Goal: Task Accomplishment & Management: Use online tool/utility

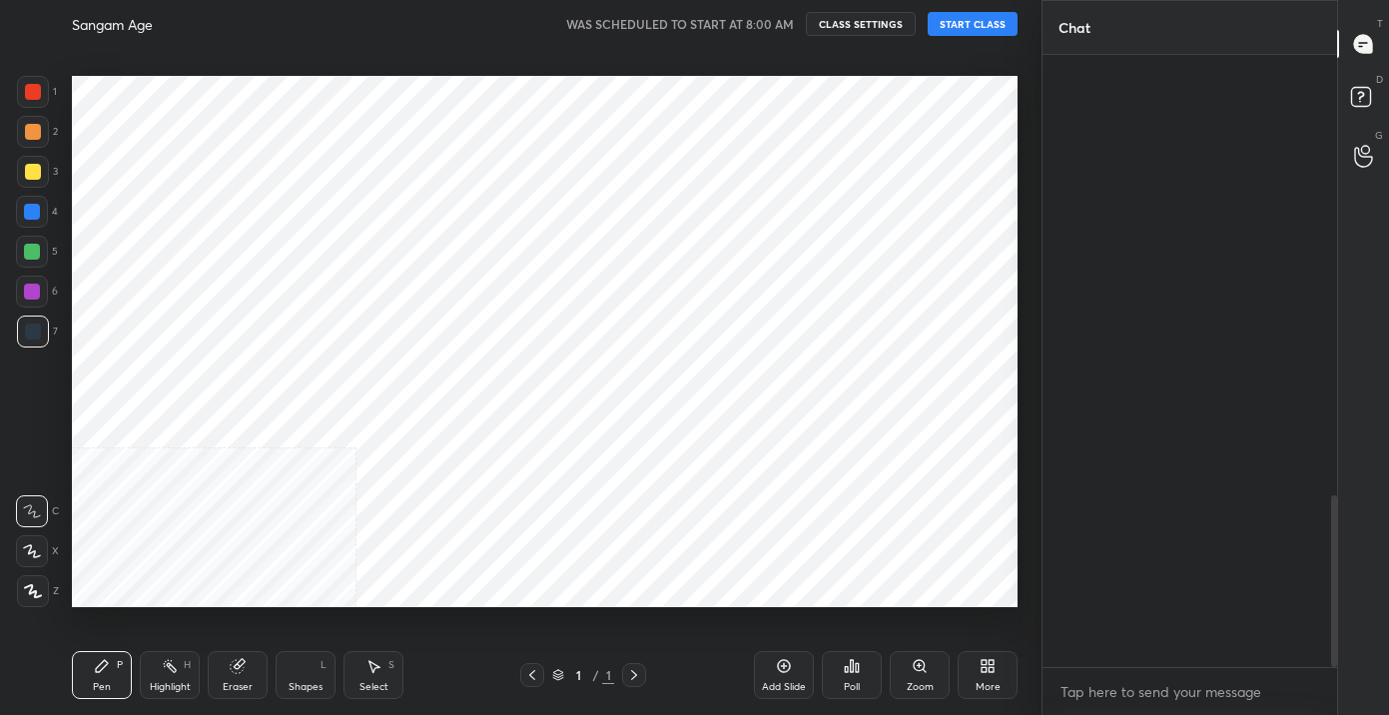
scroll to position [439, 288]
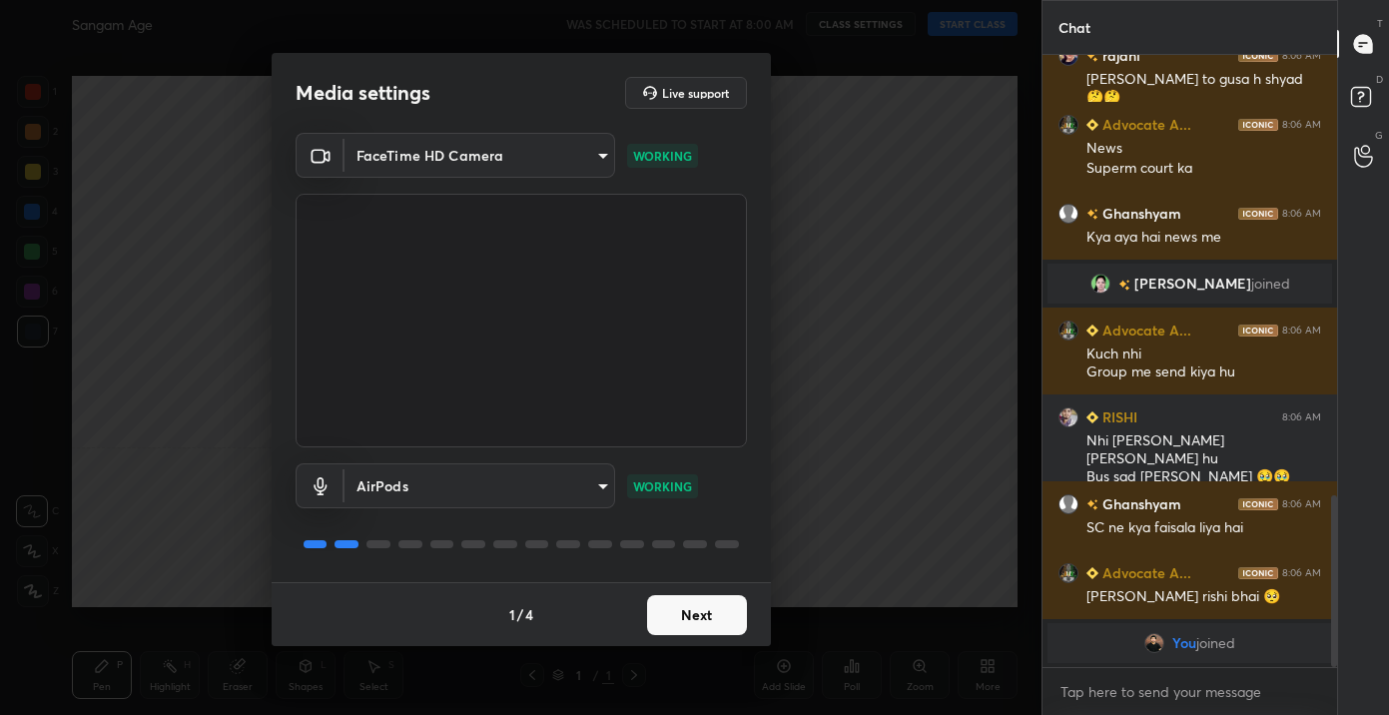
click at [692, 609] on button "Next" at bounding box center [697, 615] width 100 height 40
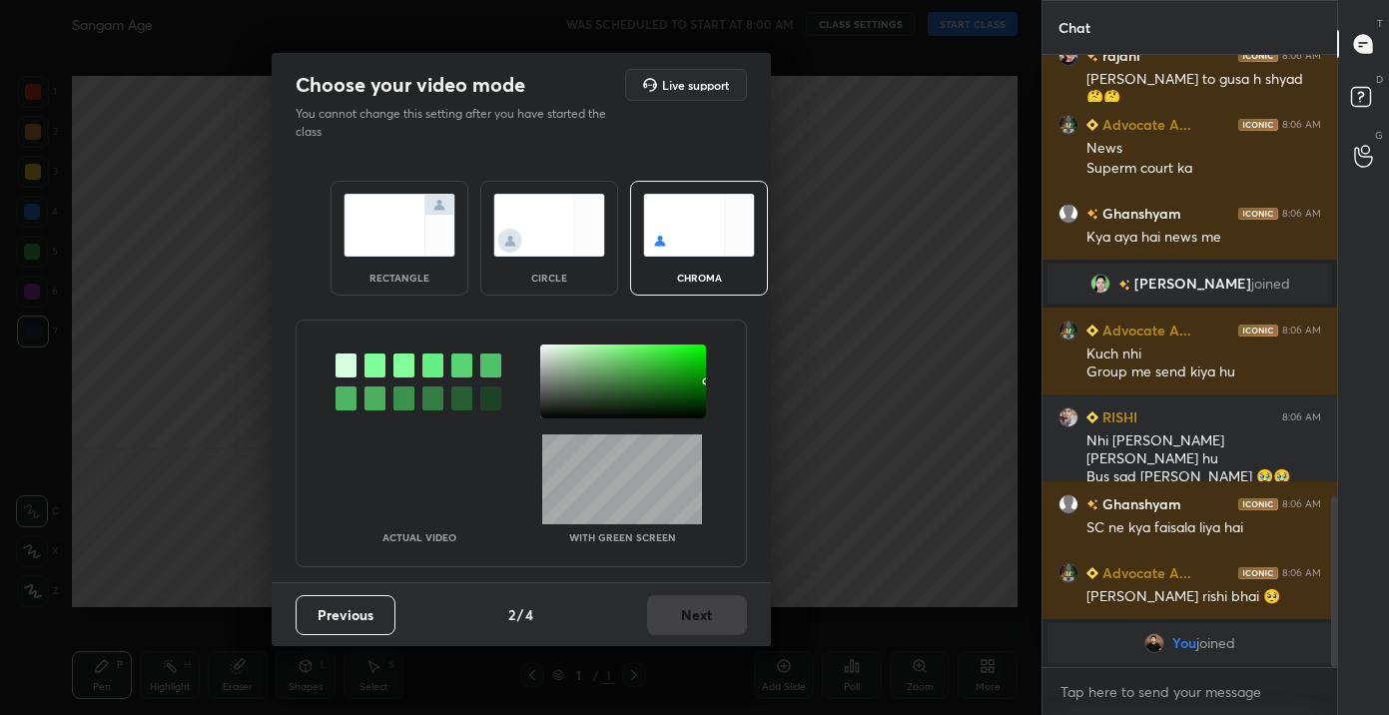
click at [692, 609] on div "Previous 2 / 4 Next" at bounding box center [521, 614] width 499 height 64
click at [433, 237] on img at bounding box center [400, 225] width 112 height 63
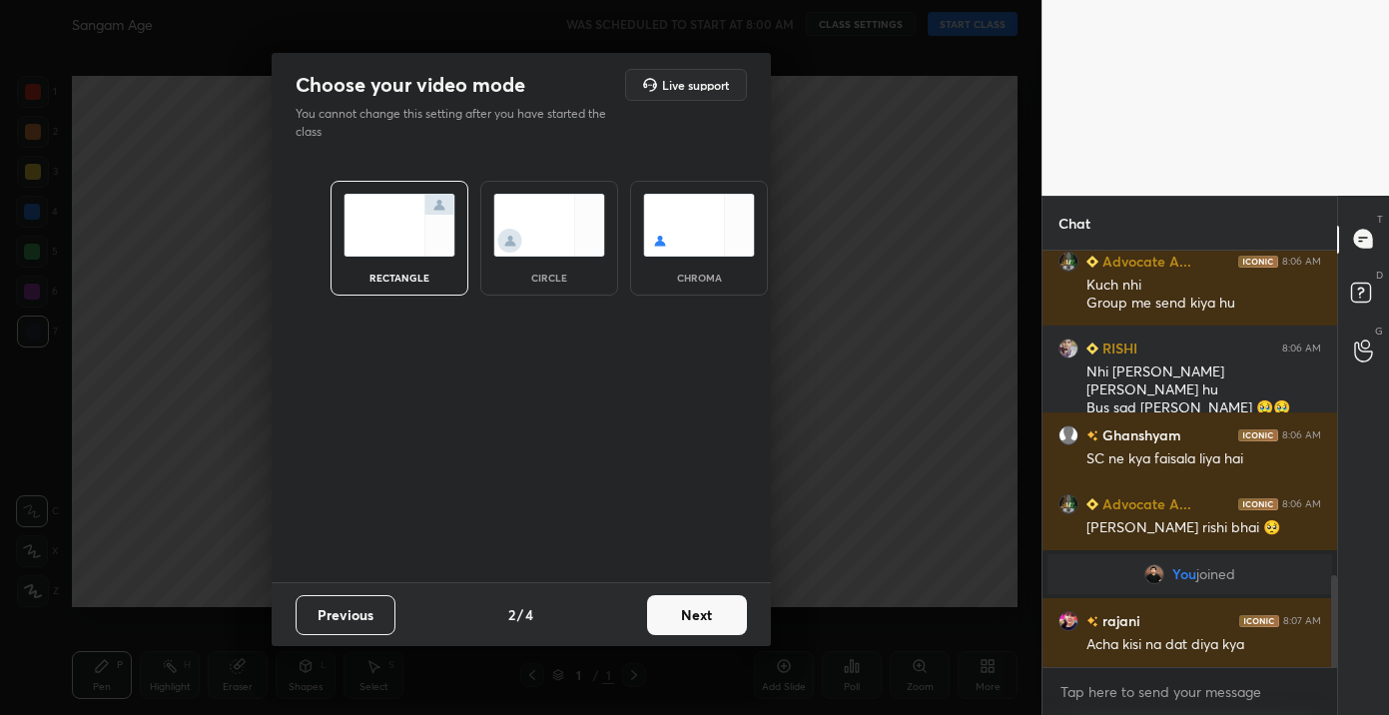
scroll to position [1480, 0]
click at [433, 237] on img at bounding box center [400, 225] width 112 height 63
click at [689, 620] on button "Next" at bounding box center [697, 615] width 100 height 40
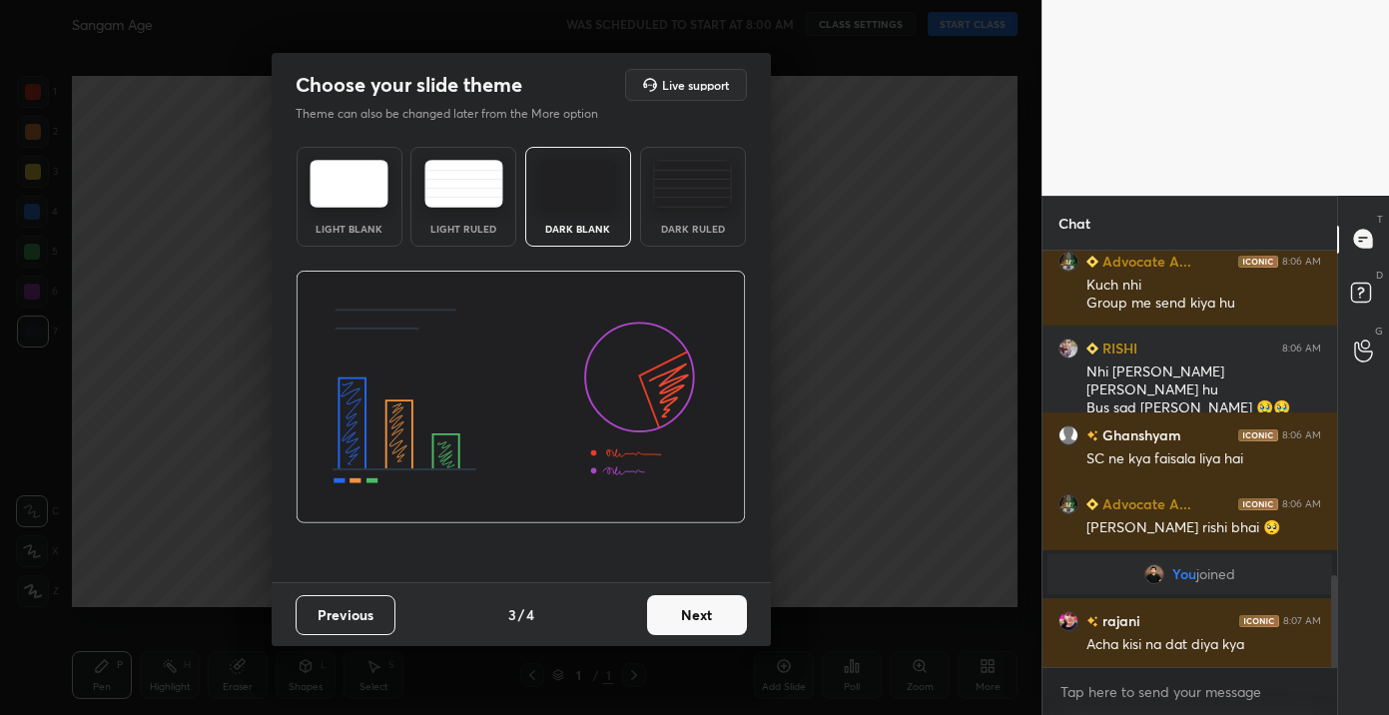
click at [689, 620] on button "Next" at bounding box center [697, 615] width 100 height 40
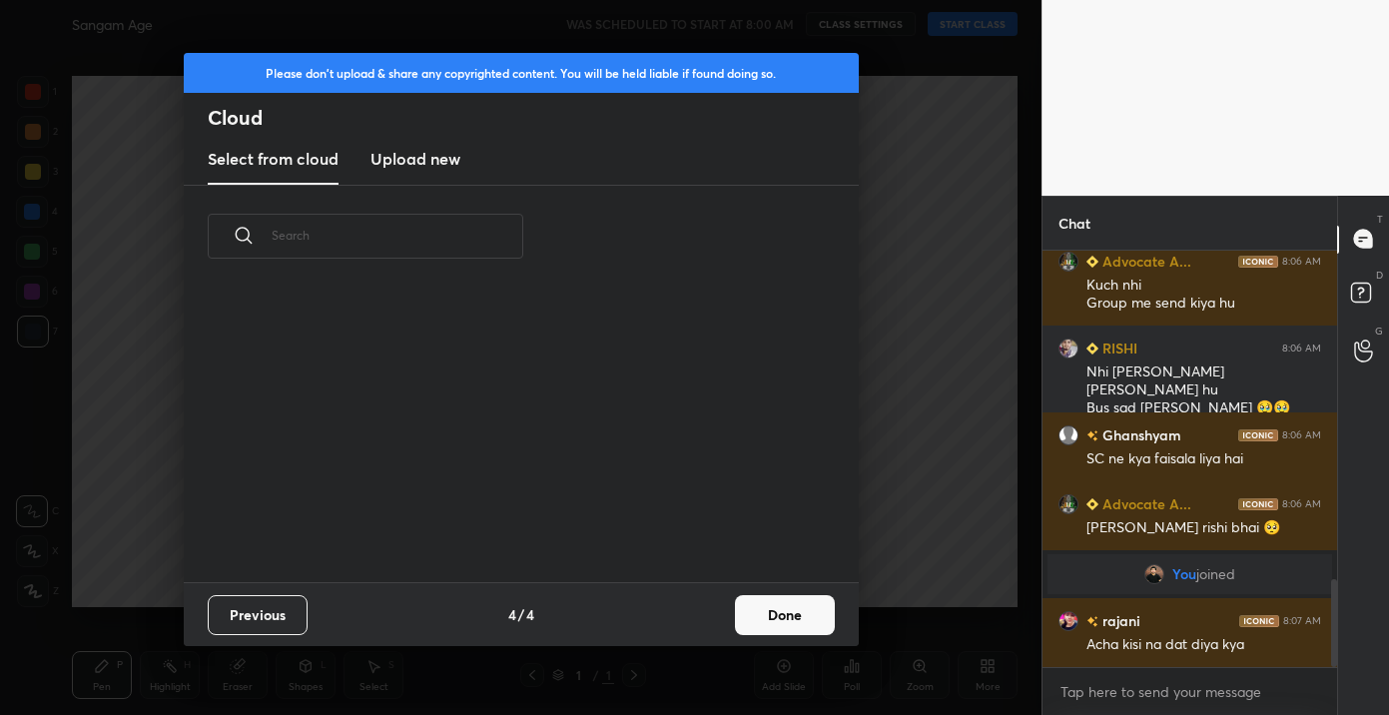
scroll to position [1549, 0]
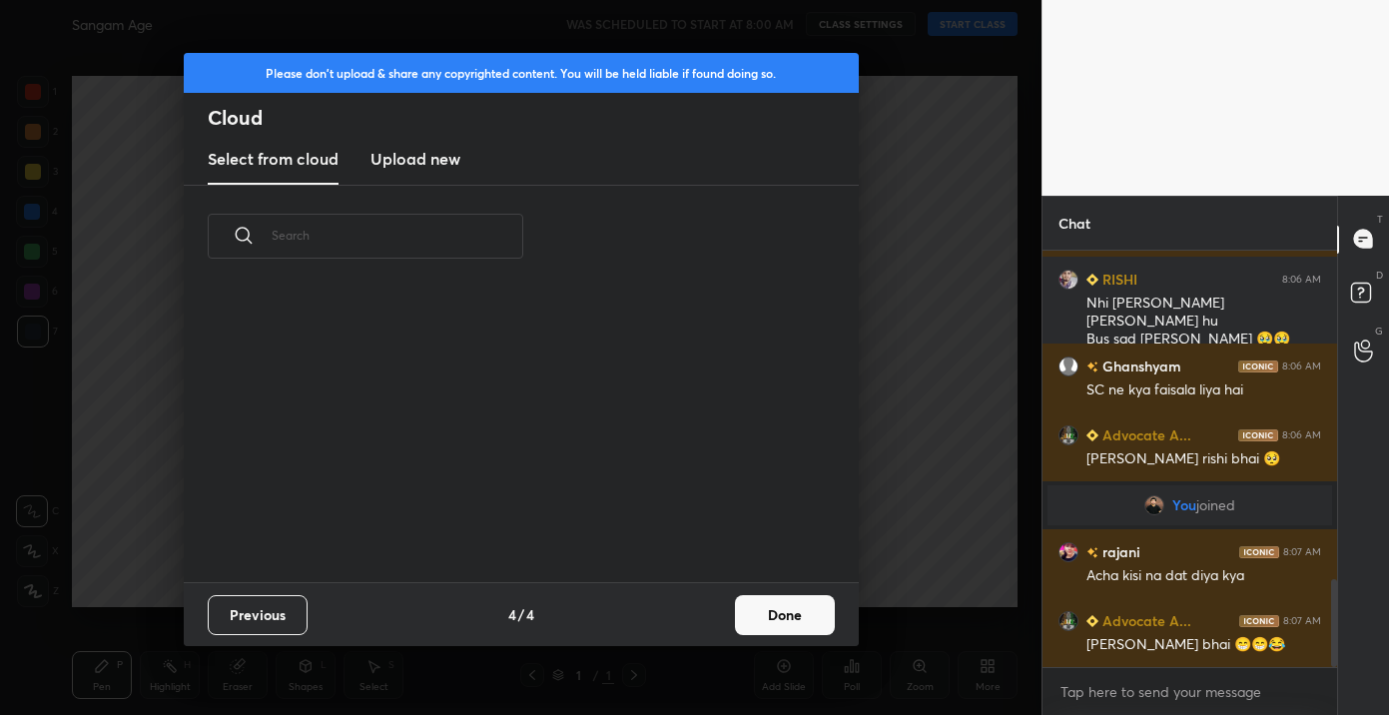
click at [789, 633] on button "Done" at bounding box center [785, 615] width 100 height 40
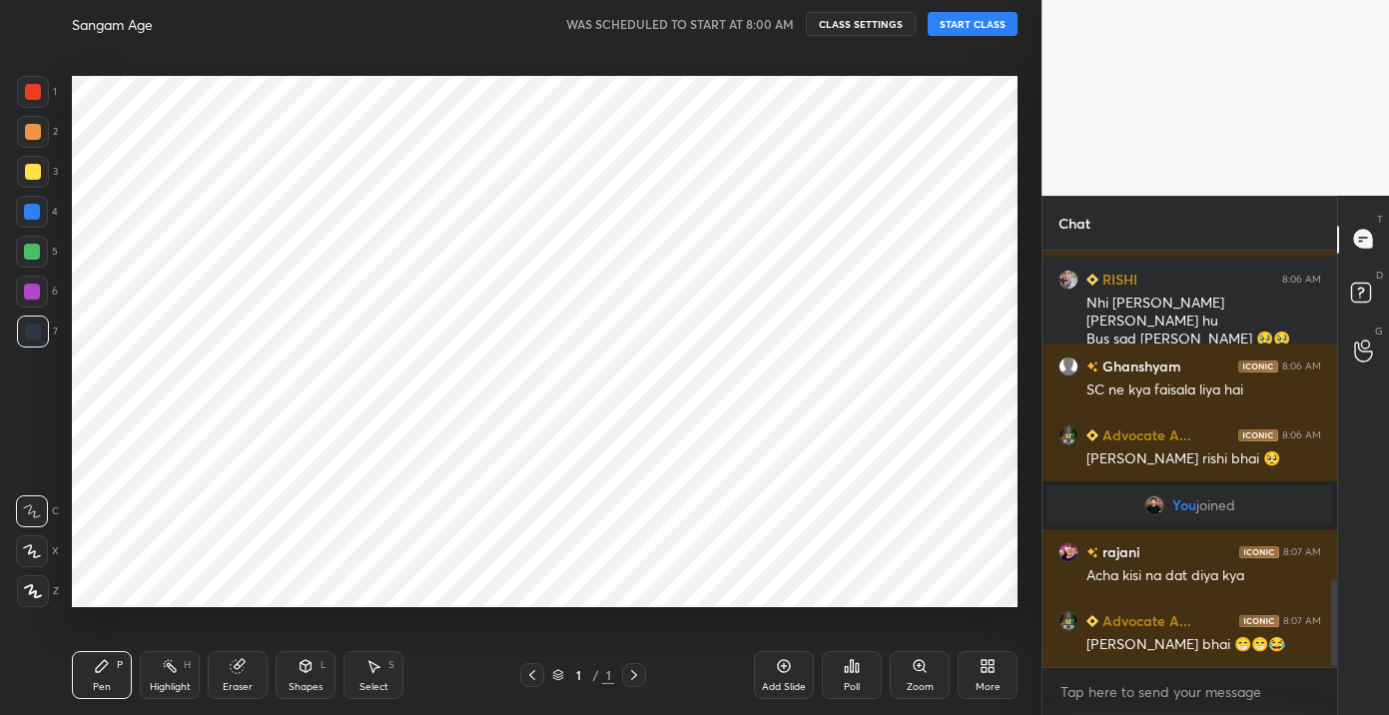
scroll to position [1618, 0]
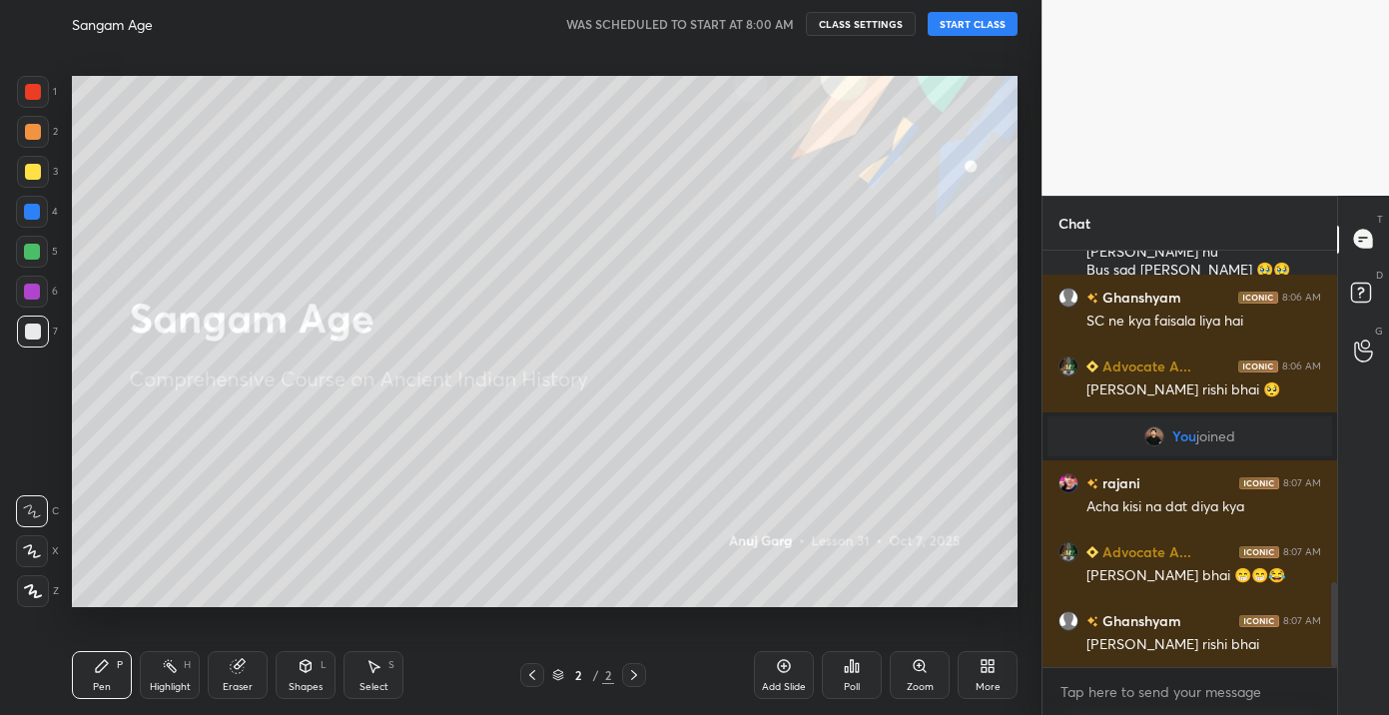
click at [970, 12] on button "START CLASS" at bounding box center [973, 24] width 90 height 24
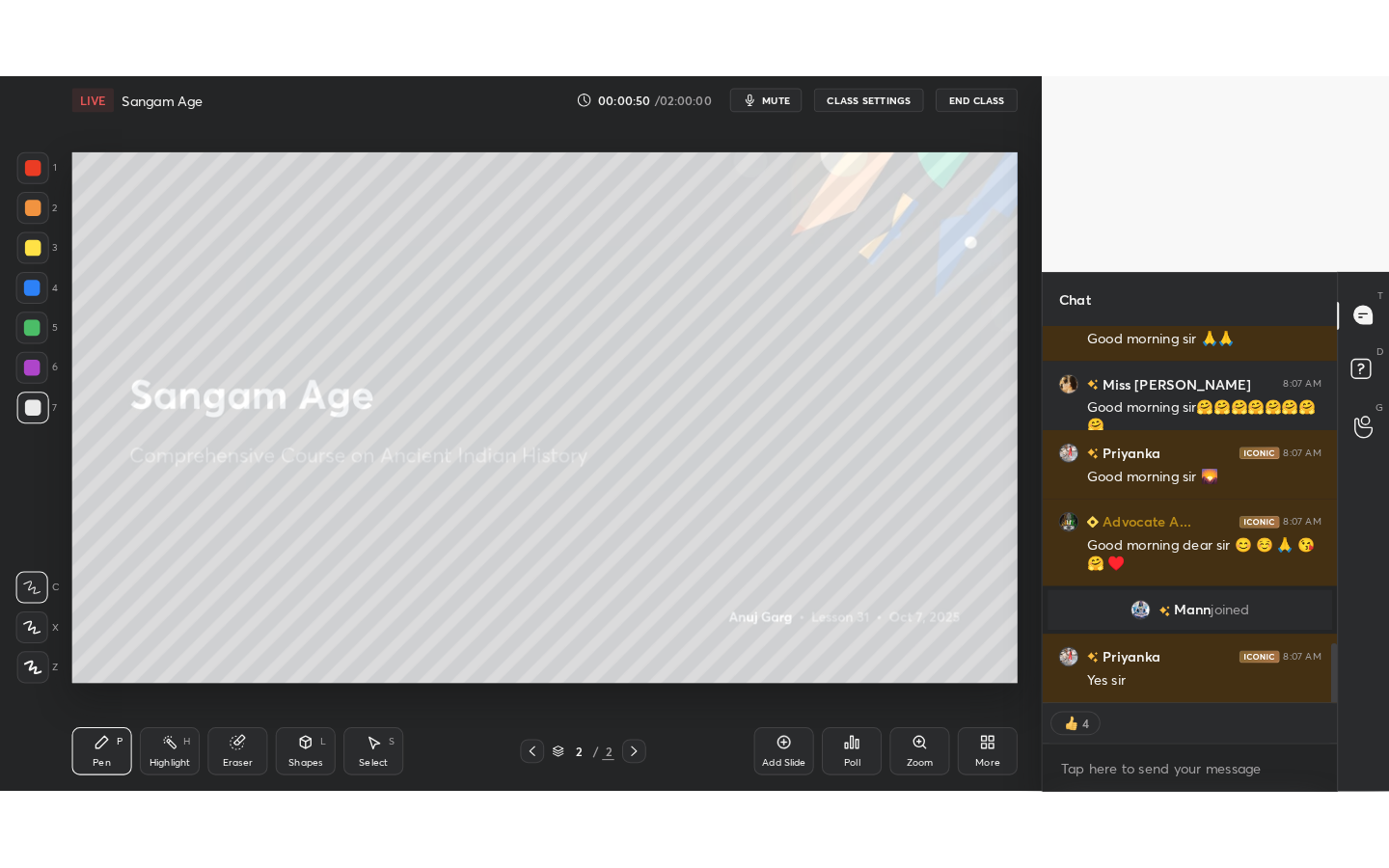
scroll to position [2019, 0]
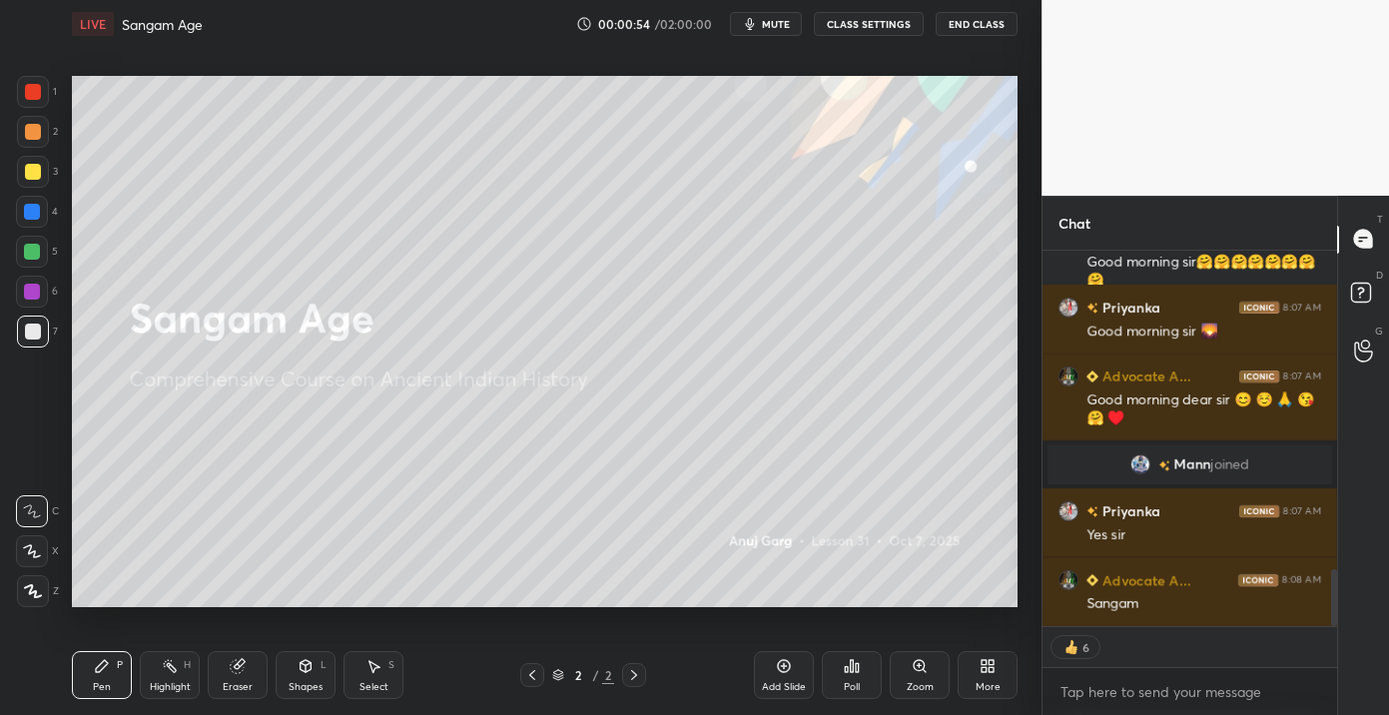
click at [987, 684] on div "More" at bounding box center [988, 687] width 25 height 10
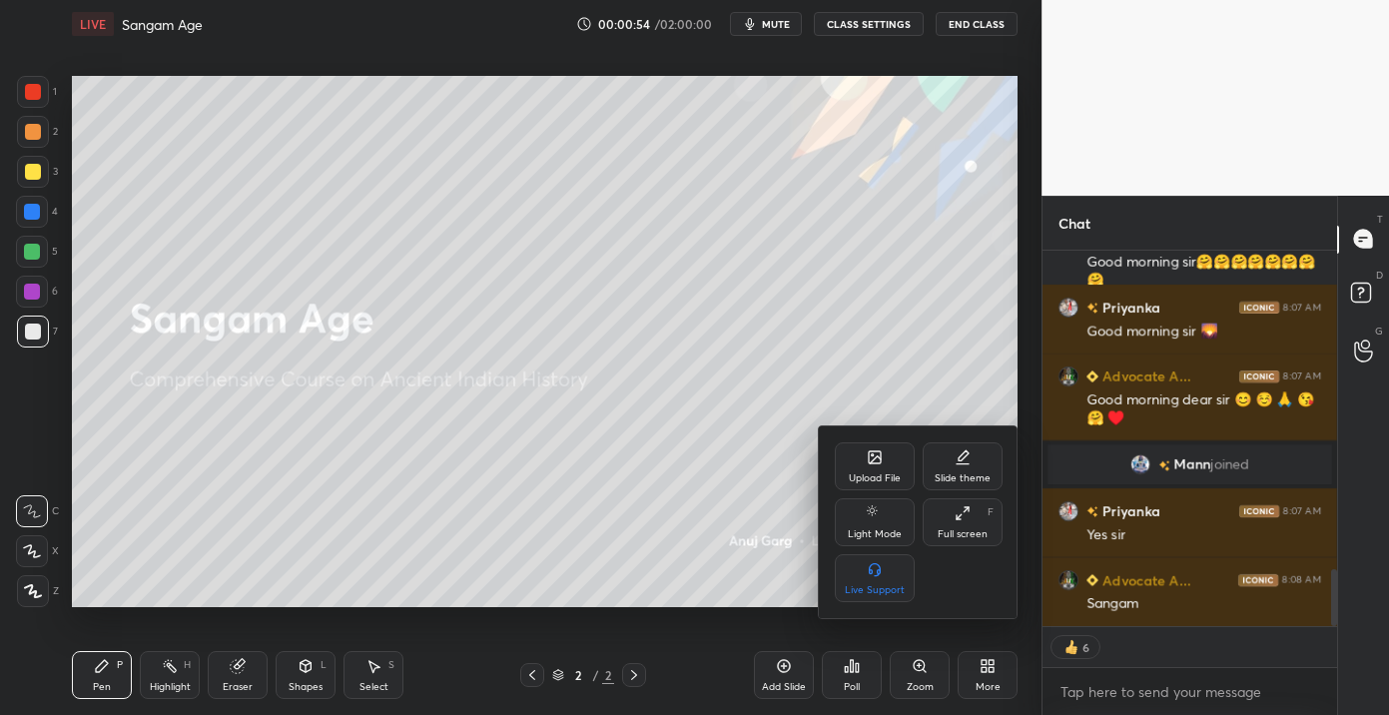
click at [978, 546] on div "Upload File Slide theme Light Mode Full screen F Live Support" at bounding box center [919, 522] width 168 height 160
click at [973, 533] on div "Full screen" at bounding box center [963, 534] width 50 height 10
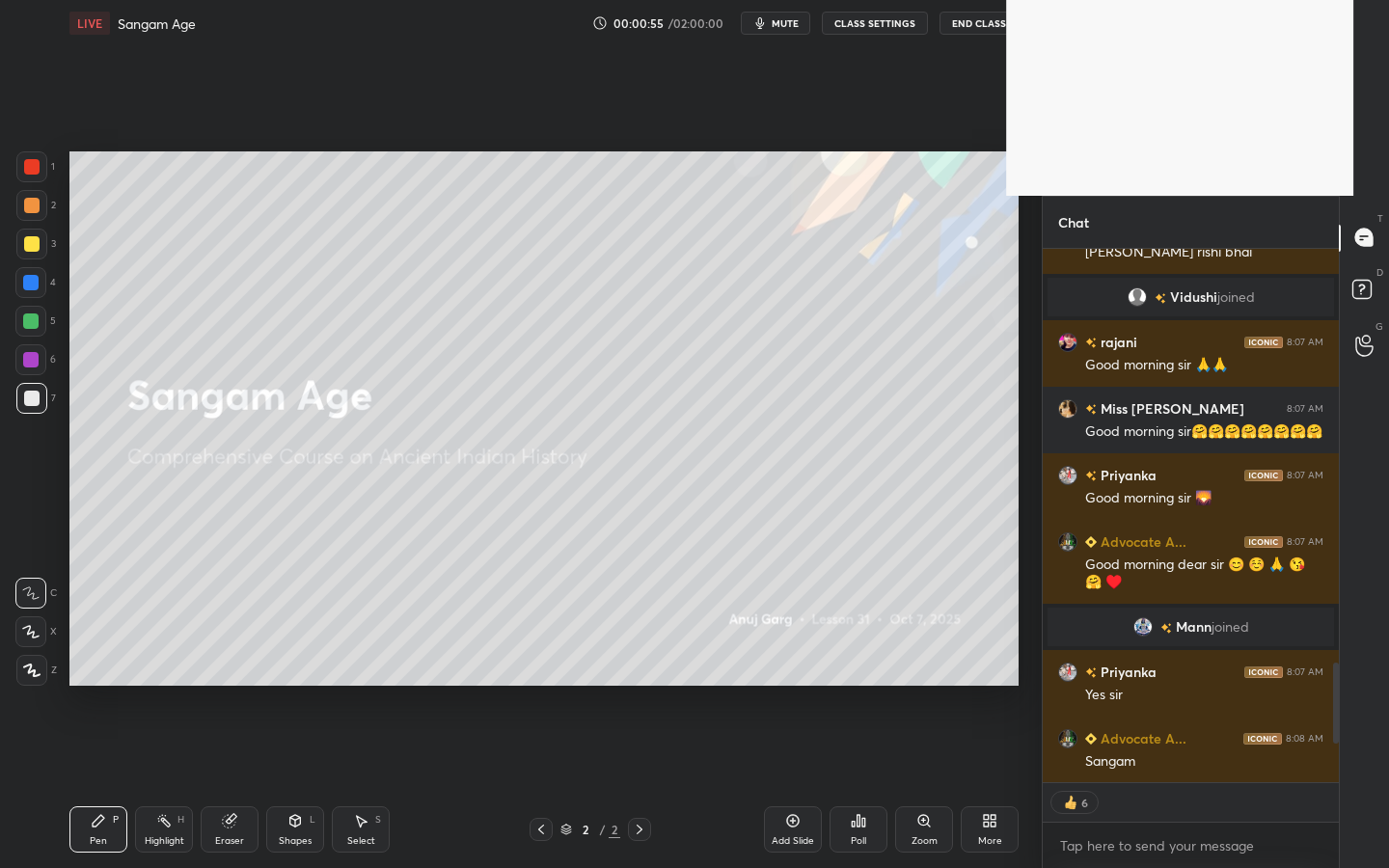
scroll to position [0, 0]
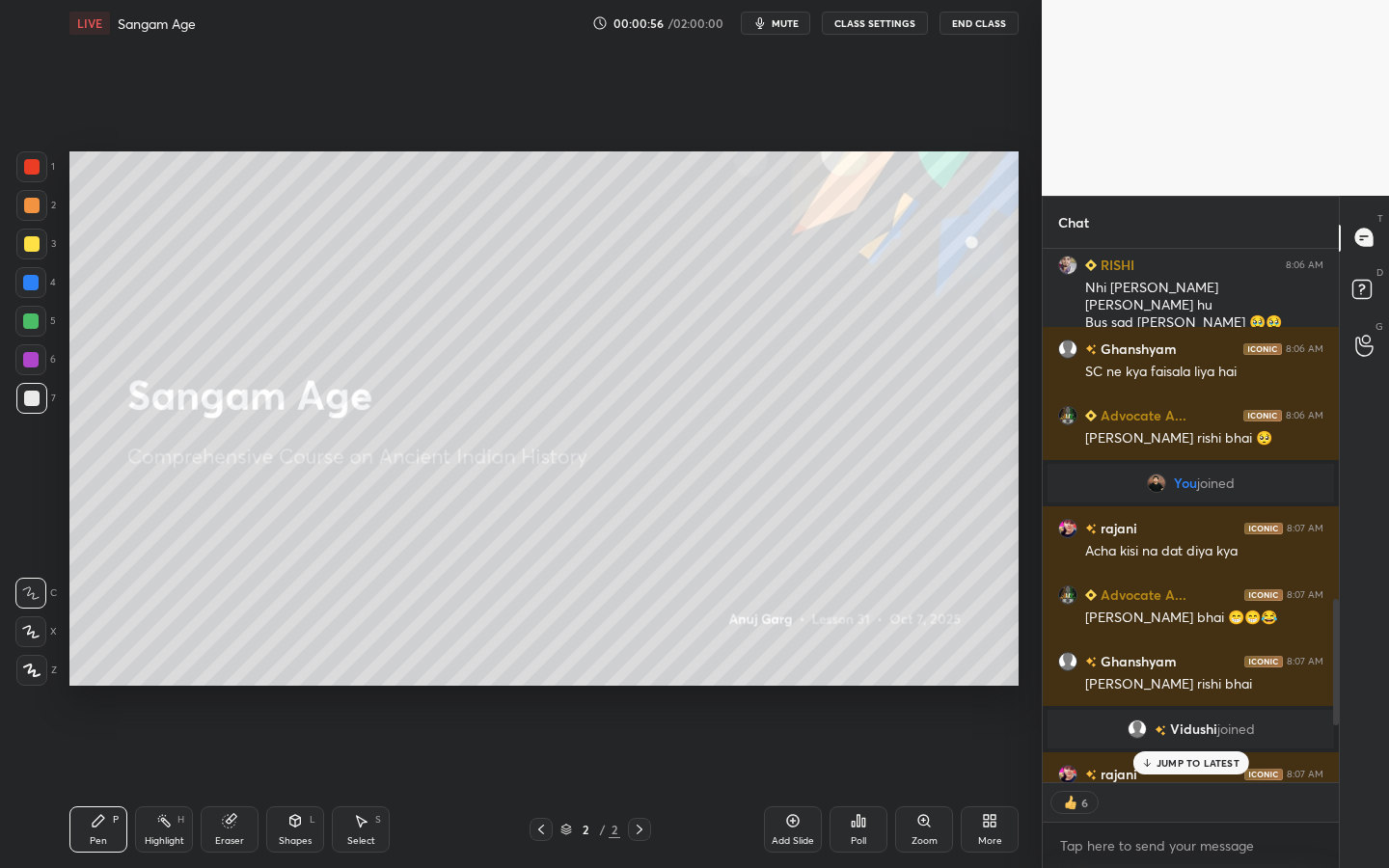
click at [993, 689] on div "More" at bounding box center [990, 841] width 24 height 10
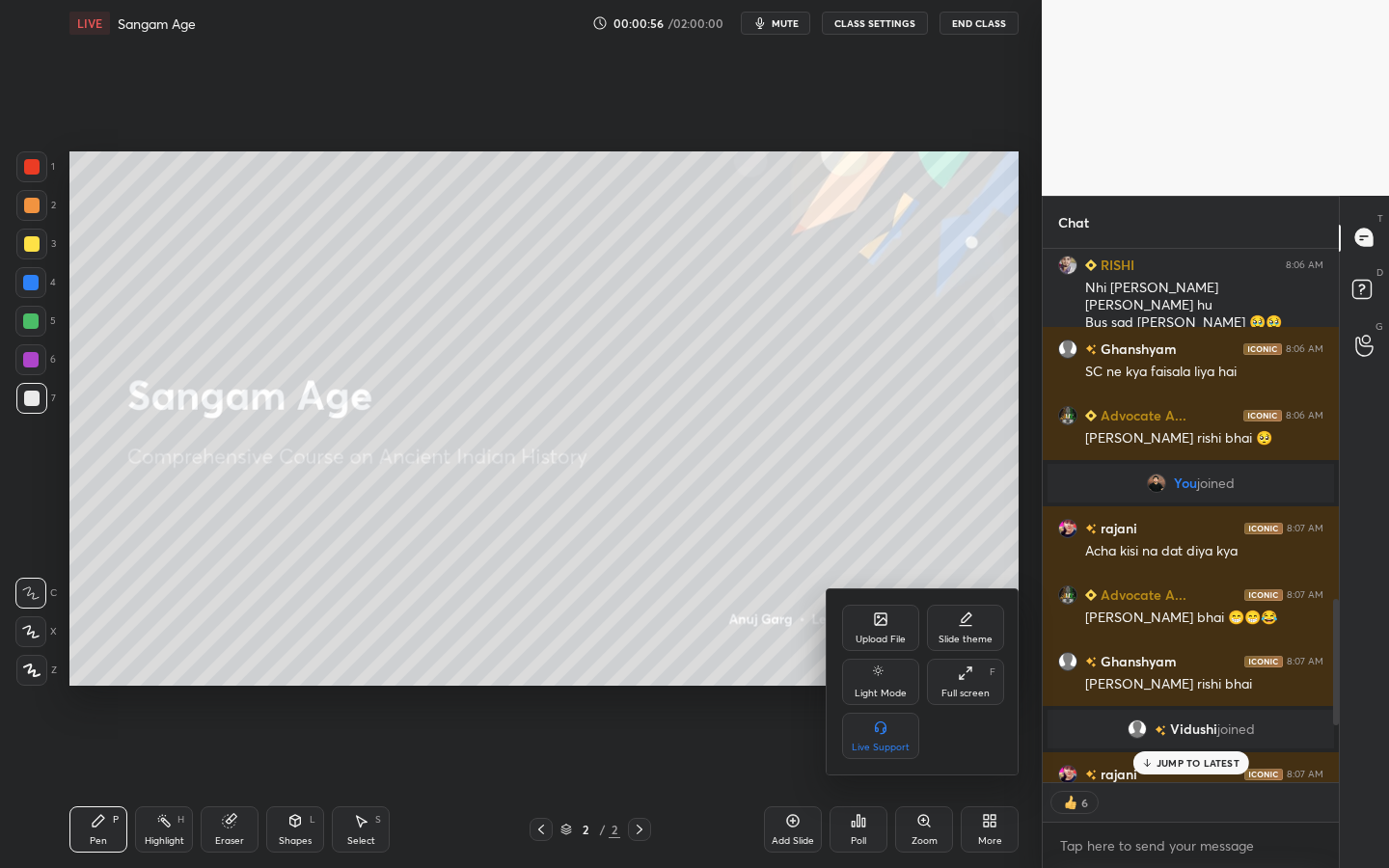
click at [890, 636] on div "Upload File" at bounding box center [881, 639] width 50 height 10
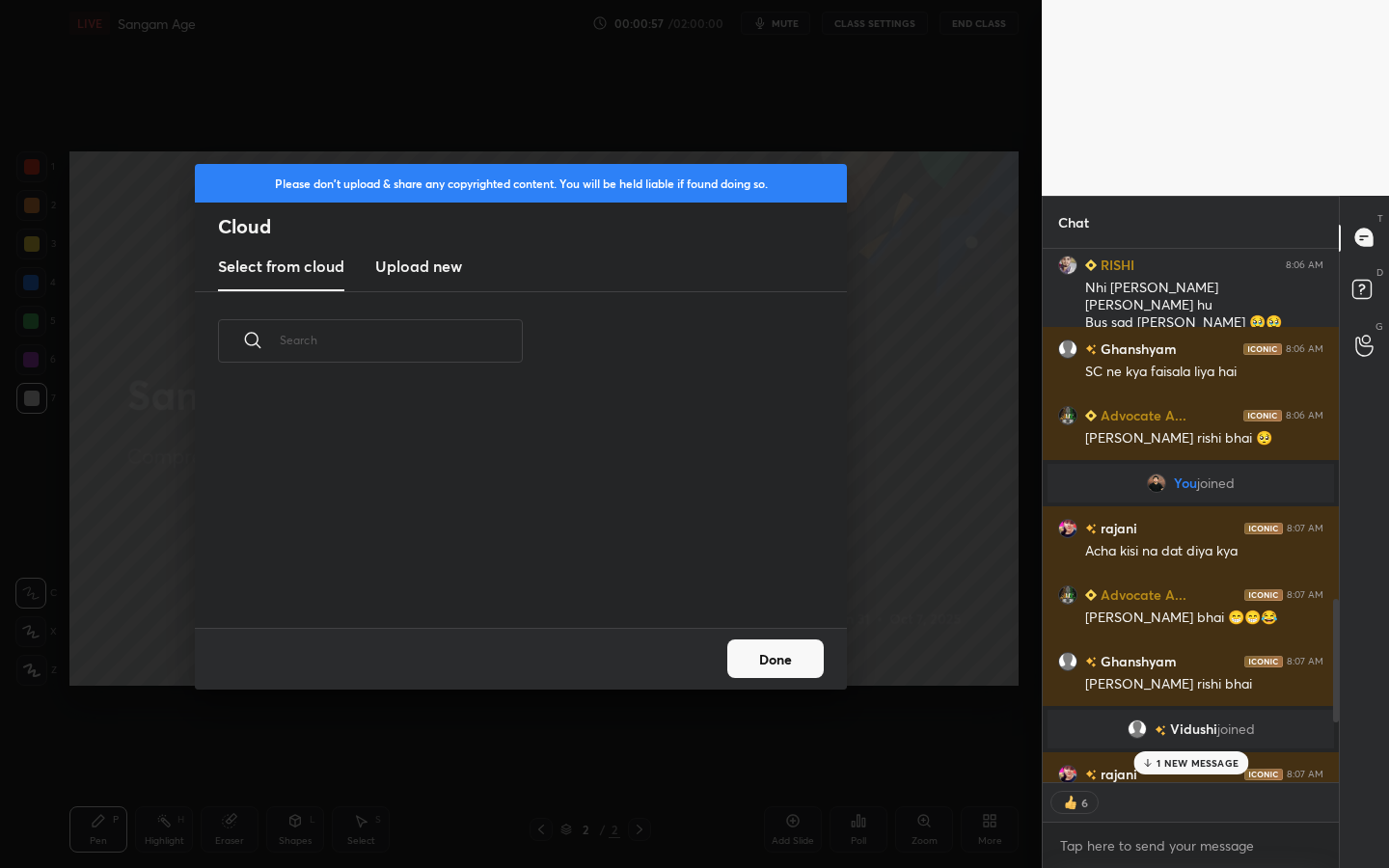
click at [437, 253] on new "Upload new" at bounding box center [419, 267] width 87 height 48
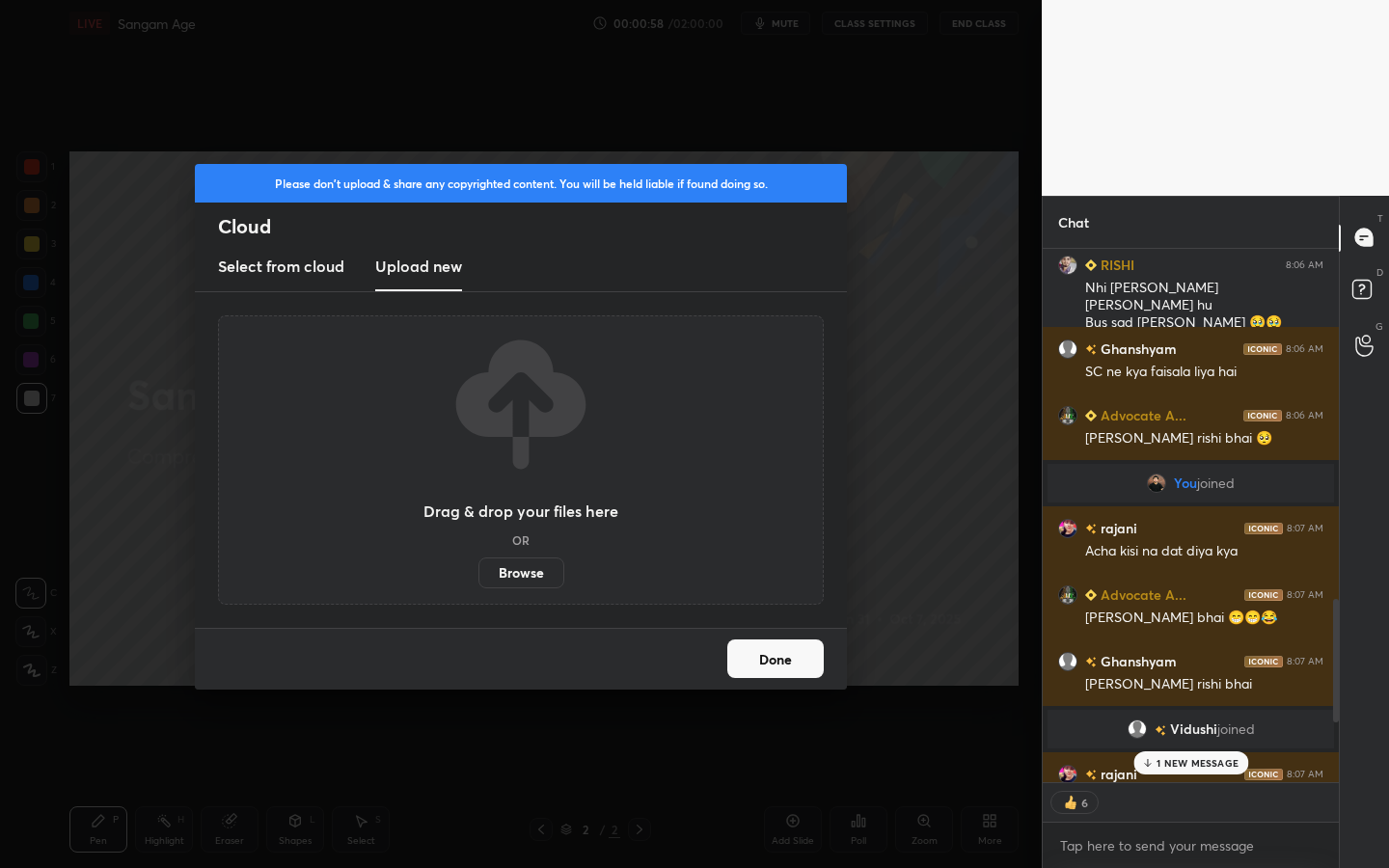
click at [547, 565] on label "Browse" at bounding box center [521, 573] width 86 height 31
click at [478, 565] on input "Browse" at bounding box center [478, 573] width 0 height 31
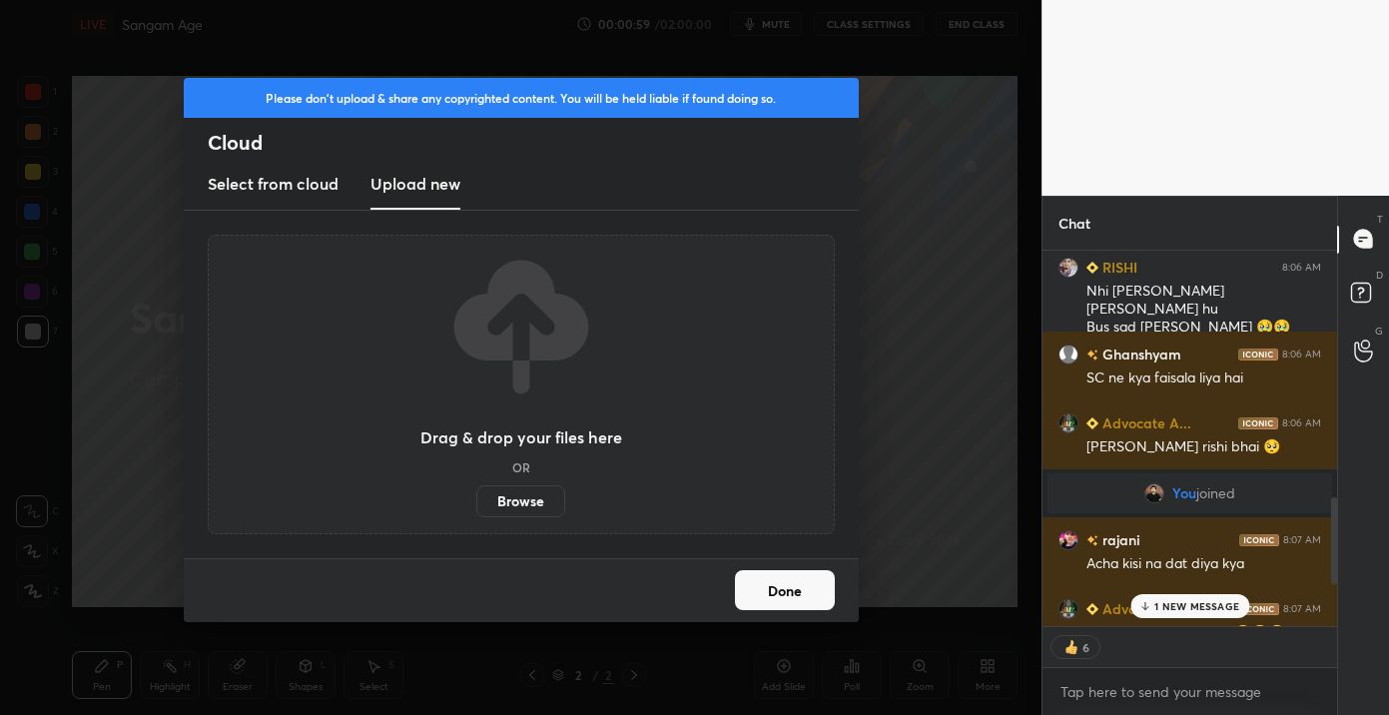
scroll to position [370, 288]
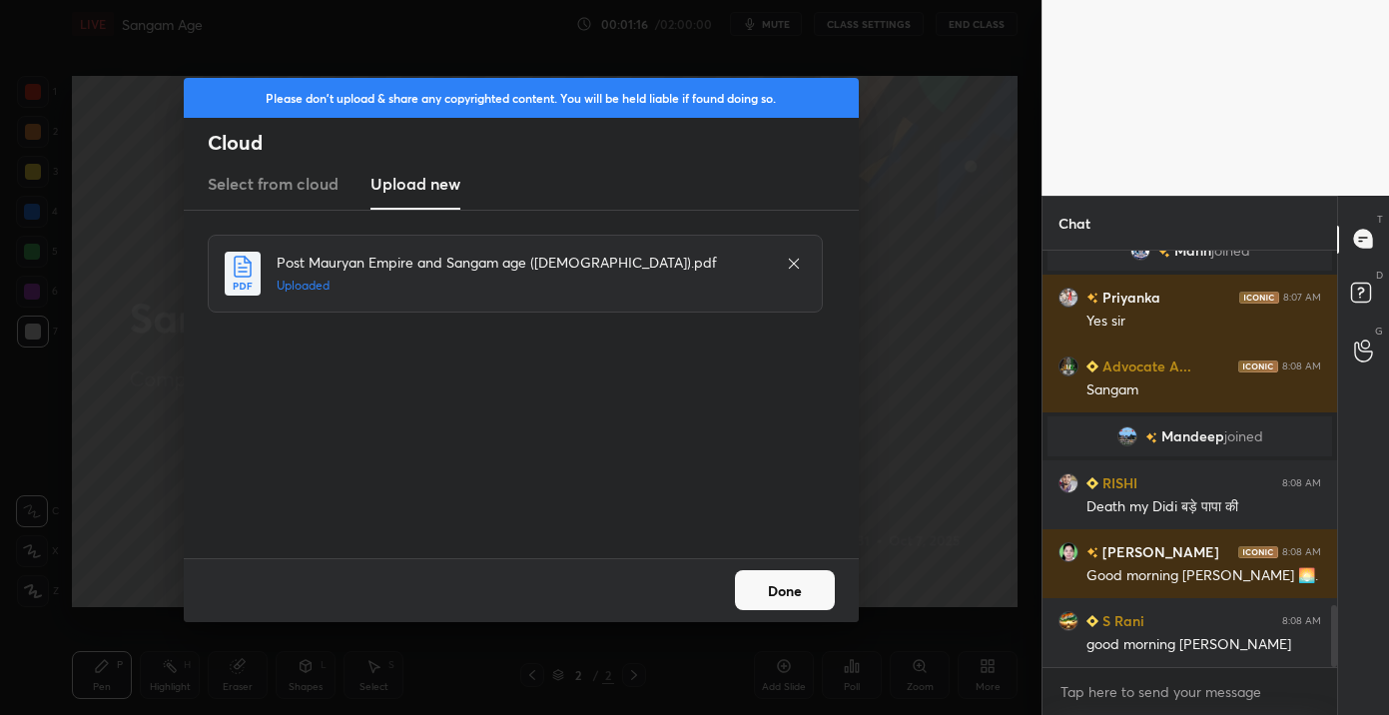
click at [812, 609] on button "Done" at bounding box center [785, 590] width 100 height 40
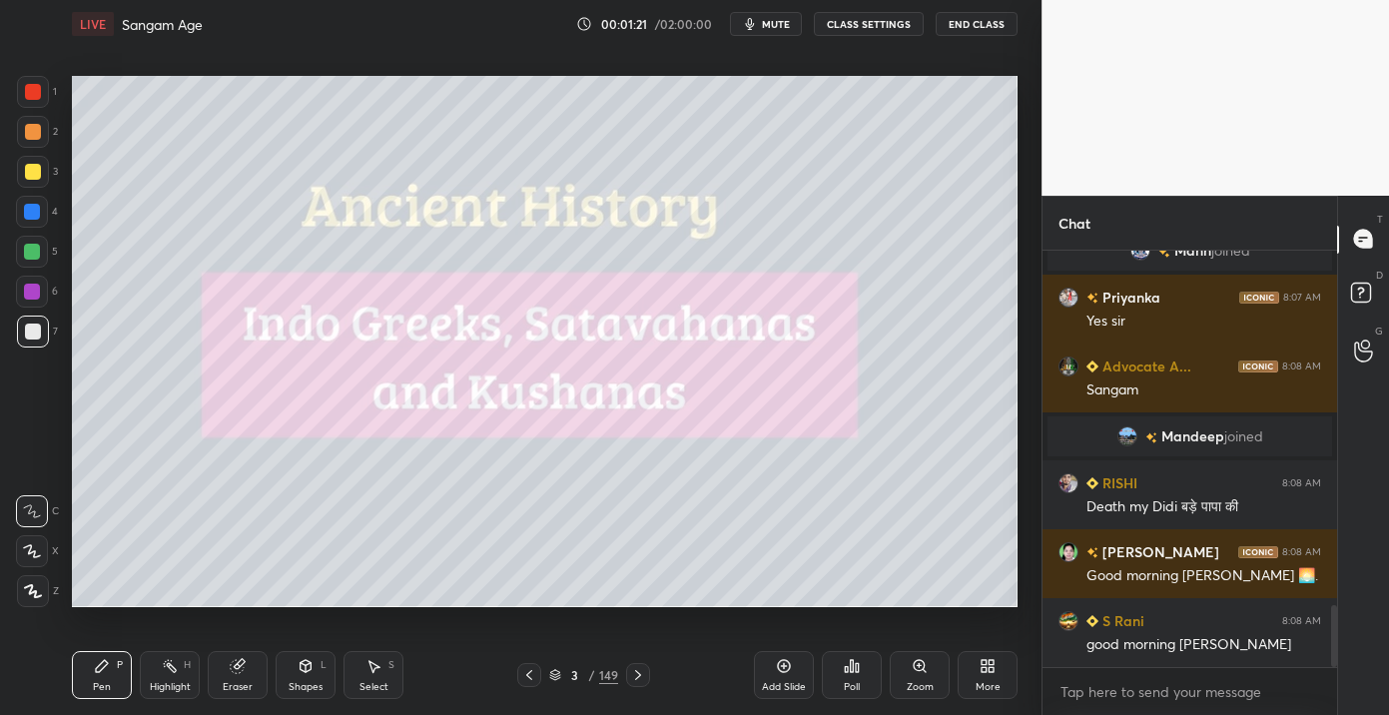
click at [1000, 678] on div "More" at bounding box center [988, 675] width 60 height 48
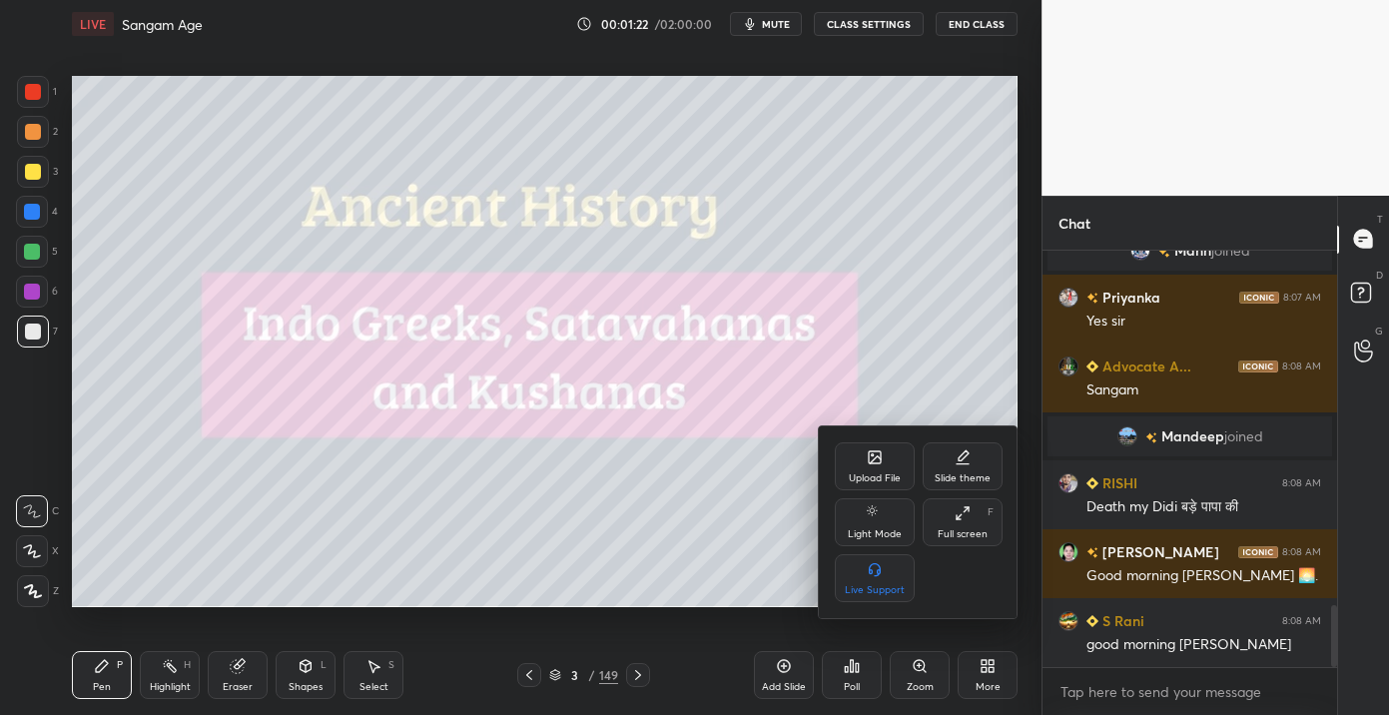
click at [943, 534] on div "Full screen" at bounding box center [963, 534] width 50 height 10
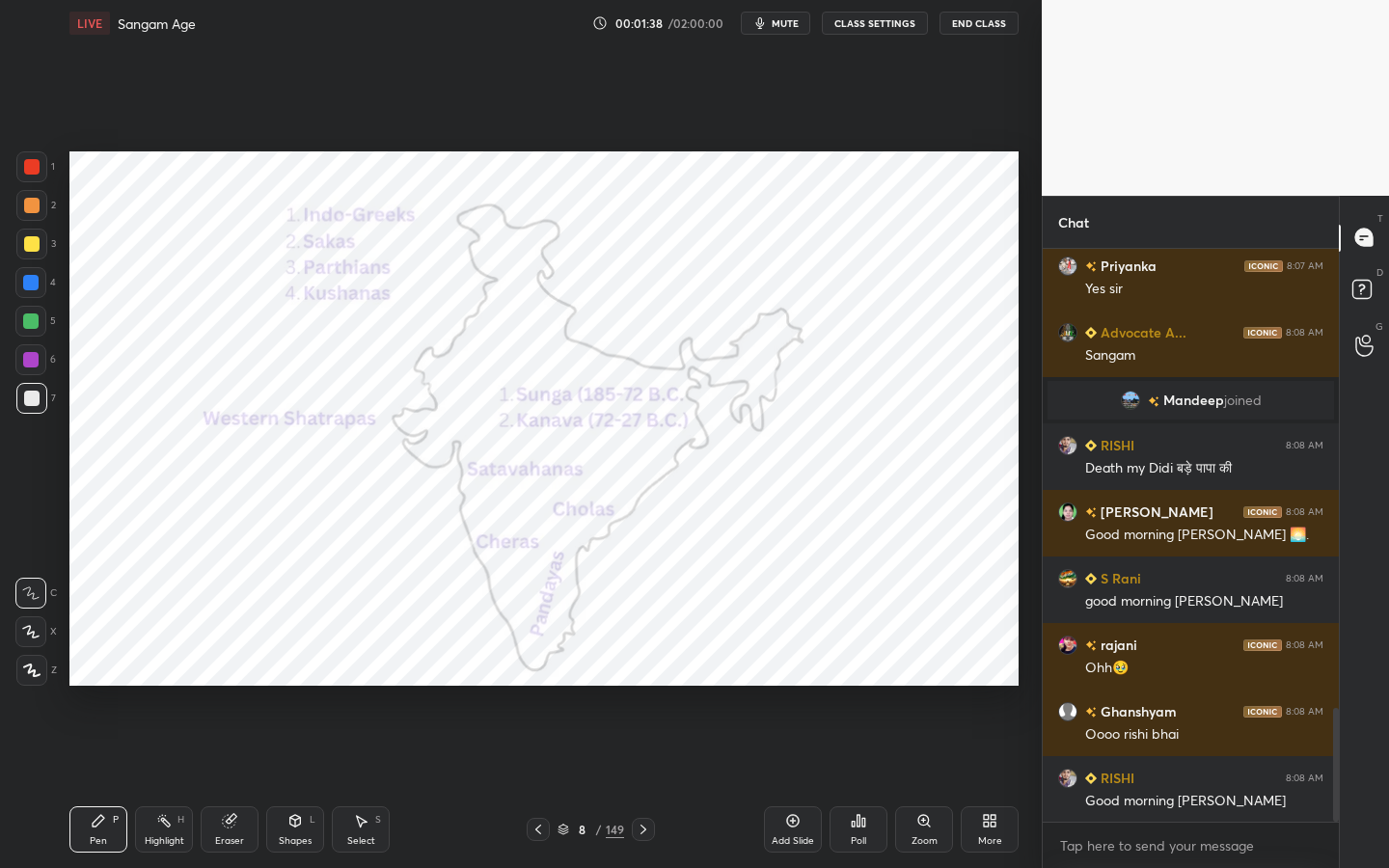
click at [39, 663] on icon at bounding box center [32, 670] width 17 height 14
click at [26, 167] on div at bounding box center [32, 167] width 15 height 15
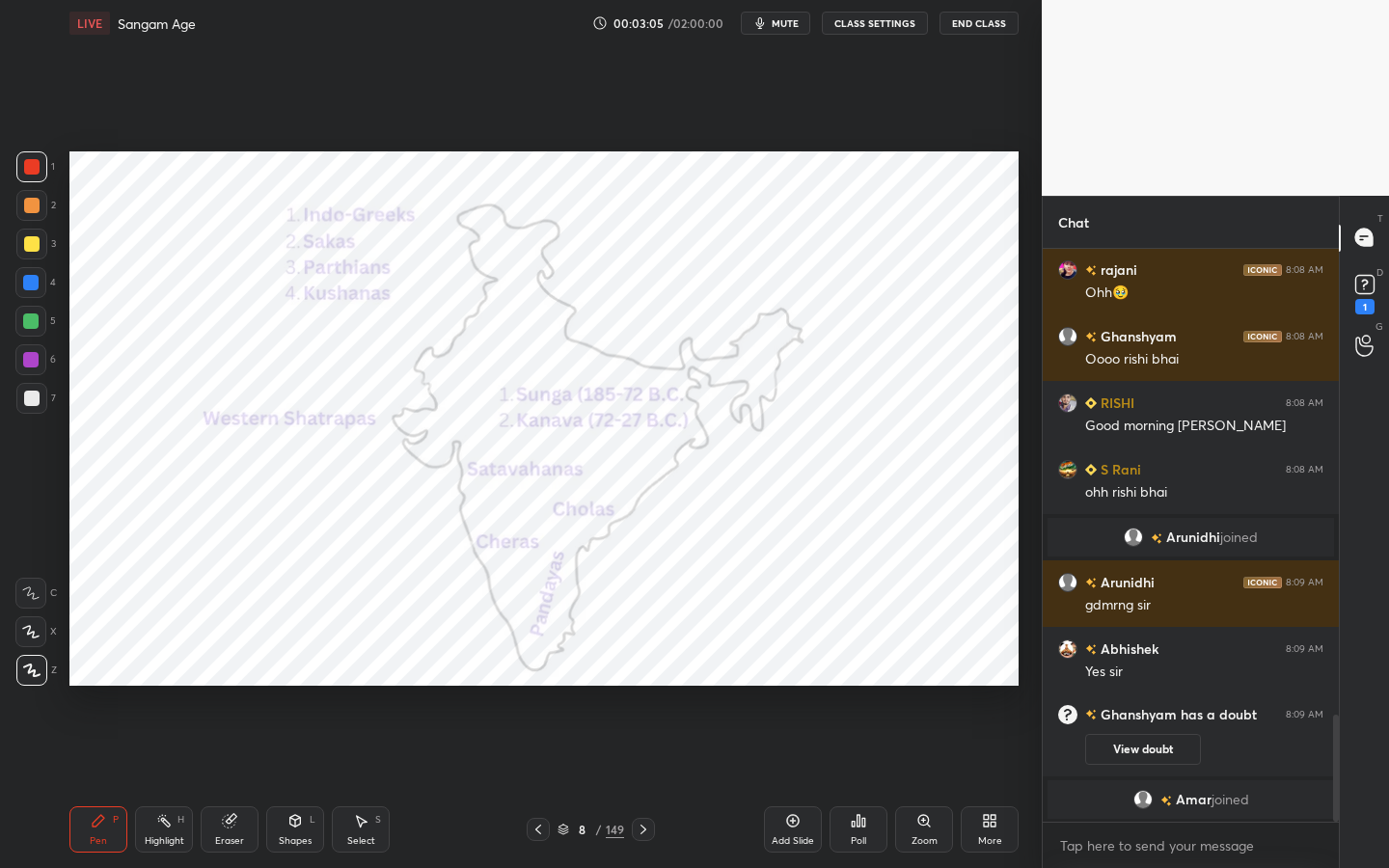
scroll to position [2497, 0]
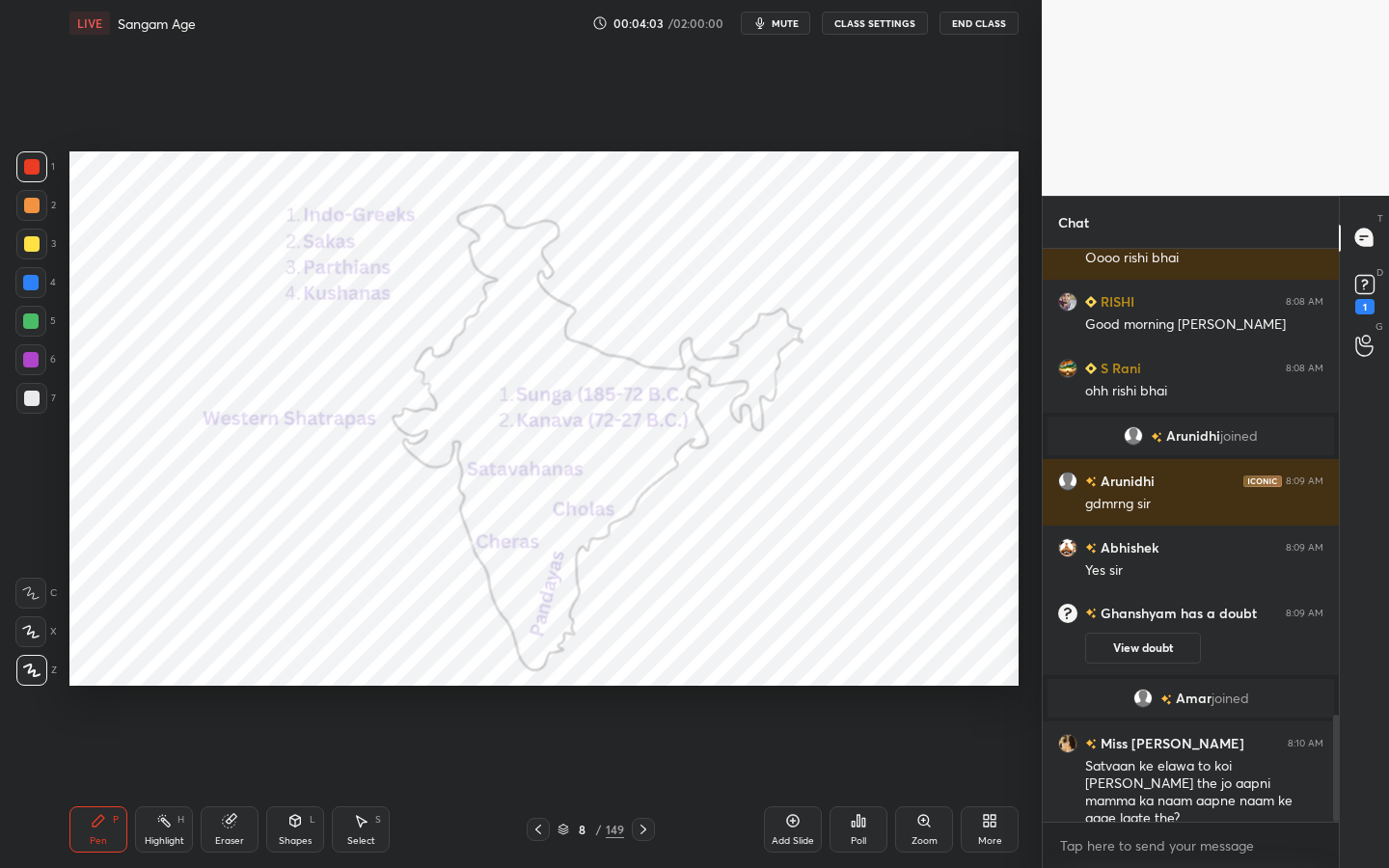
click at [785, 689] on div "Add Slide" at bounding box center [793, 841] width 43 height 10
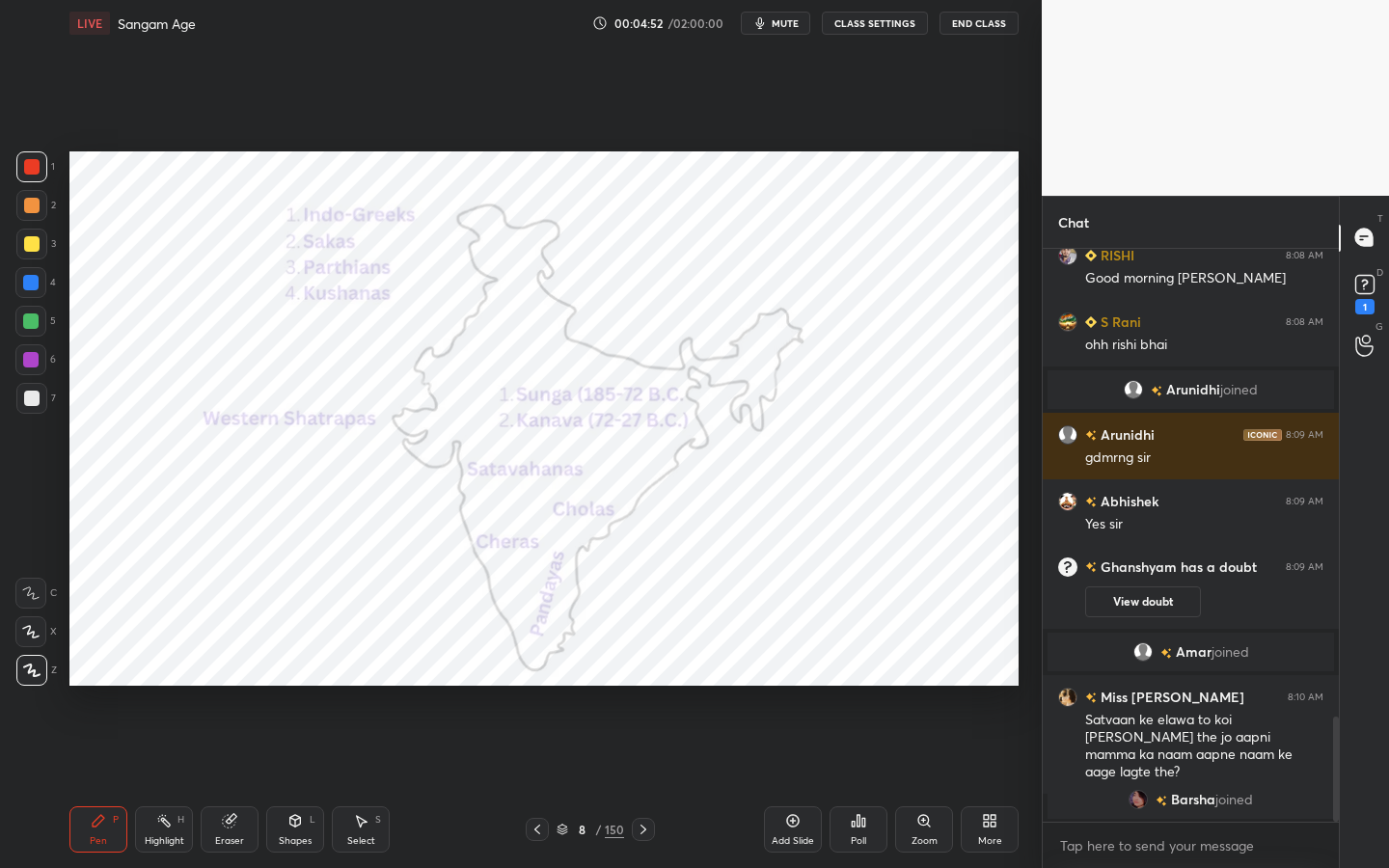
click at [23, 282] on div at bounding box center [31, 283] width 15 height 15
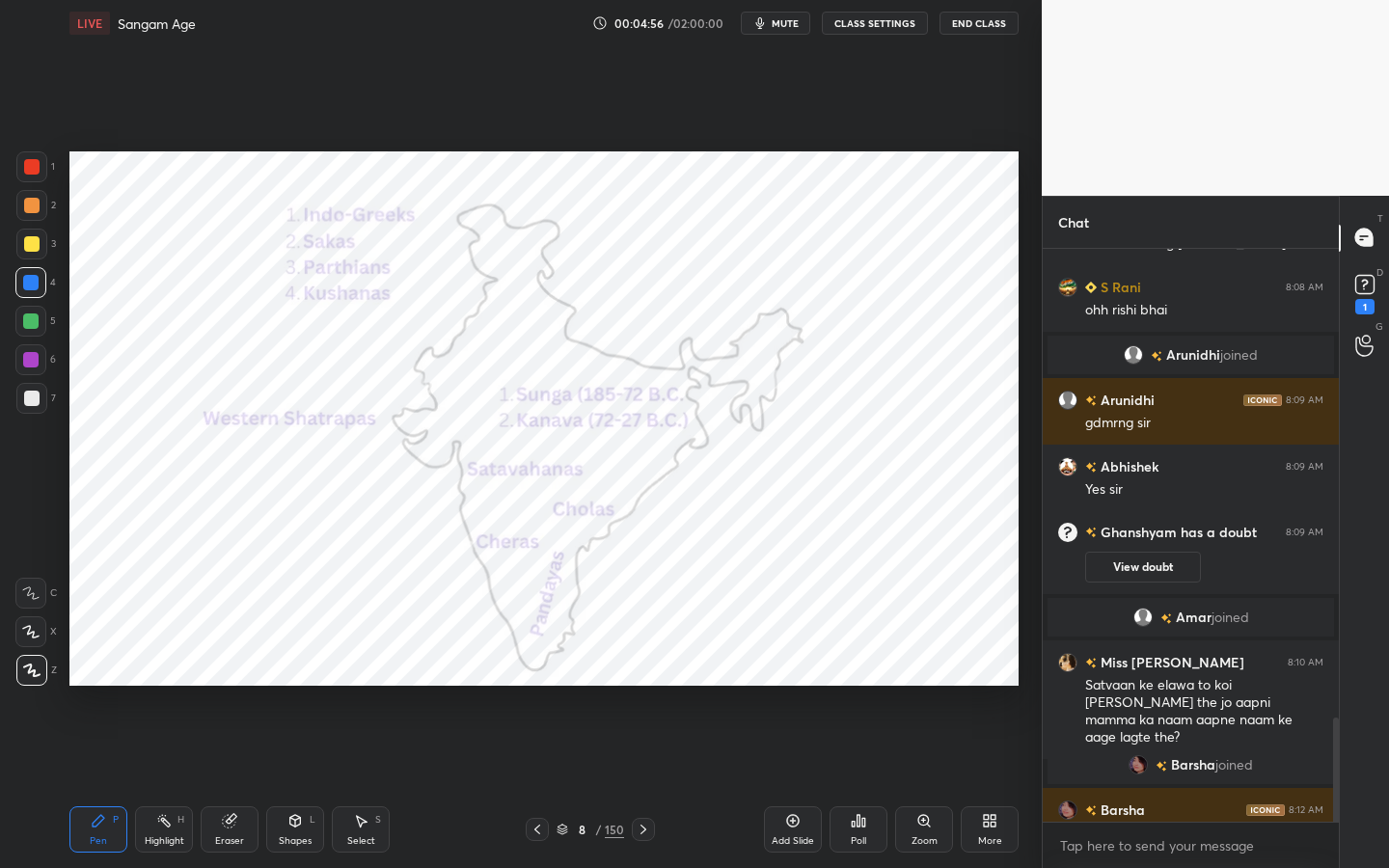
scroll to position [2575, 0]
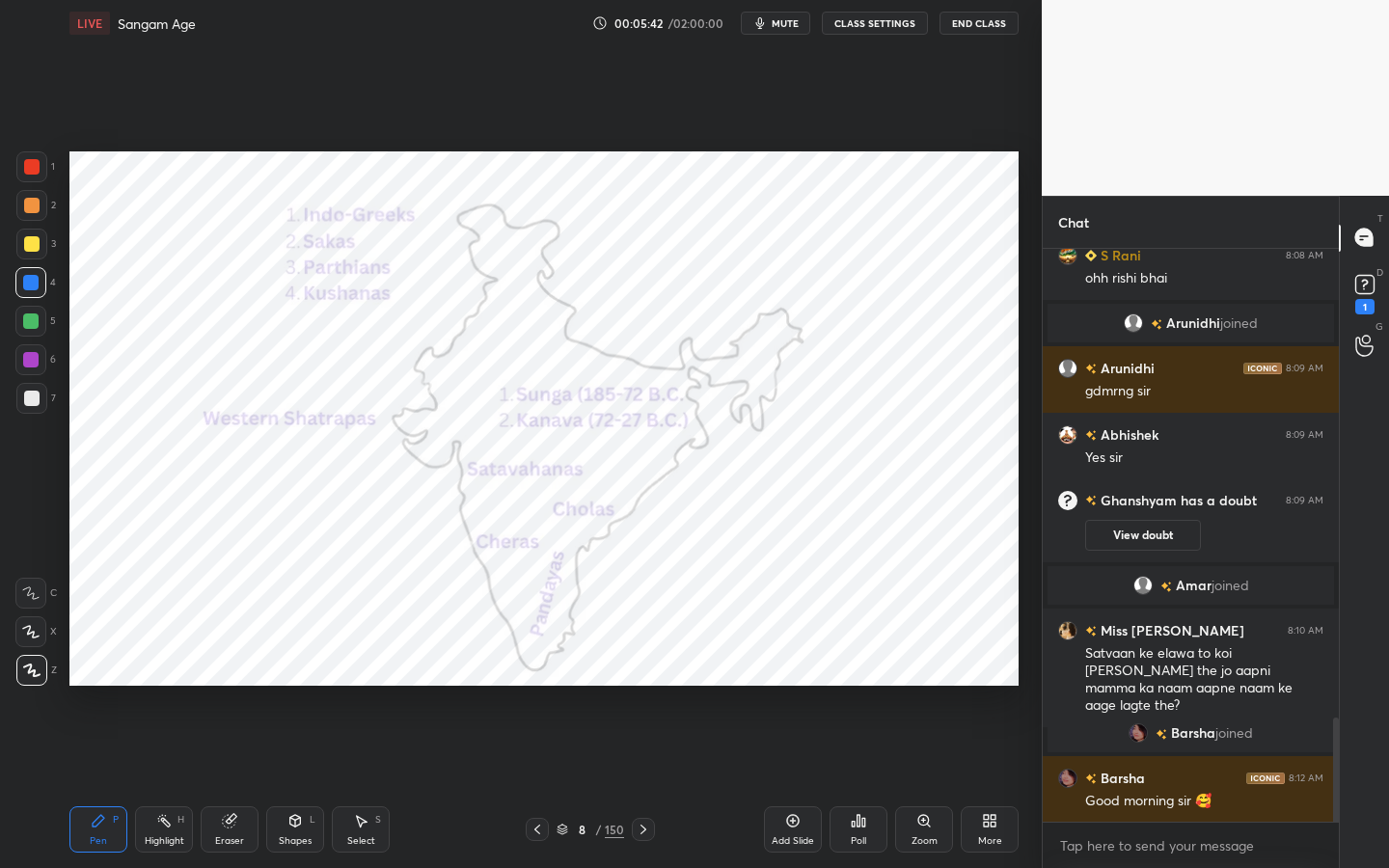
click at [225, 689] on div "Eraser" at bounding box center [230, 841] width 29 height 10
click at [30, 672] on span "Erase all" at bounding box center [31, 670] width 29 height 14
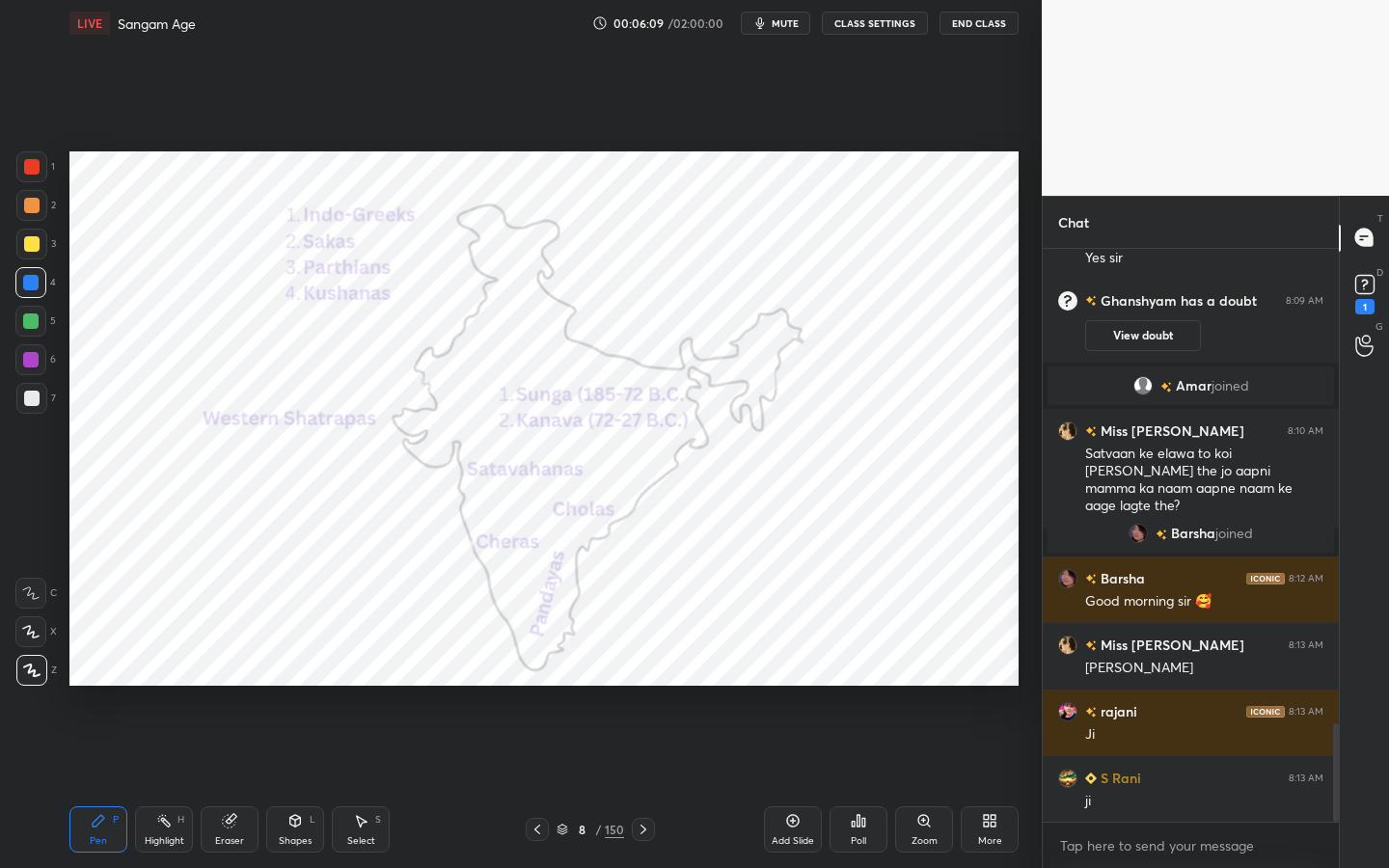
scroll to position [2841, 0]
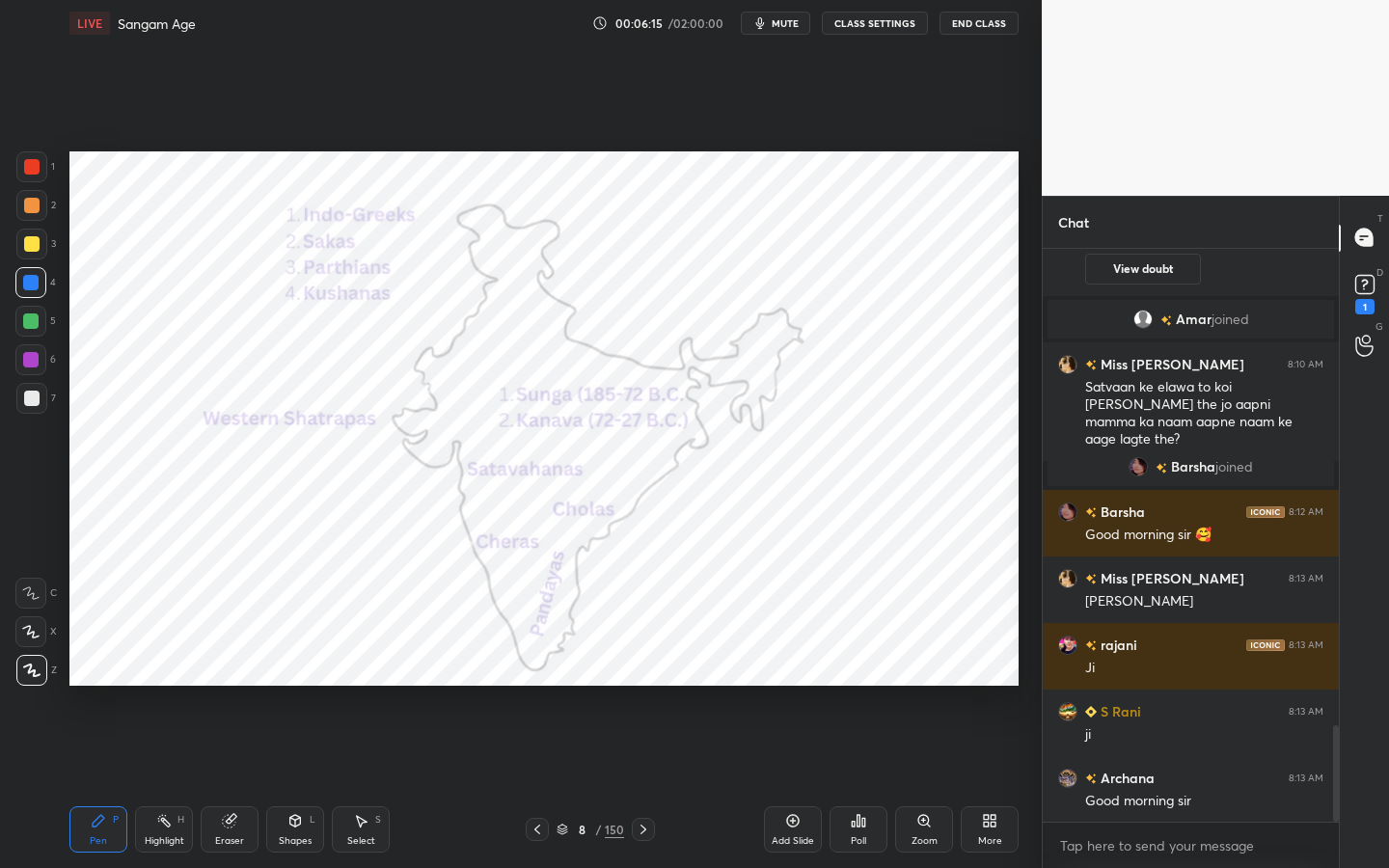
click at [29, 170] on div at bounding box center [32, 167] width 15 height 15
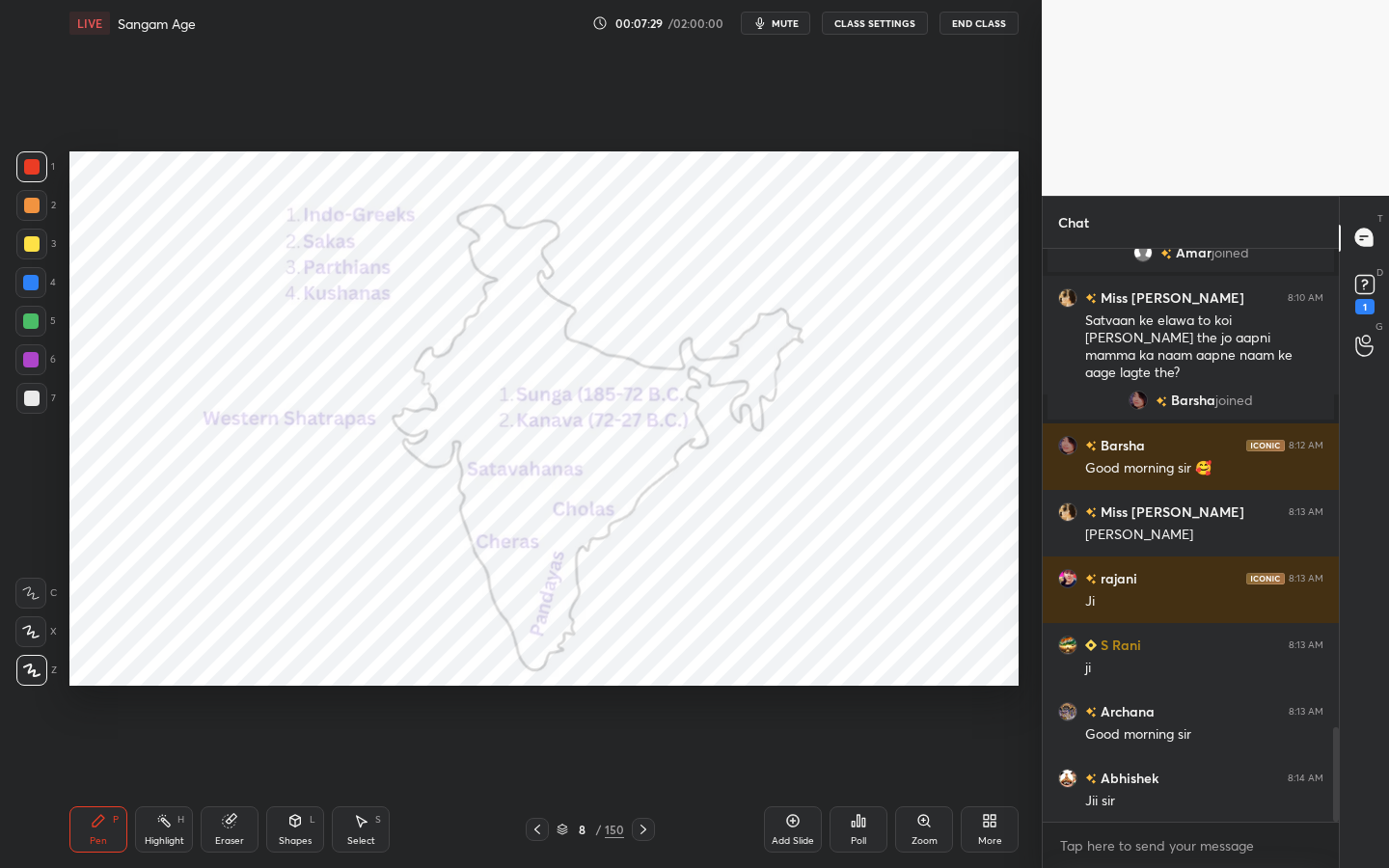
click at [781, 689] on div "Add Slide" at bounding box center [793, 829] width 58 height 46
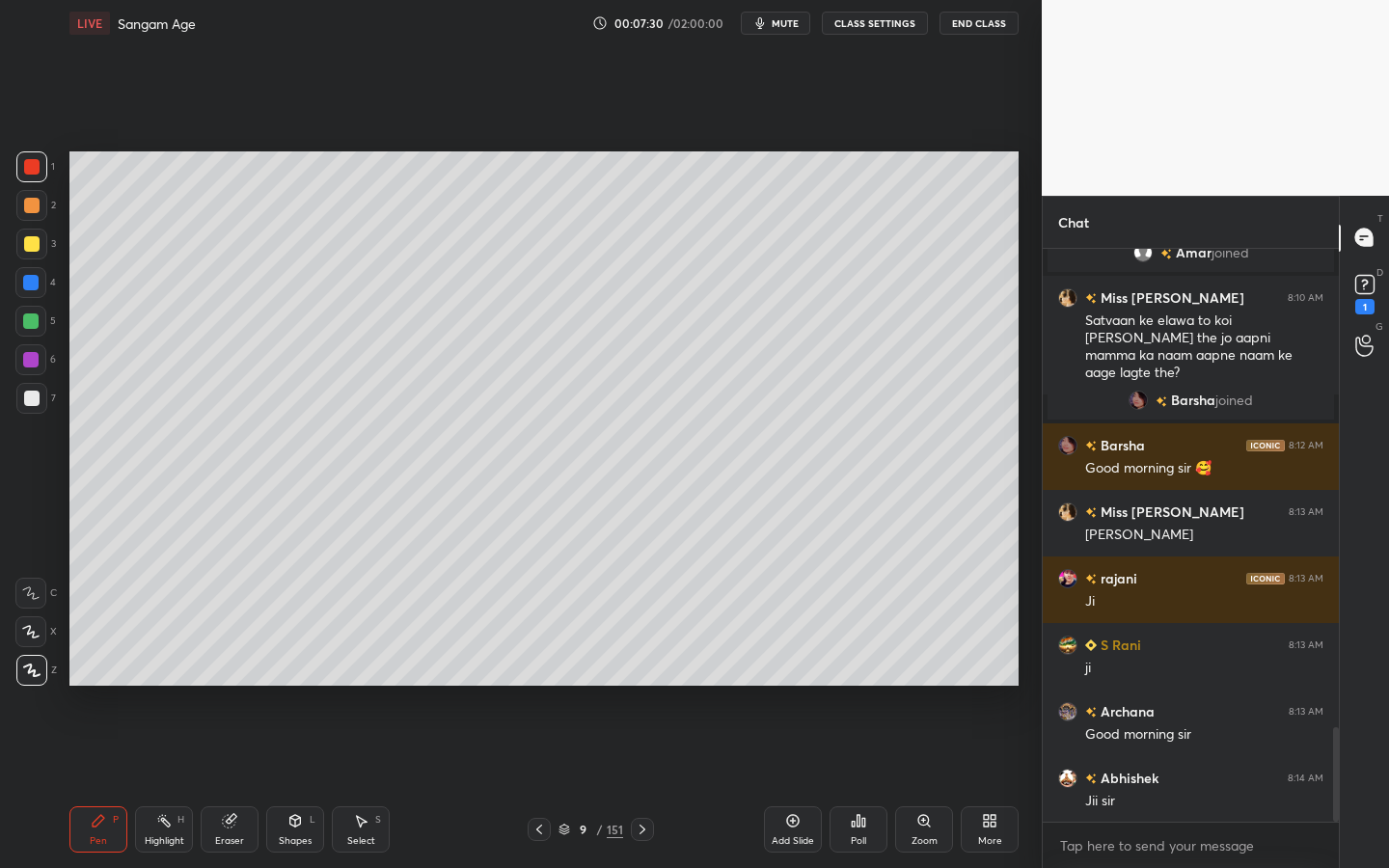
click at [34, 254] on div at bounding box center [32, 244] width 31 height 31
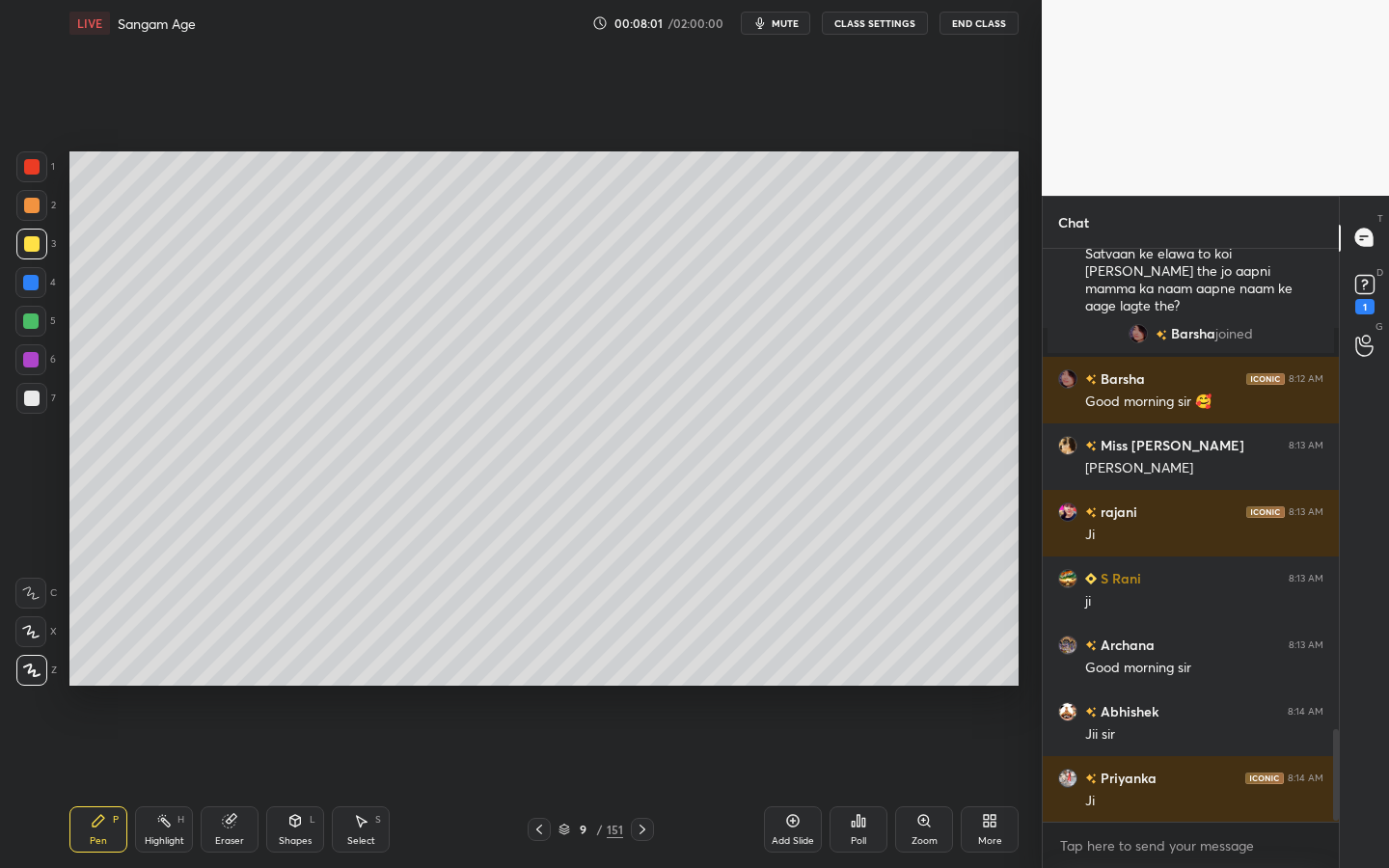
scroll to position [3040, 0]
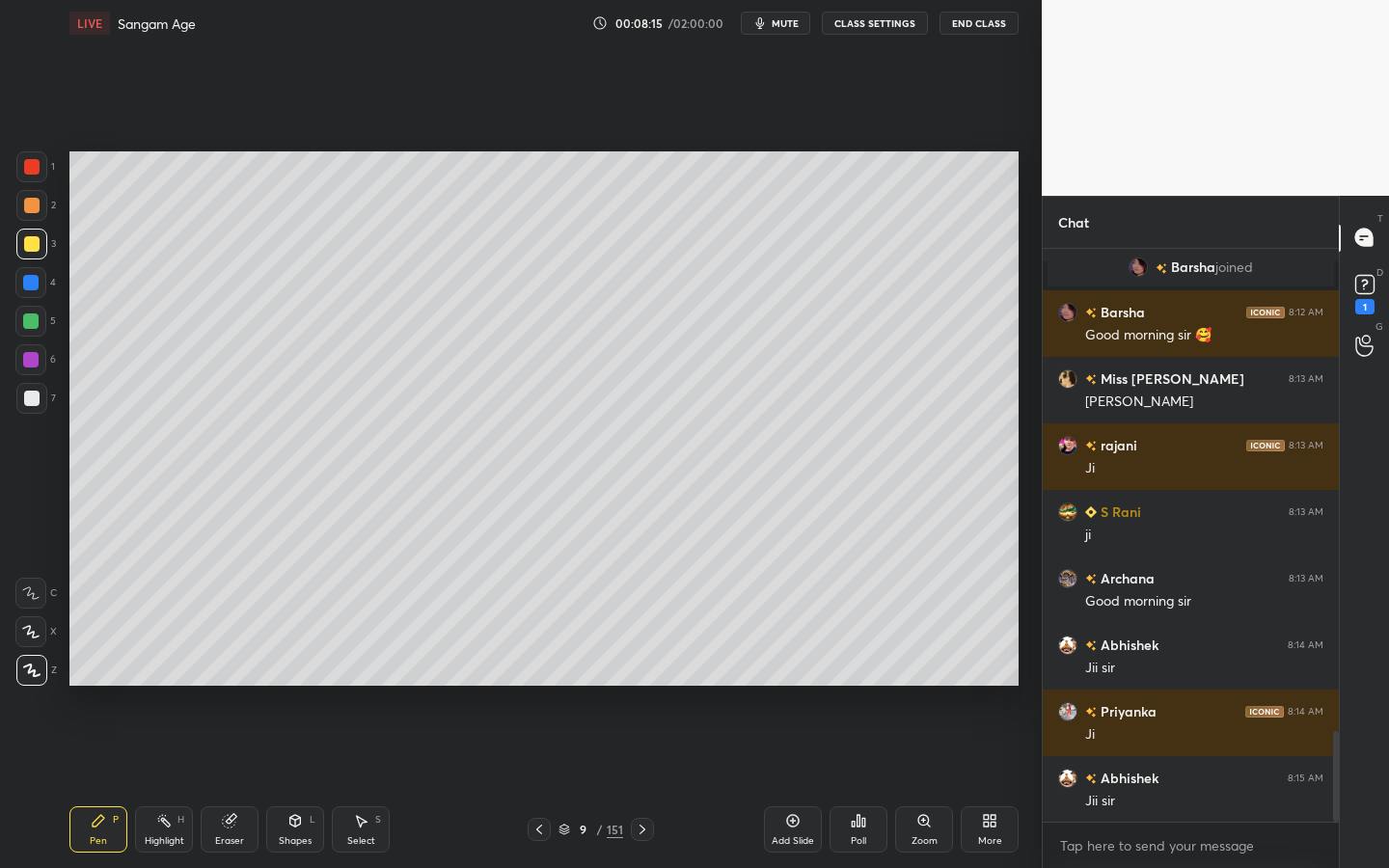
click at [43, 399] on div at bounding box center [32, 398] width 31 height 31
click at [312, 689] on div "Shapes L" at bounding box center [296, 829] width 58 height 46
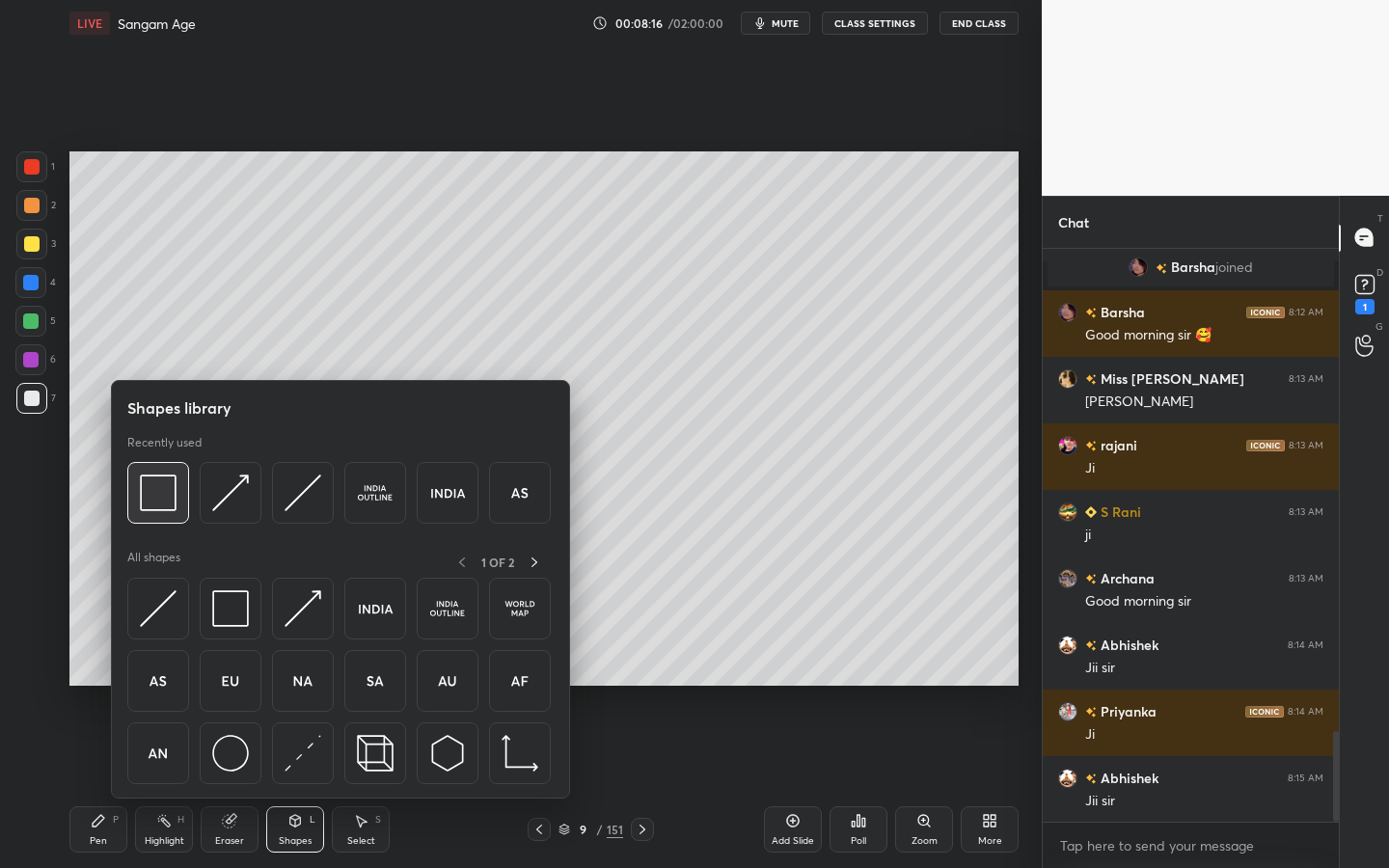
click at [167, 487] on img at bounding box center [158, 492] width 37 height 37
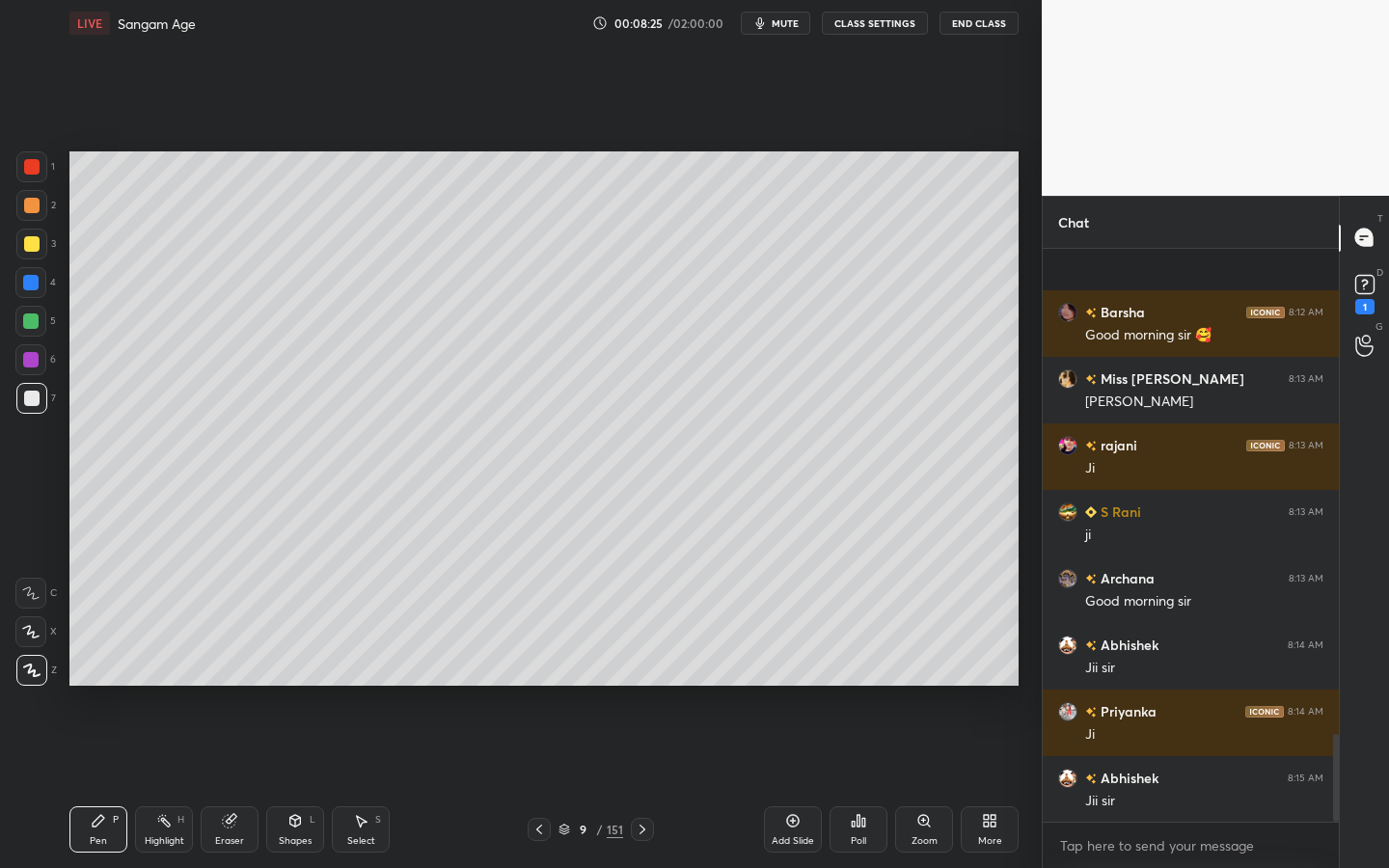
scroll to position [3177, 0]
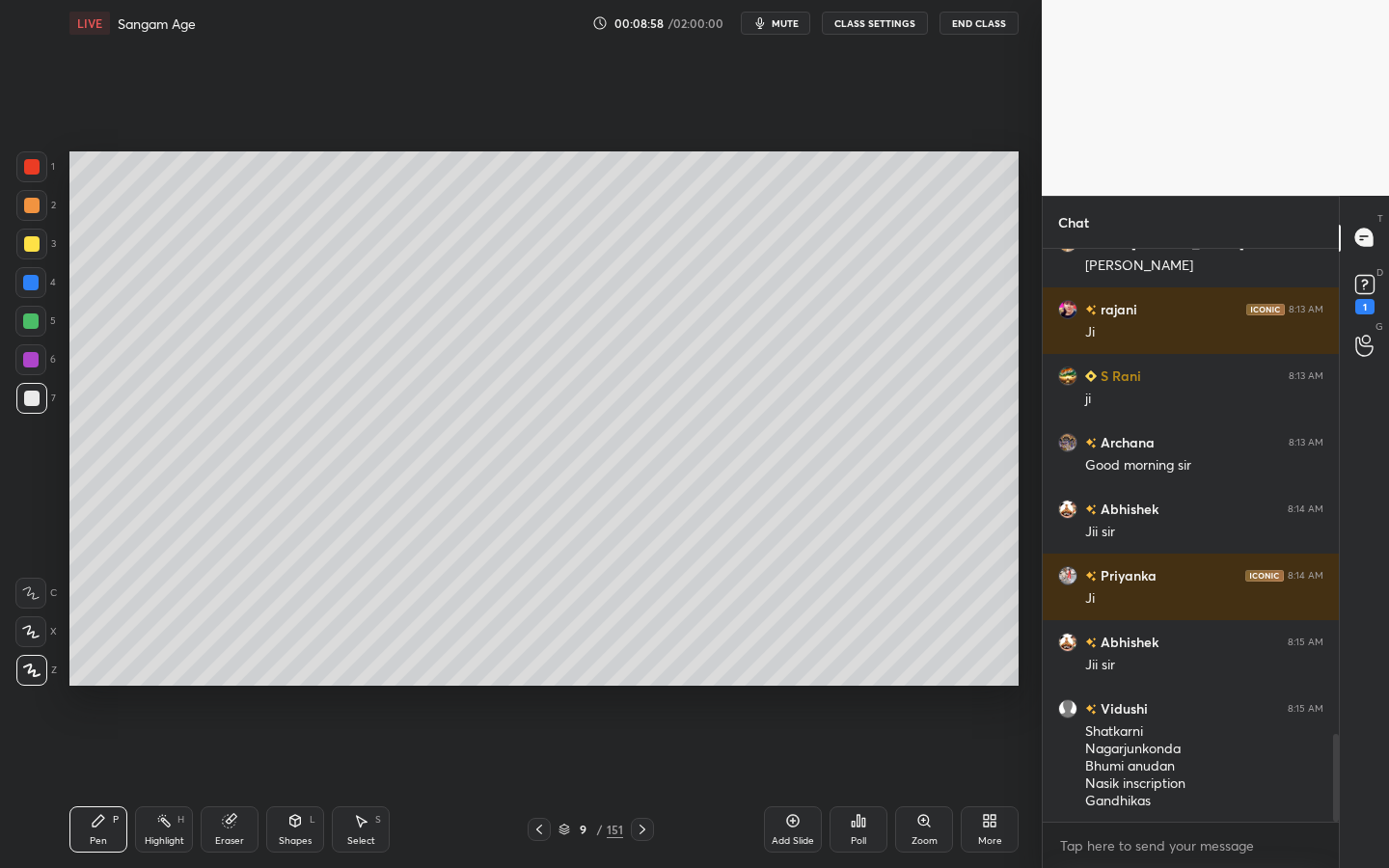
click at [797, 687] on div "Setting up your live class Poll for secs No correct answer Start poll" at bounding box center [544, 418] width 965 height 744
click at [1022, 667] on div "Setting up your live class Poll for secs No correct answer Start poll" at bounding box center [544, 418] width 965 height 744
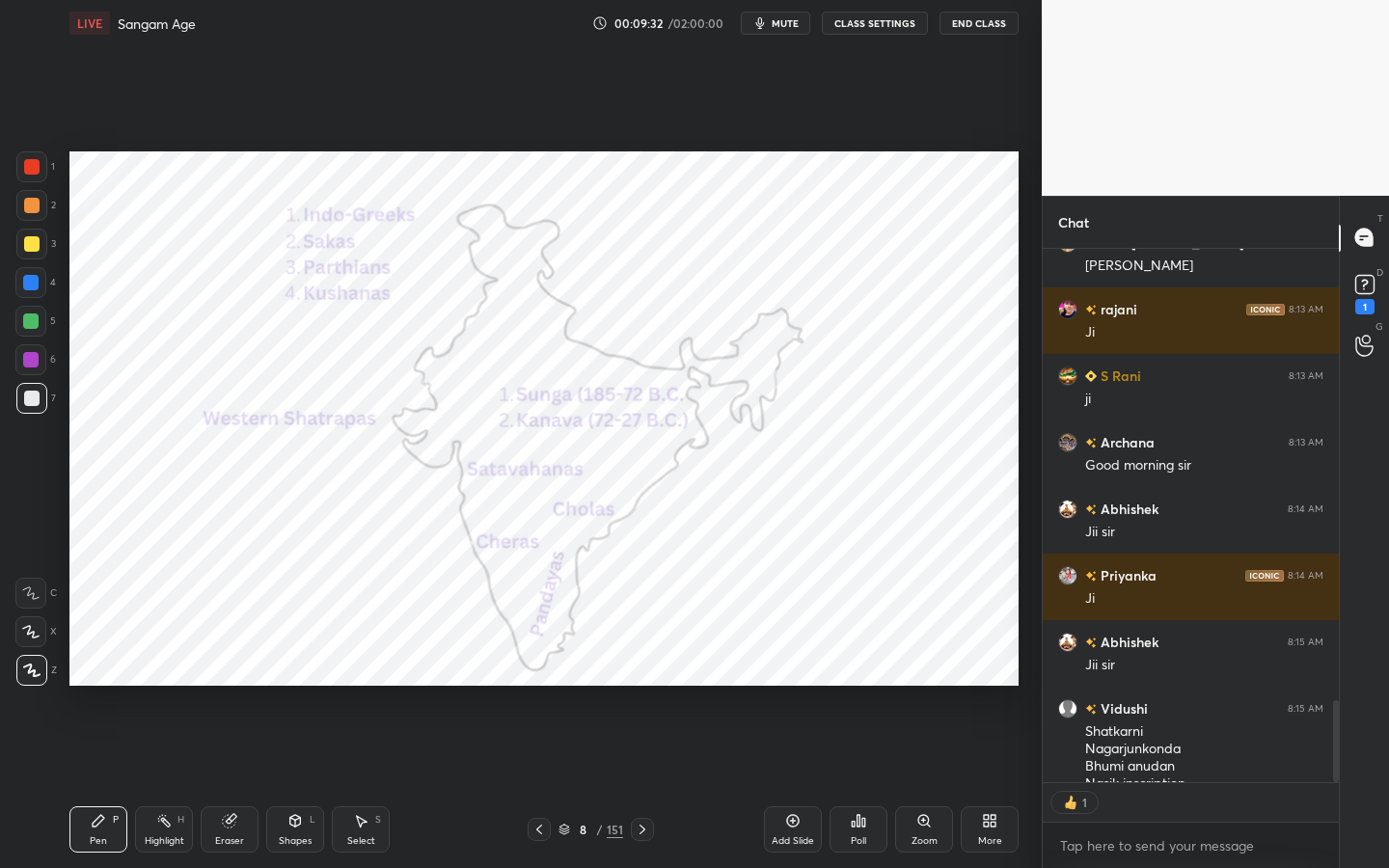
scroll to position [527, 291]
click at [793, 689] on div "Add Slide" at bounding box center [793, 841] width 43 height 10
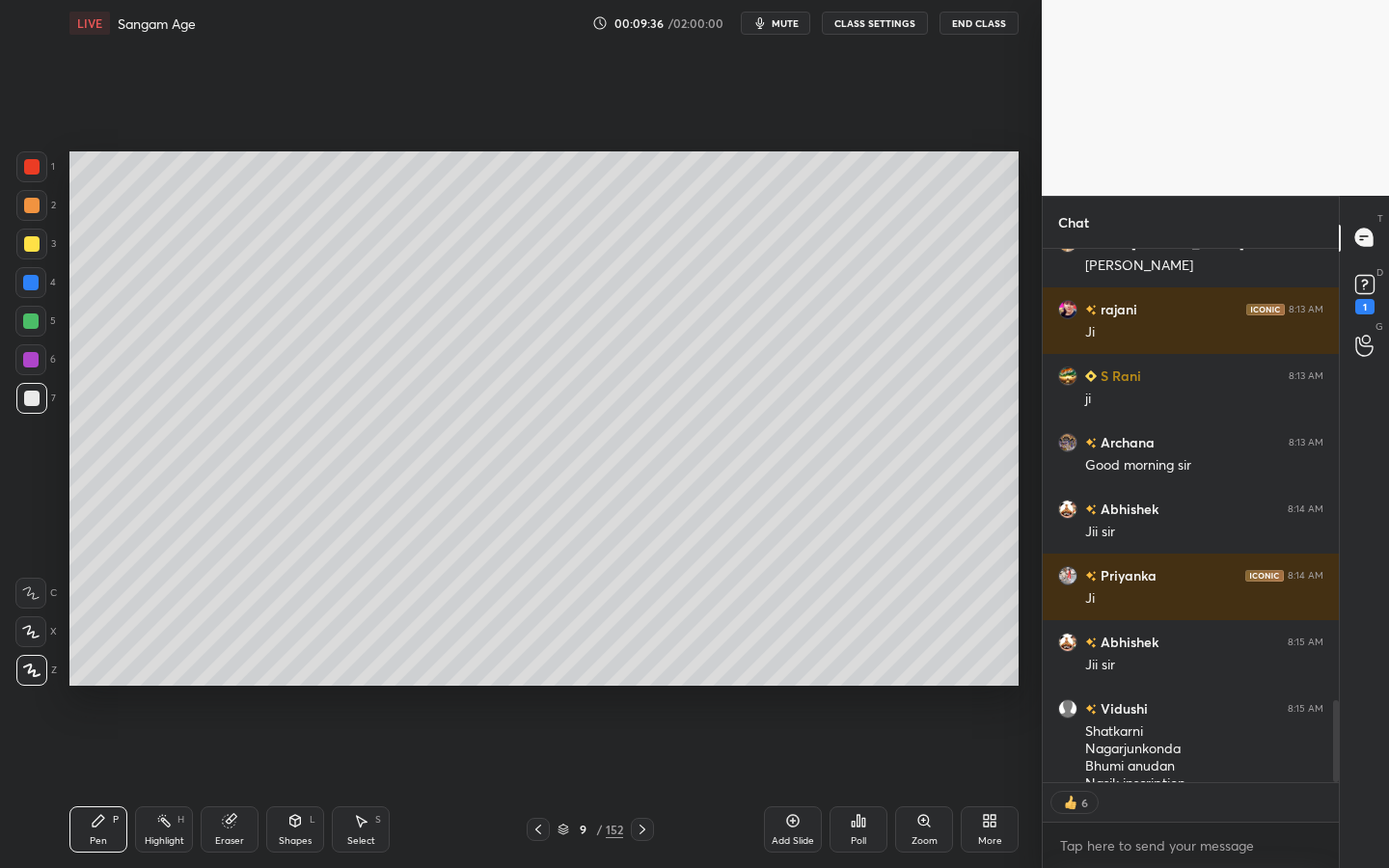
drag, startPoint x: 18, startPoint y: 241, endPoint x: 32, endPoint y: 256, distance: 20.5
click at [18, 241] on div at bounding box center [32, 244] width 31 height 31
drag, startPoint x: 304, startPoint y: 826, endPoint x: 310, endPoint y: 816, distance: 11.7
click at [304, 689] on div "Shapes L" at bounding box center [296, 829] width 58 height 46
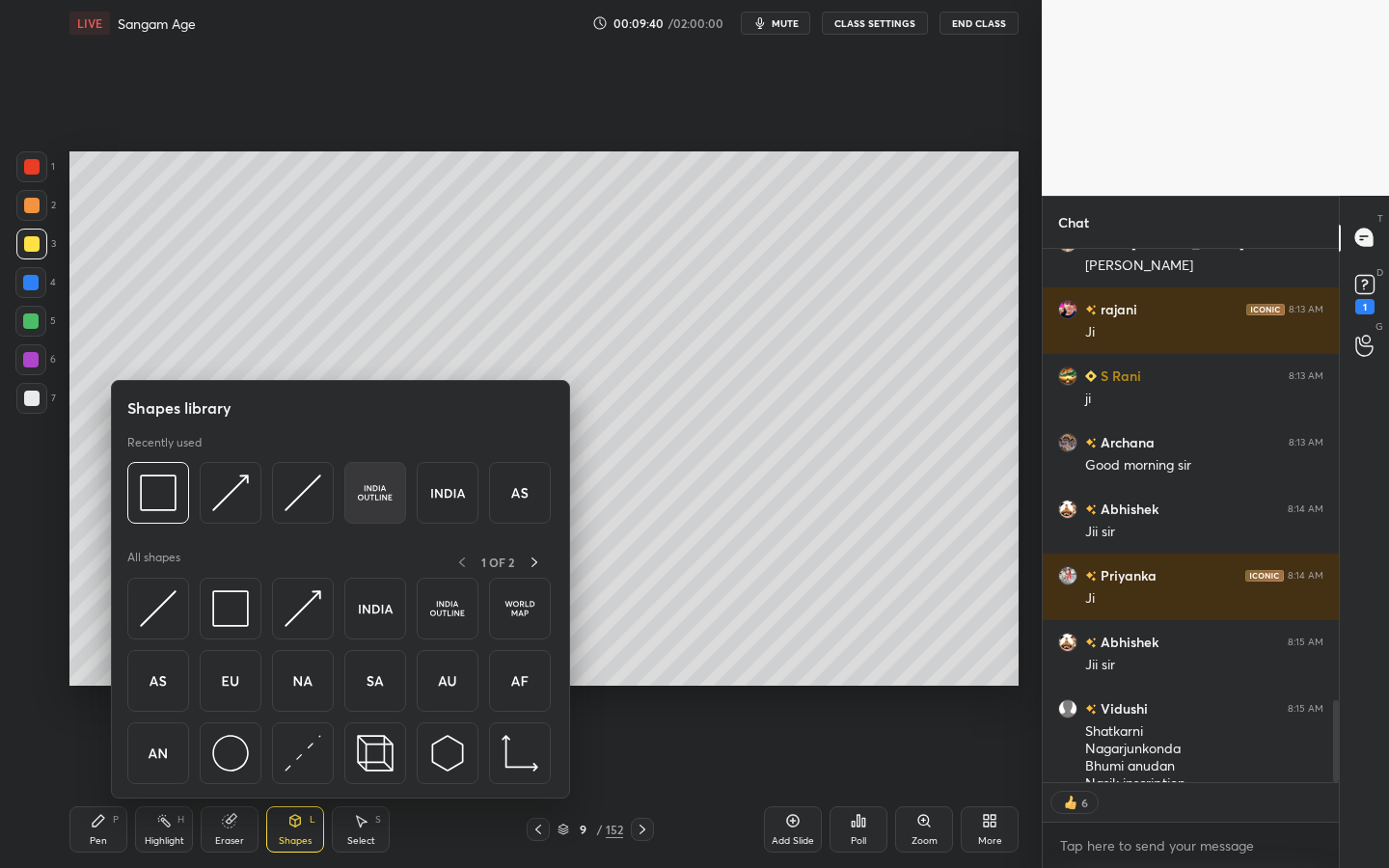
click at [379, 498] on img at bounding box center [376, 492] width 37 height 37
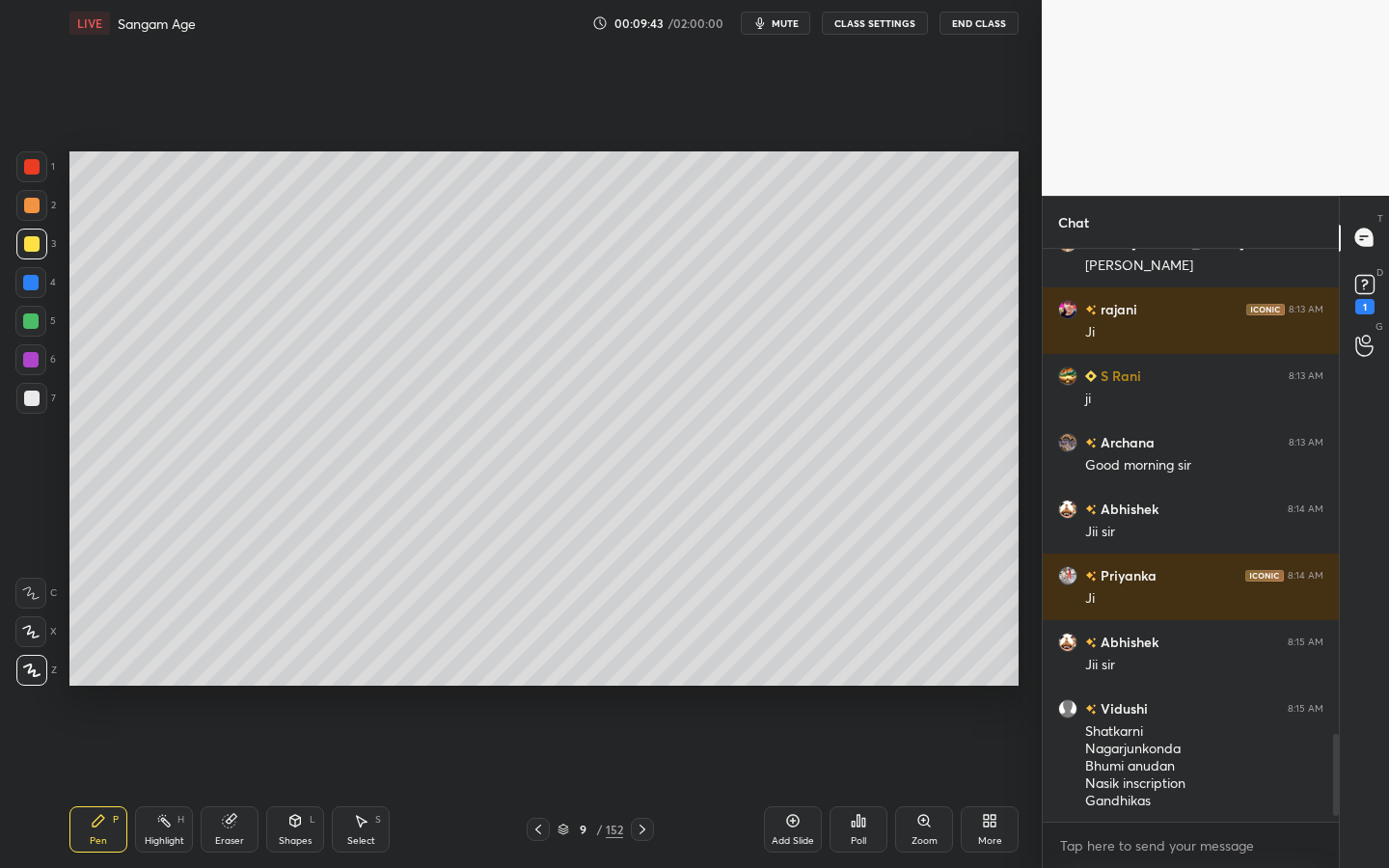
scroll to position [7, 7]
drag, startPoint x: 39, startPoint y: 385, endPoint x: 68, endPoint y: 400, distance: 32.6
click at [41, 385] on div at bounding box center [32, 398] width 31 height 31
click at [303, 689] on div "Shapes" at bounding box center [296, 841] width 33 height 10
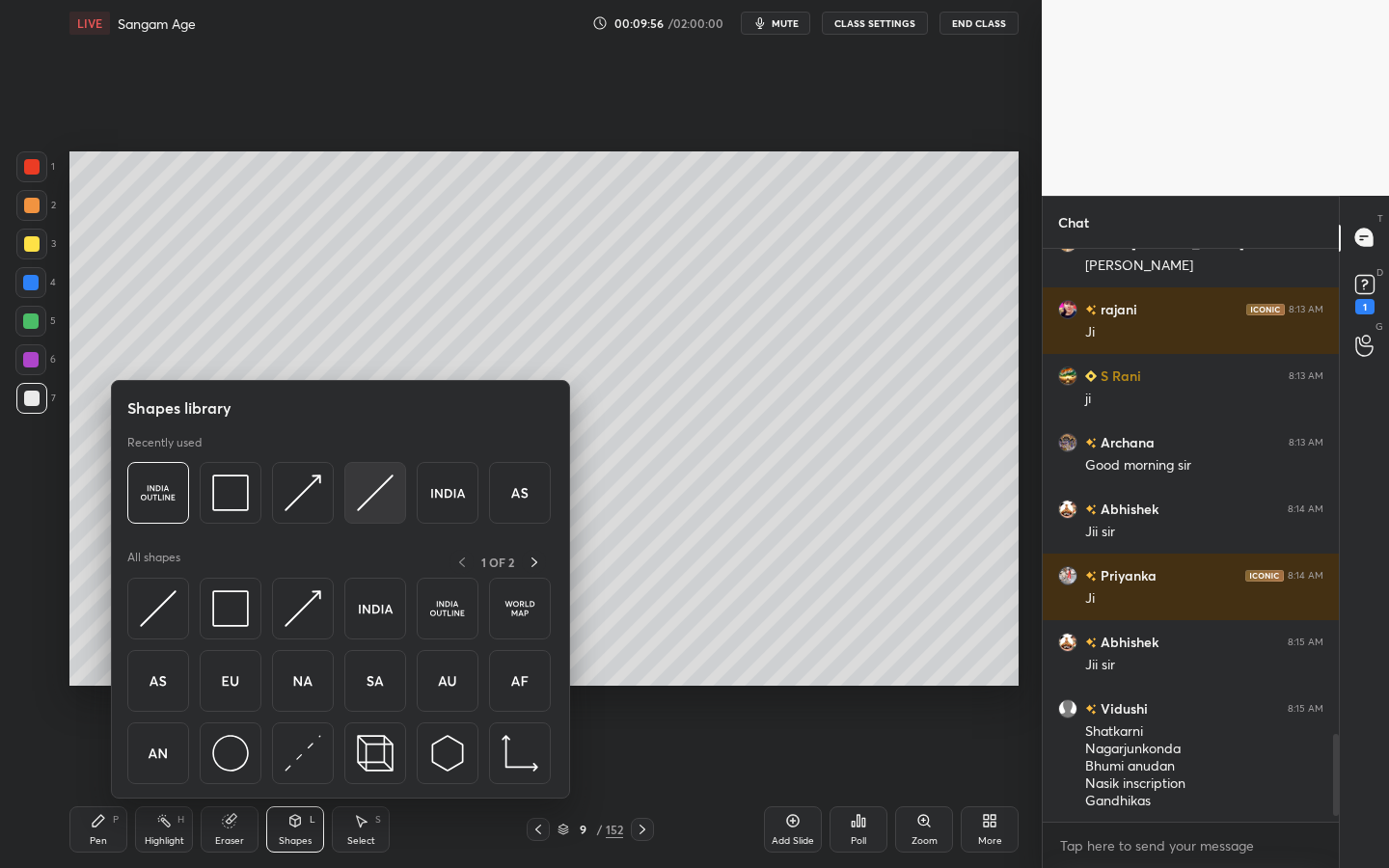
click at [375, 474] on img at bounding box center [376, 492] width 37 height 37
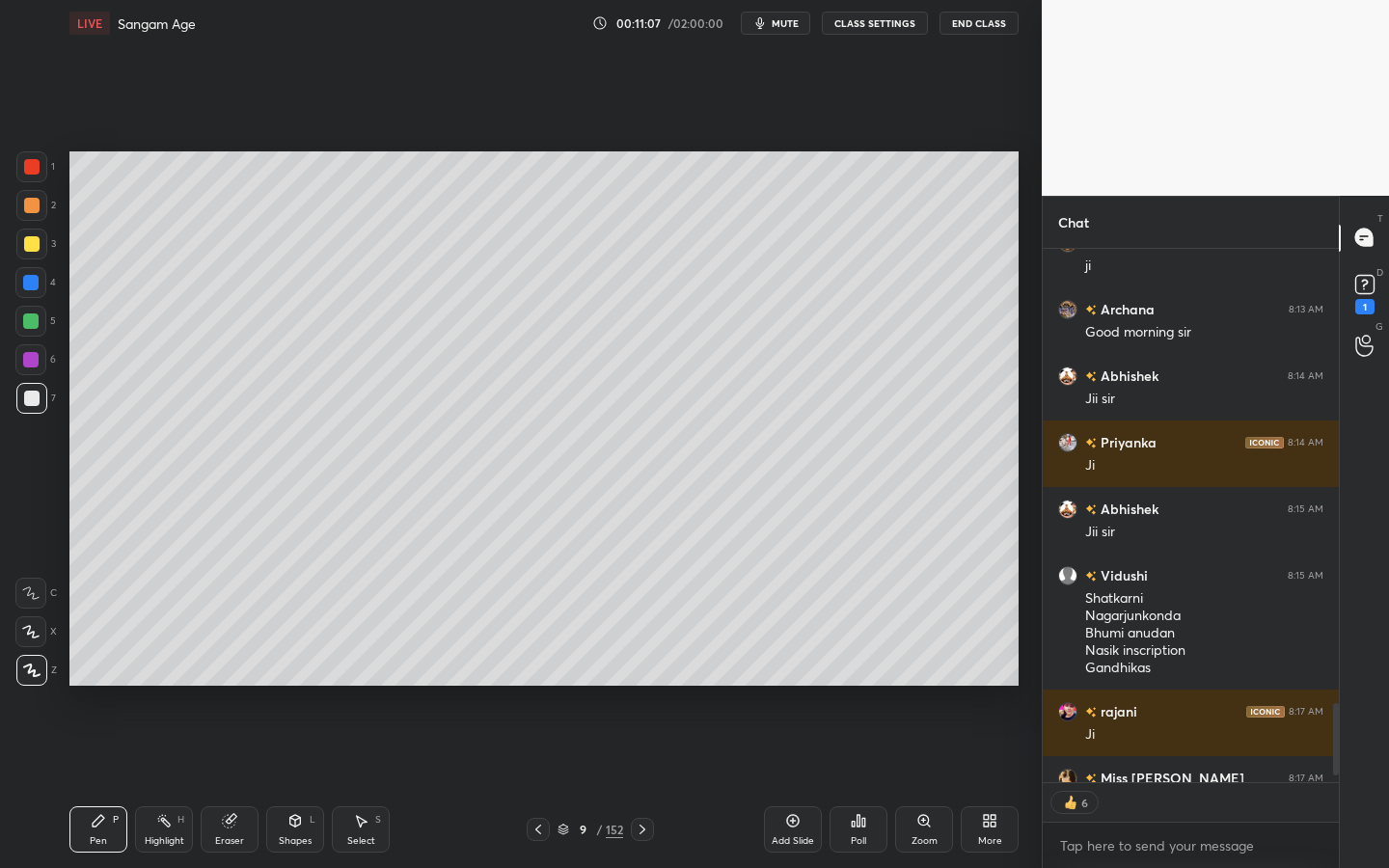
scroll to position [3396, 0]
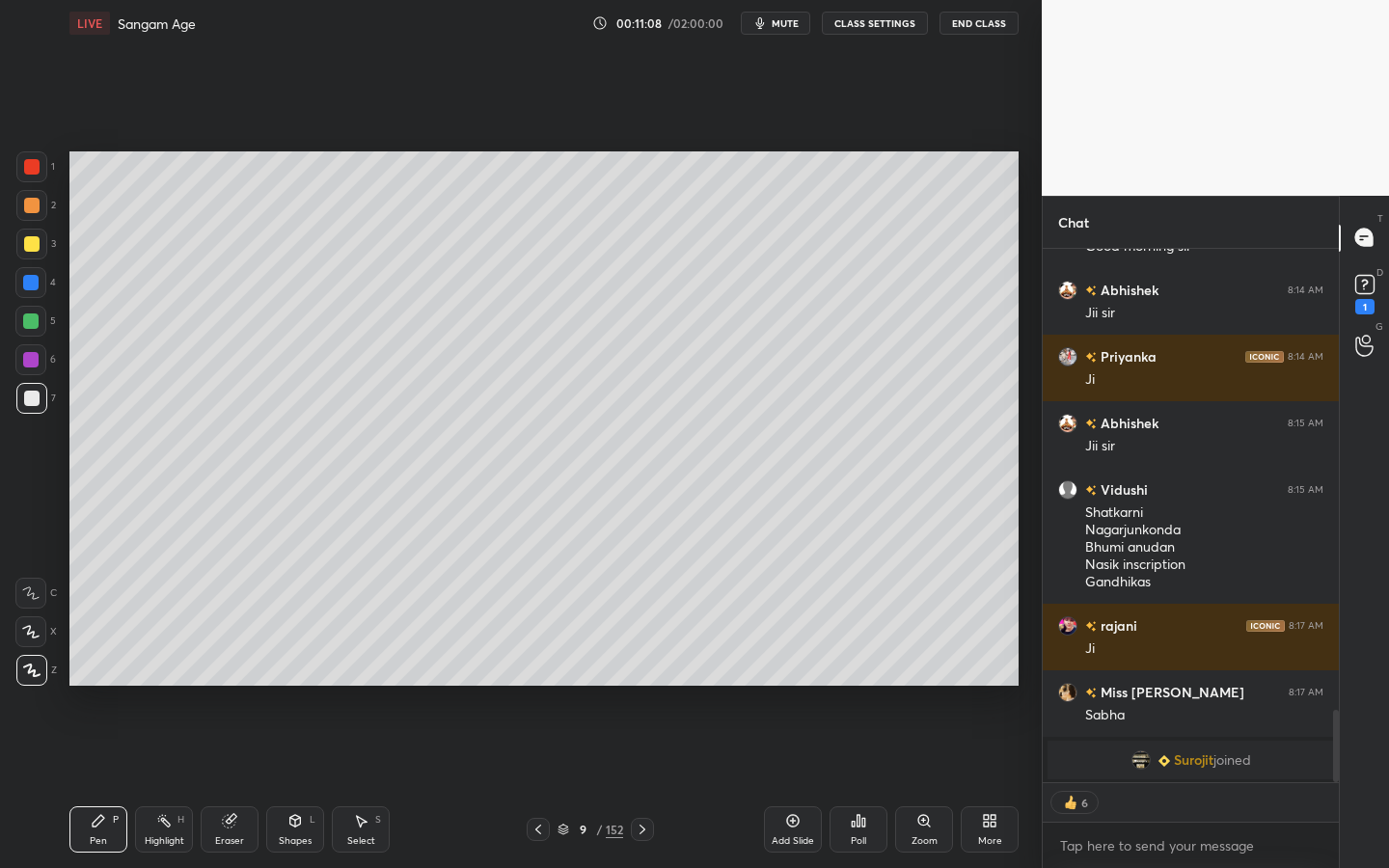
click at [20, 245] on div at bounding box center [32, 244] width 31 height 31
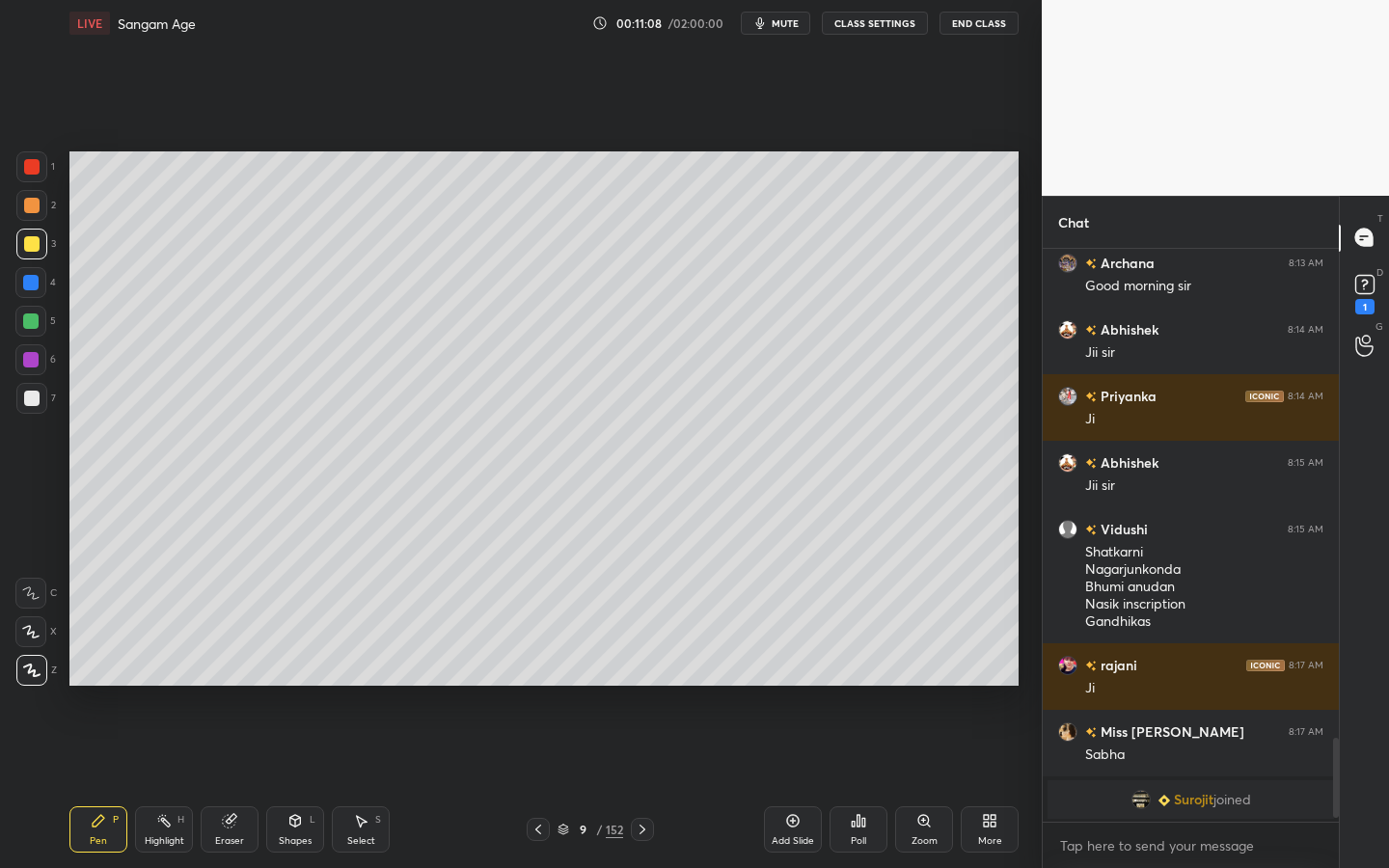
scroll to position [3356, 0]
click at [384, 689] on div "Select S" at bounding box center [361, 829] width 58 height 46
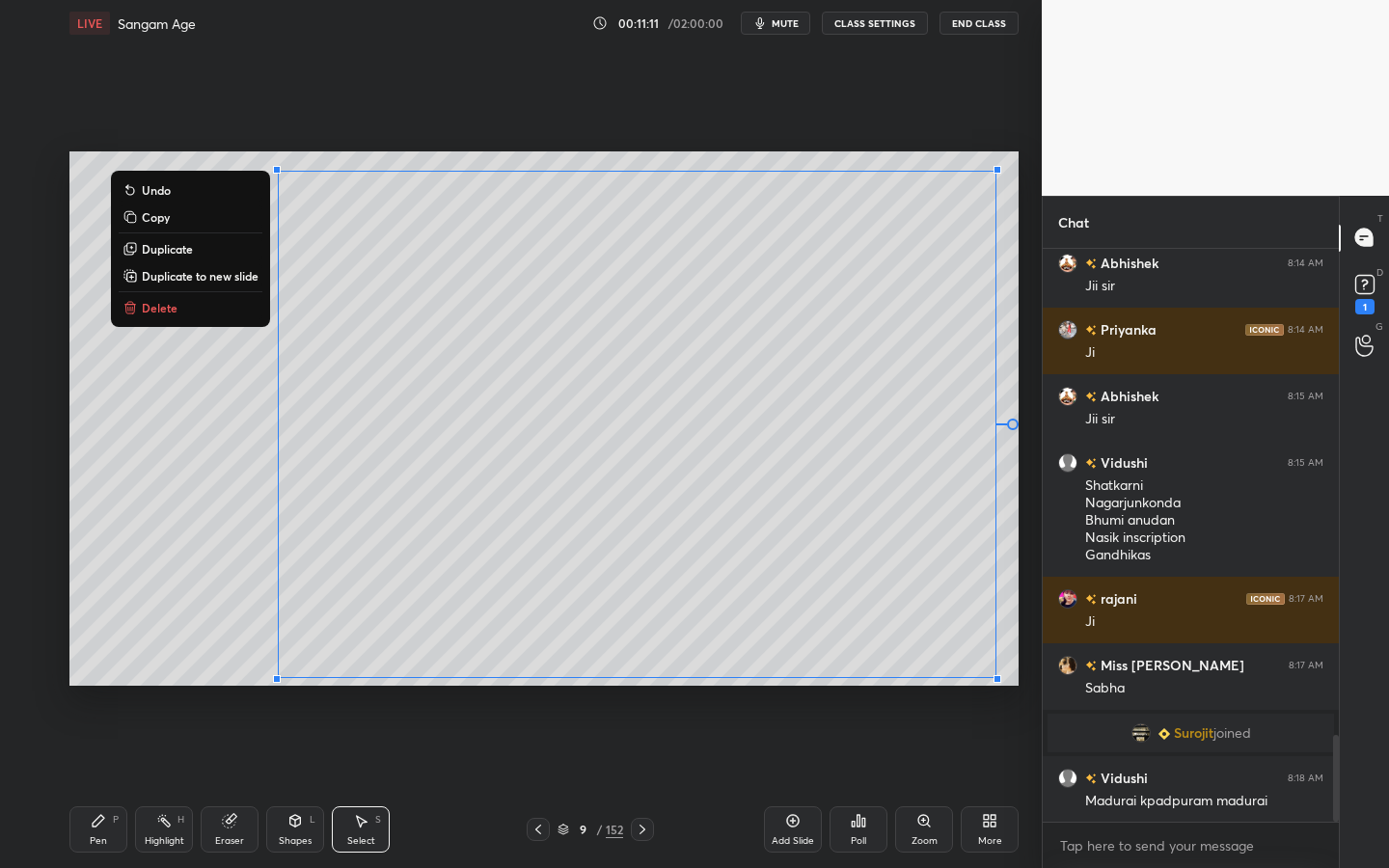
drag, startPoint x: 175, startPoint y: 153, endPoint x: 986, endPoint y: 659, distance: 955.9
click at [1000, 689] on div "0 ° Undo Copy Duplicate Duplicate to new slide Delete Setting up your live clas…" at bounding box center [544, 418] width 965 height 744
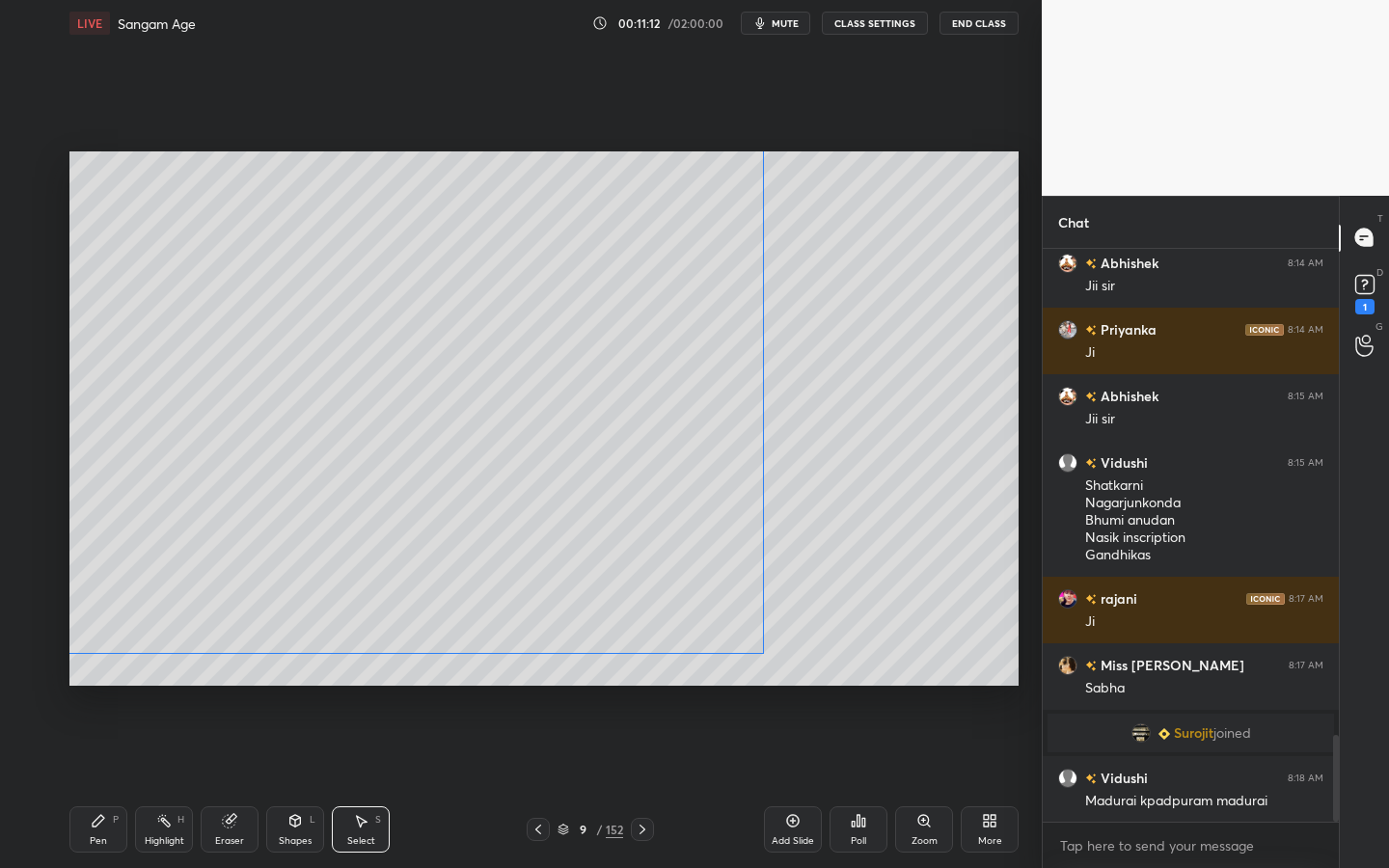
drag, startPoint x: 927, startPoint y: 609, endPoint x: 701, endPoint y: 588, distance: 227.0
click at [701, 588] on div "0 ° Undo Copy Duplicate Duplicate to new slide Delete" at bounding box center [544, 418] width 950 height 534
click at [848, 622] on div "0 ° Undo Copy Duplicate Duplicate to new slide Delete" at bounding box center [544, 418] width 950 height 534
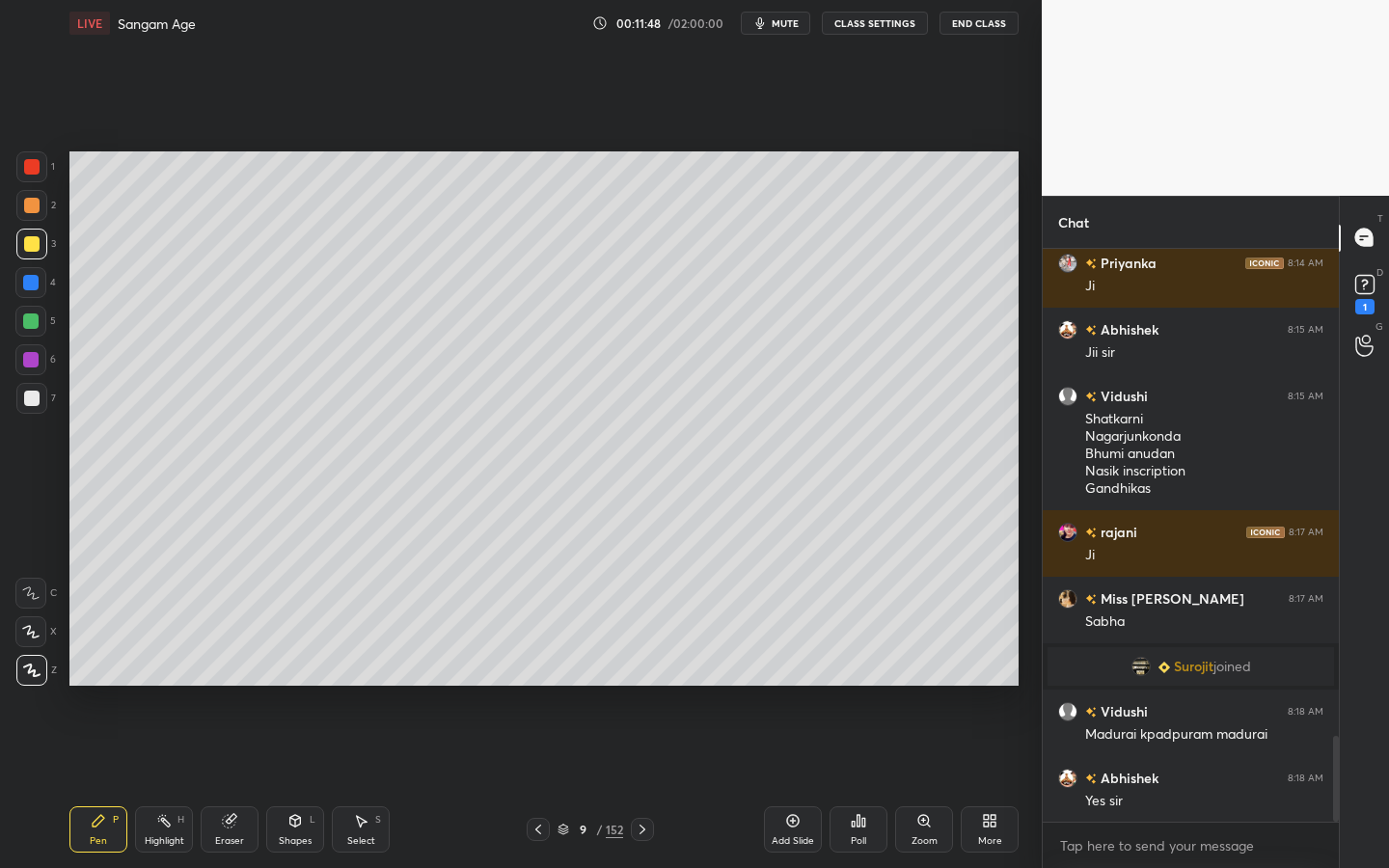
scroll to position [3322, 0]
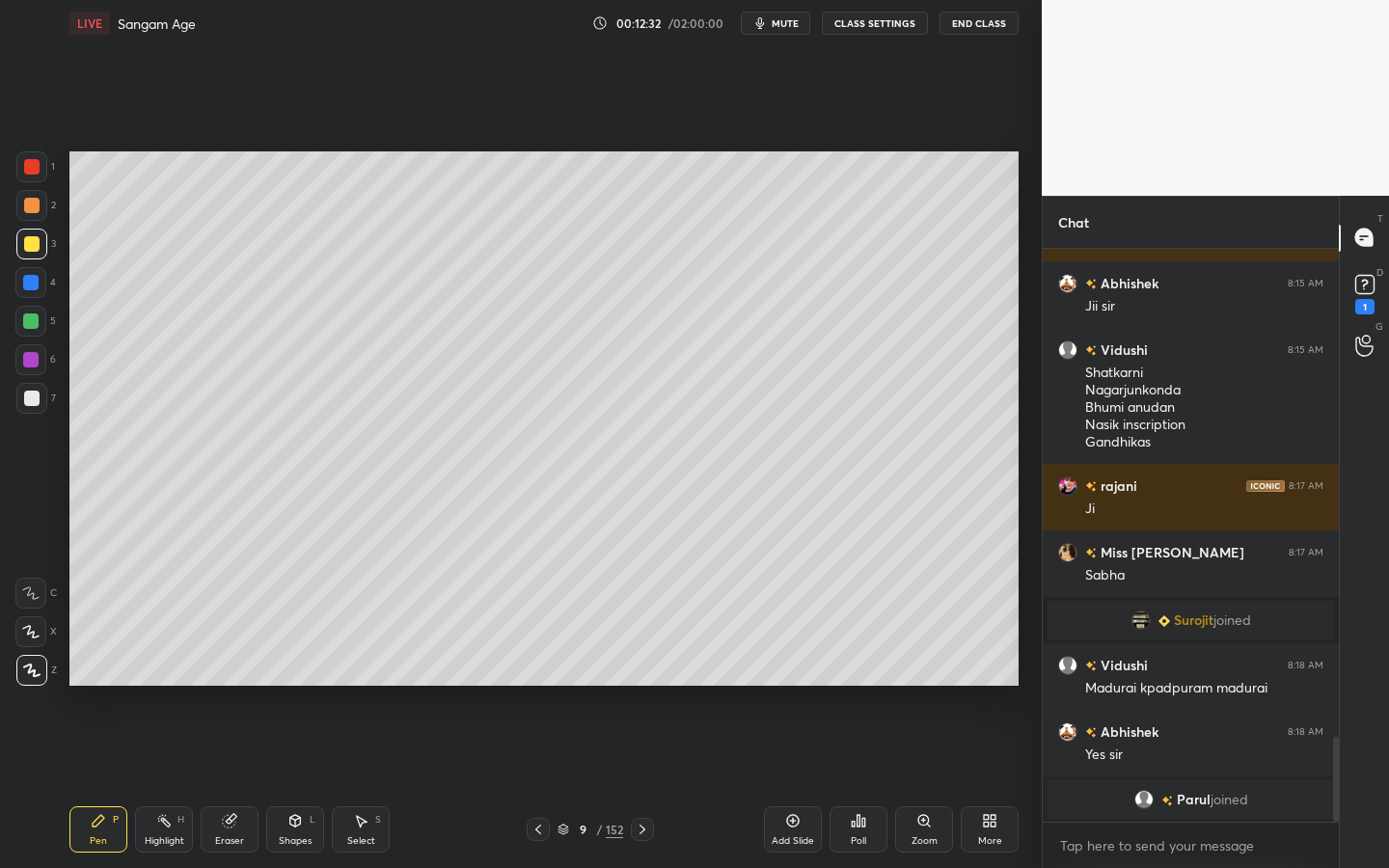
click at [782, 689] on div "Add Slide Poll Zoom More" at bounding box center [892, 829] width 255 height 108
click at [788, 689] on icon at bounding box center [793, 821] width 15 height 15
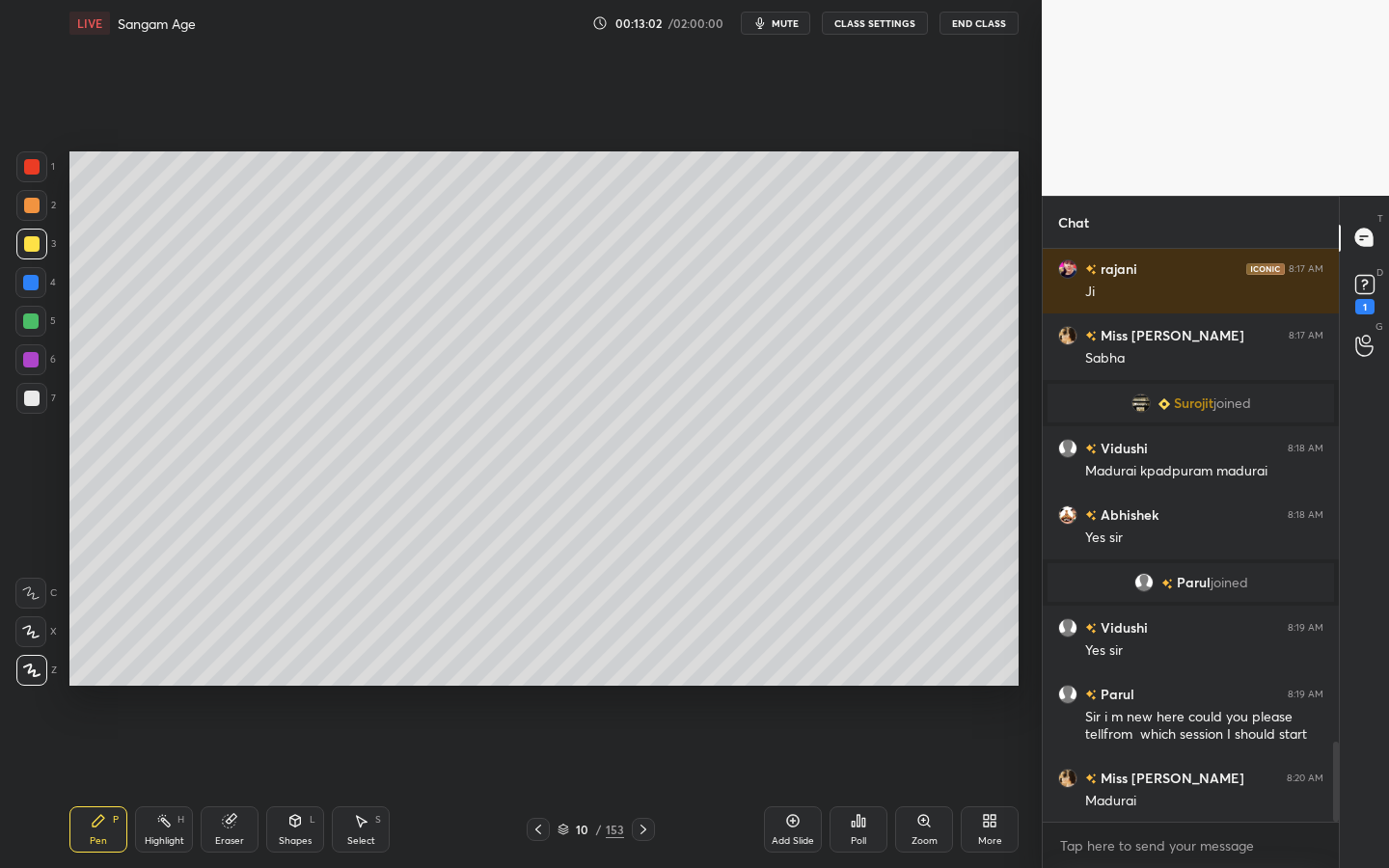
scroll to position [3558, 0]
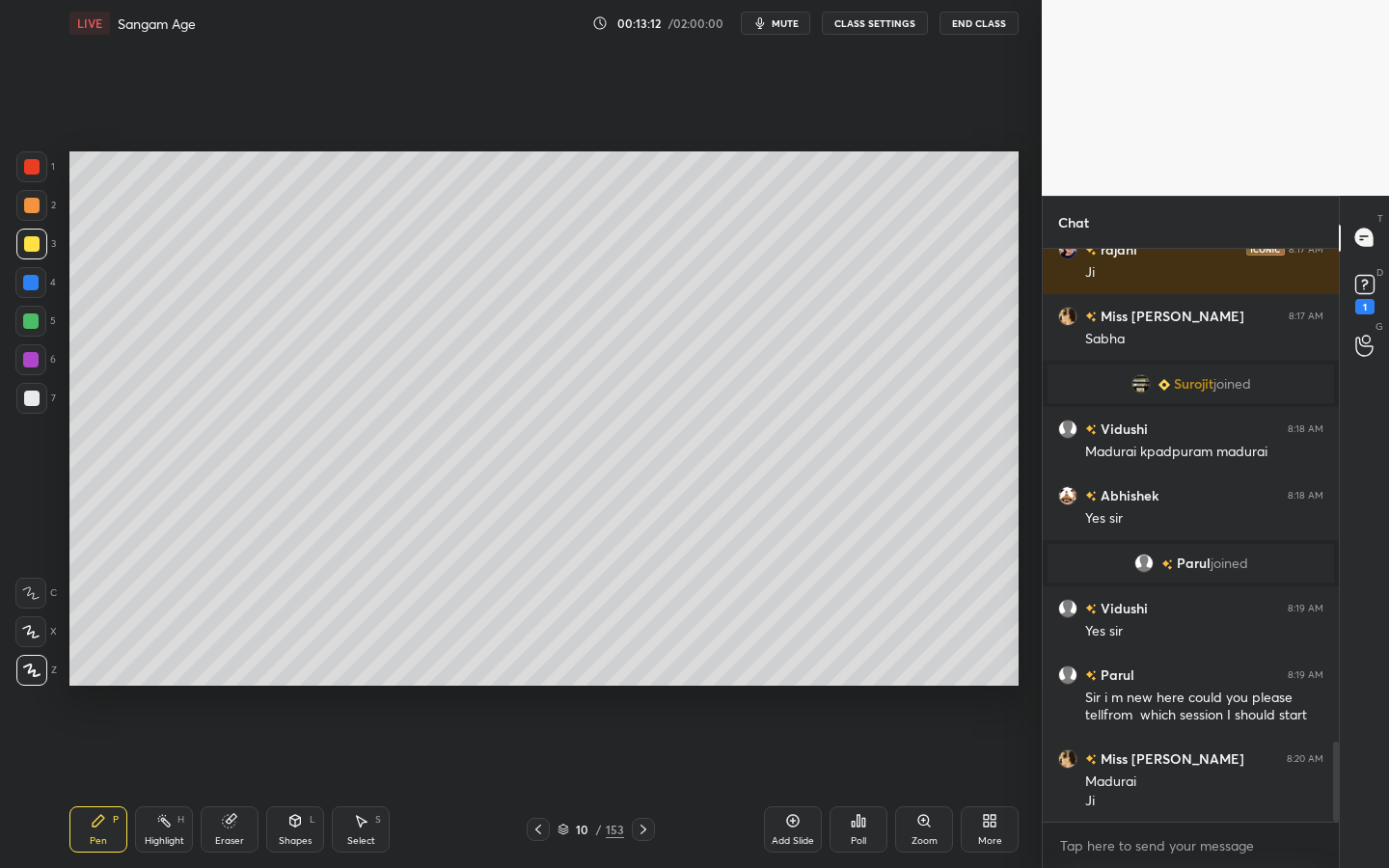
drag, startPoint x: 283, startPoint y: 842, endPoint x: 287, endPoint y: 830, distance: 12.6
click at [283, 689] on div "Shapes" at bounding box center [296, 841] width 33 height 10
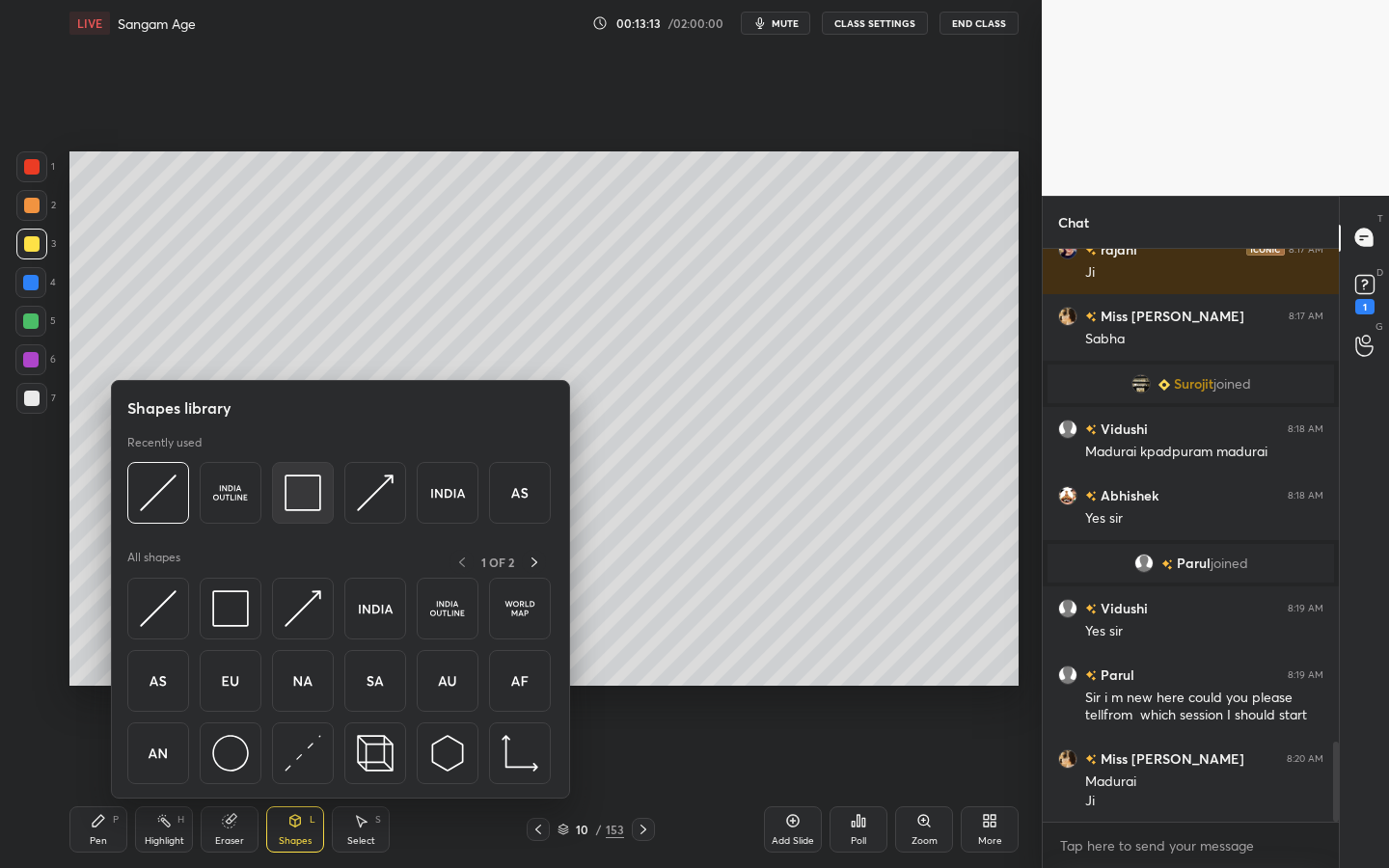
click at [275, 471] on div at bounding box center [303, 492] width 62 height 62
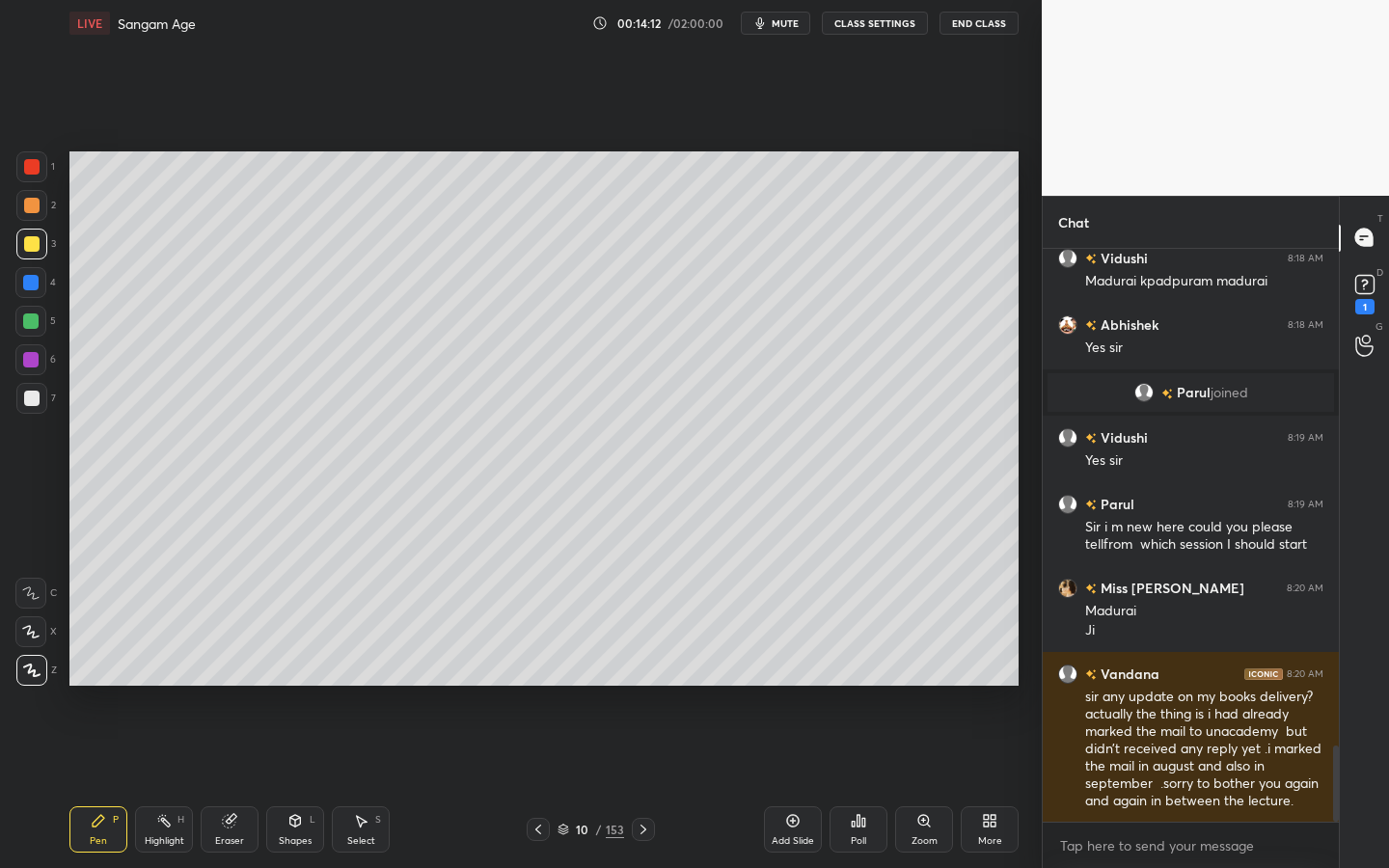
scroll to position [3795, 0]
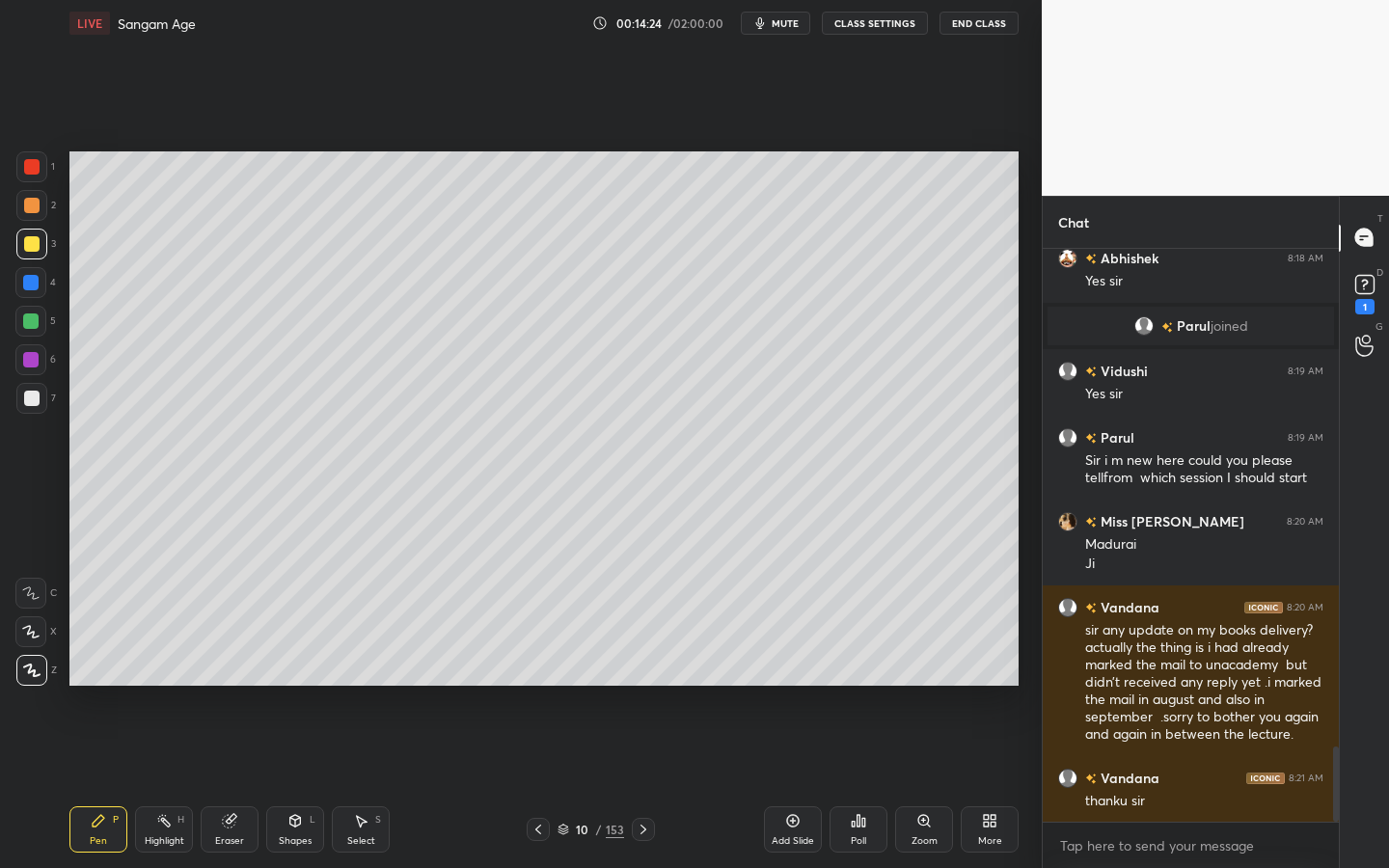
click at [35, 395] on div at bounding box center [32, 398] width 15 height 15
drag, startPoint x: 312, startPoint y: 826, endPoint x: 315, endPoint y: 805, distance: 21.2
click at [313, 689] on div "Shapes L" at bounding box center [296, 829] width 58 height 46
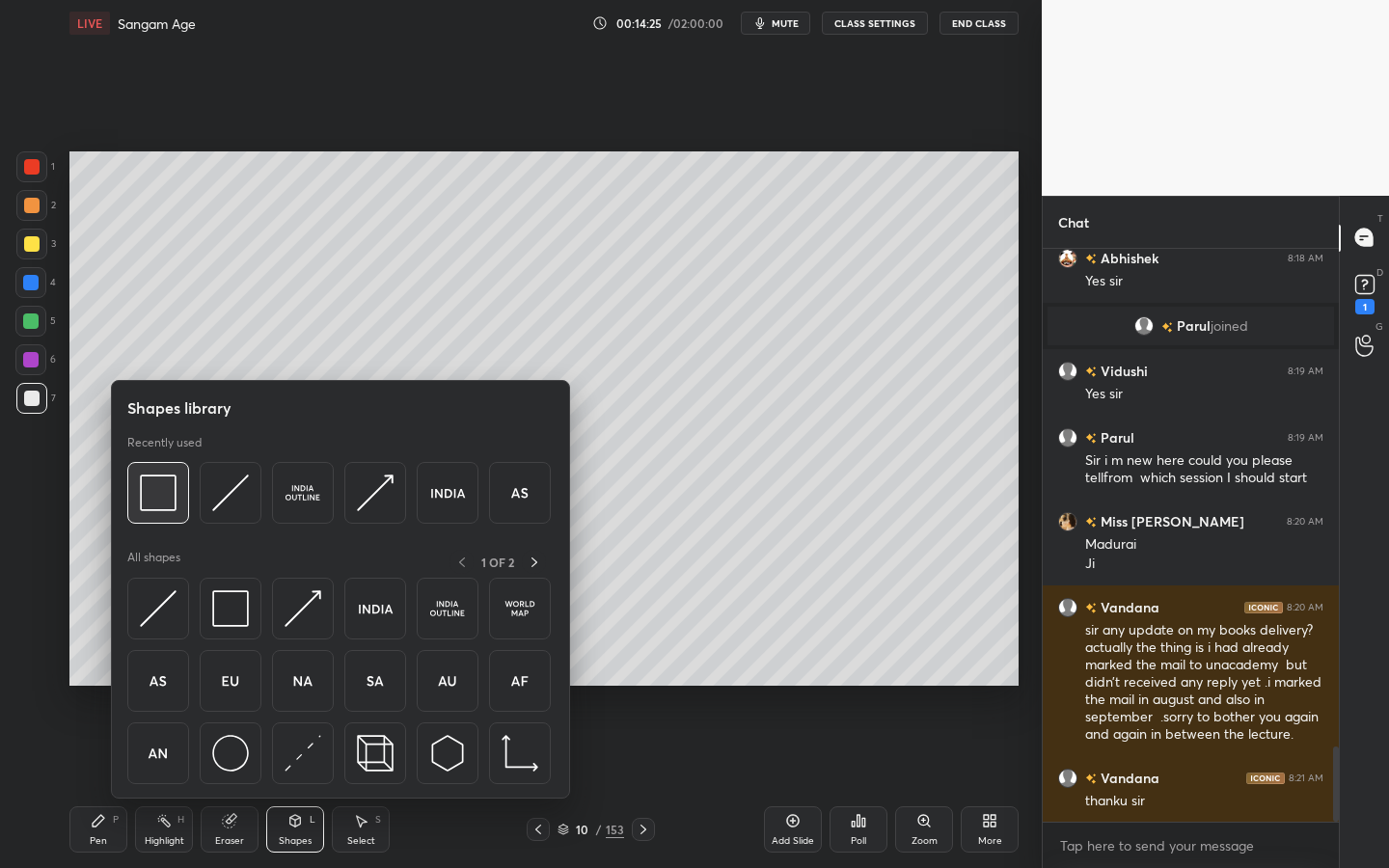
click at [152, 478] on img at bounding box center [158, 492] width 37 height 37
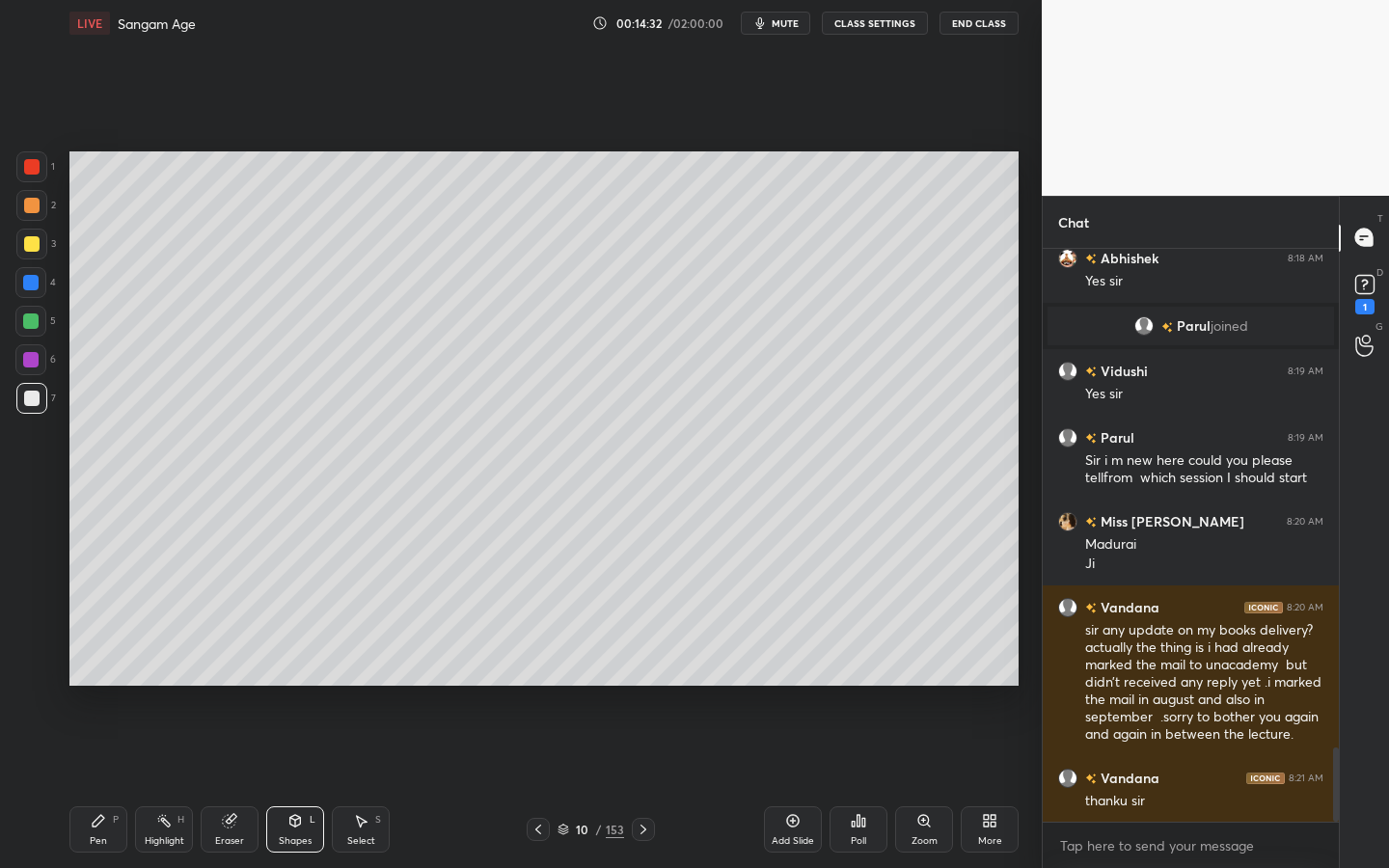
scroll to position [3862, 0]
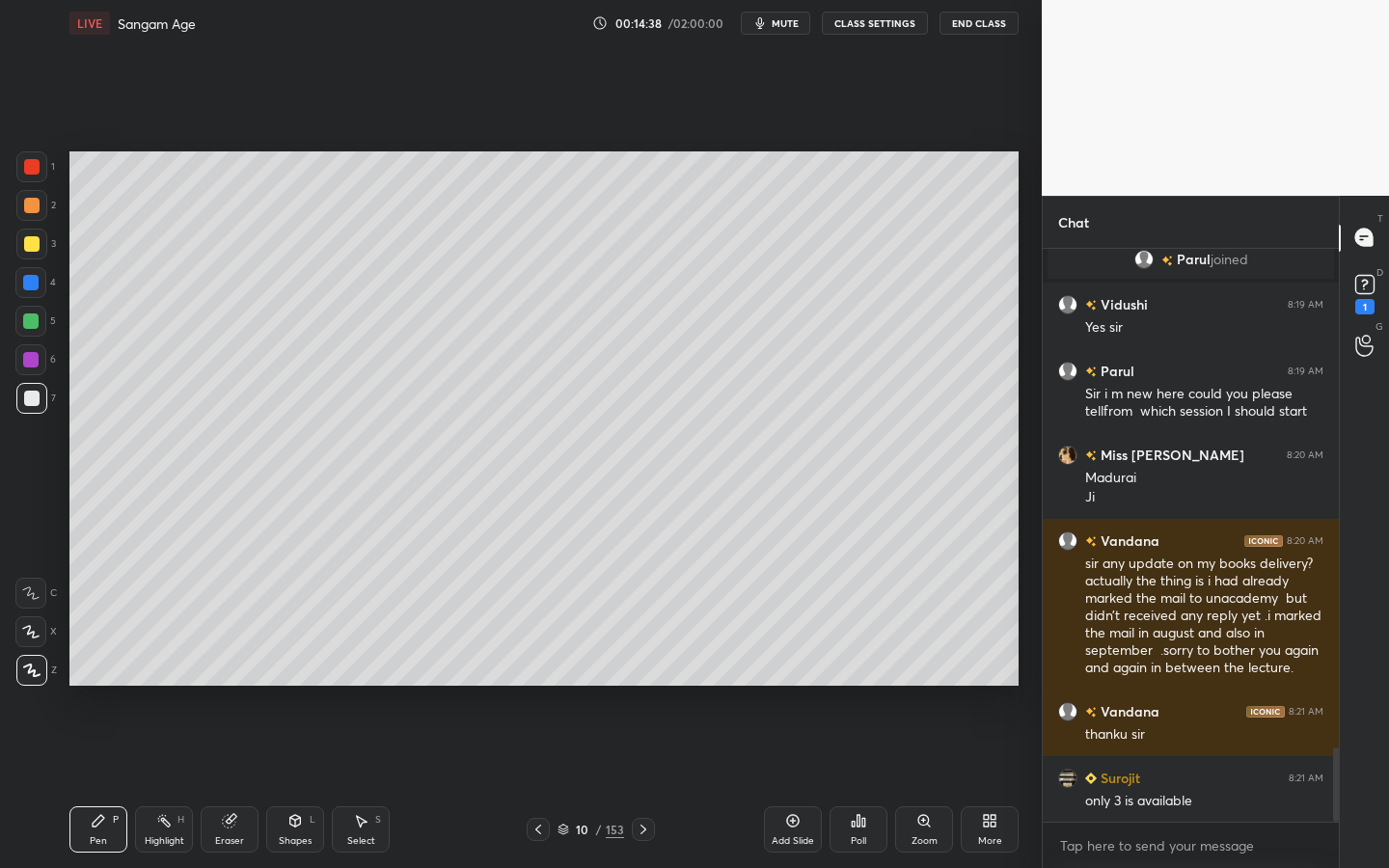
click at [769, 689] on div "Add Slide" at bounding box center [793, 829] width 58 height 46
click at [34, 249] on div at bounding box center [32, 244] width 15 height 15
click at [309, 689] on div "Shapes L" at bounding box center [296, 829] width 58 height 46
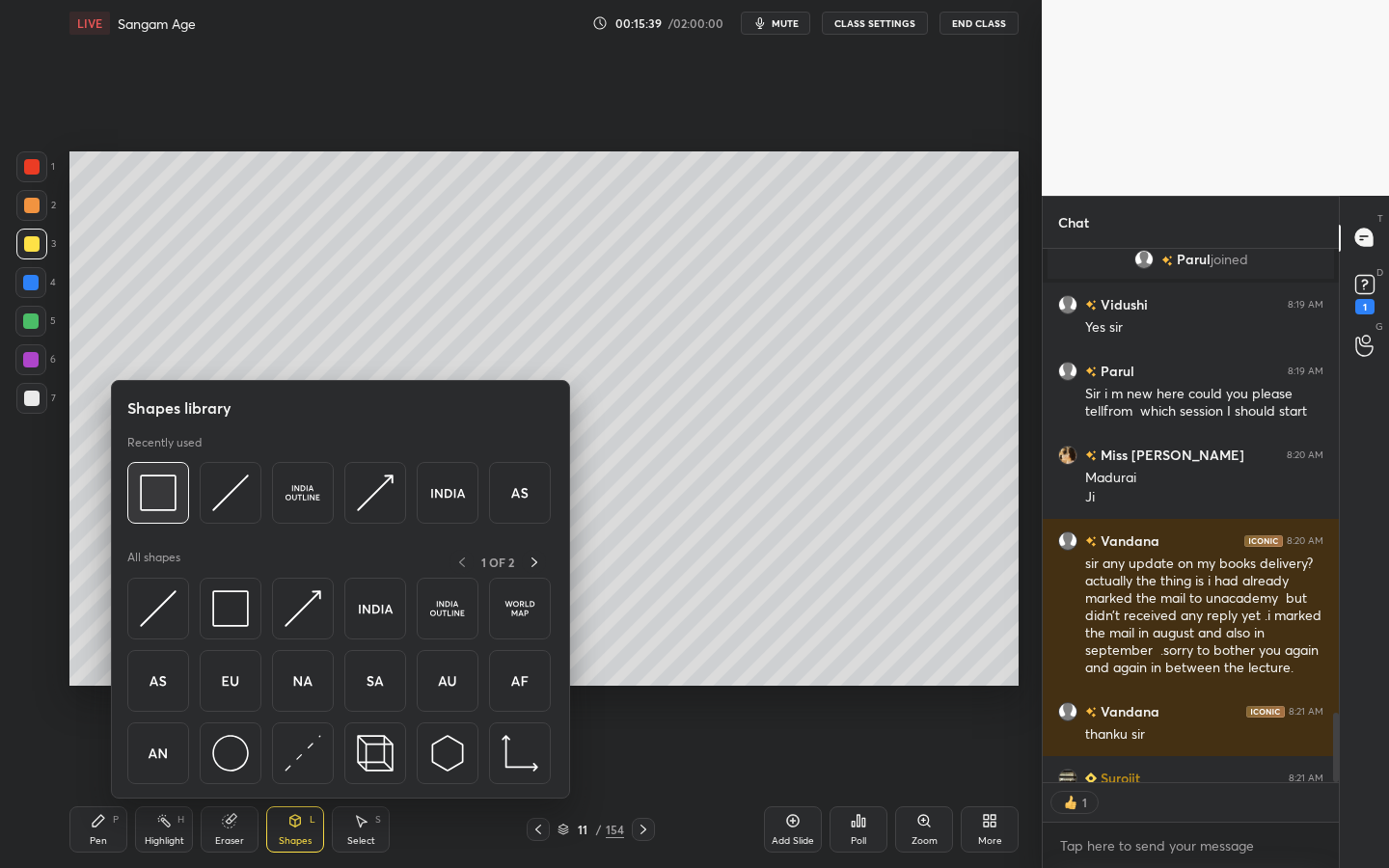
click at [166, 505] on img at bounding box center [158, 492] width 37 height 37
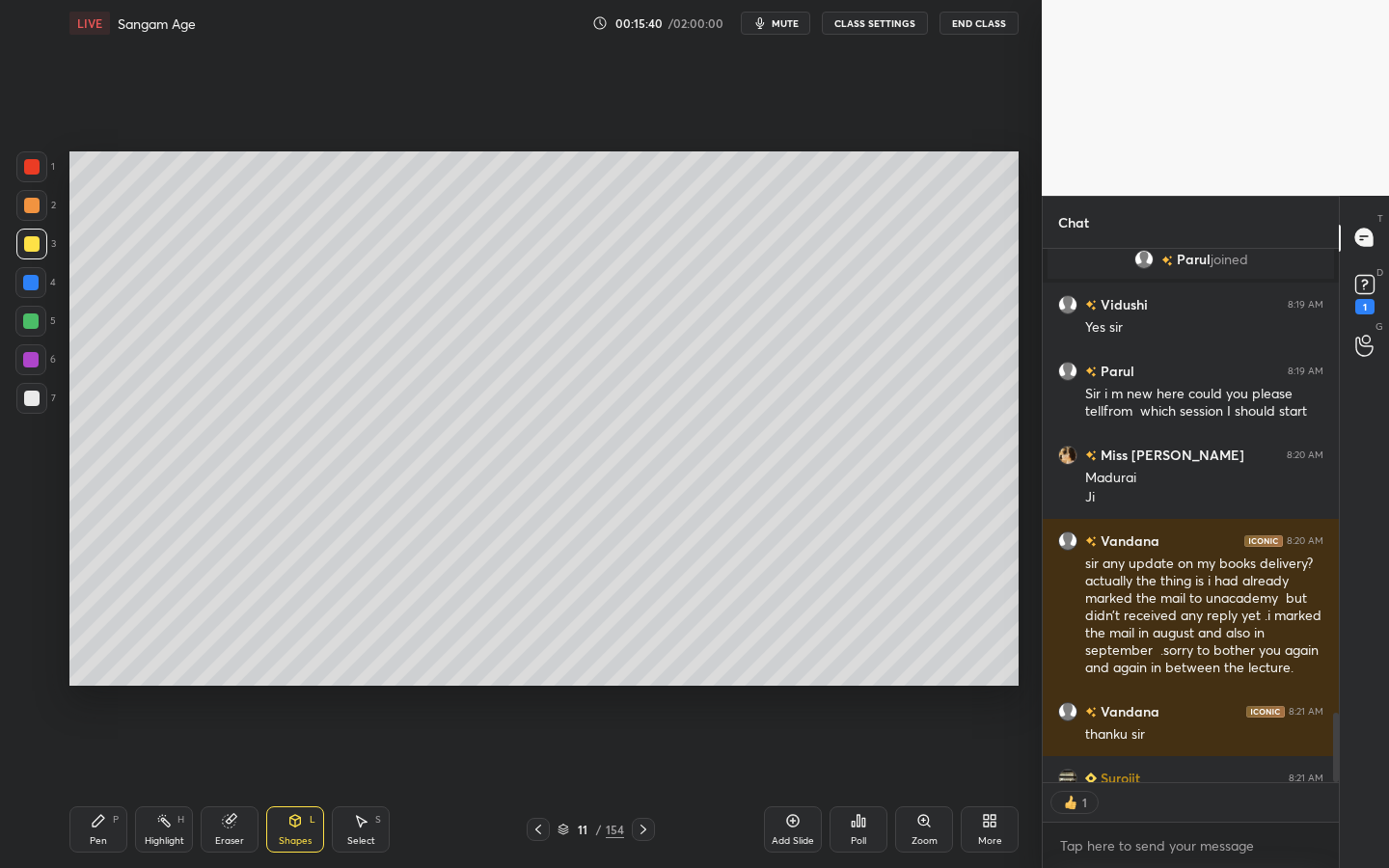
click at [29, 399] on div at bounding box center [32, 398] width 15 height 15
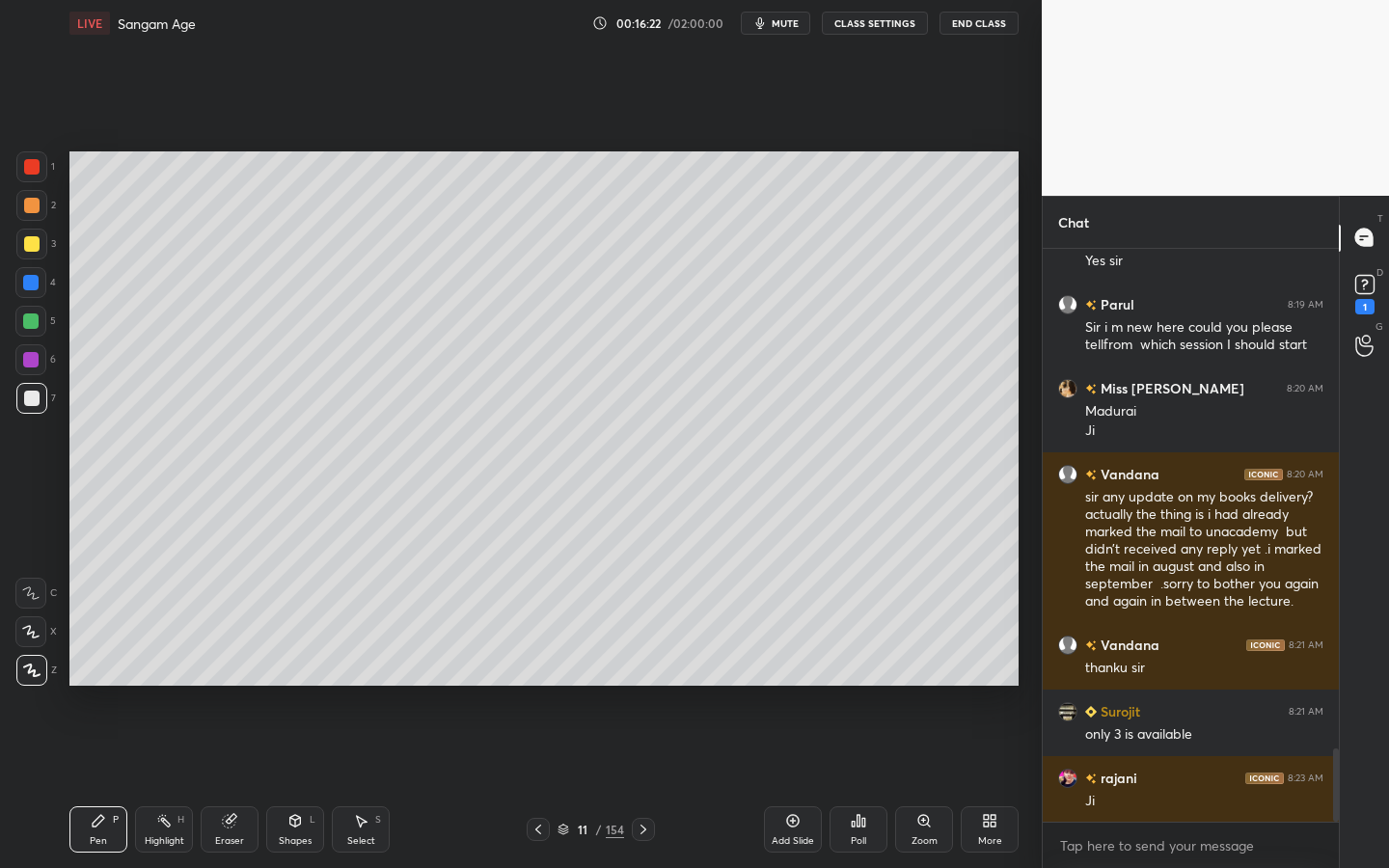
click at [31, 317] on div at bounding box center [31, 322] width 15 height 15
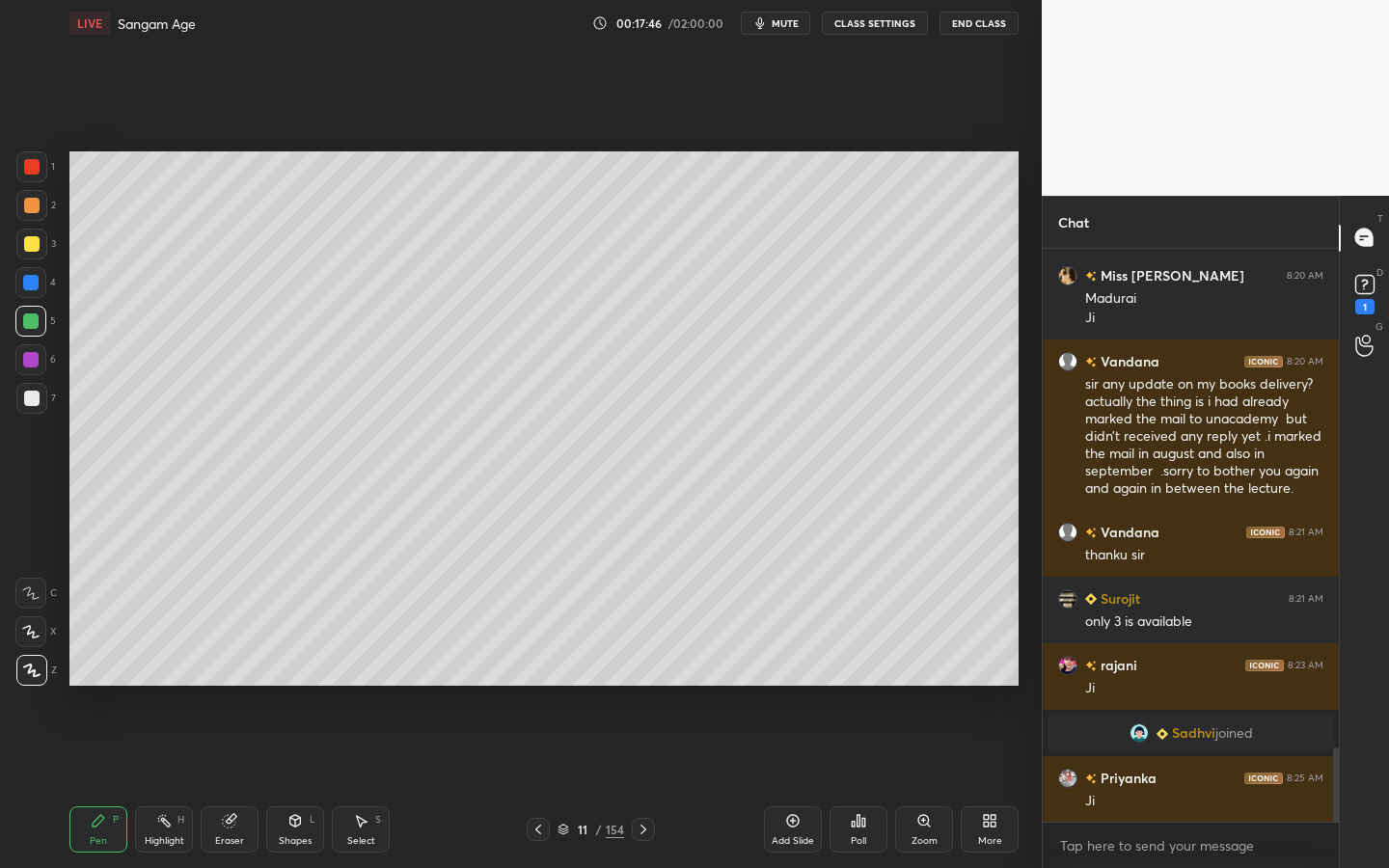
scroll to position [3866, 0]
click at [25, 246] on div at bounding box center [32, 244] width 15 height 15
click at [800, 689] on div "Add Slide" at bounding box center [793, 841] width 43 height 10
click at [274, 689] on div "Shapes L" at bounding box center [296, 829] width 58 height 46
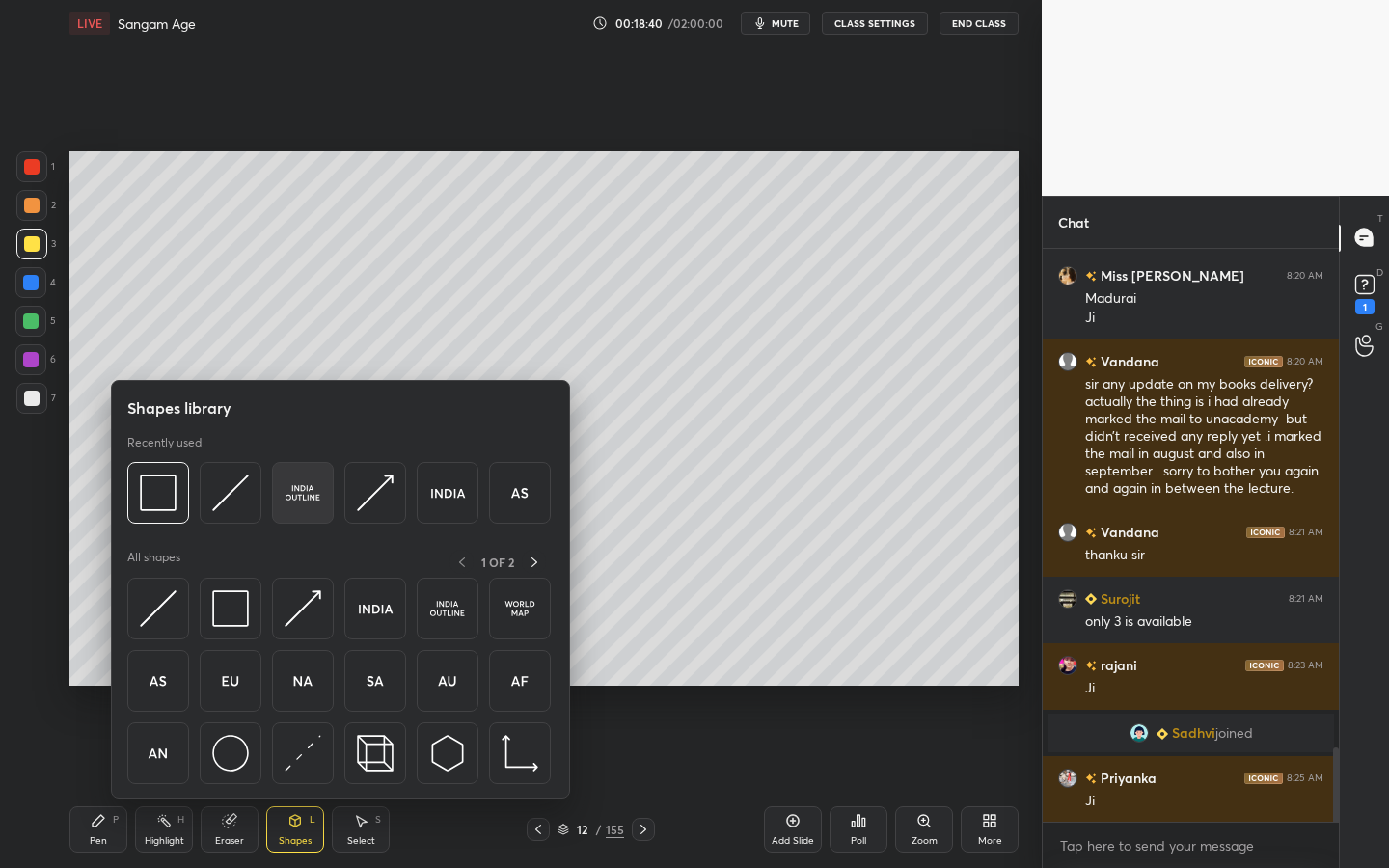
click at [279, 511] on div at bounding box center [303, 492] width 62 height 62
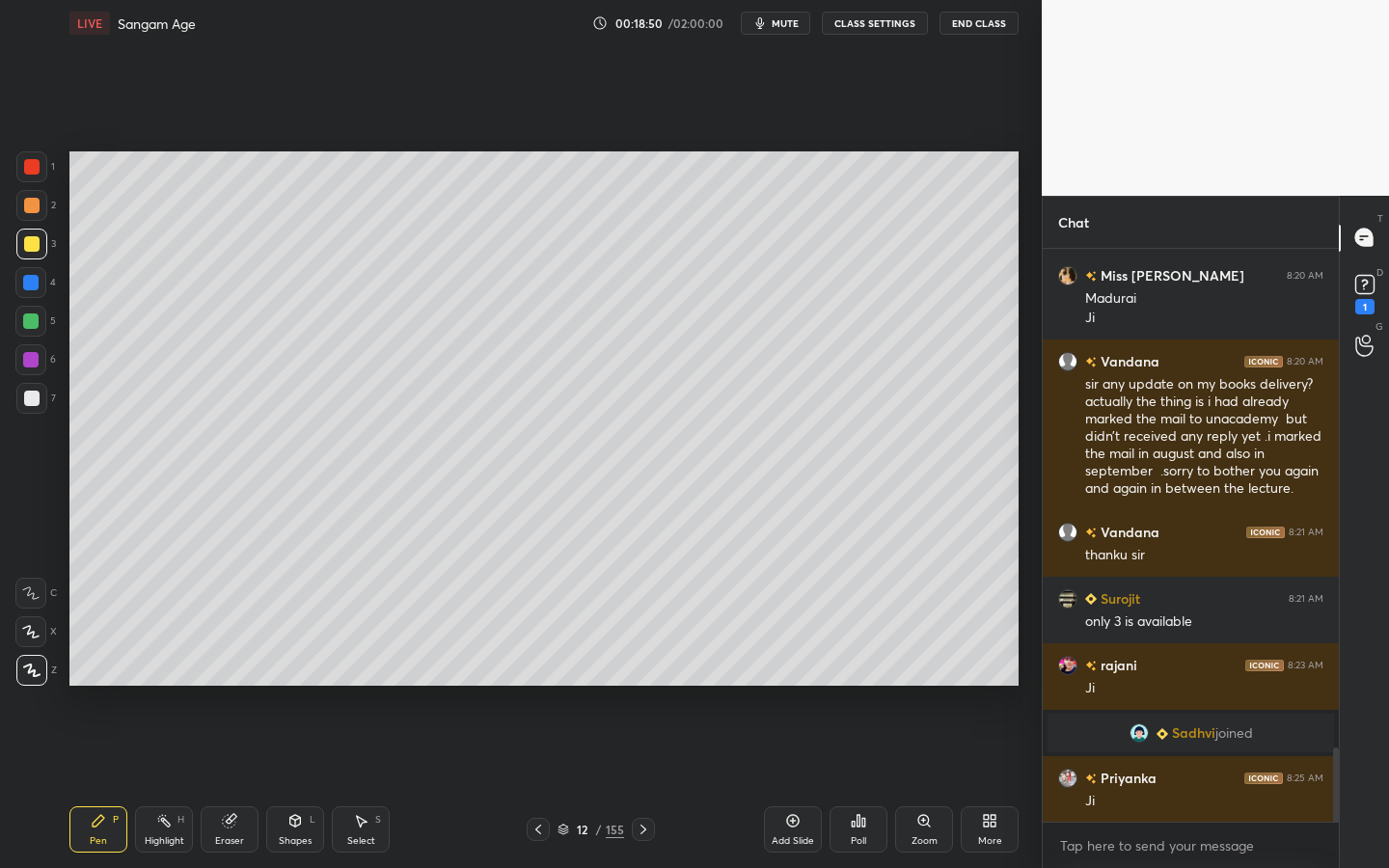
click at [40, 394] on div at bounding box center [32, 398] width 31 height 31
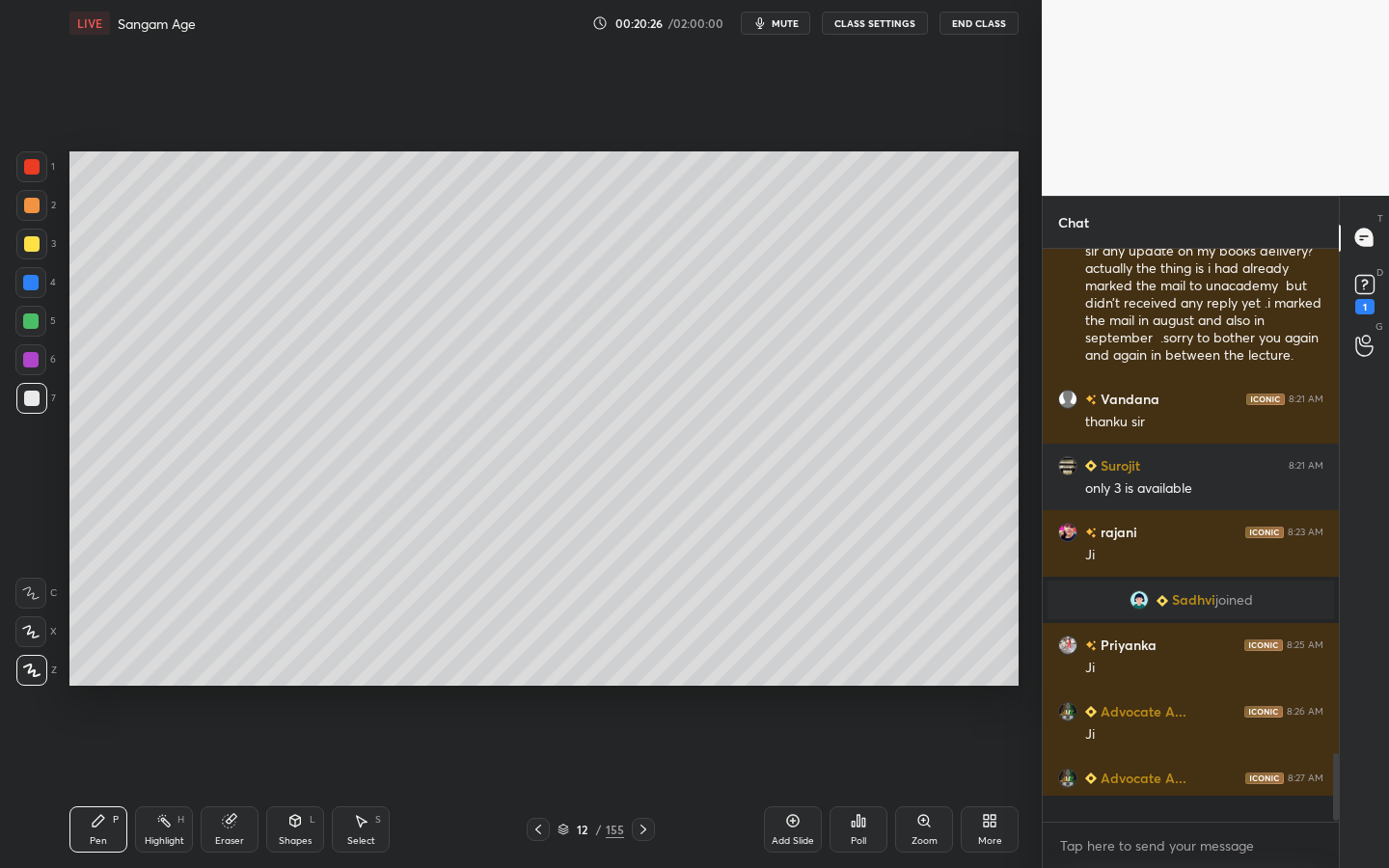
scroll to position [3999, 0]
drag, startPoint x: 36, startPoint y: 249, endPoint x: 56, endPoint y: 247, distance: 20.1
click at [37, 248] on div at bounding box center [32, 244] width 15 height 15
click at [32, 324] on div at bounding box center [31, 322] width 15 height 15
click at [304, 689] on div "Shapes L" at bounding box center [296, 829] width 58 height 46
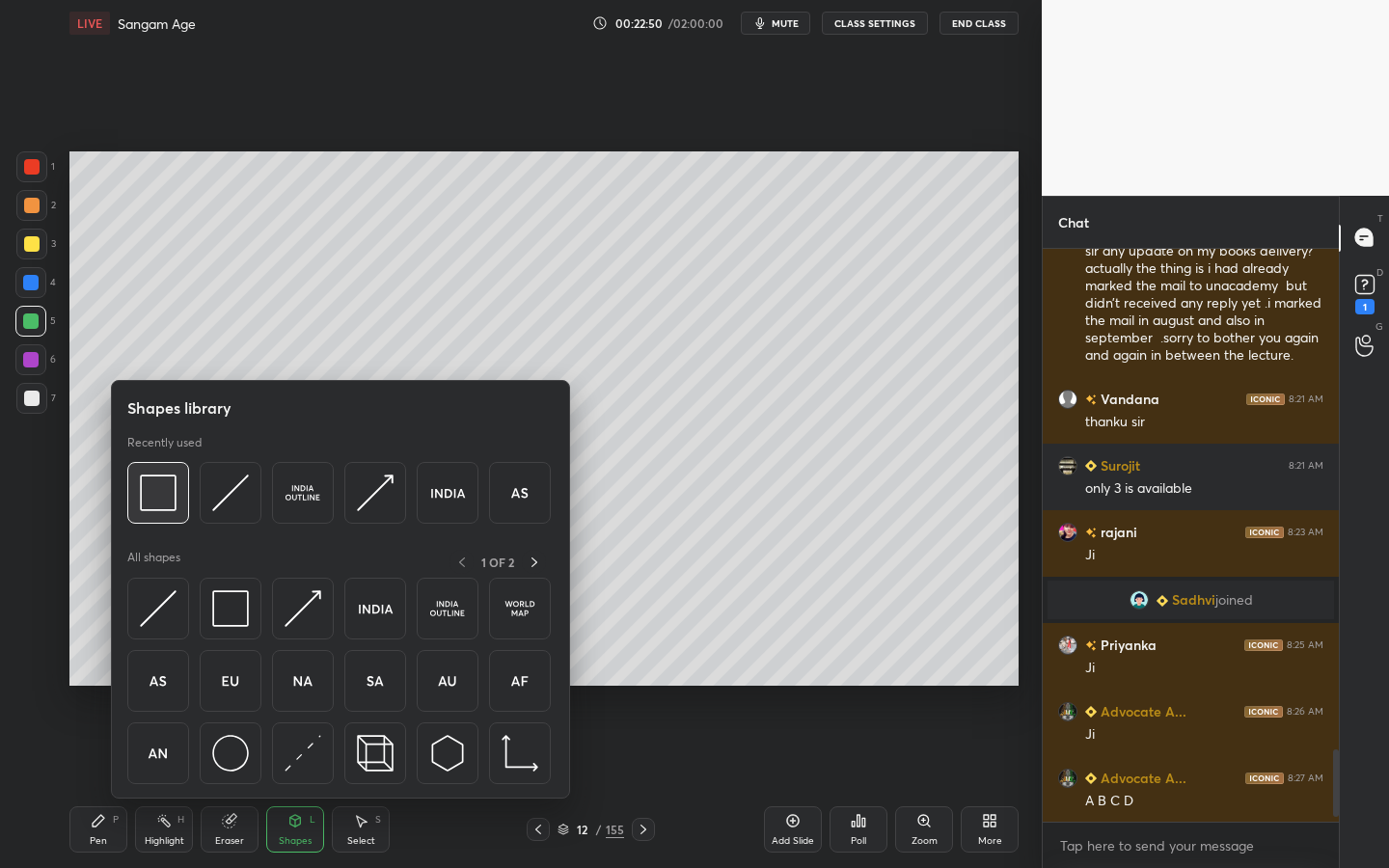
click at [133, 479] on div at bounding box center [158, 492] width 62 height 62
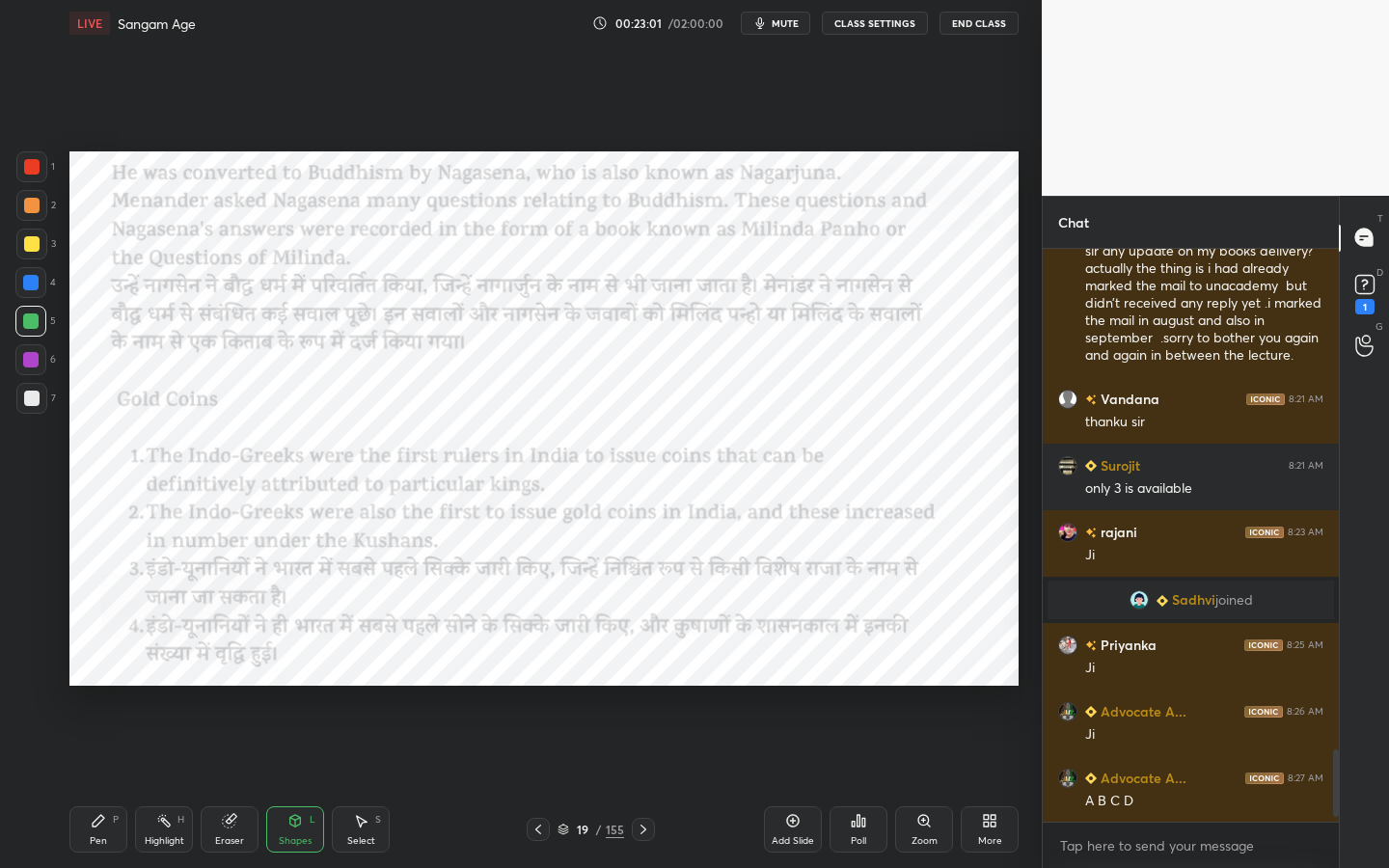
click at [588, 689] on div "19" at bounding box center [582, 829] width 19 height 12
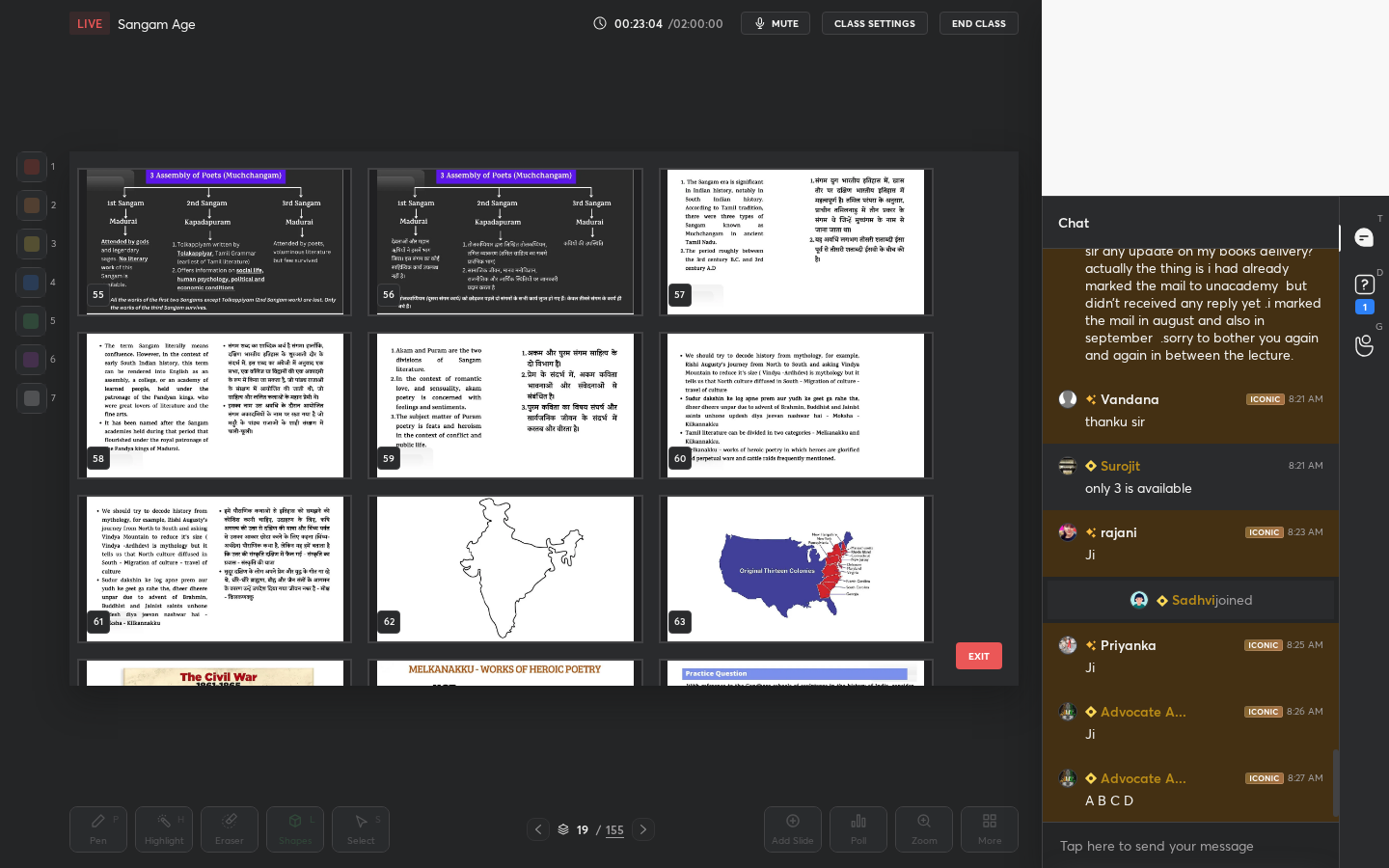
scroll to position [3150, 0]
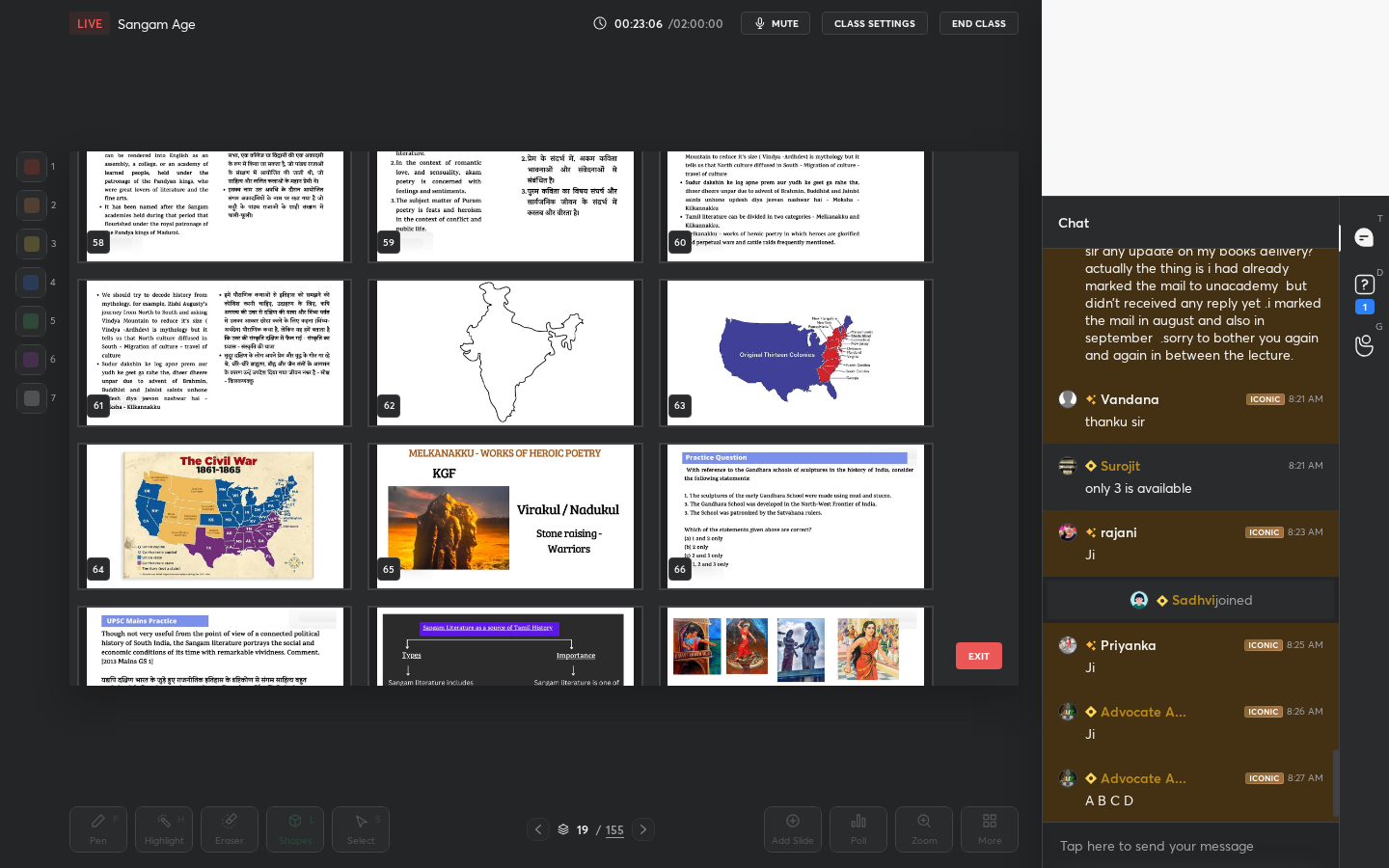
click at [773, 381] on img "grid" at bounding box center [796, 353] width 271 height 145
click at [752, 377] on img "grid" at bounding box center [796, 353] width 271 height 145
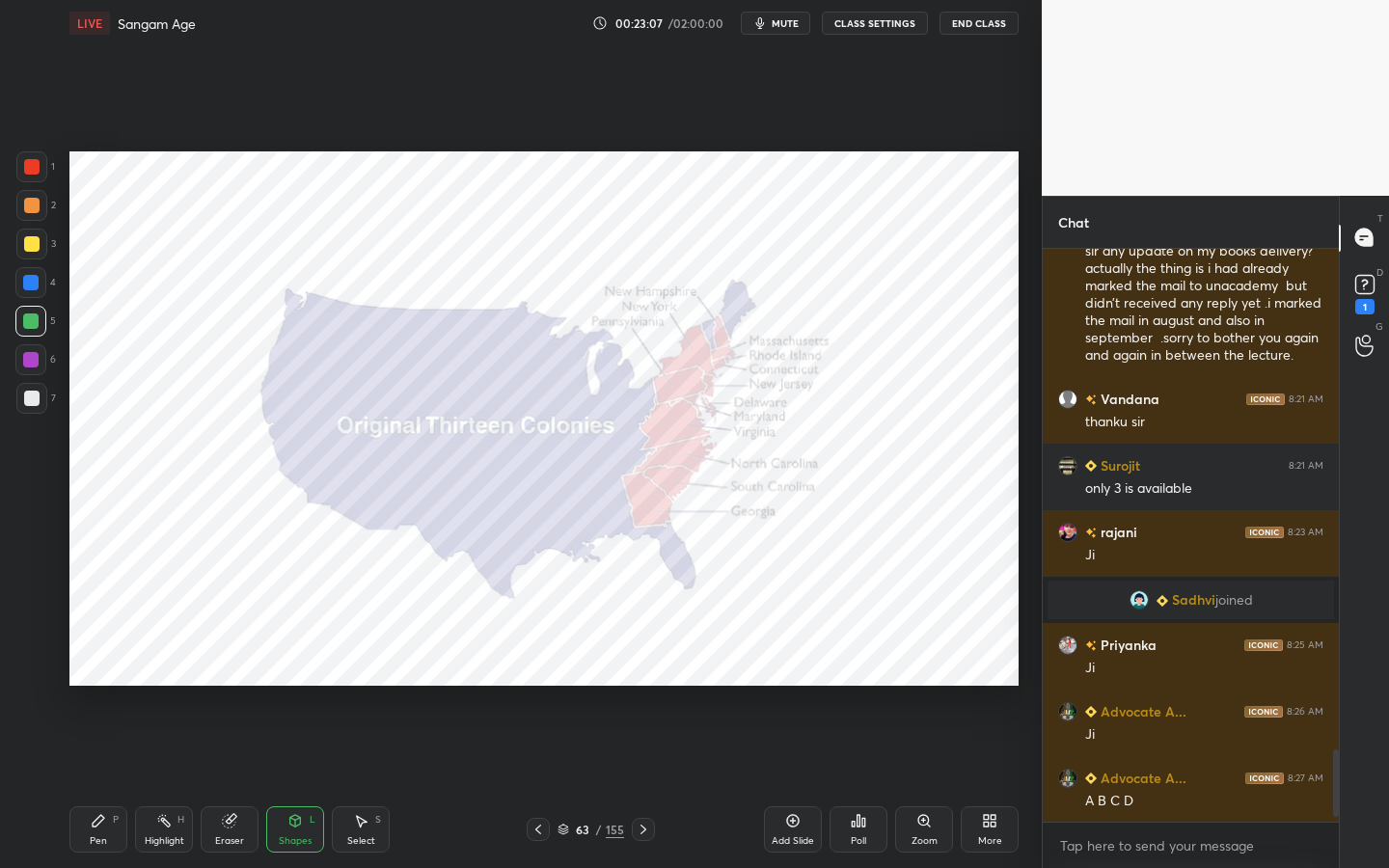
click at [752, 377] on img "grid" at bounding box center [796, 353] width 271 height 145
click at [28, 176] on div at bounding box center [32, 167] width 31 height 31
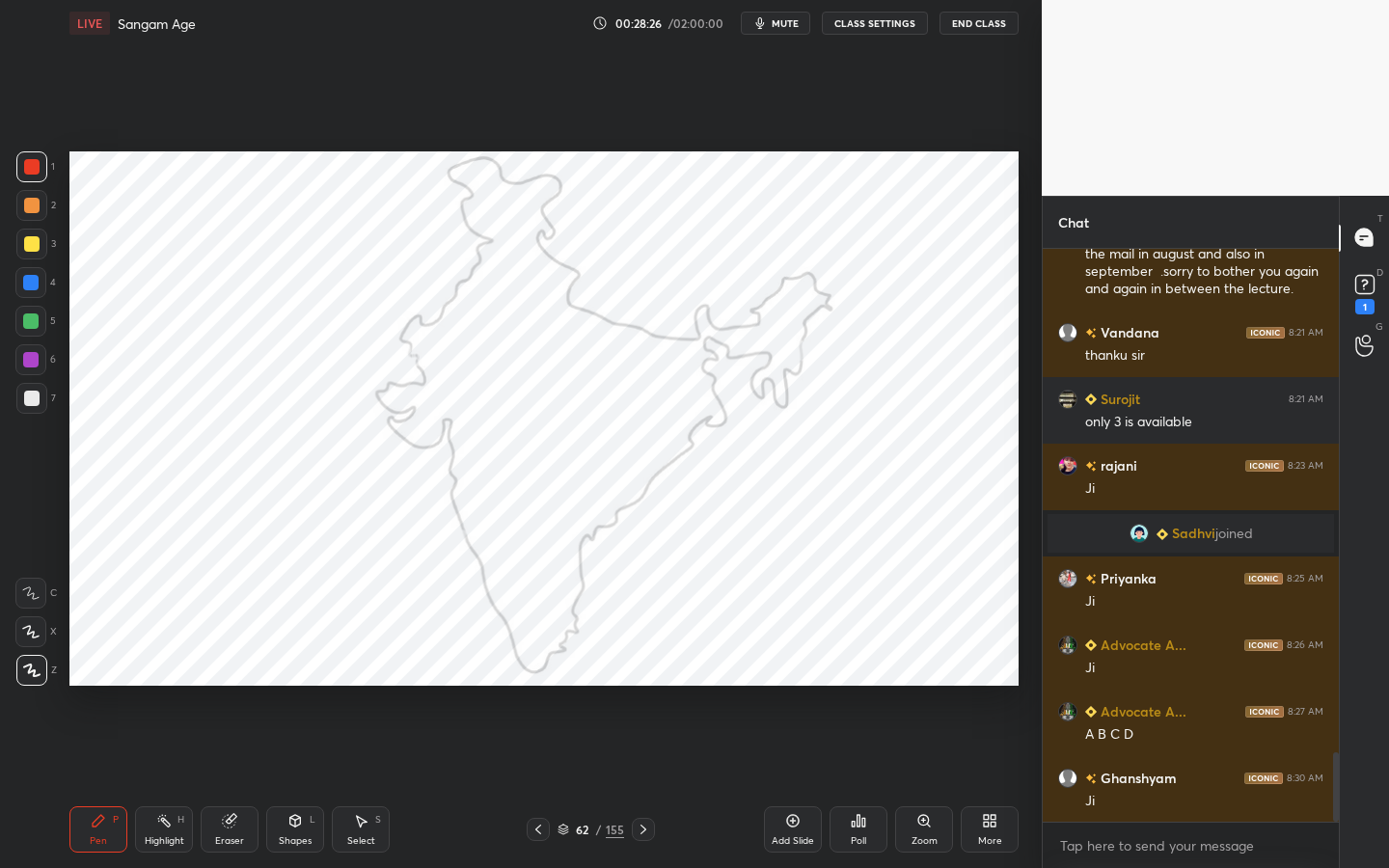
scroll to position [4132, 0]
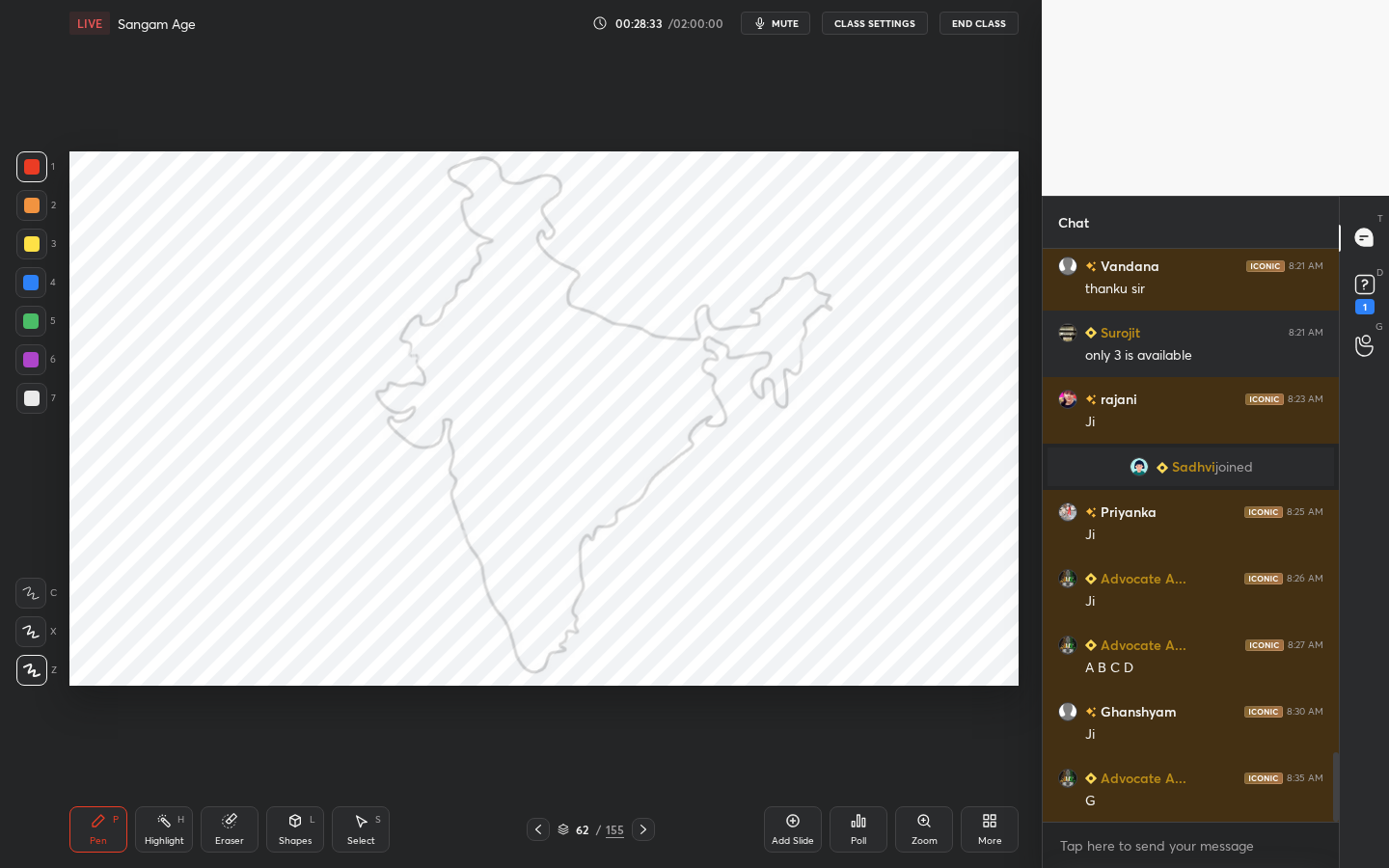
click at [589, 689] on div "62 / 155" at bounding box center [590, 829] width 67 height 17
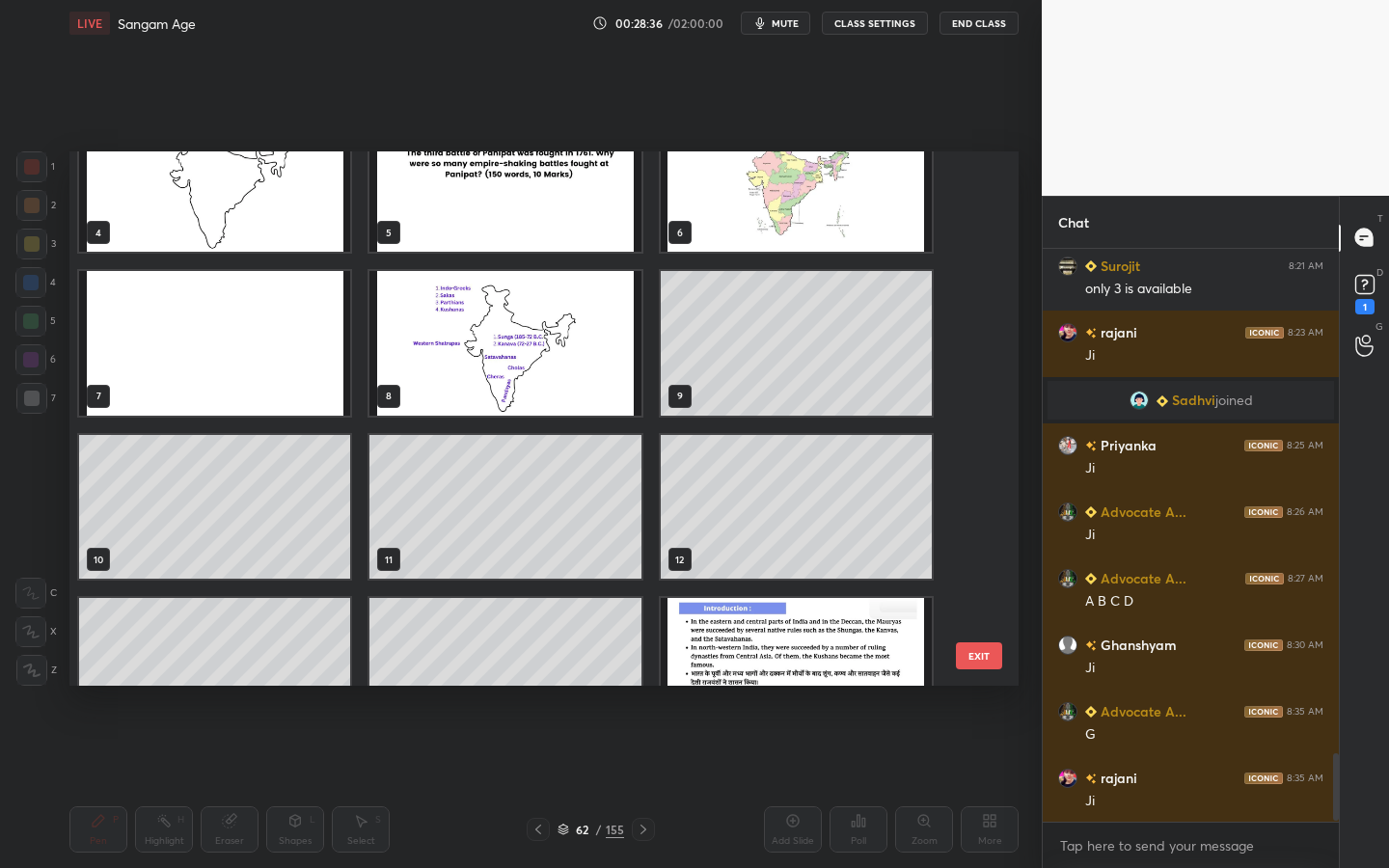
scroll to position [4265, 0]
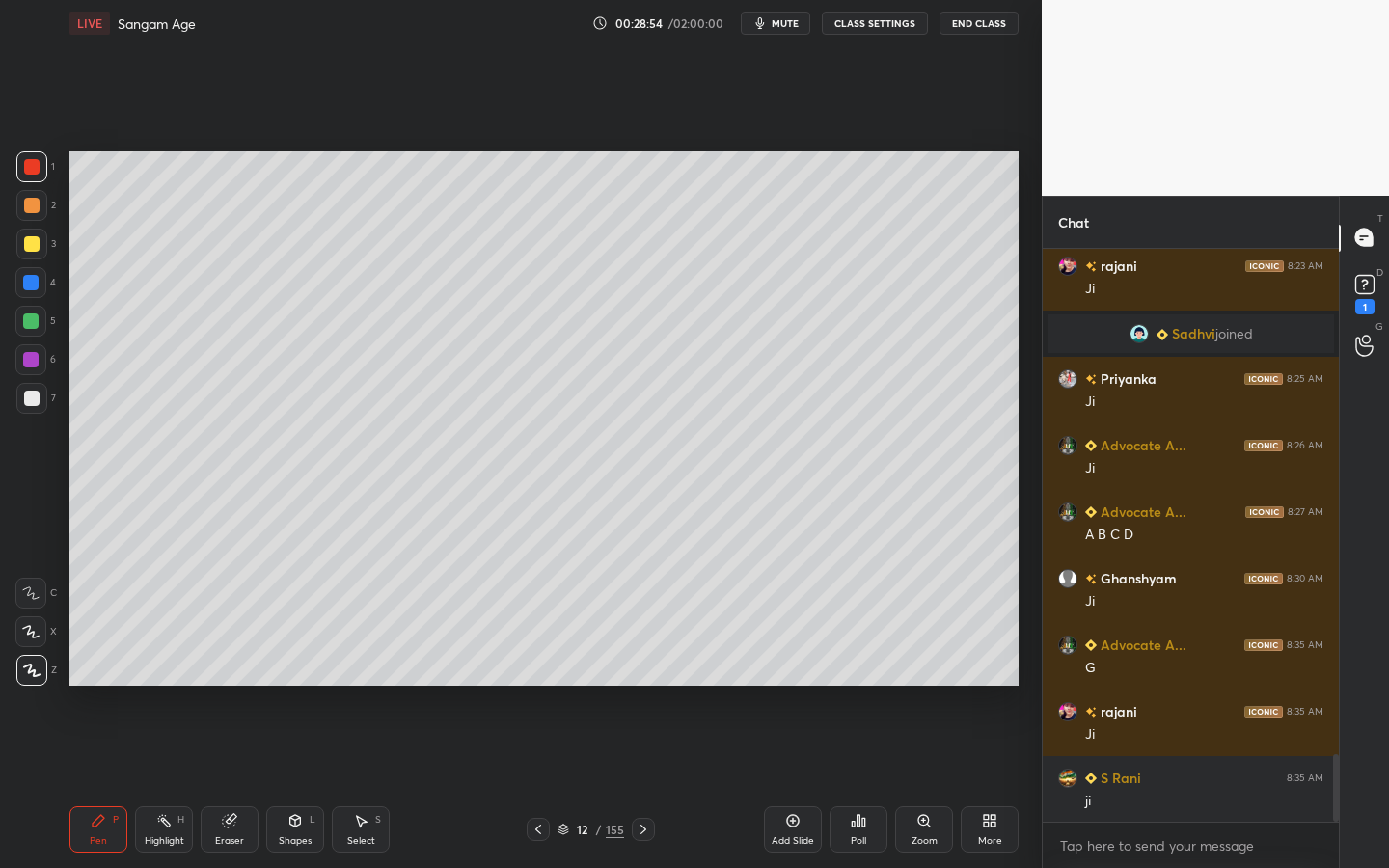
click at [307, 689] on div "Shapes" at bounding box center [296, 841] width 33 height 10
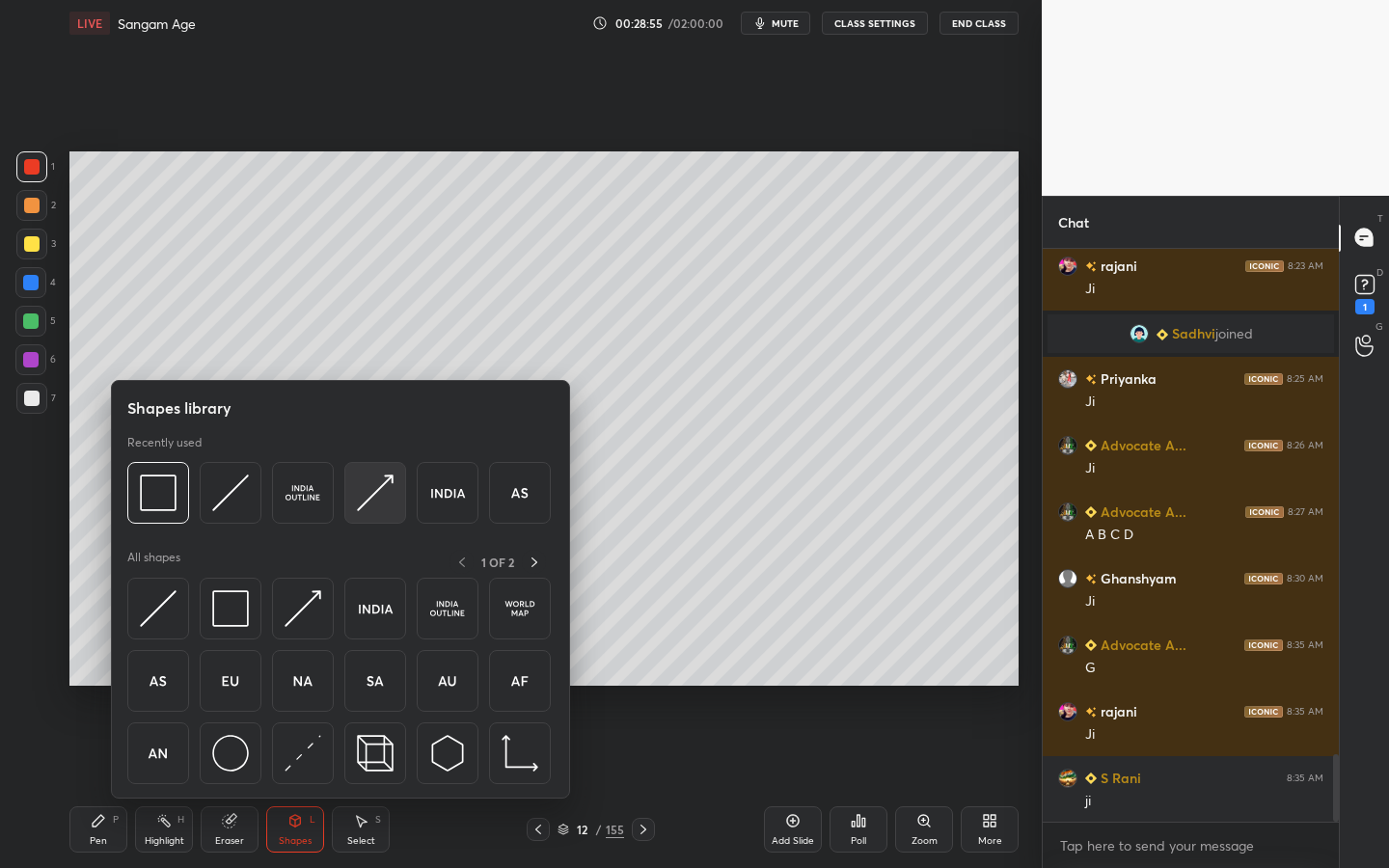
click at [368, 490] on img at bounding box center [376, 492] width 37 height 37
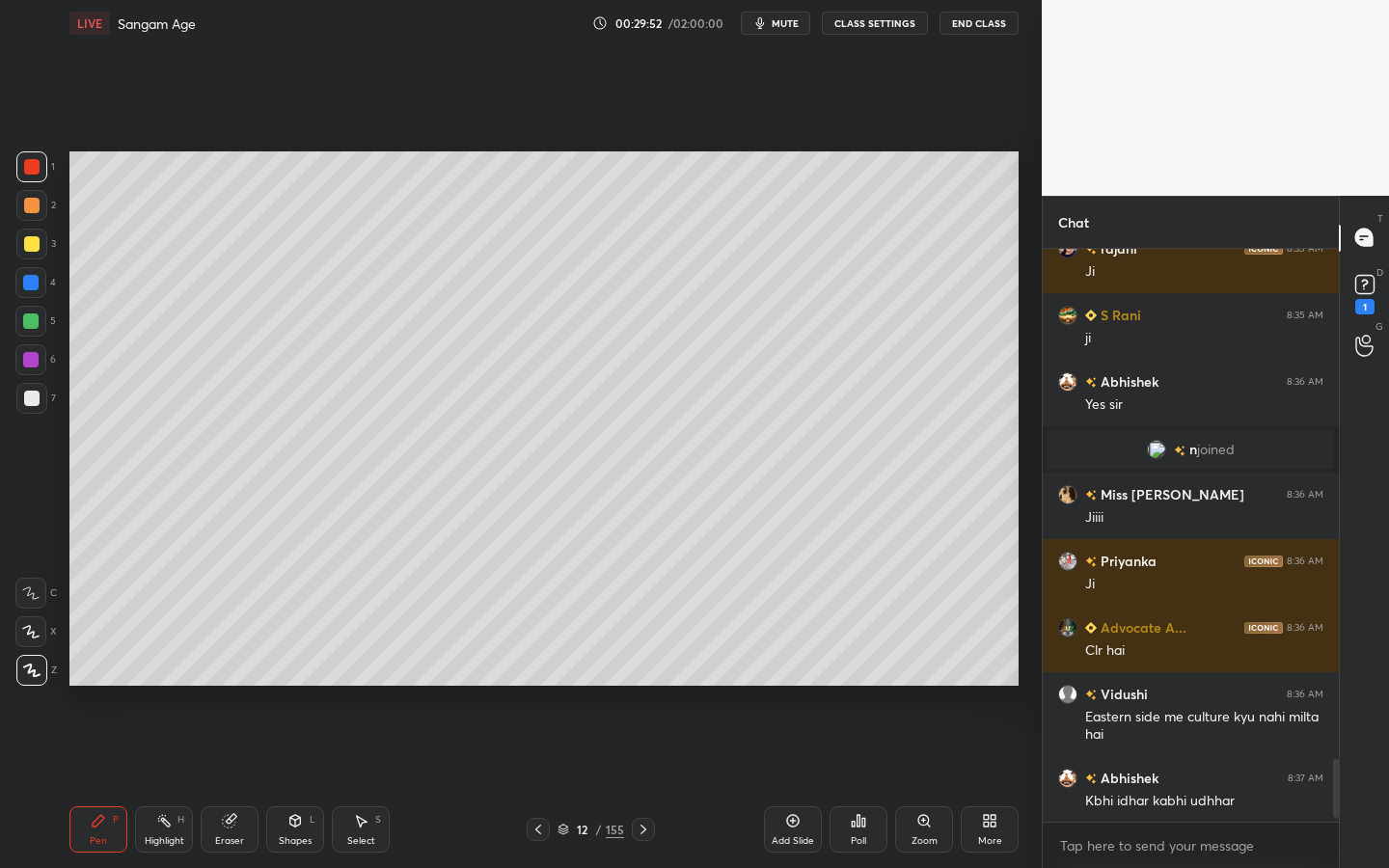
scroll to position [7, 7]
click at [812, 689] on div "Add Slide" at bounding box center [793, 829] width 58 height 46
click at [278, 689] on div "Shapes L" at bounding box center [296, 829] width 58 height 46
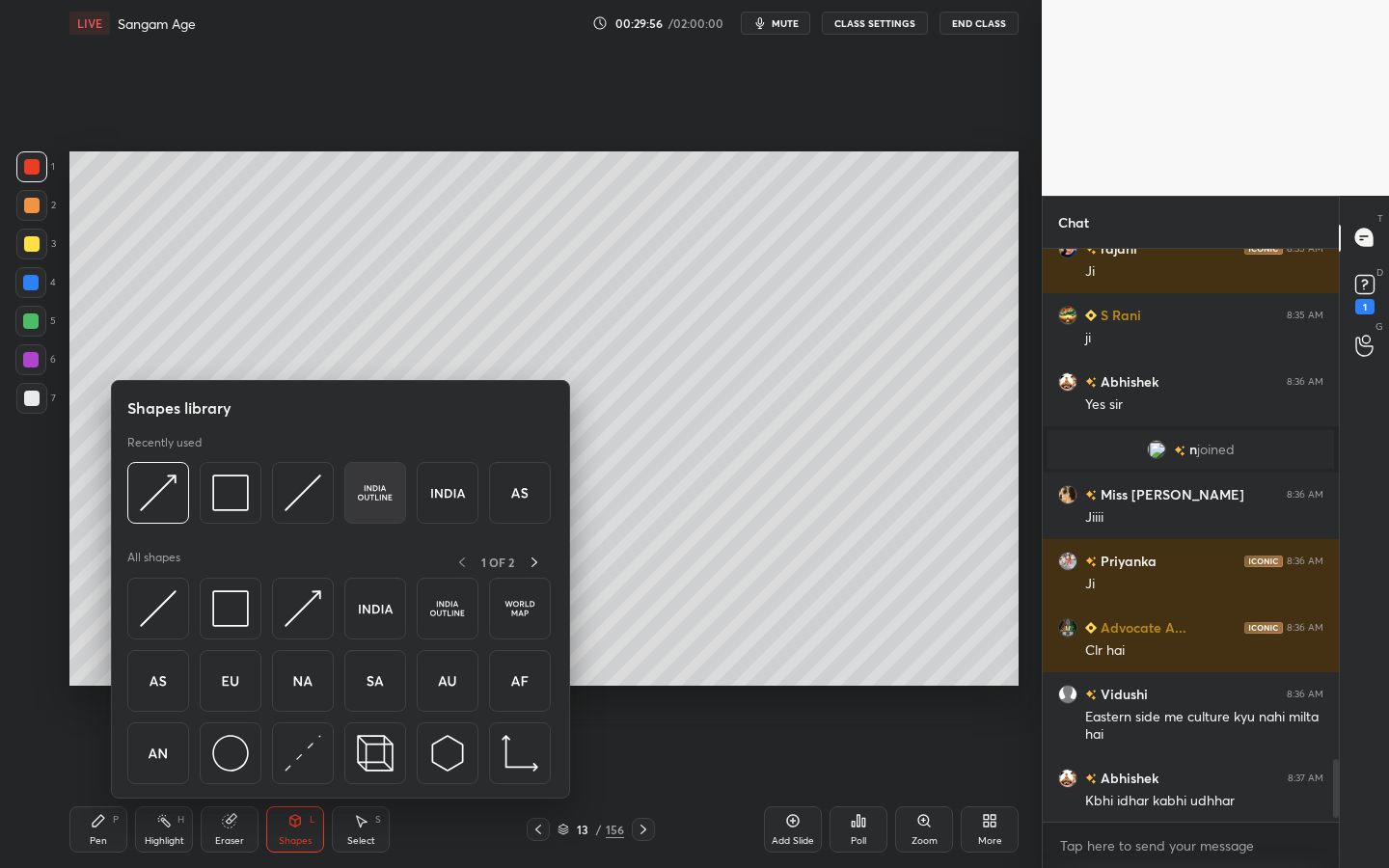
click at [354, 493] on div at bounding box center [376, 492] width 62 height 62
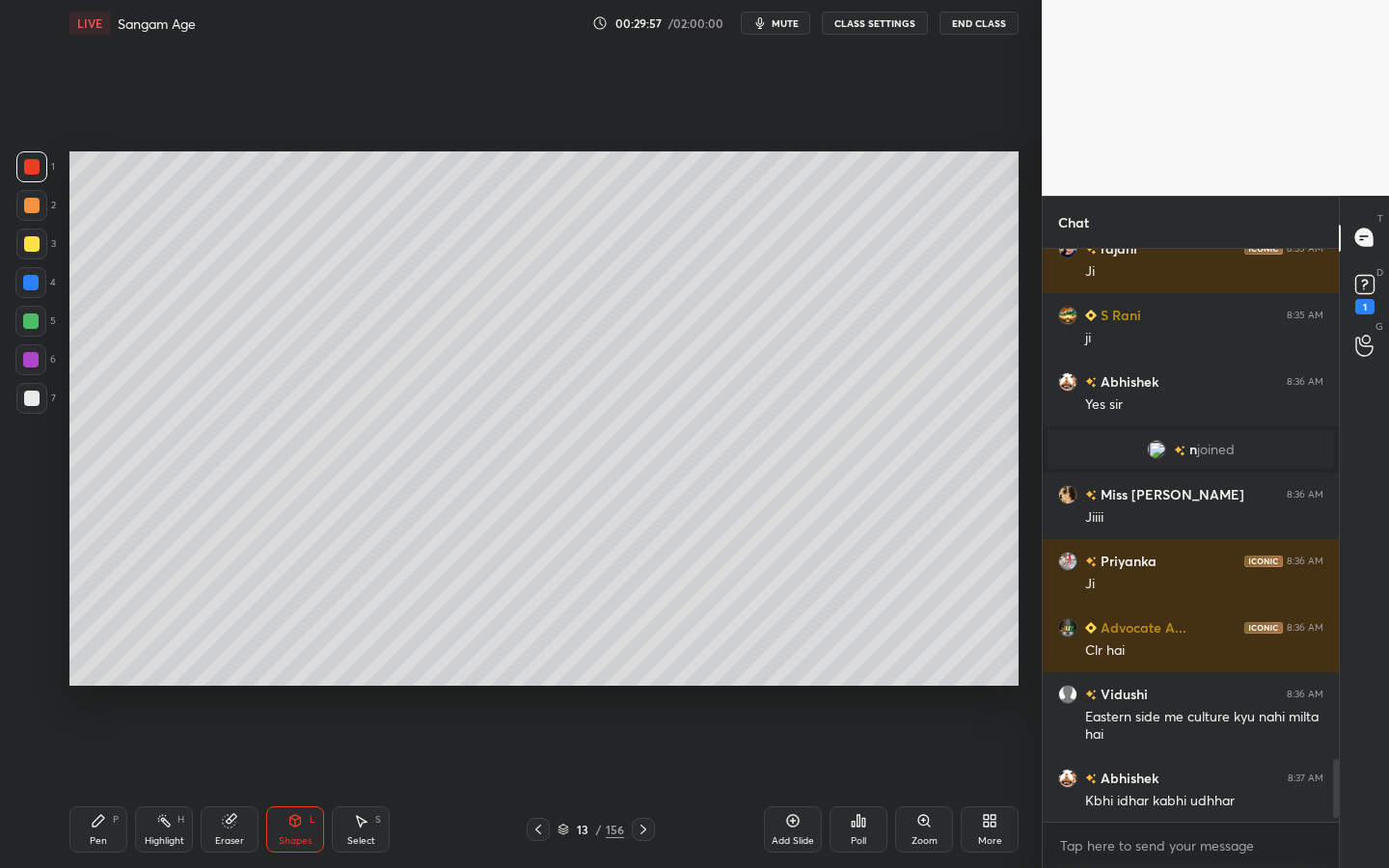
scroll to position [4683, 0]
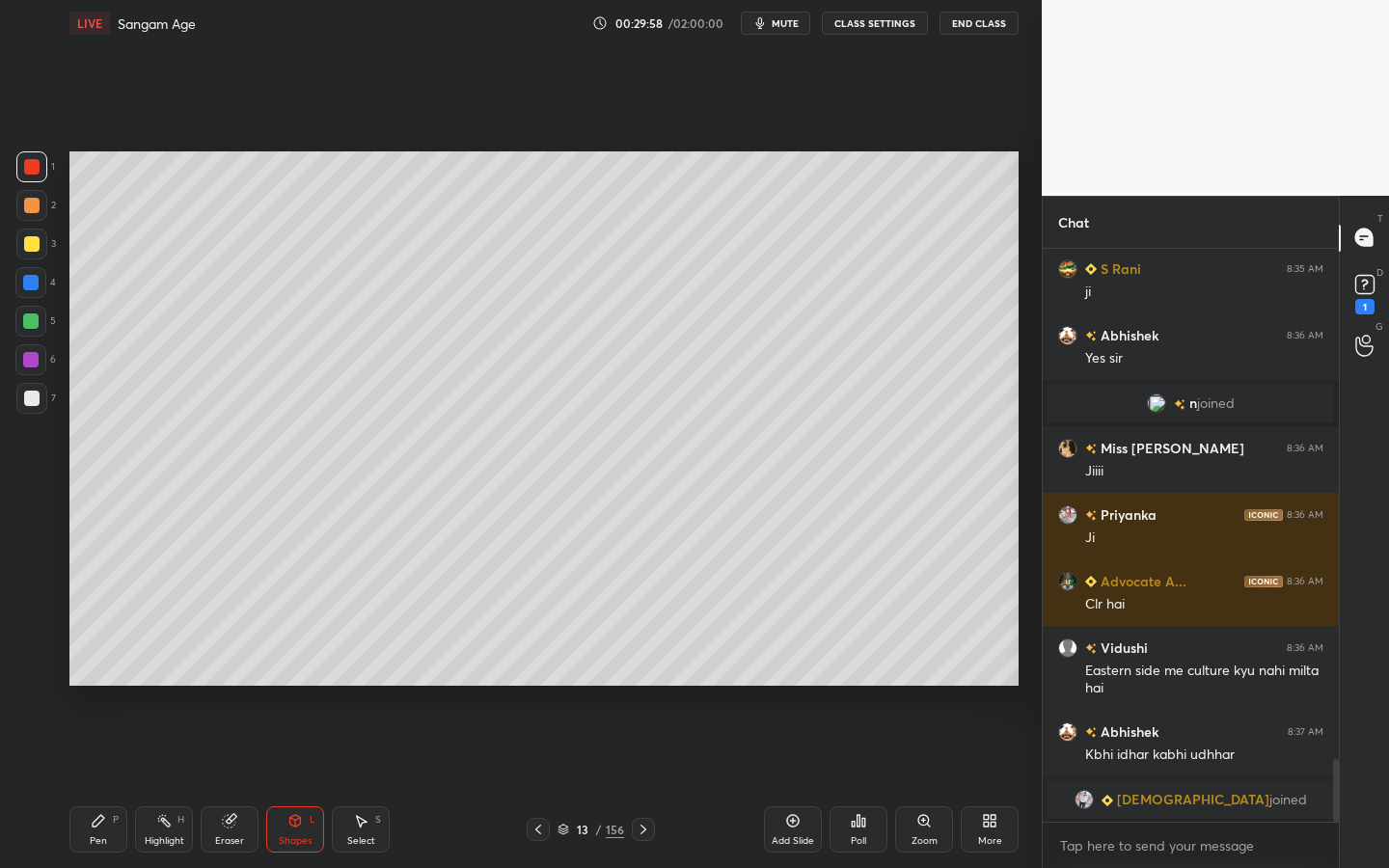
click at [35, 241] on div at bounding box center [32, 244] width 15 height 15
click at [27, 393] on div at bounding box center [32, 398] width 15 height 15
click at [305, 689] on div "Shapes L" at bounding box center [296, 829] width 58 height 46
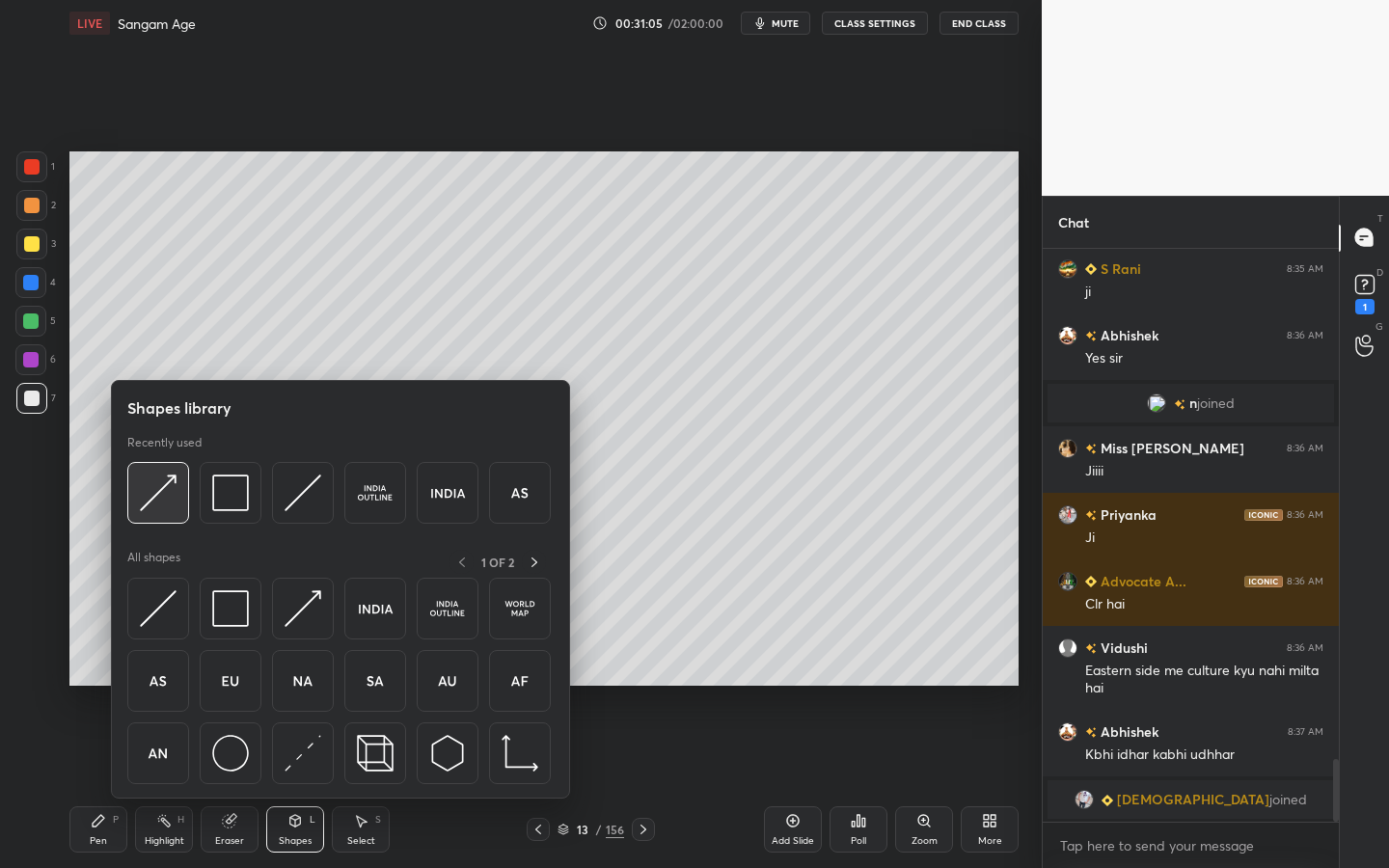
click at [166, 492] on img at bounding box center [158, 492] width 37 height 37
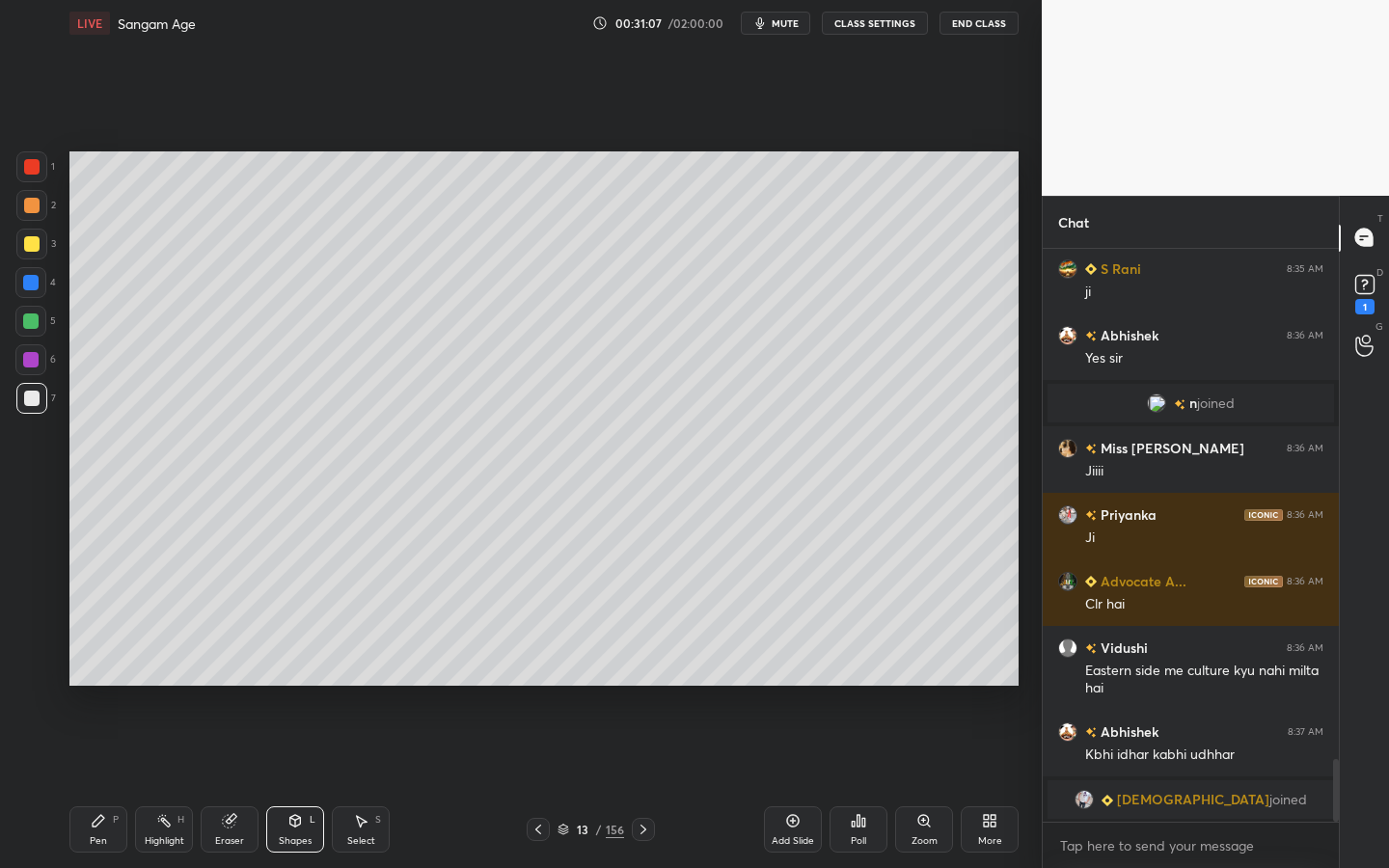
drag, startPoint x: 39, startPoint y: 244, endPoint x: 54, endPoint y: 246, distance: 15.1
click at [39, 245] on div at bounding box center [32, 244] width 31 height 31
click at [27, 397] on div at bounding box center [32, 398] width 15 height 15
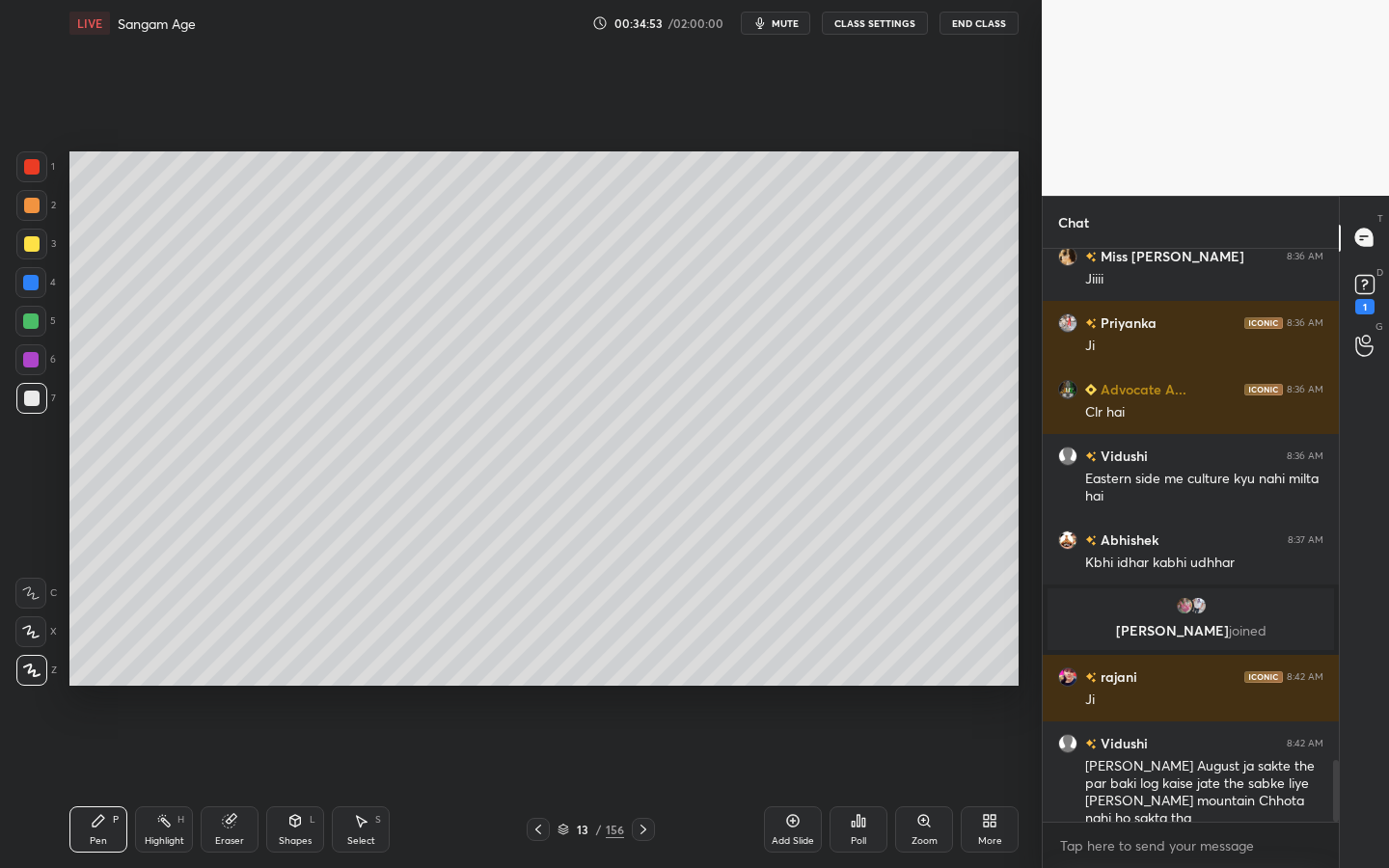
scroll to position [4784, 0]
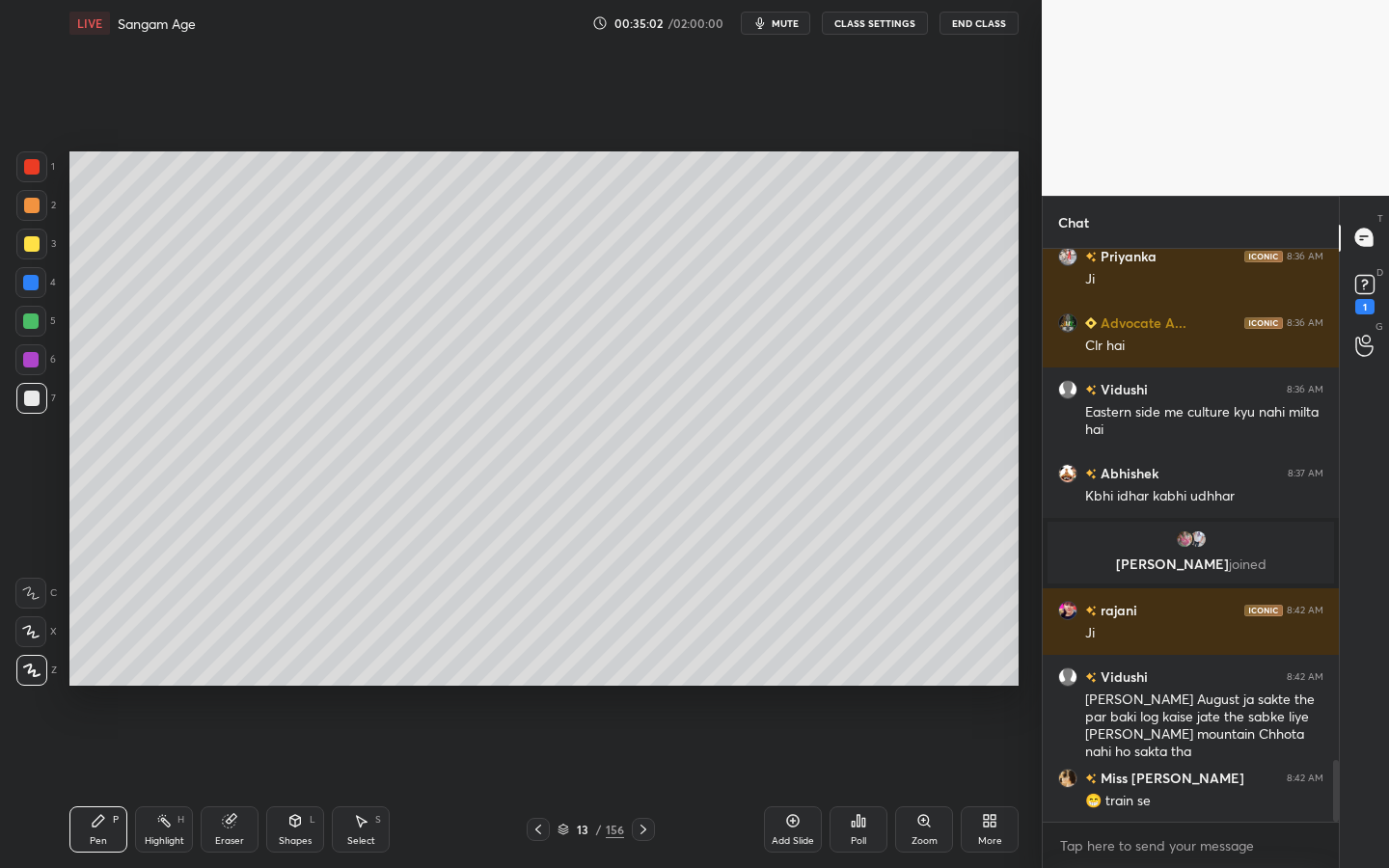
click at [40, 246] on div at bounding box center [32, 244] width 31 height 31
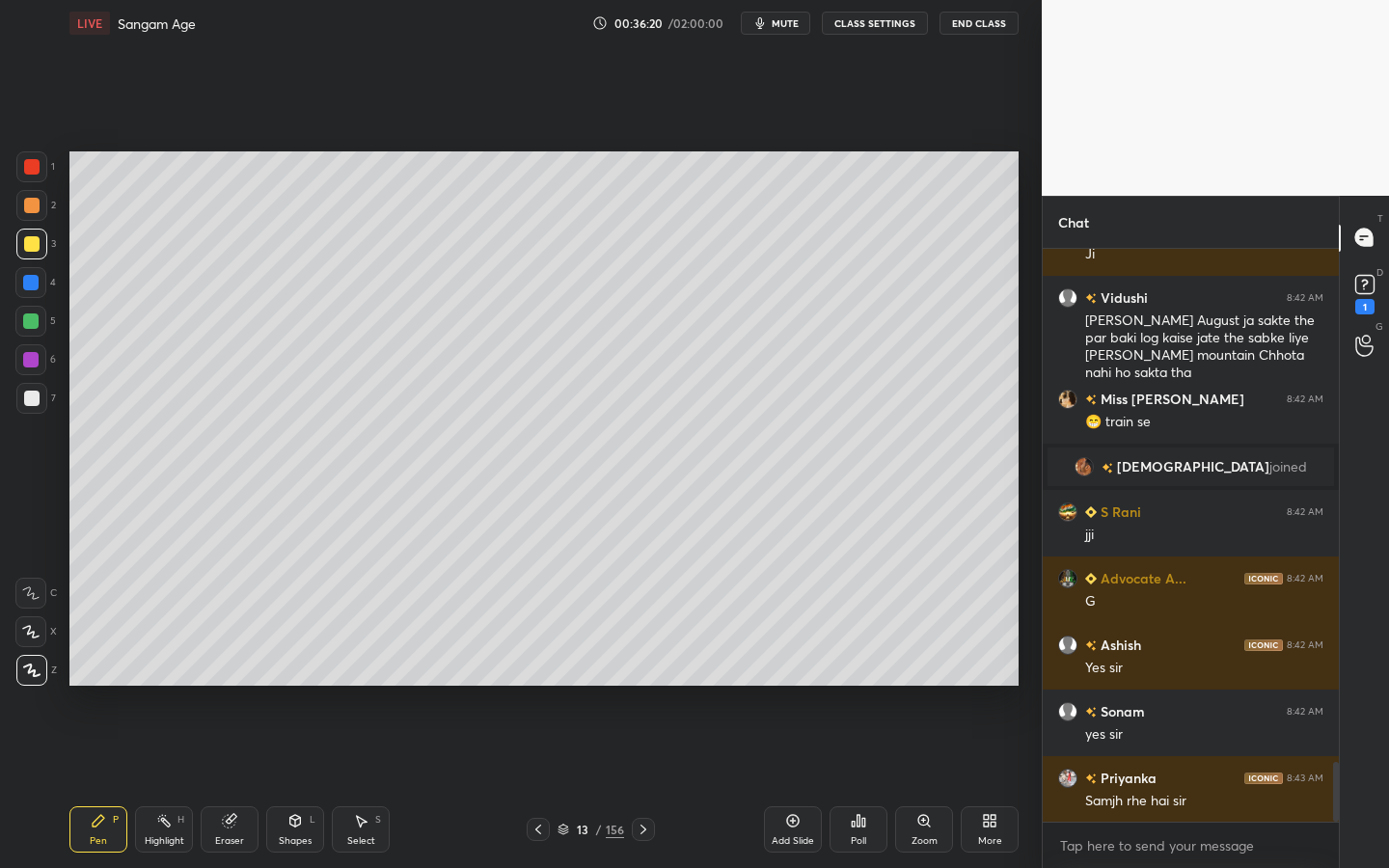
scroll to position [4960, 0]
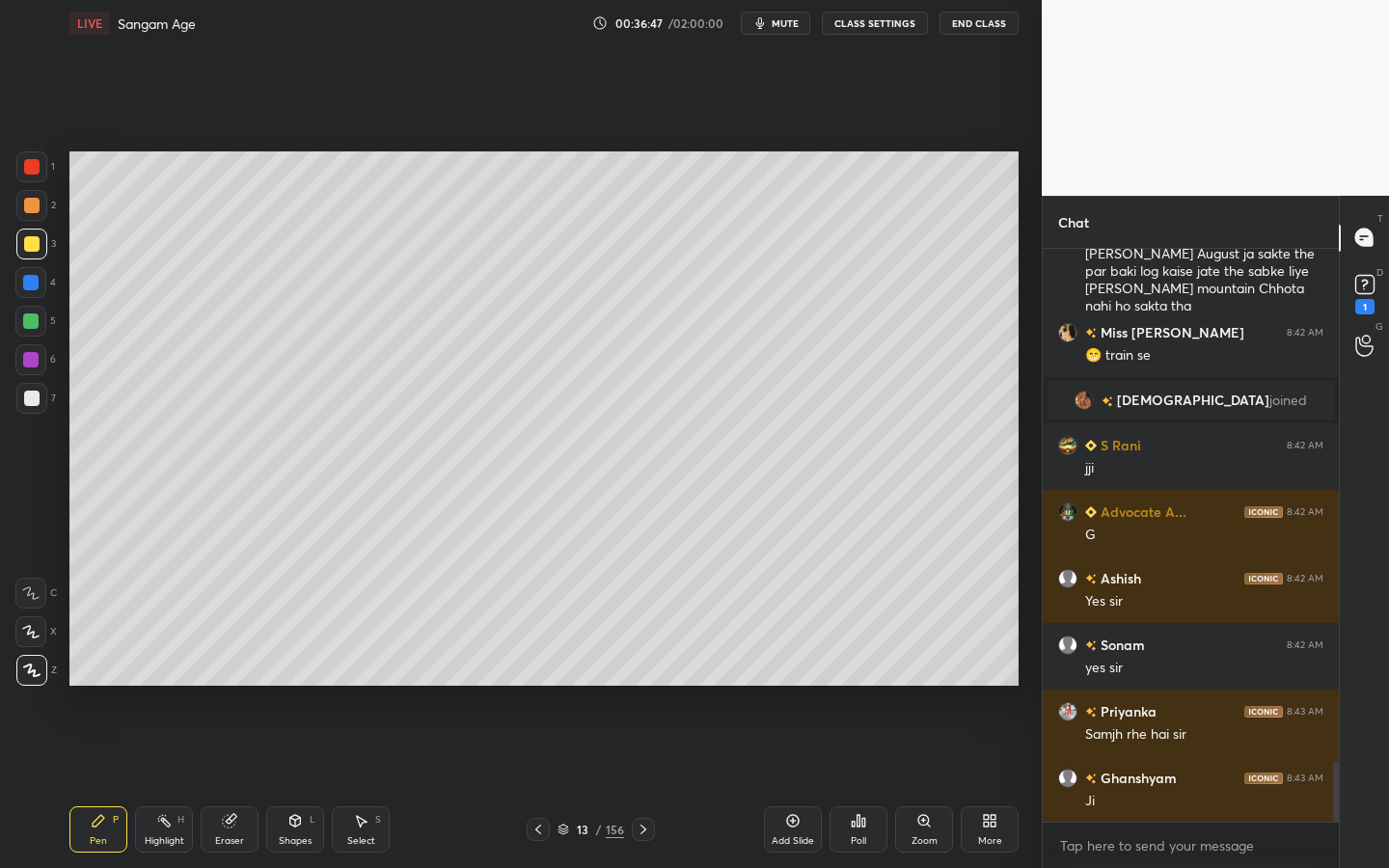
click at [794, 689] on icon at bounding box center [793, 821] width 15 height 15
drag, startPoint x: 773, startPoint y: 773, endPoint x: 710, endPoint y: 703, distance: 94.2
click at [752, 689] on div "Setting up your live class Poll for secs No correct answer Start poll" at bounding box center [544, 418] width 965 height 744
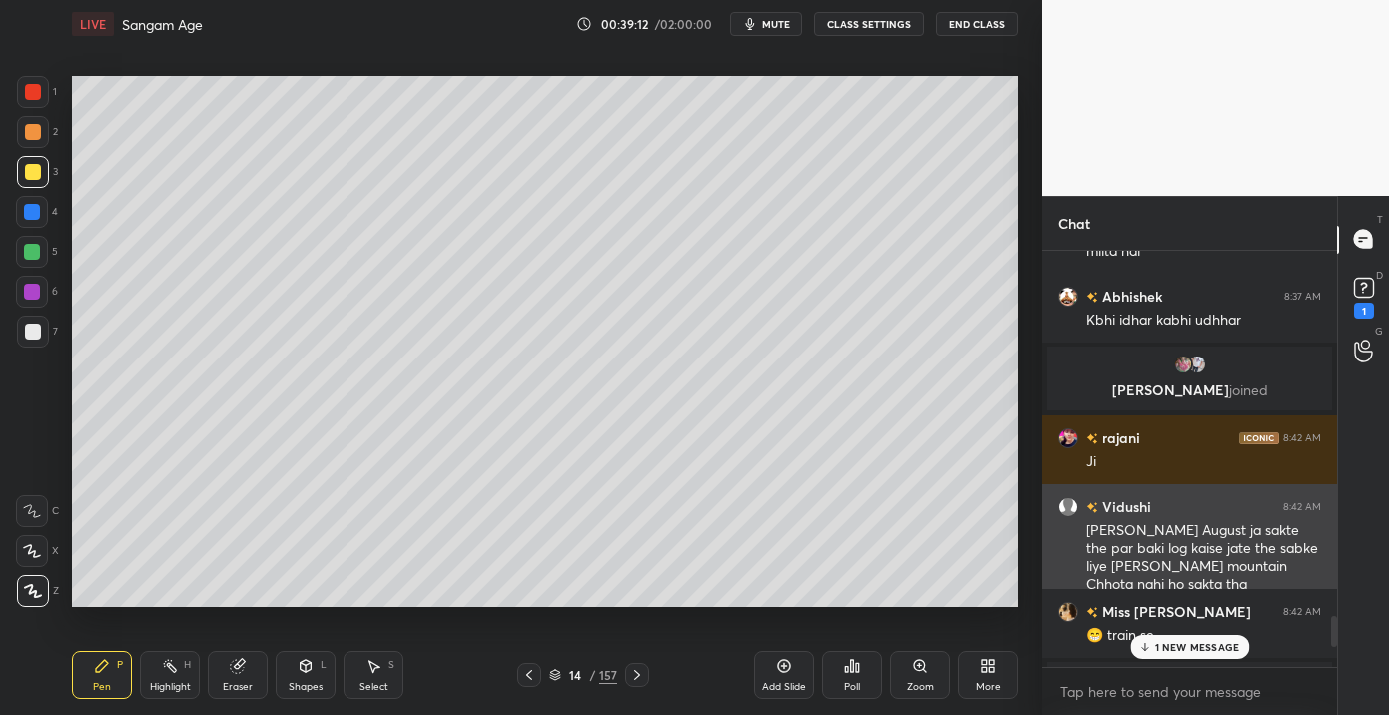
scroll to position [5327, 0]
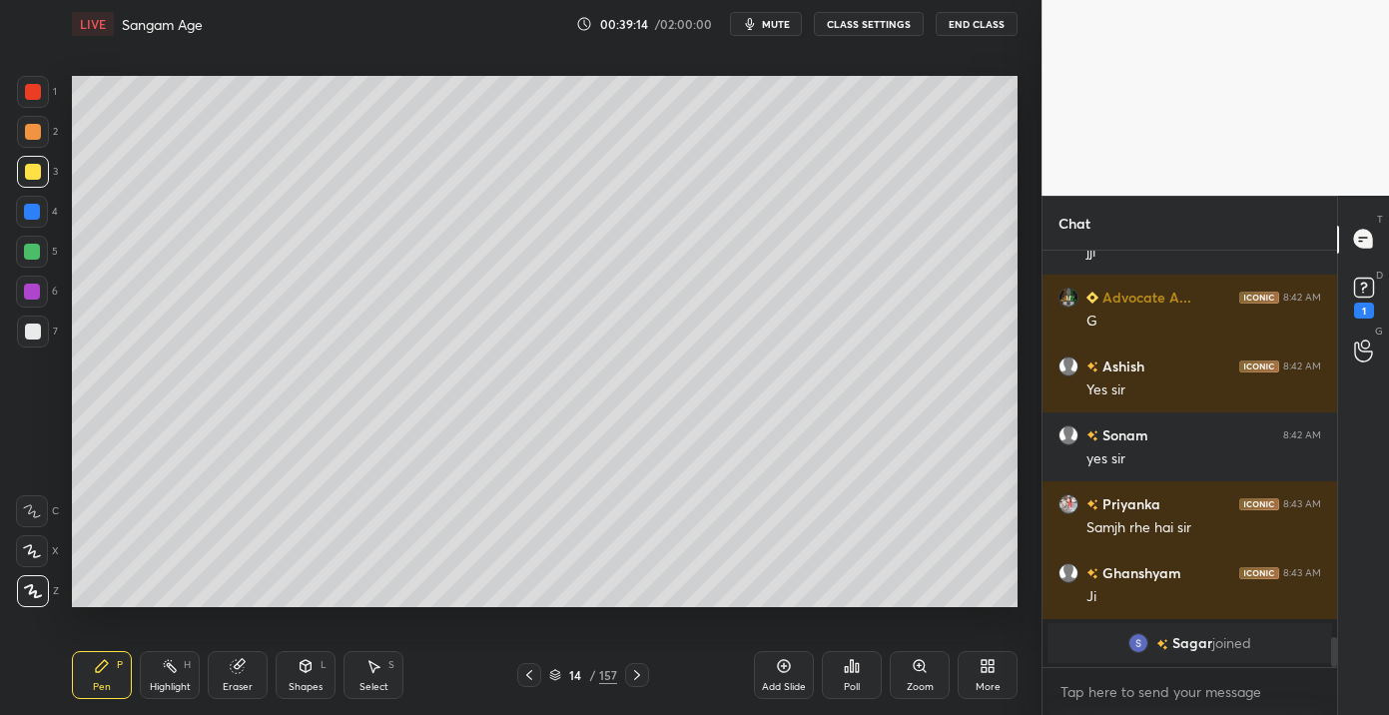
click at [612, 682] on div "157" at bounding box center [608, 675] width 18 height 18
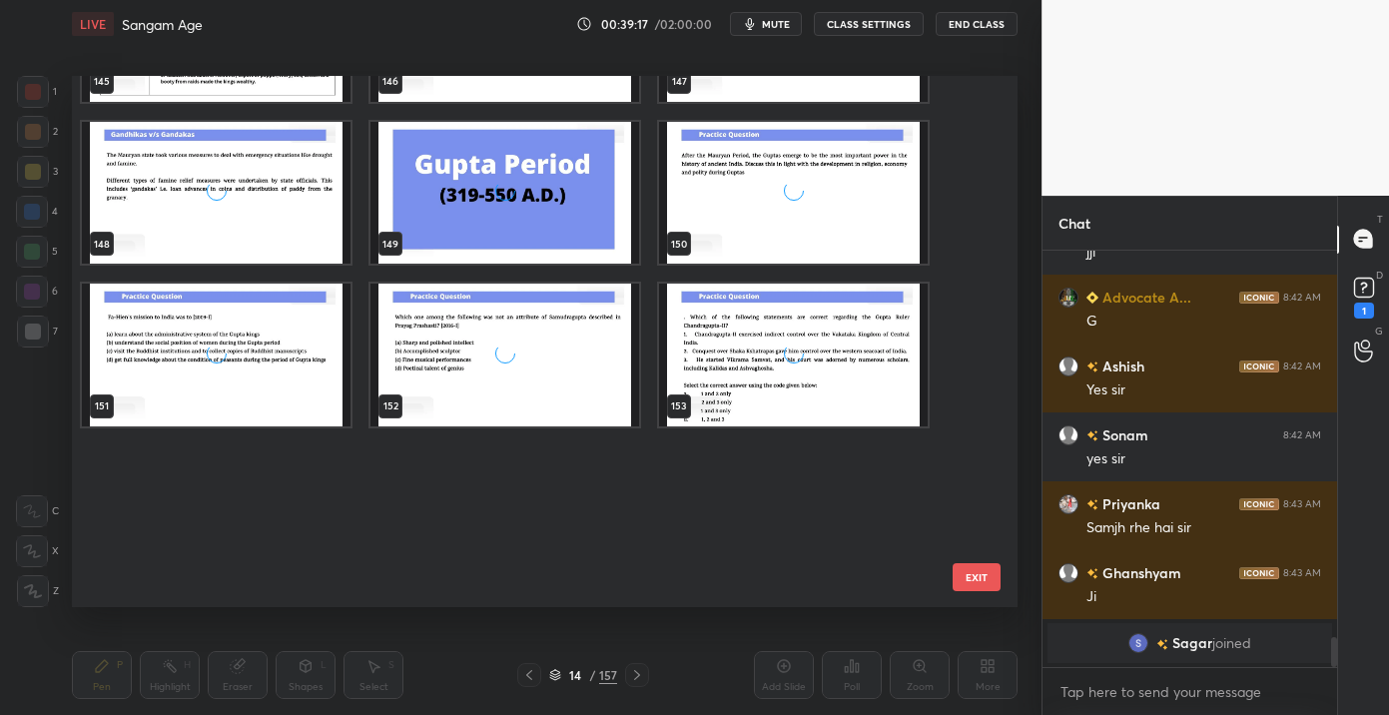
scroll to position [8073, 0]
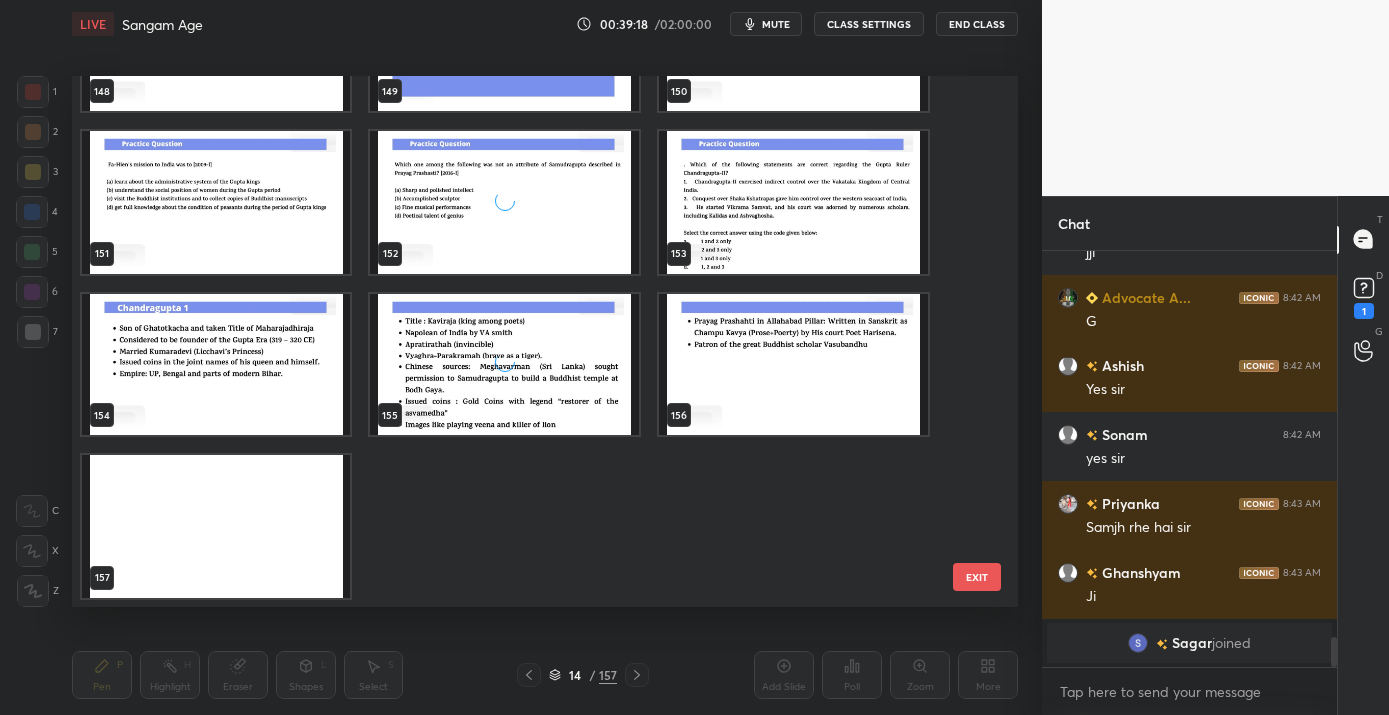
click at [225, 560] on img "grid" at bounding box center [216, 526] width 269 height 143
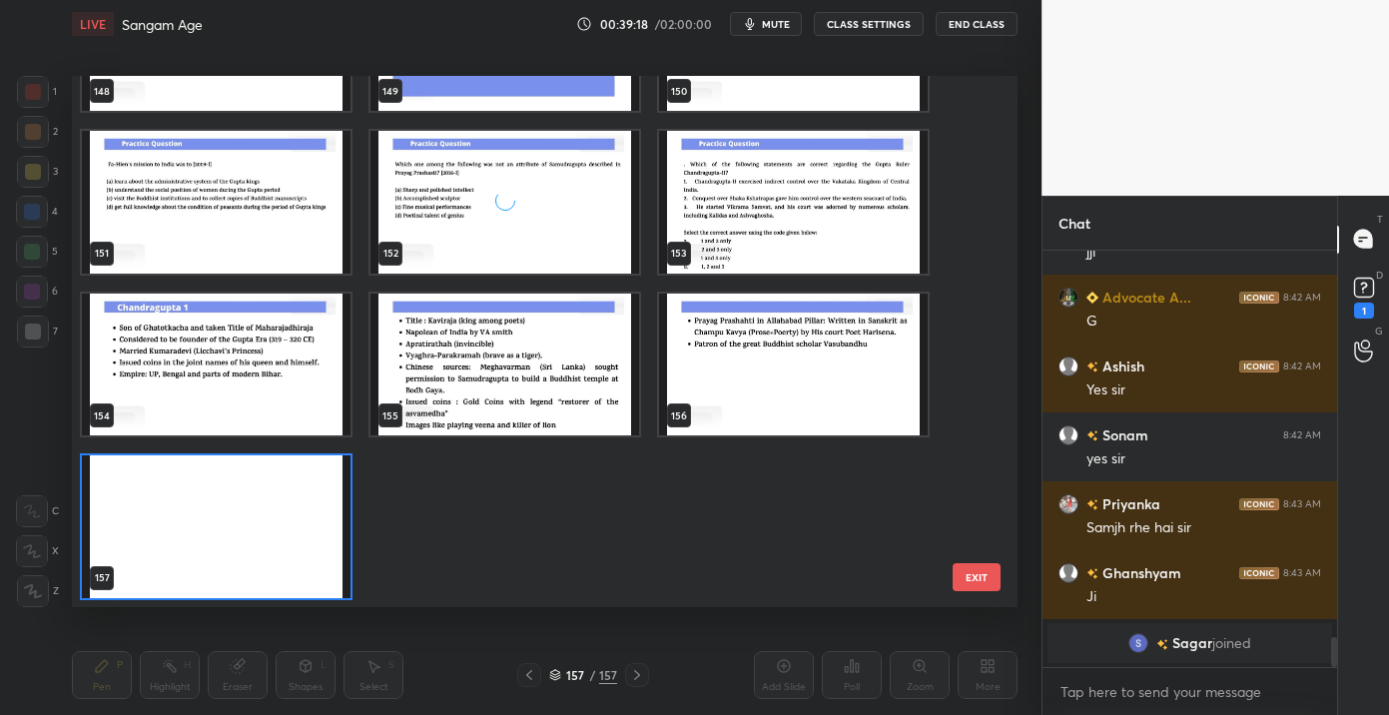
click at [225, 560] on img "grid" at bounding box center [216, 526] width 269 height 143
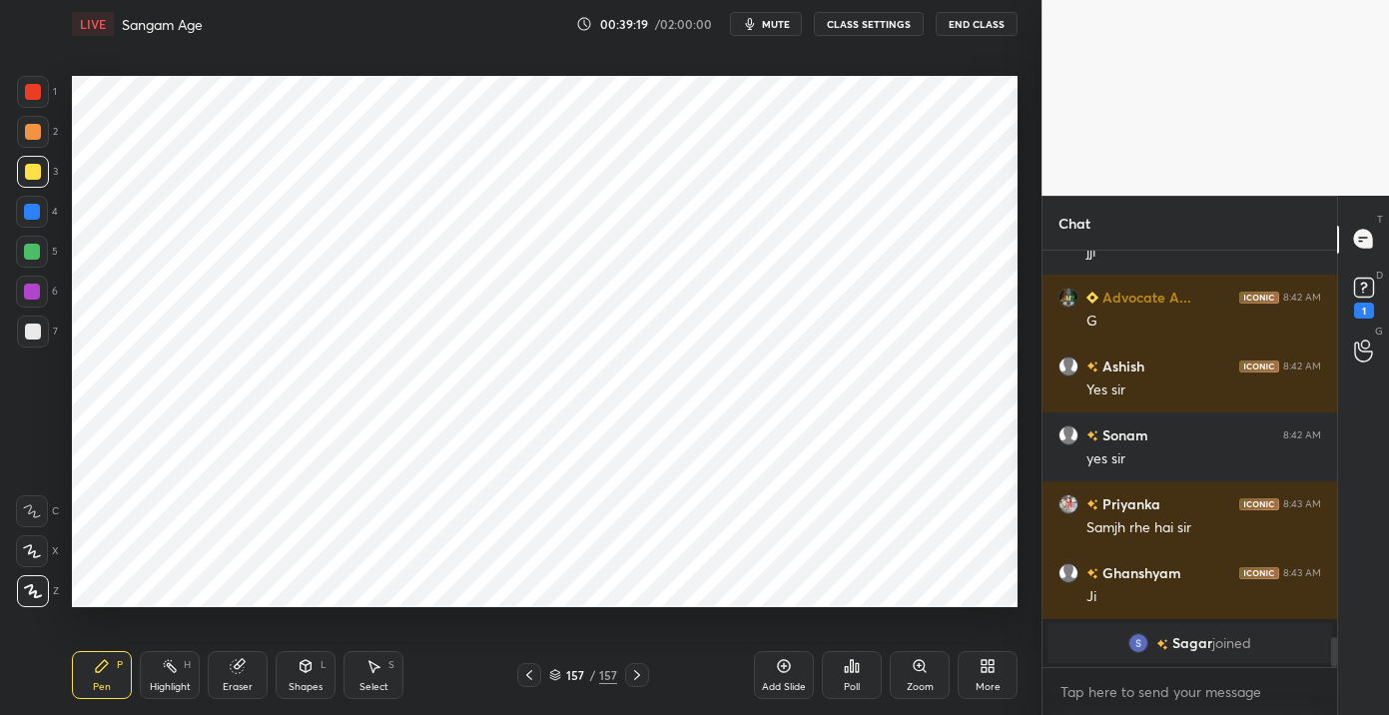
click at [987, 675] on div "More" at bounding box center [988, 675] width 60 height 48
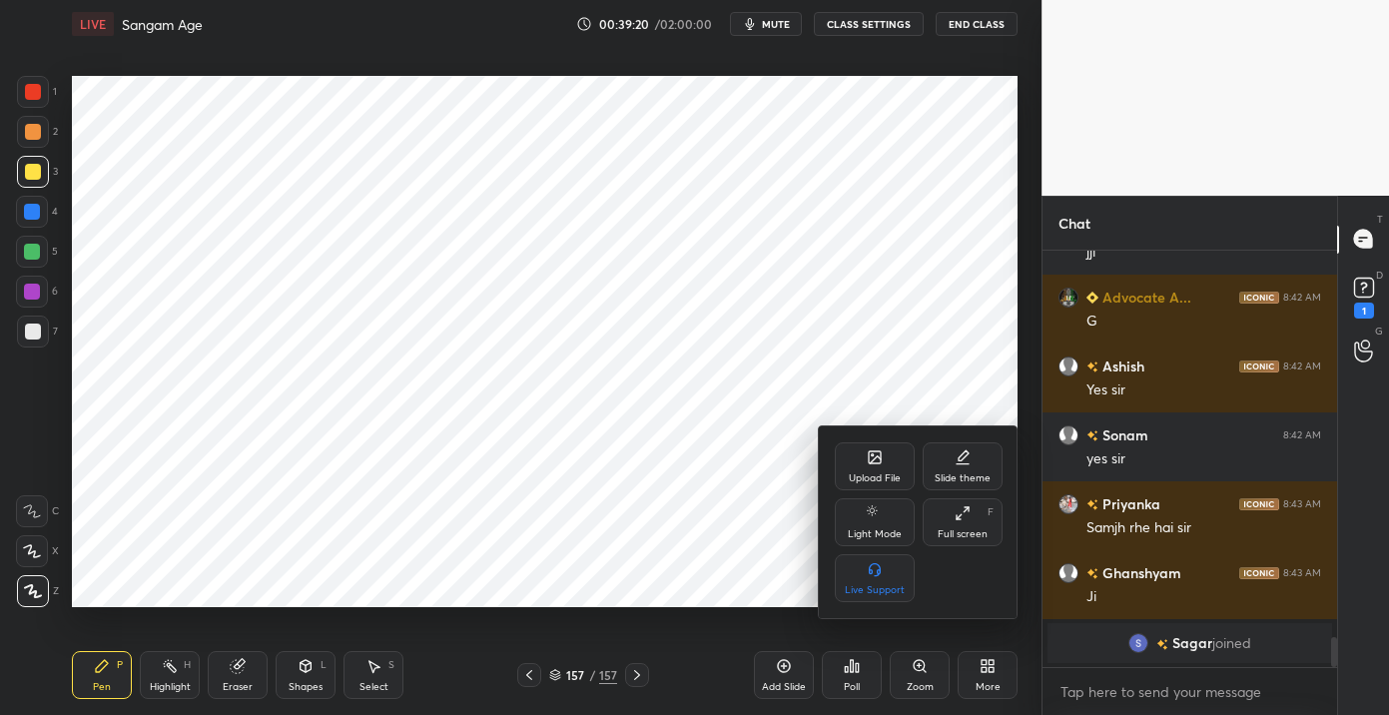
click at [866, 483] on div "Upload File" at bounding box center [875, 478] width 52 height 10
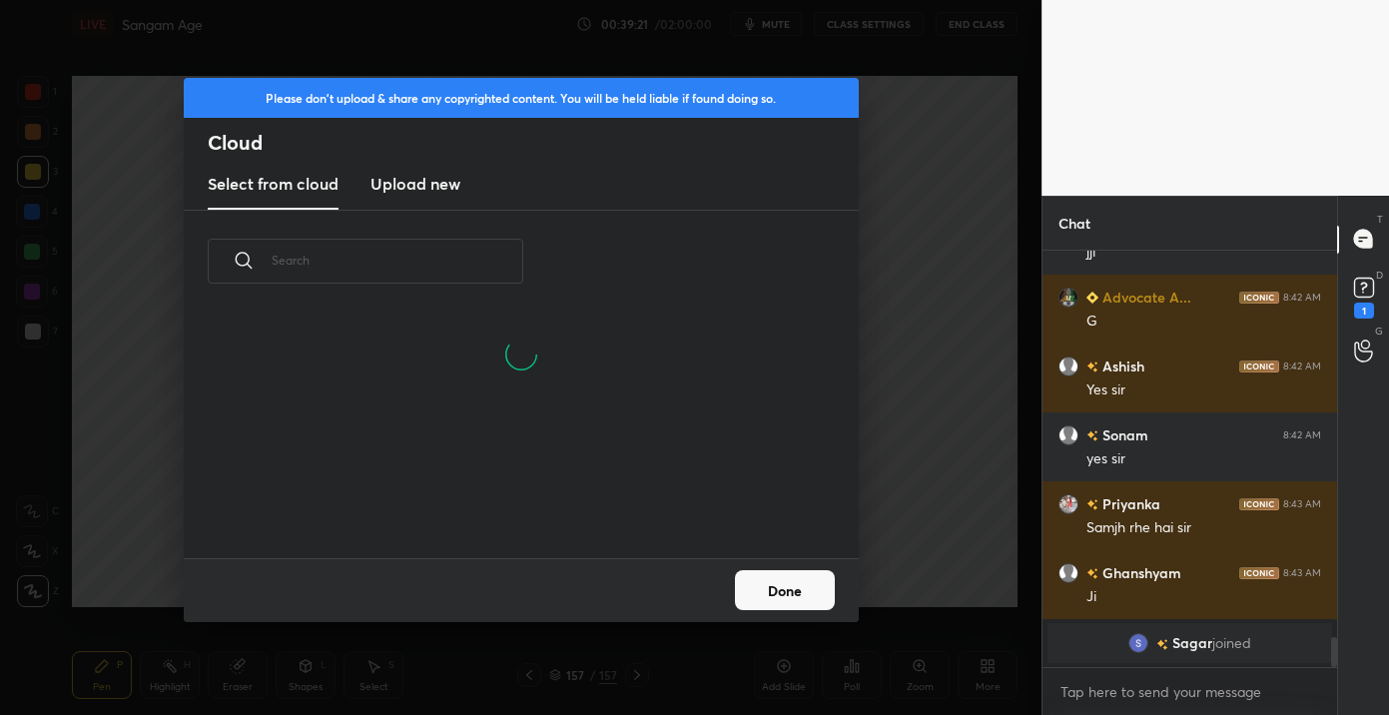
click at [437, 181] on h3 "Upload new" at bounding box center [416, 184] width 90 height 24
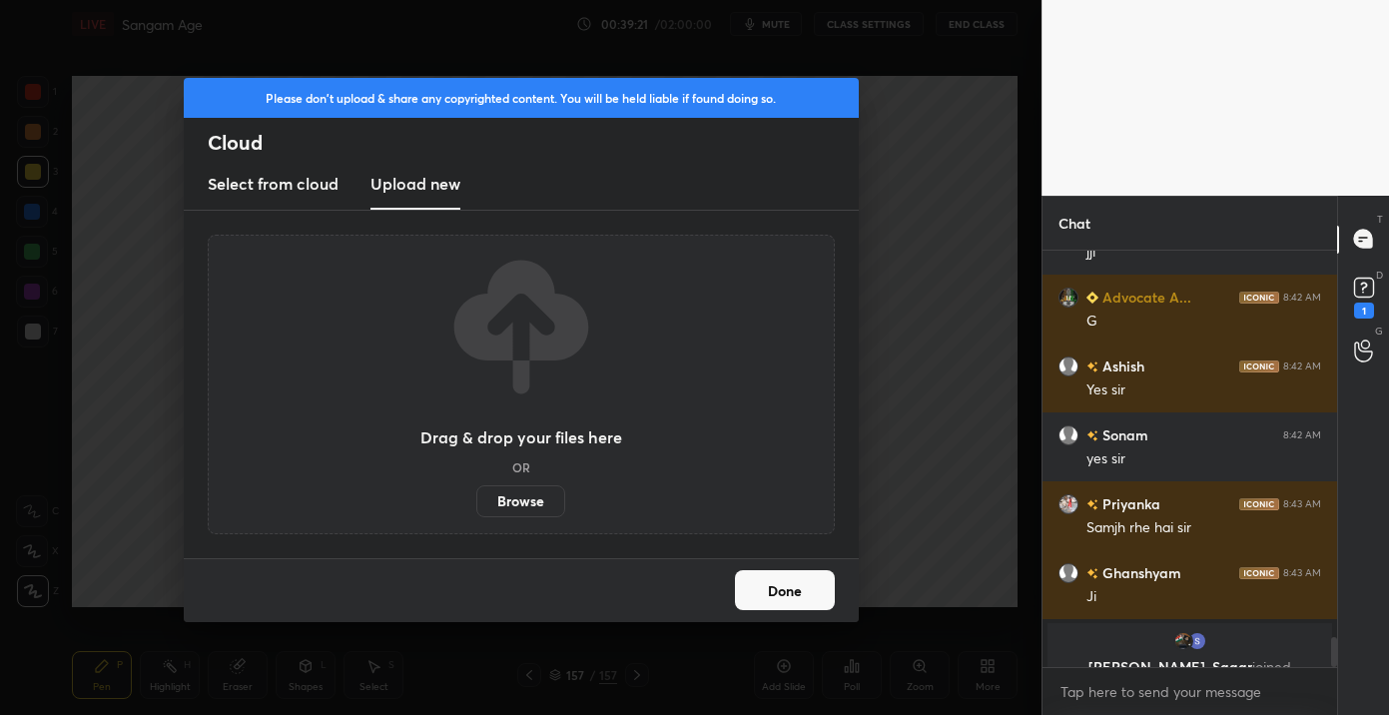
scroll to position [5352, 0]
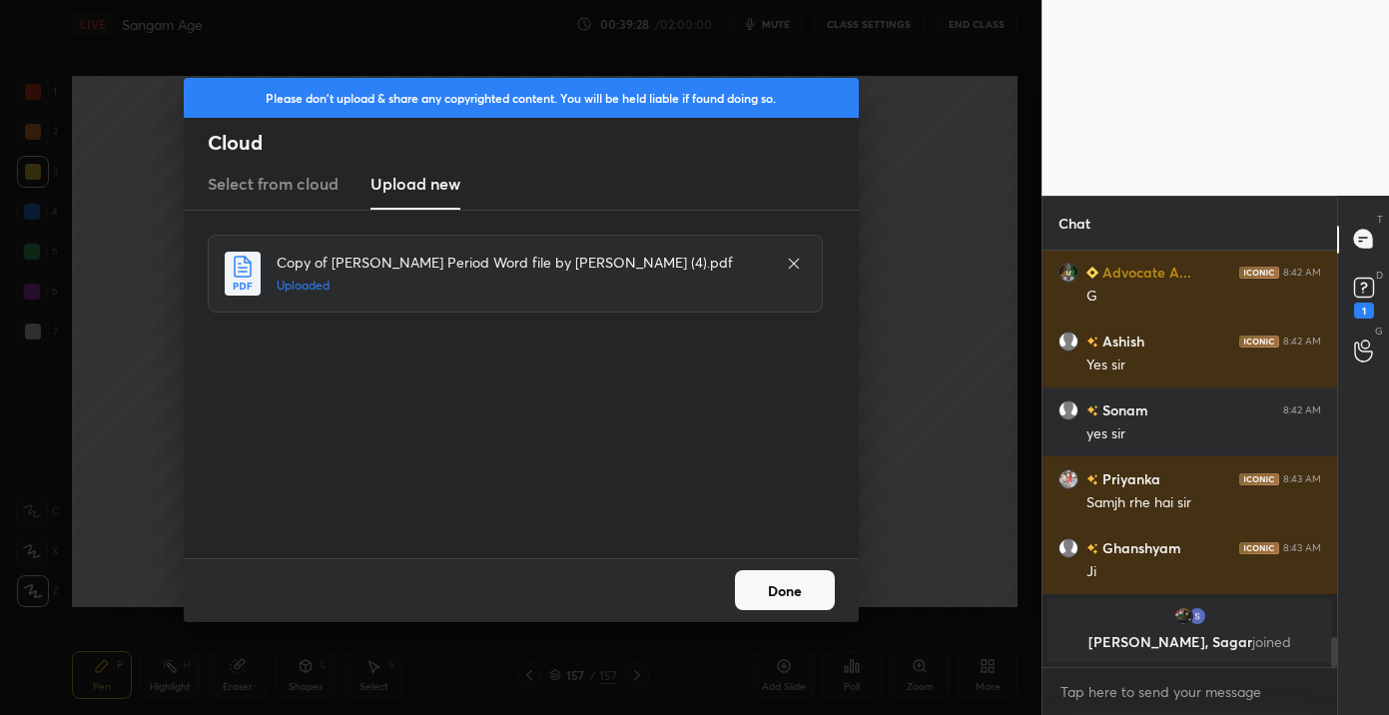
click at [780, 598] on button "Done" at bounding box center [785, 590] width 100 height 40
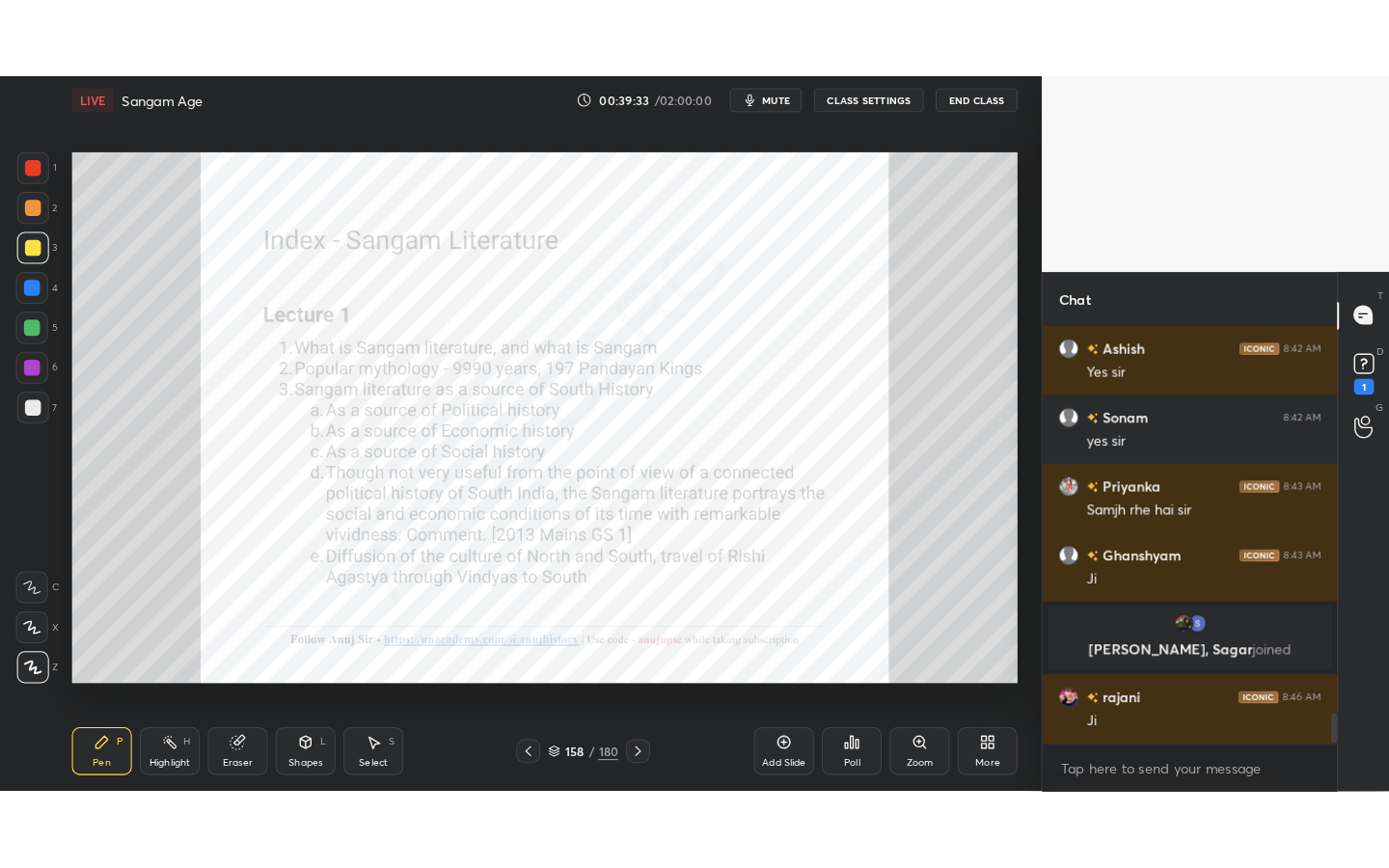
scroll to position [5209, 0]
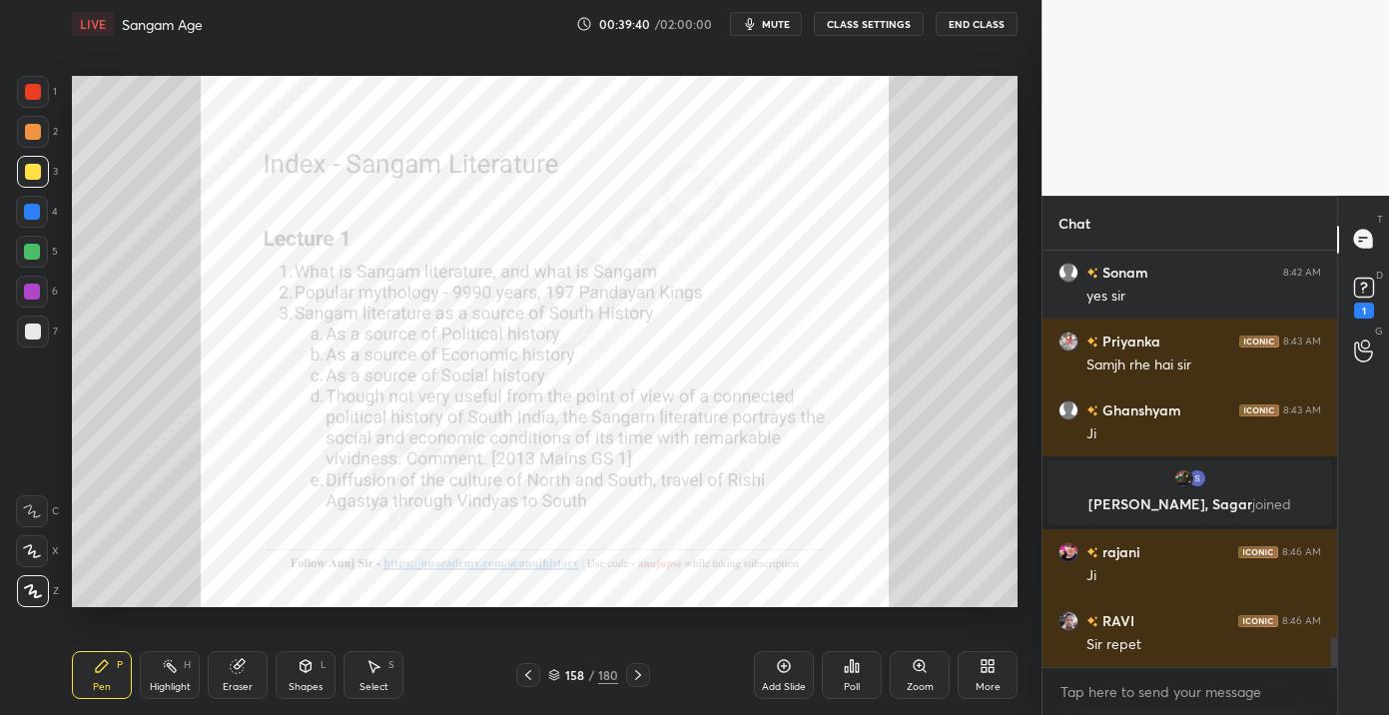
click at [999, 662] on div "More" at bounding box center [988, 675] width 60 height 48
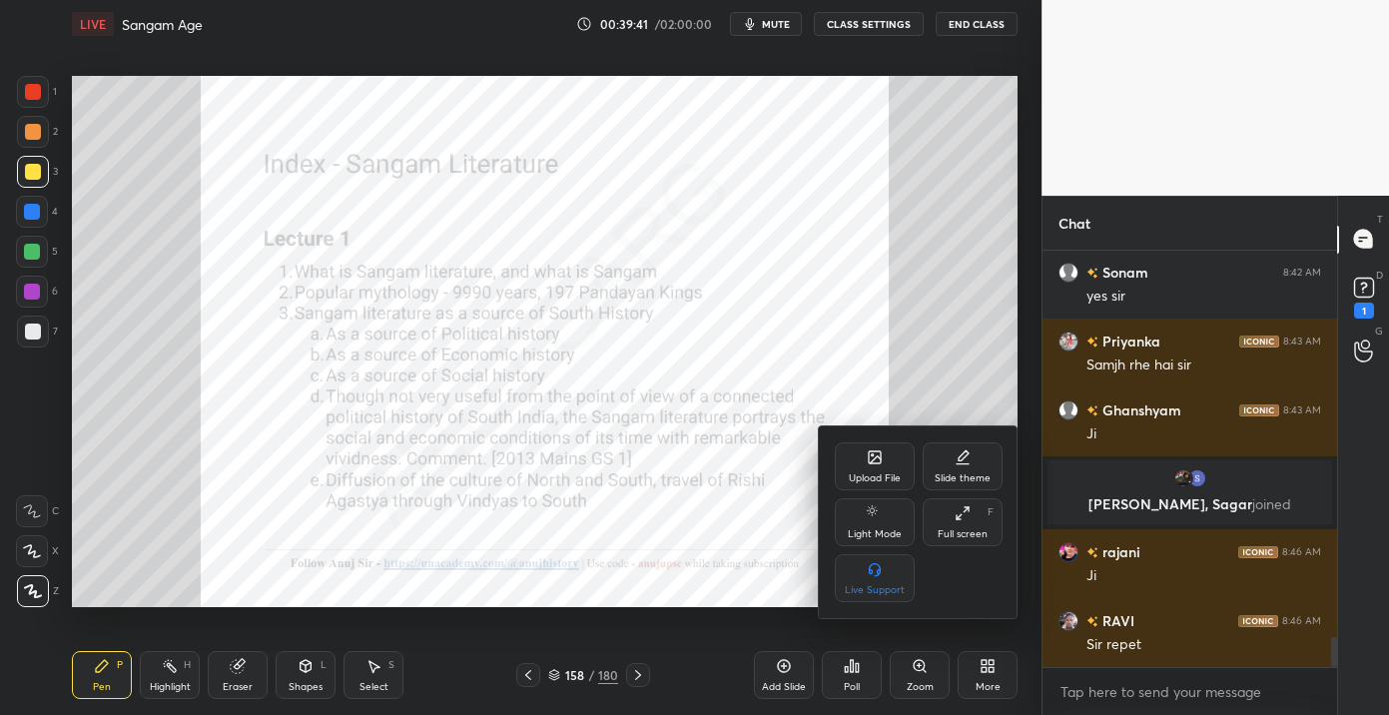
click at [945, 529] on div "Full screen" at bounding box center [963, 534] width 50 height 10
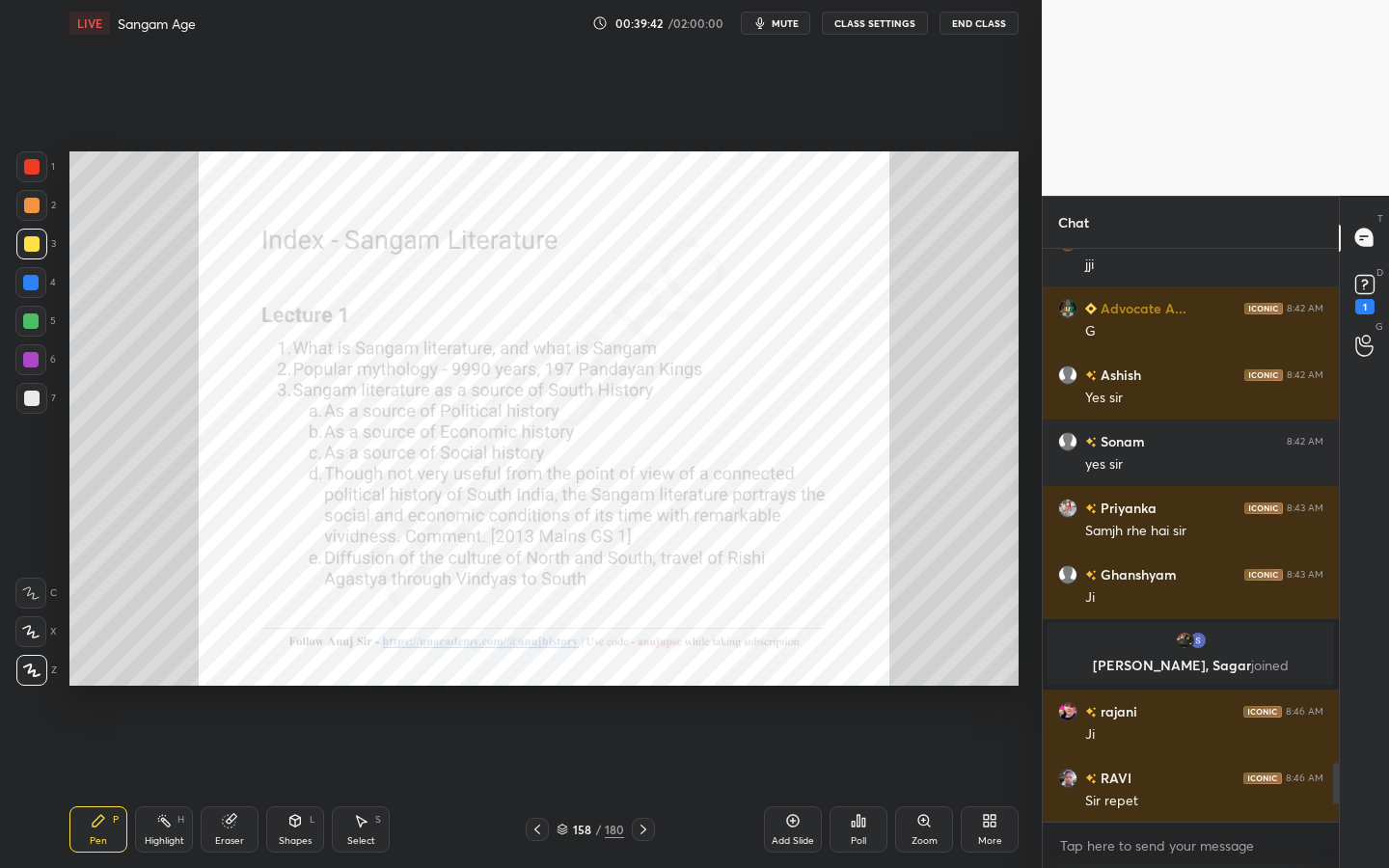
scroll to position [4634, 0]
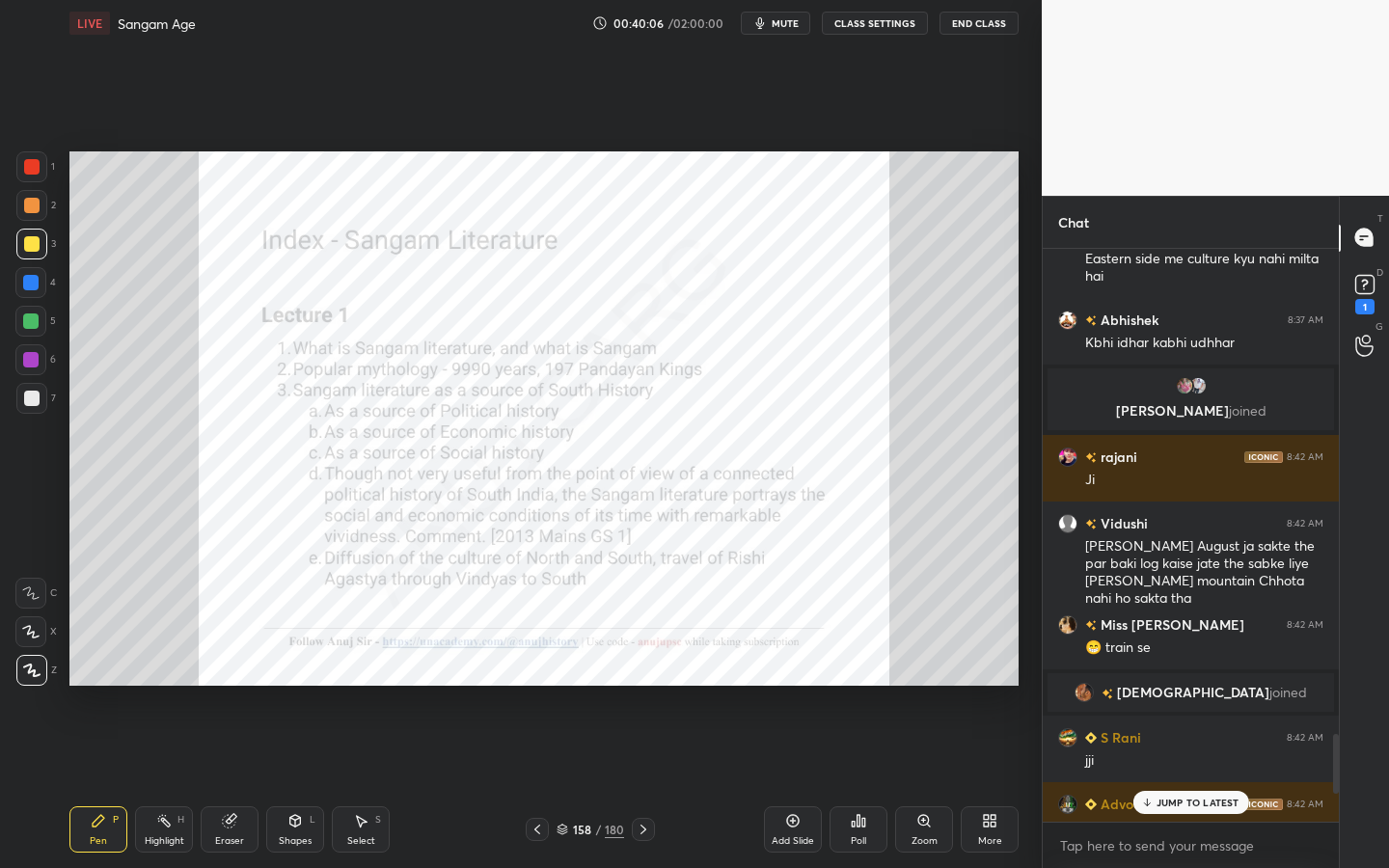
click at [1227, 689] on div "JUMP TO LATEST" at bounding box center [1191, 802] width 116 height 23
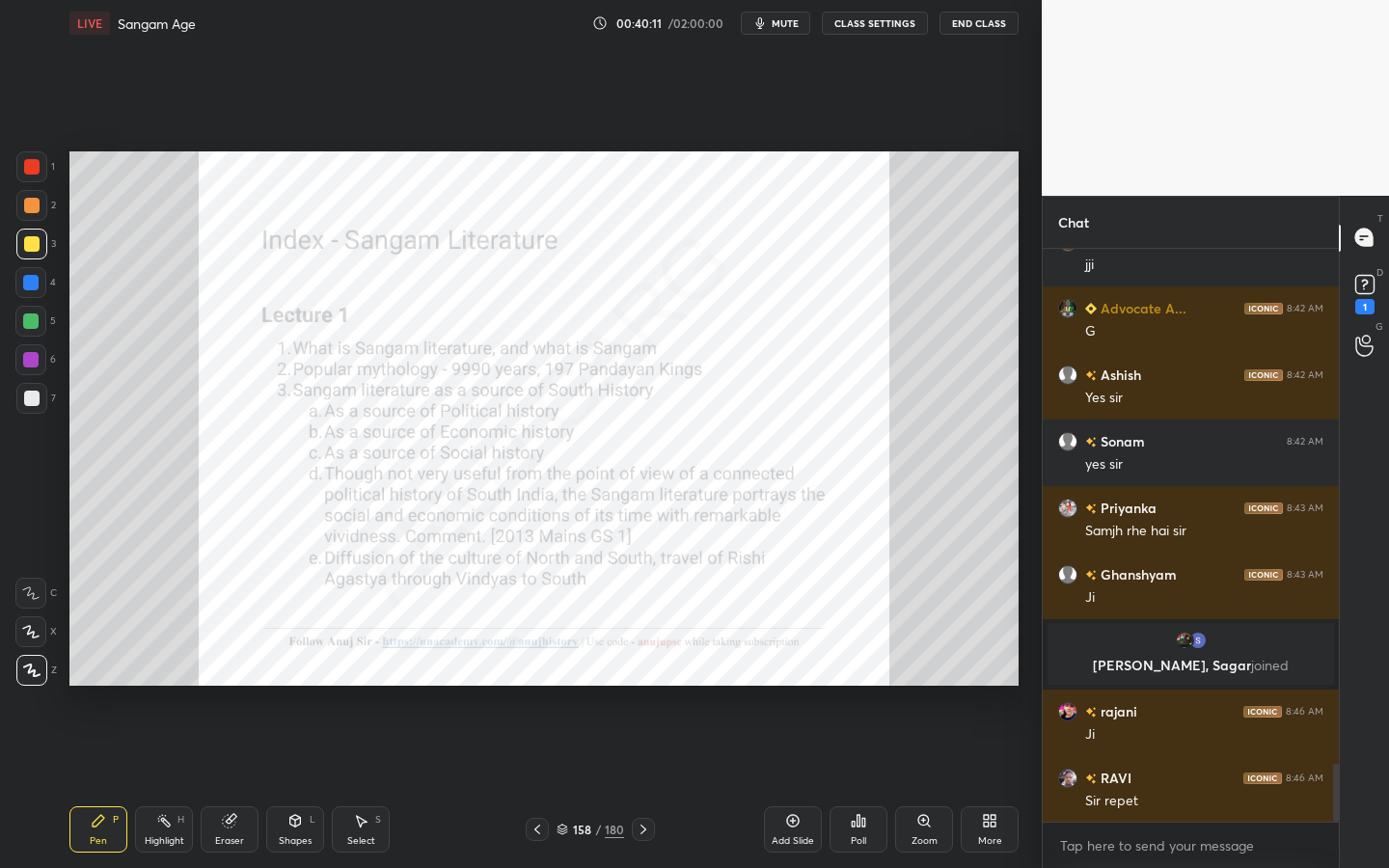
click at [902, 689] on div "Zoom" at bounding box center [924, 829] width 58 height 46
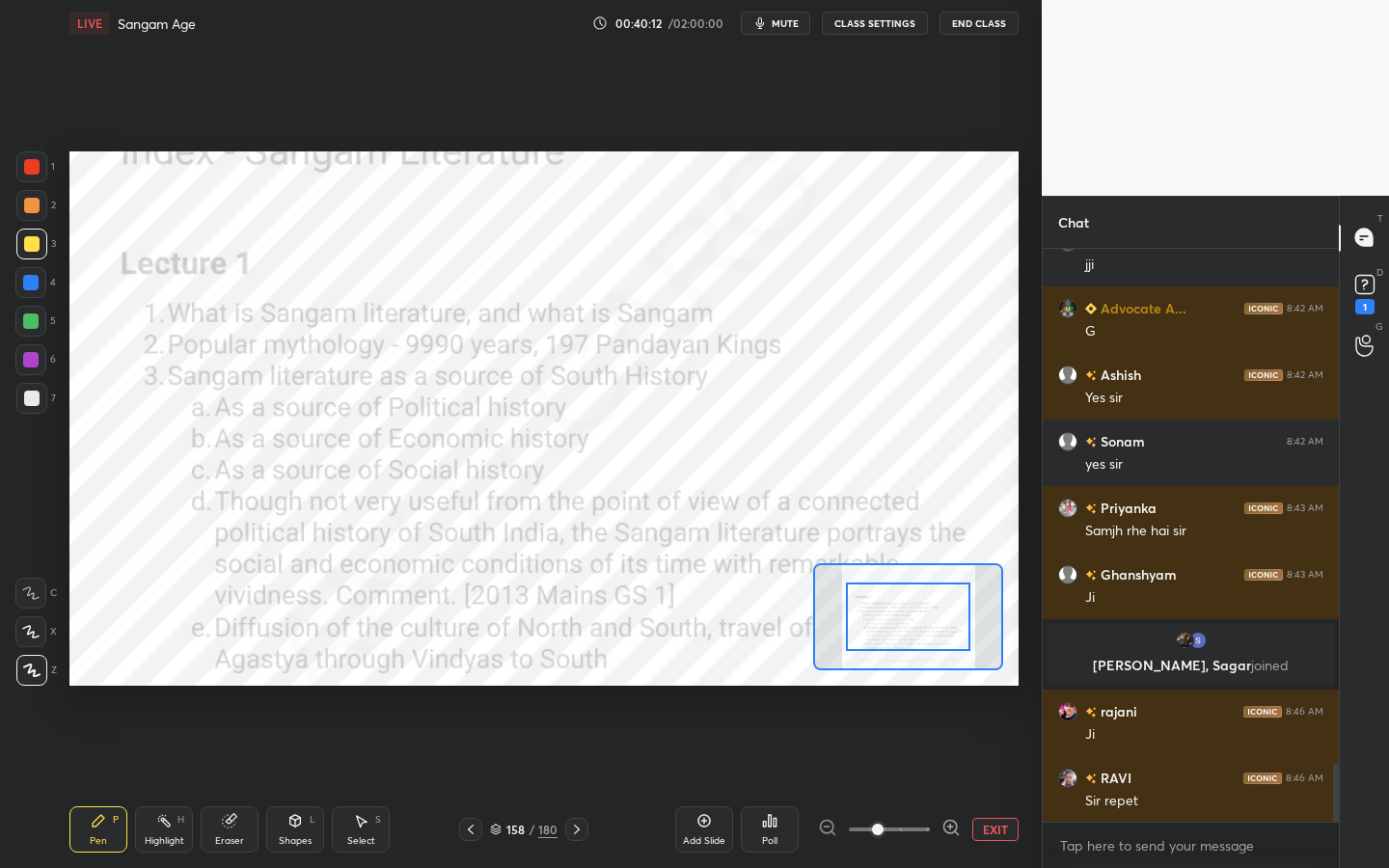
click at [32, 169] on div at bounding box center [32, 167] width 15 height 15
drag, startPoint x: 907, startPoint y: 603, endPoint x: 898, endPoint y: 646, distance: 43.9
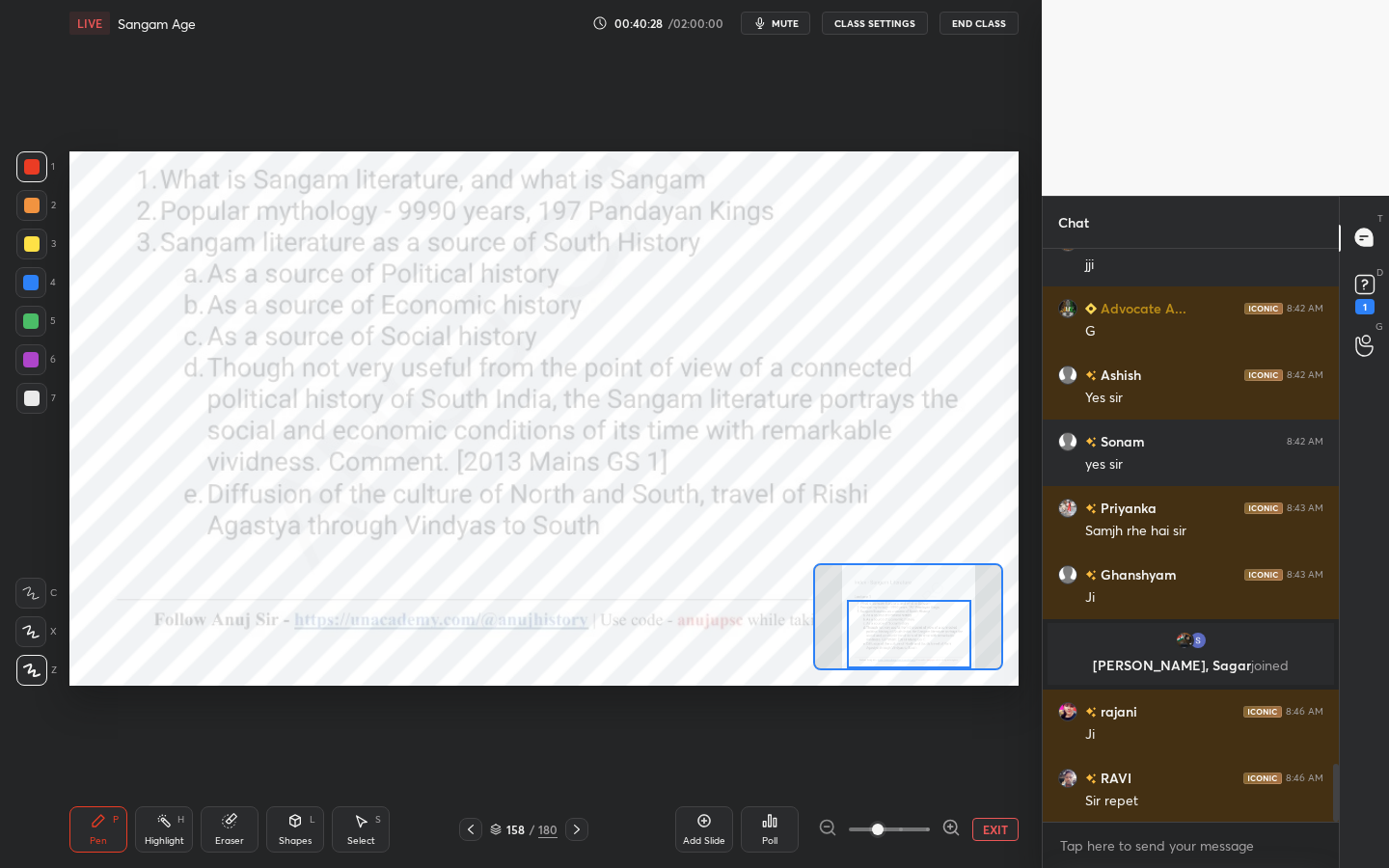
click at [903, 659] on div at bounding box center [909, 633] width 125 height 69
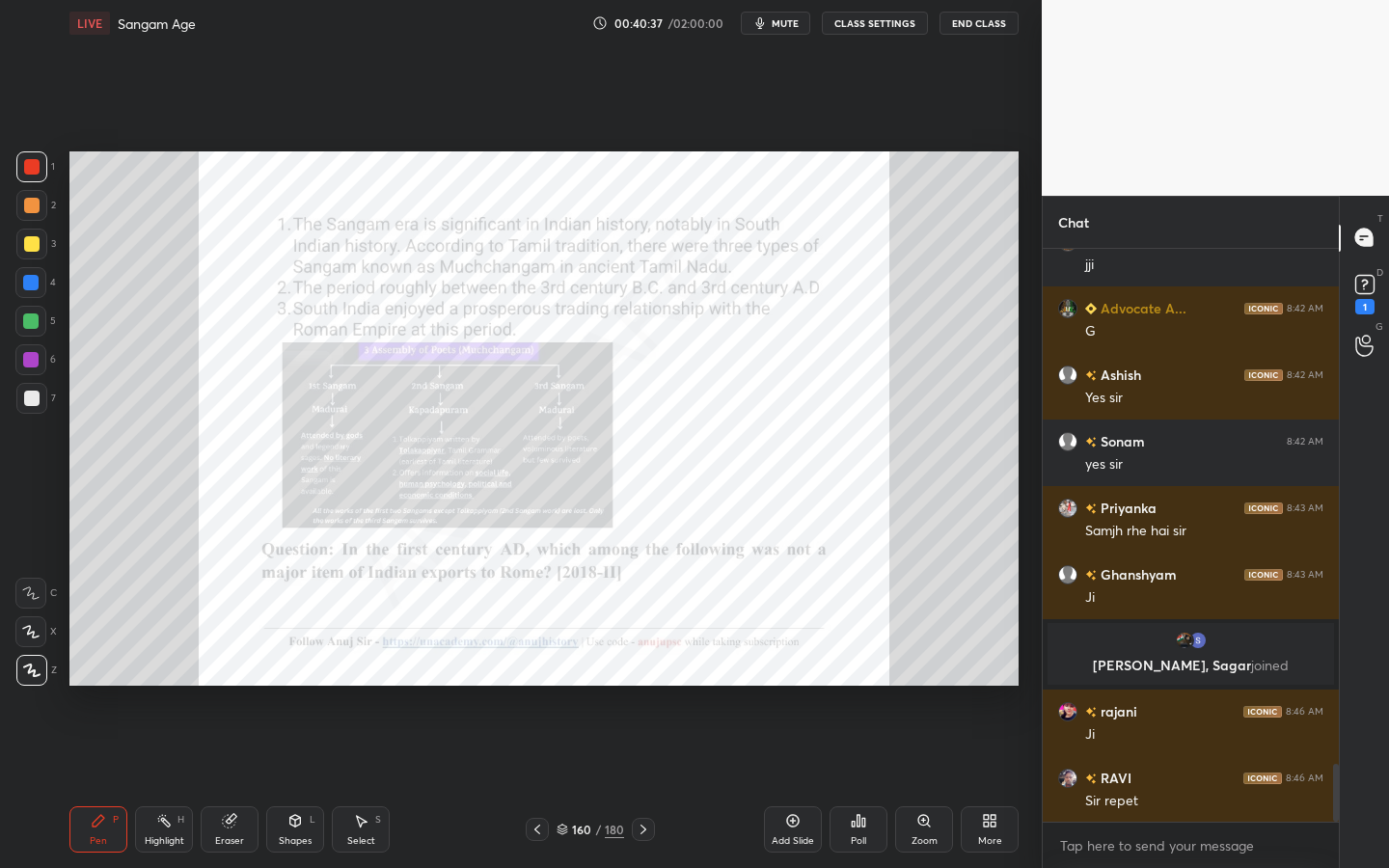
click at [918, 689] on icon at bounding box center [924, 821] width 15 height 15
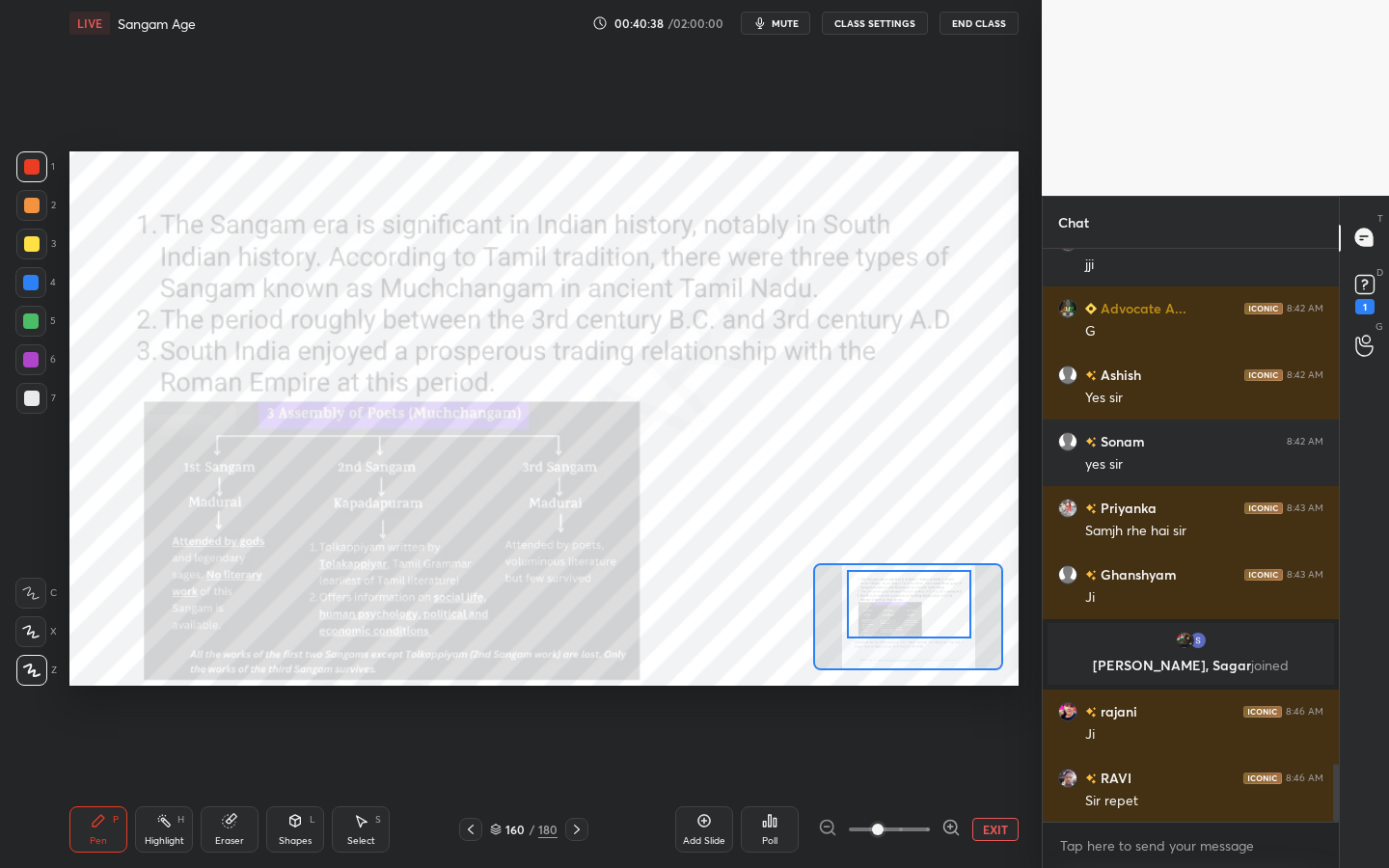
click at [886, 623] on div at bounding box center [909, 603] width 125 height 69
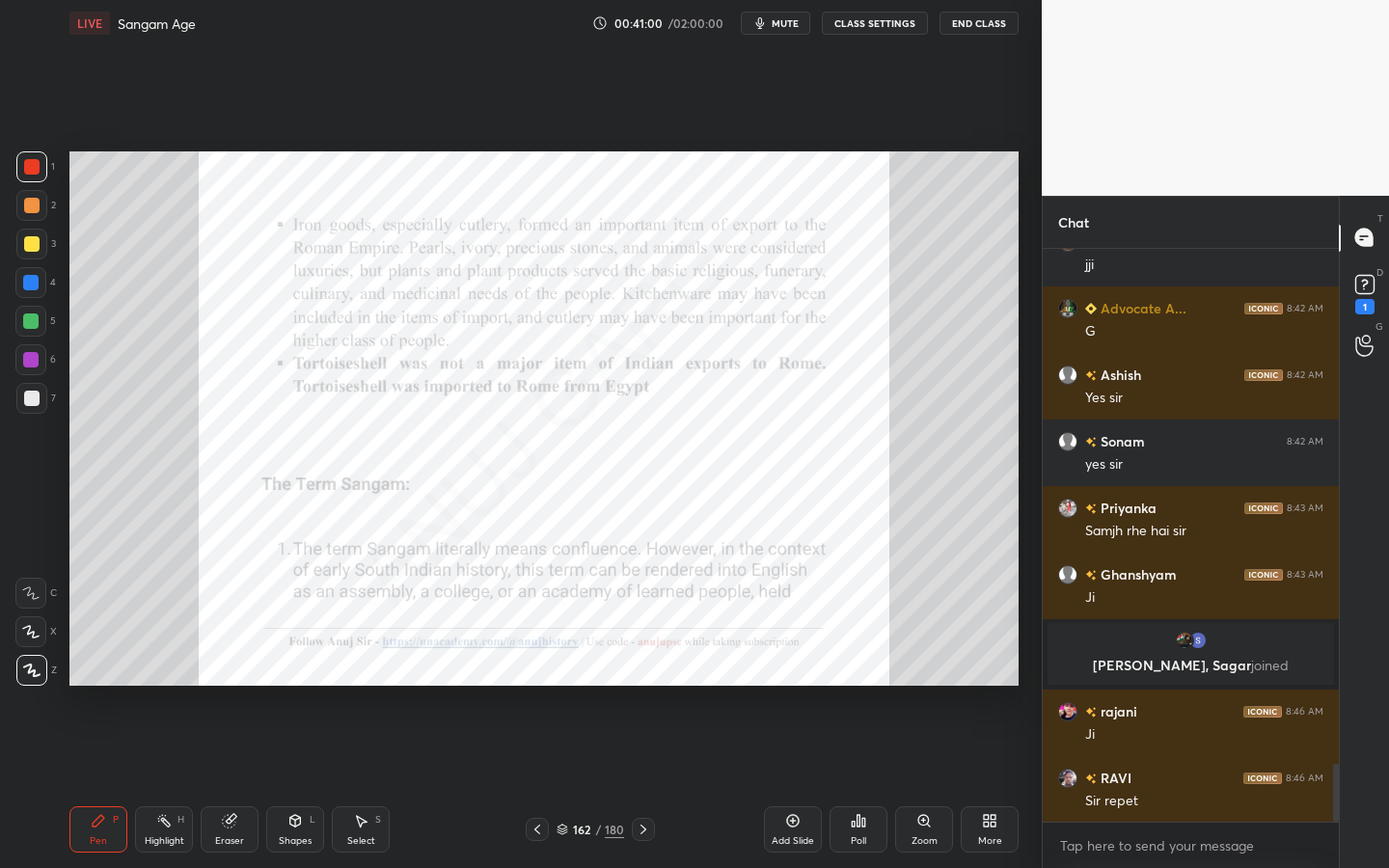
click at [922, 689] on div "Zoom" at bounding box center [924, 829] width 58 height 46
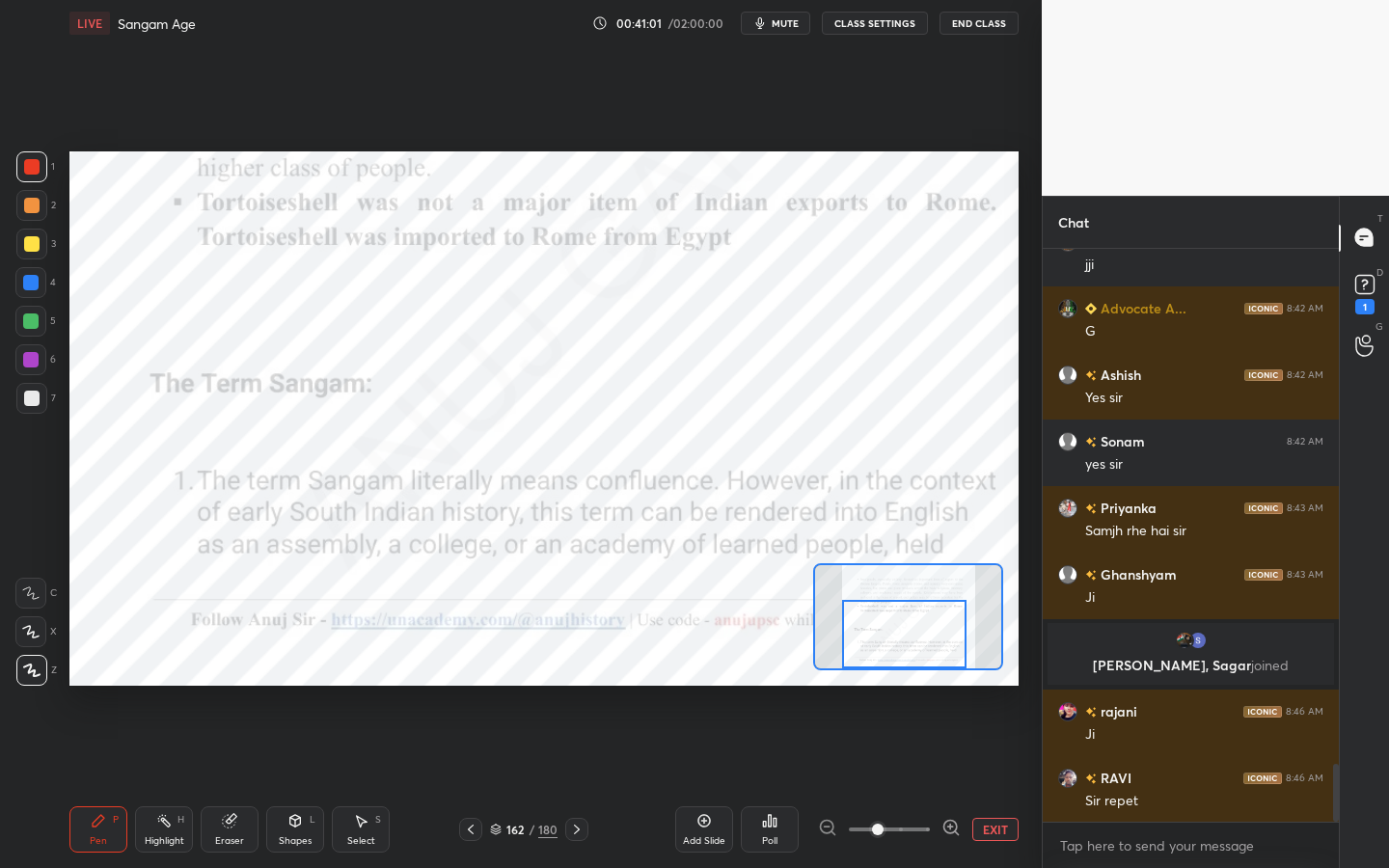
click at [895, 689] on div "Setting up your live class Poll for secs No correct answer Start poll" at bounding box center [544, 418] width 965 height 744
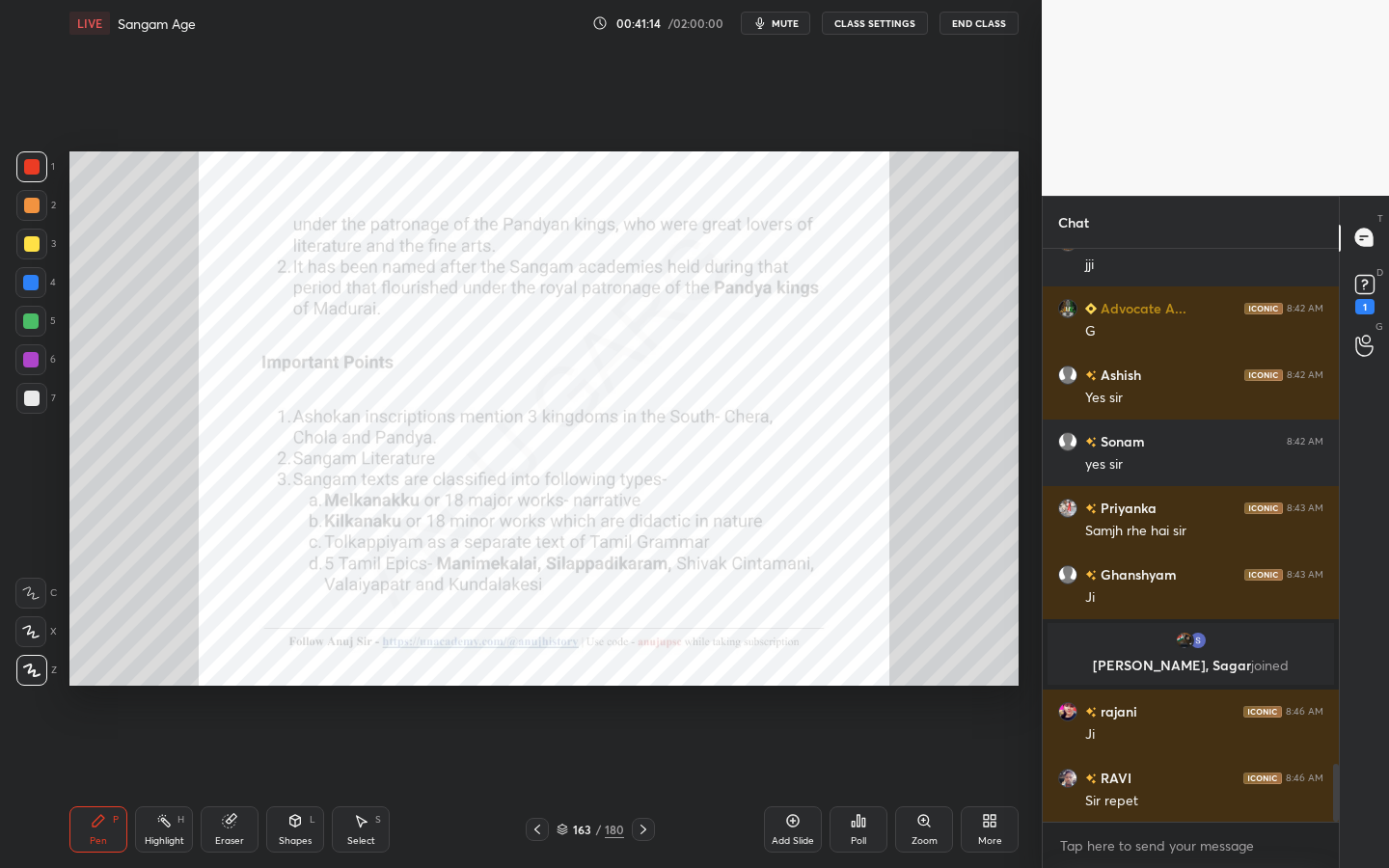
click at [935, 689] on div "Zoom" at bounding box center [924, 841] width 26 height 10
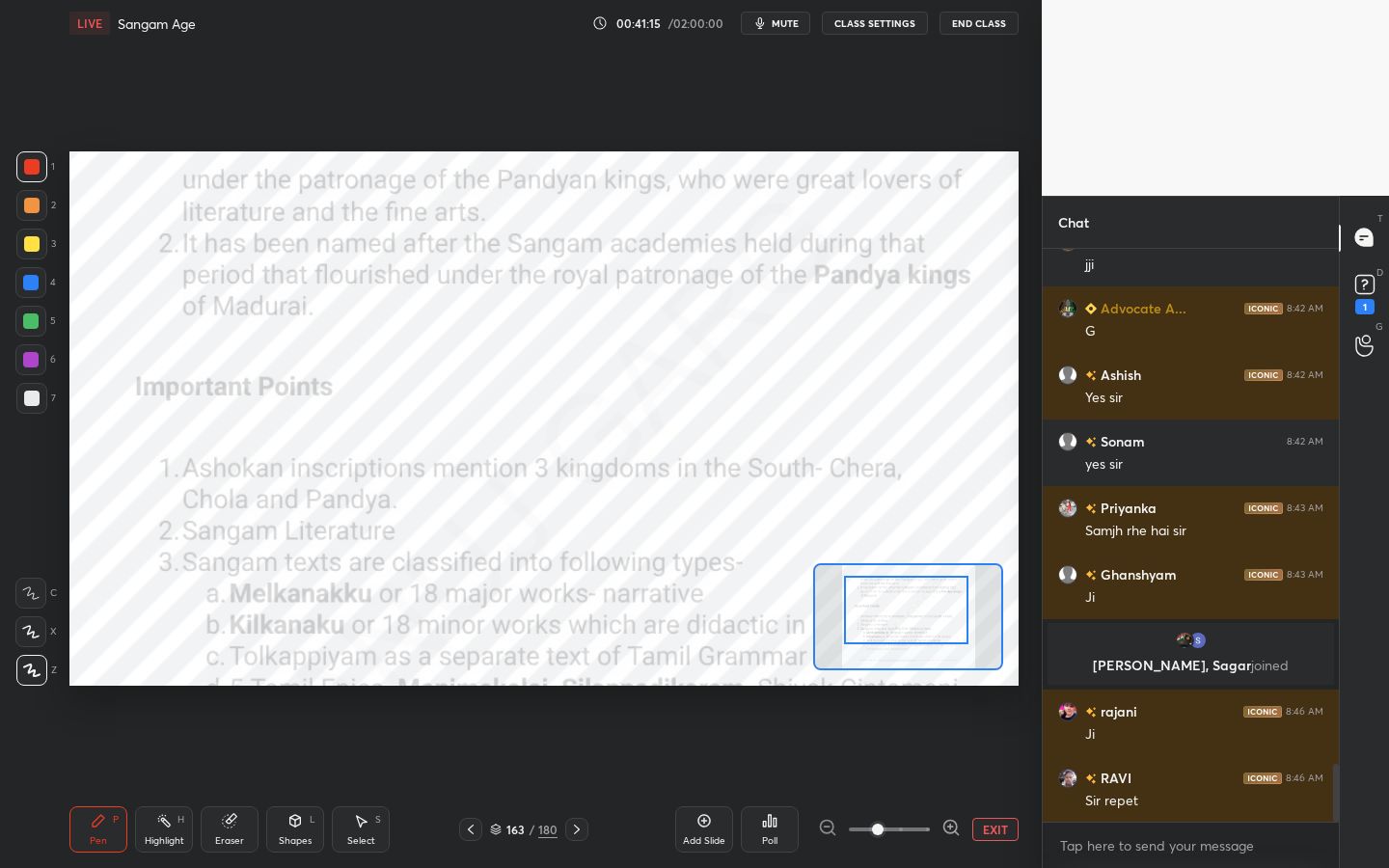
click at [928, 630] on div at bounding box center [906, 609] width 125 height 69
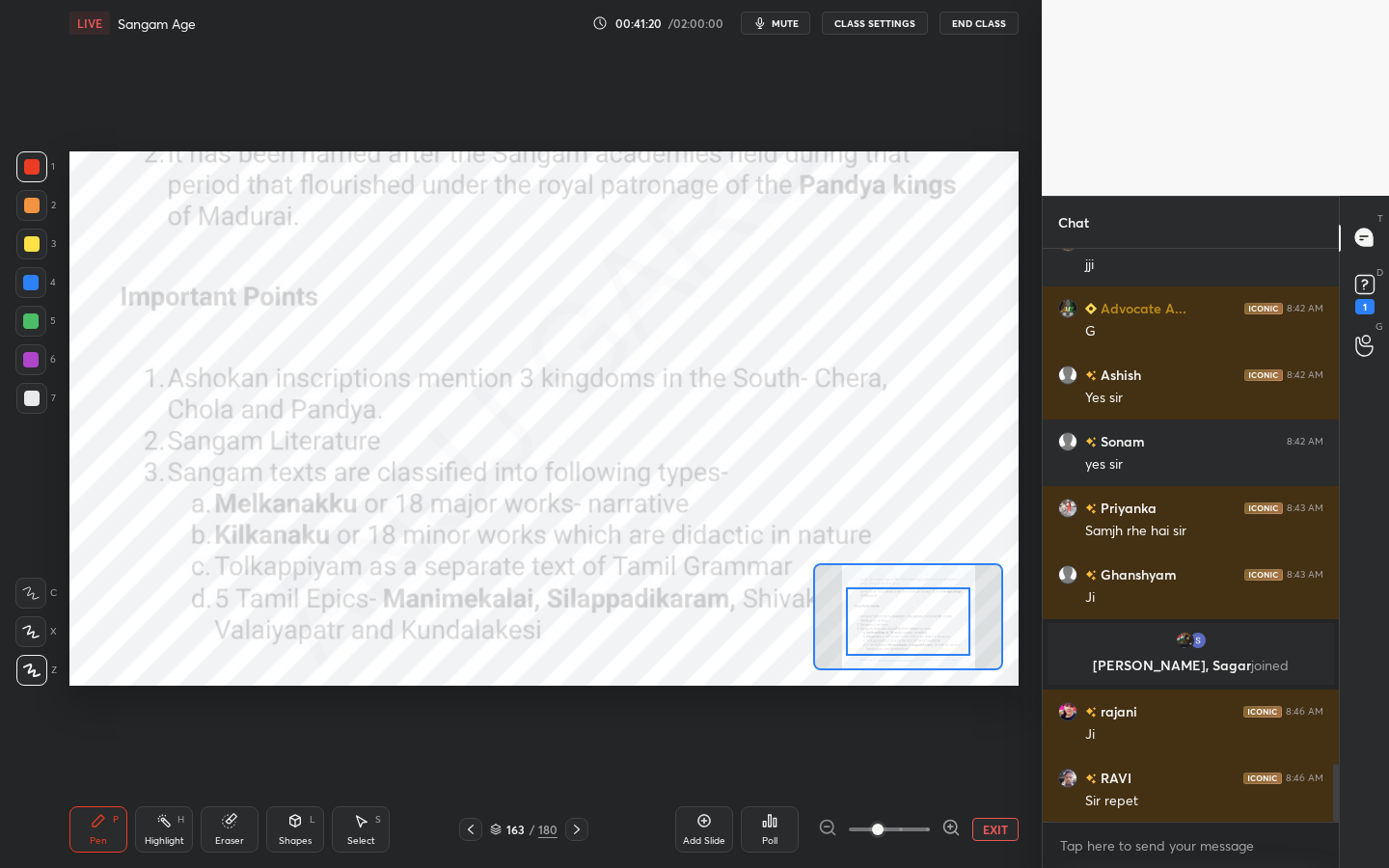
drag, startPoint x: 929, startPoint y: 578, endPoint x: 929, endPoint y: 591, distance: 13.0
click at [929, 592] on div at bounding box center [908, 621] width 125 height 69
click at [934, 596] on div at bounding box center [908, 622] width 125 height 69
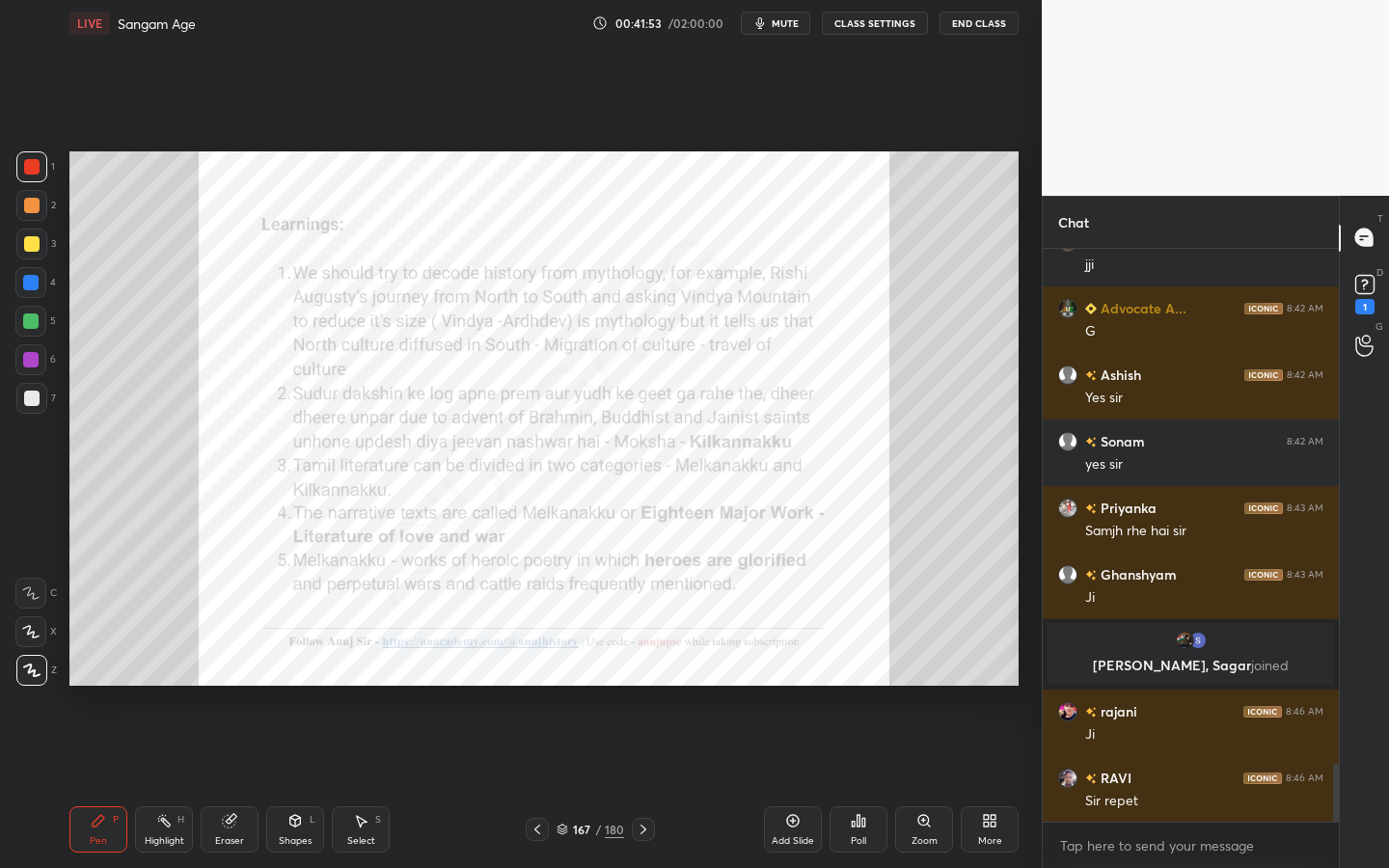
click at [908, 689] on div "Zoom" at bounding box center [924, 829] width 58 height 46
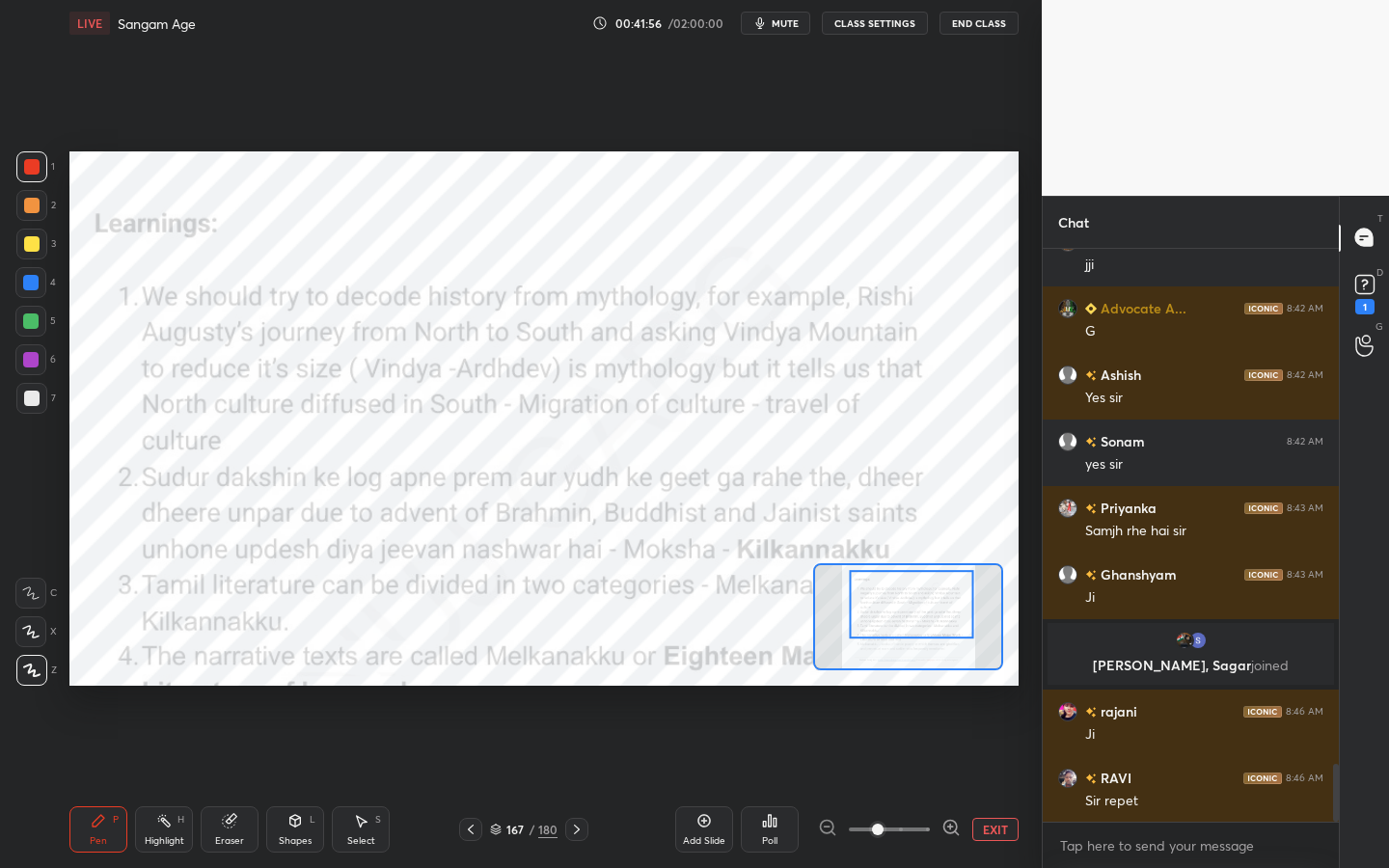
click at [915, 588] on div at bounding box center [912, 603] width 125 height 69
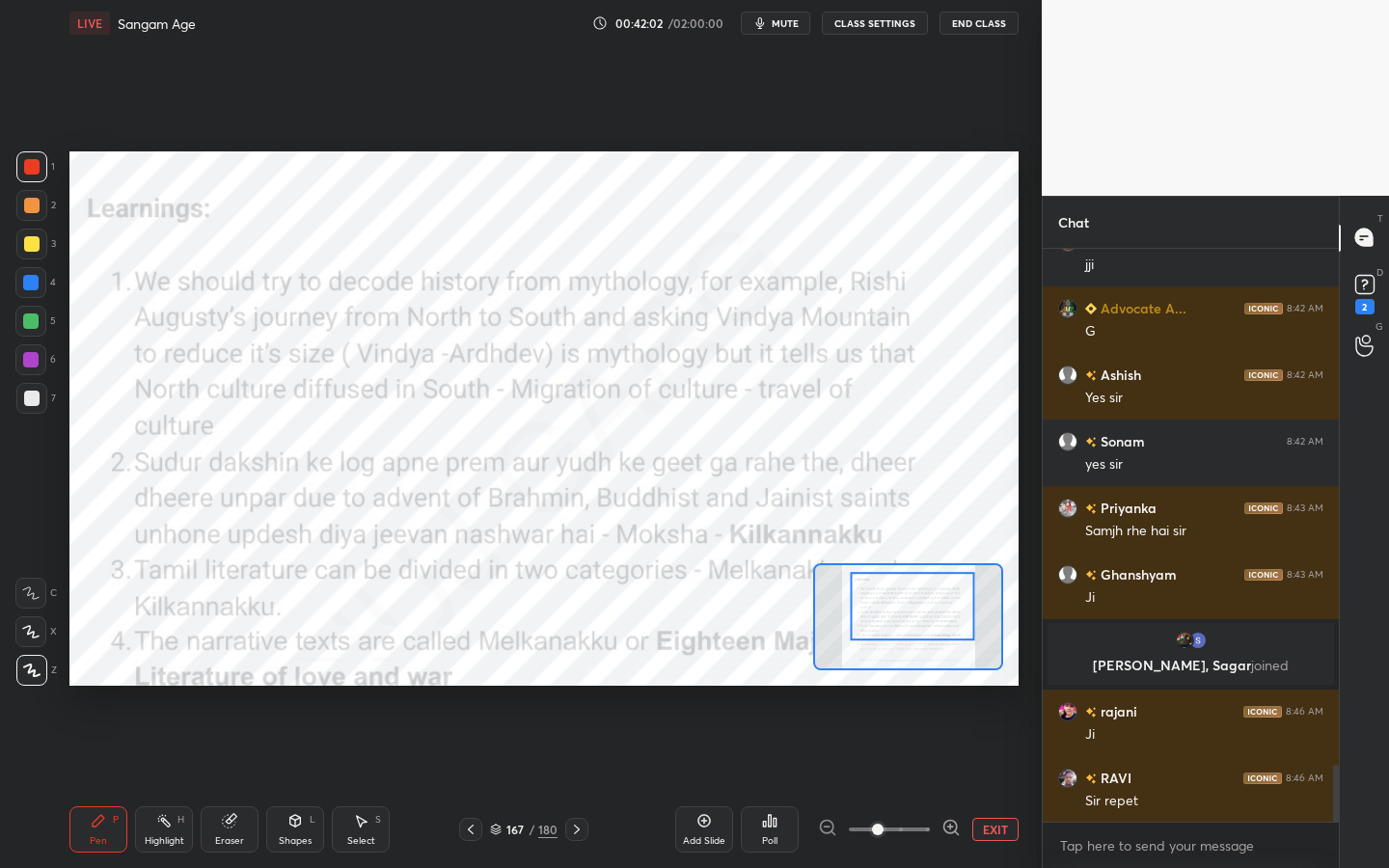
scroll to position [5212, 0]
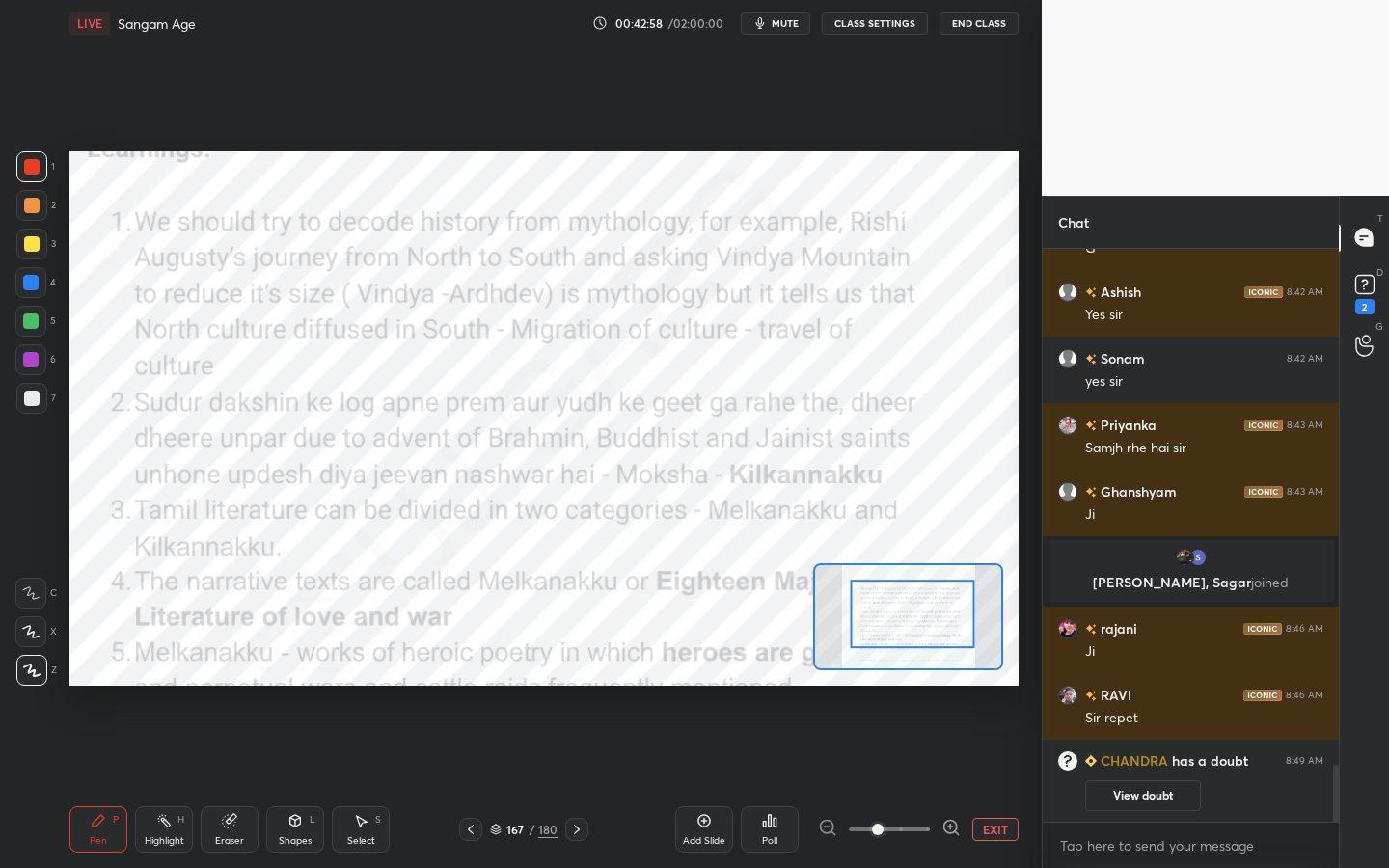
drag, startPoint x: 889, startPoint y: 623, endPoint x: 890, endPoint y: 633, distance: 10.0
click at [890, 633] on div at bounding box center [913, 613] width 125 height 69
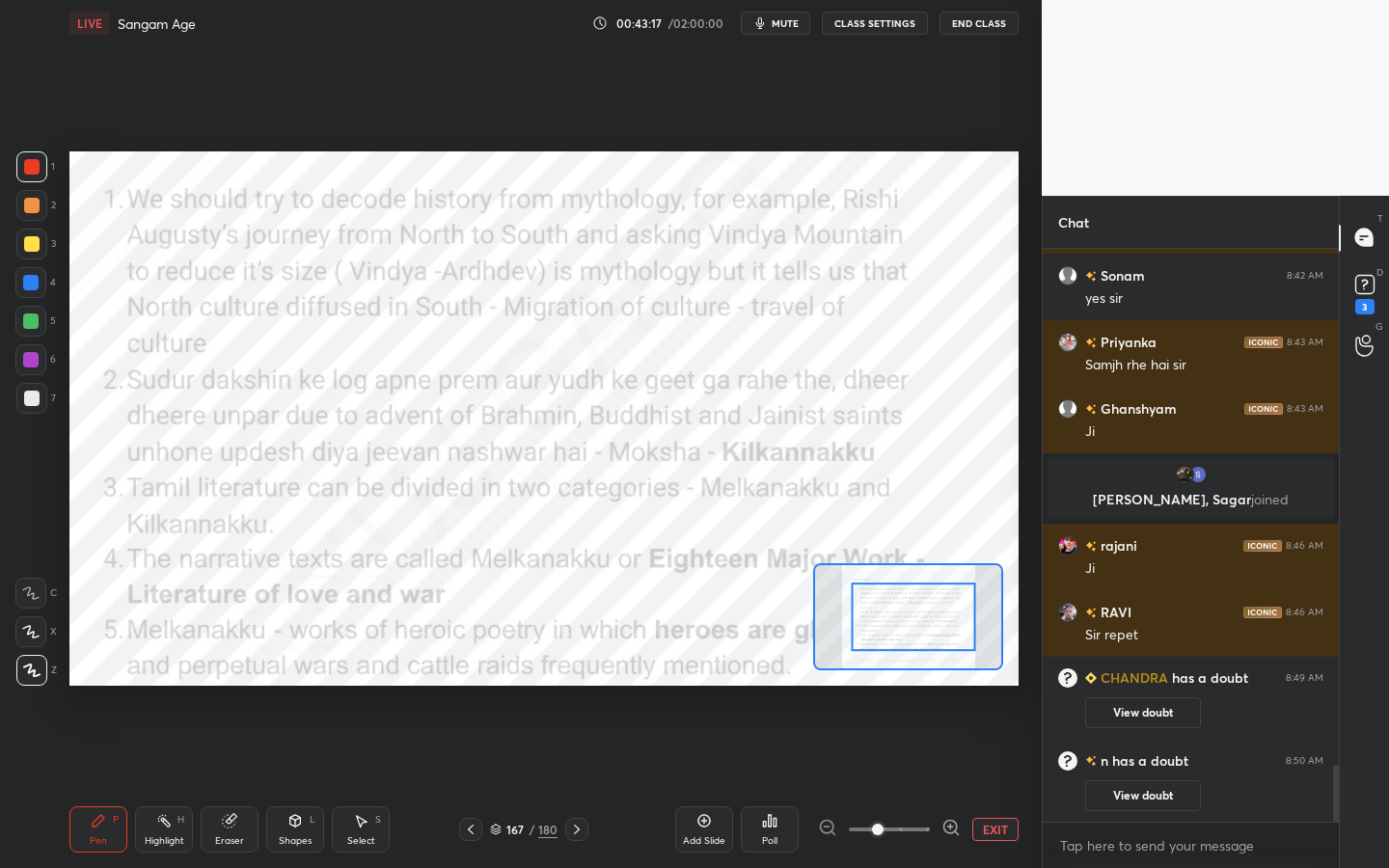
scroll to position [5185, 0]
click at [230, 689] on div "Eraser" at bounding box center [230, 841] width 29 height 10
click at [30, 672] on span "Erase all" at bounding box center [31, 670] width 29 height 14
click at [275, 689] on div "Shapes L" at bounding box center [296, 829] width 58 height 46
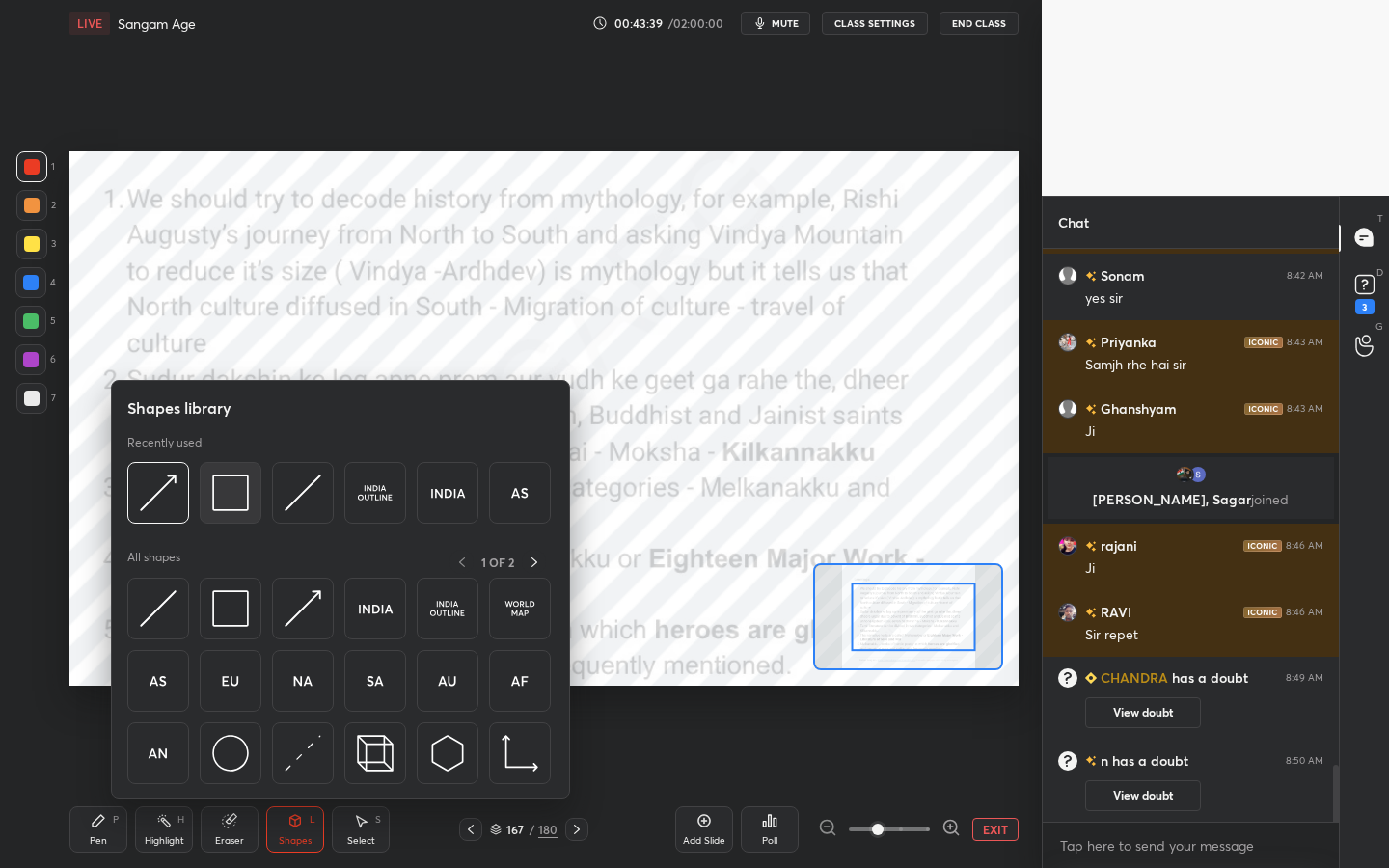
click at [213, 465] on div at bounding box center [231, 492] width 62 height 62
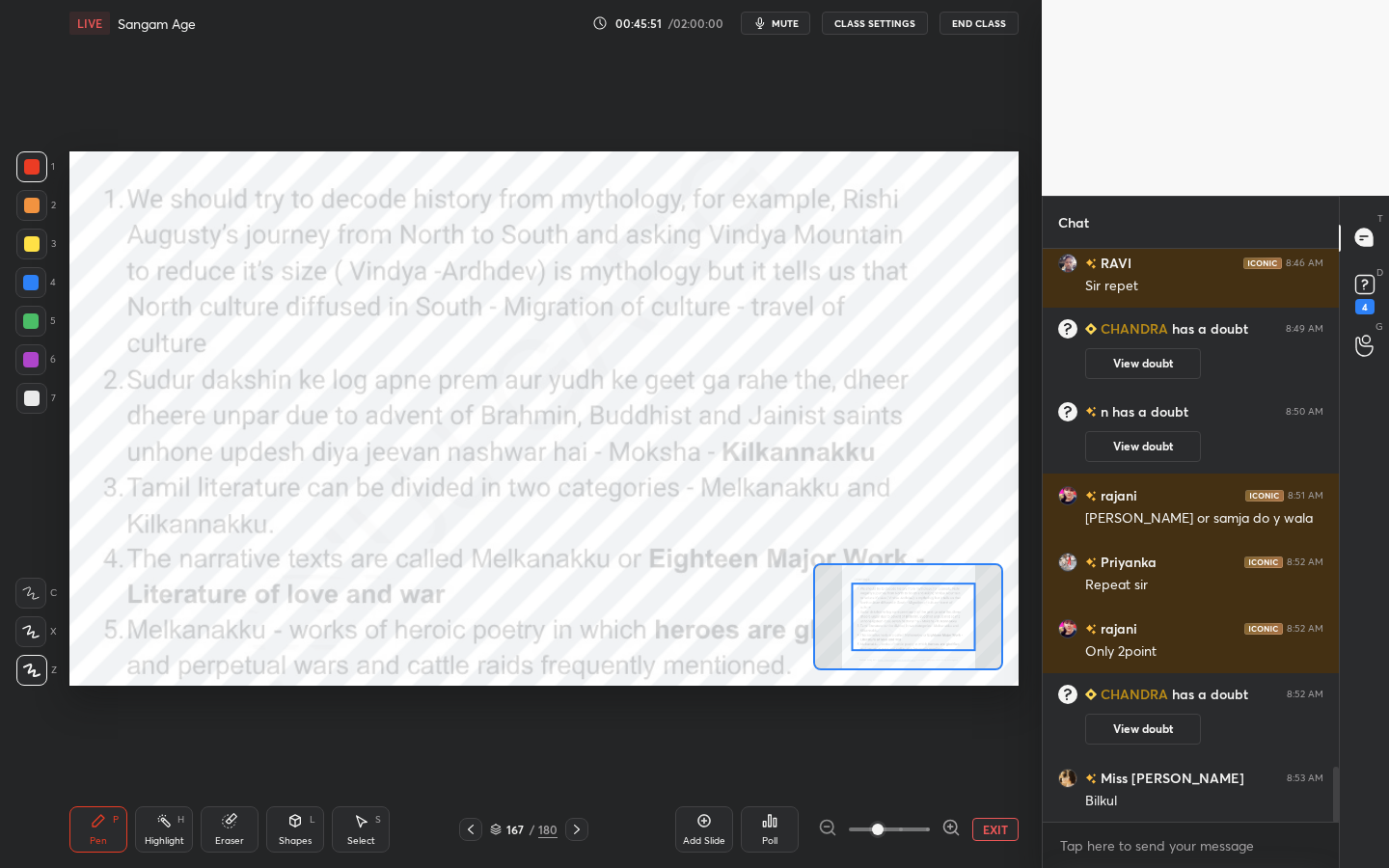
scroll to position [5427, 0]
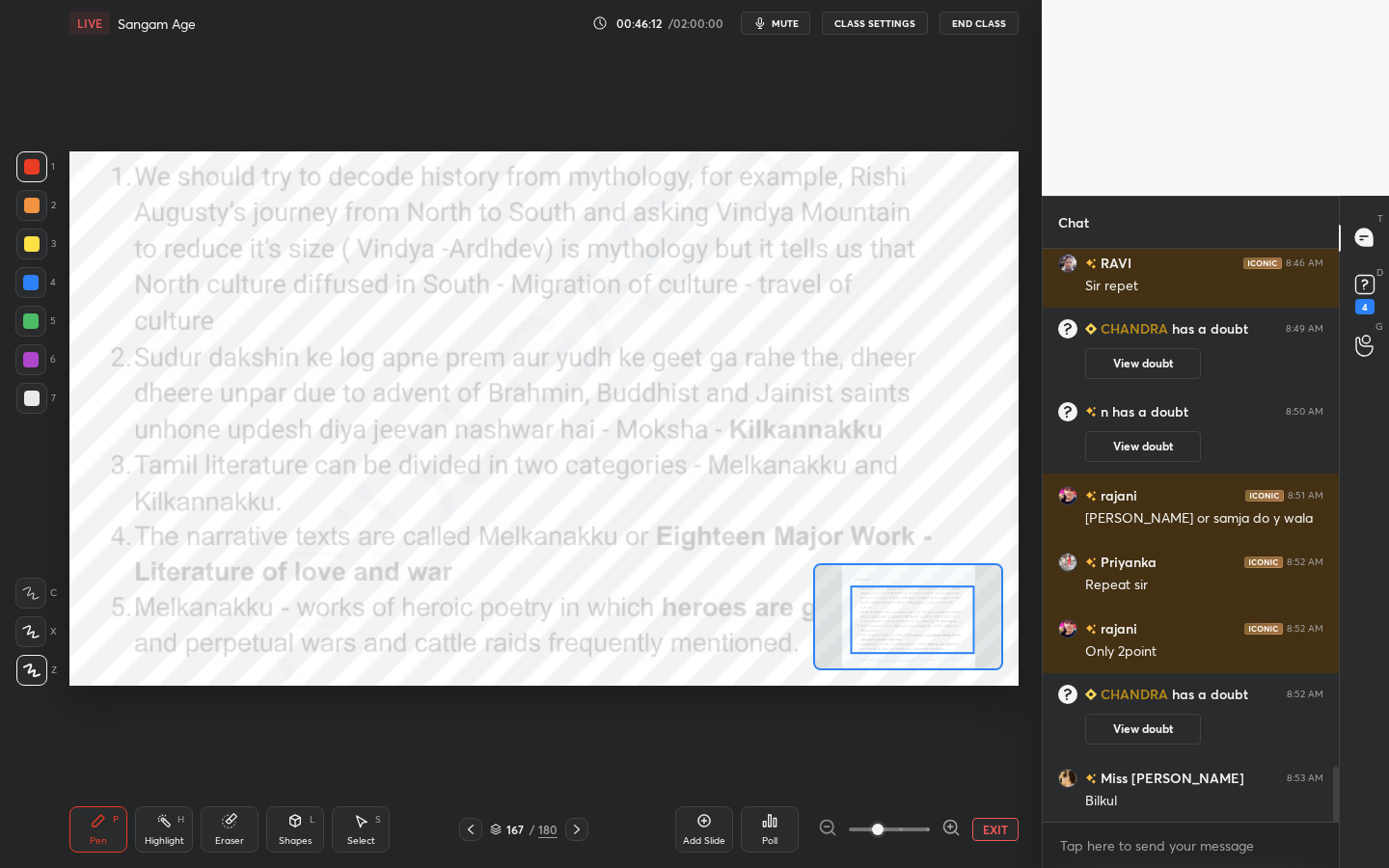
drag, startPoint x: 888, startPoint y: 626, endPoint x: 888, endPoint y: 638, distance: 12.0
click at [888, 638] on div at bounding box center [913, 619] width 125 height 69
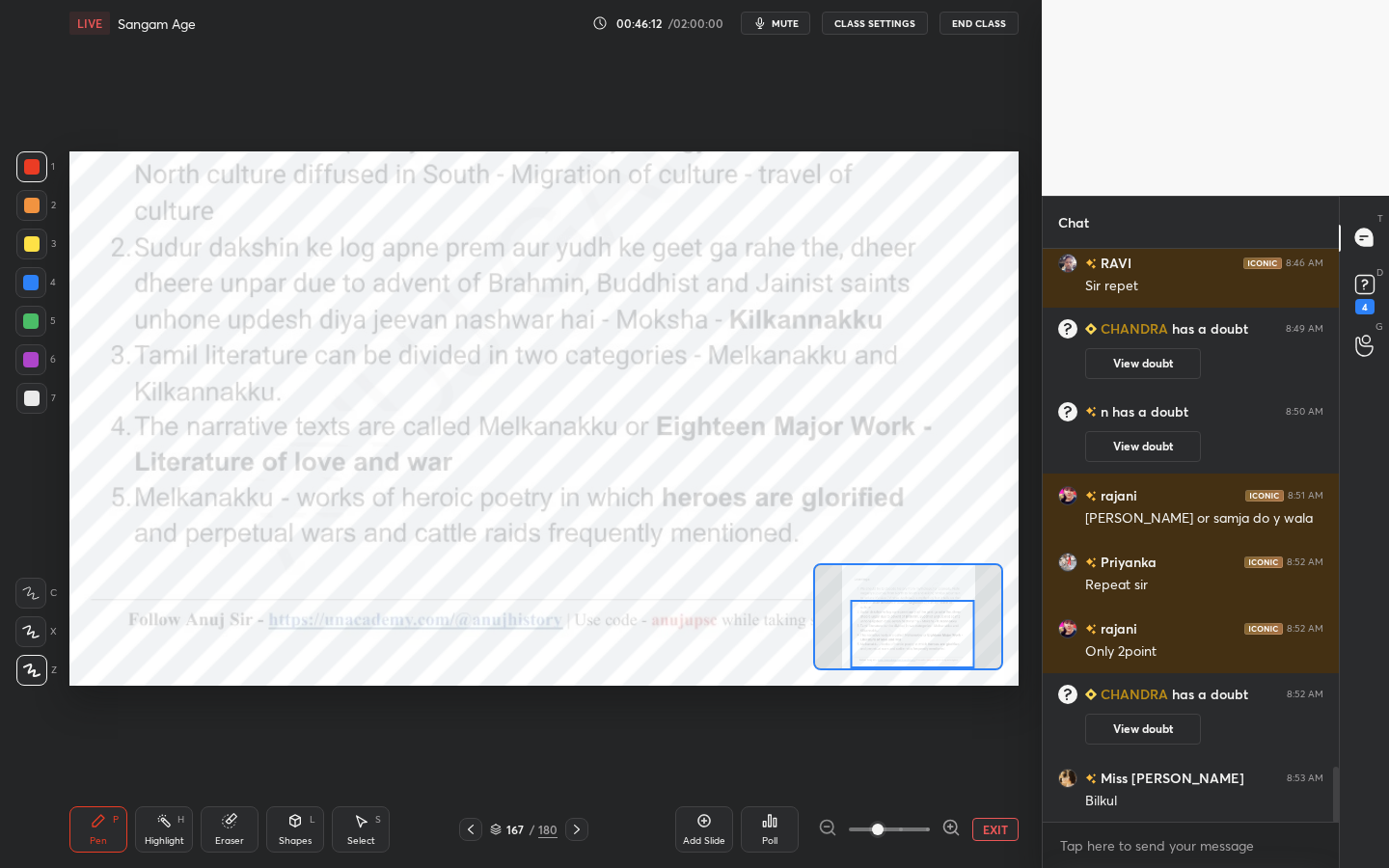
click at [891, 636] on div at bounding box center [913, 633] width 125 height 69
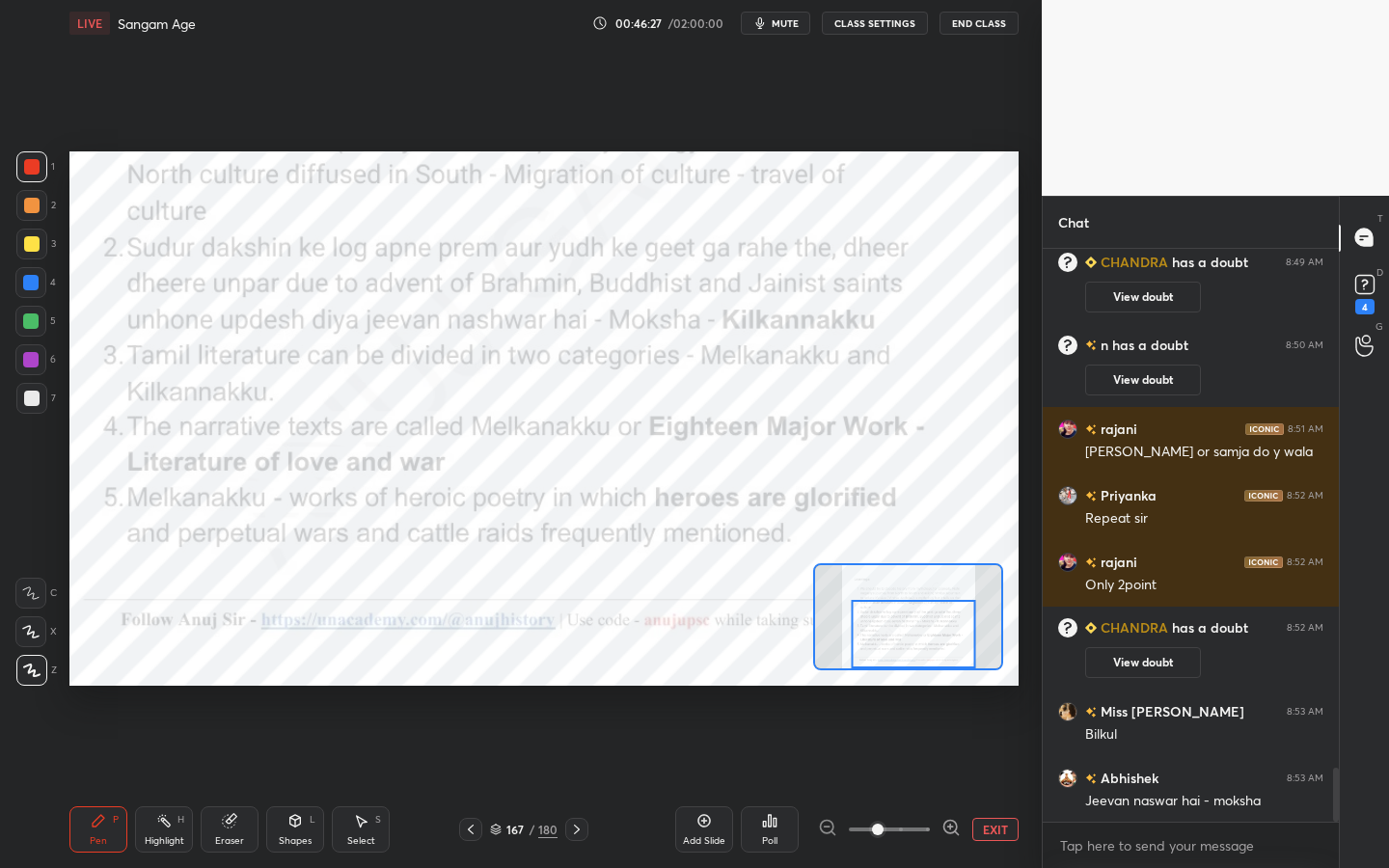
scroll to position [5560, 0]
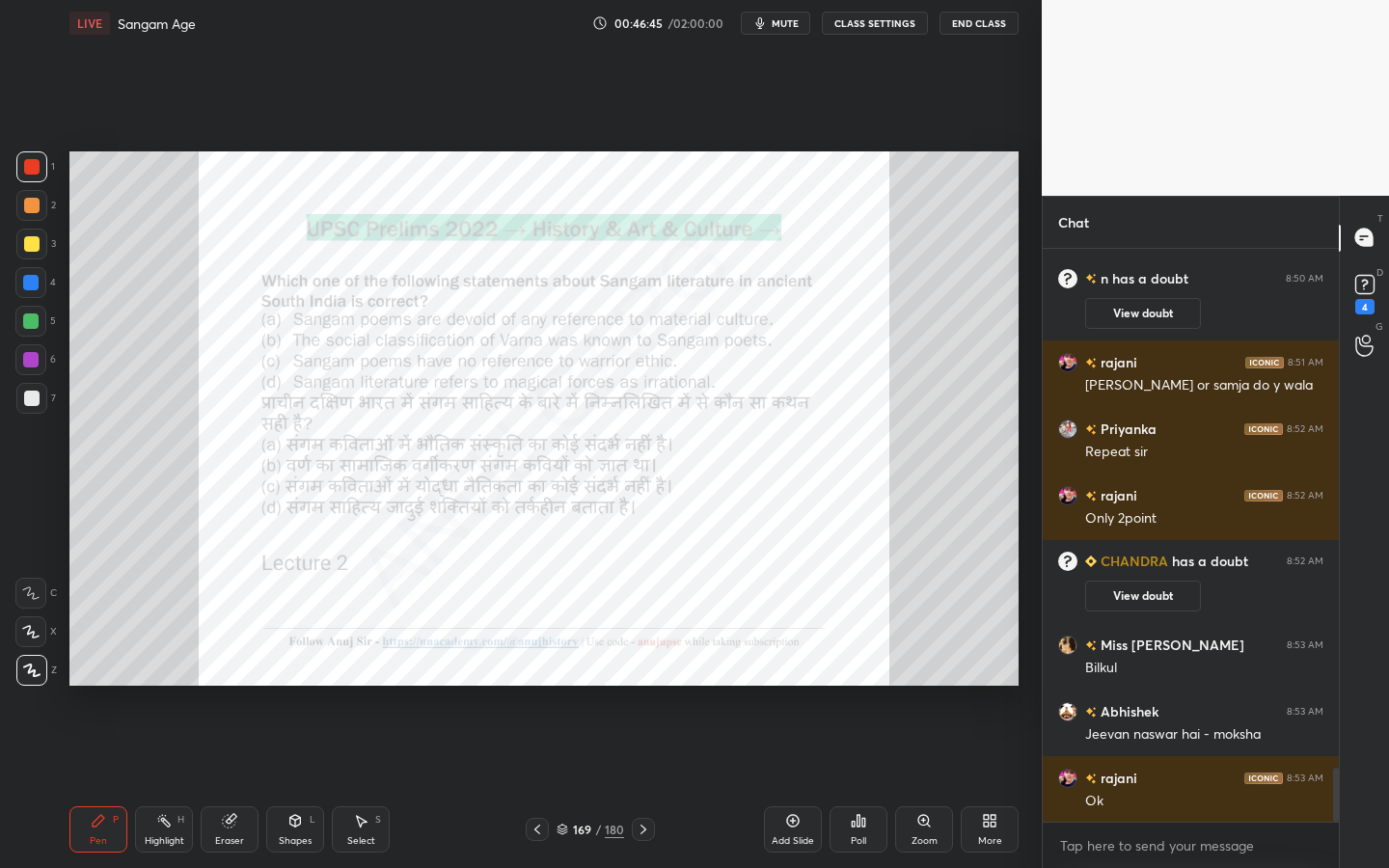
click at [609, 689] on div "180" at bounding box center [614, 829] width 19 height 17
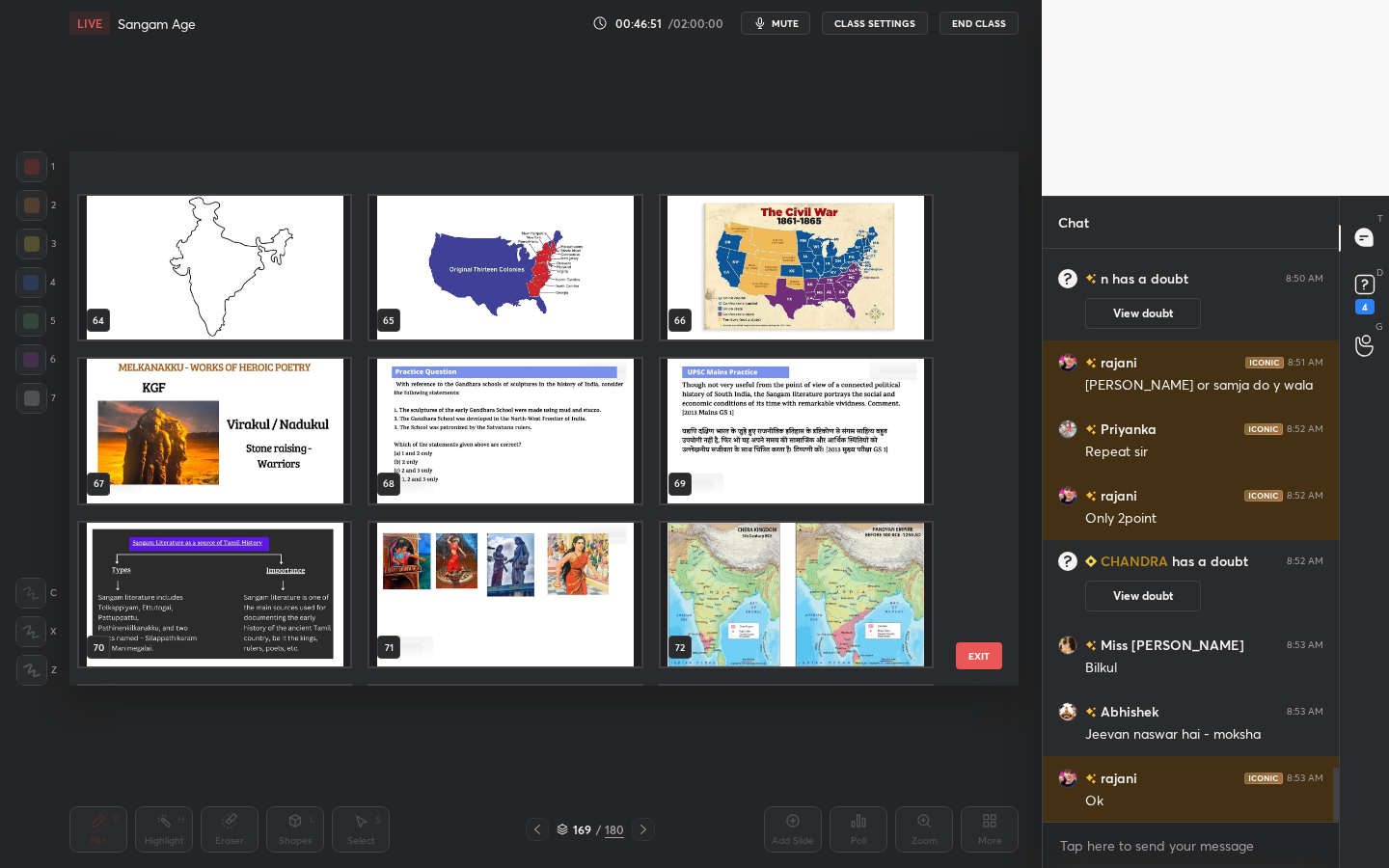
scroll to position [3365, 0]
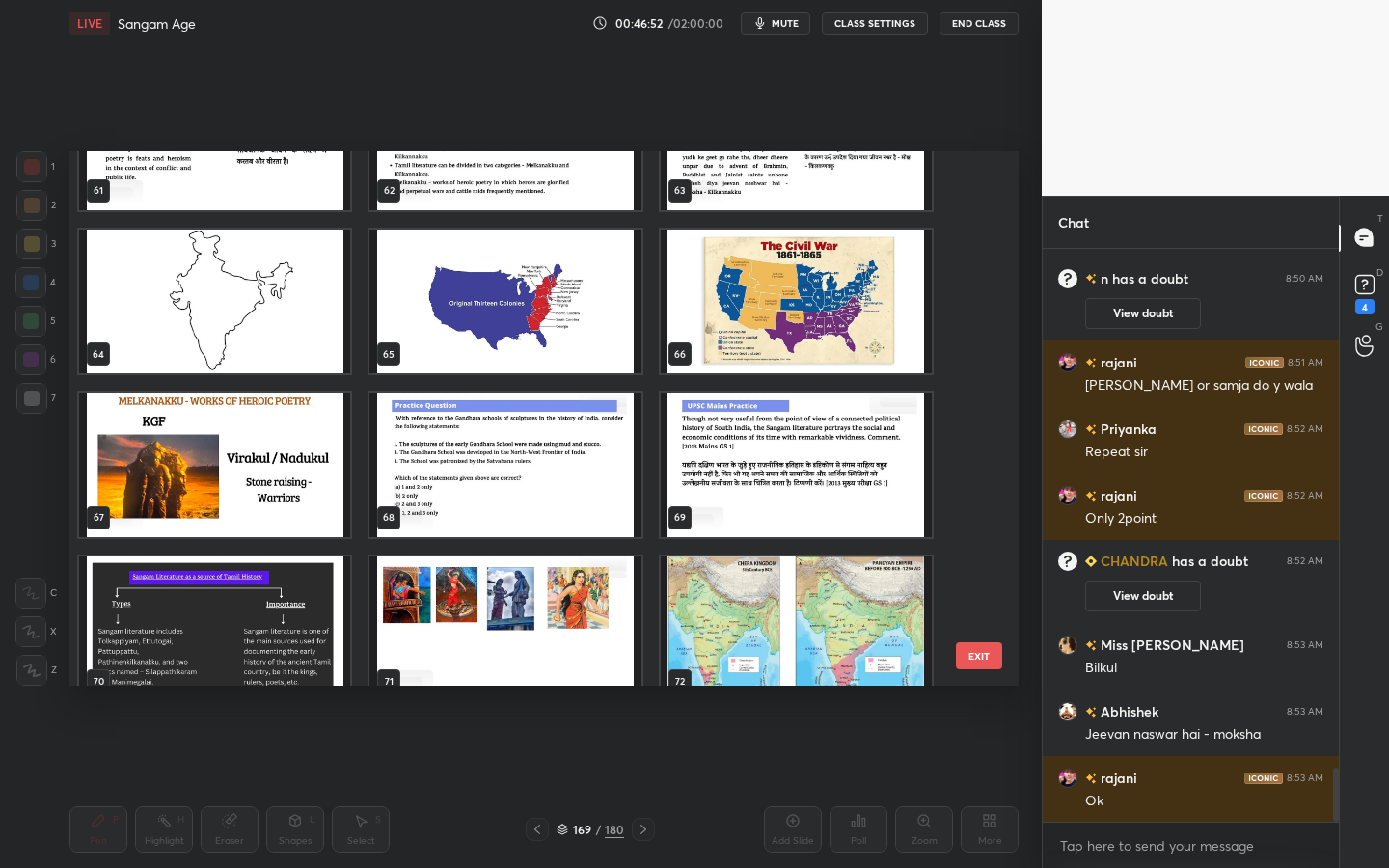
click at [128, 452] on img "grid" at bounding box center [214, 464] width 271 height 145
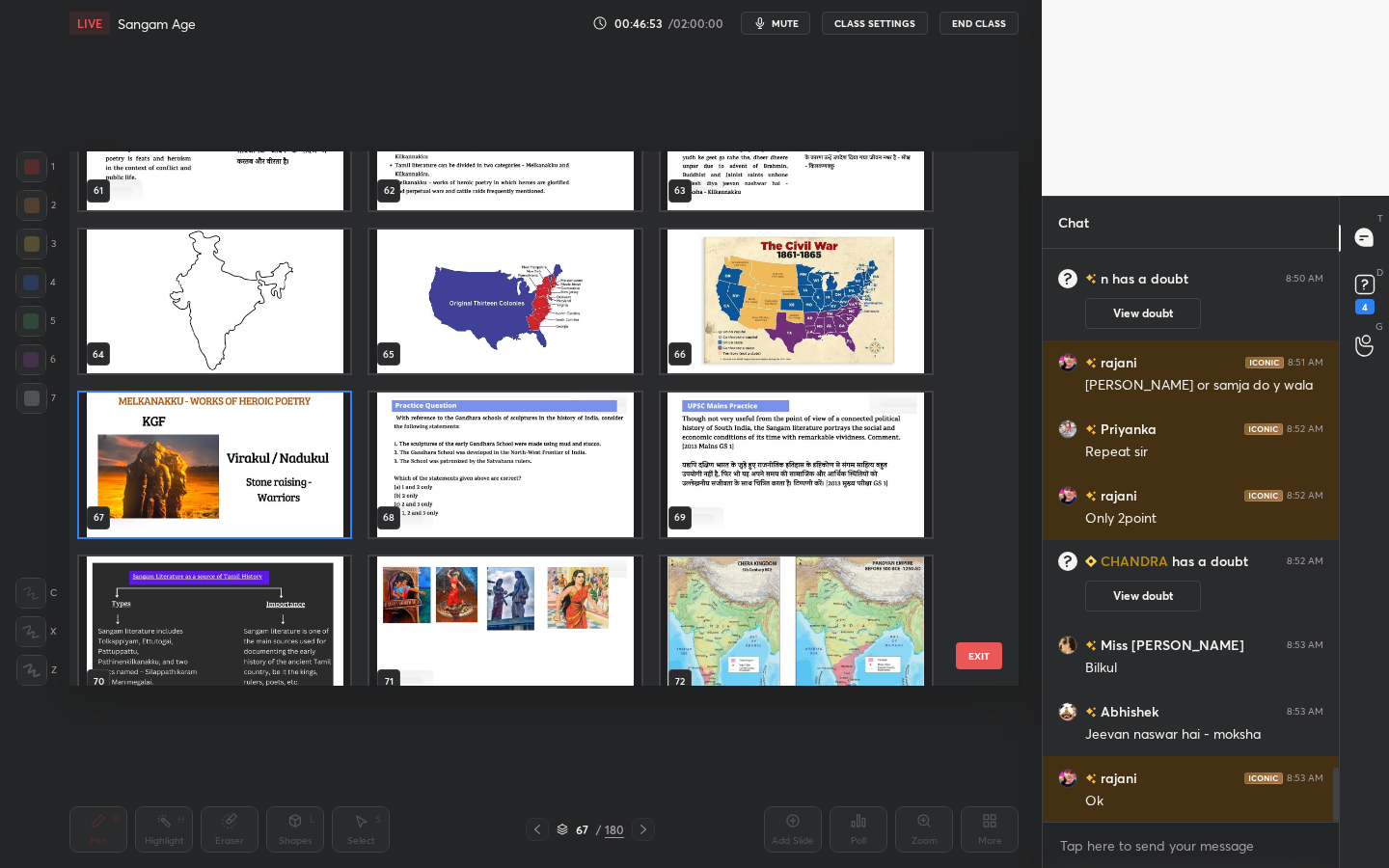
click at [128, 452] on img "grid" at bounding box center [214, 464] width 271 height 145
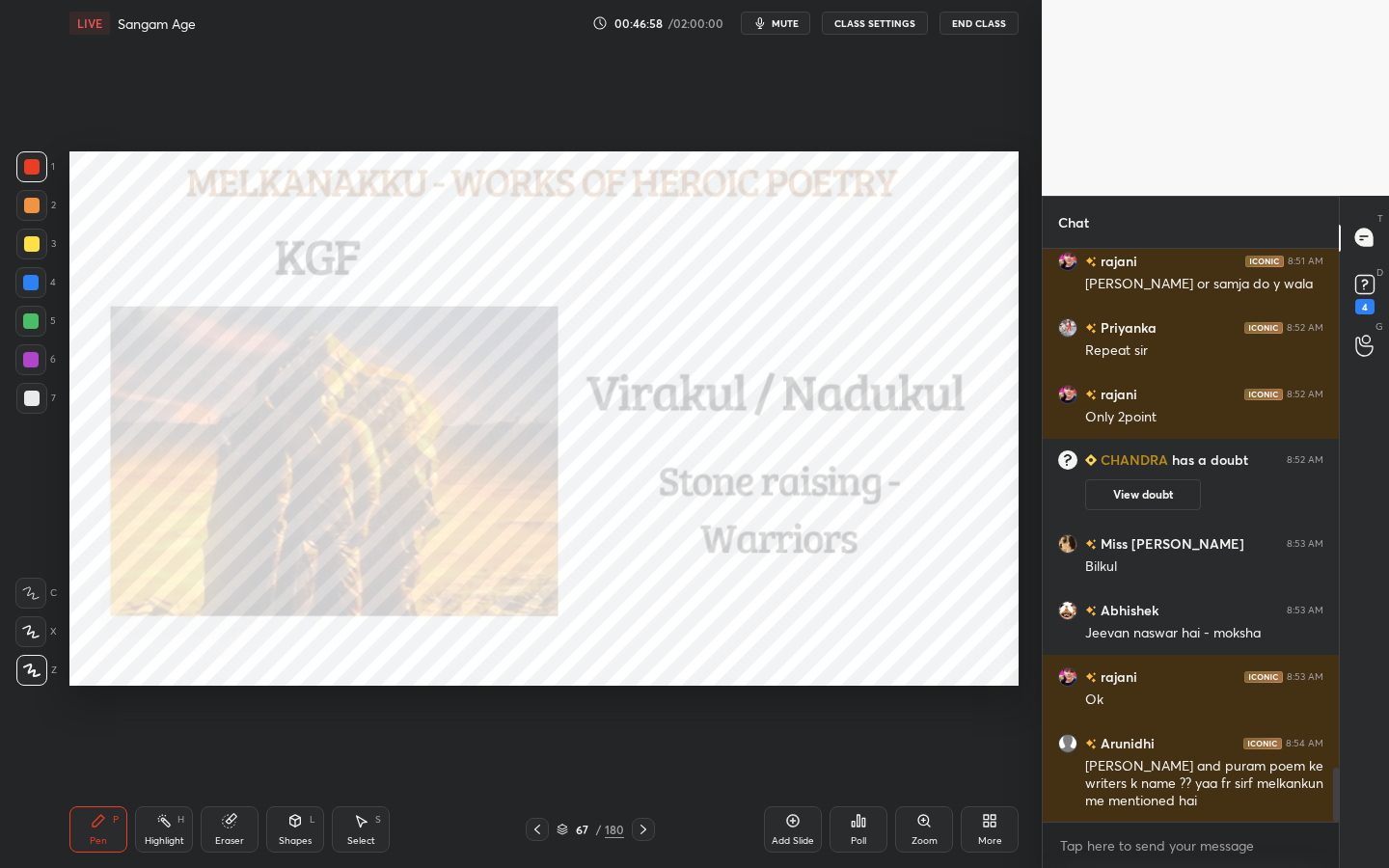
scroll to position [5550, 0]
click at [247, 689] on div "Pen P Highlight H Eraser Shapes L Select S 67 / 180 Add Slide Poll Zoom More" at bounding box center [544, 829] width 950 height 77
drag, startPoint x: 219, startPoint y: 840, endPoint x: 211, endPoint y: 831, distance: 12.0
click at [219, 689] on div "Eraser" at bounding box center [230, 841] width 29 height 10
click at [31, 664] on span "Erase all" at bounding box center [31, 670] width 29 height 14
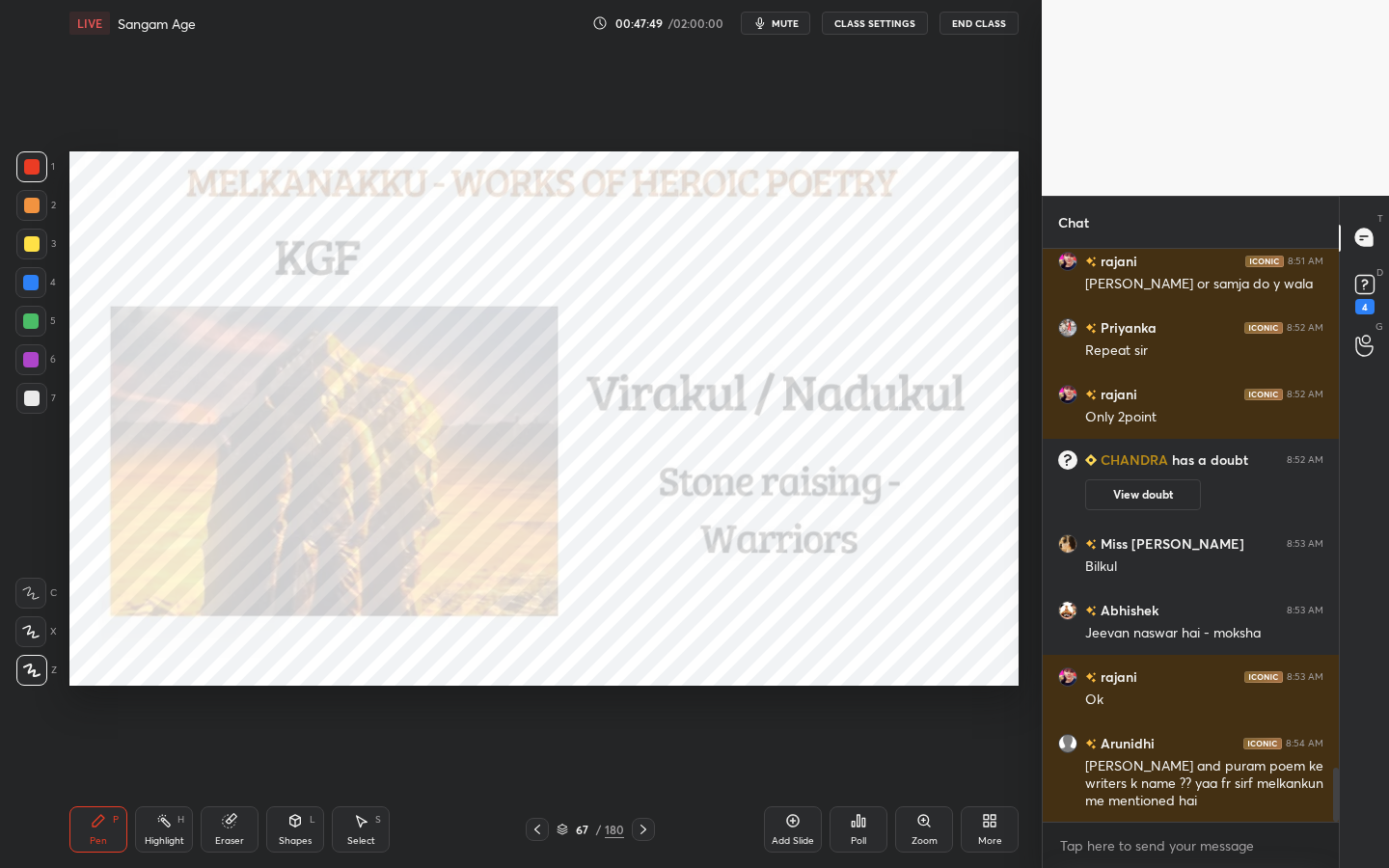
drag, startPoint x: 290, startPoint y: 836, endPoint x: 281, endPoint y: 805, distance: 32.3
click at [290, 689] on div "Shapes" at bounding box center [296, 841] width 33 height 10
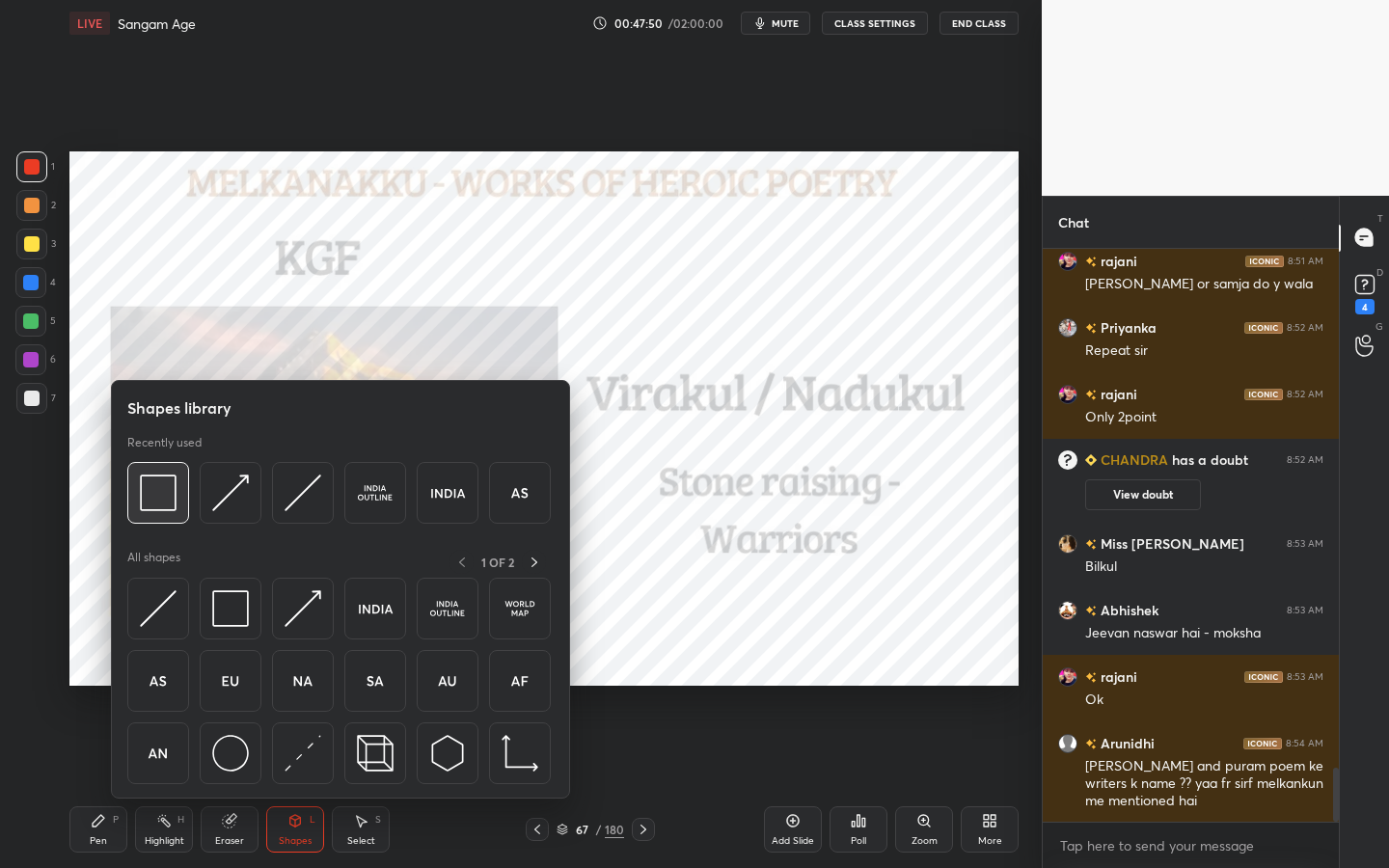
click at [162, 499] on img at bounding box center [158, 492] width 37 height 37
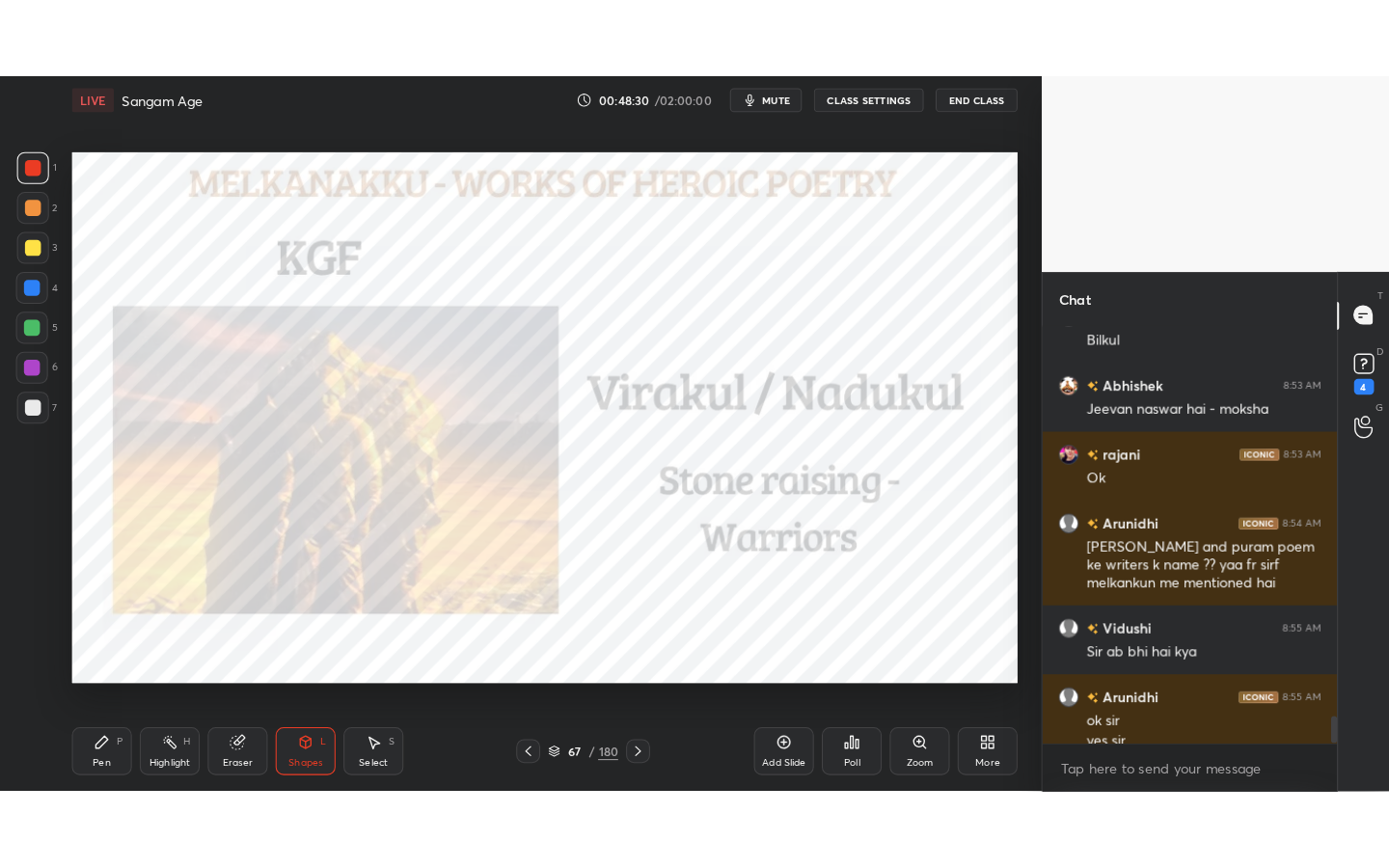
scroll to position [5873, 0]
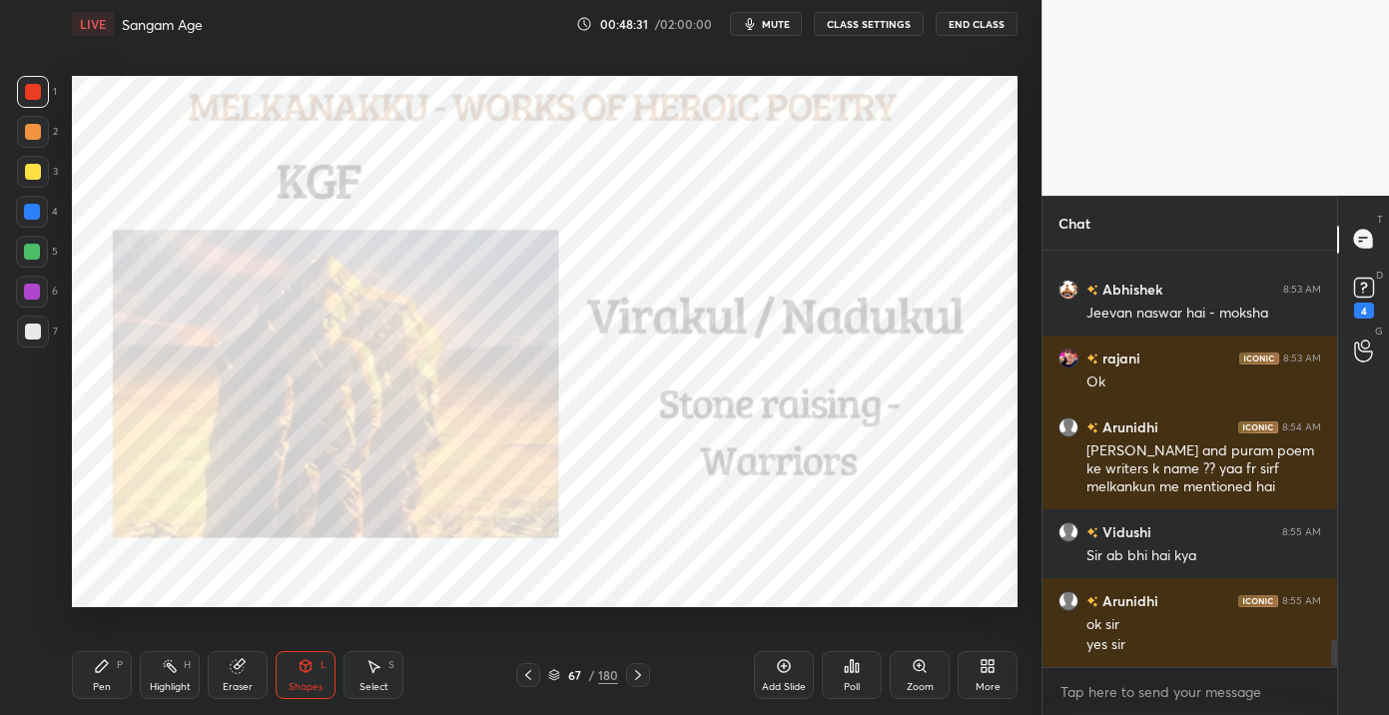
click at [997, 679] on div "More" at bounding box center [988, 675] width 60 height 48
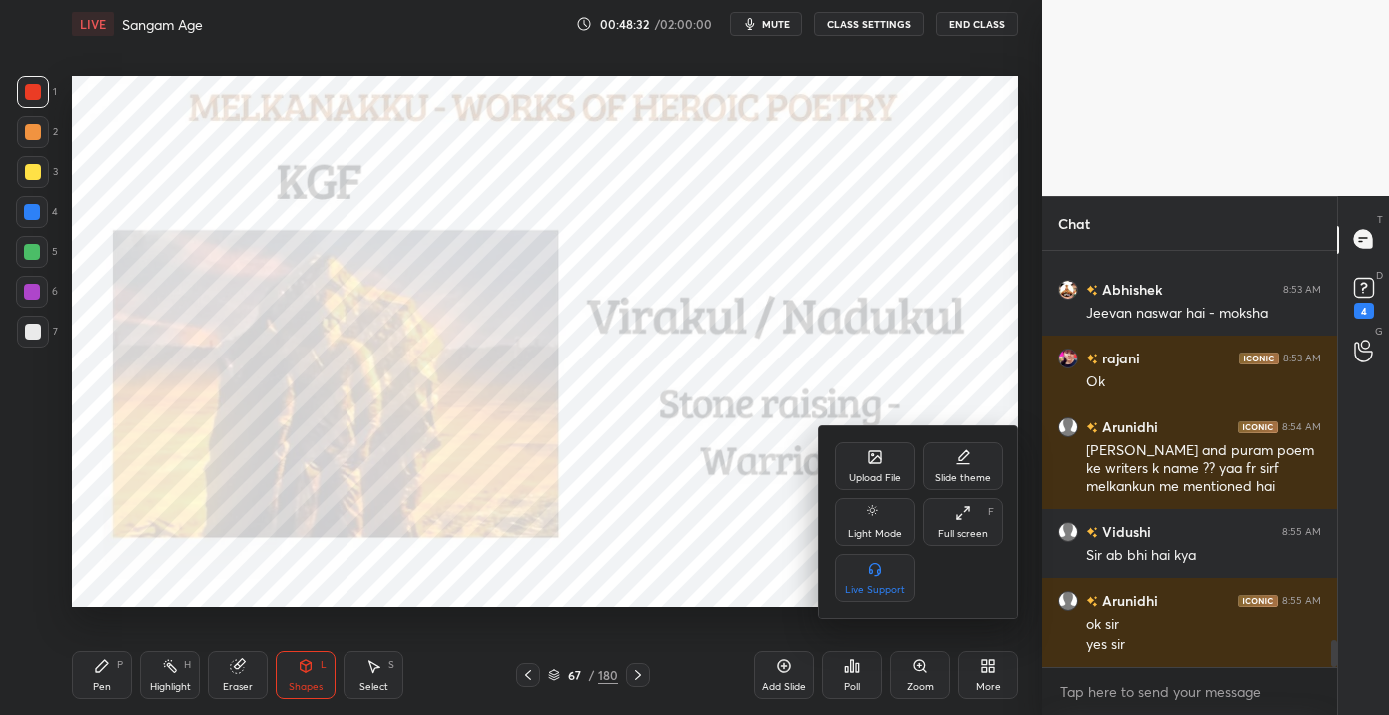
click at [941, 531] on div "Full screen" at bounding box center [963, 534] width 50 height 10
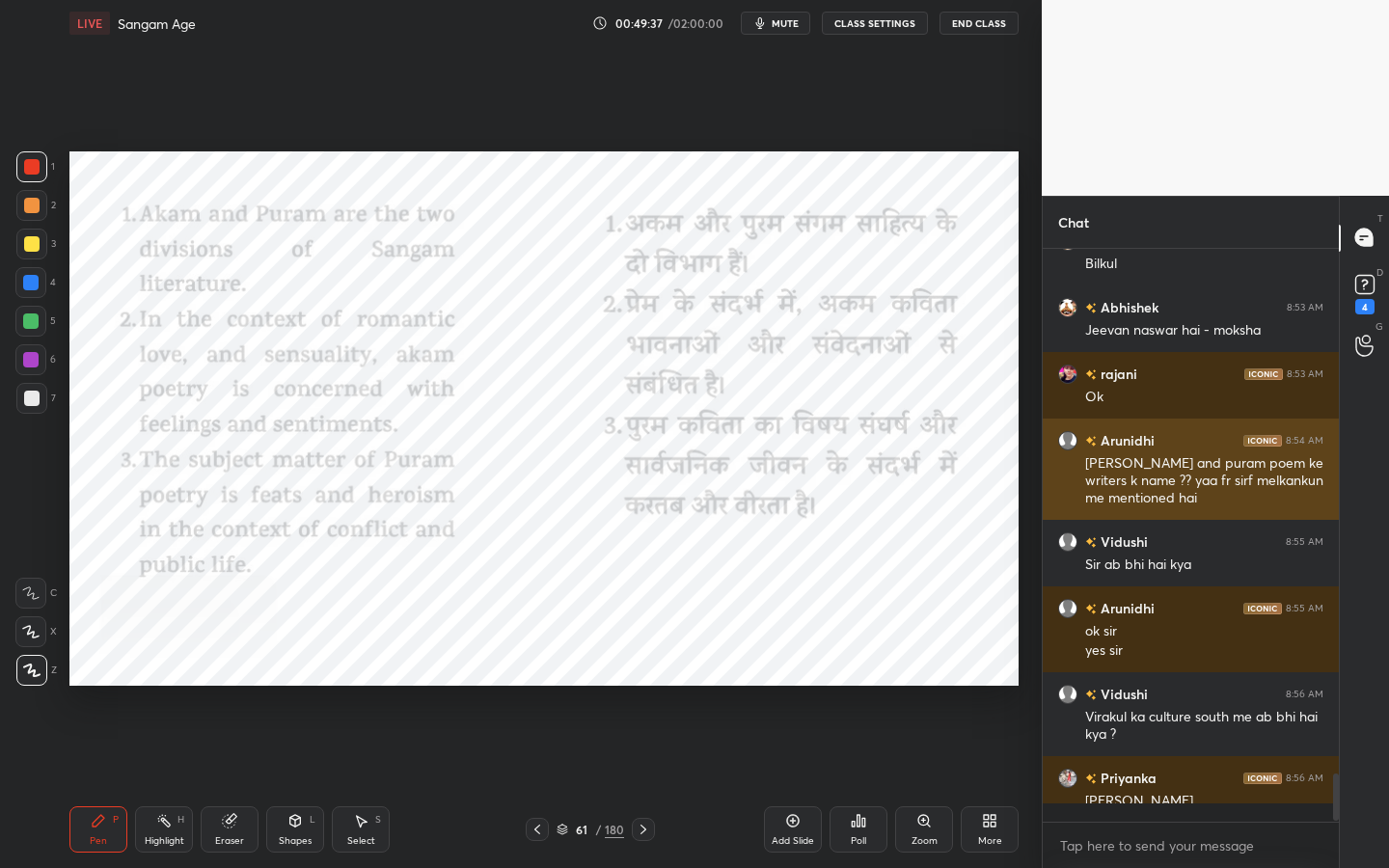
scroll to position [5982, 0]
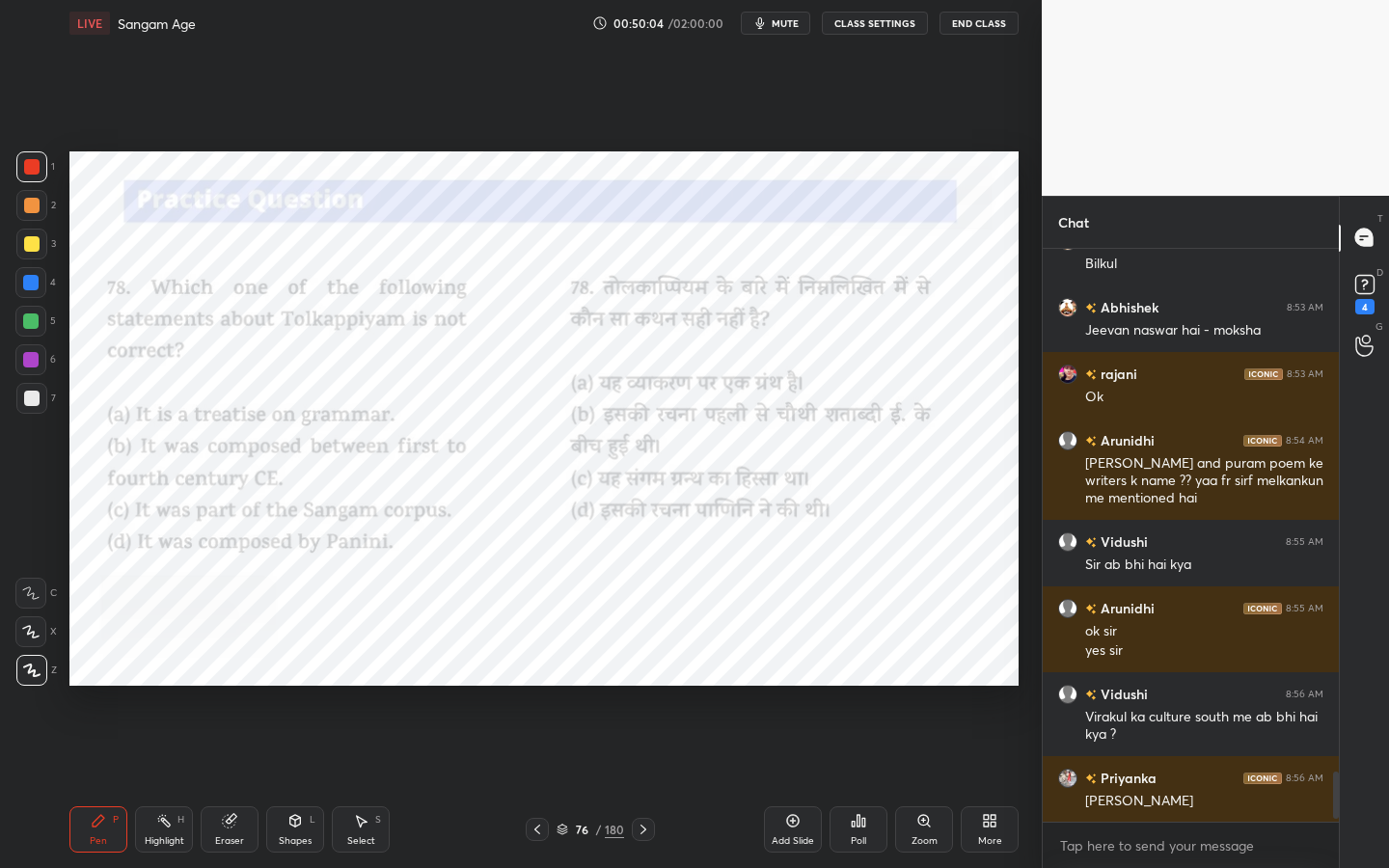
click at [858, 689] on icon at bounding box center [859, 821] width 3 height 12
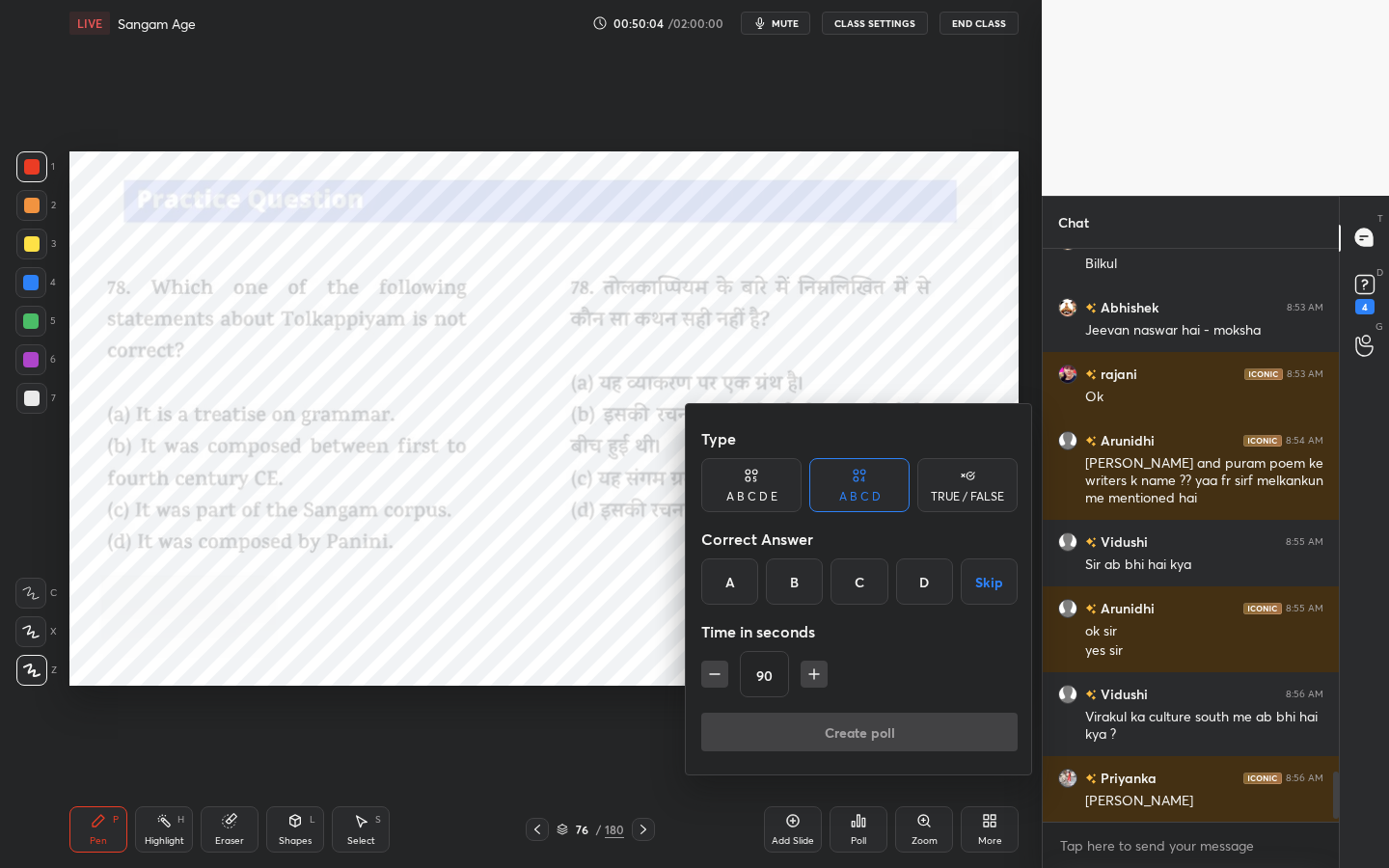
click at [910, 574] on div "D" at bounding box center [924, 581] width 57 height 46
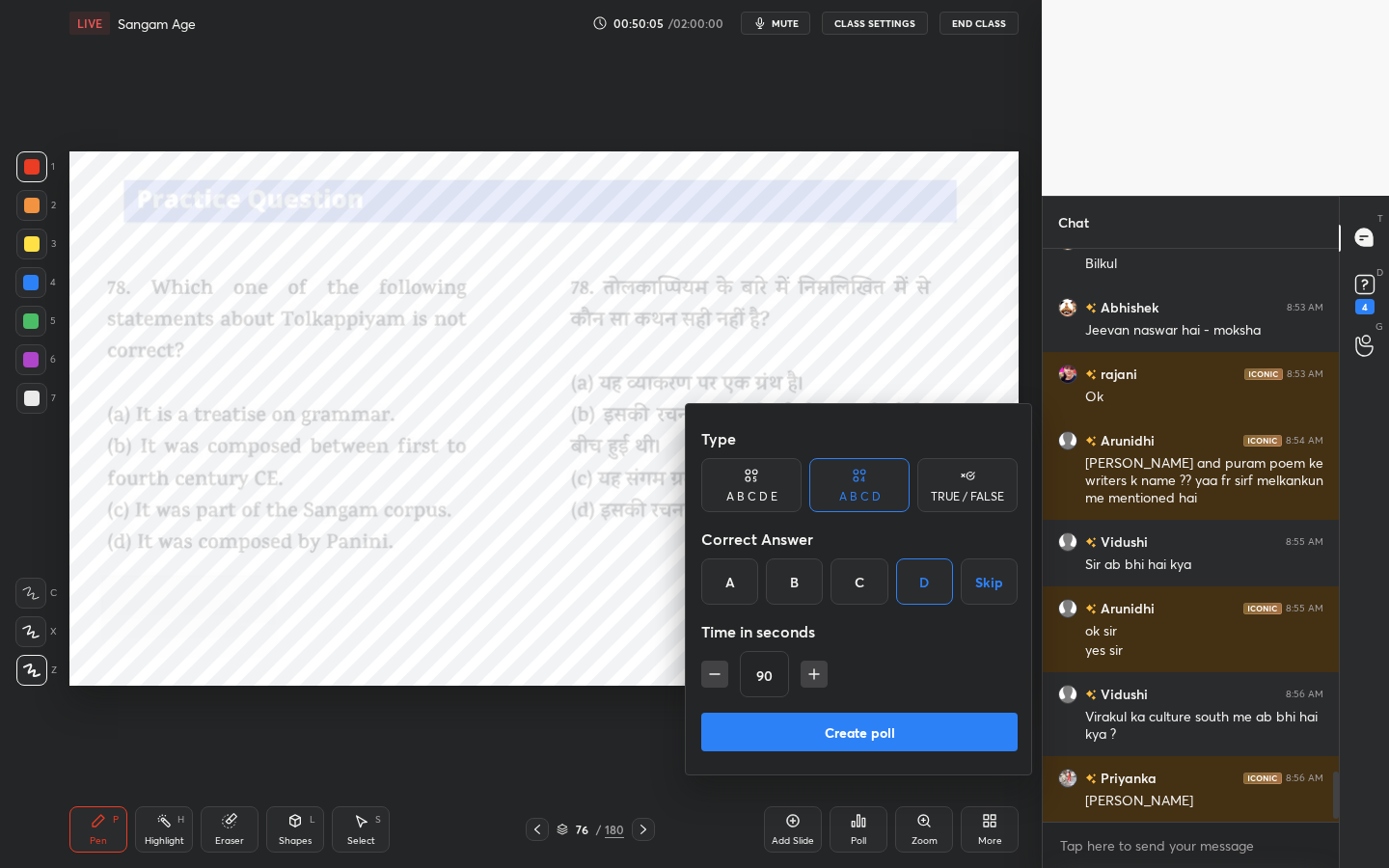
click at [710, 666] on icon "button" at bounding box center [715, 674] width 19 height 19
type input "75"
click at [826, 689] on button "Create poll" at bounding box center [860, 732] width 317 height 39
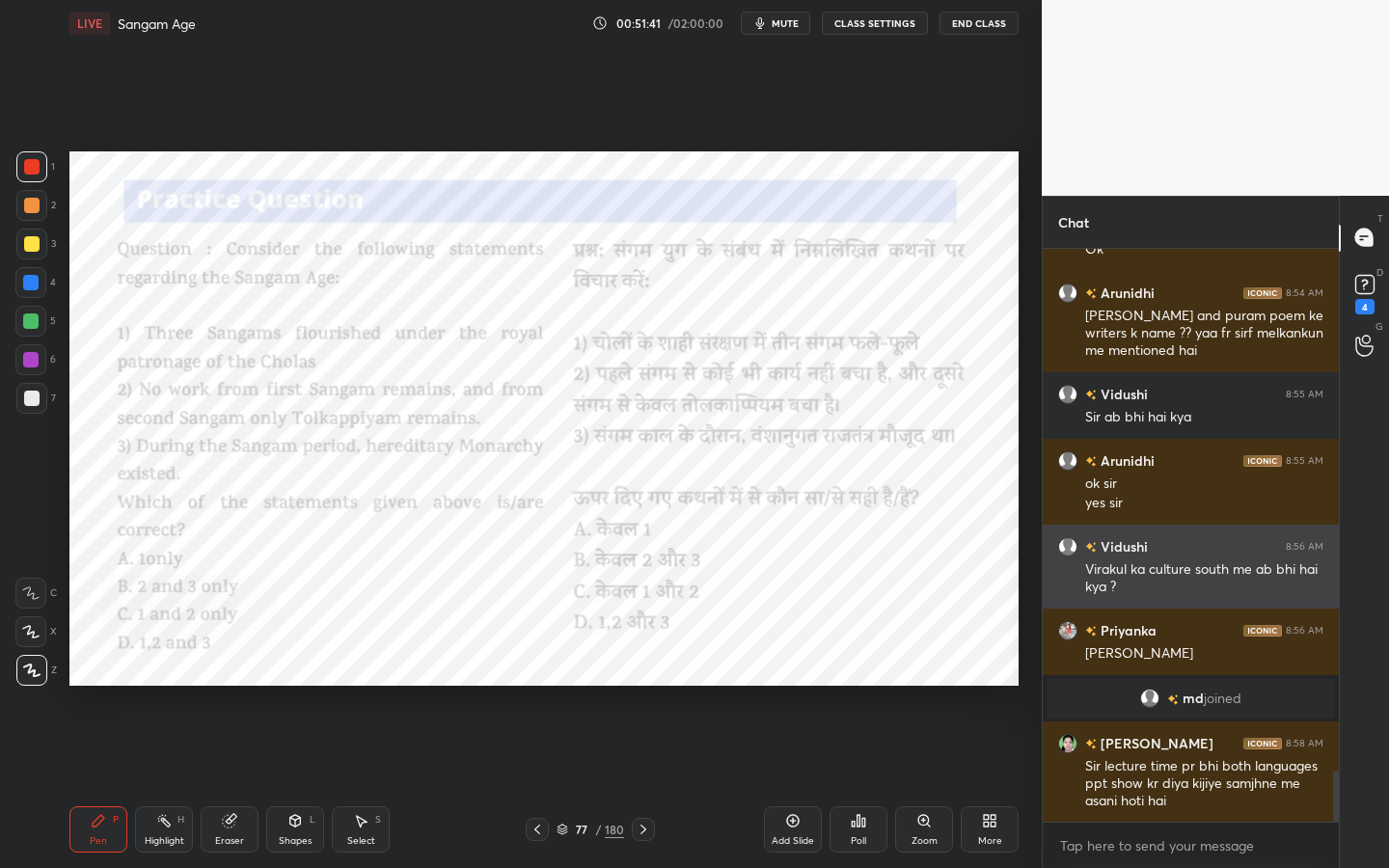
scroll to position [5929, 0]
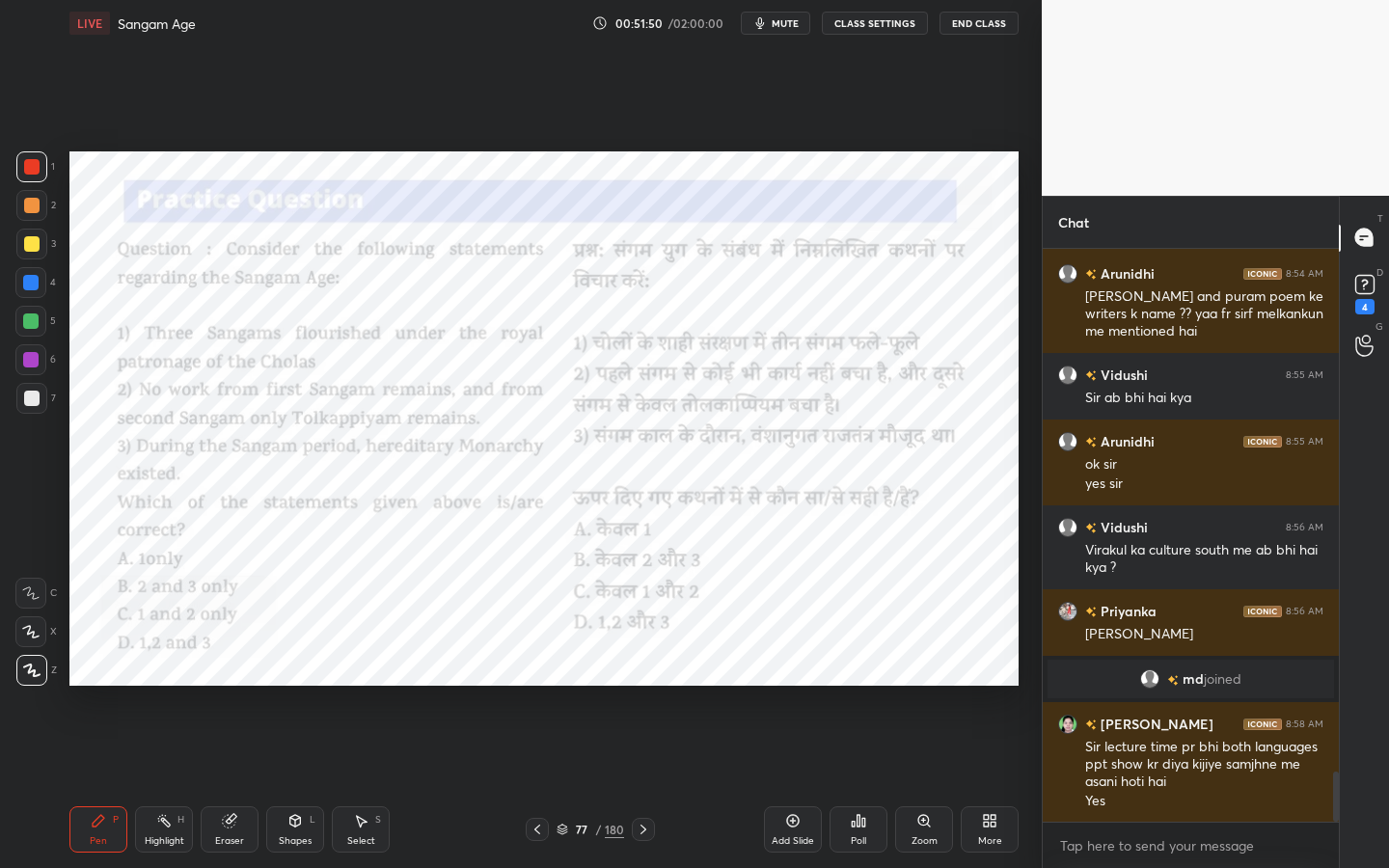
click at [873, 689] on div "Poll" at bounding box center [859, 829] width 58 height 46
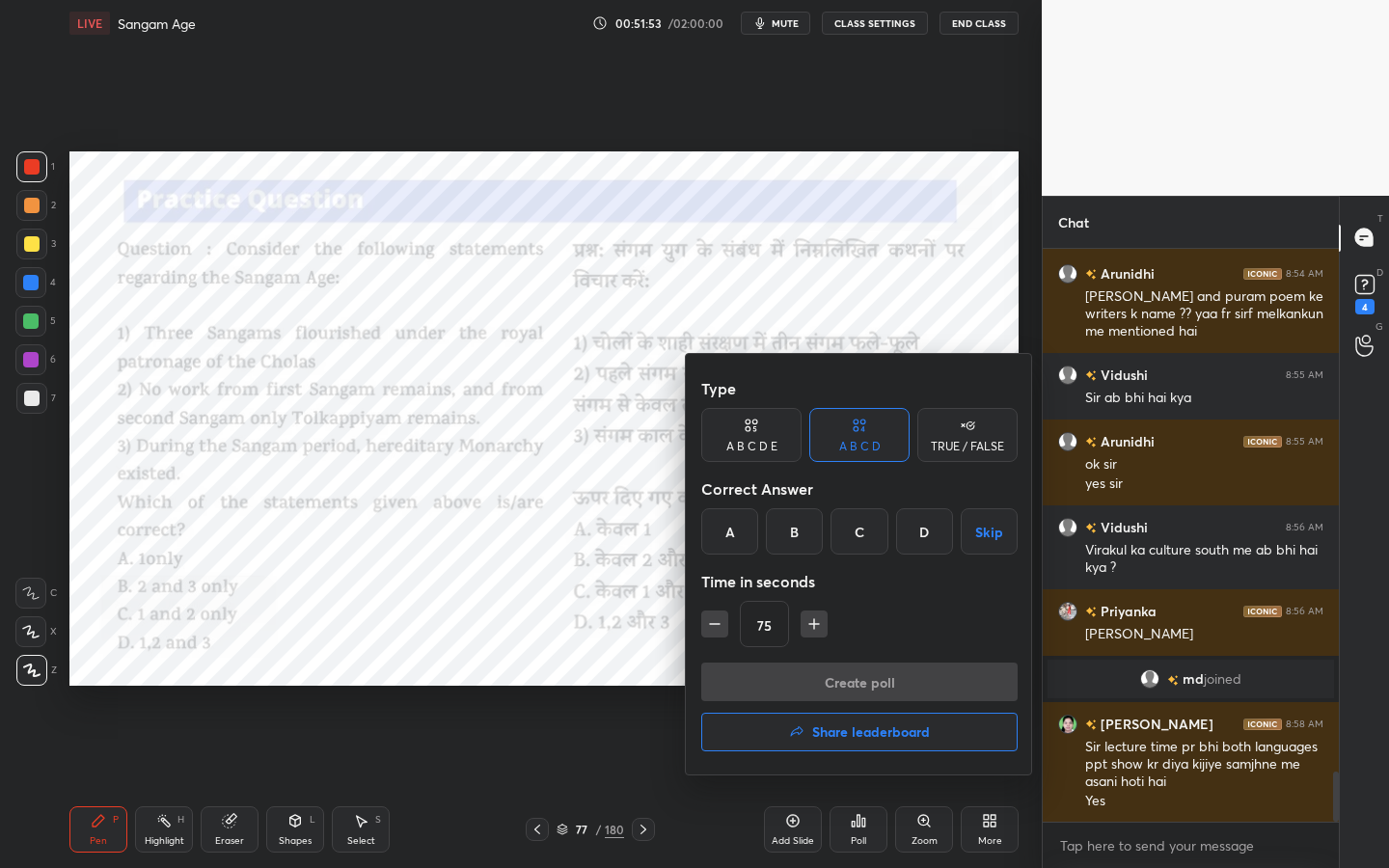
click at [797, 533] on div "B" at bounding box center [794, 531] width 57 height 46
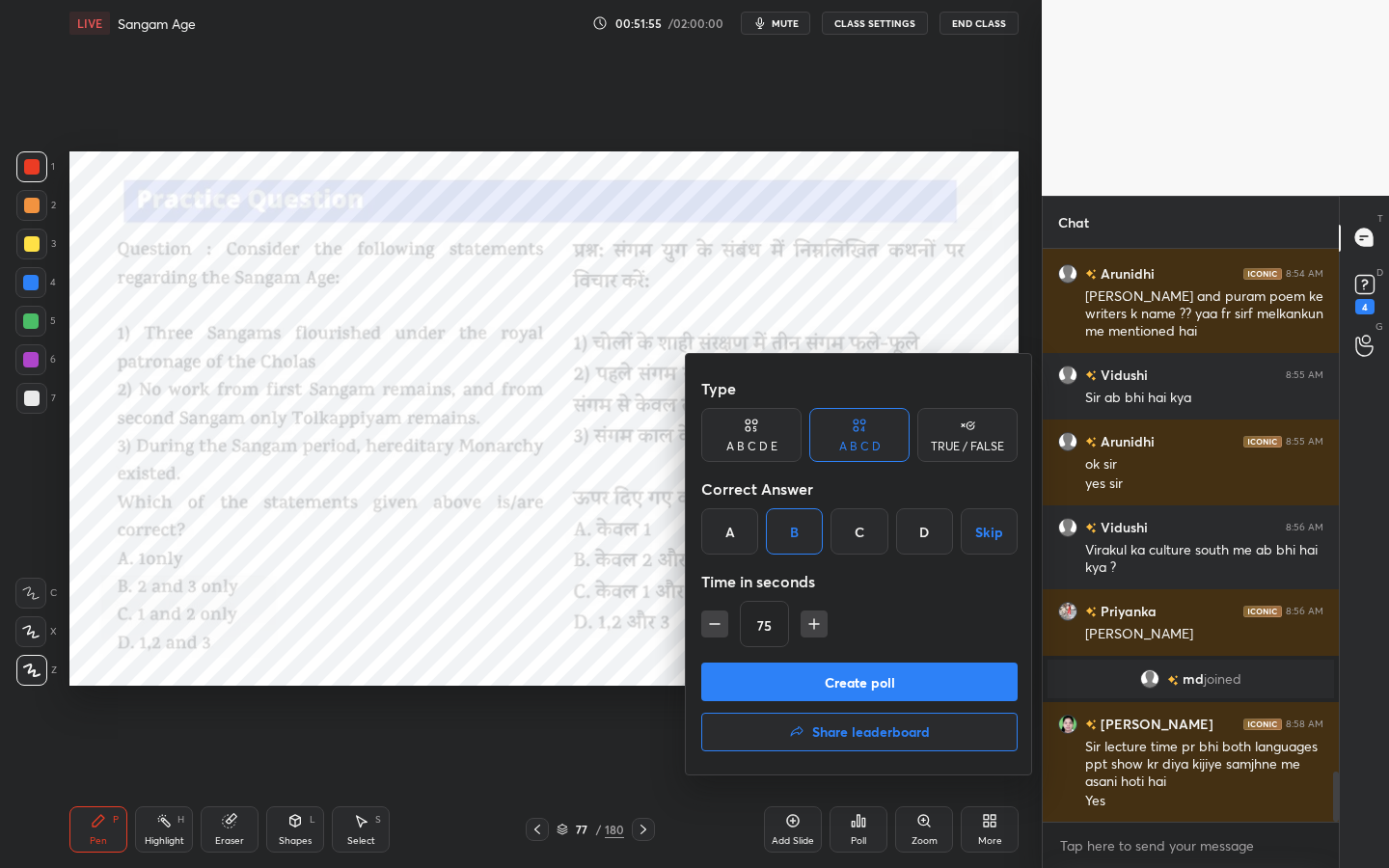
click at [816, 625] on icon "button" at bounding box center [814, 624] width 19 height 19
type input "90"
click at [787, 689] on button "Create poll" at bounding box center [860, 682] width 317 height 39
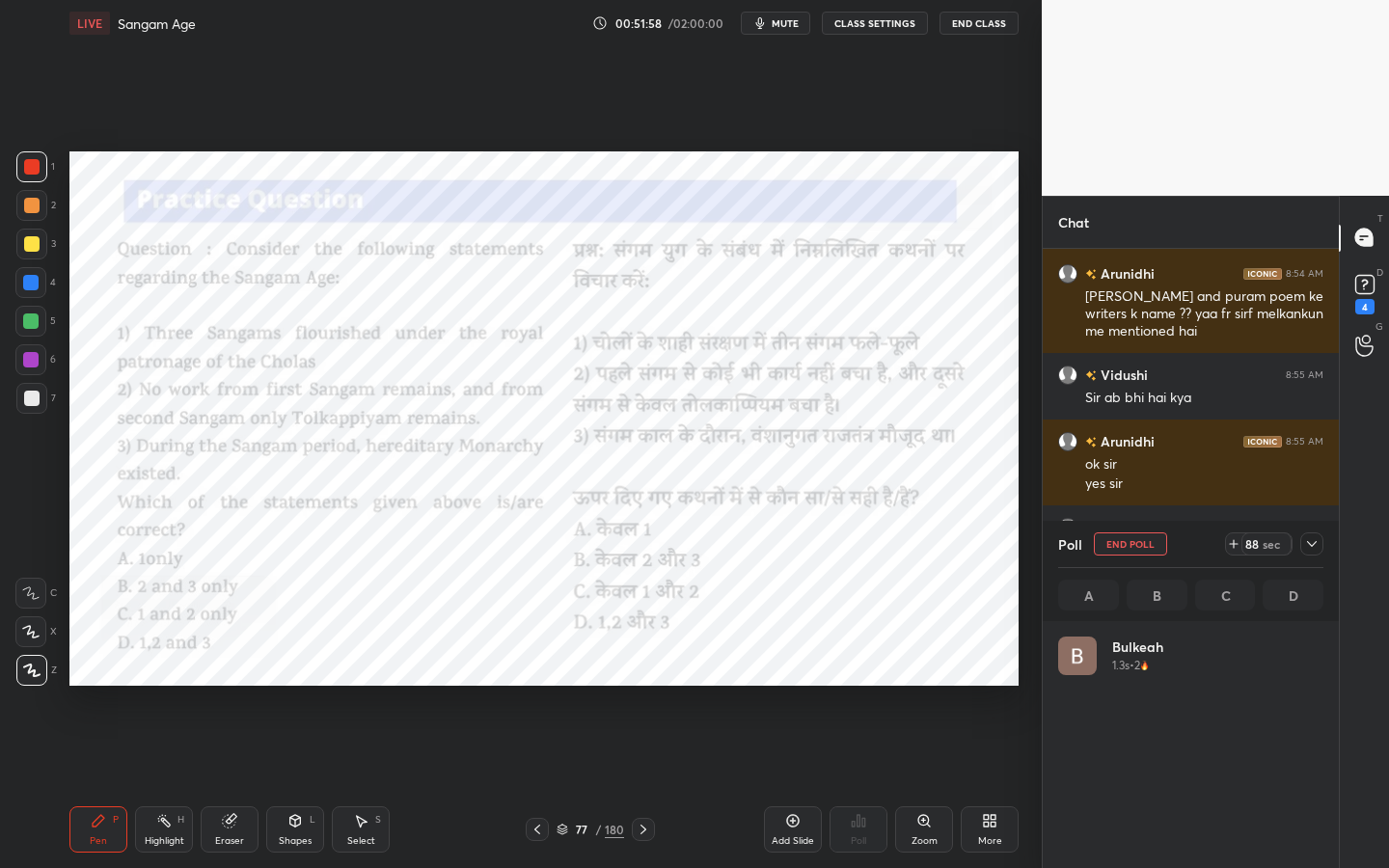
scroll to position [6096, 0]
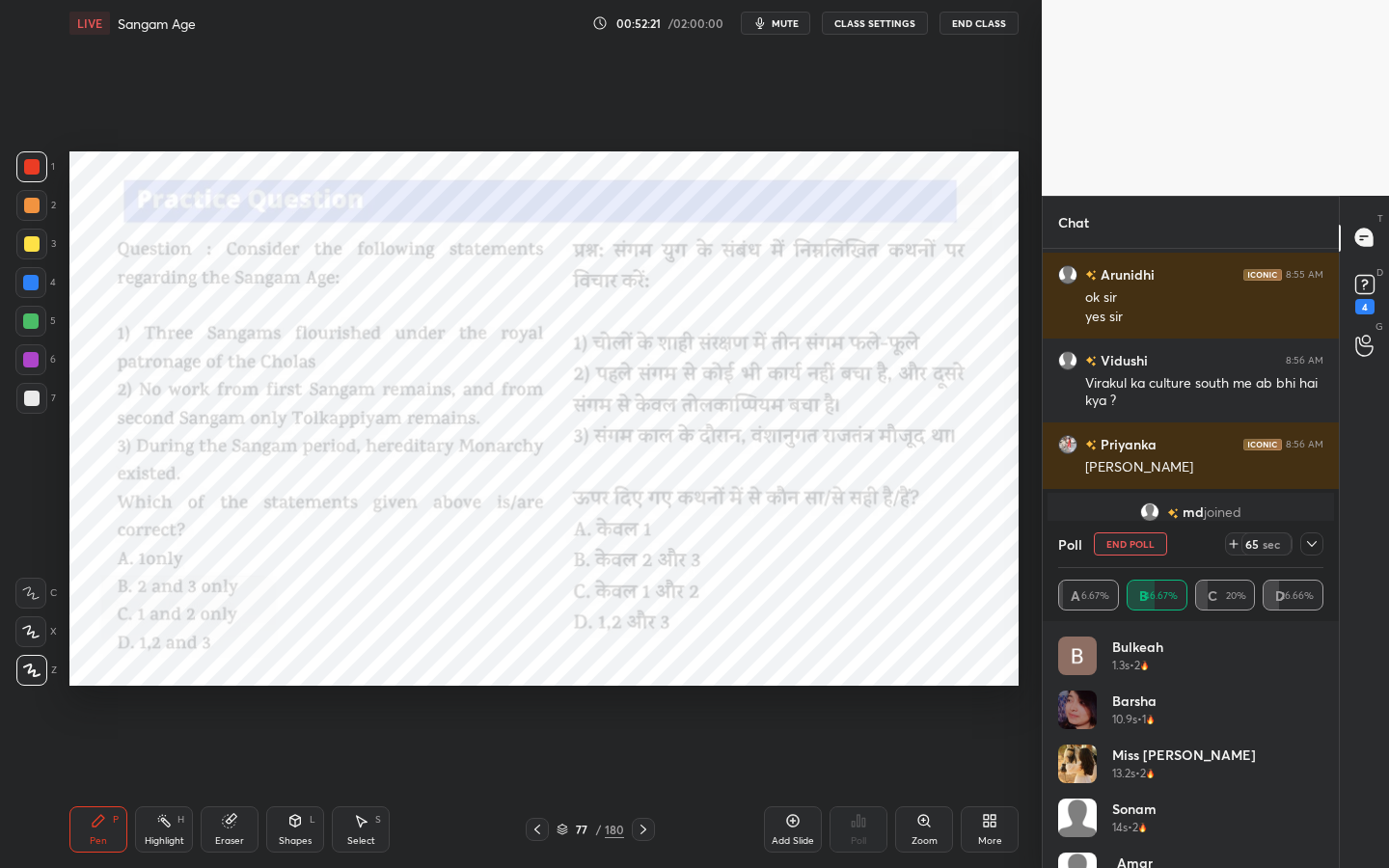
click at [227, 689] on div "Eraser" at bounding box center [230, 841] width 29 height 10
click at [56, 679] on div "E E Erase all" at bounding box center [40, 628] width 48 height 116
click at [34, 673] on span "Erase all" at bounding box center [31, 670] width 29 height 14
click at [1312, 543] on icon at bounding box center [1312, 544] width 15 height 15
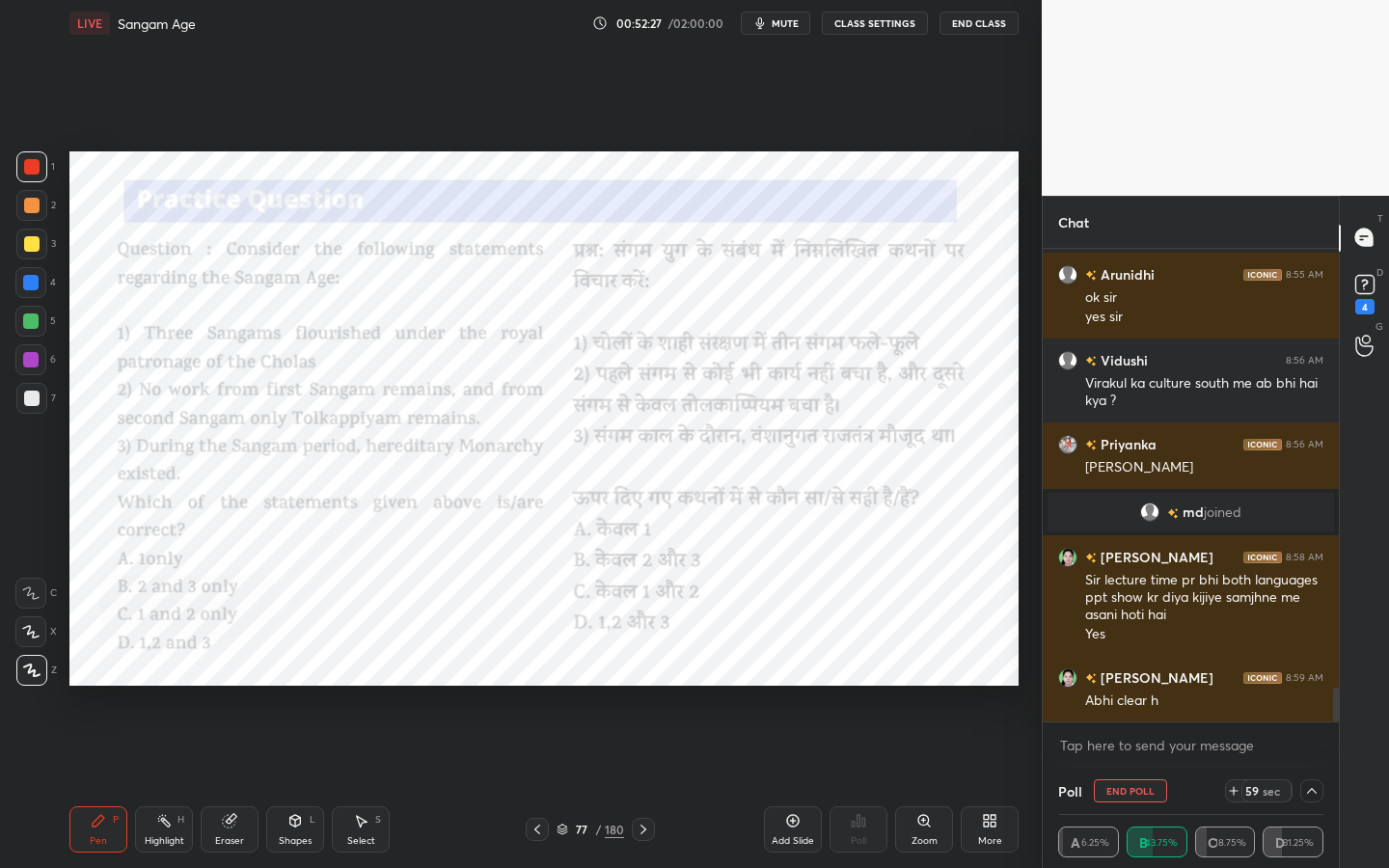
scroll to position [1, 7]
click at [261, 689] on div "Setting up your live class Poll for secs No correct answer Start poll" at bounding box center [544, 418] width 965 height 744
drag, startPoint x: 215, startPoint y: 834, endPoint x: 198, endPoint y: 807, distance: 31.9
click at [214, 689] on div "Eraser" at bounding box center [230, 829] width 58 height 46
click at [18, 676] on div "Erase all" at bounding box center [31, 670] width 31 height 31
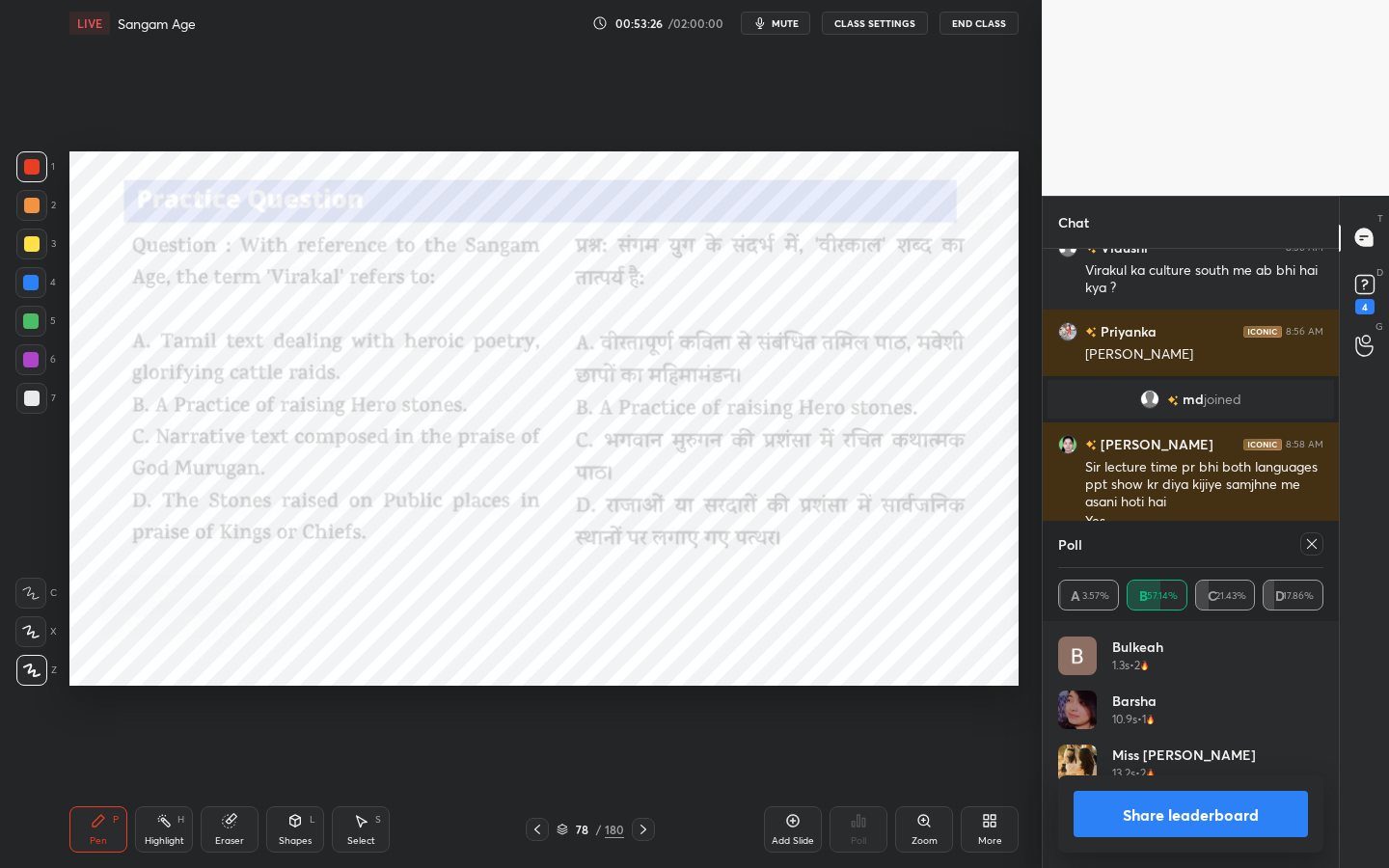
scroll to position [226, 260]
click at [299, 689] on div "Shapes" at bounding box center [296, 841] width 33 height 10
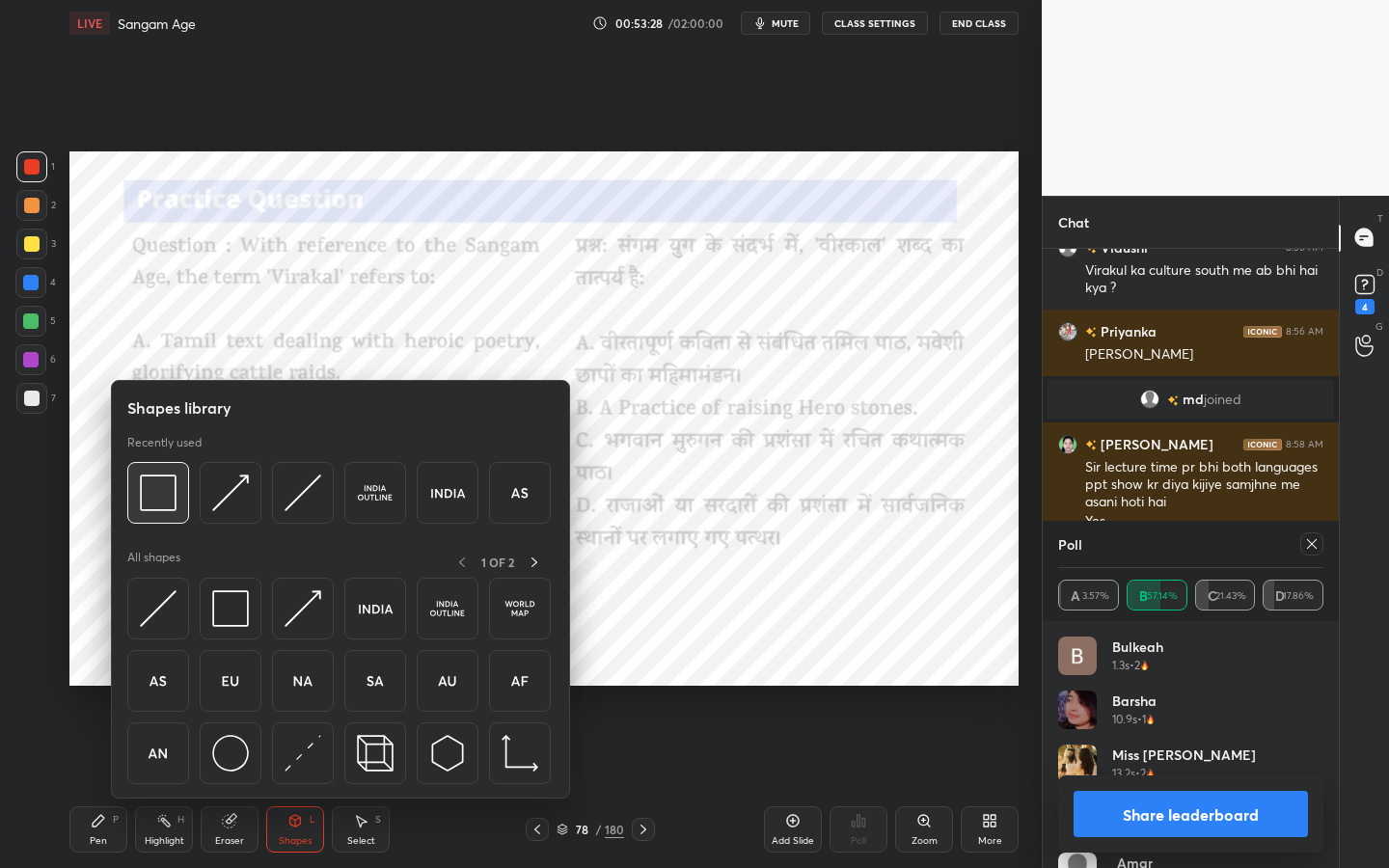
click at [148, 490] on img at bounding box center [158, 492] width 37 height 37
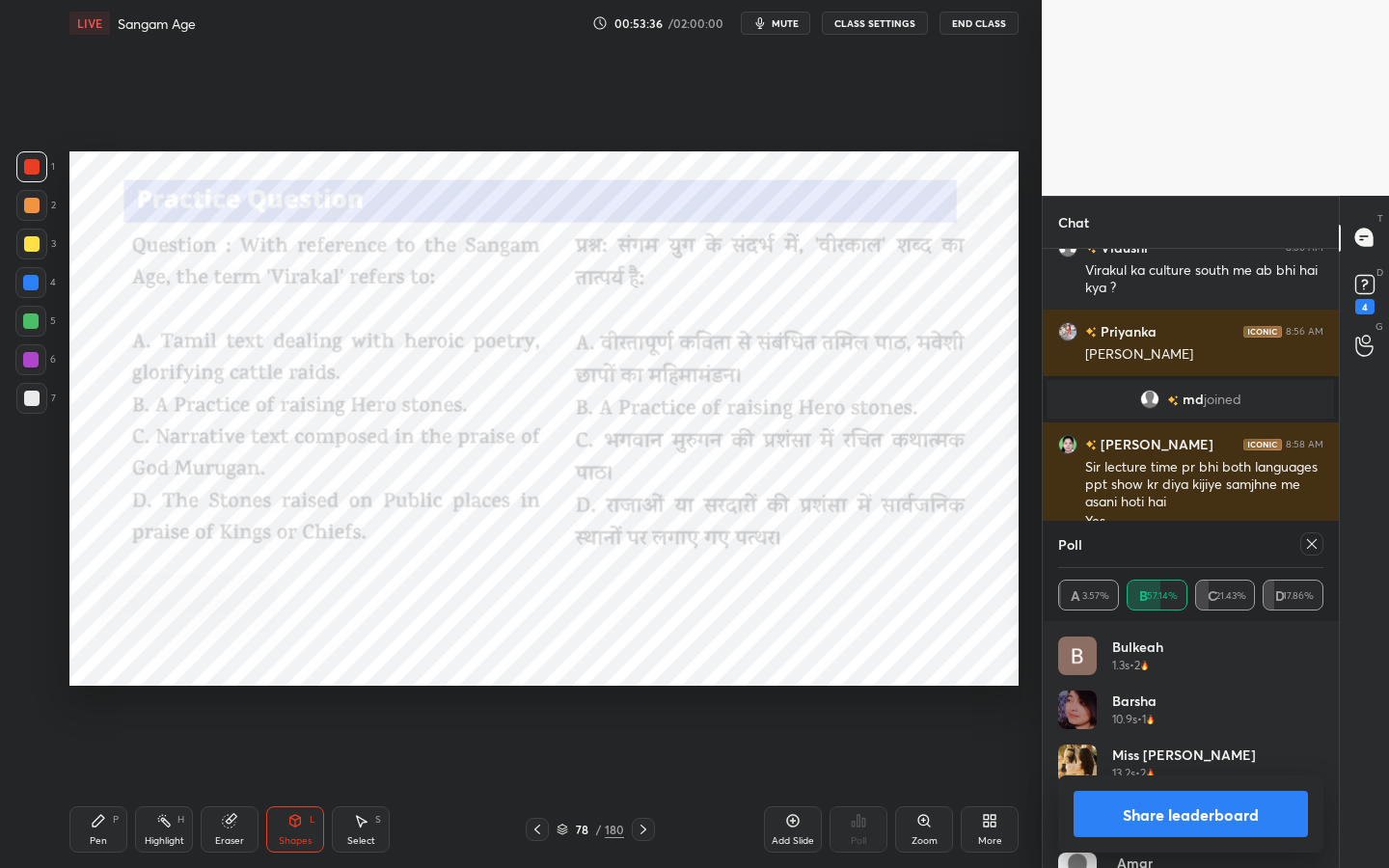
click at [1319, 541] on div at bounding box center [1312, 544] width 23 height 23
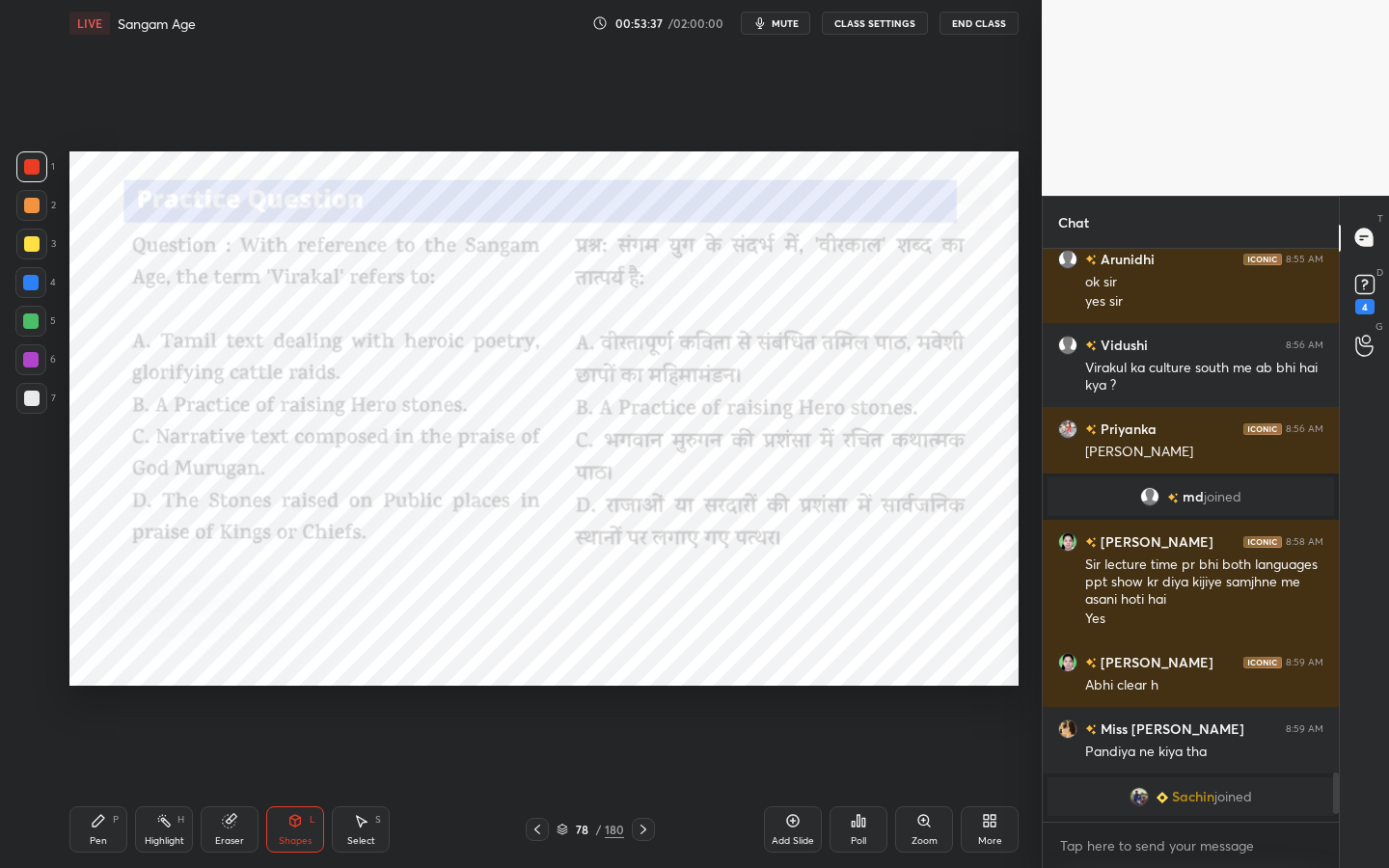
scroll to position [6109, 0]
click at [892, 689] on div "Add Slide Poll Zoom More" at bounding box center [892, 829] width 255 height 108
click at [844, 689] on div "Poll" at bounding box center [859, 829] width 58 height 46
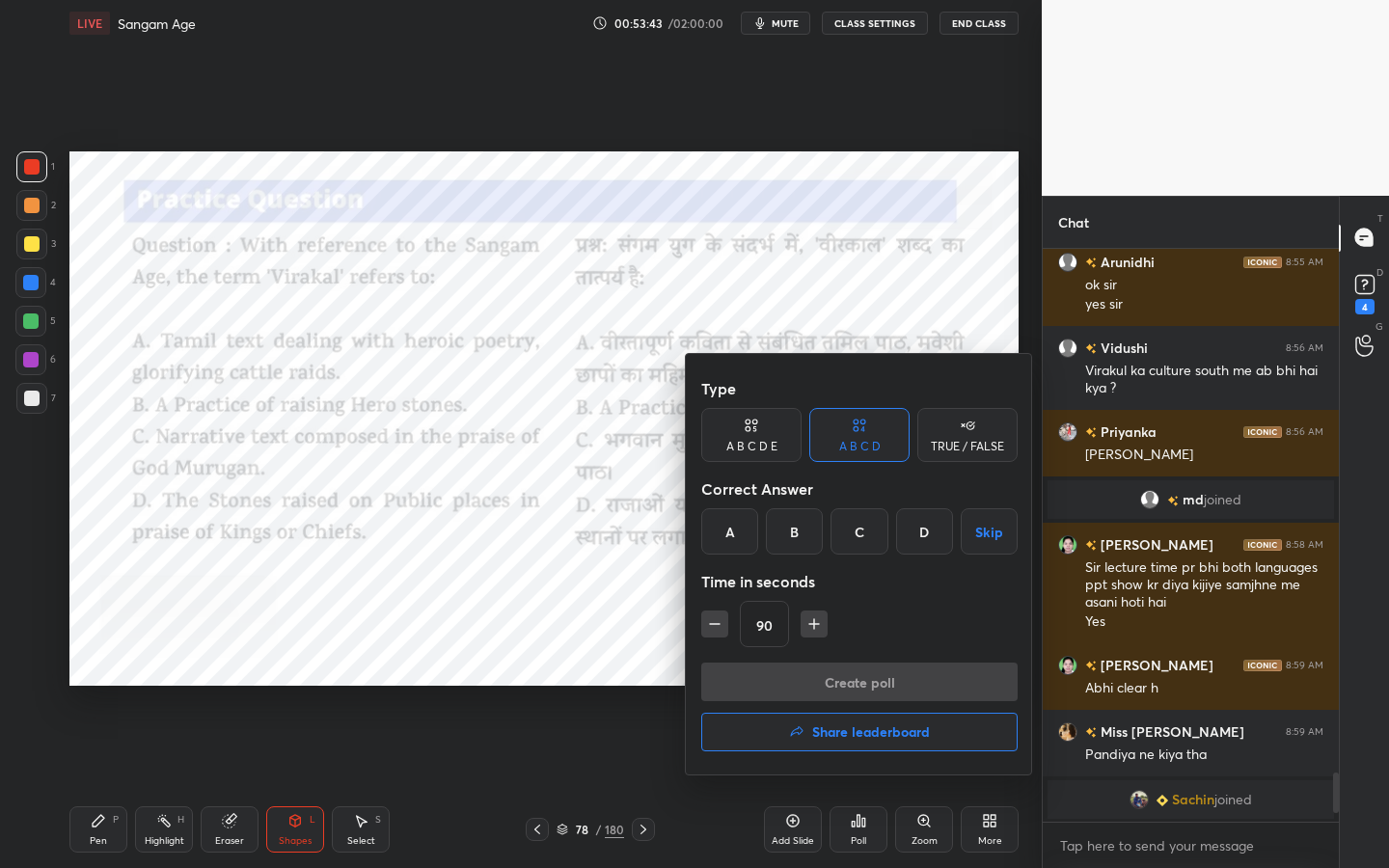
click at [915, 513] on div "D" at bounding box center [924, 531] width 57 height 46
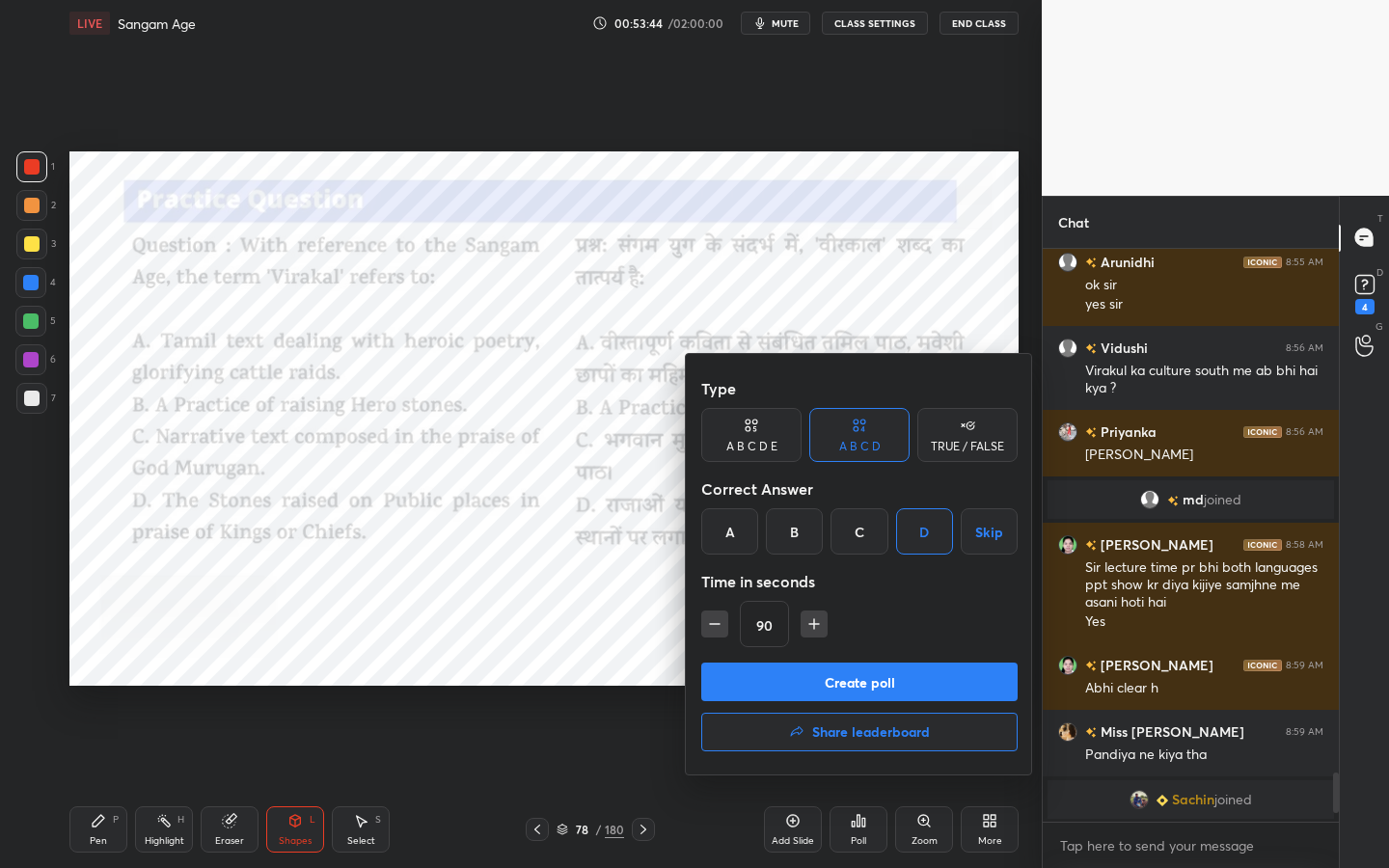
click at [872, 673] on button "Create poll" at bounding box center [860, 682] width 317 height 39
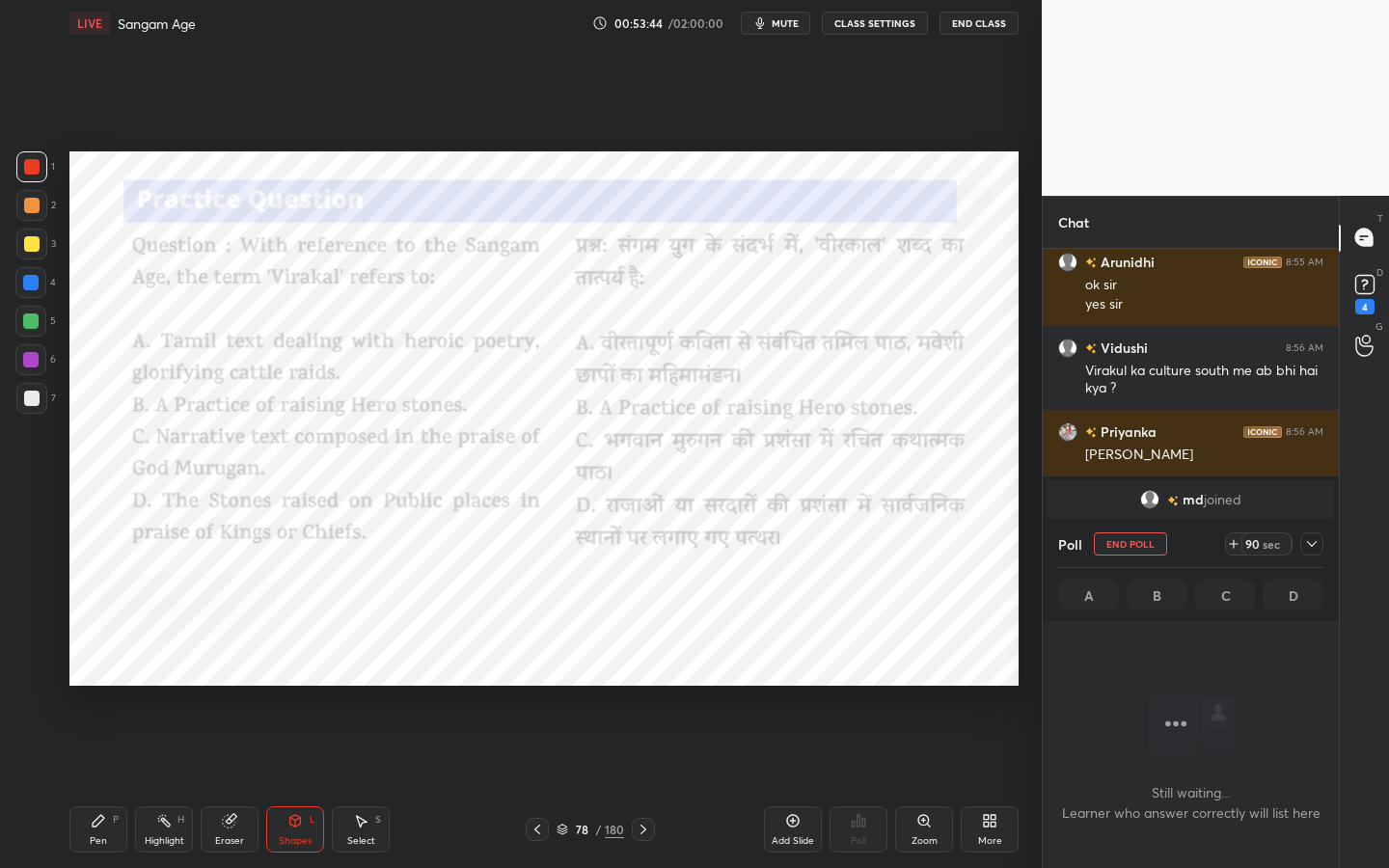
scroll to position [306, 291]
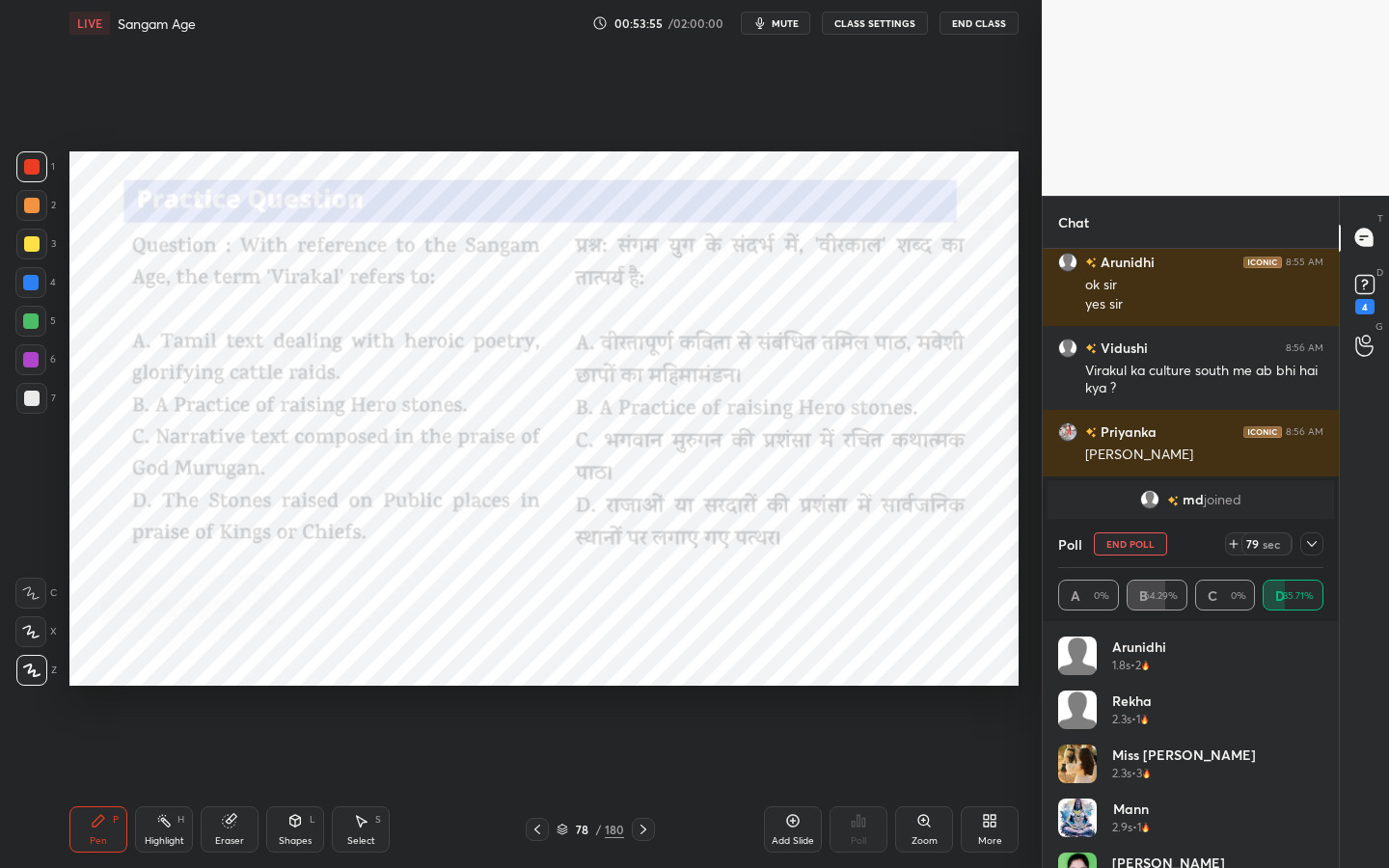
click at [777, 21] on span "mute" at bounding box center [785, 23] width 27 height 14
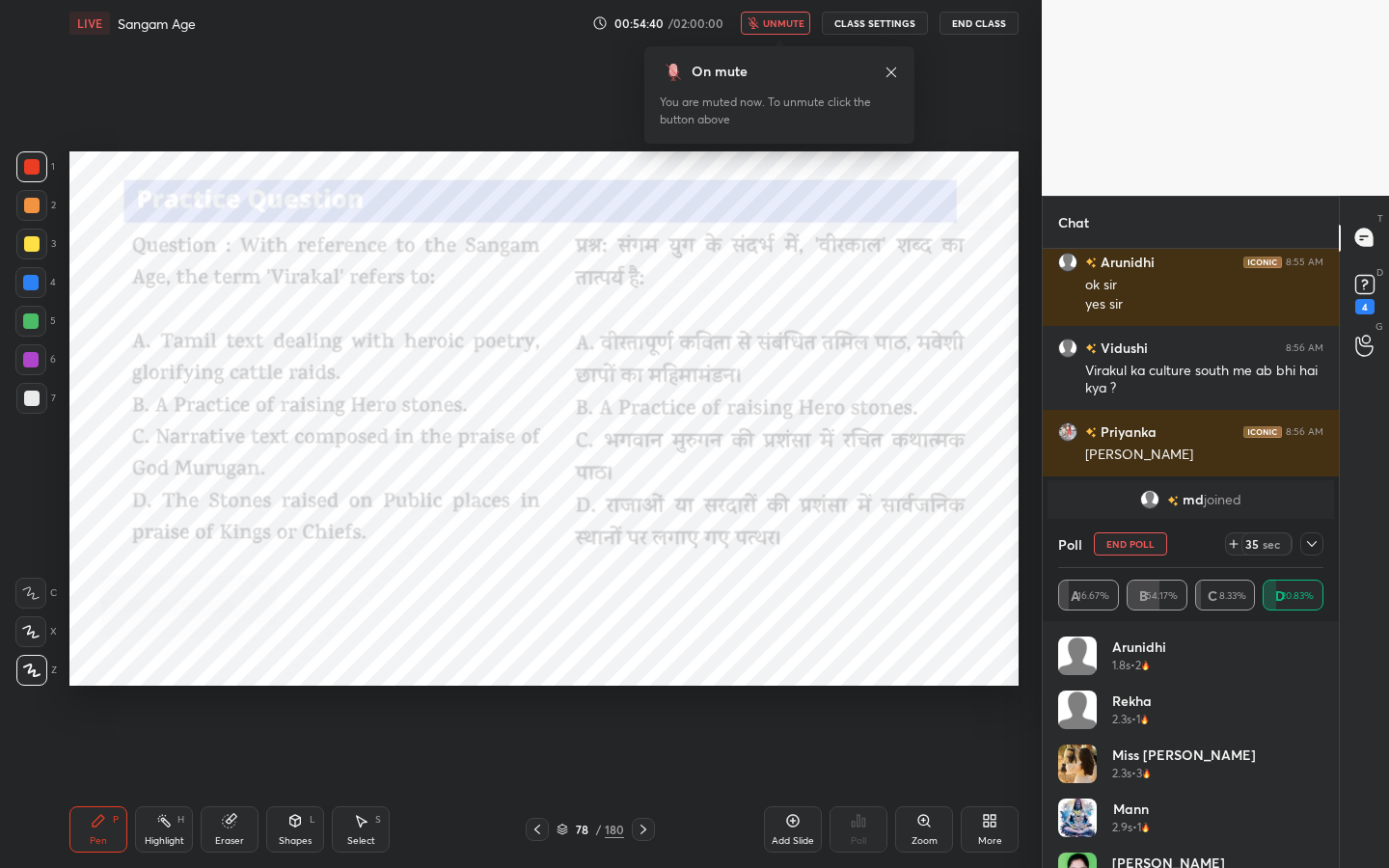
click at [777, 15] on button "unmute" at bounding box center [776, 23] width 70 height 23
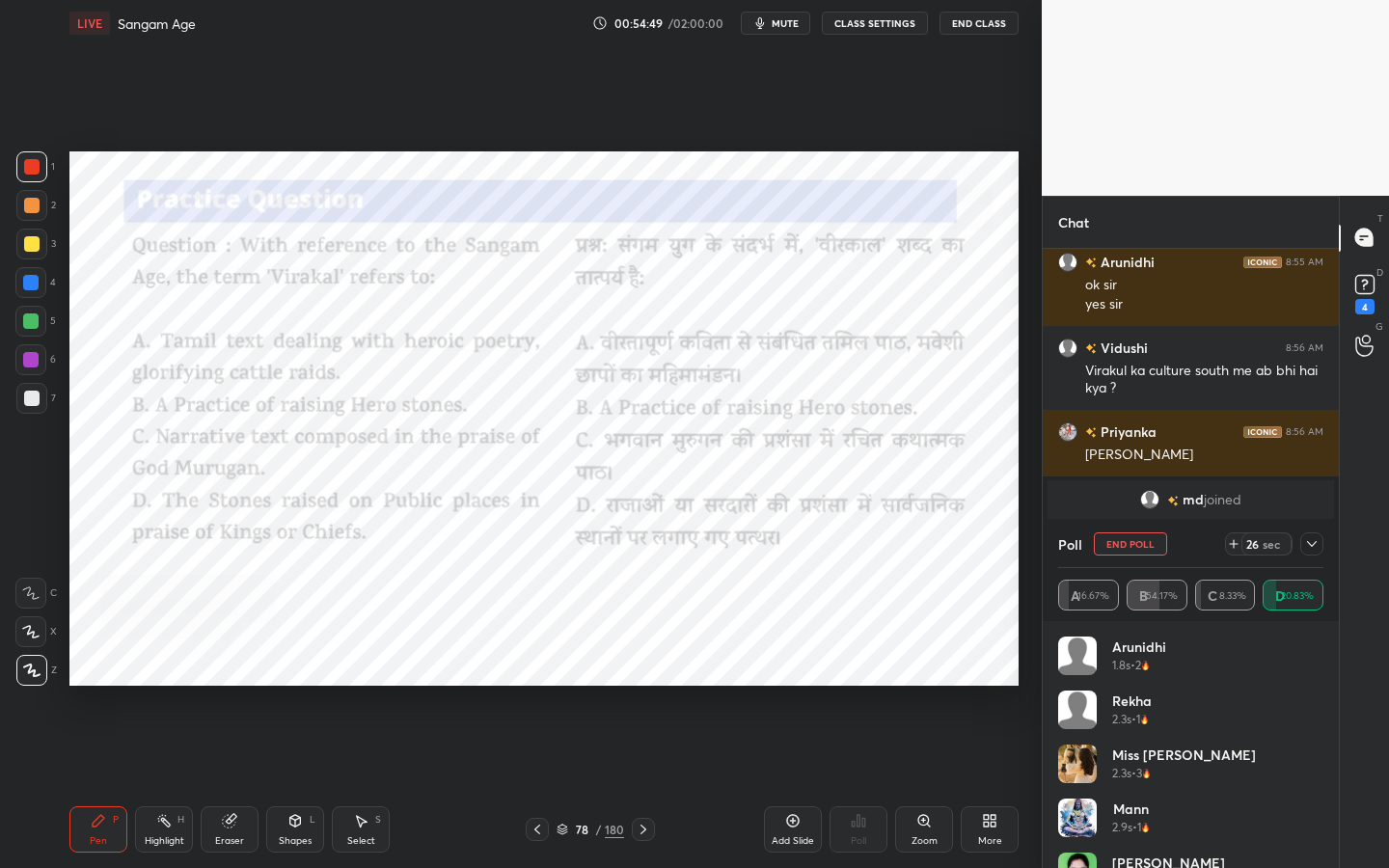
click at [1319, 544] on div at bounding box center [1312, 544] width 23 height 23
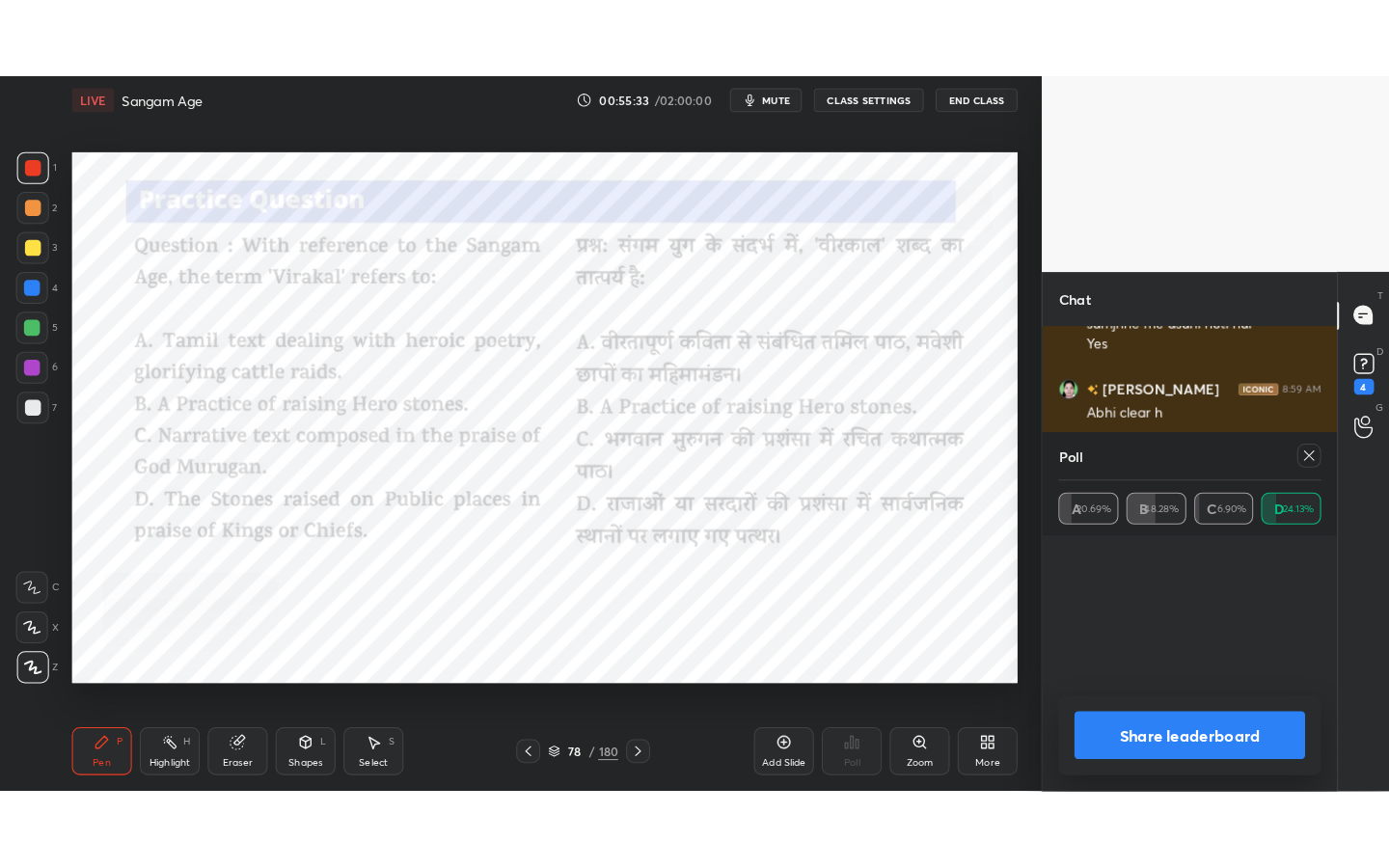
scroll to position [226, 247]
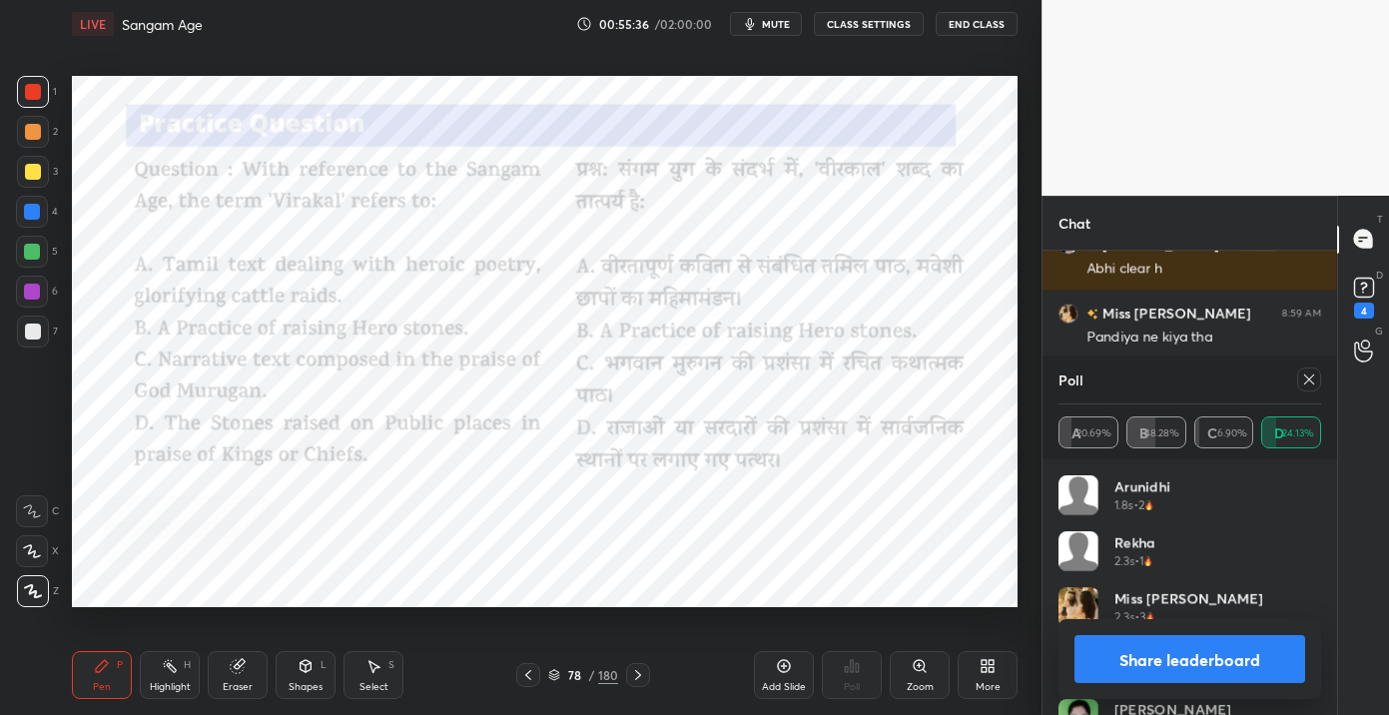
click at [980, 665] on icon at bounding box center [988, 666] width 16 height 16
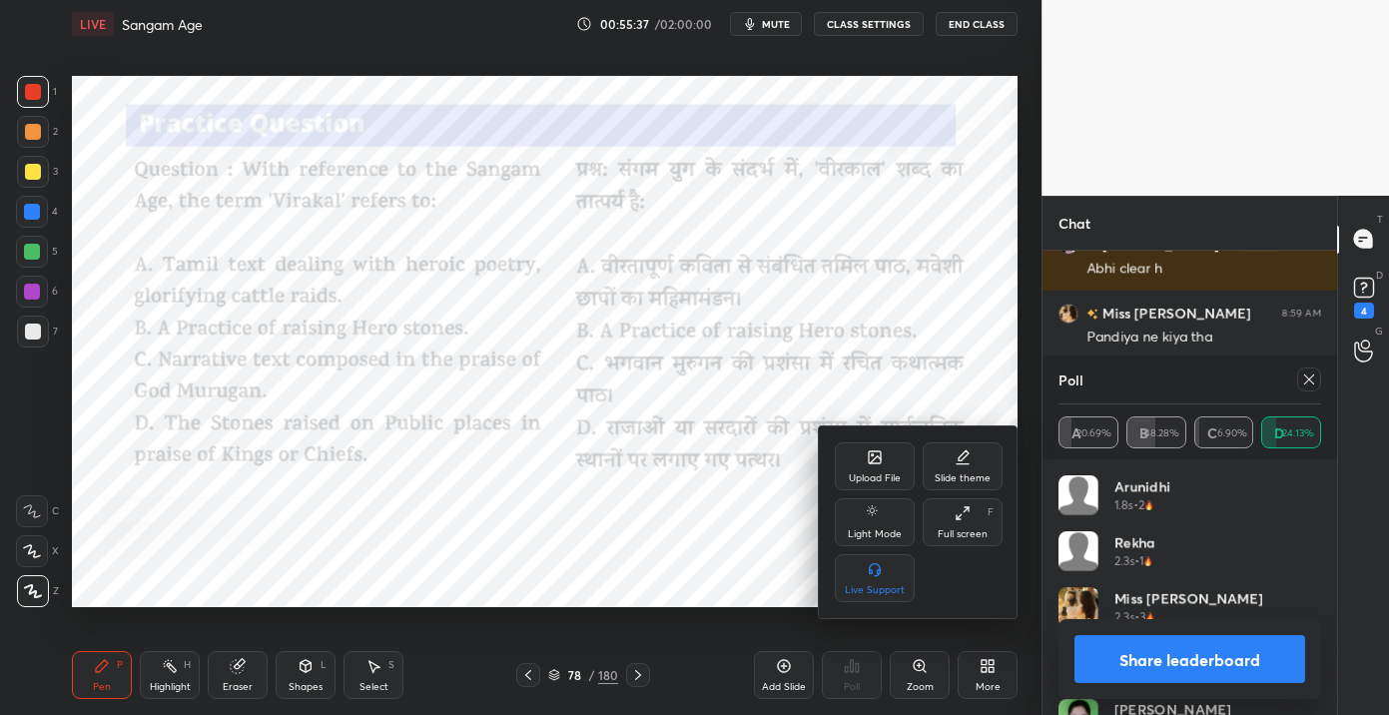
click at [963, 539] on div "Full screen" at bounding box center [963, 534] width 50 height 10
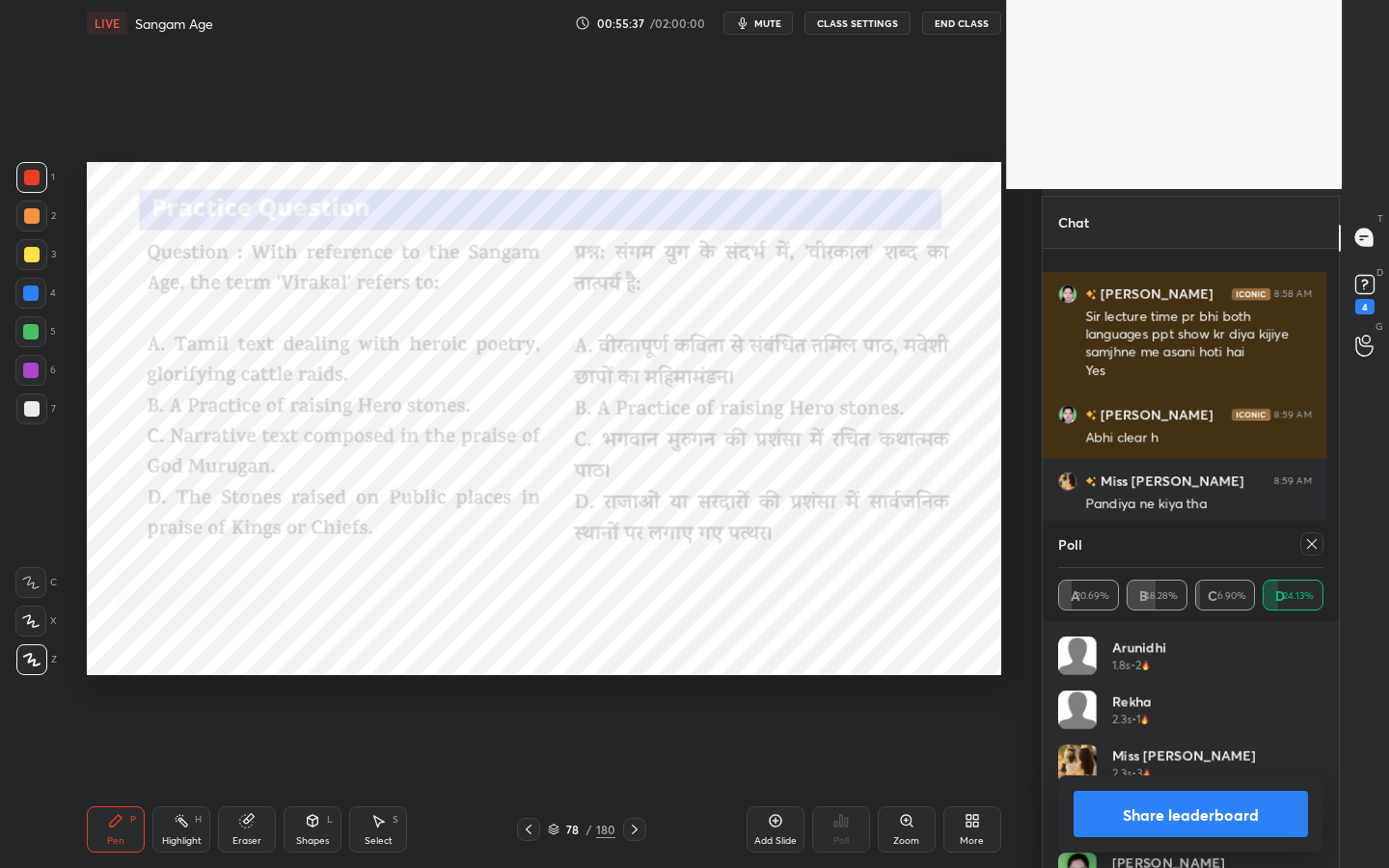
scroll to position [7, 7]
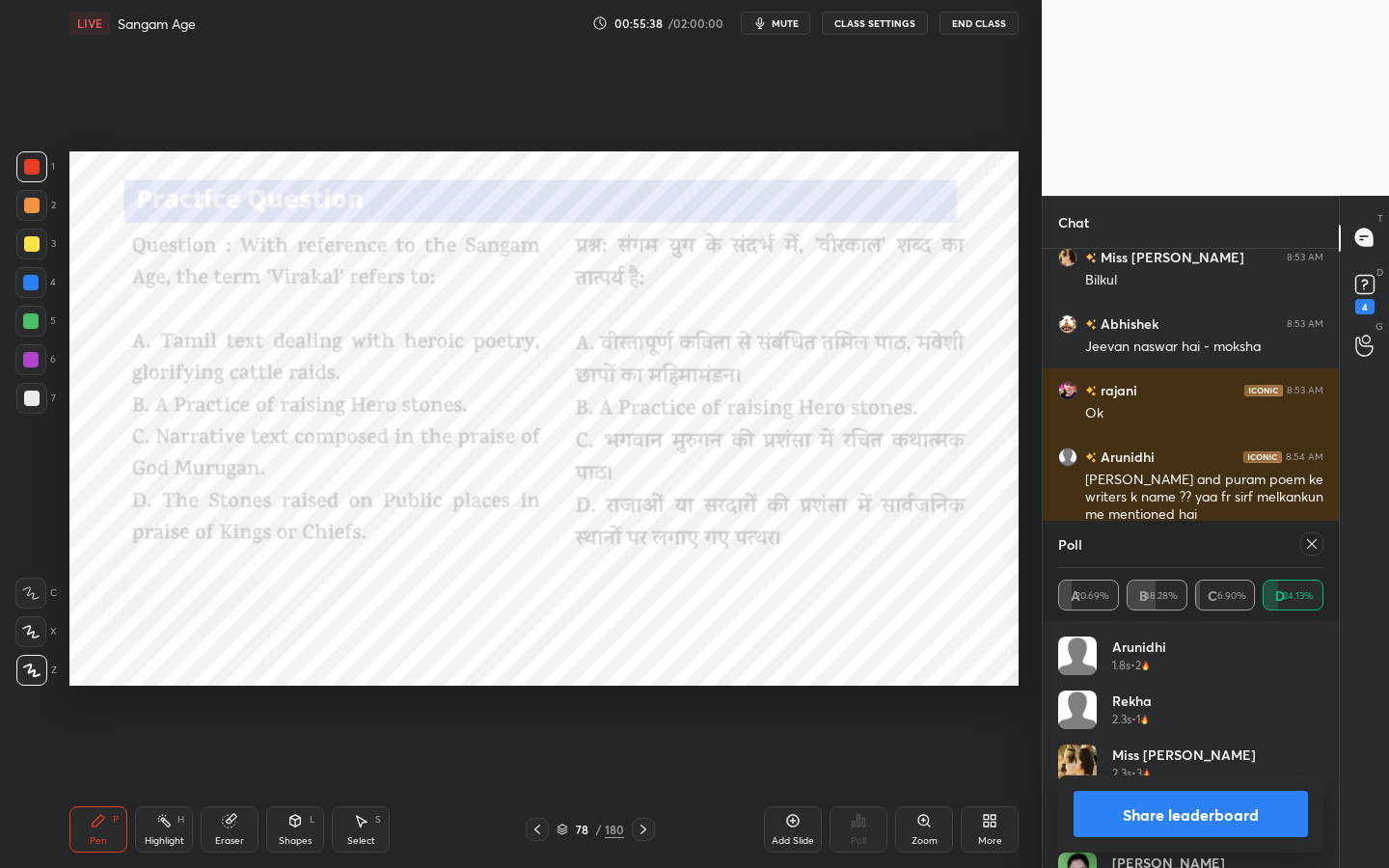
click at [1318, 546] on icon at bounding box center [1312, 544] width 15 height 15
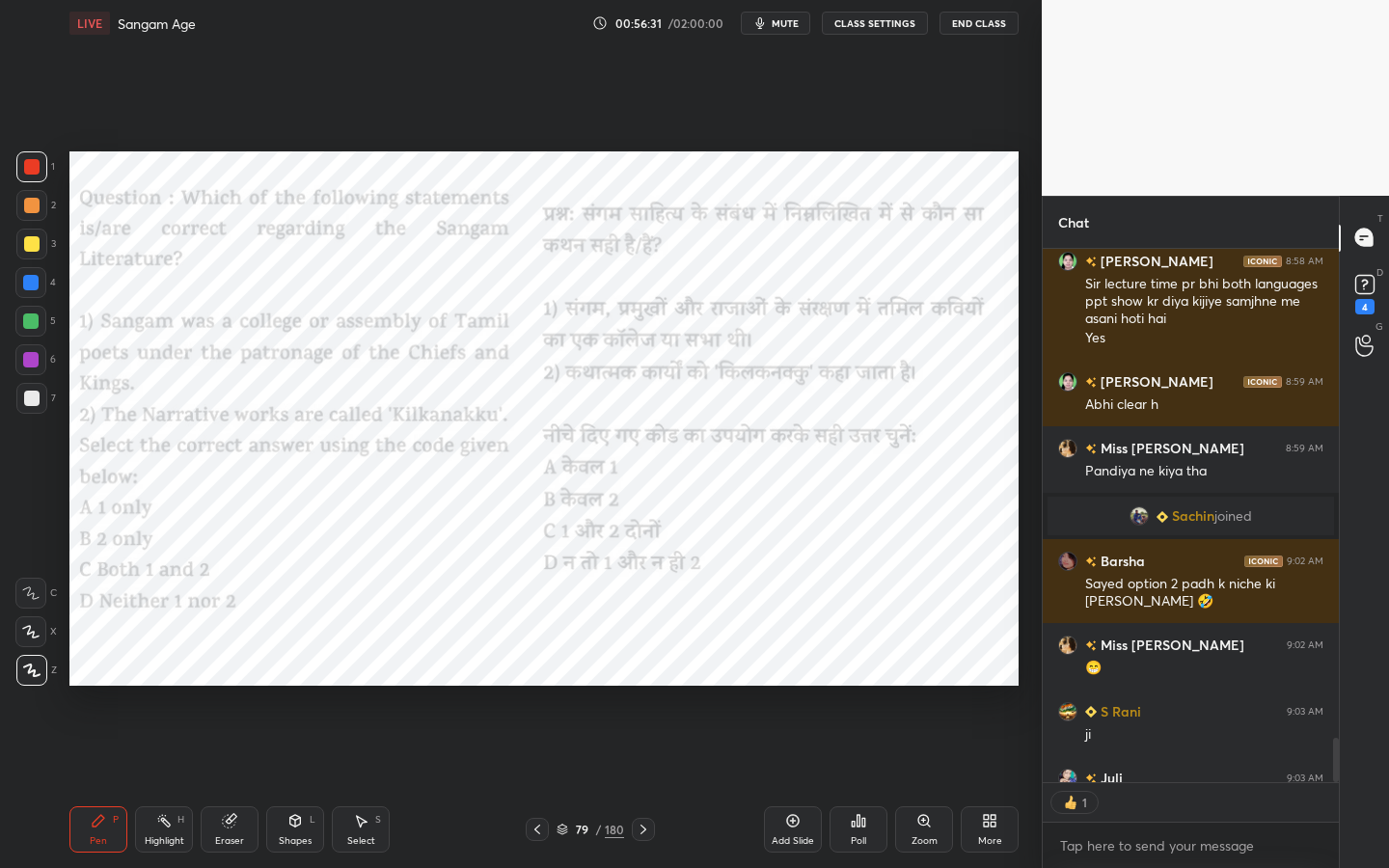
click at [866, 689] on div "Poll" at bounding box center [859, 829] width 58 height 46
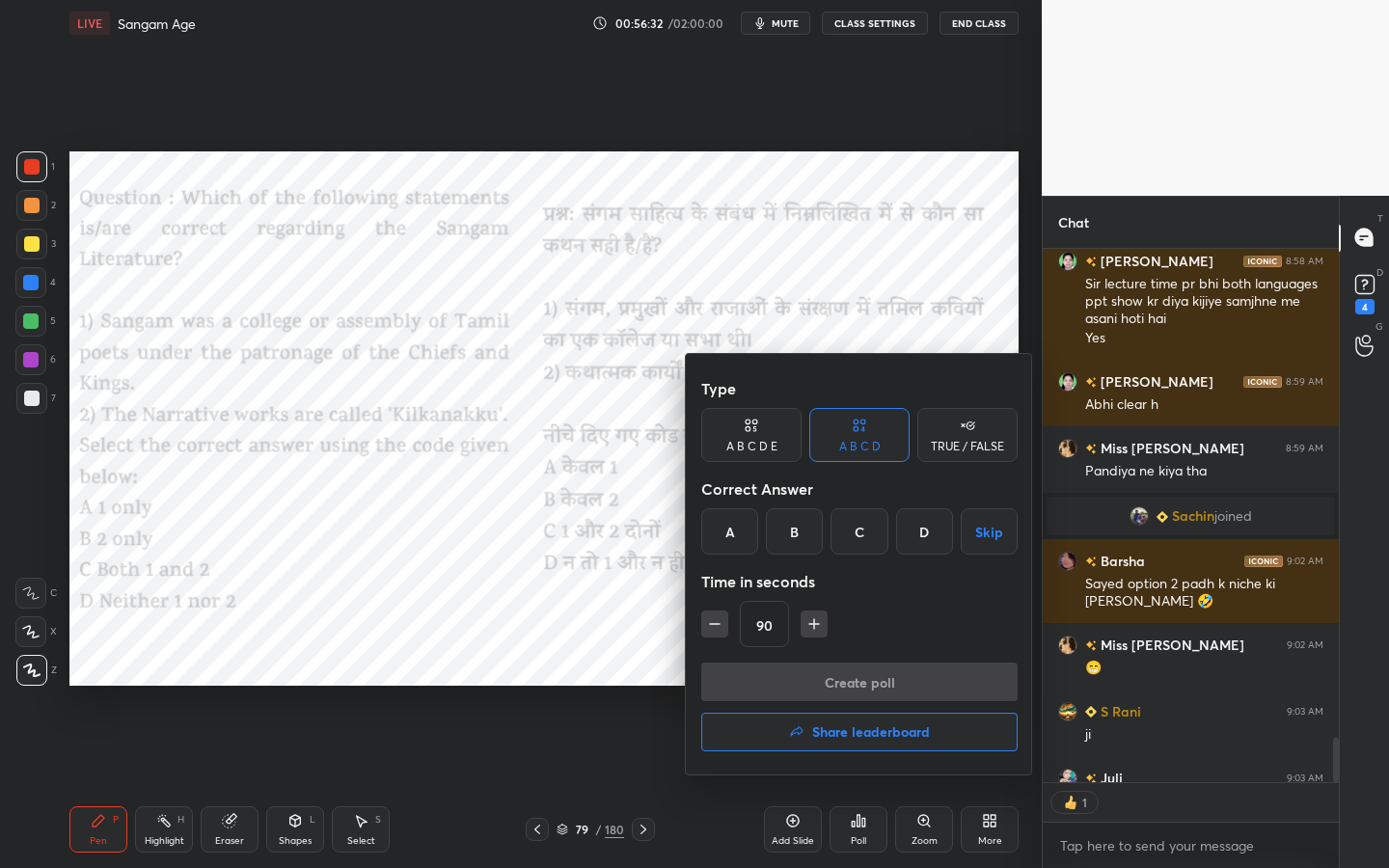
click at [743, 536] on div "A" at bounding box center [729, 531] width 57 height 46
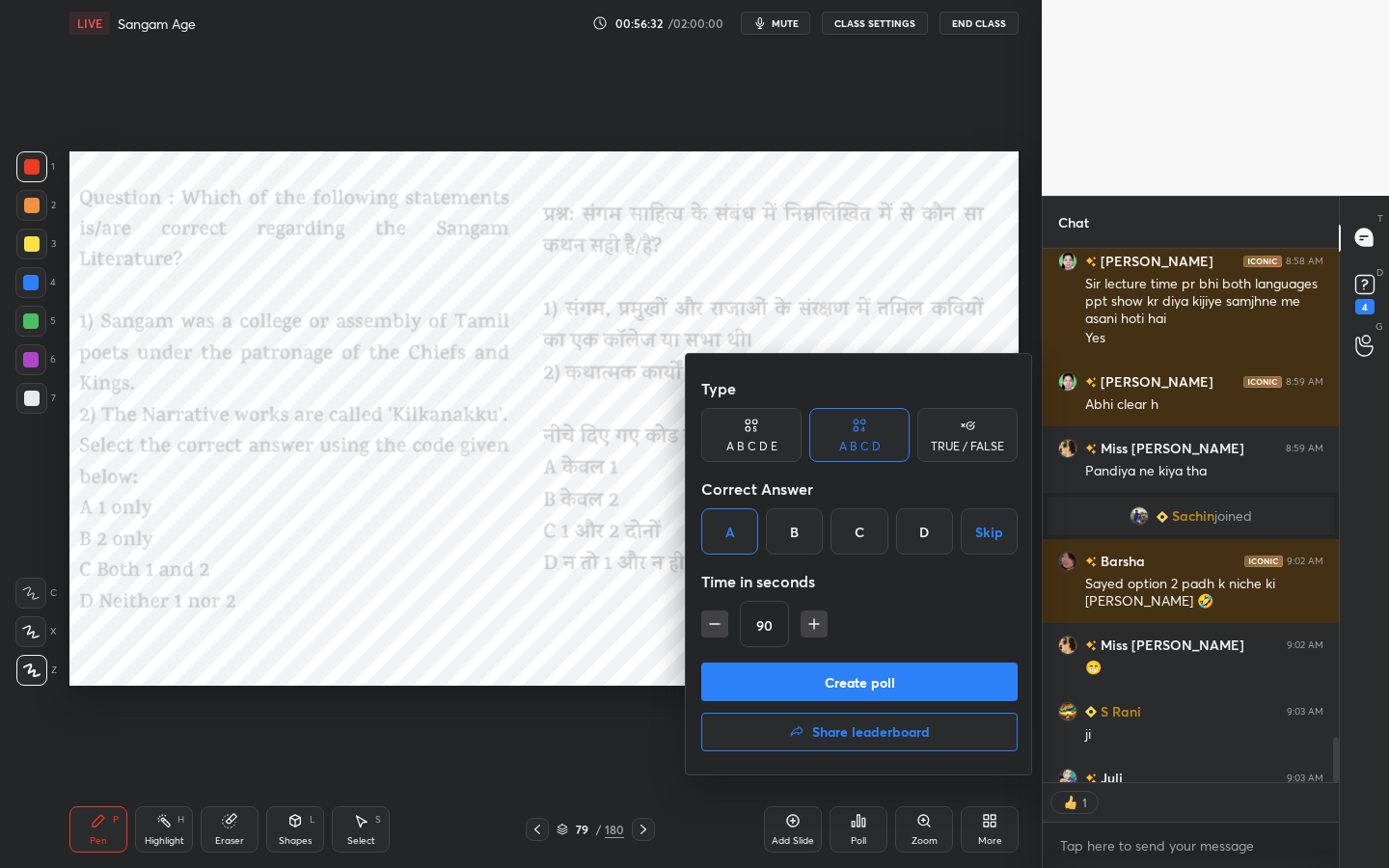
click at [780, 680] on button "Create poll" at bounding box center [860, 682] width 317 height 39
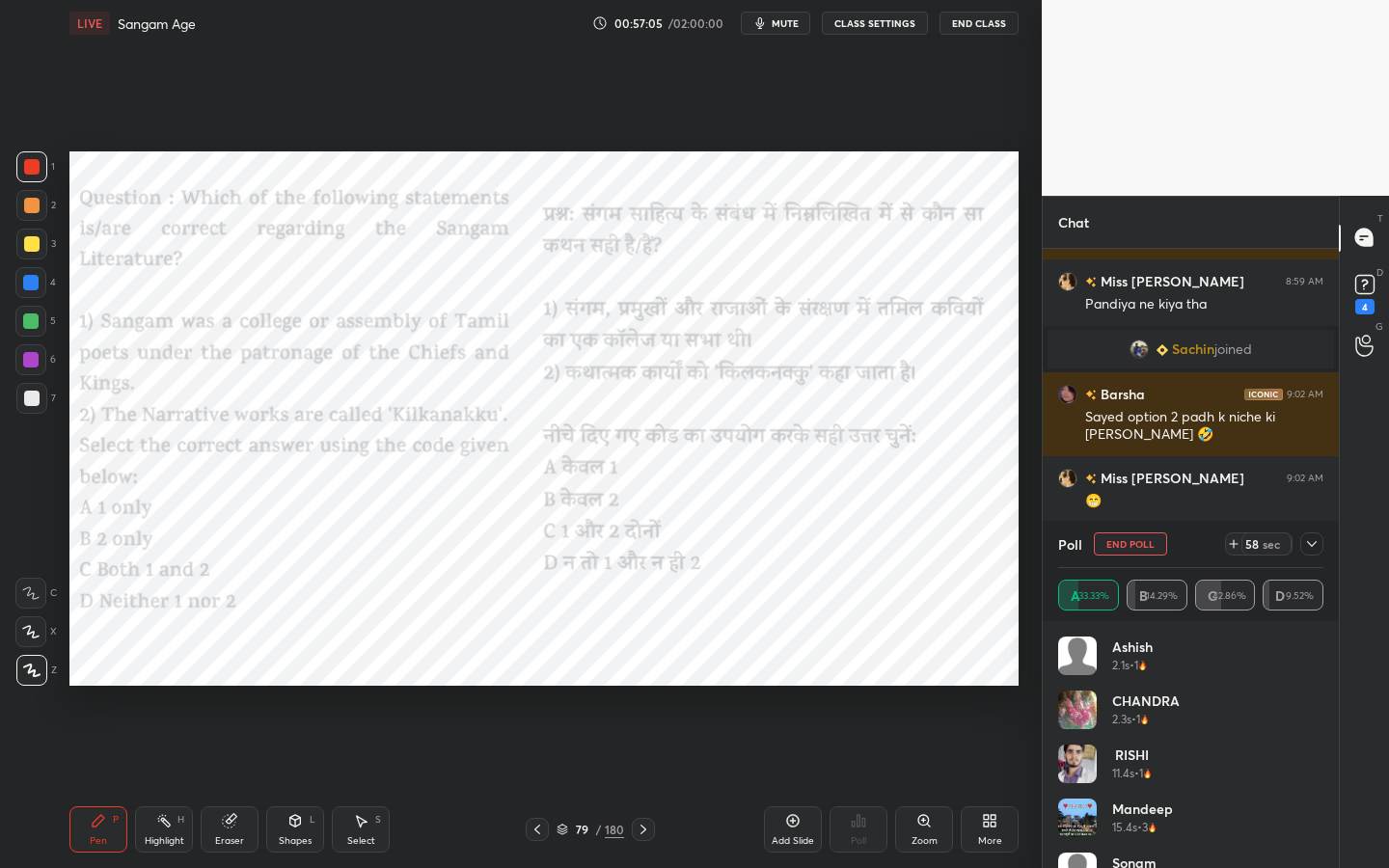
scroll to position [6578, 0]
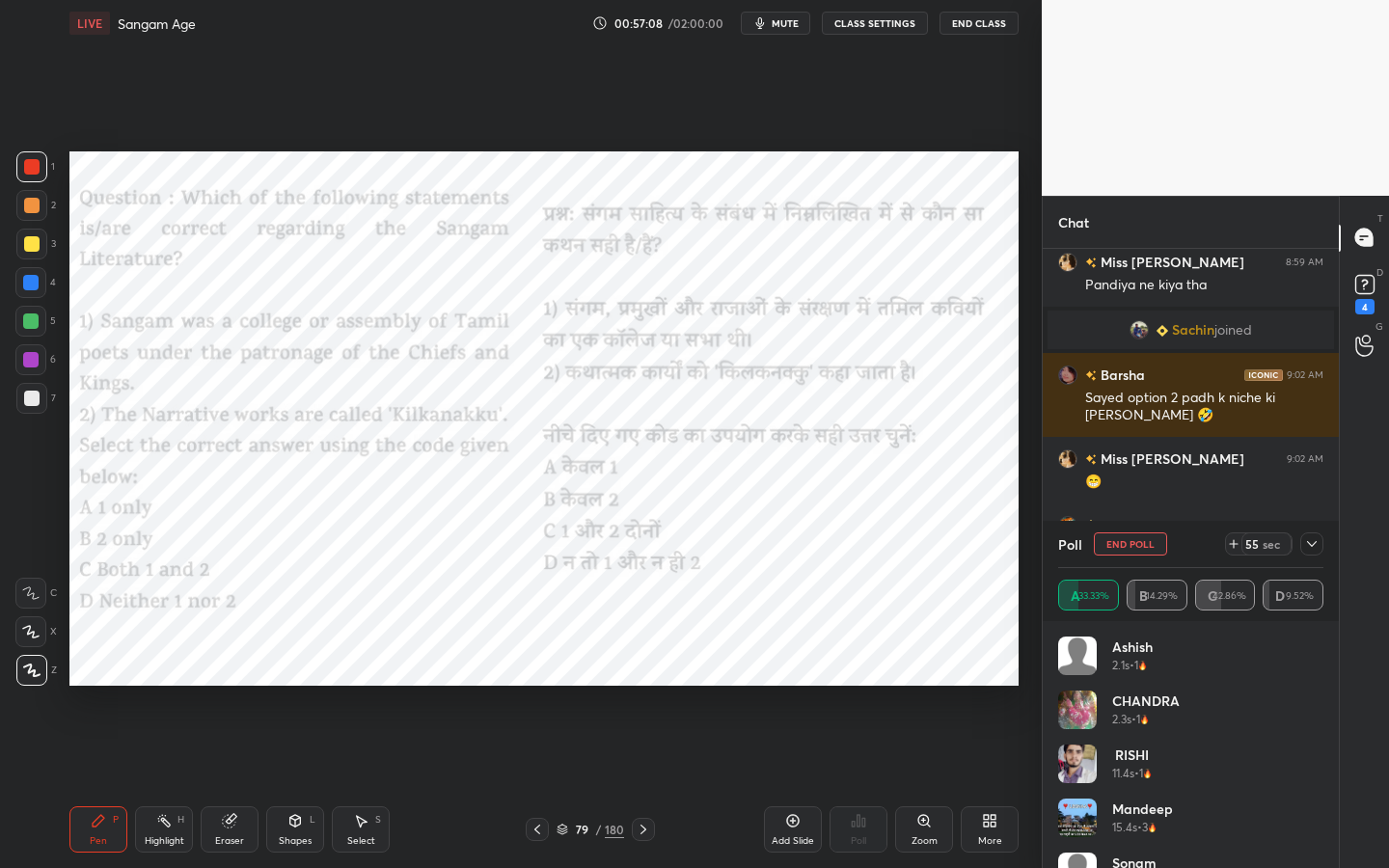
click at [1312, 542] on icon at bounding box center [1312, 544] width 15 height 15
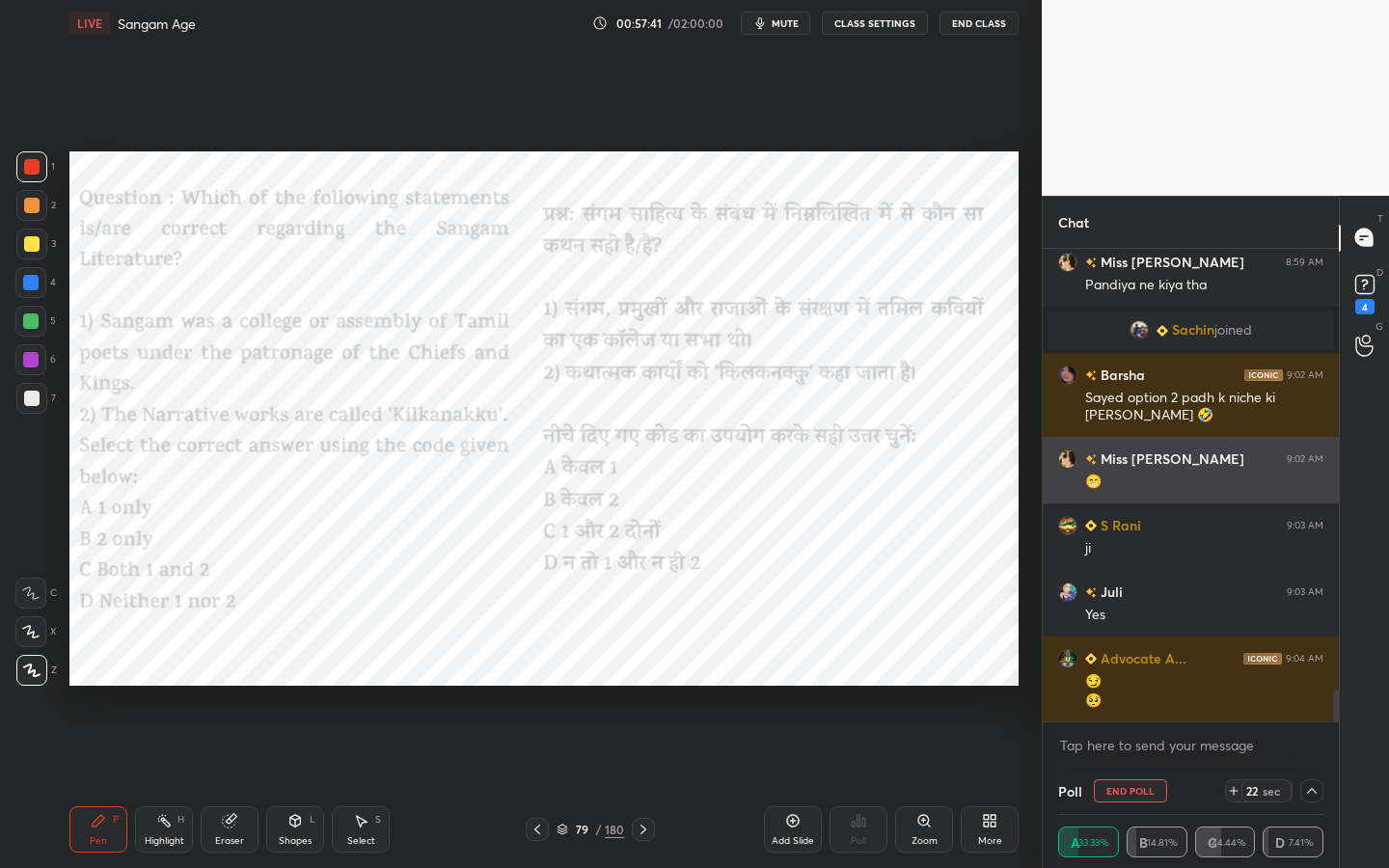
scroll to position [6645, 0]
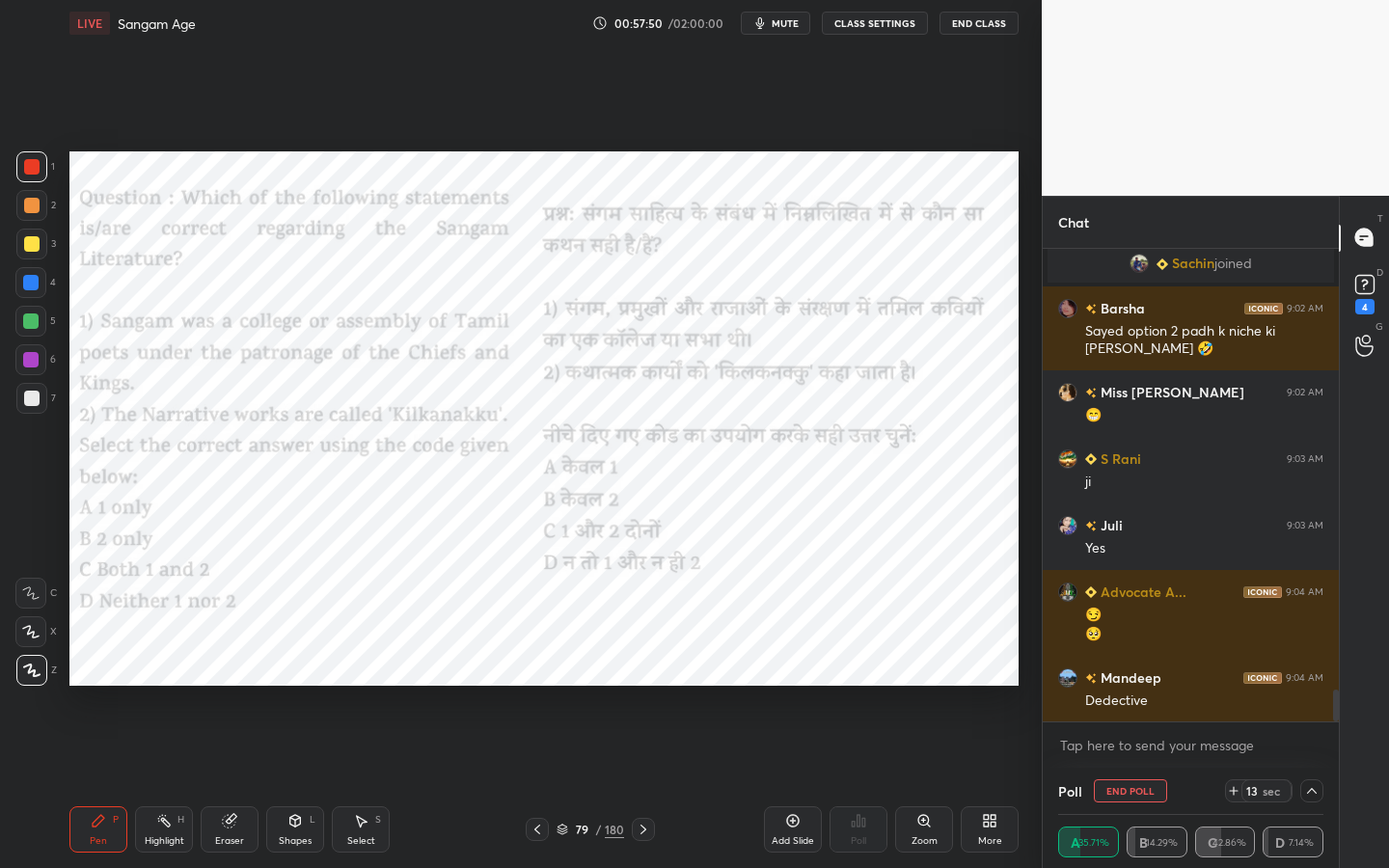
click at [63, 488] on div "Setting up your live class Poll for secs No correct answer Start poll" at bounding box center [544, 418] width 965 height 744
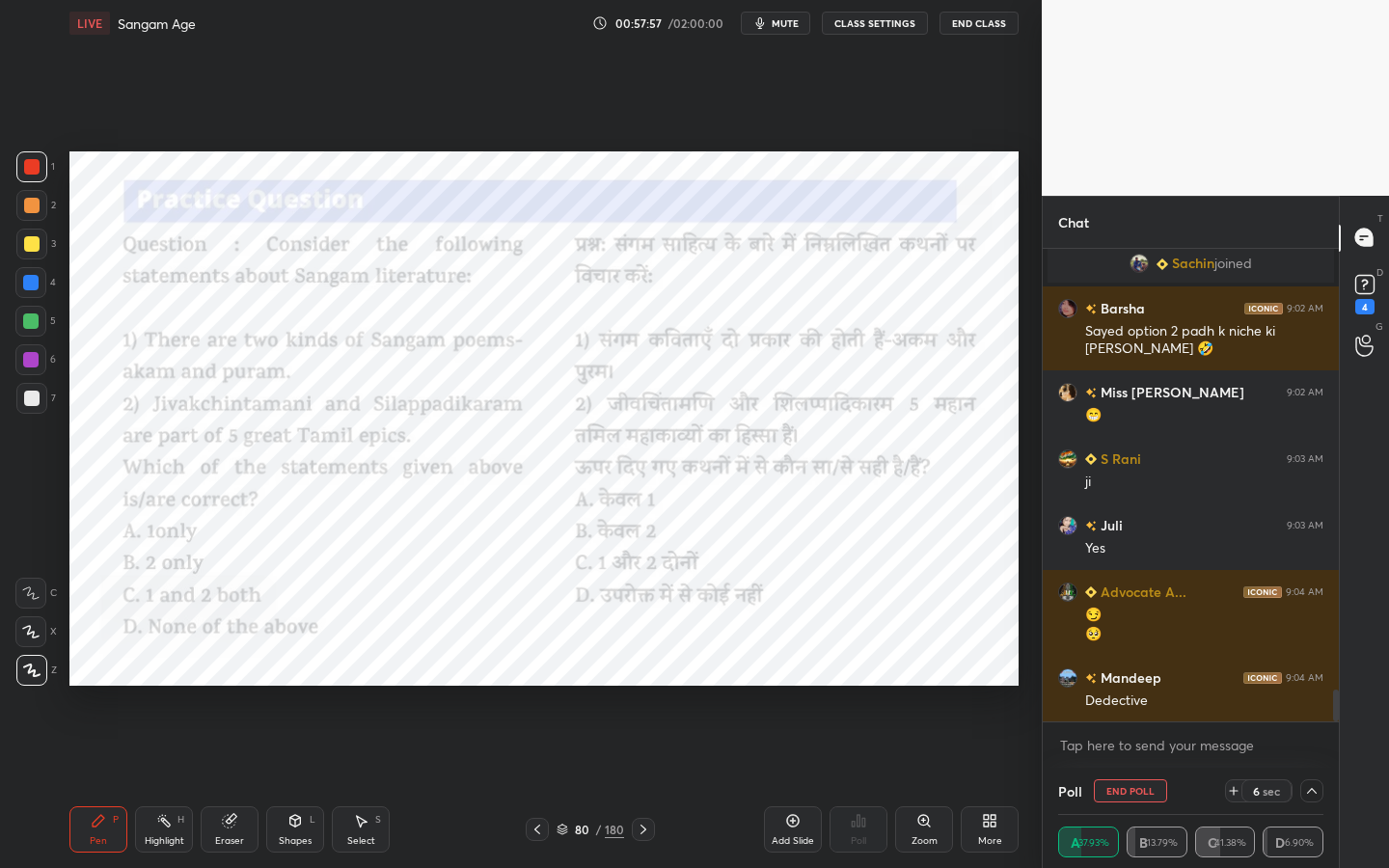
click at [311, 689] on div "L" at bounding box center [313, 820] width 6 height 10
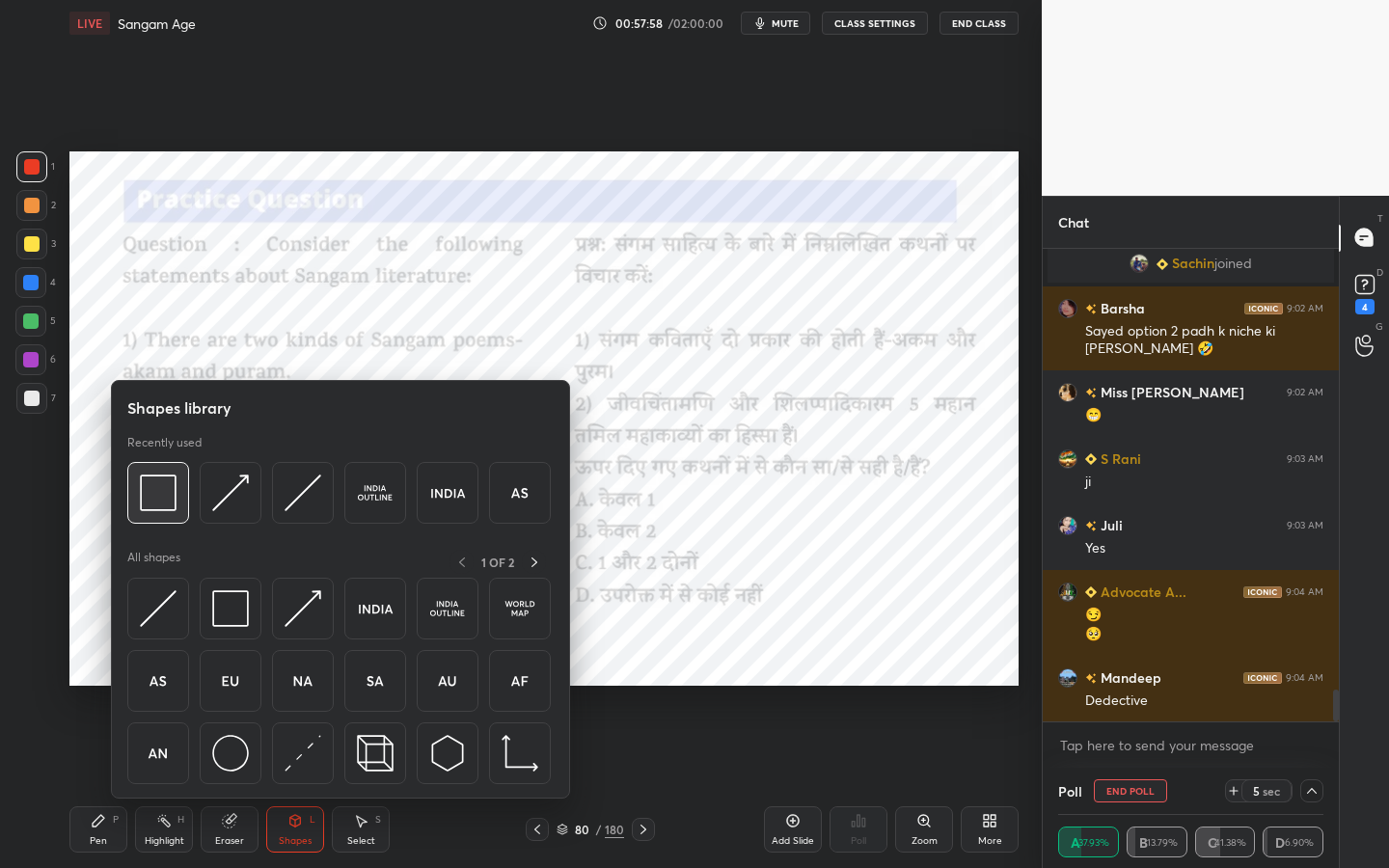
click at [176, 500] on img at bounding box center [158, 492] width 37 height 37
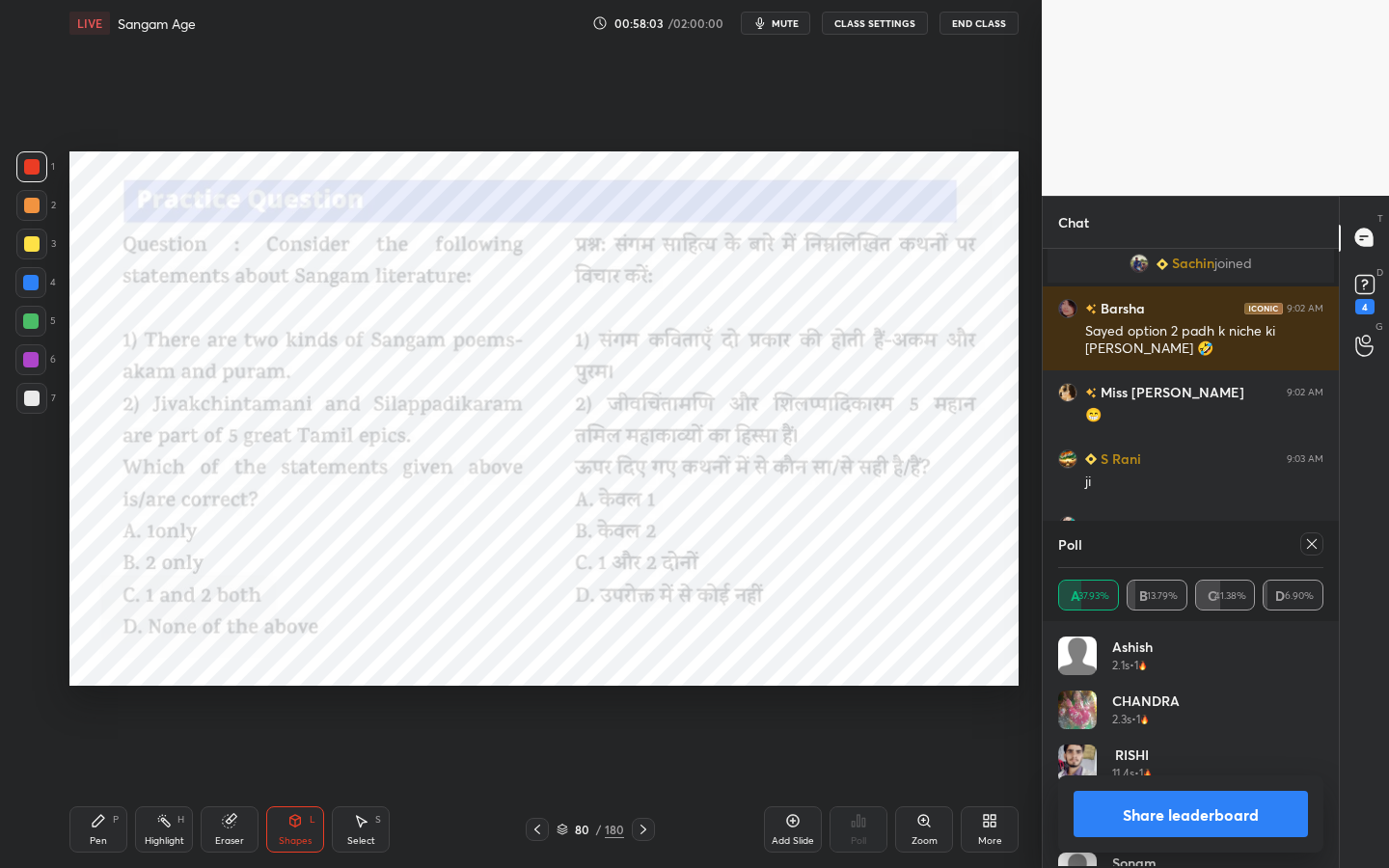
scroll to position [226, 260]
click at [1308, 536] on icon at bounding box center [1312, 544] width 15 height 15
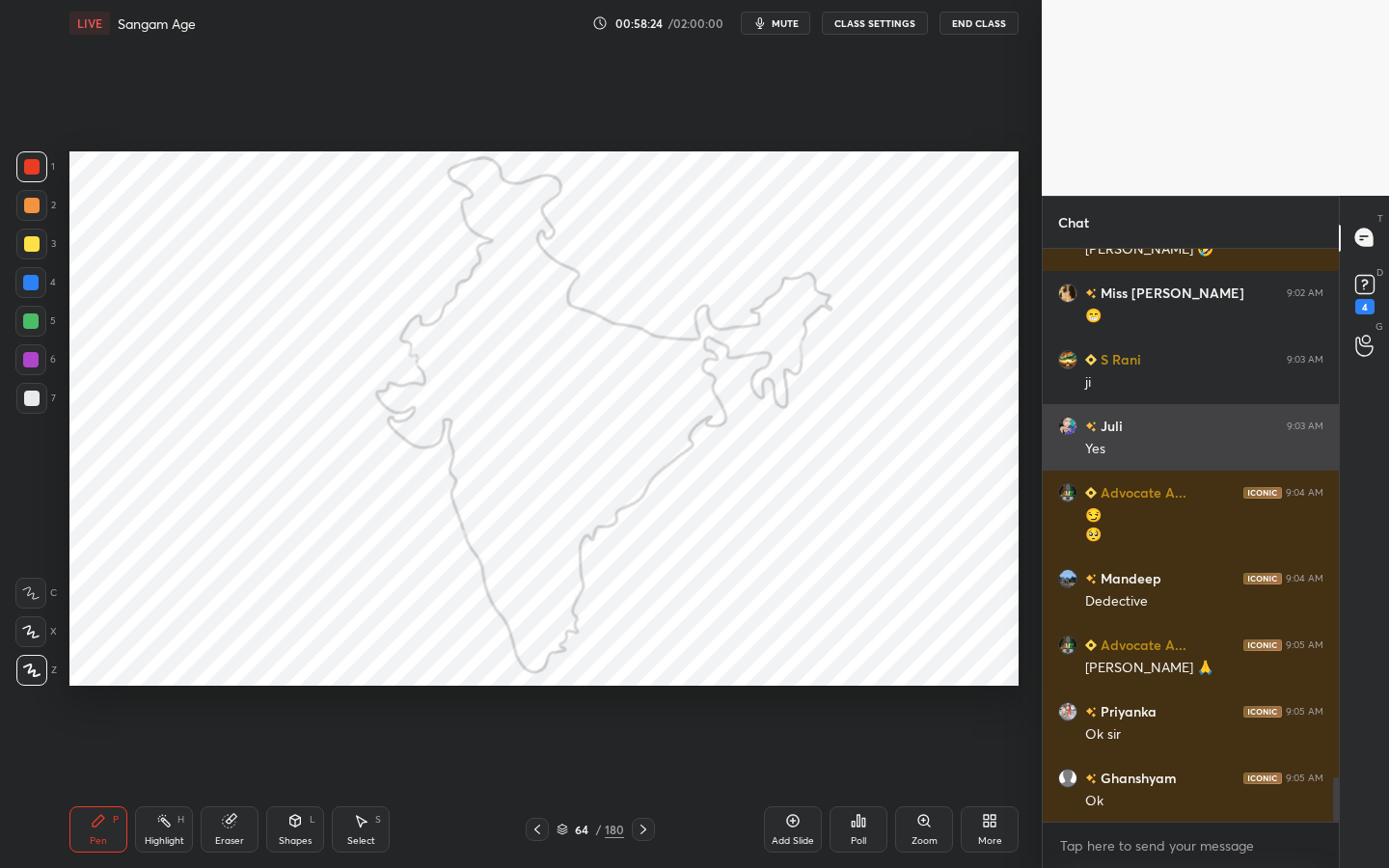
scroll to position [6811, 0]
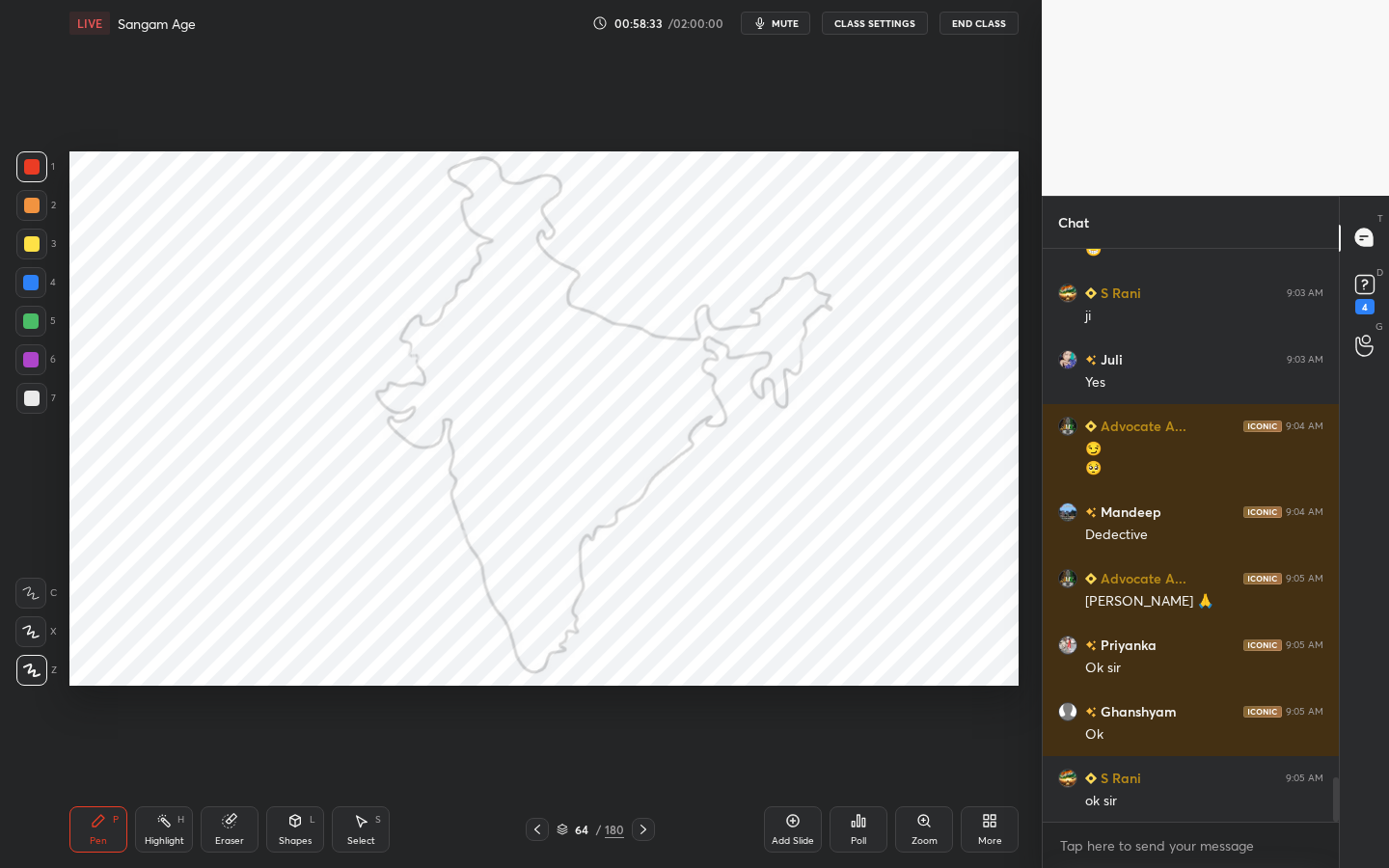
click at [779, 32] on button "mute" at bounding box center [776, 23] width 70 height 23
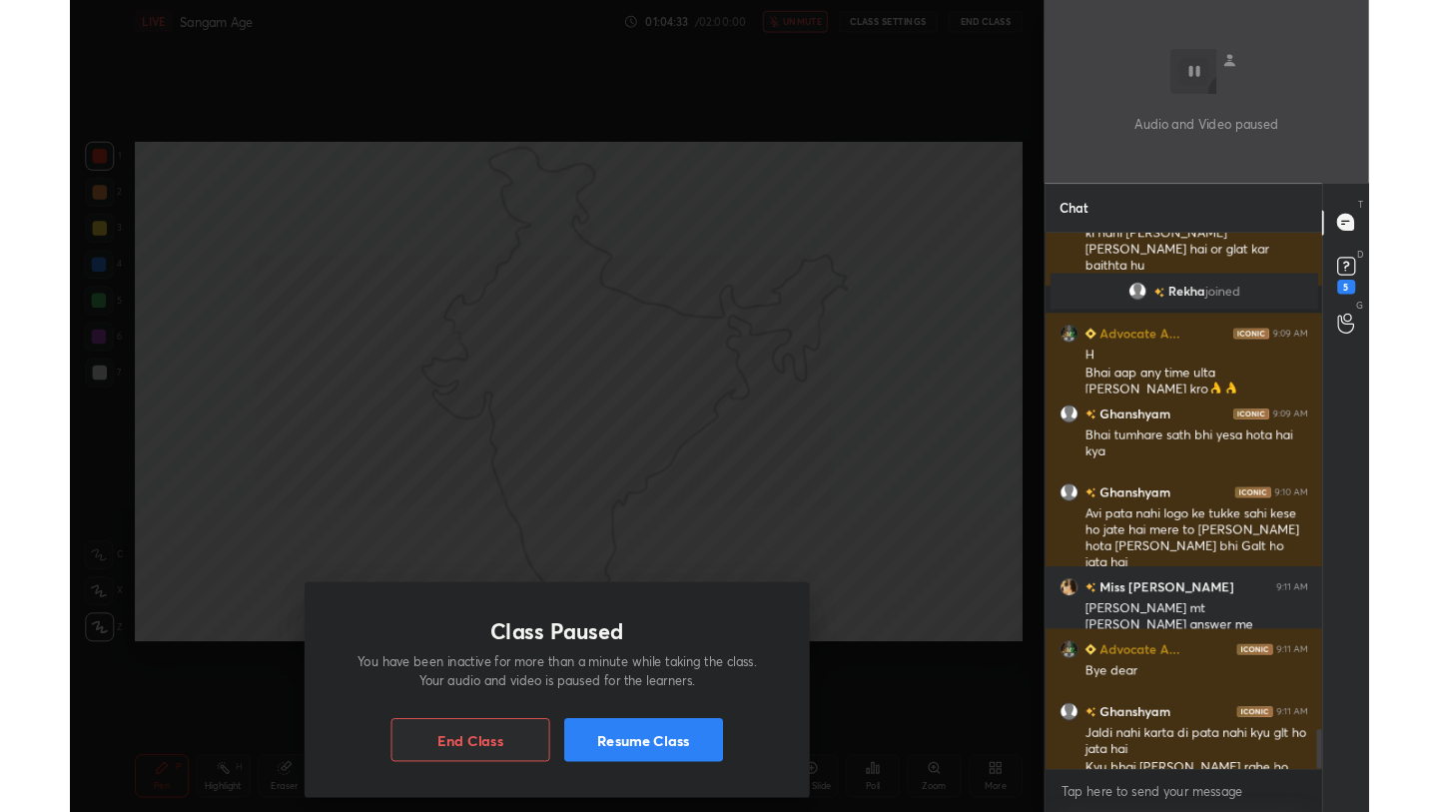
scroll to position [7450, 0]
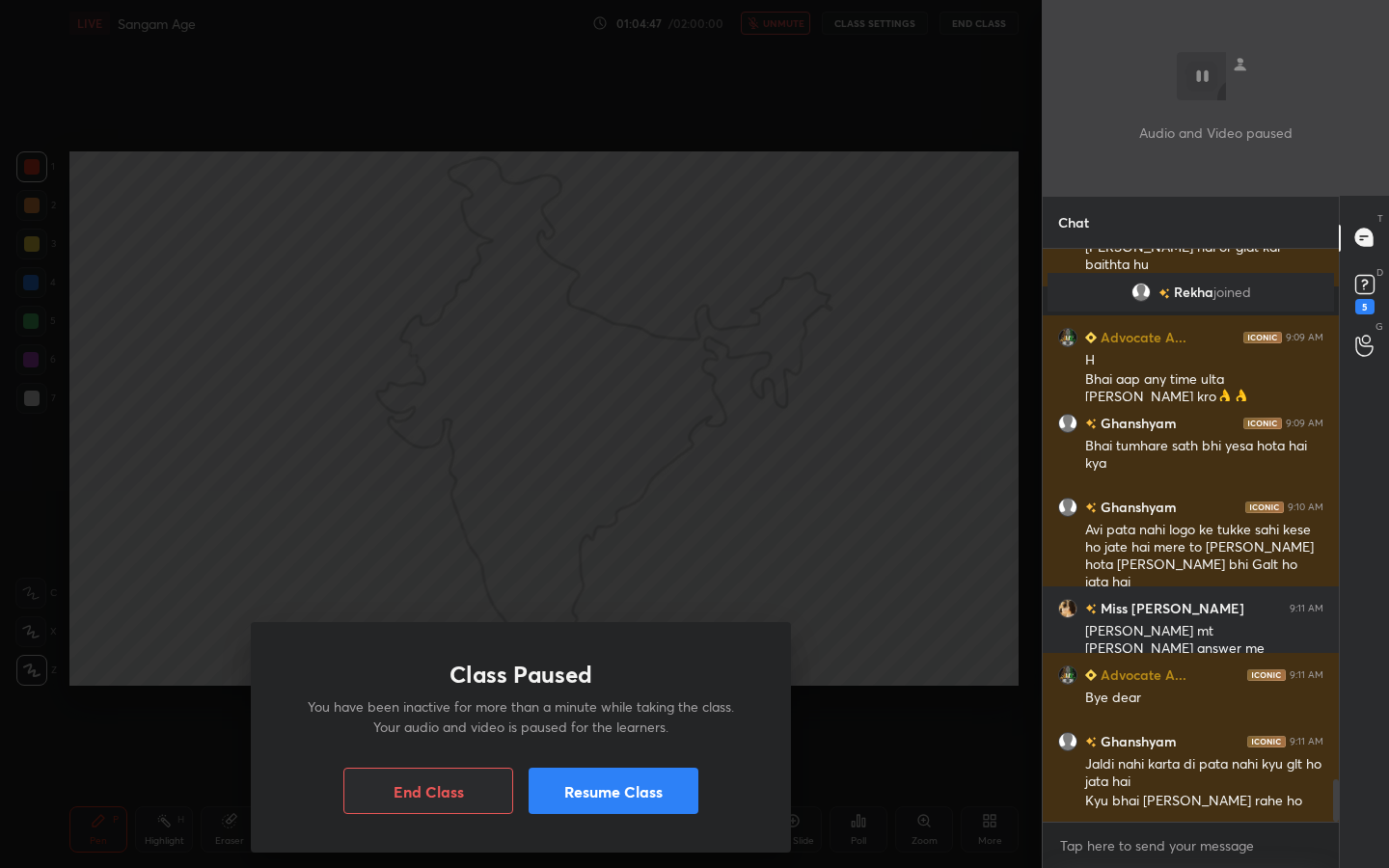
click at [665, 689] on button "Resume Class" at bounding box center [613, 791] width 170 height 46
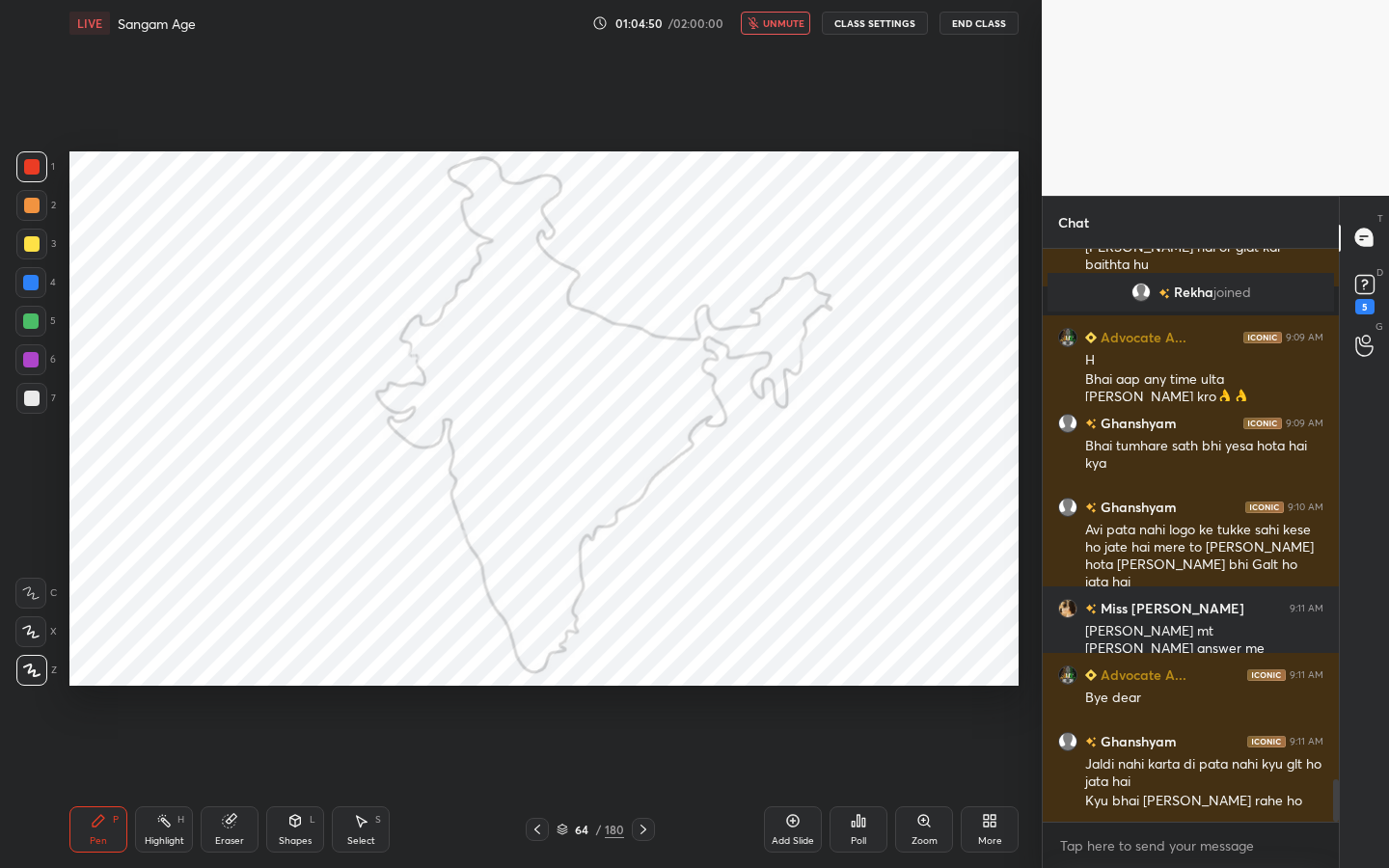
click at [766, 30] on button "unmute" at bounding box center [776, 23] width 70 height 23
click at [979, 689] on div "More" at bounding box center [990, 829] width 58 height 46
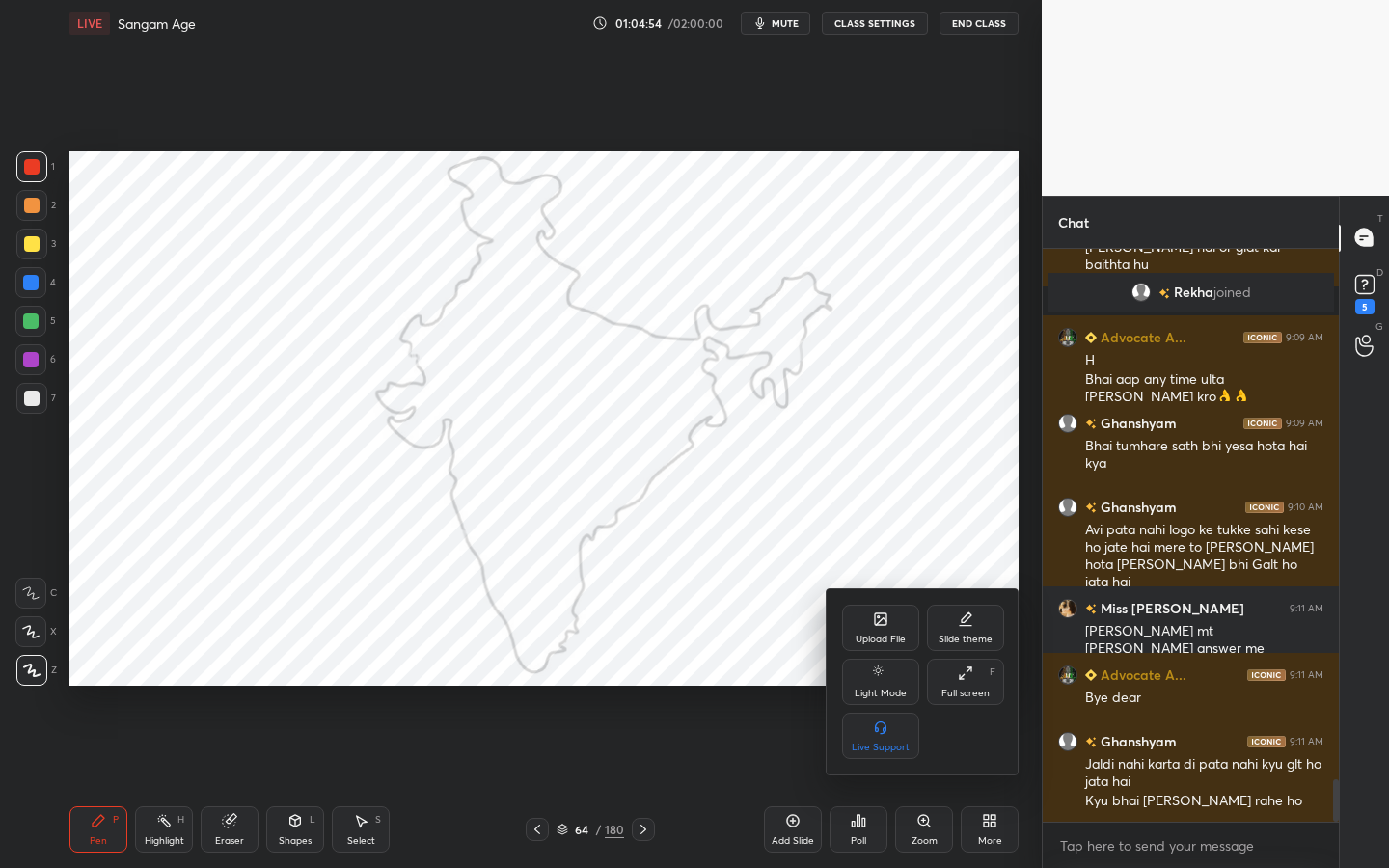
click at [971, 681] on div "Full screen F" at bounding box center [966, 682] width 77 height 46
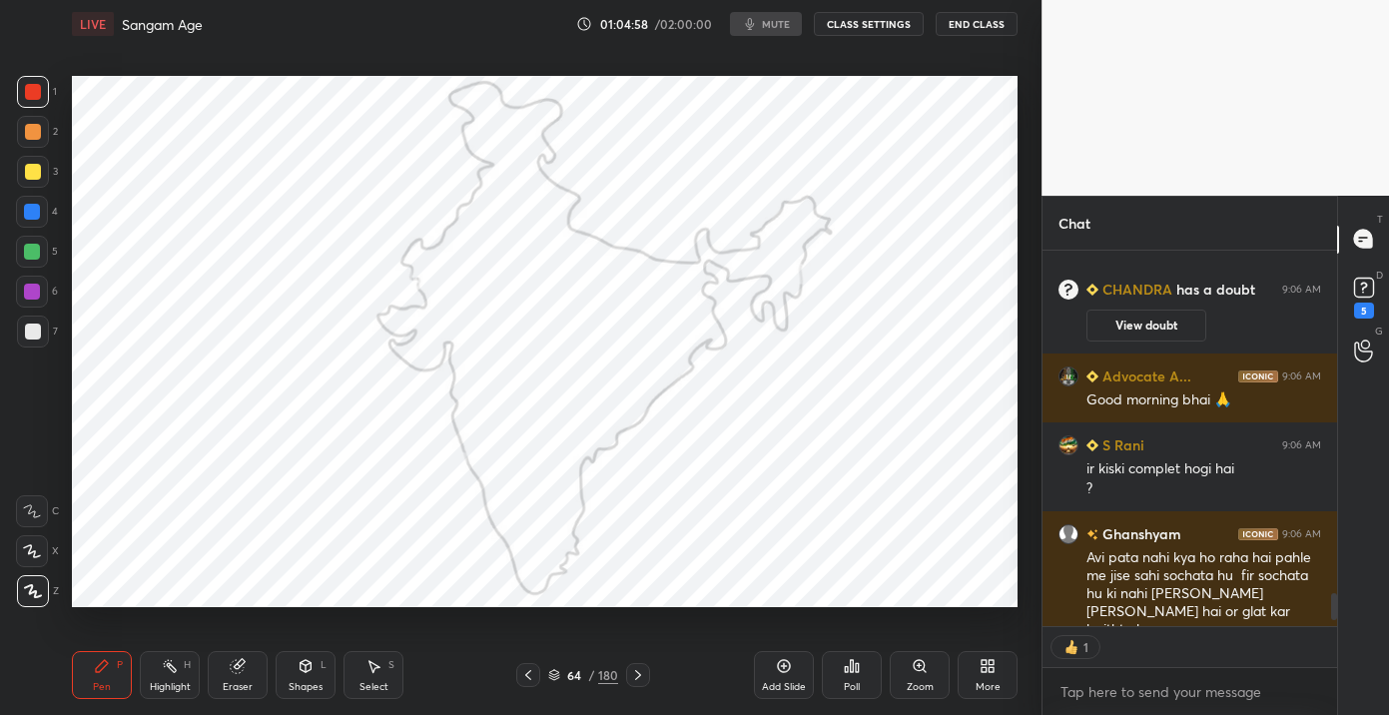
scroll to position [6, 7]
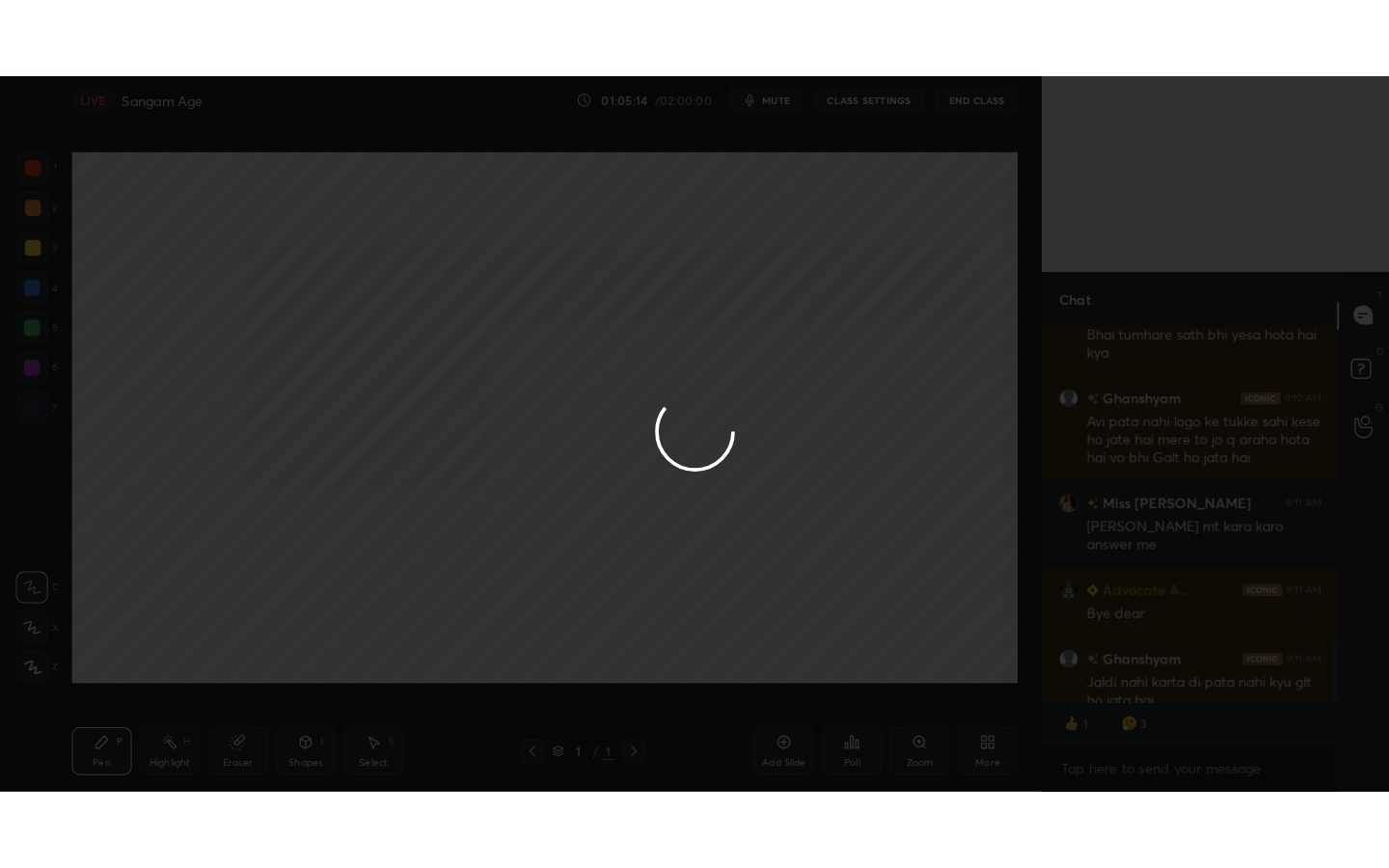
scroll to position [95861, 95540]
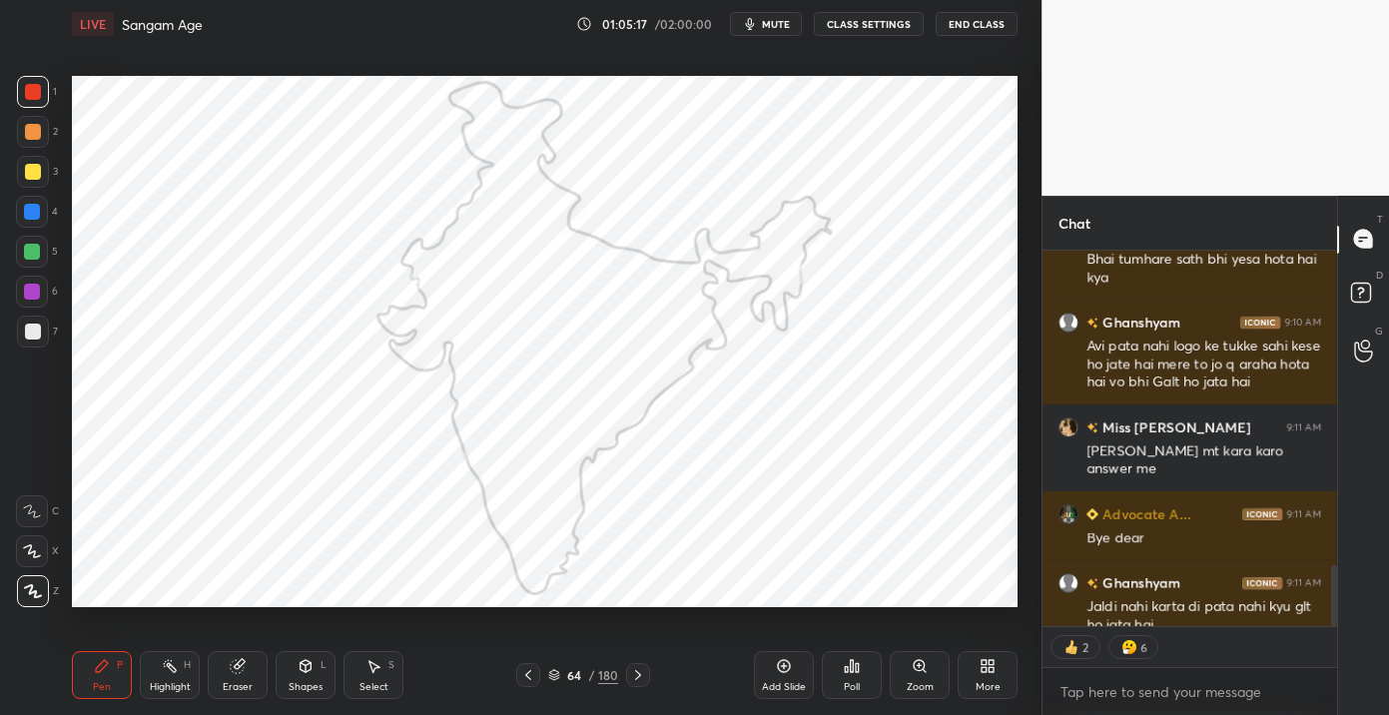
click at [982, 663] on icon at bounding box center [984, 662] width 5 height 5
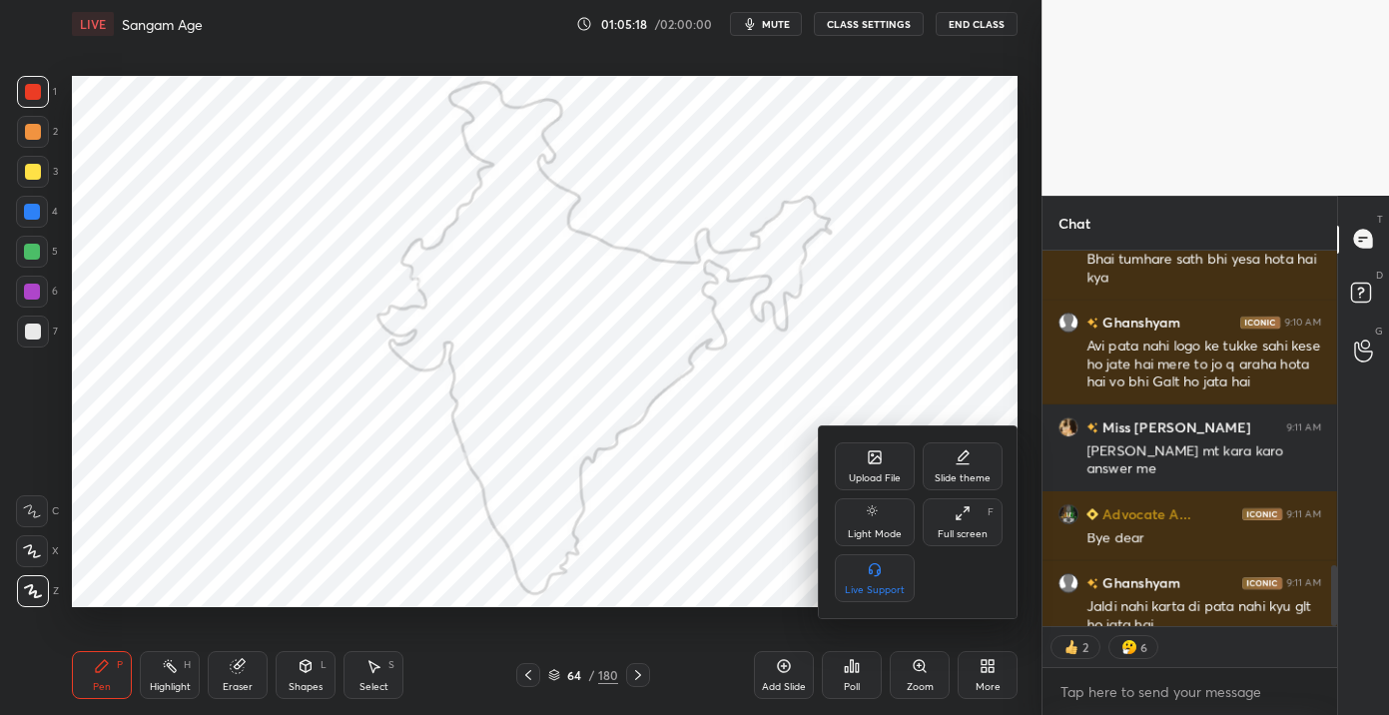
click at [958, 525] on div "Full screen F" at bounding box center [963, 522] width 80 height 48
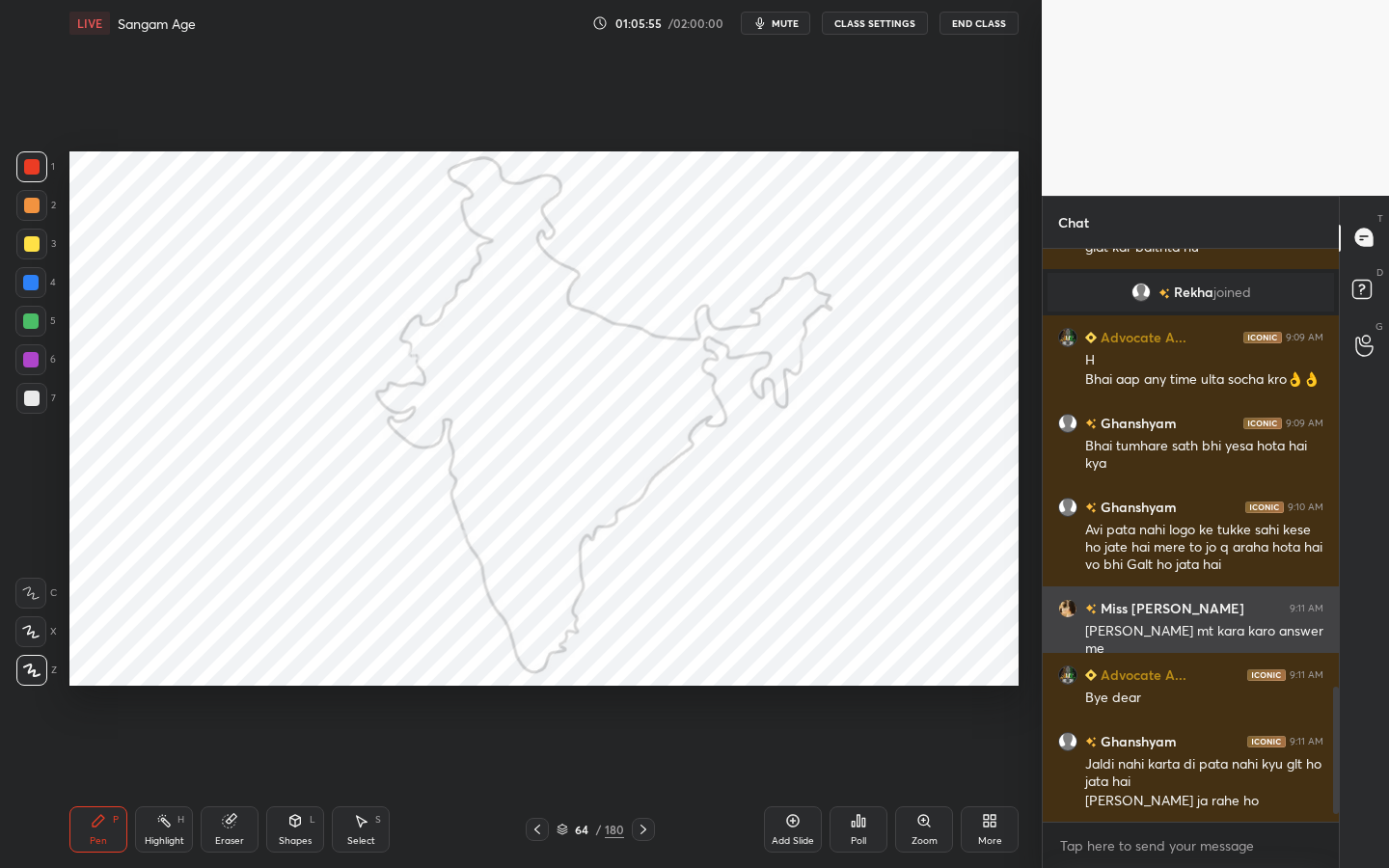
scroll to position [1930, 0]
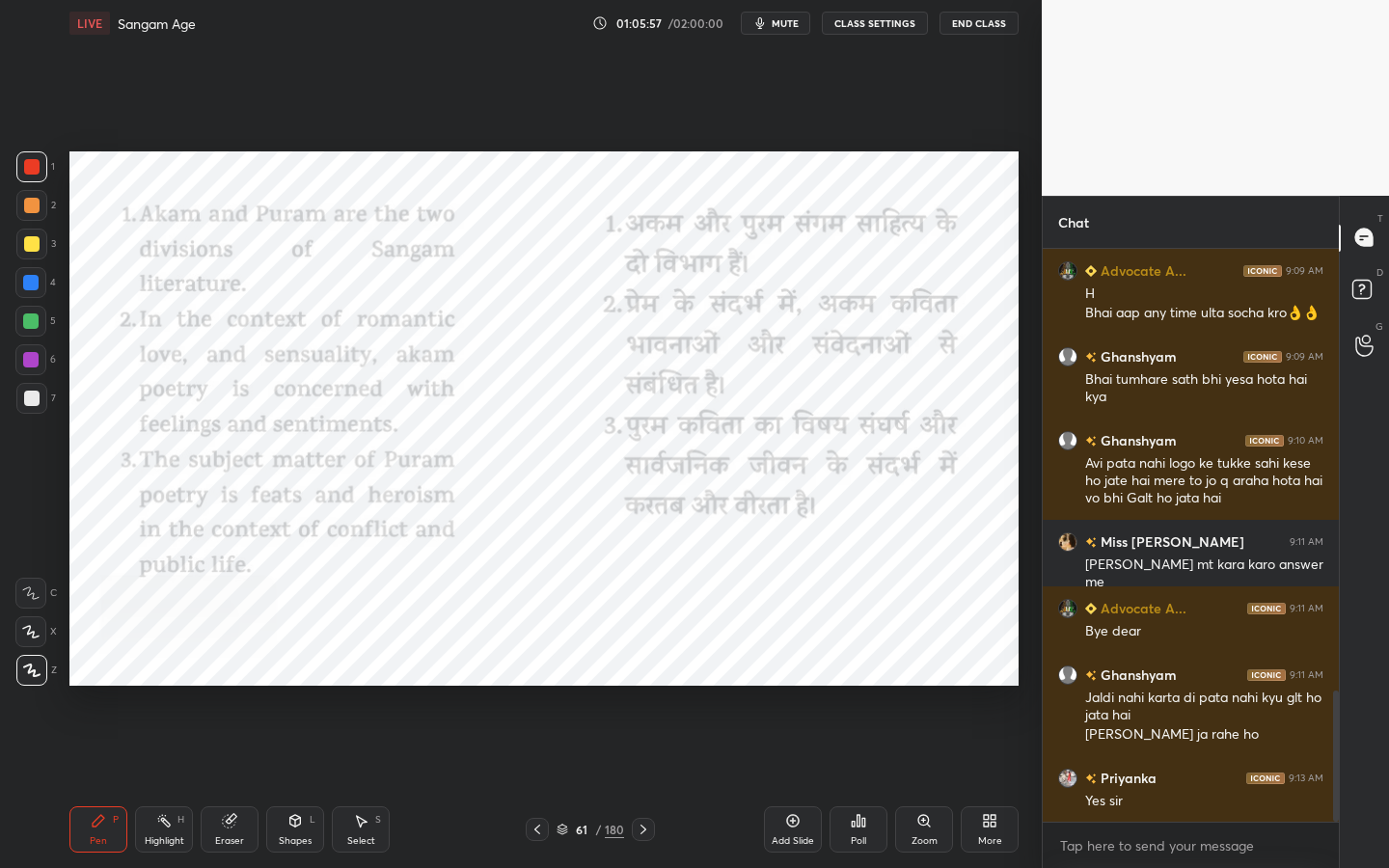
click at [605, 689] on div "180" at bounding box center [614, 829] width 19 height 17
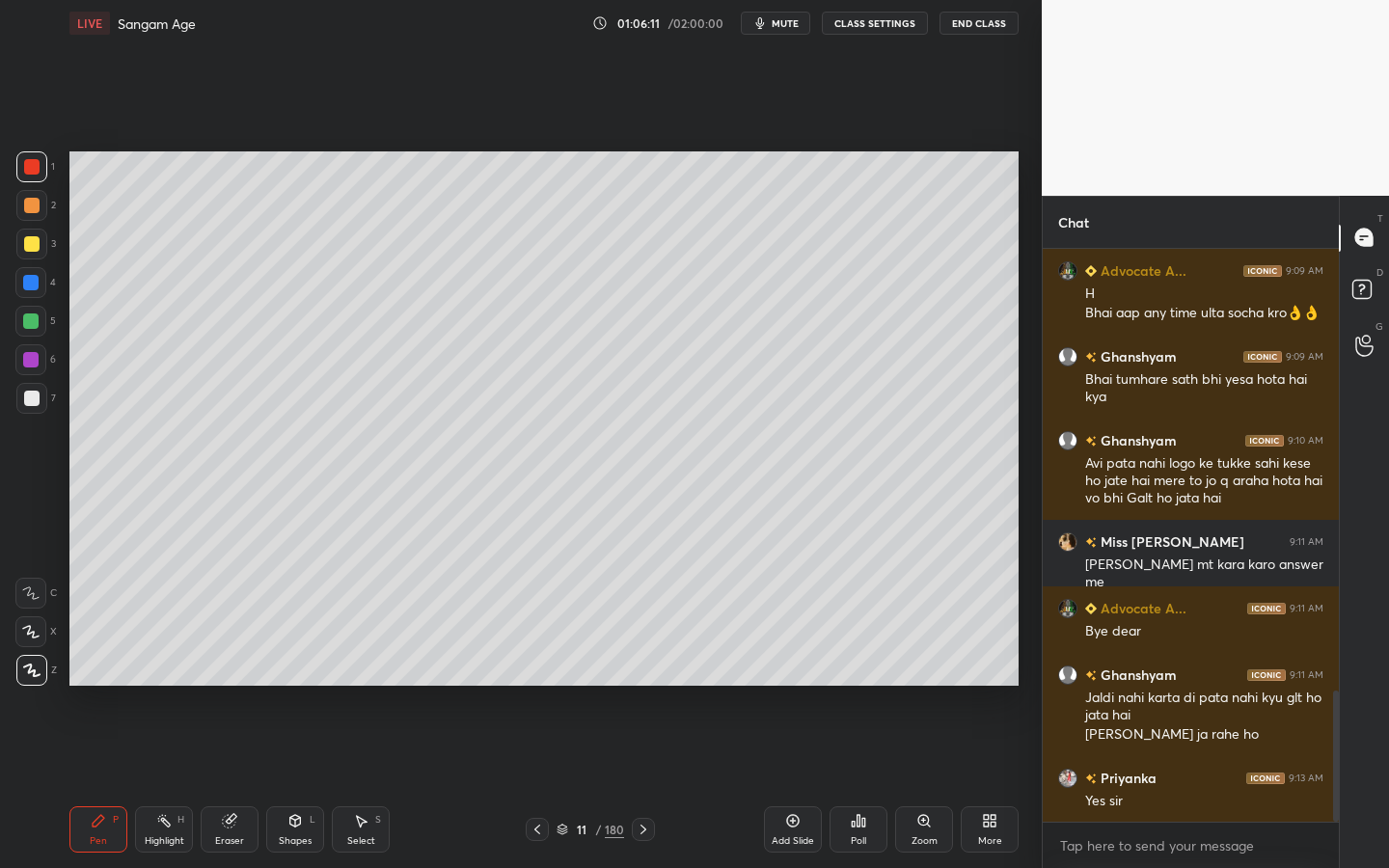
click at [599, 689] on div "/" at bounding box center [598, 829] width 6 height 12
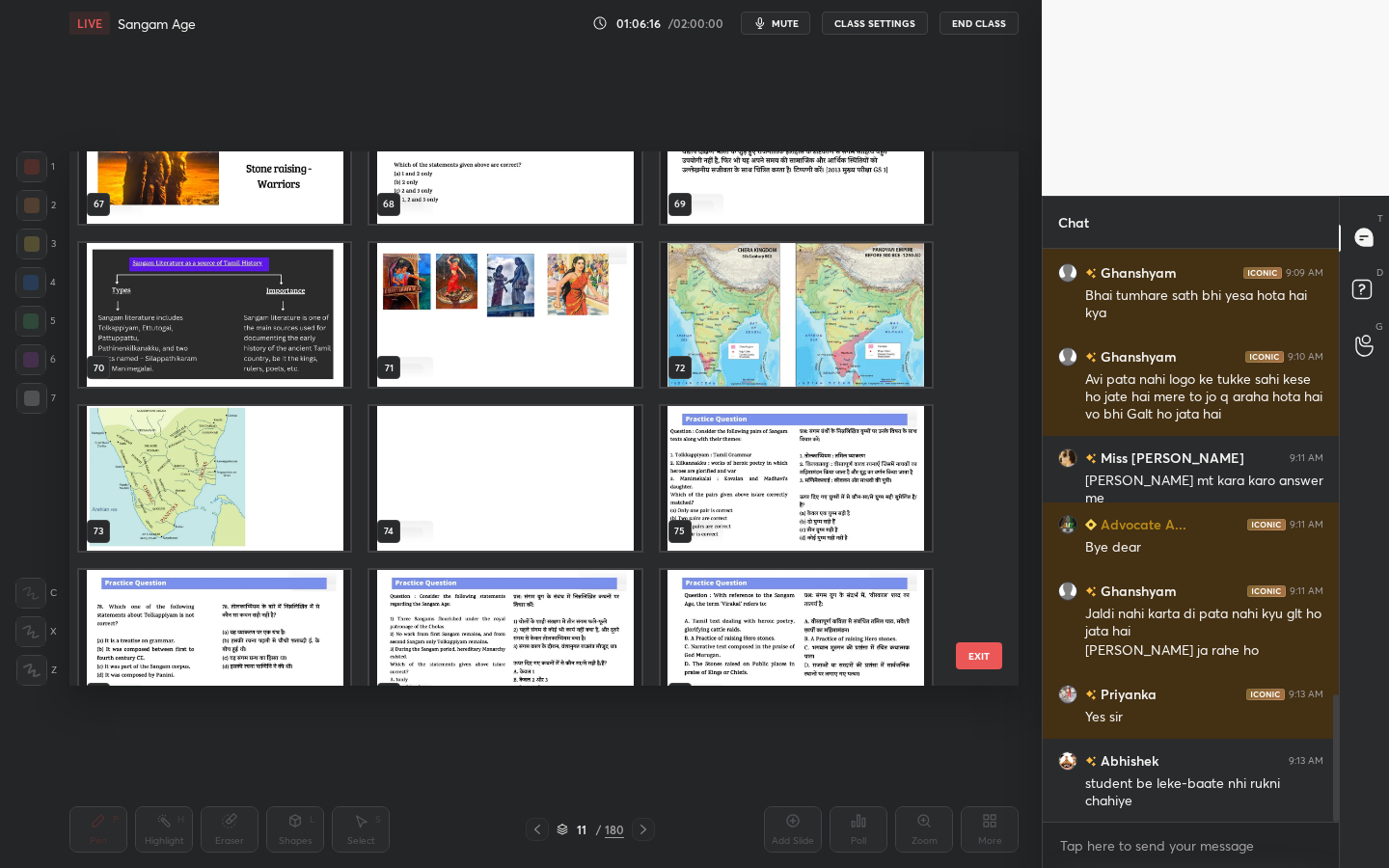
scroll to position [3682, 0]
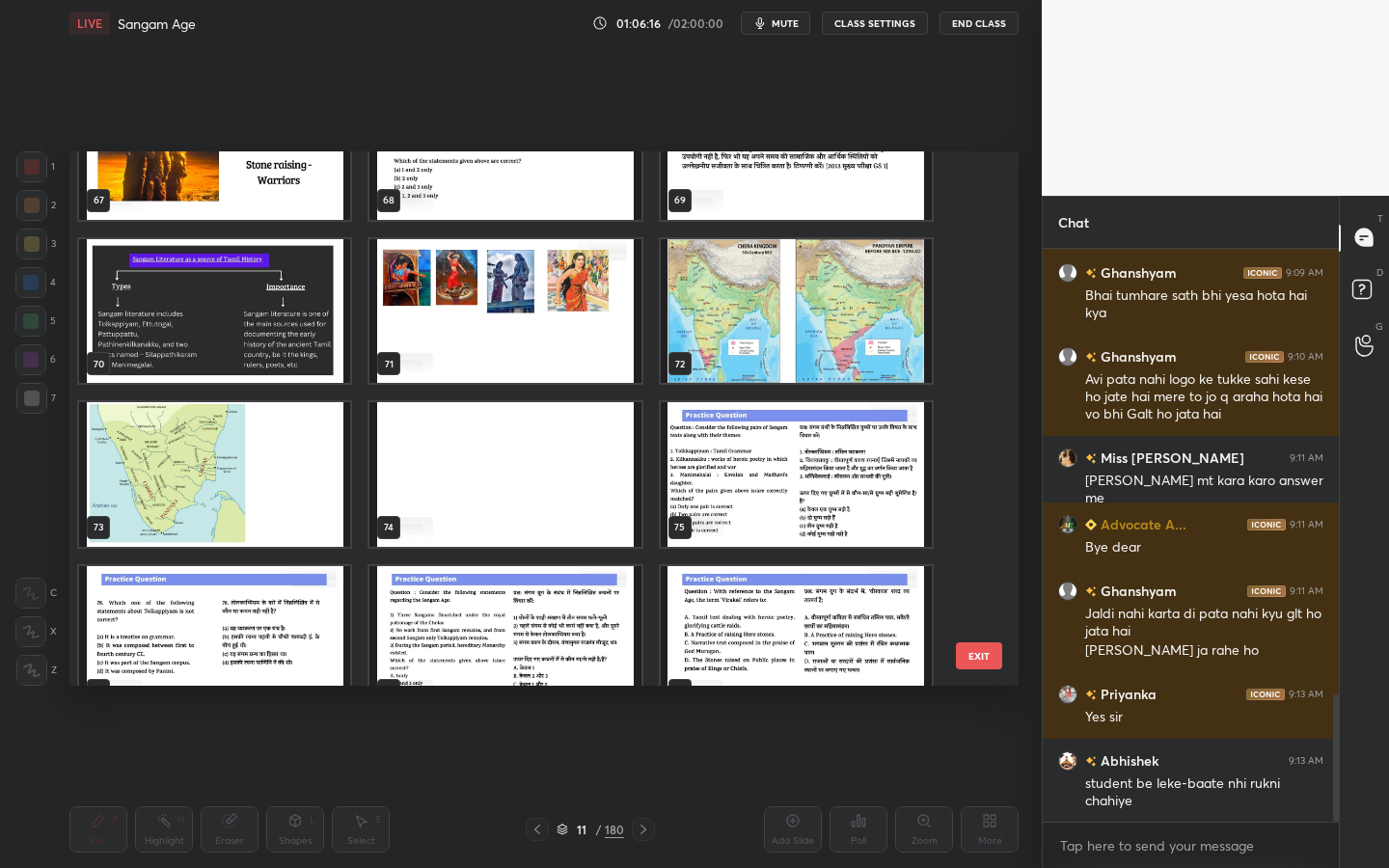
click at [554, 322] on img "grid" at bounding box center [505, 312] width 271 height 145
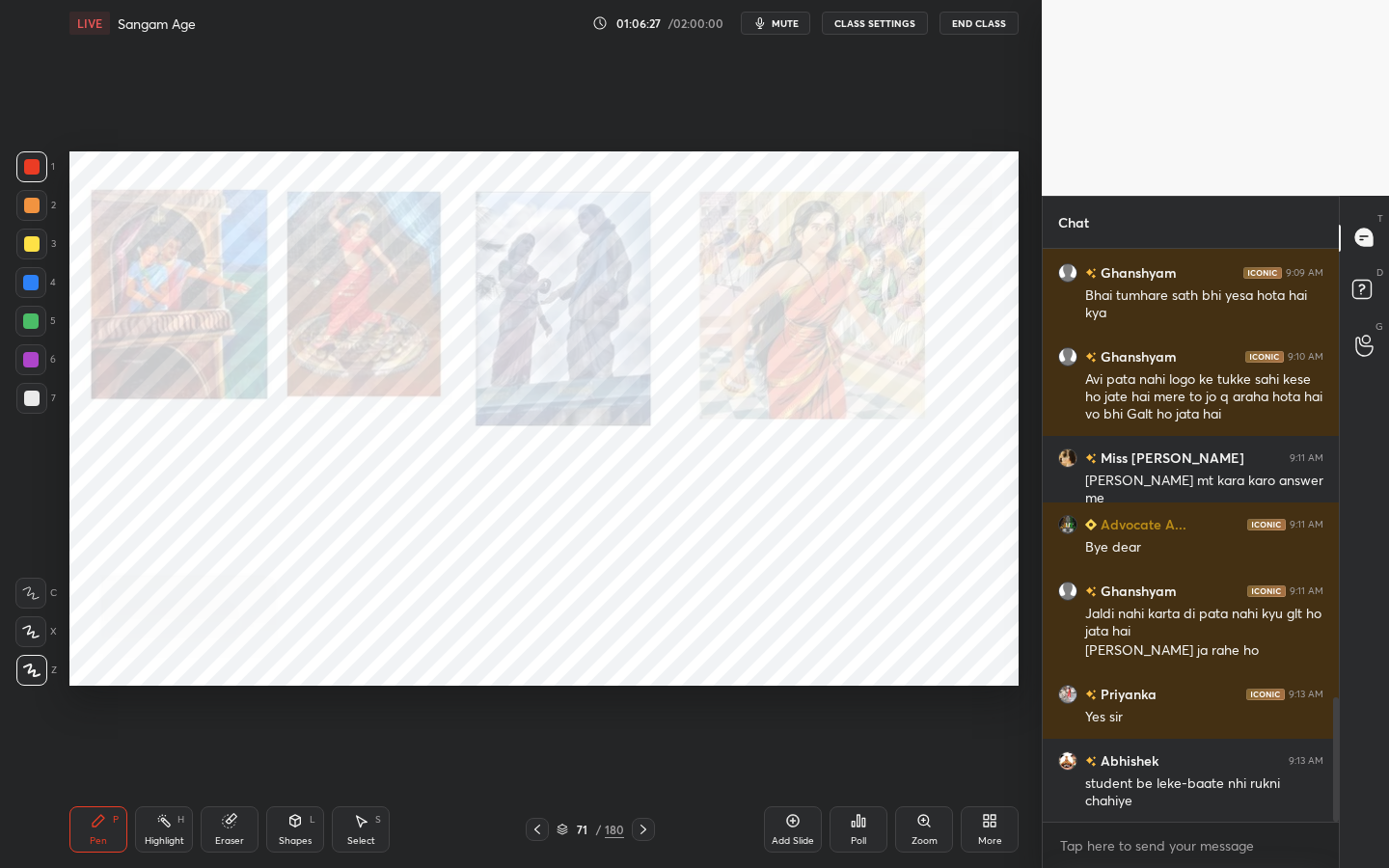
scroll to position [2060, 0]
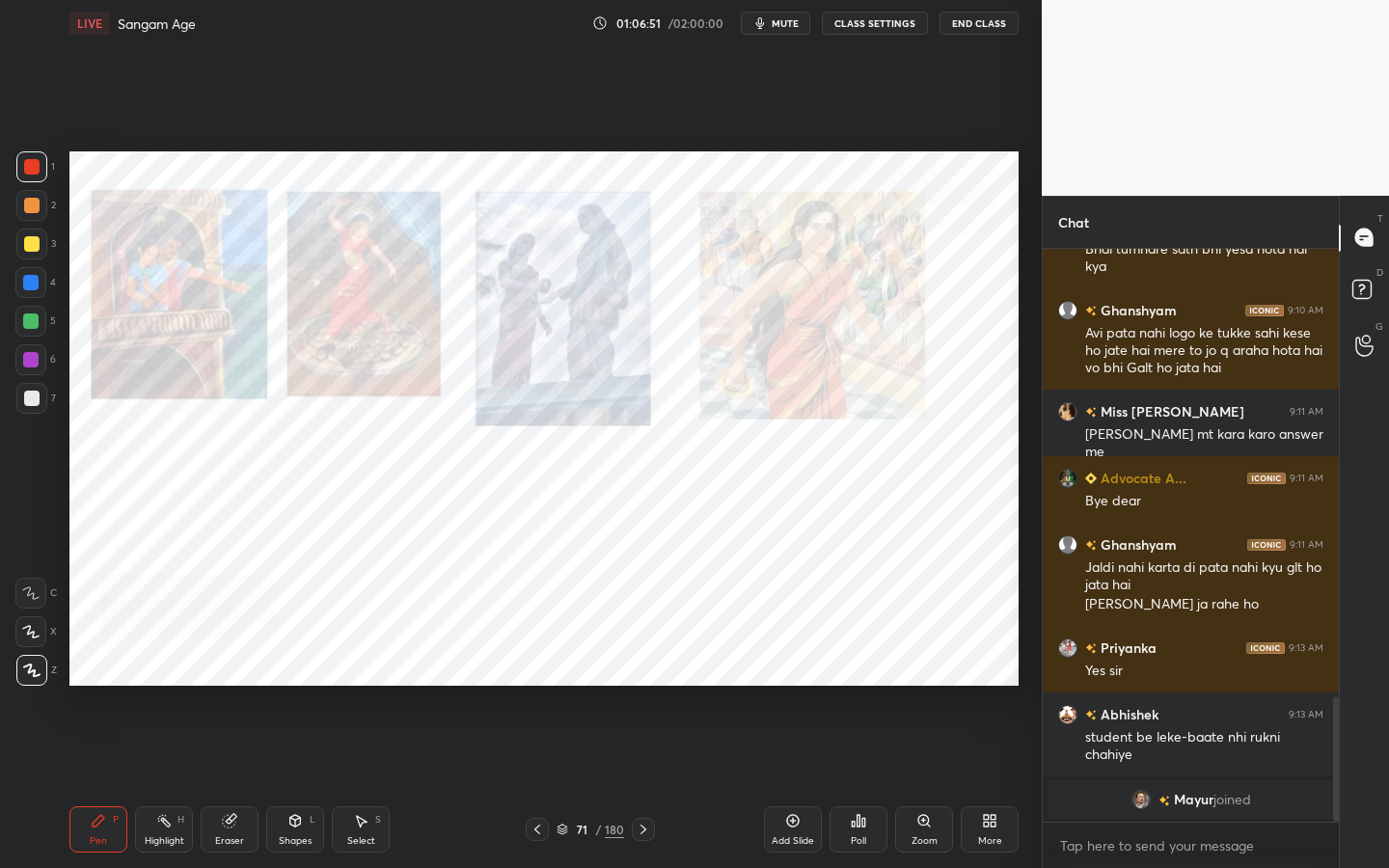
click at [309, 689] on div "Shapes L" at bounding box center [296, 829] width 58 height 46
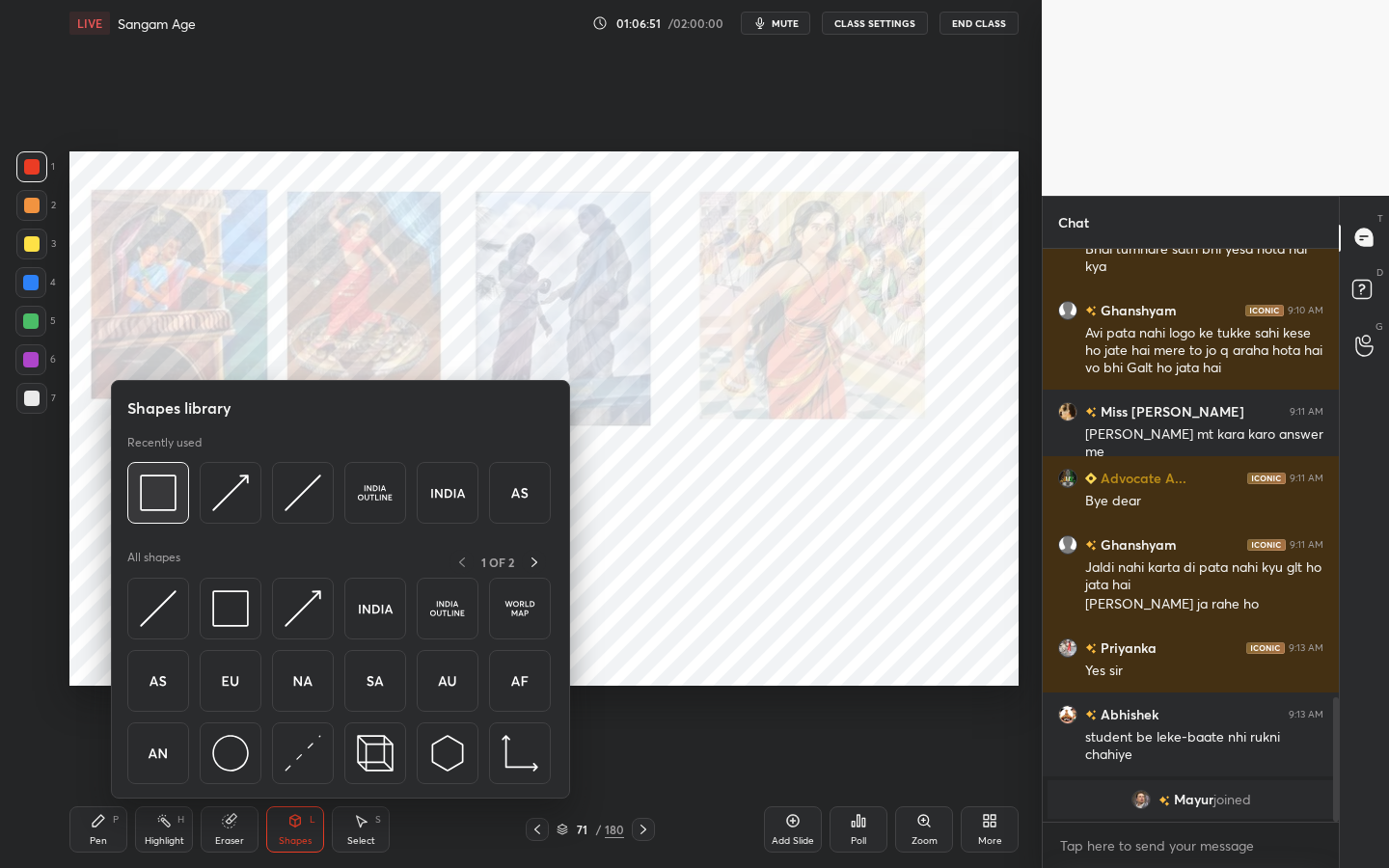
click at [173, 509] on img at bounding box center [158, 492] width 37 height 37
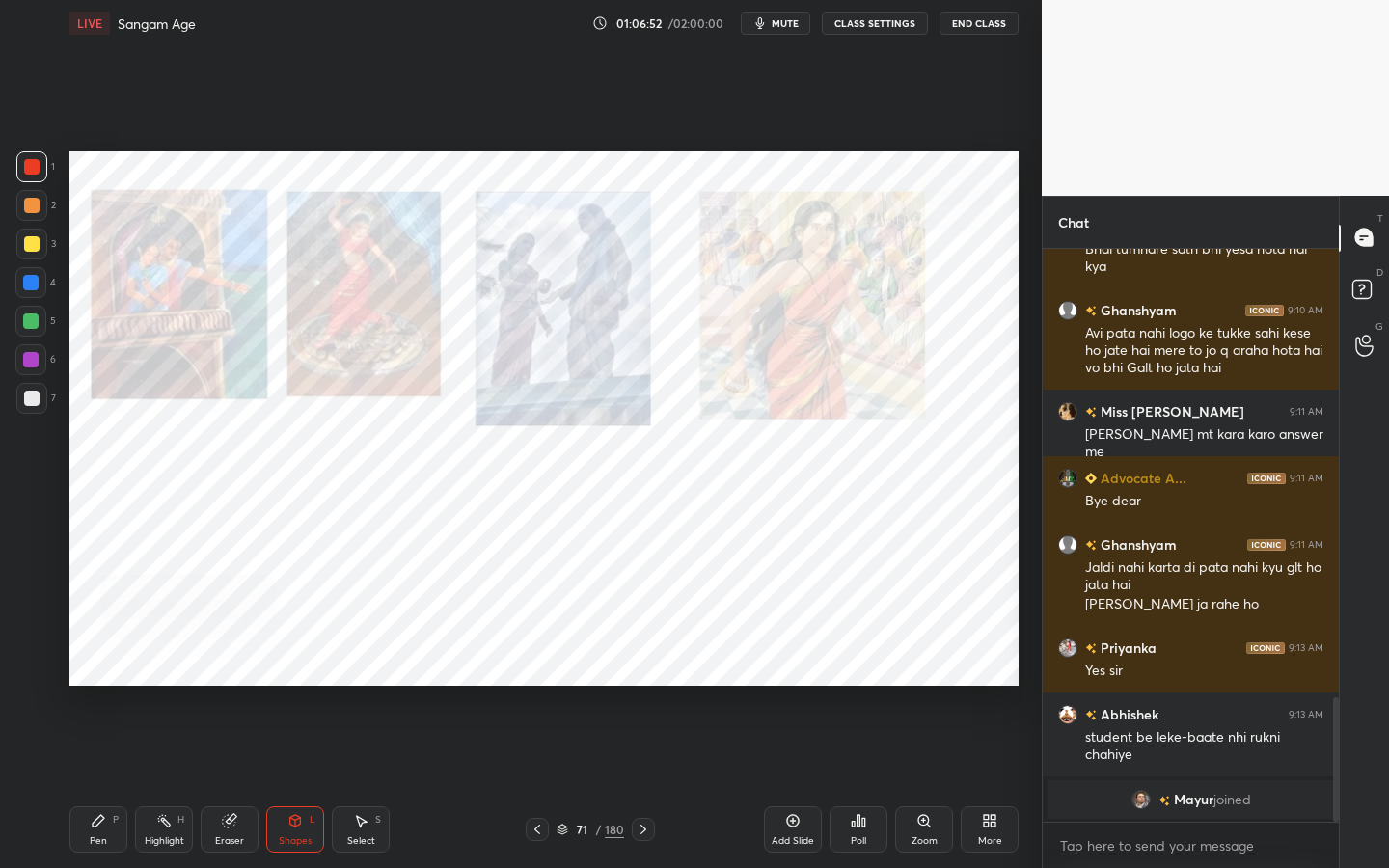
click at [24, 283] on div at bounding box center [31, 283] width 15 height 15
click at [31, 172] on div at bounding box center [32, 167] width 15 height 15
click at [225, 145] on div "Setting up your live class Poll for secs No correct answer Start poll" at bounding box center [544, 418] width 965 height 744
click at [289, 689] on icon at bounding box center [296, 821] width 15 height 15
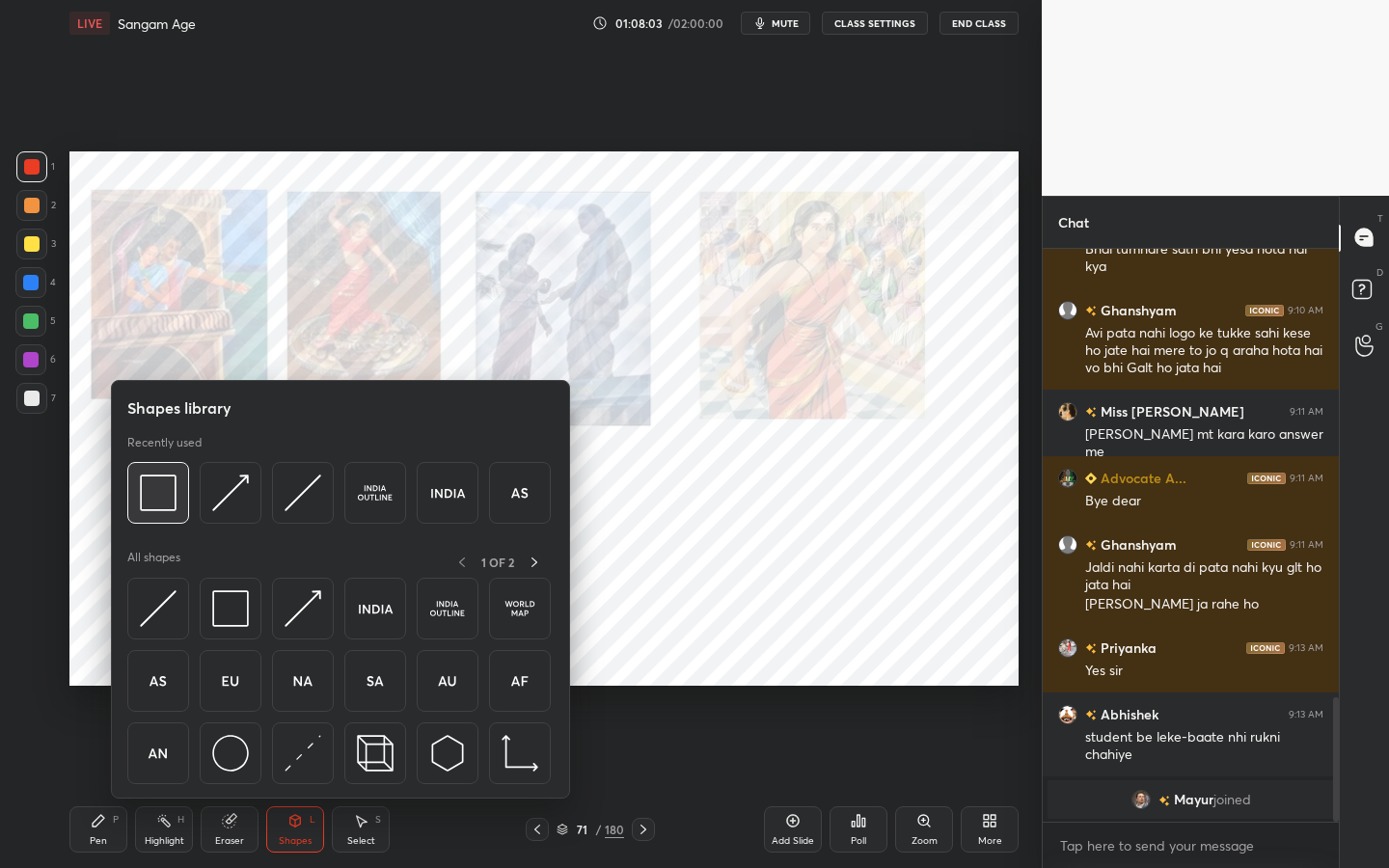
click at [158, 507] on img at bounding box center [158, 492] width 37 height 37
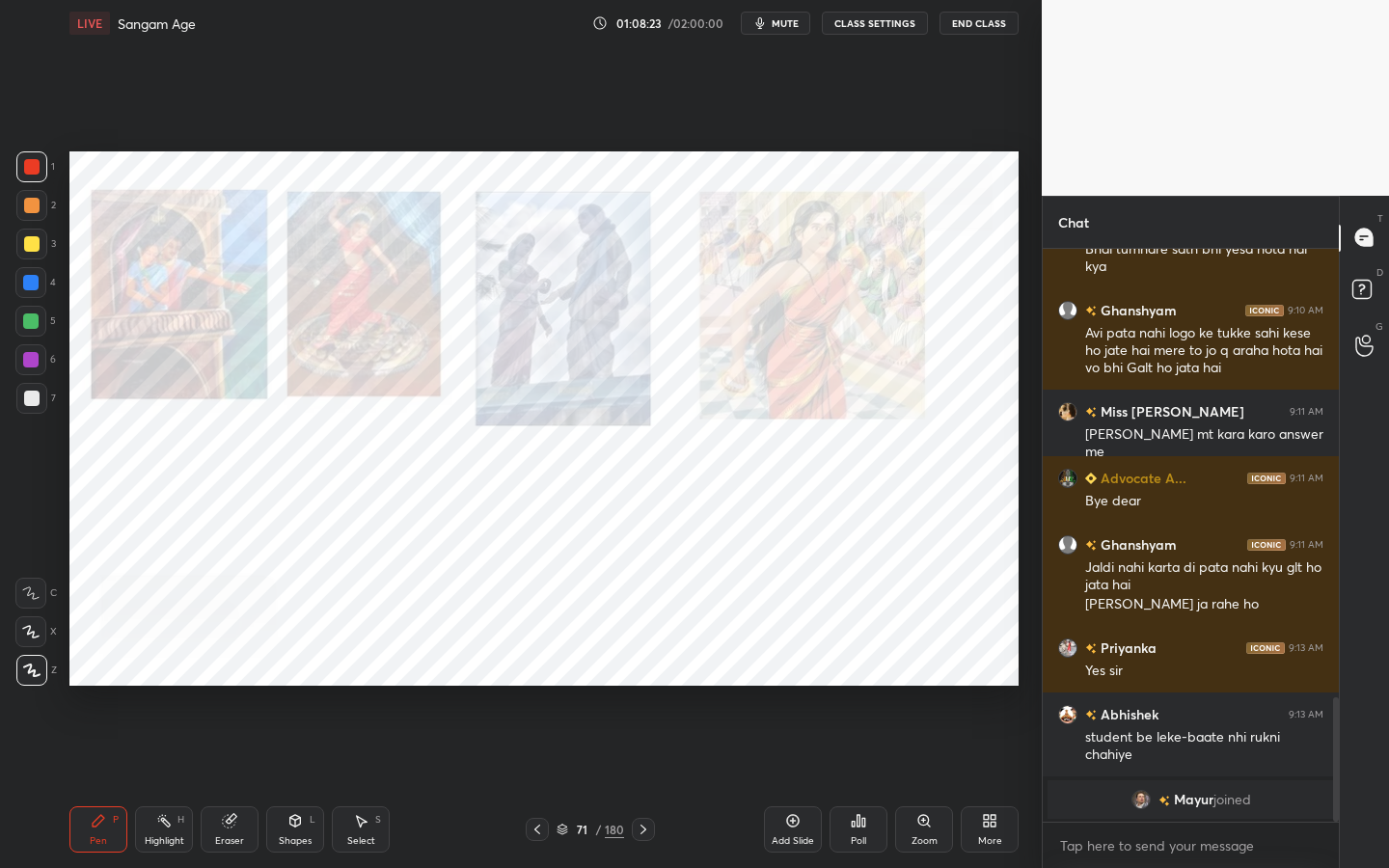
click at [303, 689] on div "Shapes L" at bounding box center [296, 829] width 58 height 46
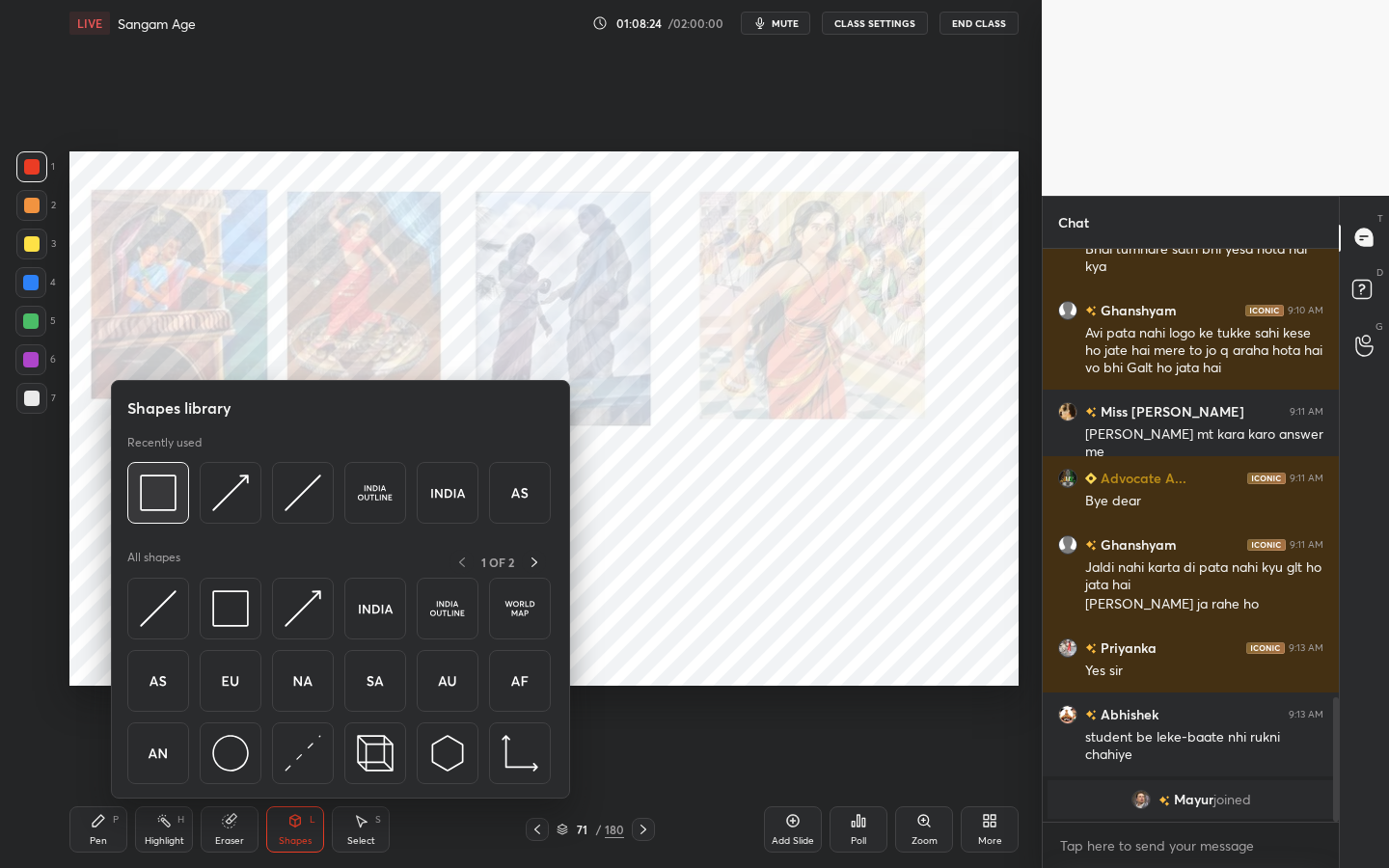
click at [163, 491] on img at bounding box center [158, 492] width 37 height 37
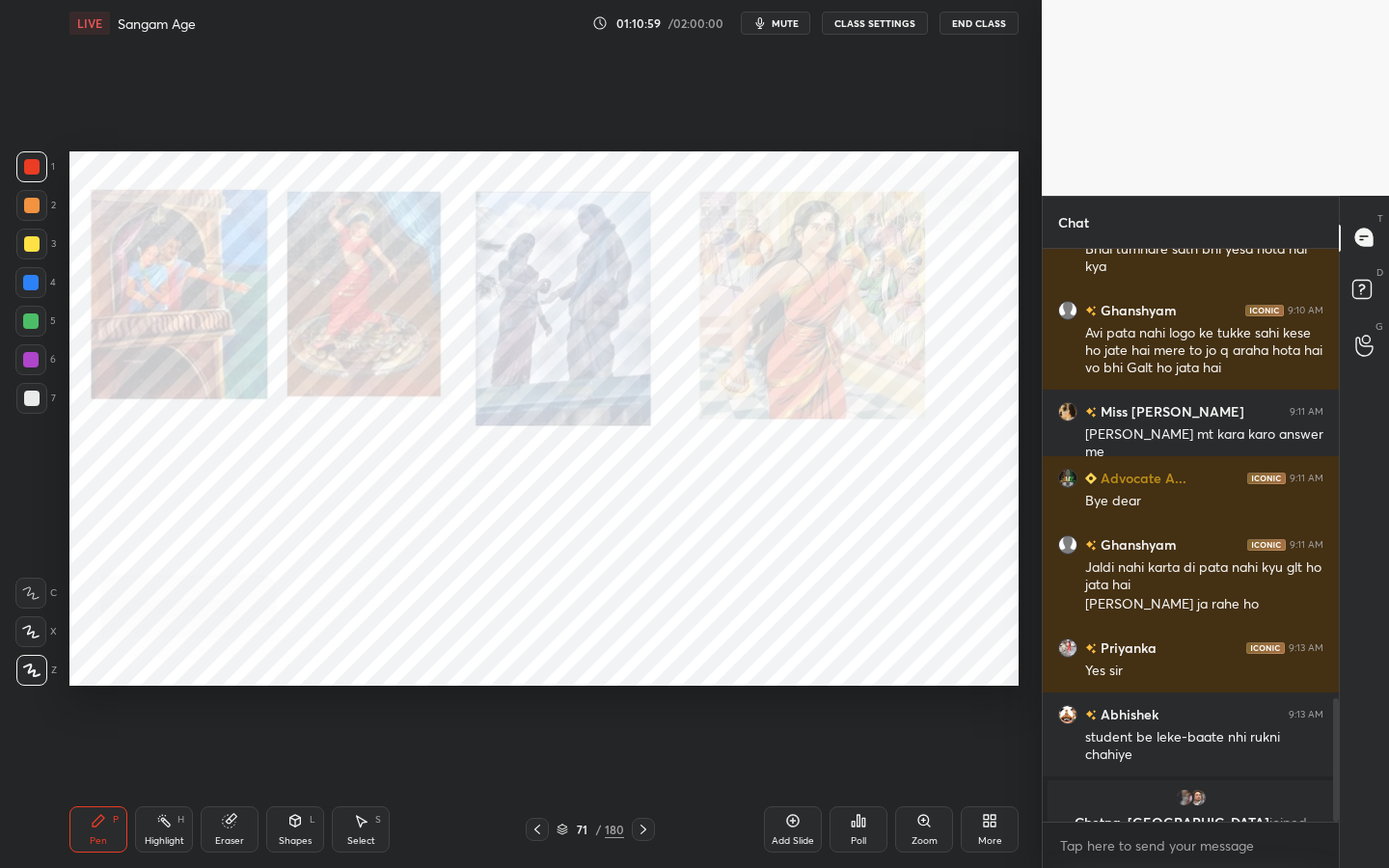
scroll to position [2085, 0]
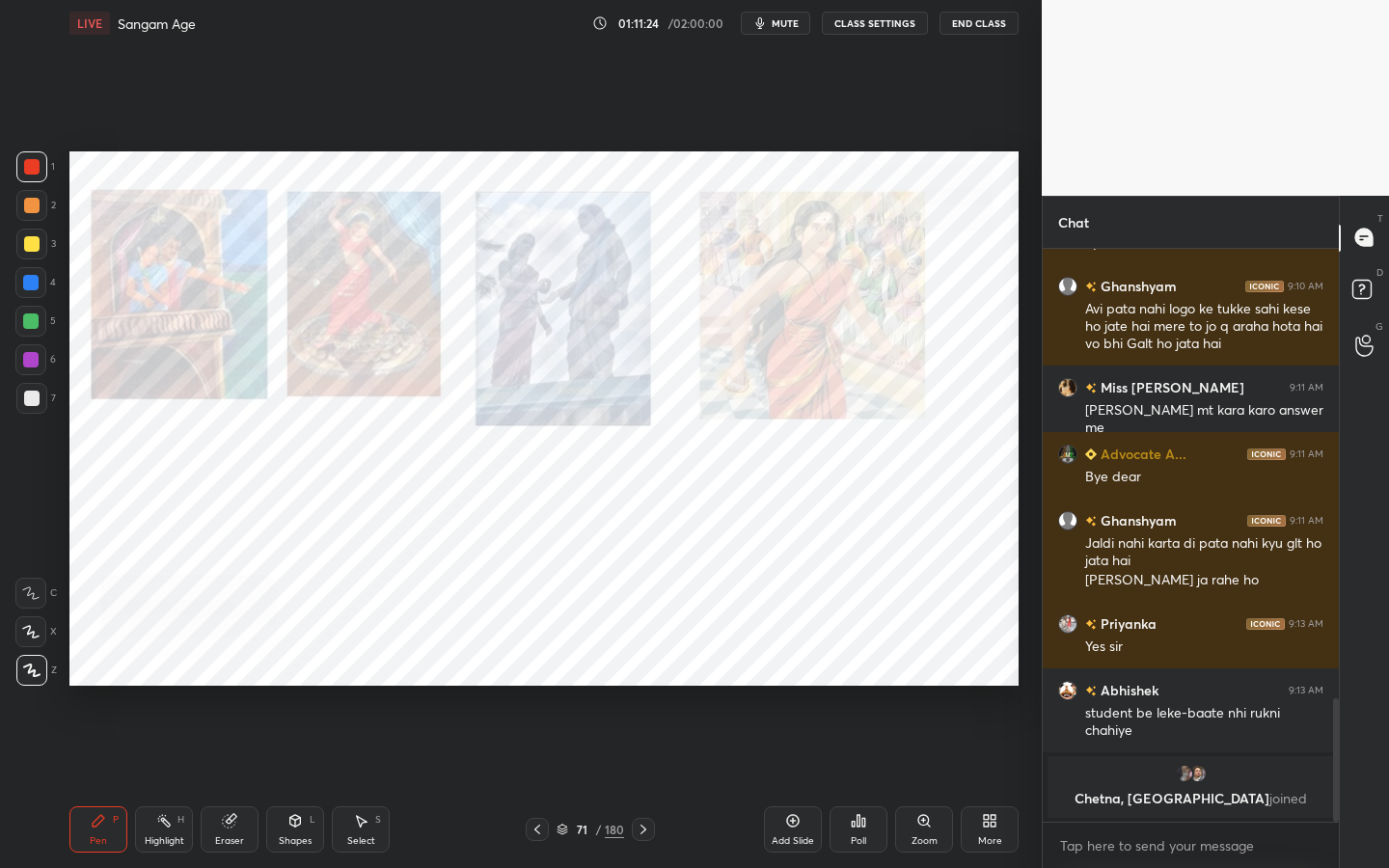
click at [45, 362] on div at bounding box center [31, 360] width 31 height 31
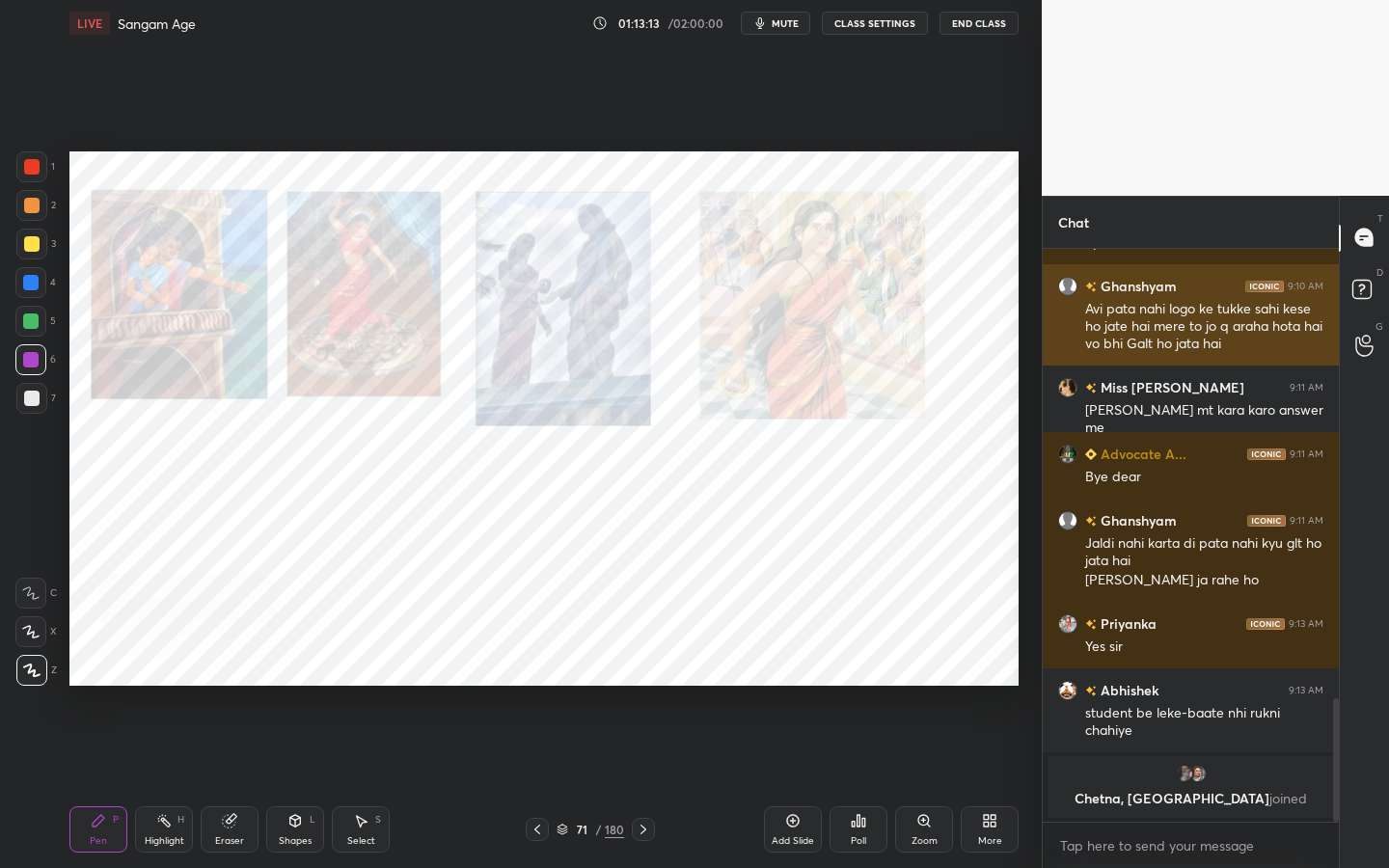
click at [1045, 282] on div "1 2 3 4 5 6 7 C X Z C X Z E E Erase all H H LIVE Sangam Age 01:13:13 / 02:00:00…" at bounding box center [694, 434] width 1389 height 868
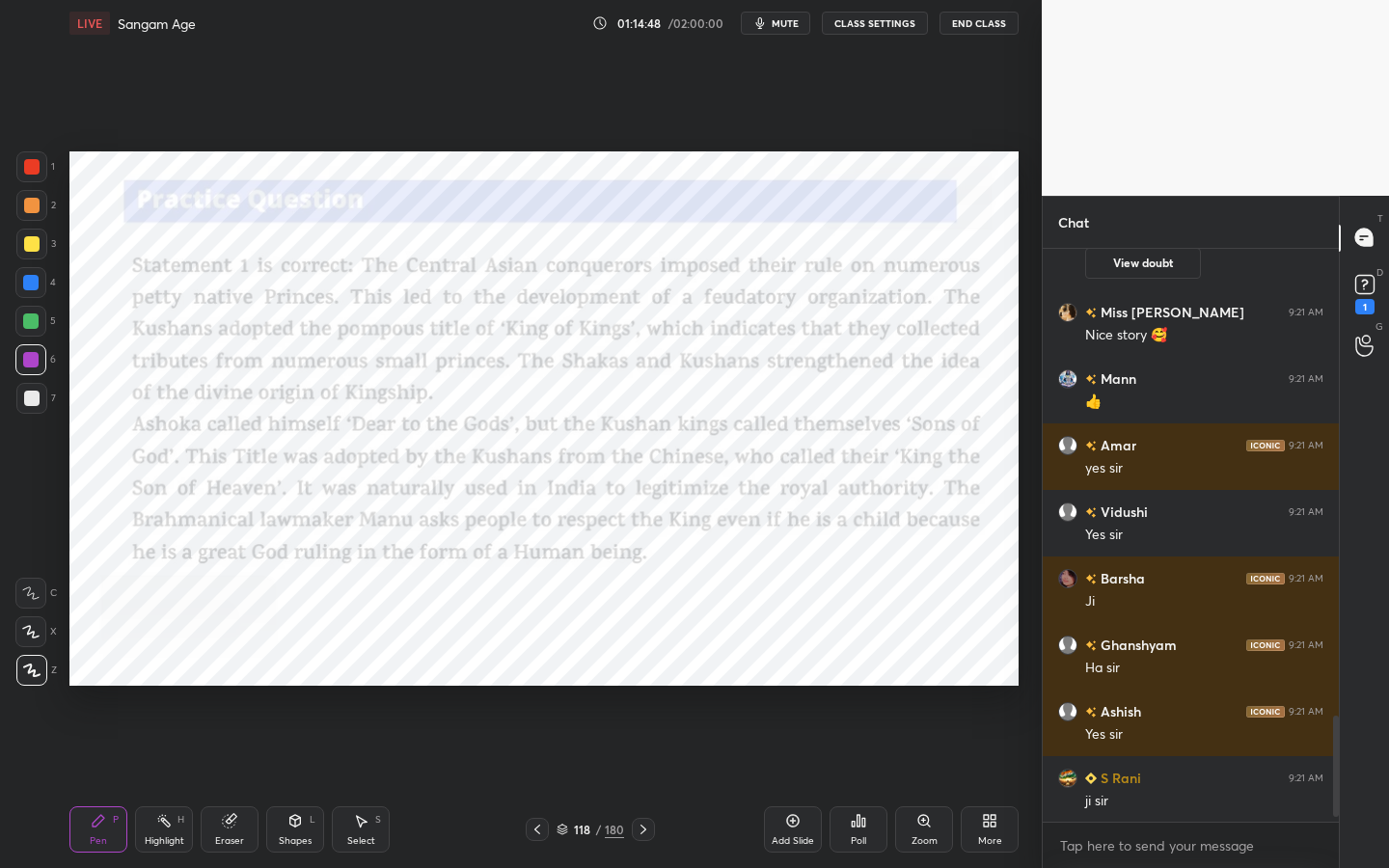
scroll to position [2590, 0]
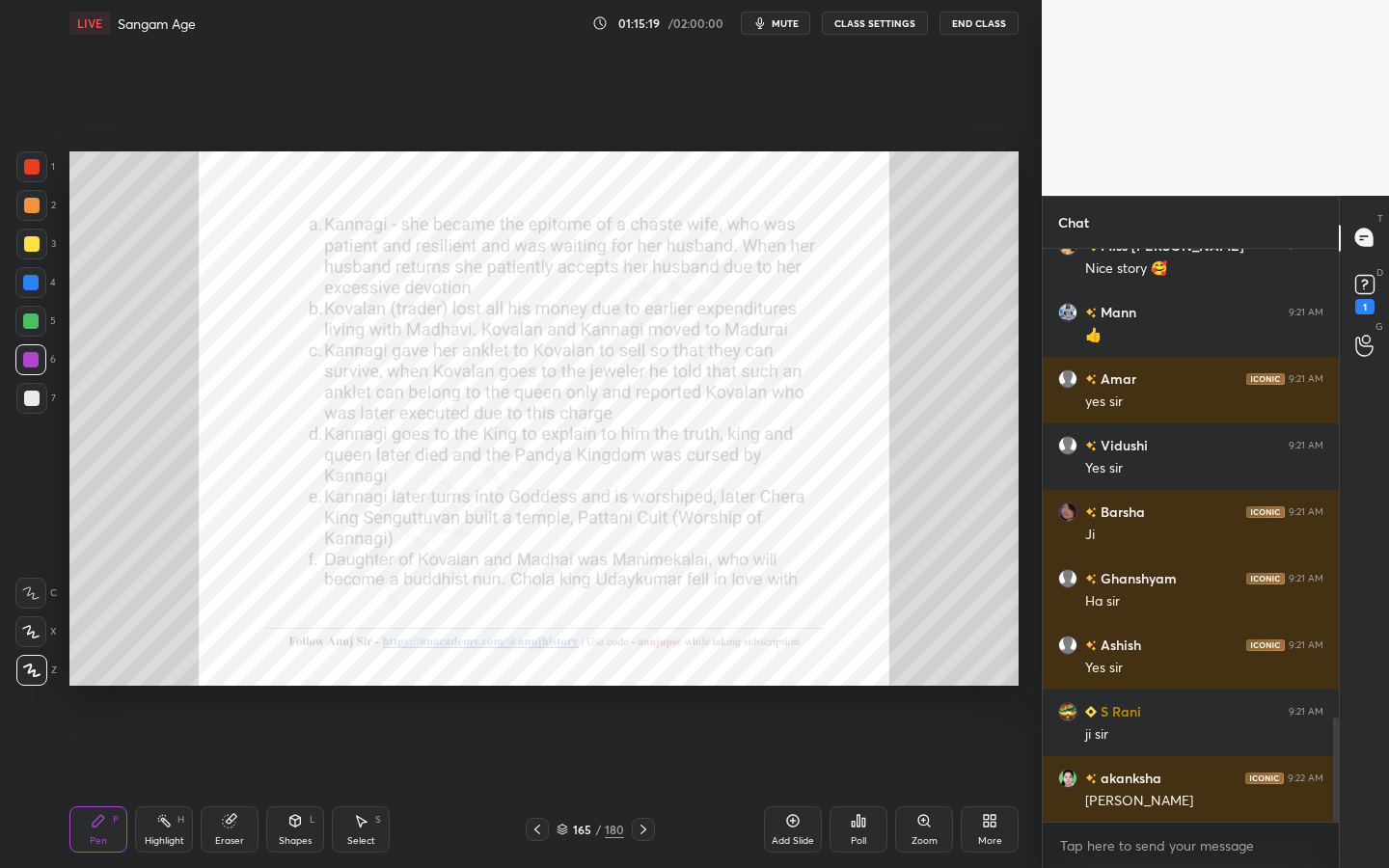
click at [909, 689] on div "Zoom" at bounding box center [924, 829] width 58 height 46
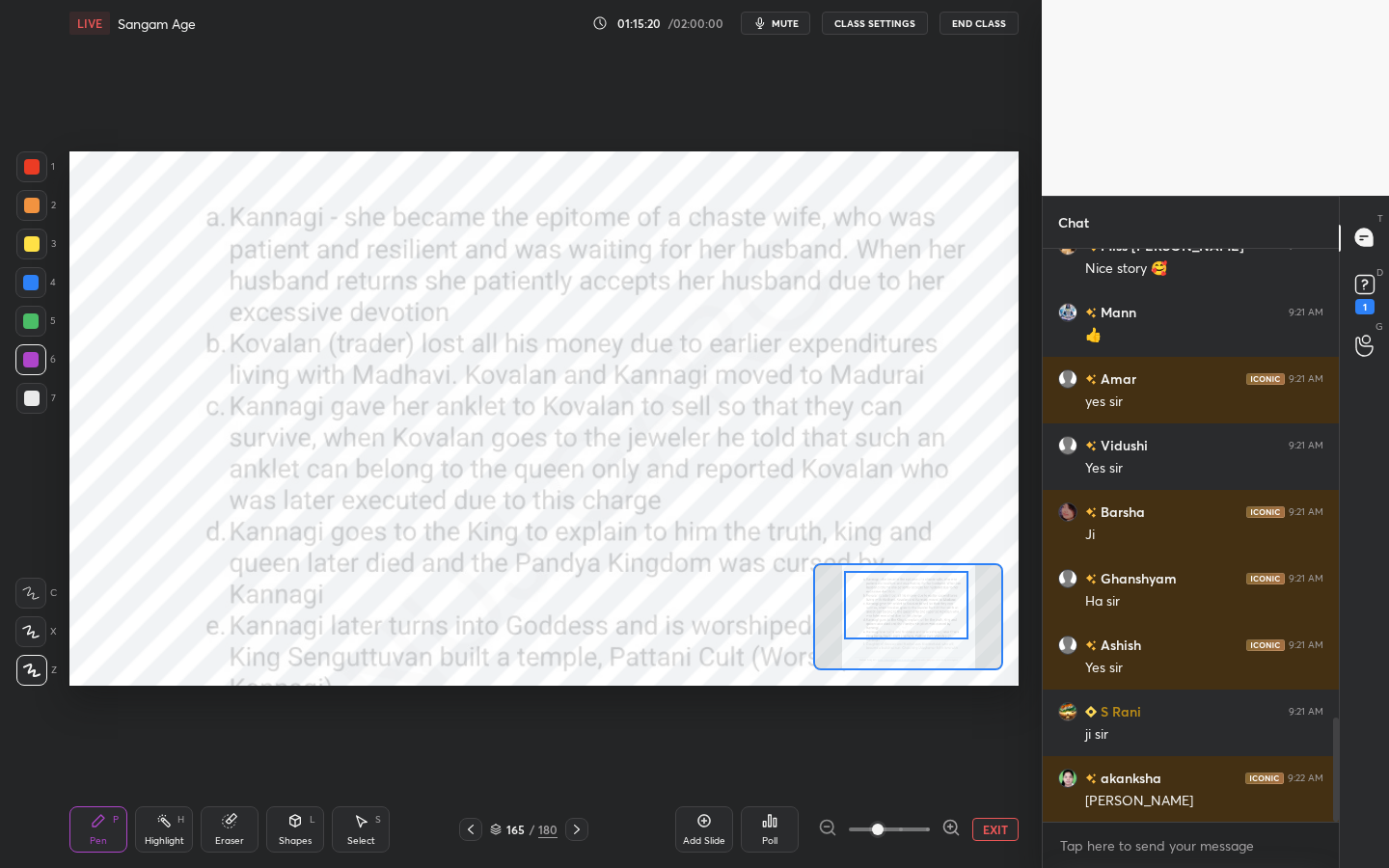
click at [924, 608] on div at bounding box center [906, 604] width 125 height 69
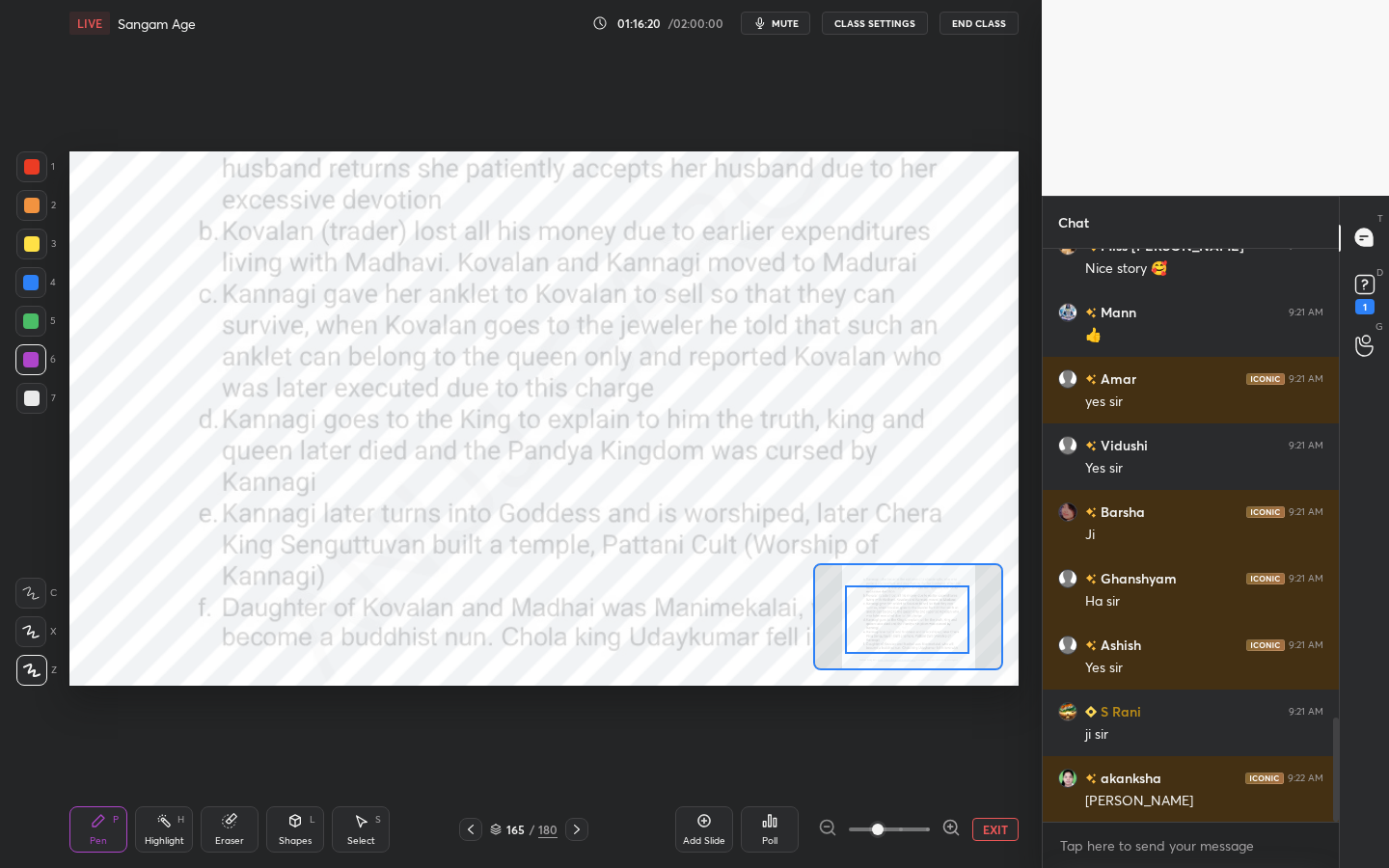
drag, startPoint x: 907, startPoint y: 611, endPoint x: 908, endPoint y: 624, distance: 13.0
click at [907, 625] on div at bounding box center [907, 619] width 125 height 69
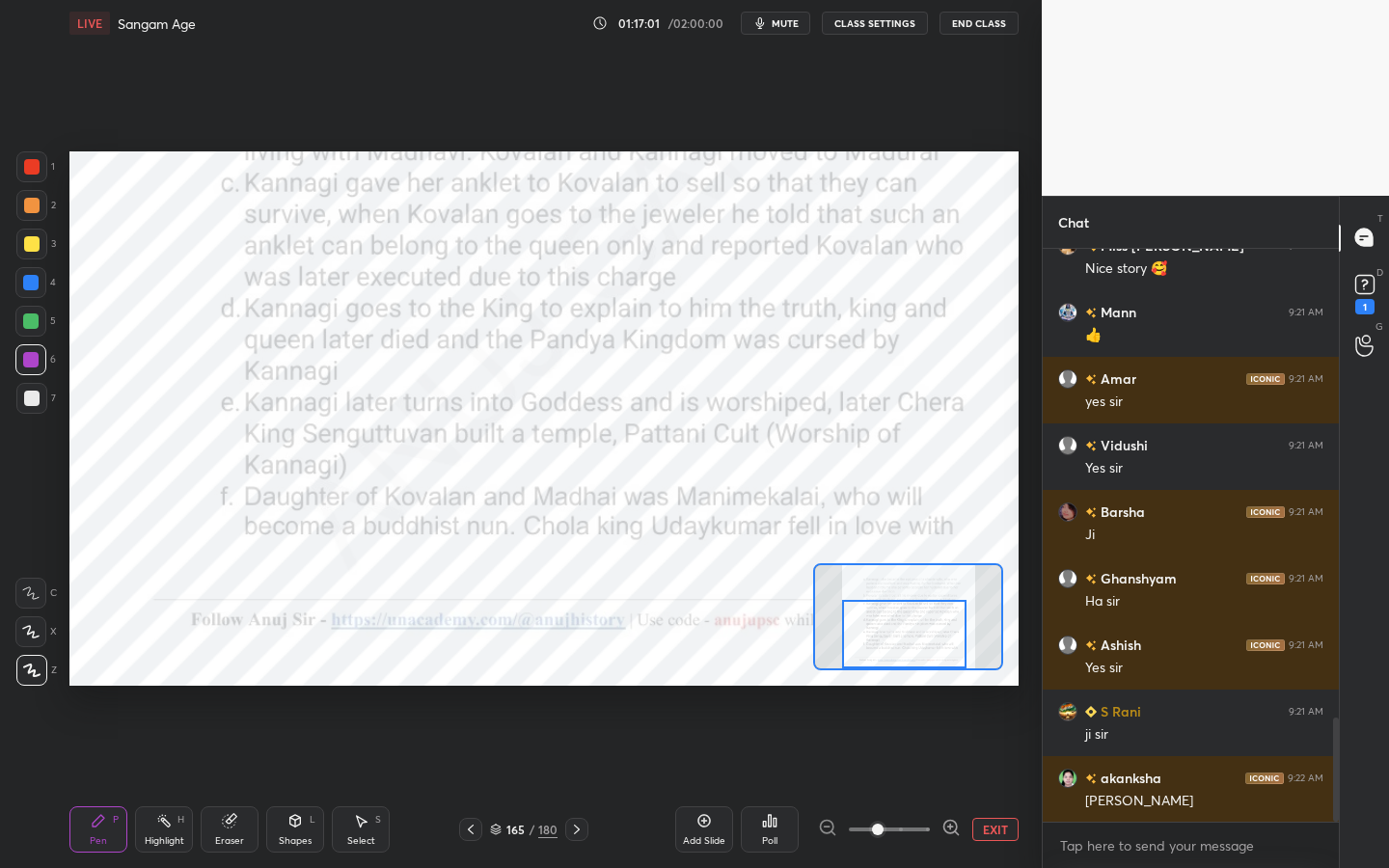
drag, startPoint x: 904, startPoint y: 606, endPoint x: 901, endPoint y: 620, distance: 14.3
click at [901, 620] on div at bounding box center [904, 633] width 125 height 69
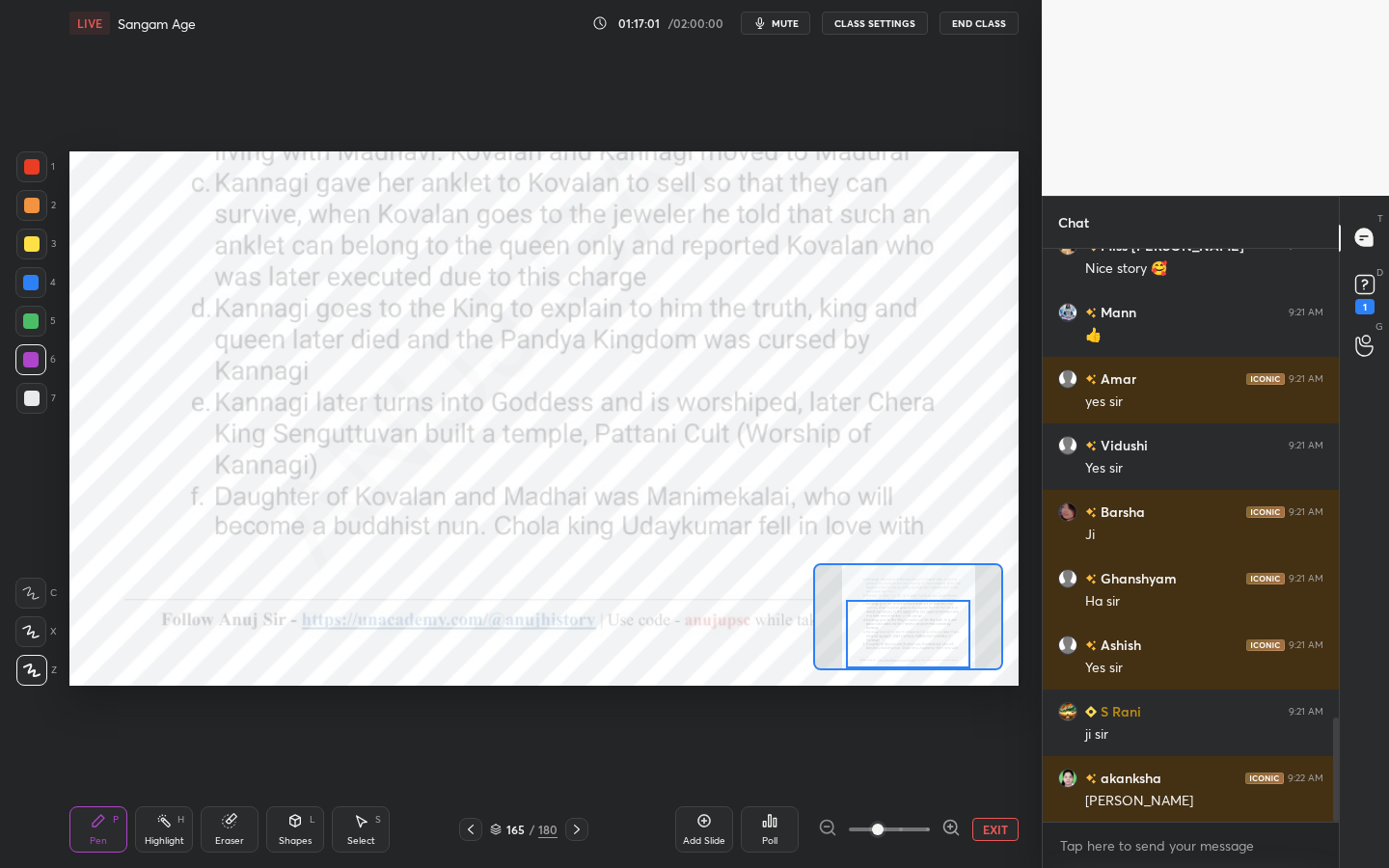
click at [915, 628] on div at bounding box center [908, 633] width 125 height 69
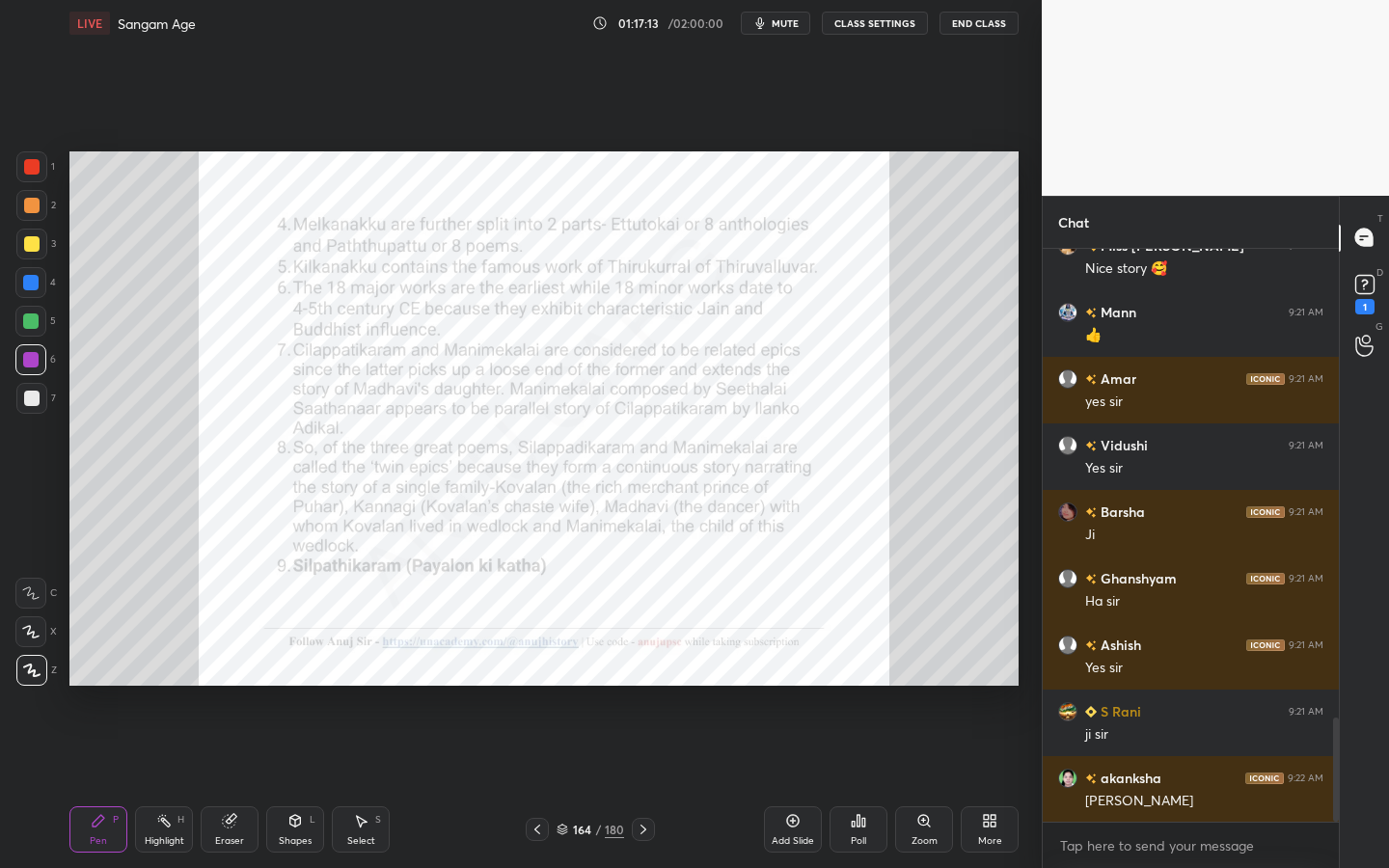
click at [794, 689] on div "Add Slide" at bounding box center [793, 841] width 43 height 10
click at [923, 689] on div "Zoom" at bounding box center [924, 841] width 26 height 10
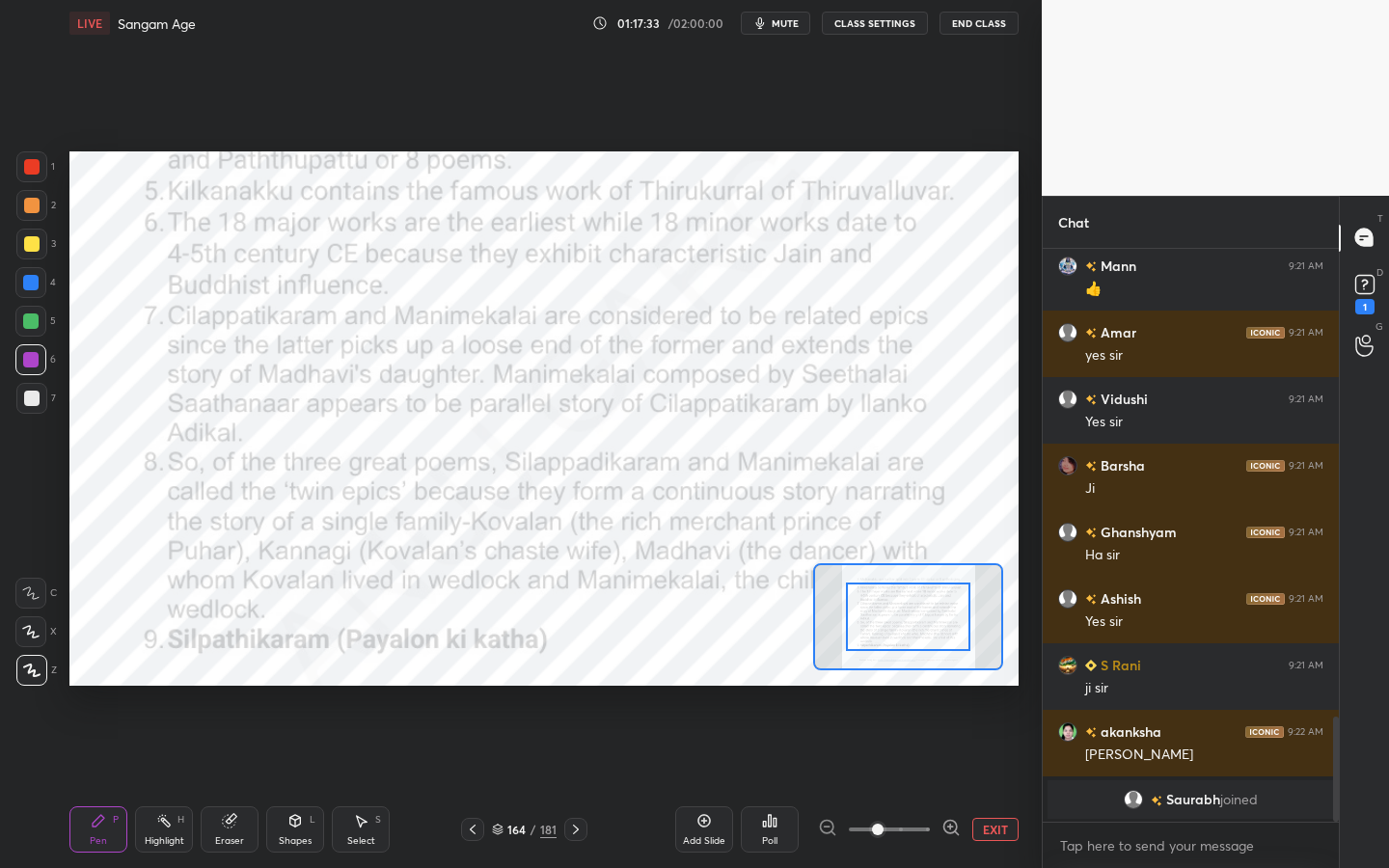
scroll to position [2555, 0]
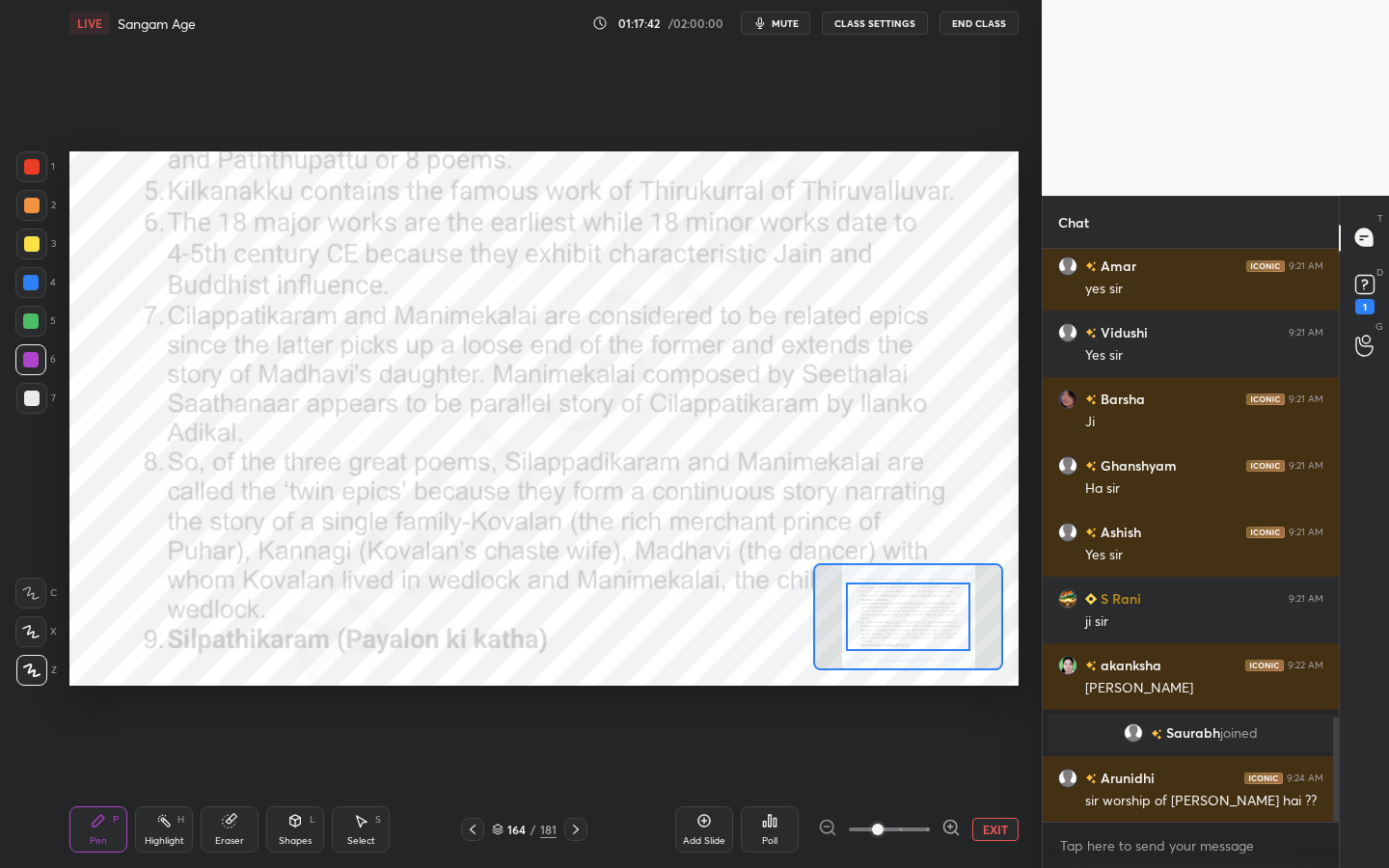
click at [239, 689] on div "Eraser" at bounding box center [230, 829] width 58 height 46
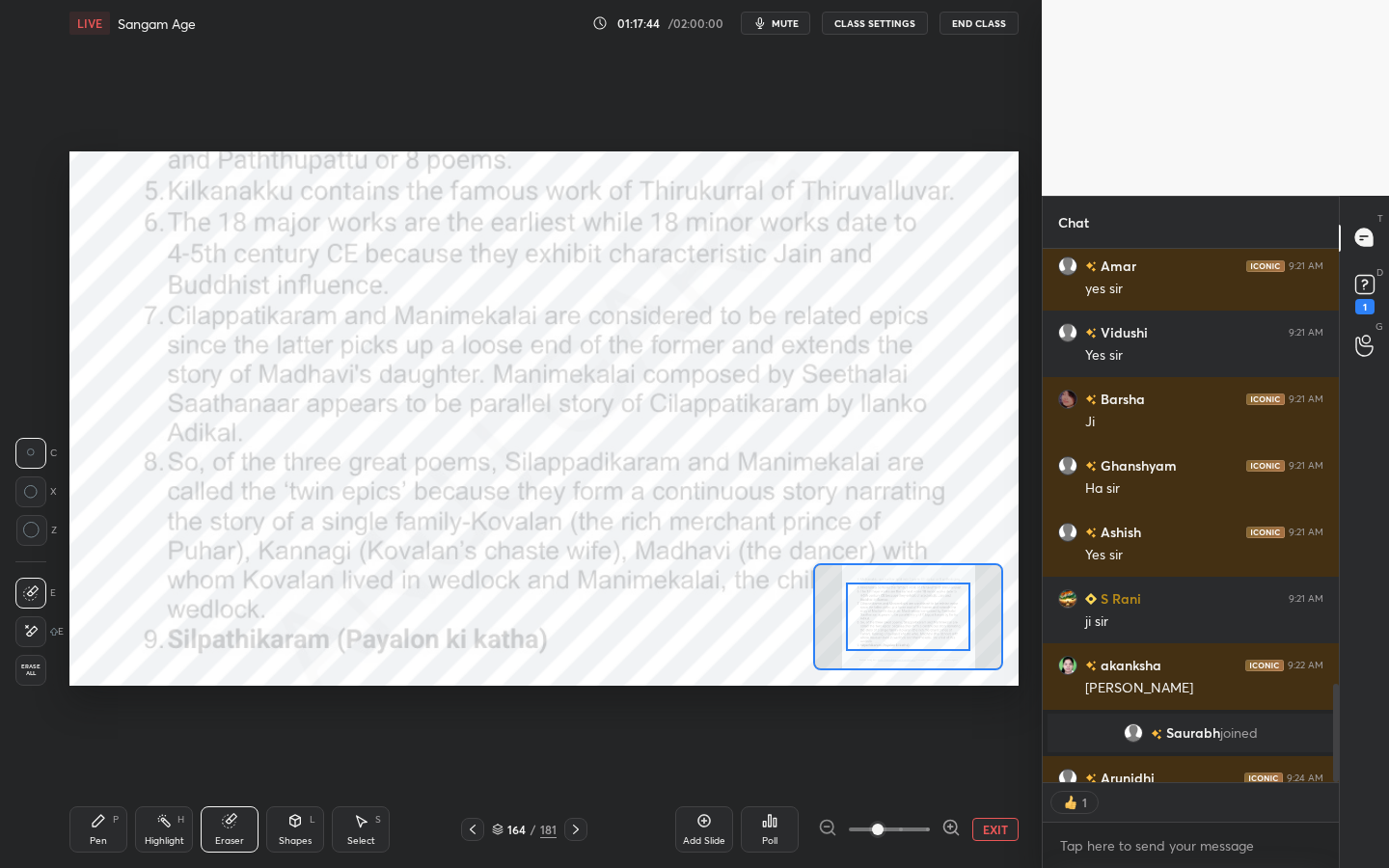
scroll to position [527, 291]
click at [35, 678] on div "Erase all" at bounding box center [31, 670] width 31 height 31
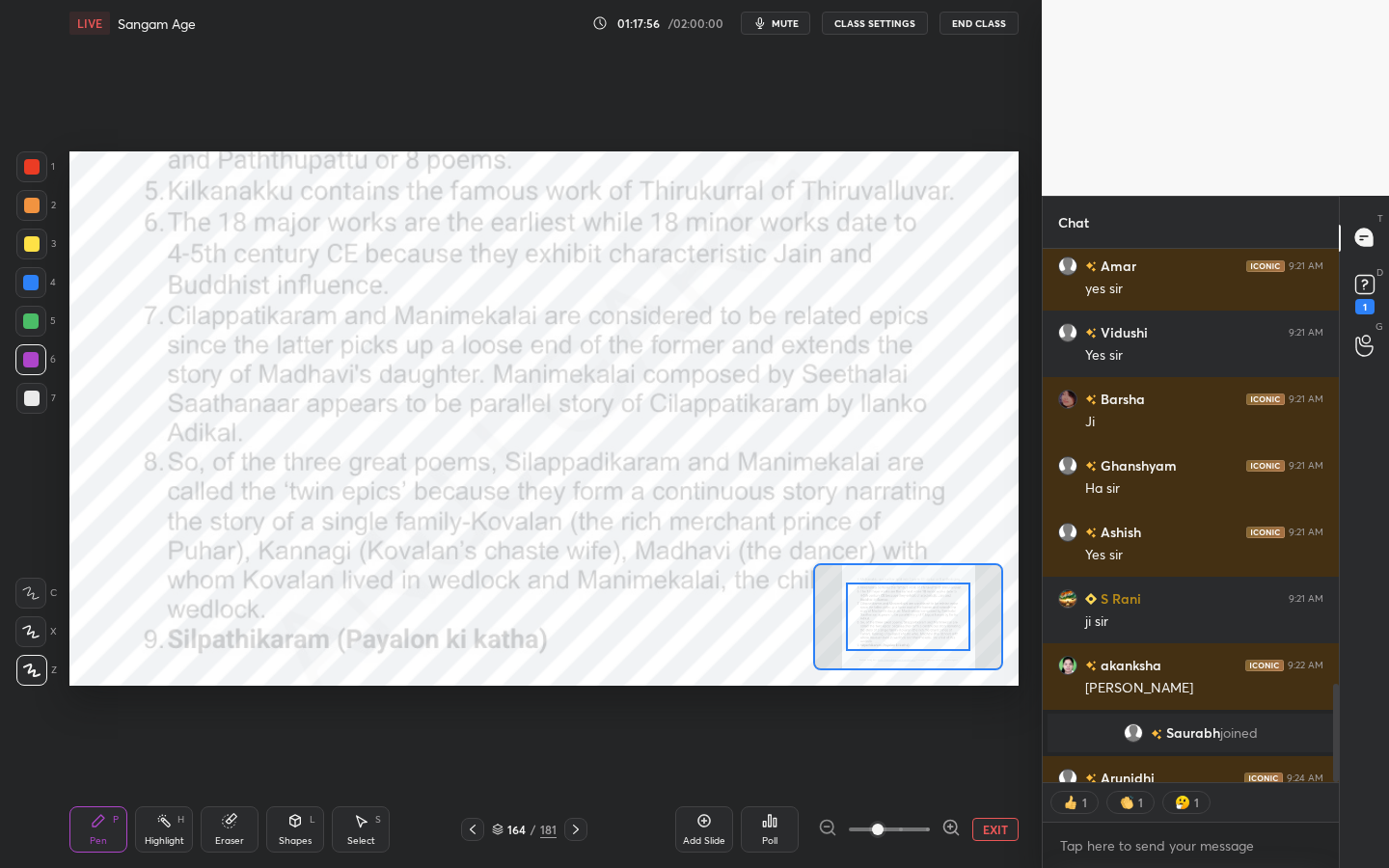
scroll to position [2555, 0]
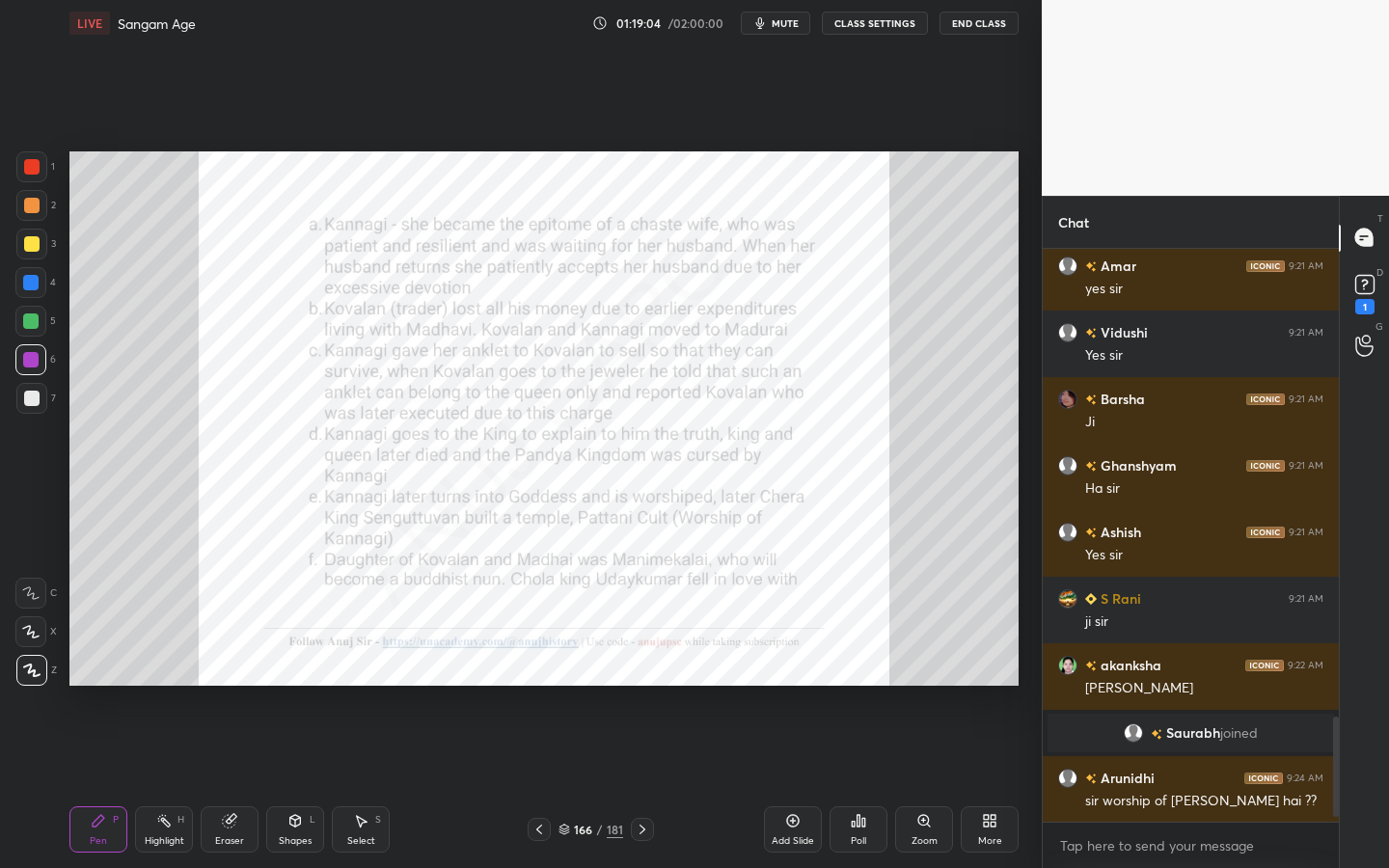
click at [232, 689] on icon at bounding box center [229, 821] width 13 height 13
click at [37, 674] on span "Erase all" at bounding box center [31, 670] width 29 height 14
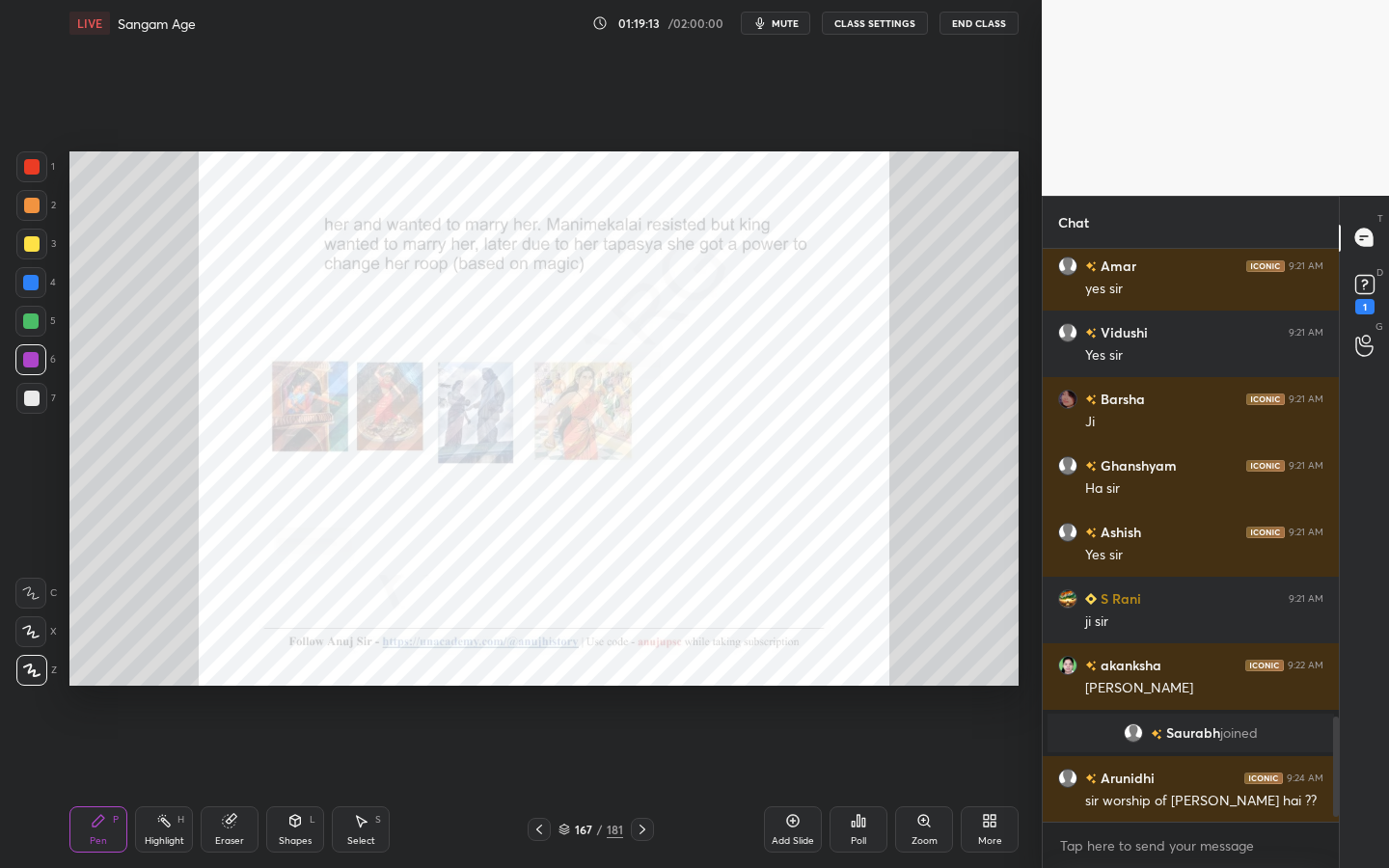
click at [935, 689] on div "Zoom" at bounding box center [924, 829] width 58 height 46
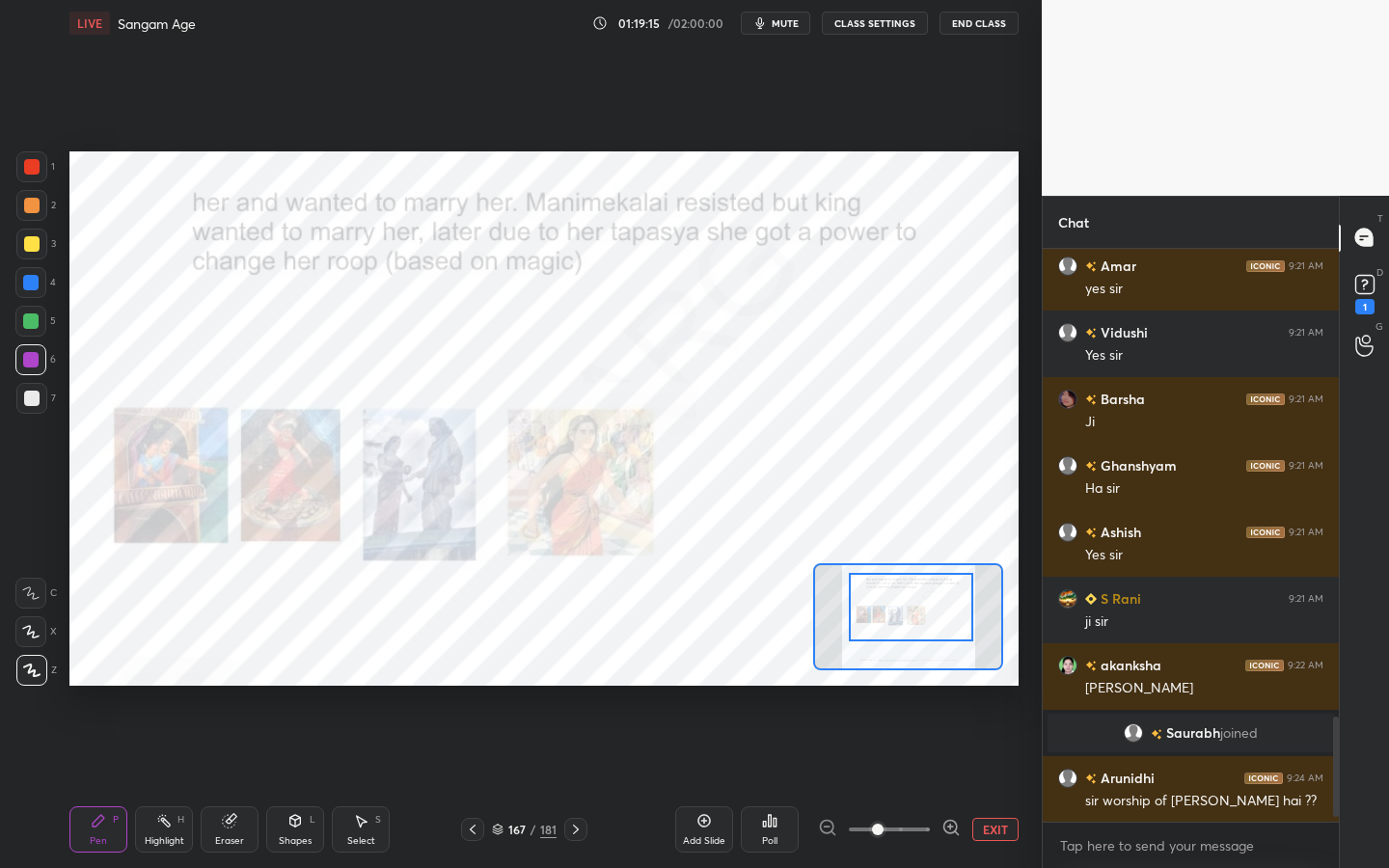
click at [940, 611] on div at bounding box center [911, 606] width 125 height 69
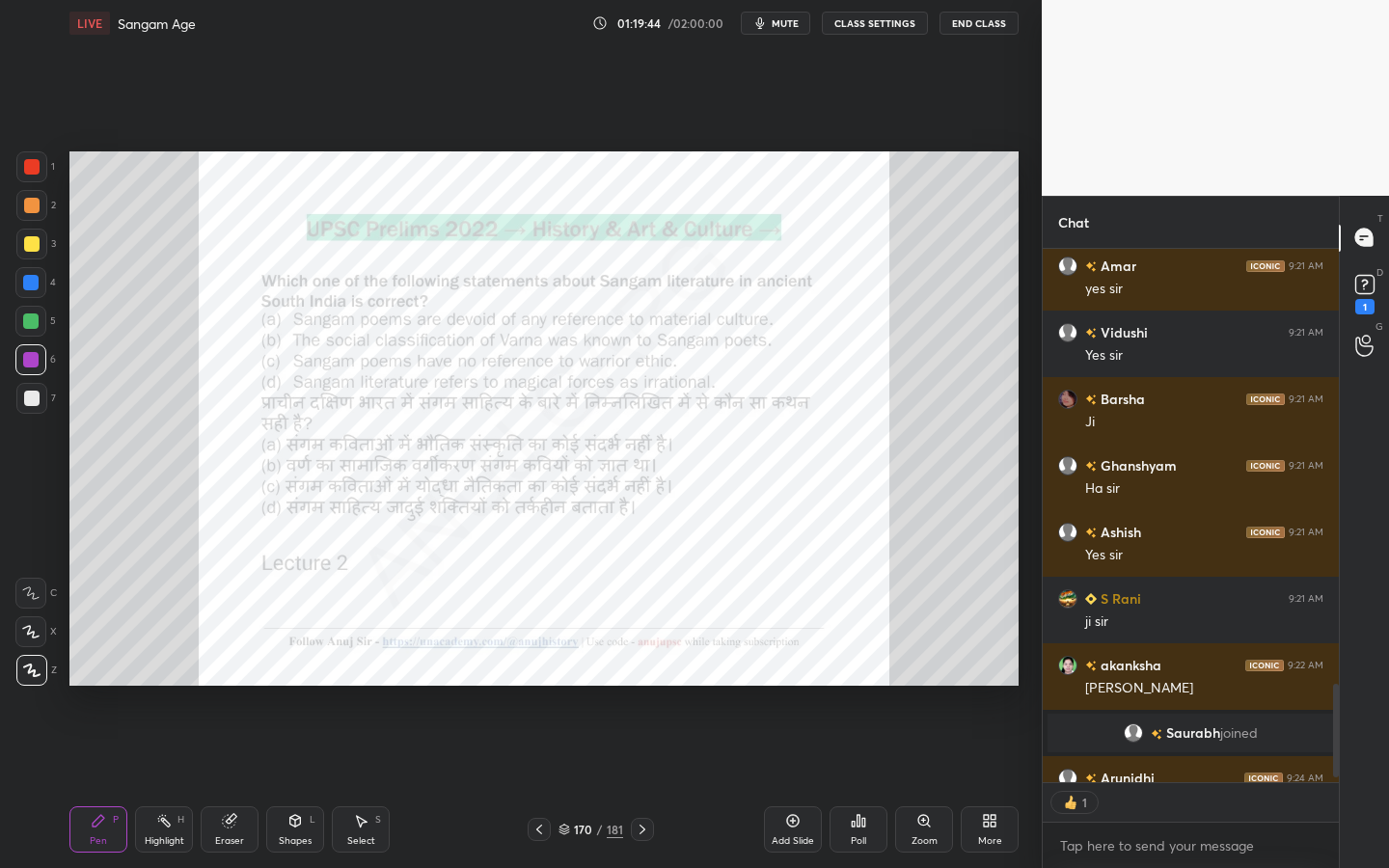
scroll to position [7, 7]
click at [924, 689] on icon at bounding box center [923, 820] width 11 height 11
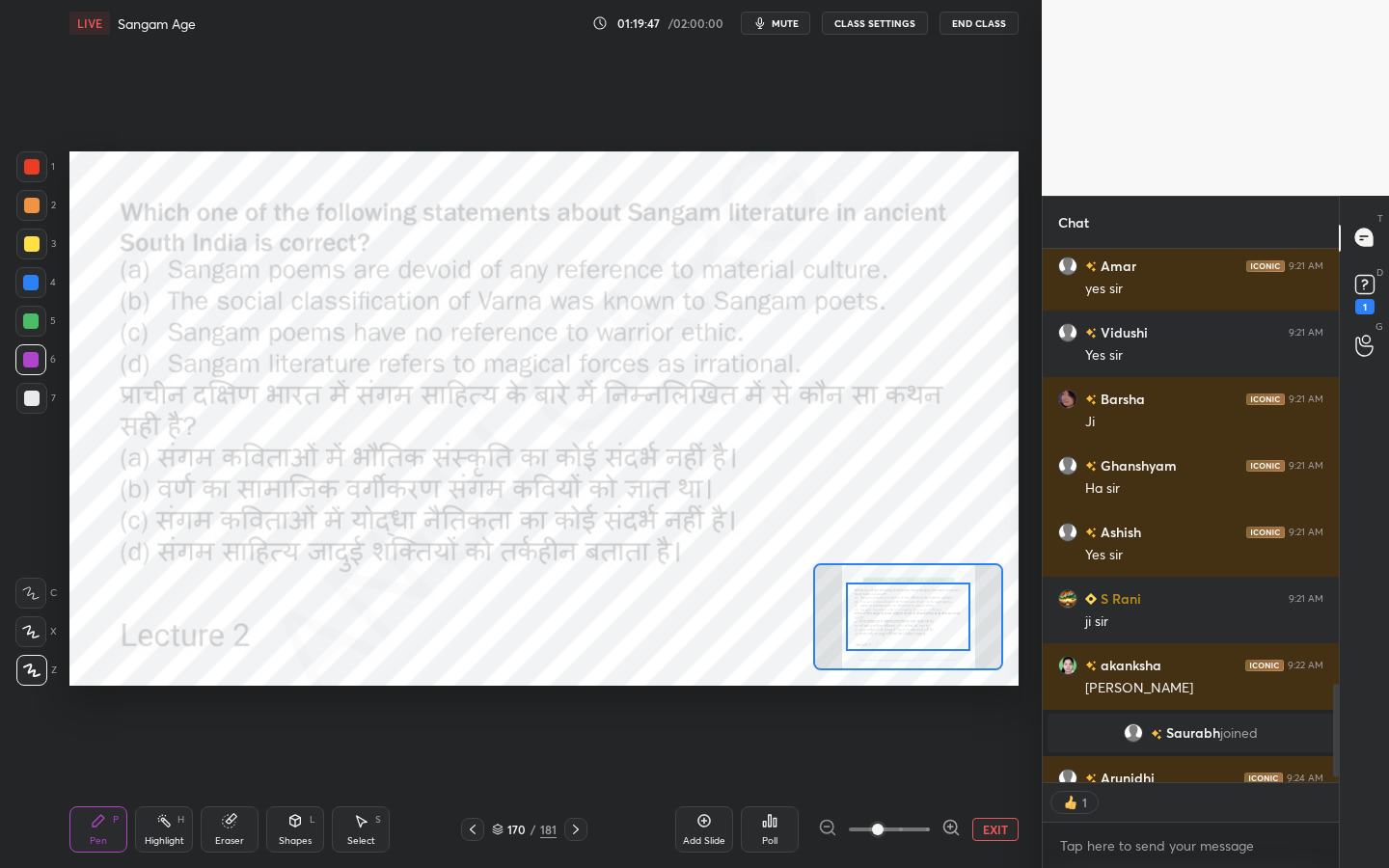
drag, startPoint x: 278, startPoint y: 834, endPoint x: 272, endPoint y: 808, distance: 26.7
click at [279, 689] on div "Shapes" at bounding box center [296, 841] width 33 height 10
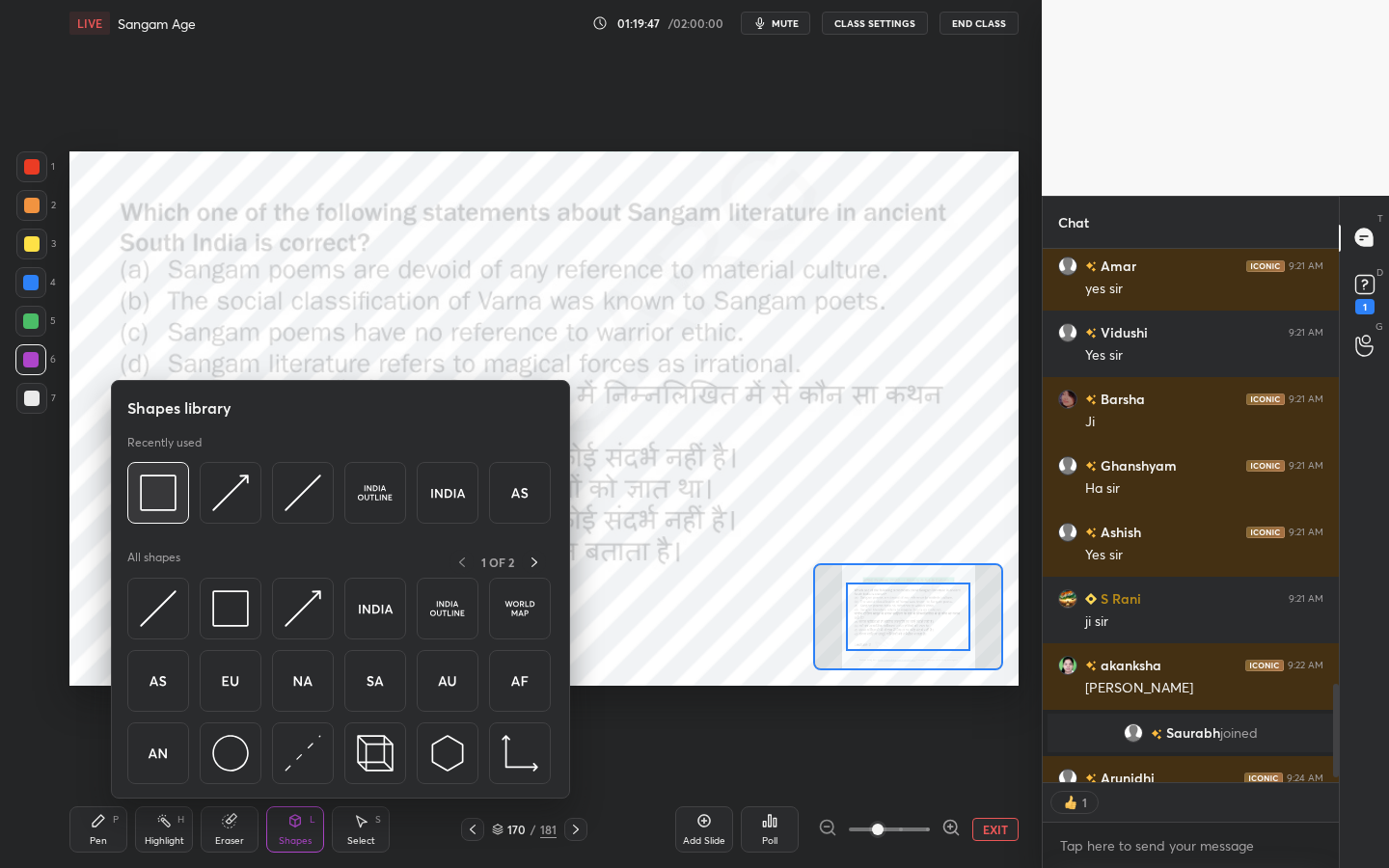
click at [174, 473] on div at bounding box center [158, 492] width 62 height 62
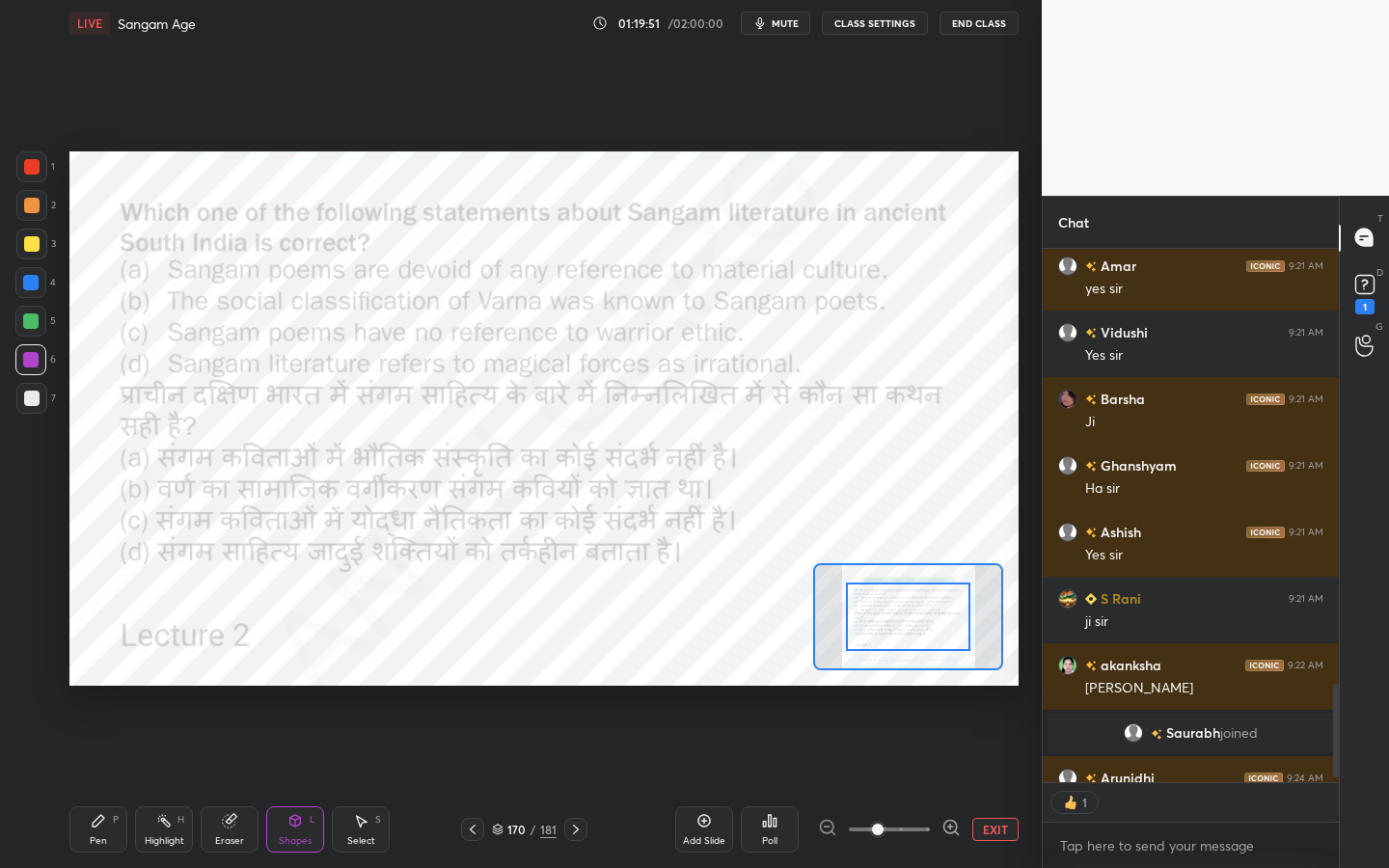
click at [981, 566] on div "Setting up your live class Poll for secs No correct answer Start poll" at bounding box center [544, 418] width 950 height 534
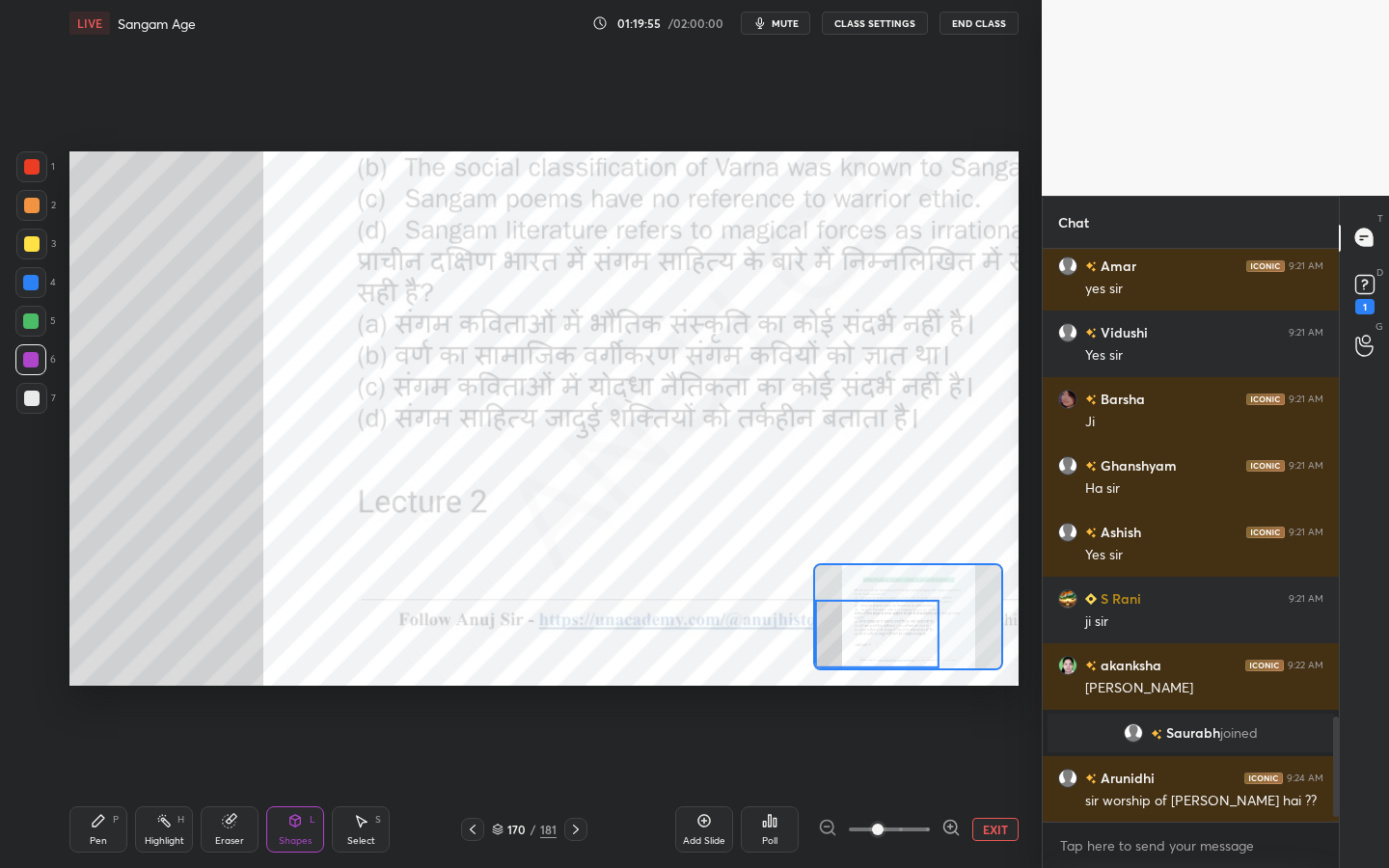
click at [890, 609] on div at bounding box center [877, 633] width 125 height 69
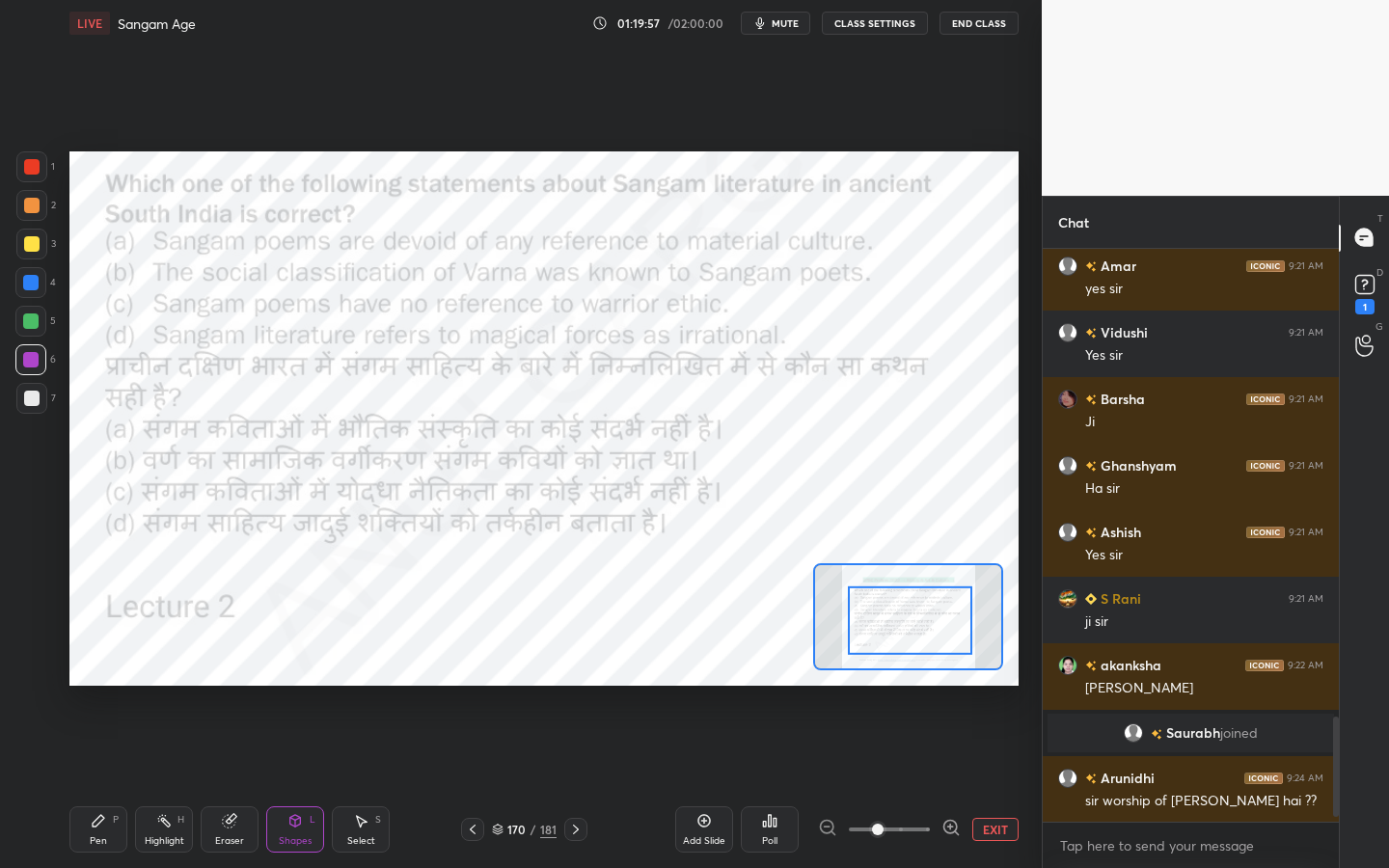
drag, startPoint x: 890, startPoint y: 624, endPoint x: 922, endPoint y: 612, distance: 34.2
click at [922, 612] on div at bounding box center [910, 620] width 125 height 69
click at [769, 689] on icon at bounding box center [770, 821] width 3 height 12
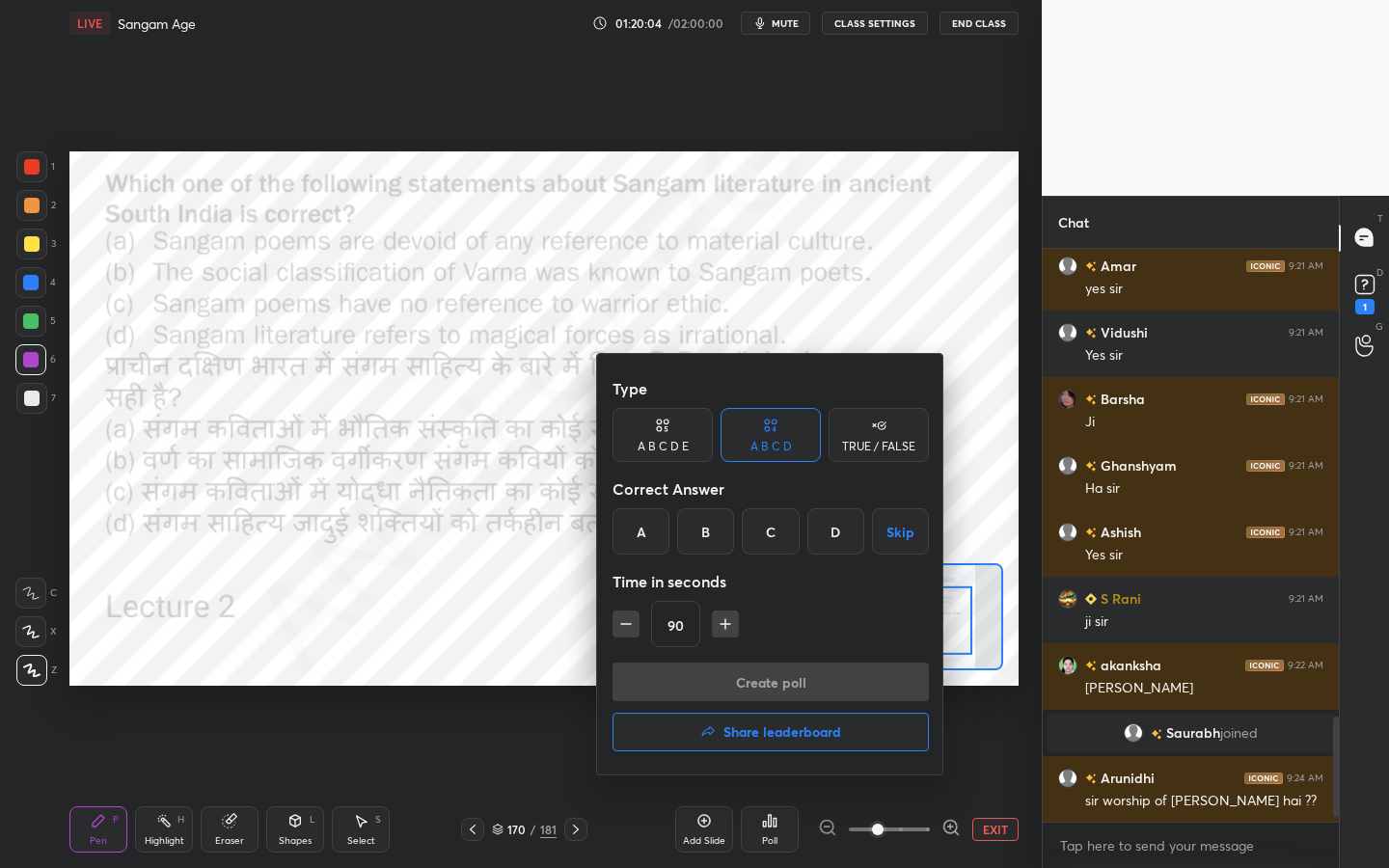
click at [717, 532] on div "B" at bounding box center [705, 531] width 57 height 46
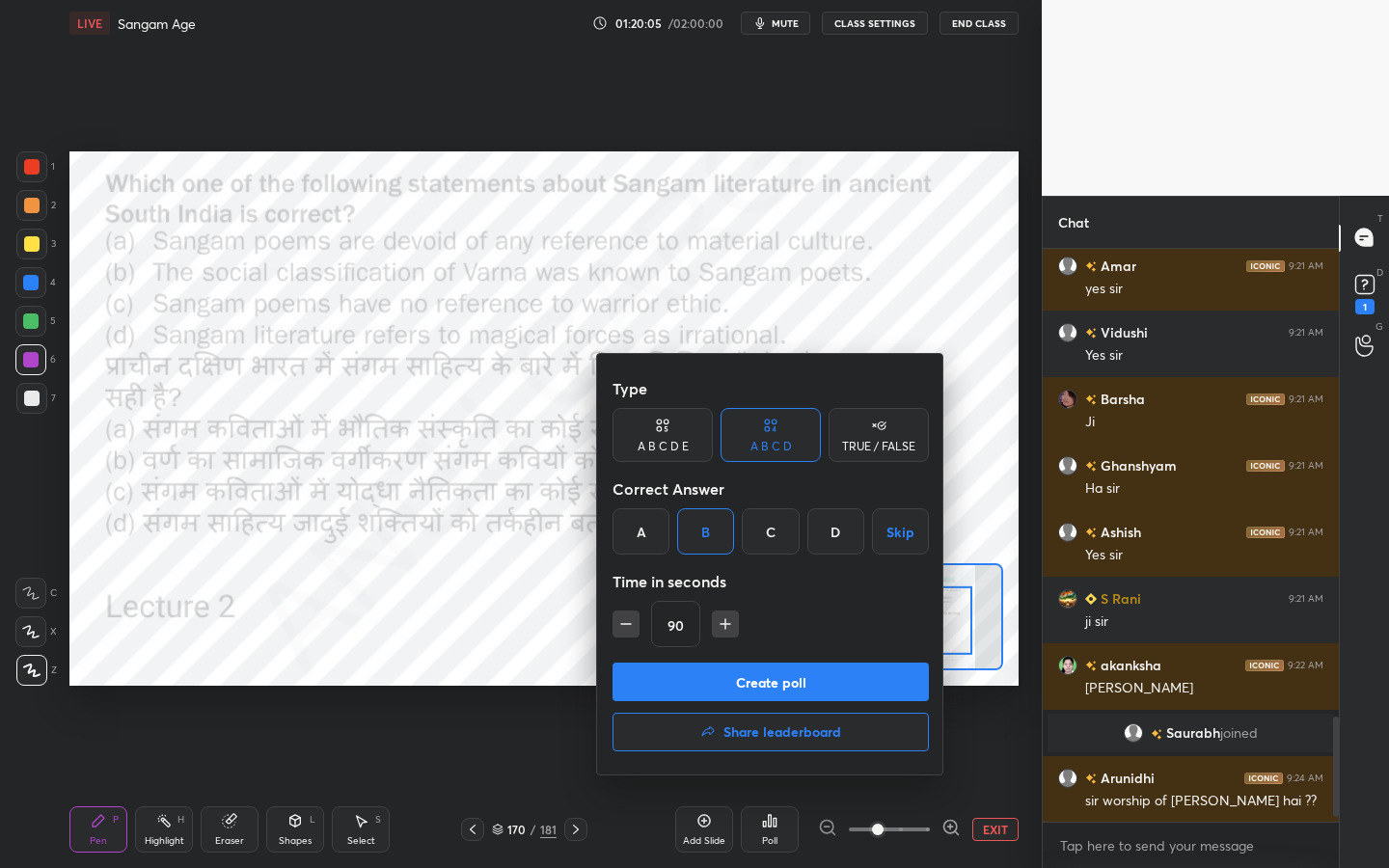
click at [723, 621] on icon "button" at bounding box center [725, 624] width 19 height 19
click at [724, 621] on icon "button" at bounding box center [734, 624] width 19 height 19
type input "120"
click at [741, 689] on button "Create poll" at bounding box center [771, 682] width 317 height 39
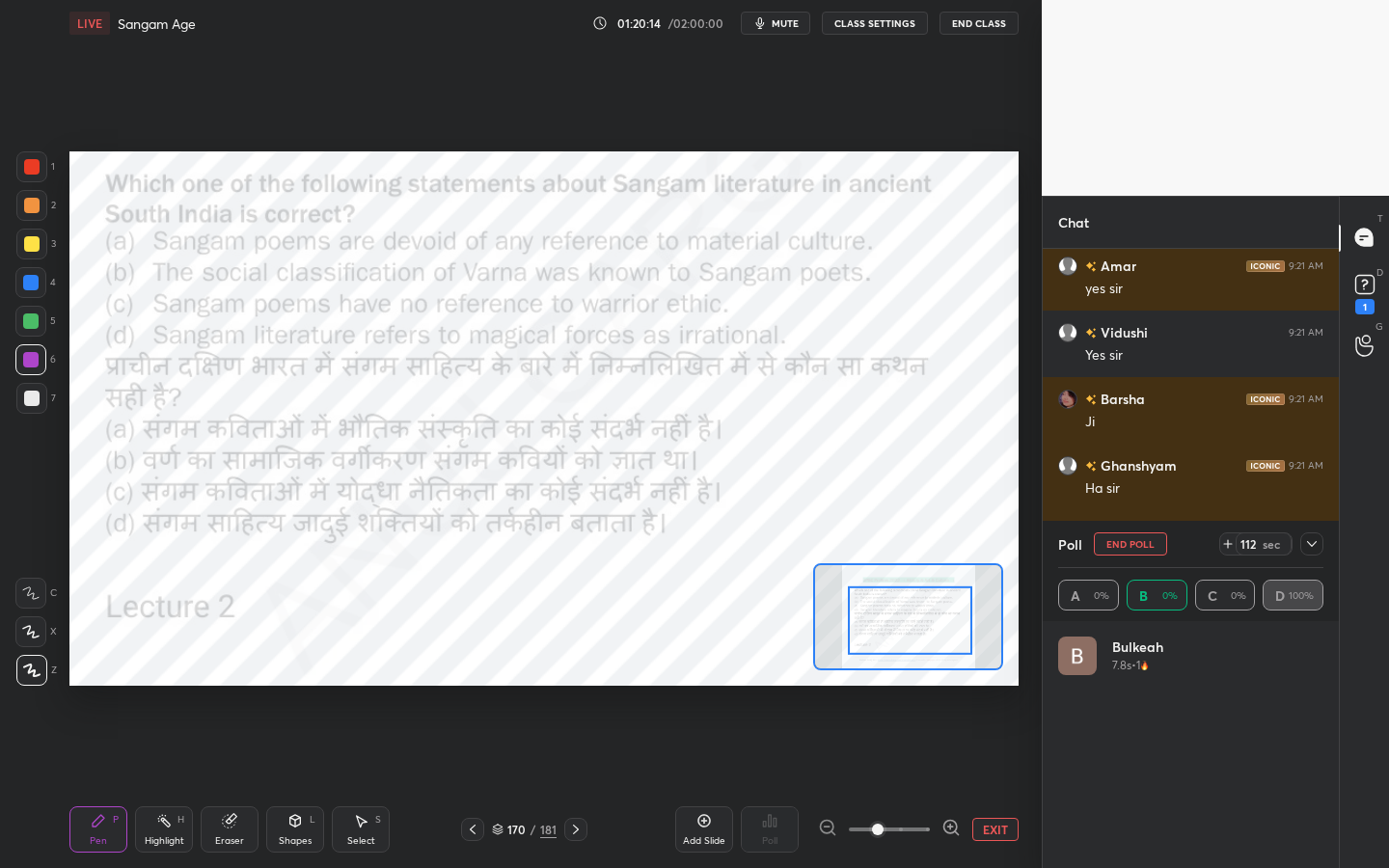
scroll to position [226, 260]
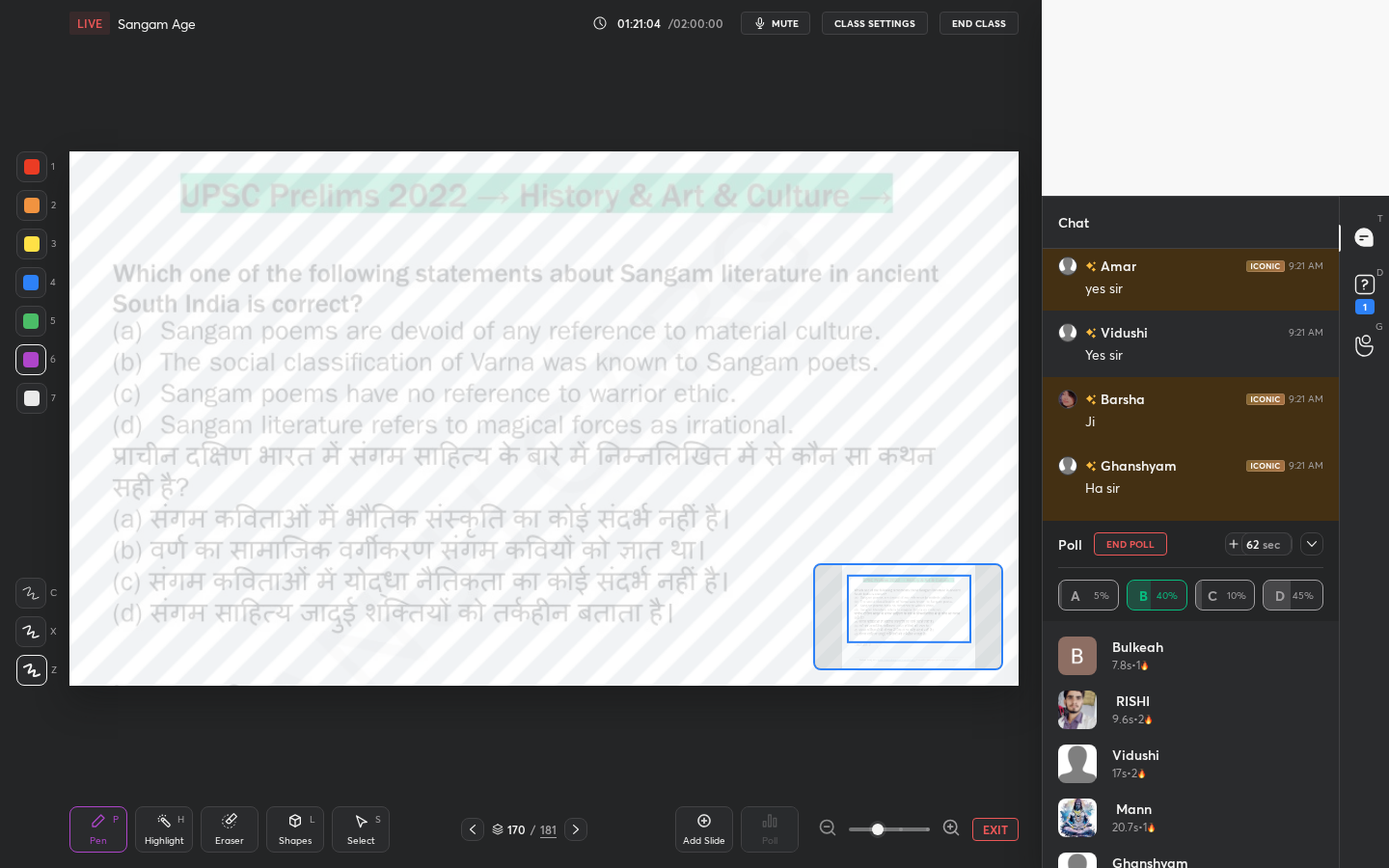
drag, startPoint x: 890, startPoint y: 623, endPoint x: 889, endPoint y: 611, distance: 12.0
click at [889, 611] on div at bounding box center [909, 608] width 125 height 69
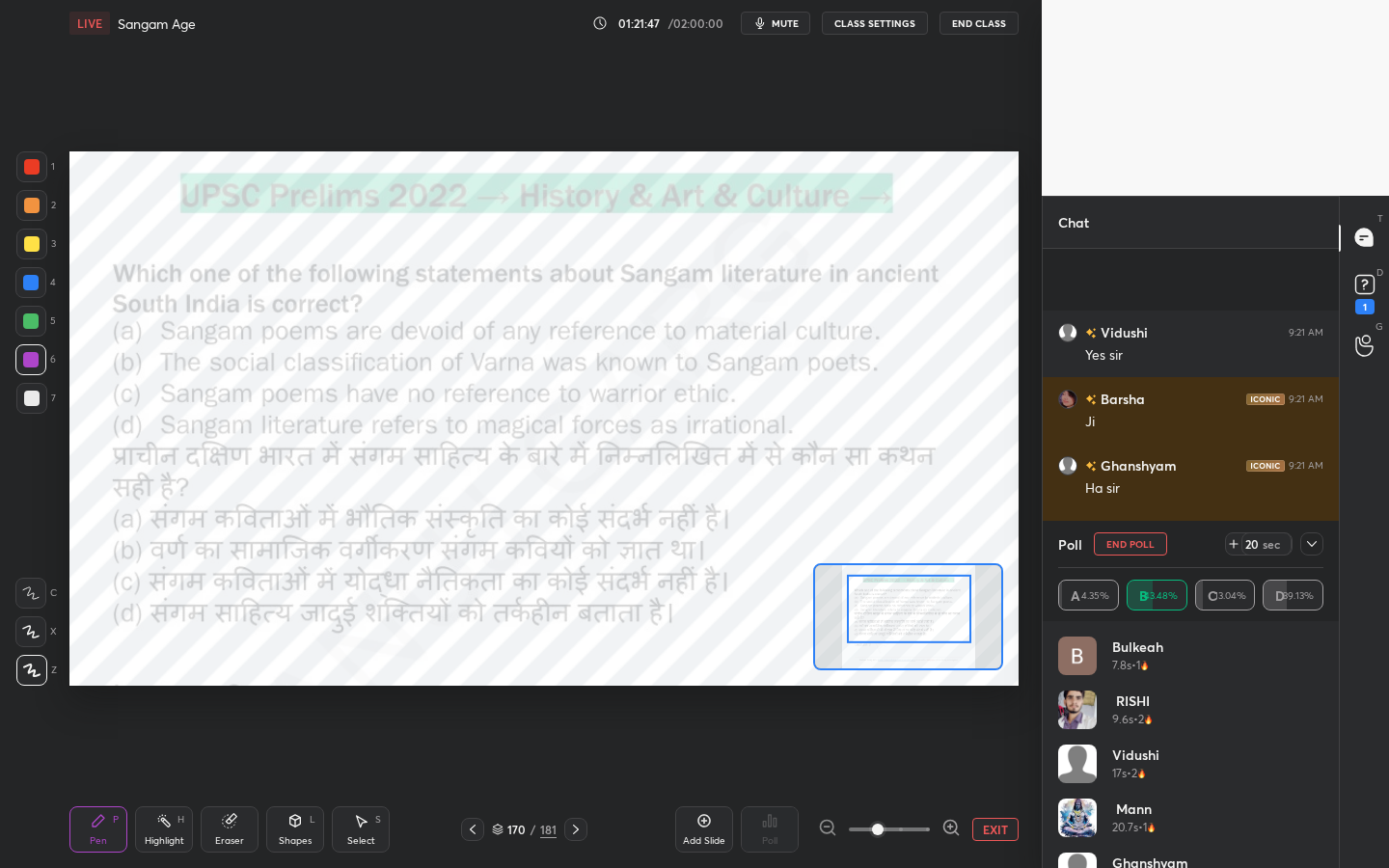
scroll to position [2721, 0]
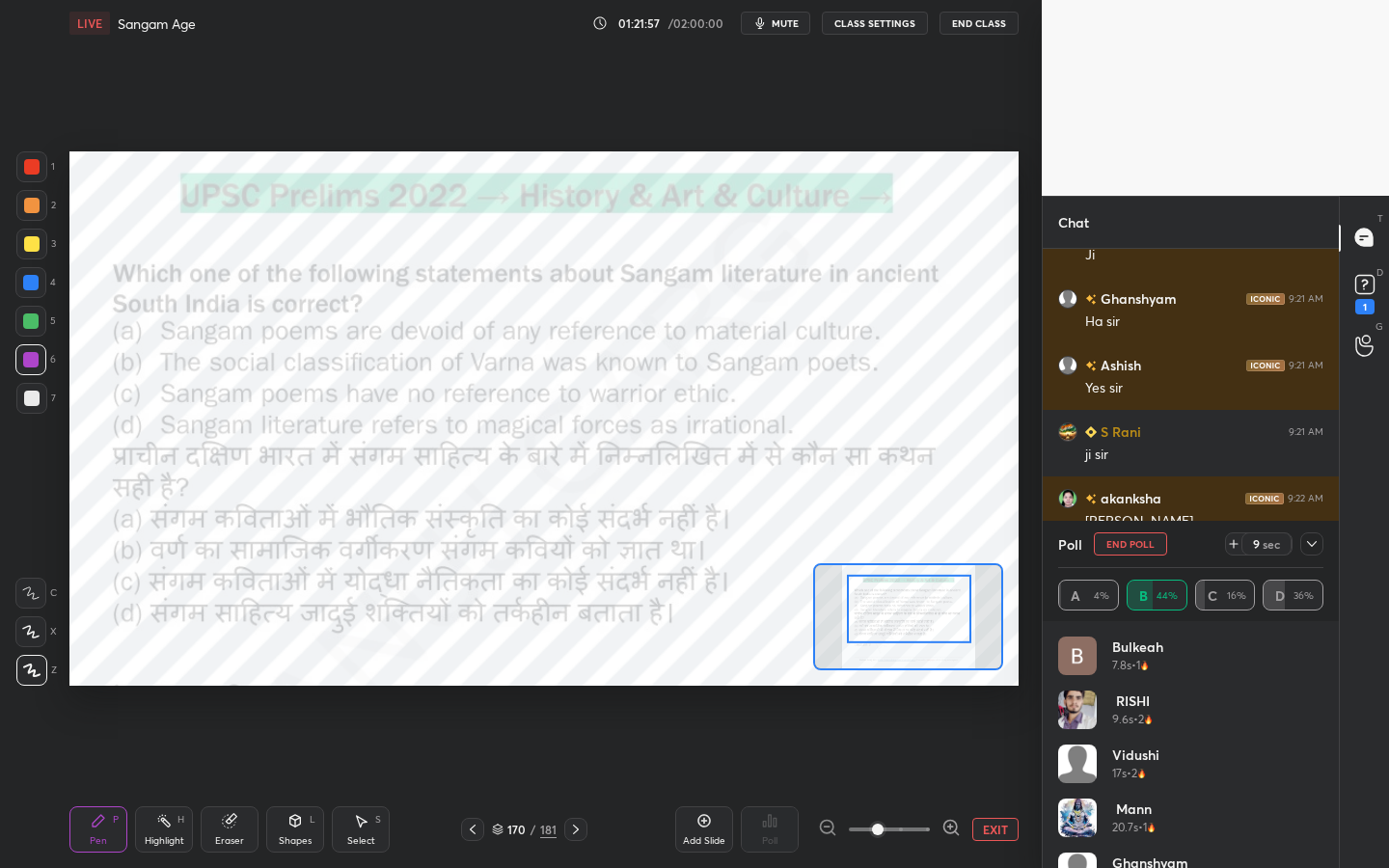
click at [1320, 548] on div at bounding box center [1312, 544] width 23 height 23
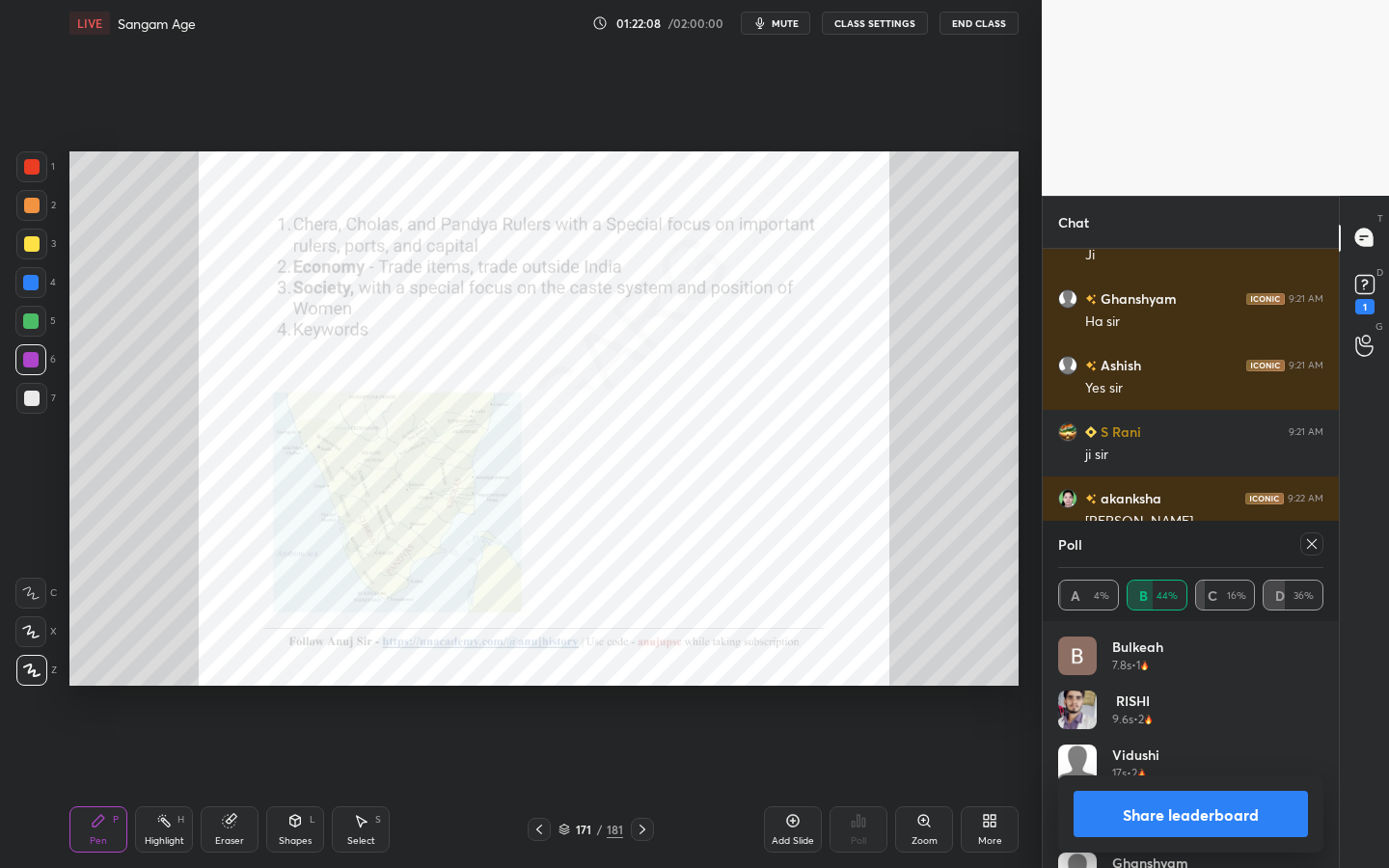
scroll to position [2787, 0]
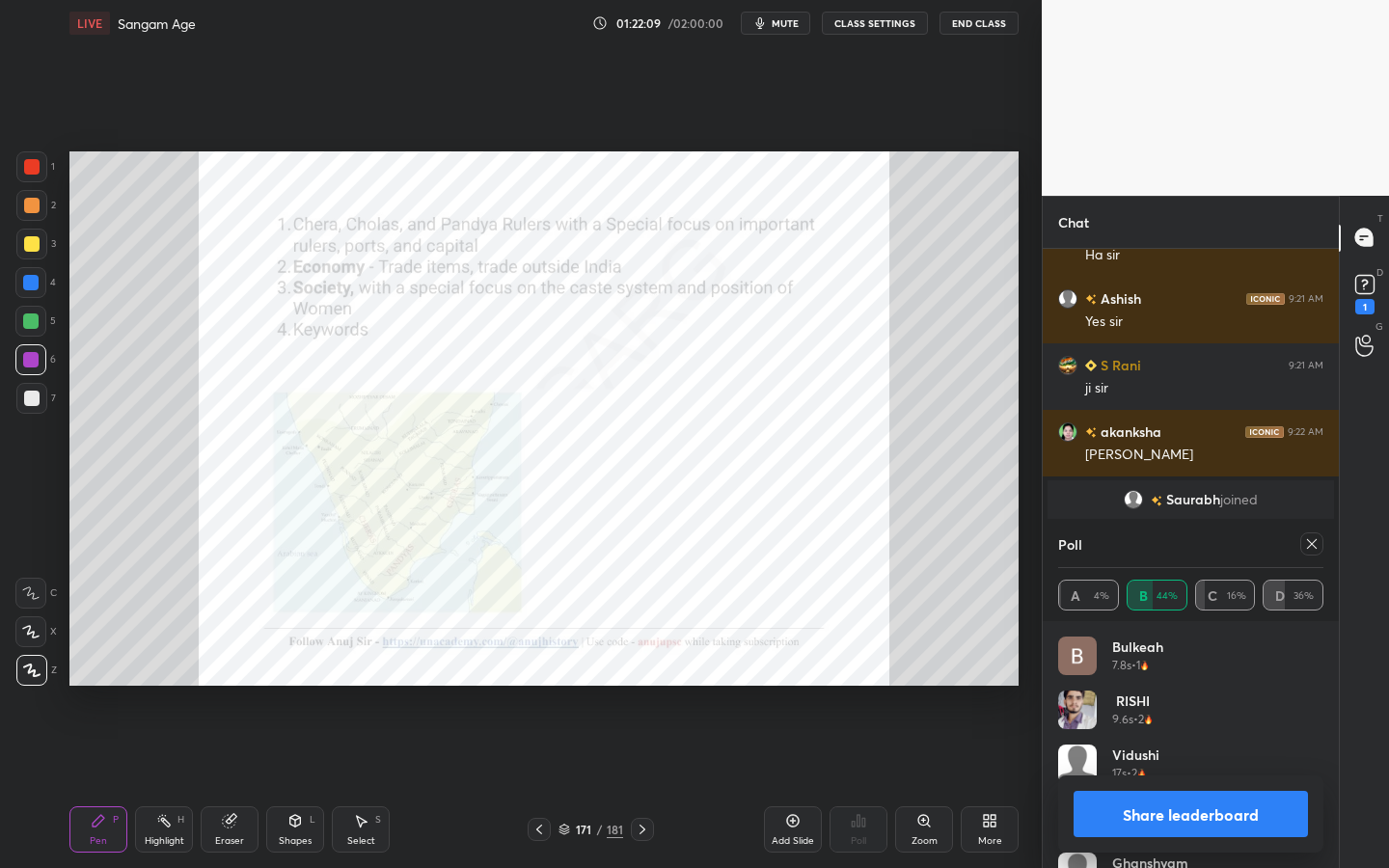
click at [584, 689] on div "171" at bounding box center [583, 829] width 19 height 12
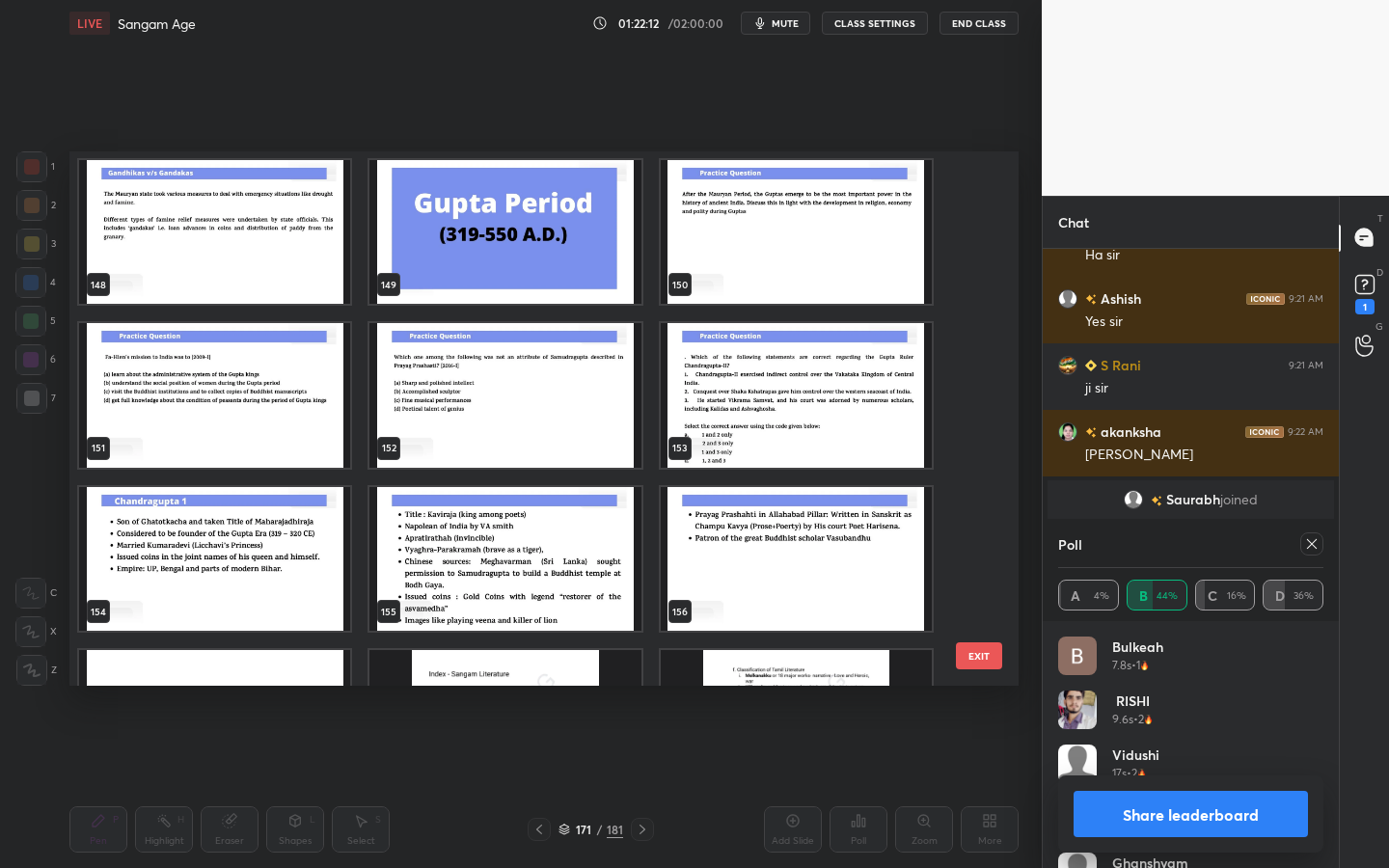
scroll to position [8048, 0]
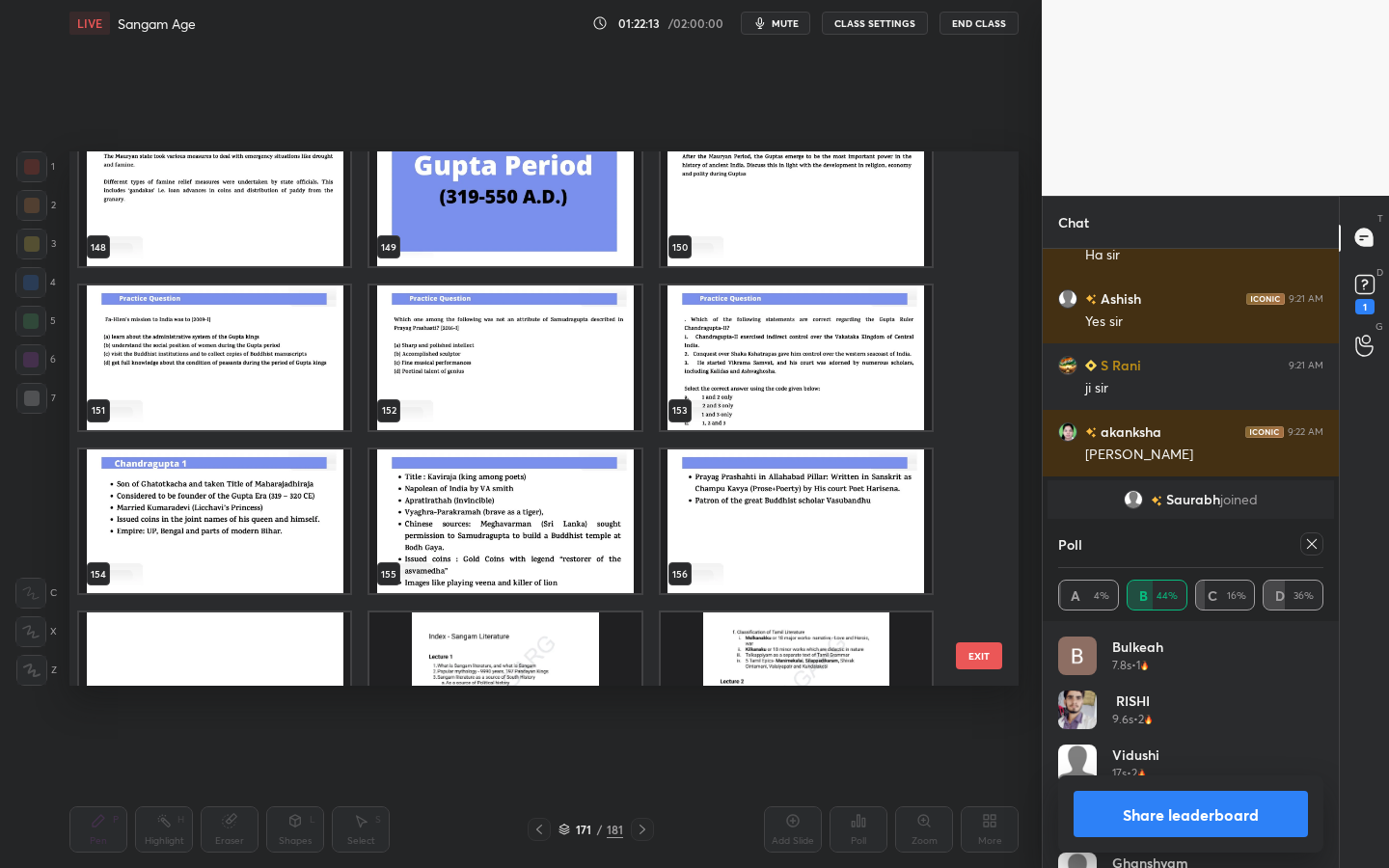
click at [506, 490] on img "grid" at bounding box center [505, 521] width 271 height 145
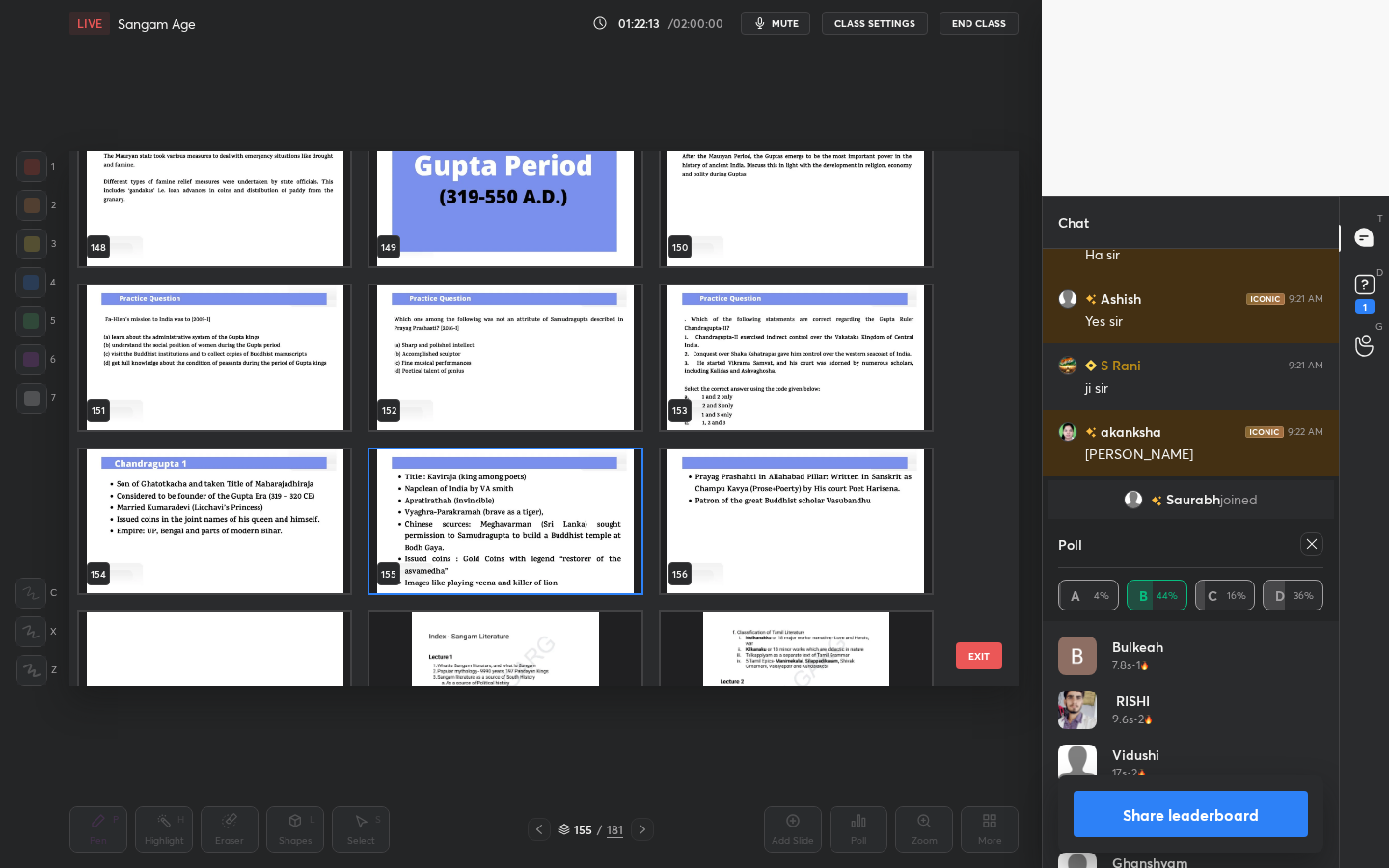
click at [506, 490] on img "grid" at bounding box center [505, 521] width 271 height 145
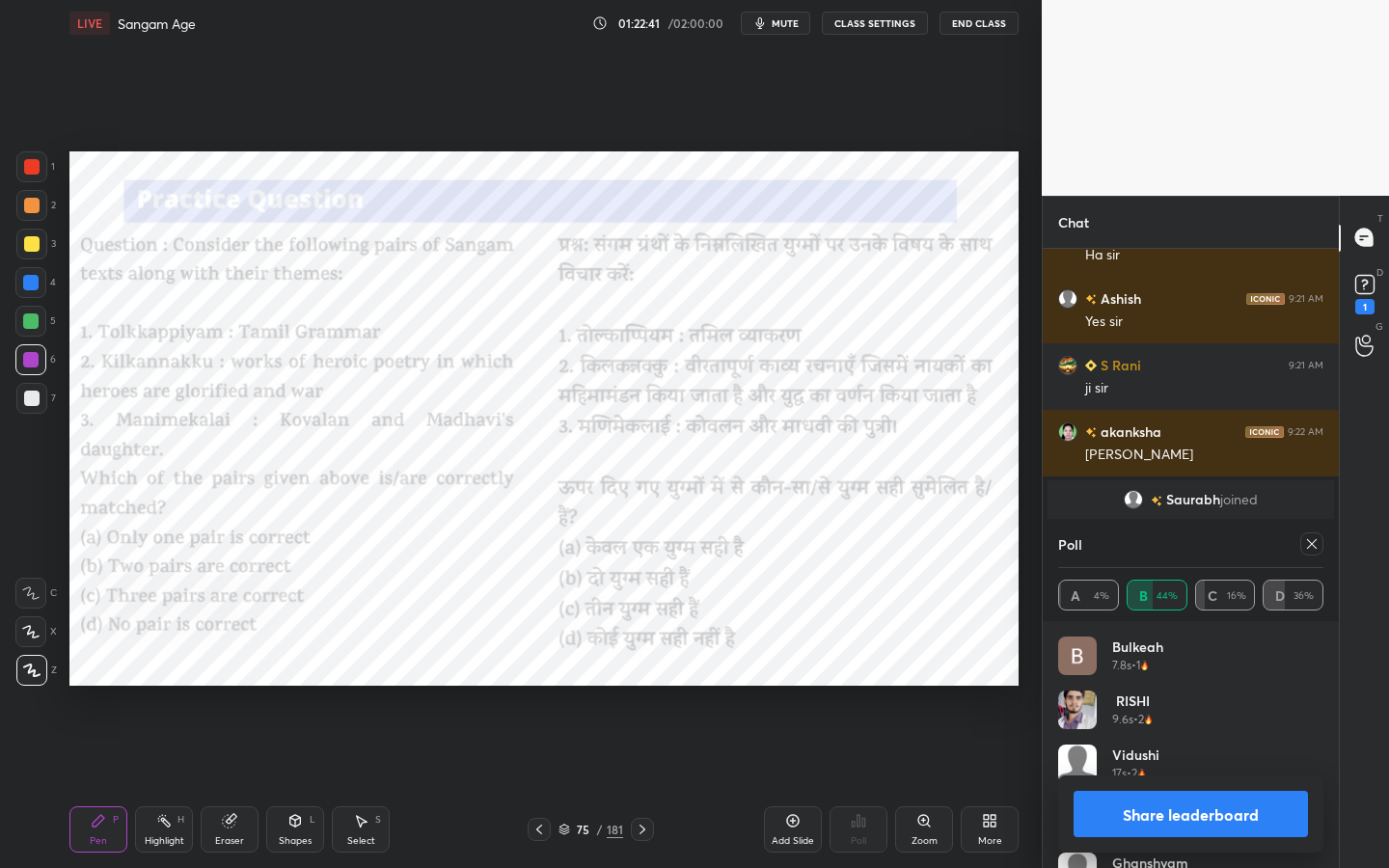
click at [1315, 549] on icon at bounding box center [1312, 544] width 15 height 15
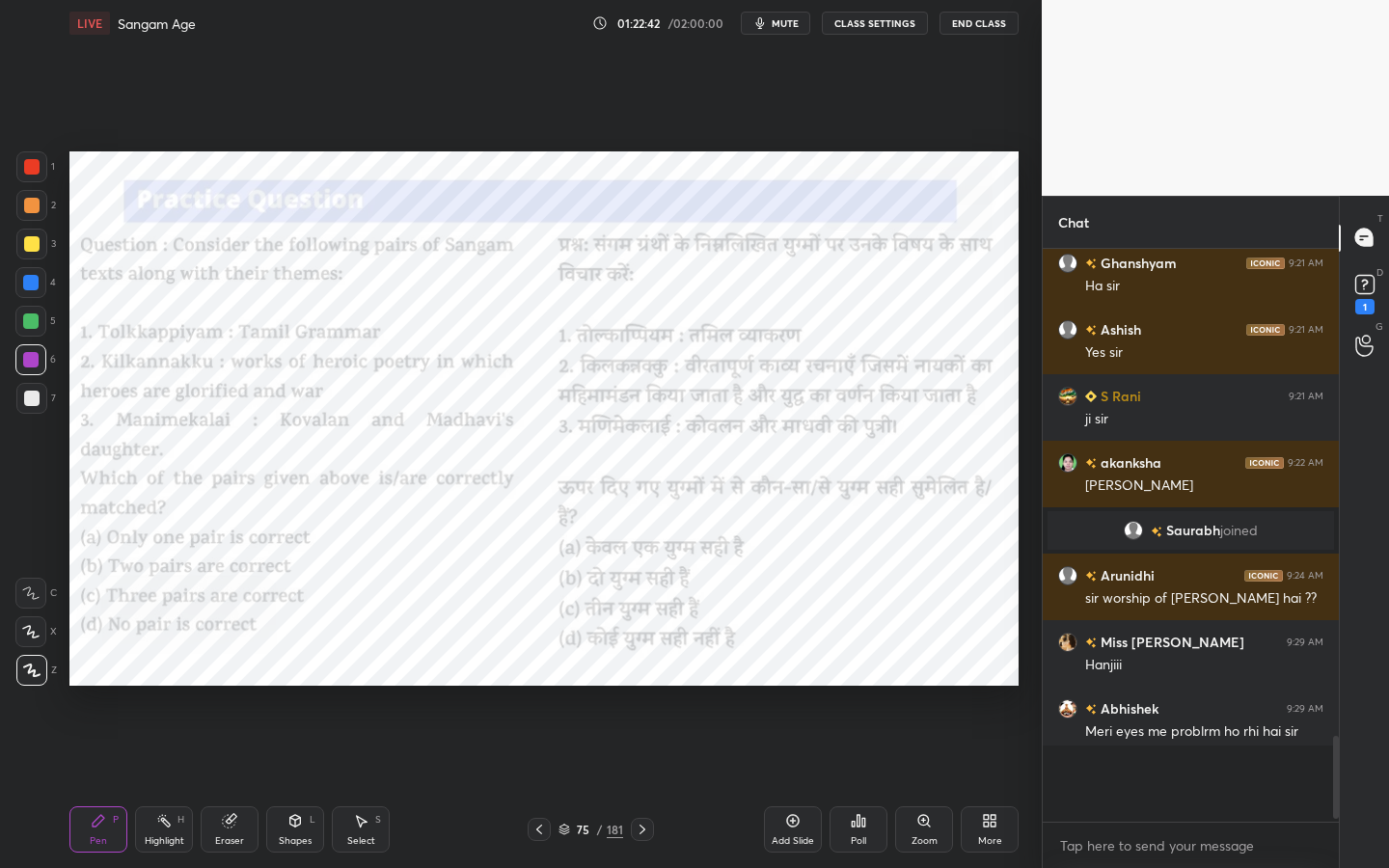
scroll to position [406, 291]
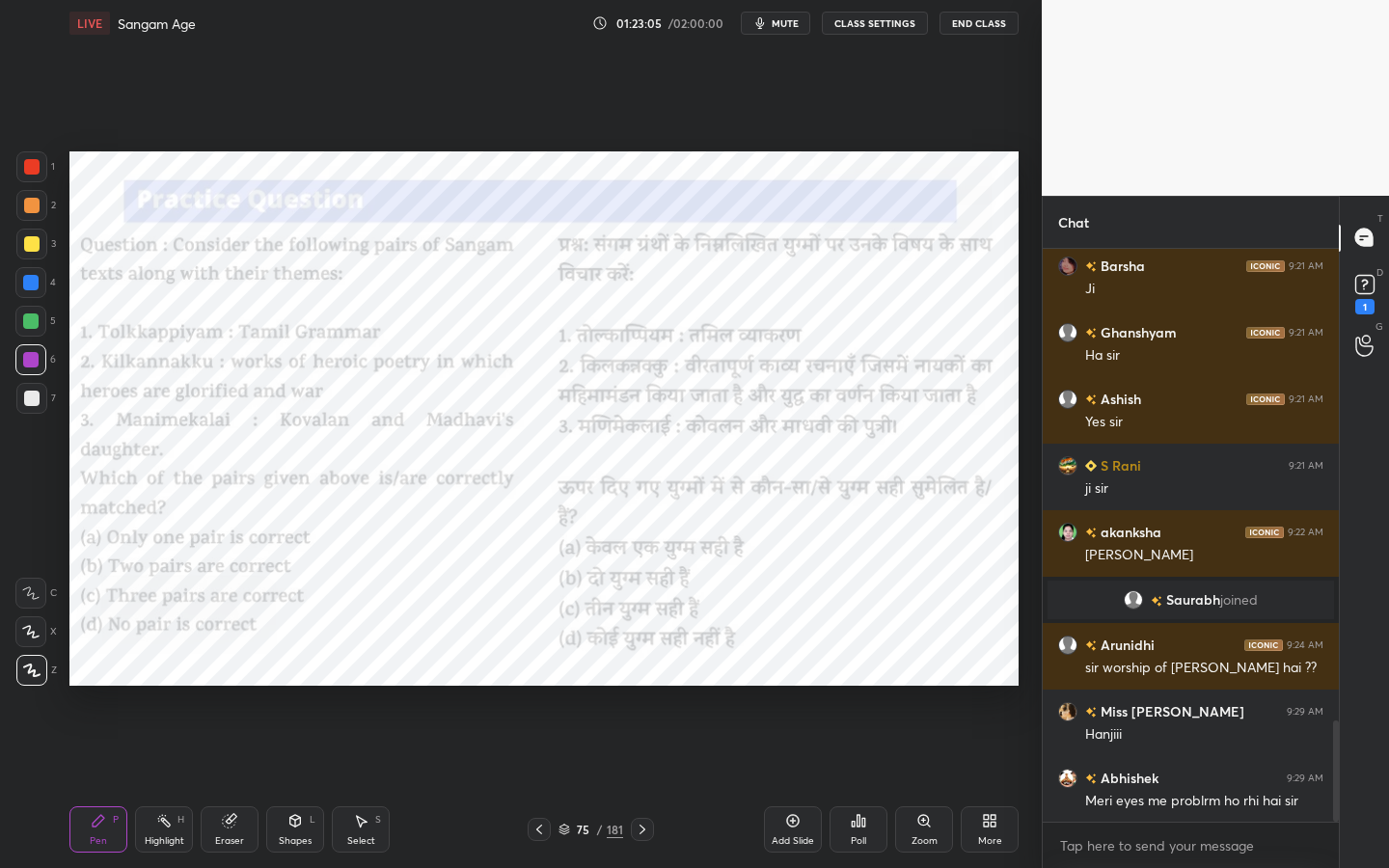
click at [856, 689] on div "Poll" at bounding box center [859, 841] width 15 height 10
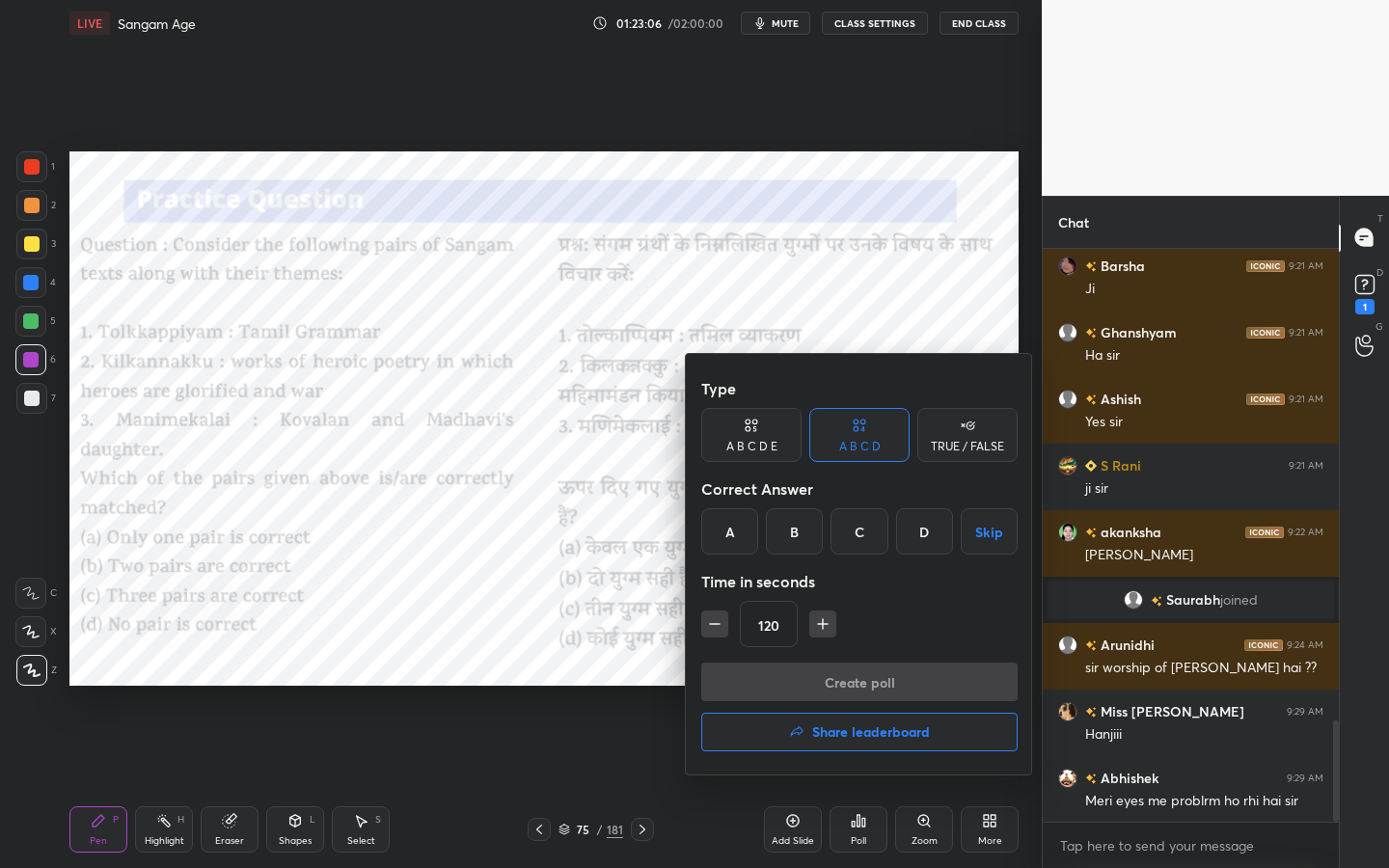
click at [791, 519] on div "B" at bounding box center [794, 531] width 57 height 46
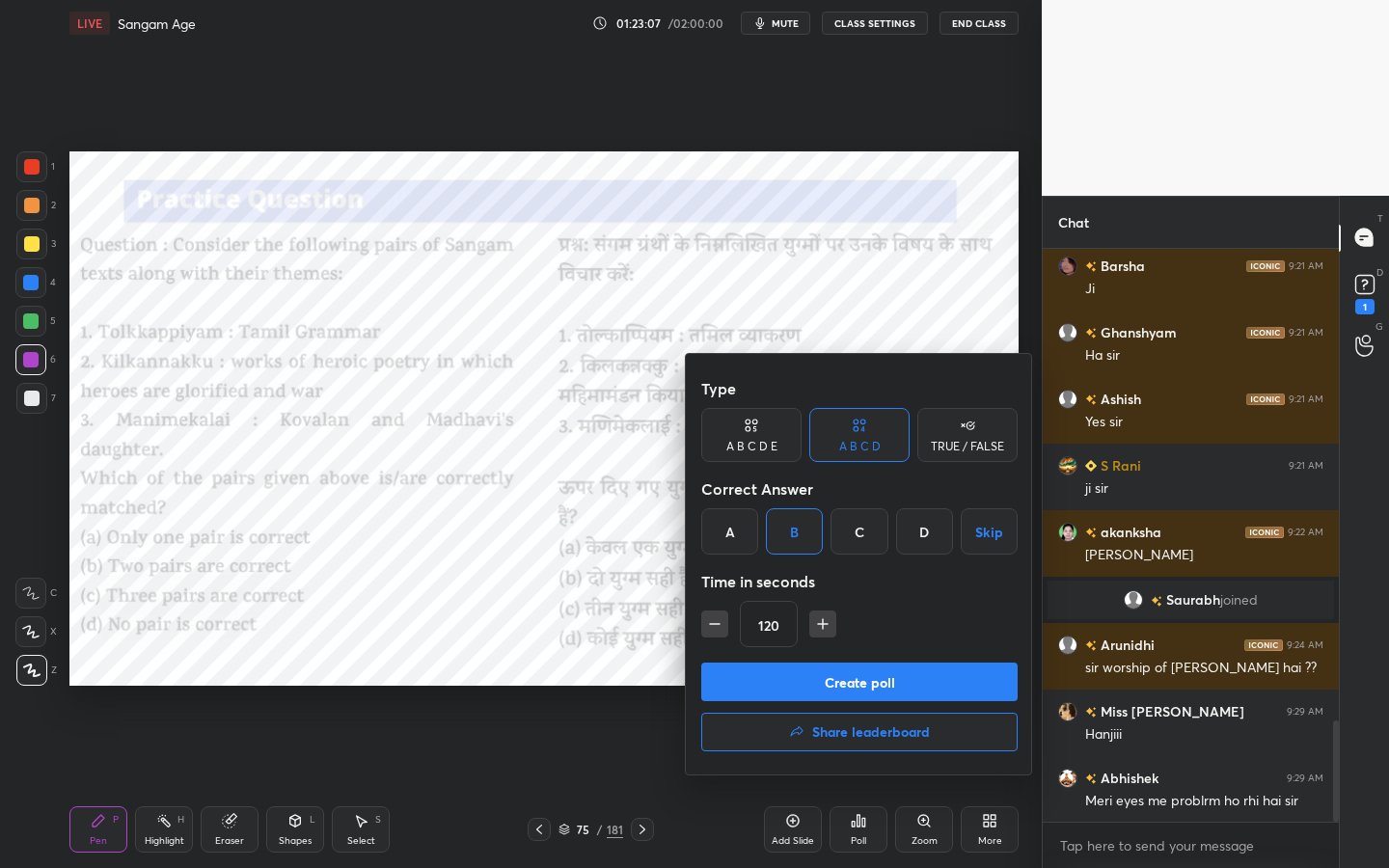
click at [705, 630] on icon "button" at bounding box center [715, 624] width 19 height 19
type input "90"
click at [741, 674] on button "Create poll" at bounding box center [860, 682] width 317 height 39
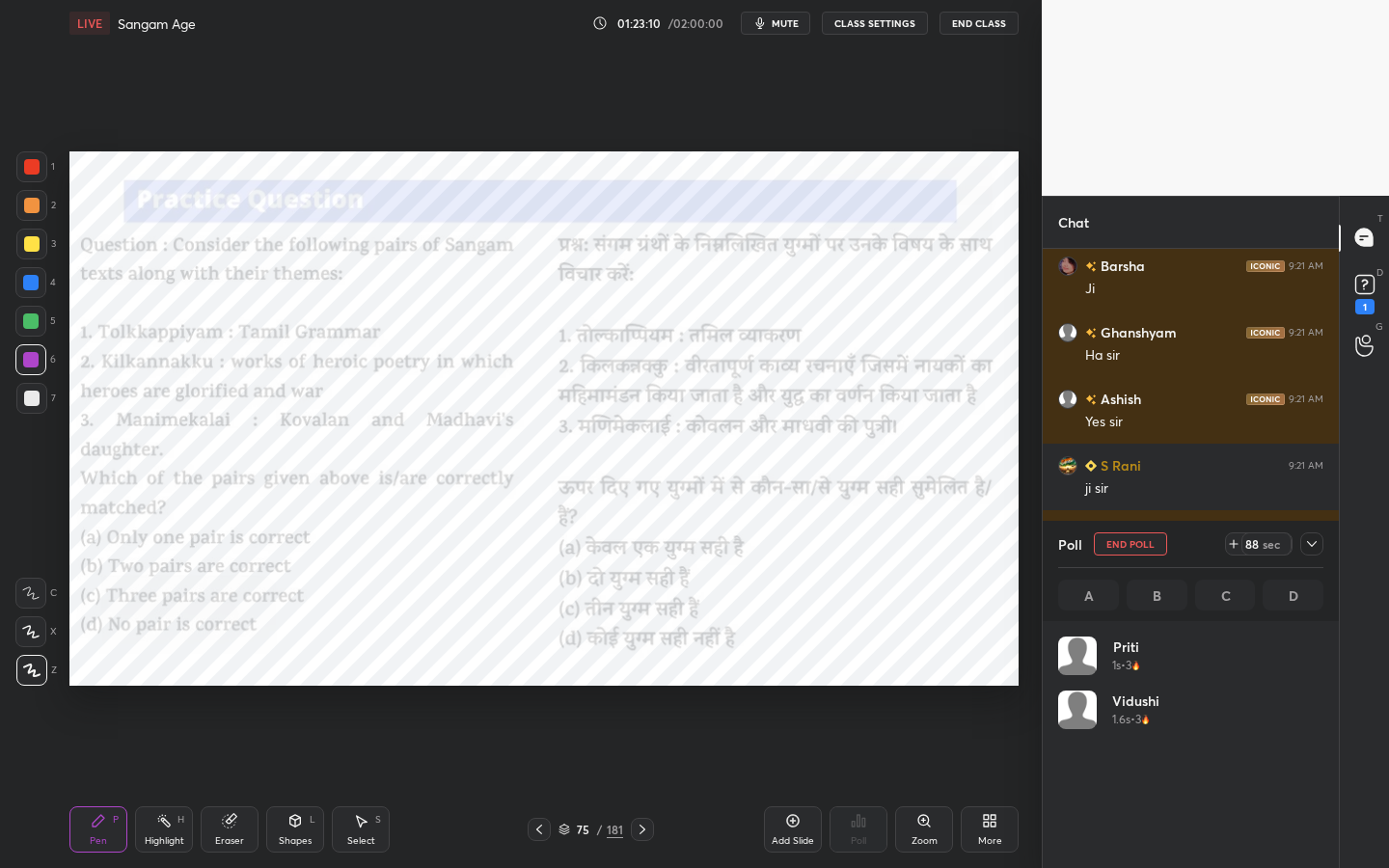
scroll to position [226, 260]
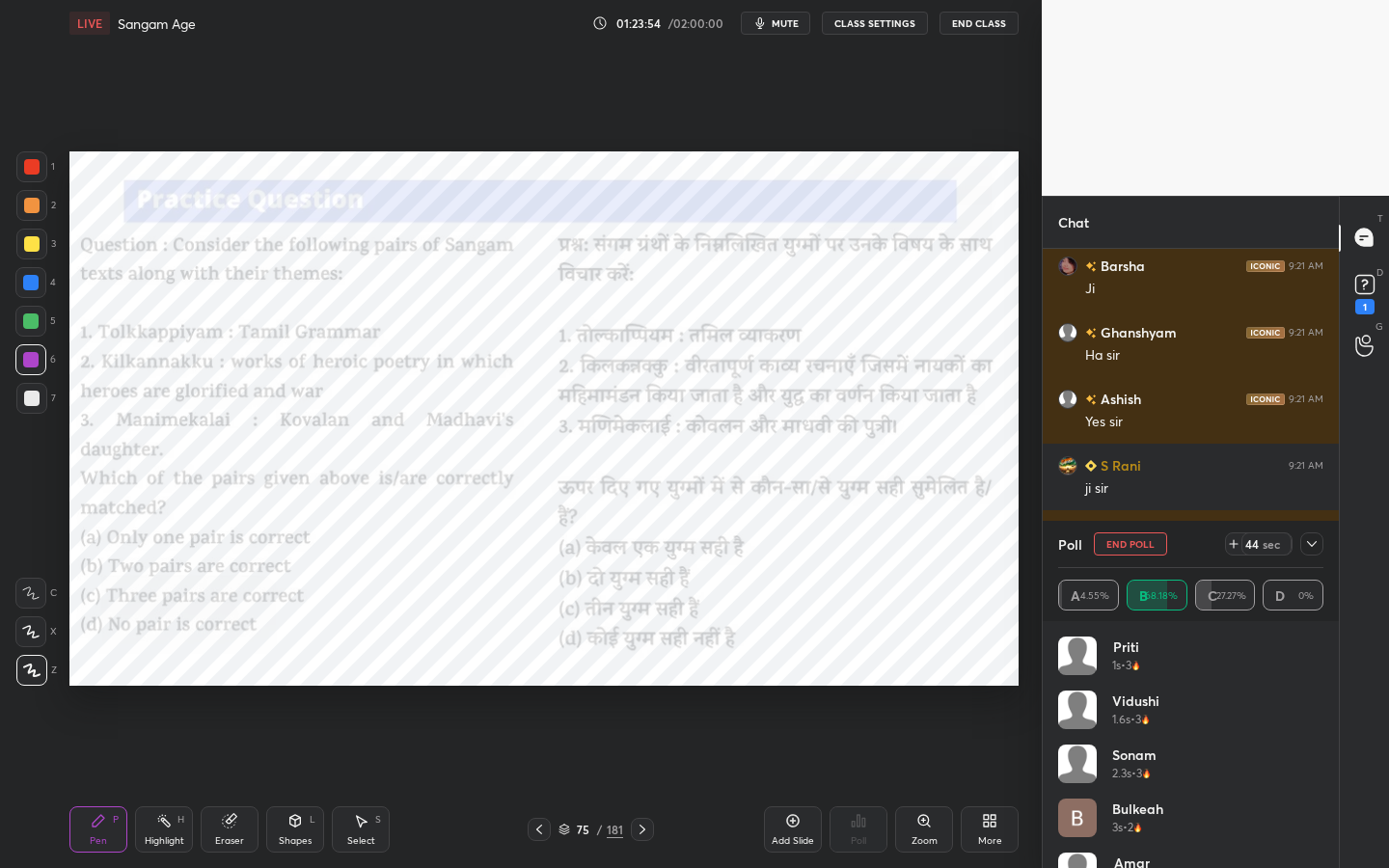
click at [213, 689] on div "Eraser" at bounding box center [230, 829] width 58 height 46
click at [28, 670] on span "Erase all" at bounding box center [31, 670] width 29 height 14
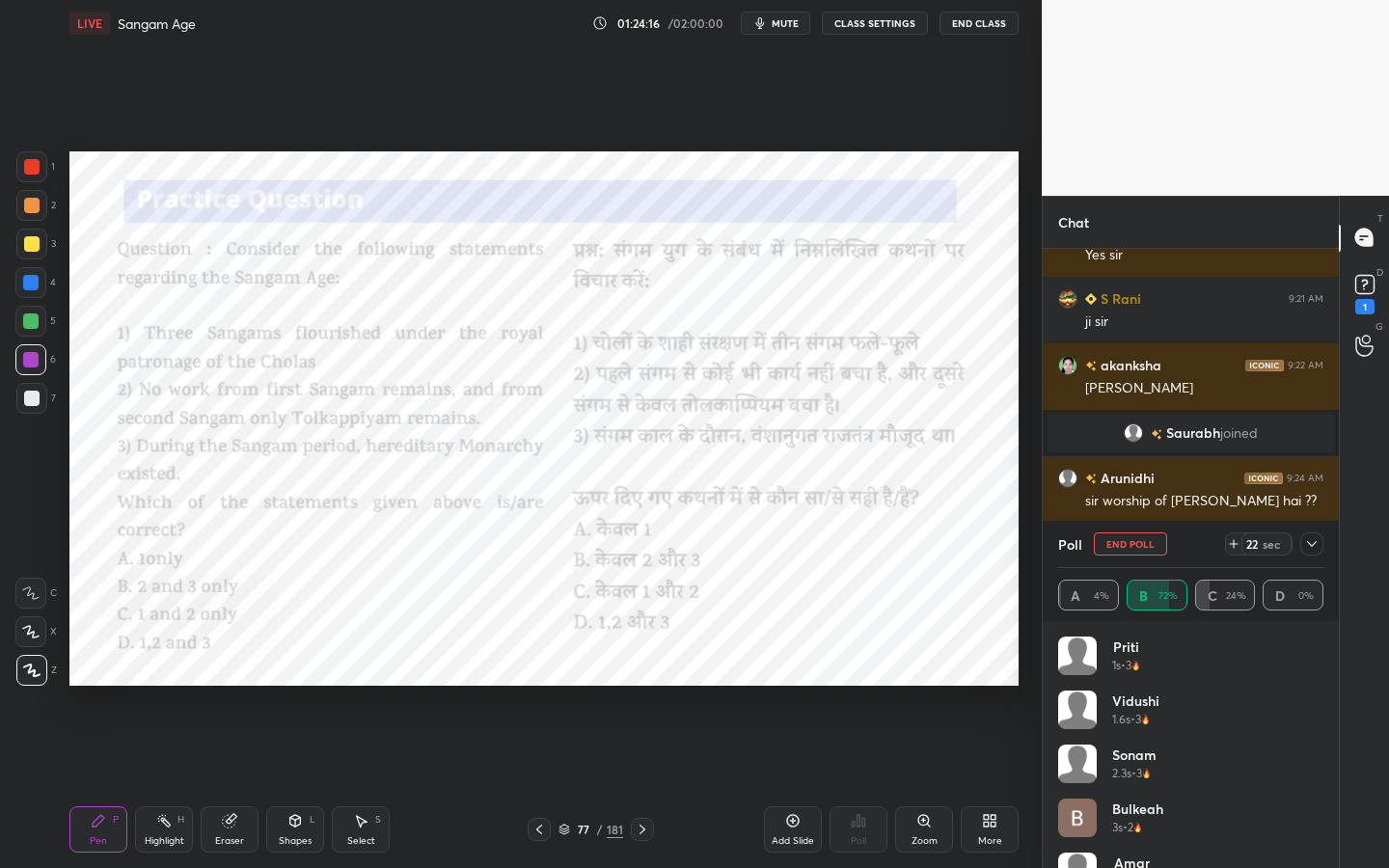
scroll to position [2618, 0]
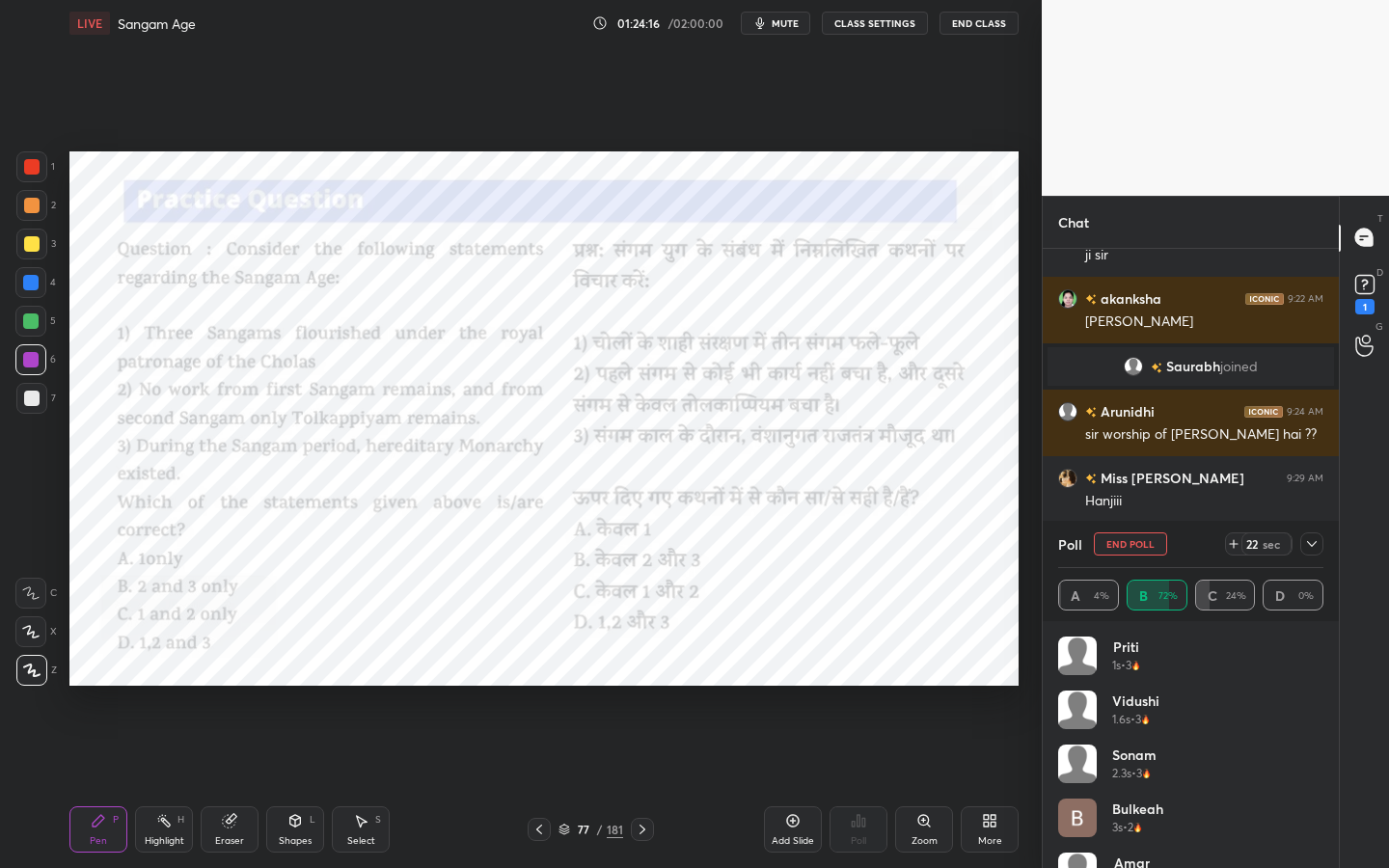
click at [1311, 543] on icon at bounding box center [1312, 544] width 15 height 15
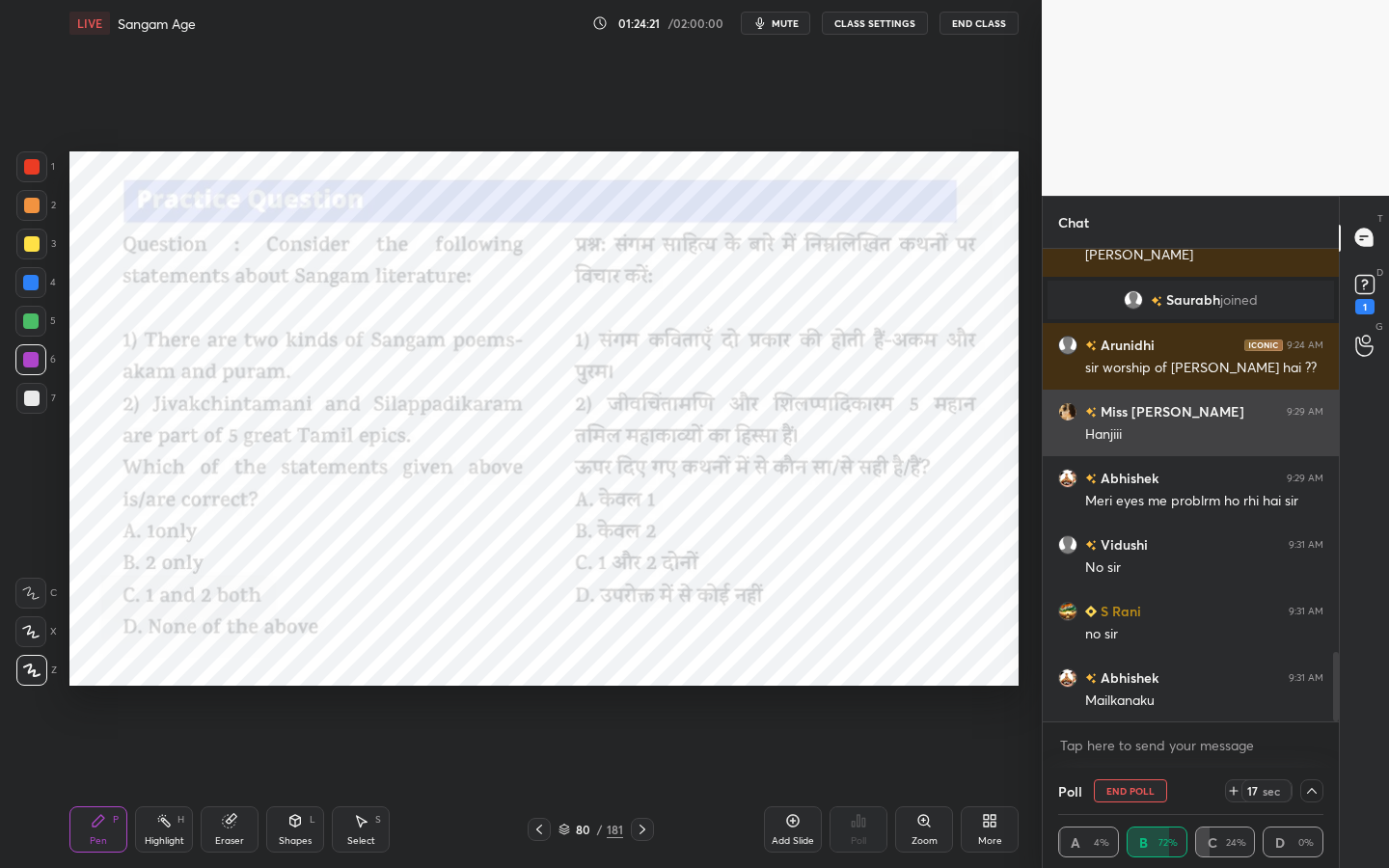
scroll to position [2750, 0]
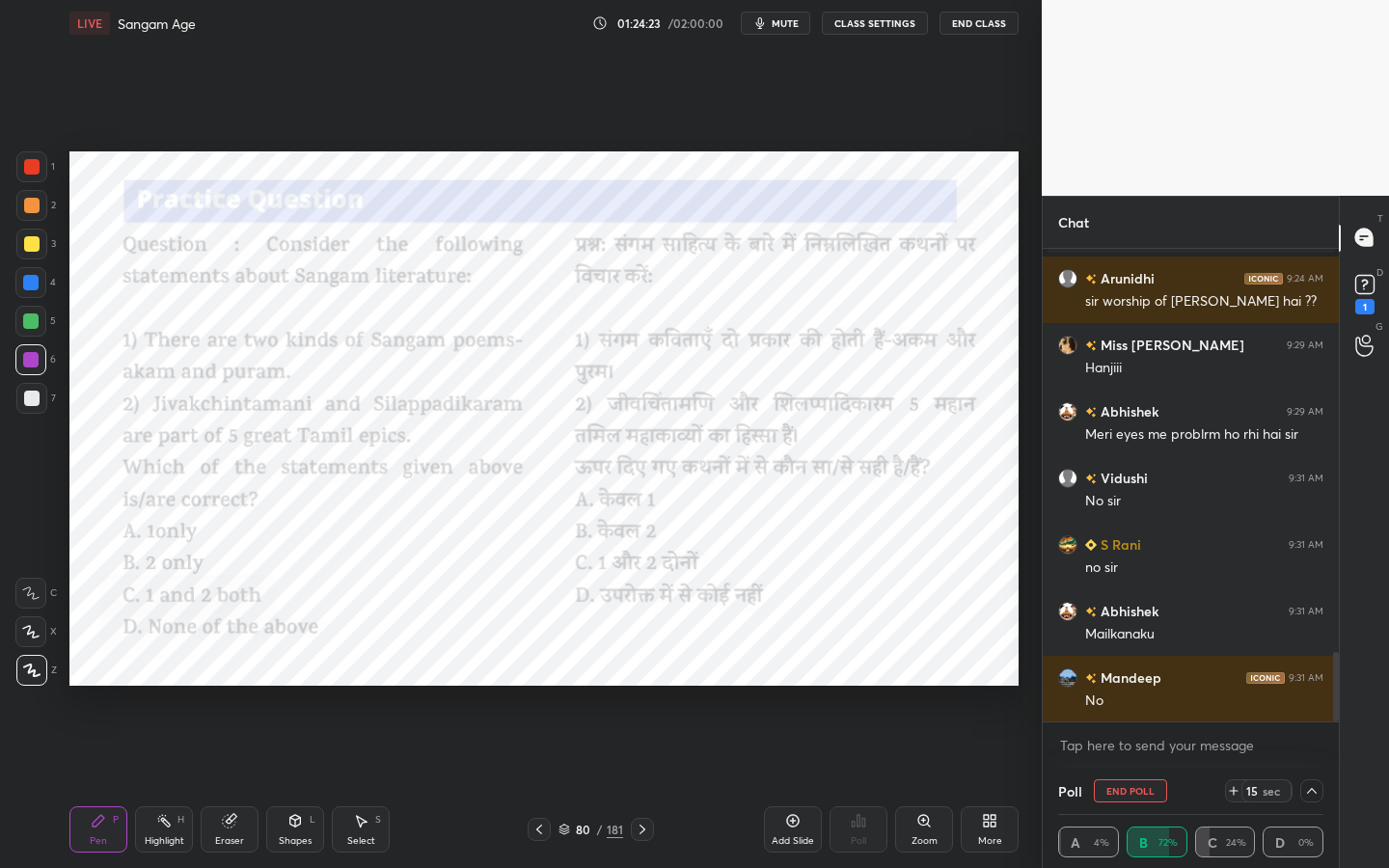
click at [229, 689] on icon at bounding box center [229, 821] width 13 height 13
click at [30, 671] on span "Erase all" at bounding box center [31, 670] width 29 height 14
click at [1133, 689] on button "End Poll" at bounding box center [1131, 791] width 73 height 23
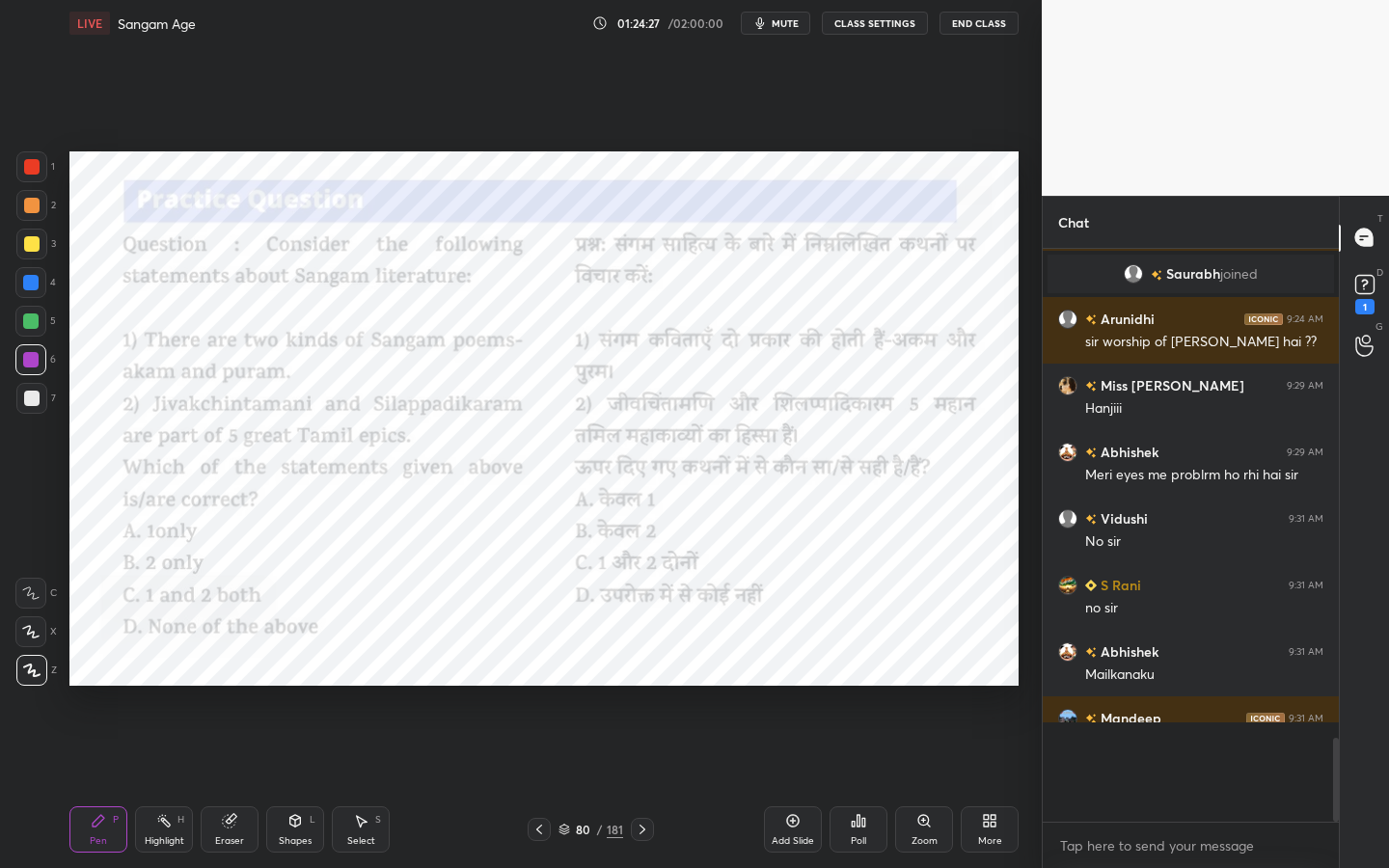
scroll to position [7, 7]
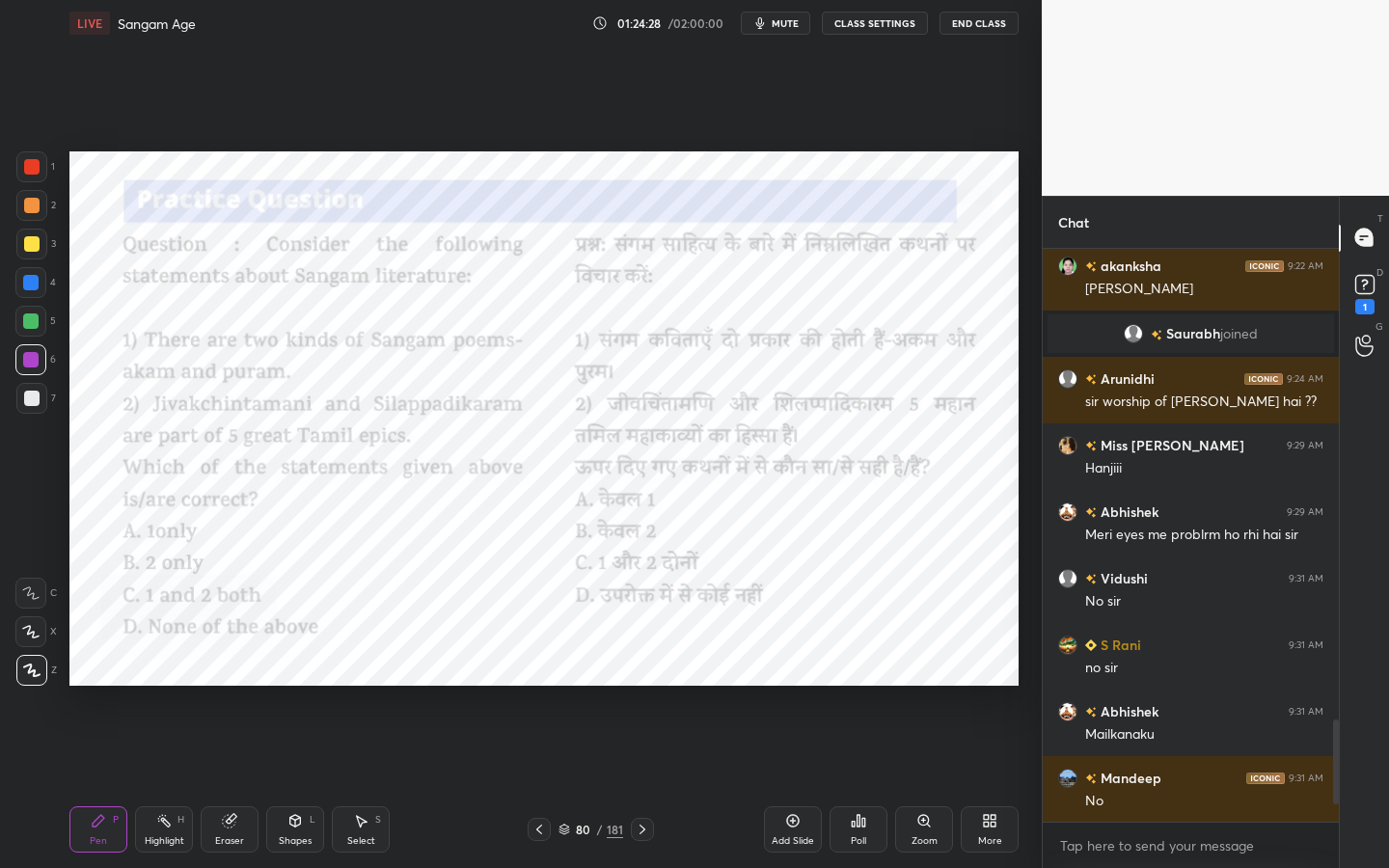
click at [860, 689] on icon at bounding box center [859, 821] width 3 height 12
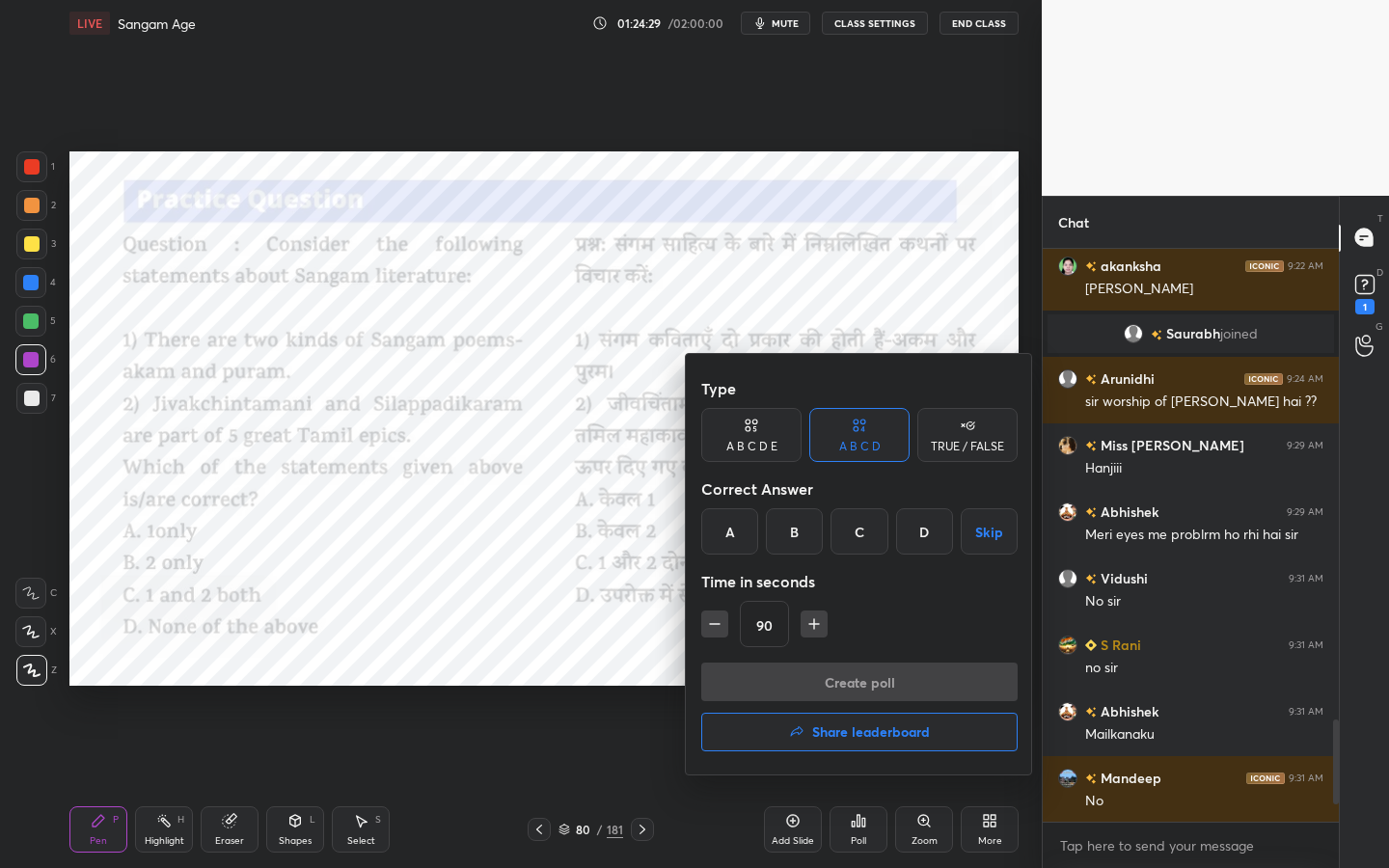
click at [851, 531] on div "C" at bounding box center [859, 531] width 57 height 46
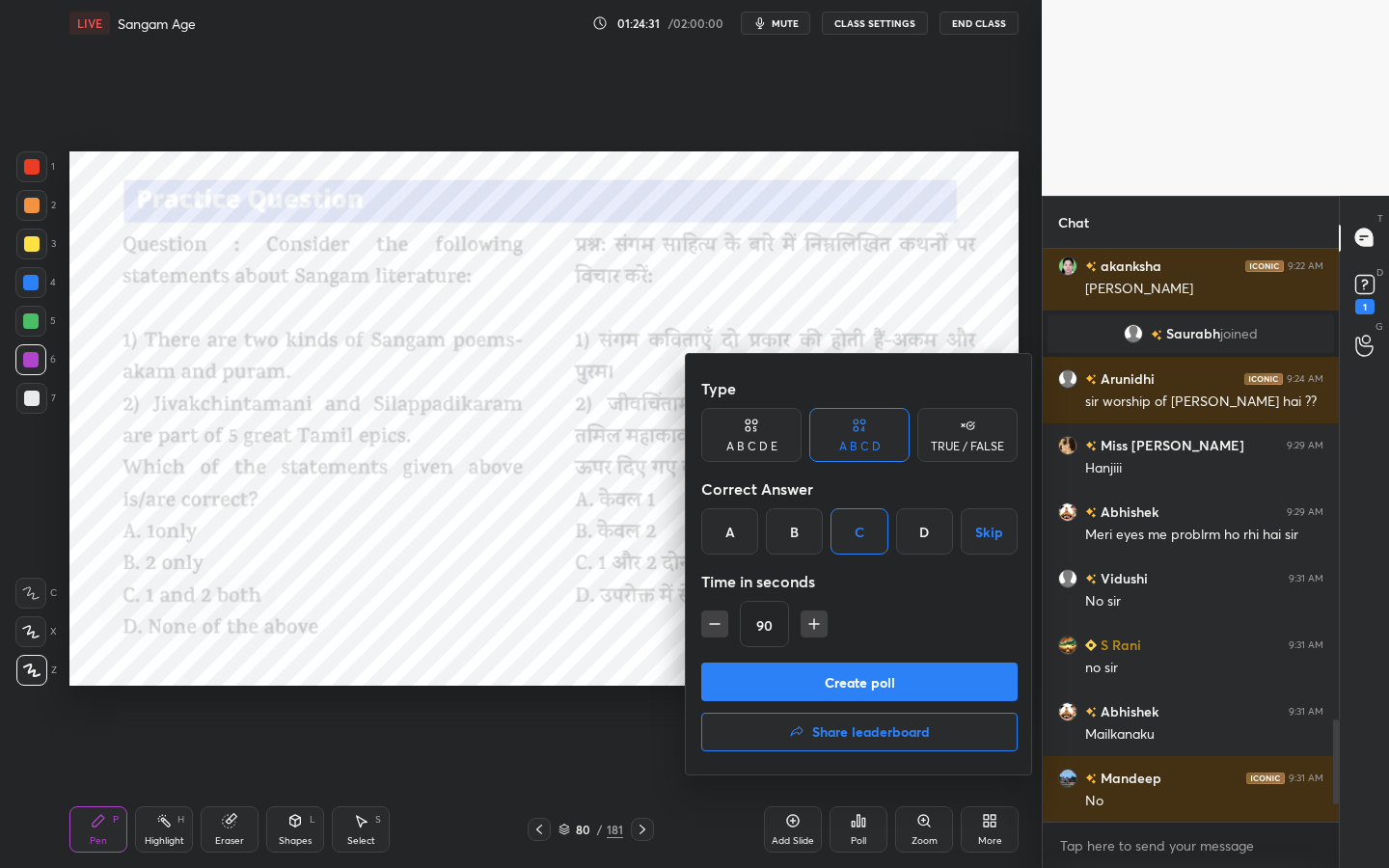
click at [833, 671] on button "Create poll" at bounding box center [860, 682] width 317 height 39
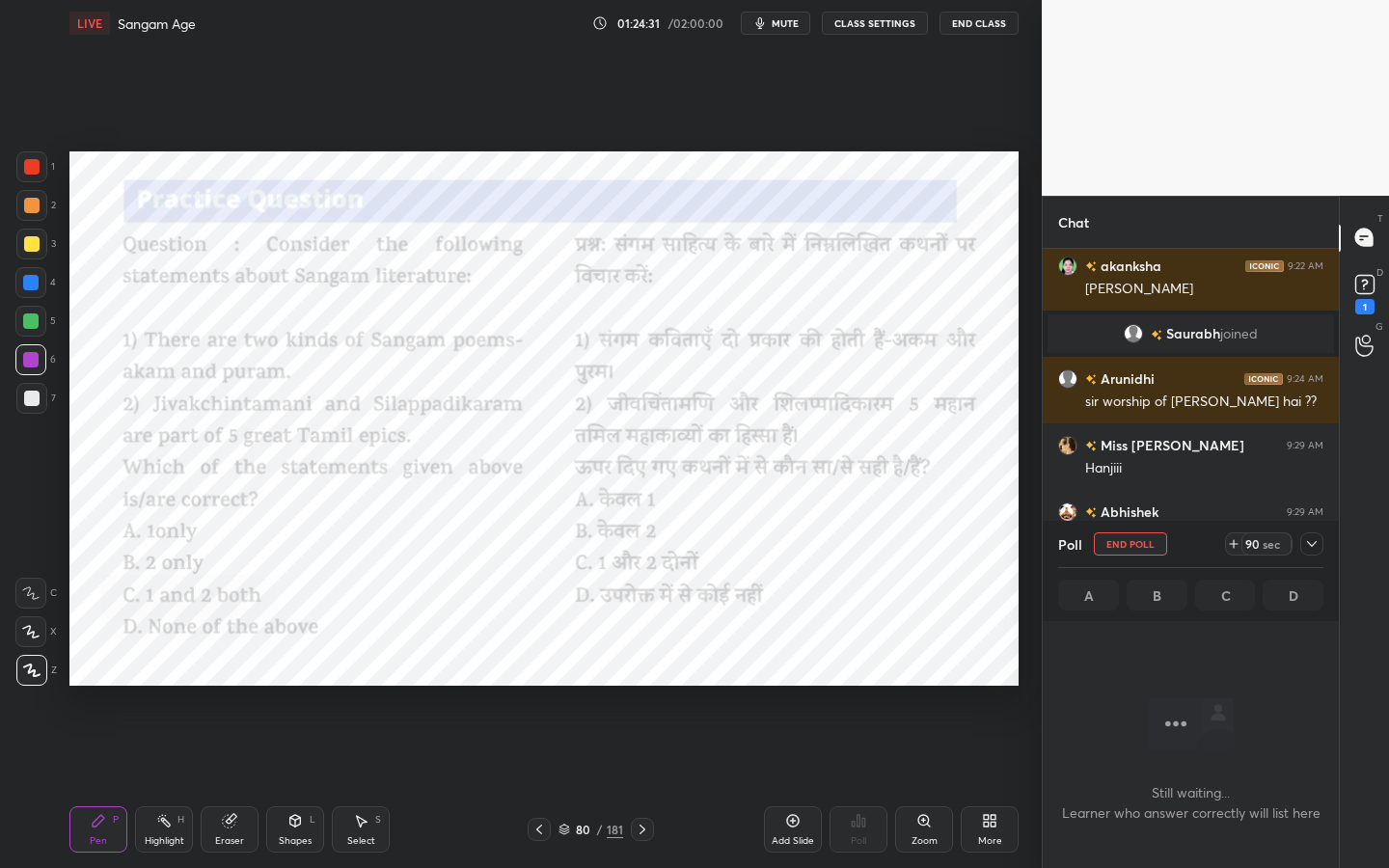
scroll to position [306, 291]
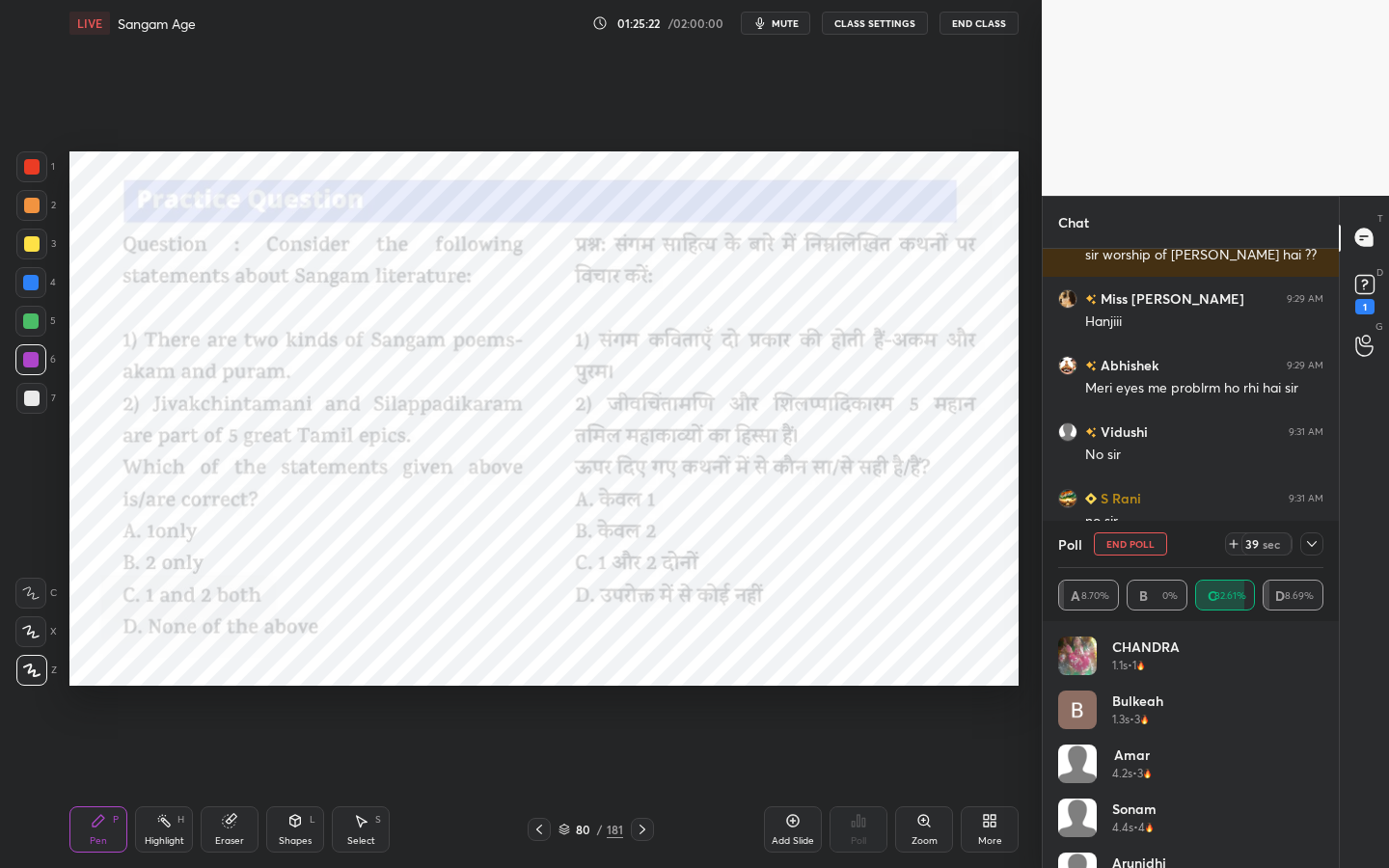
click at [1305, 557] on div "Poll End Poll 39 sec" at bounding box center [1191, 544] width 266 height 46
click at [1317, 541] on icon at bounding box center [1312, 544] width 15 height 15
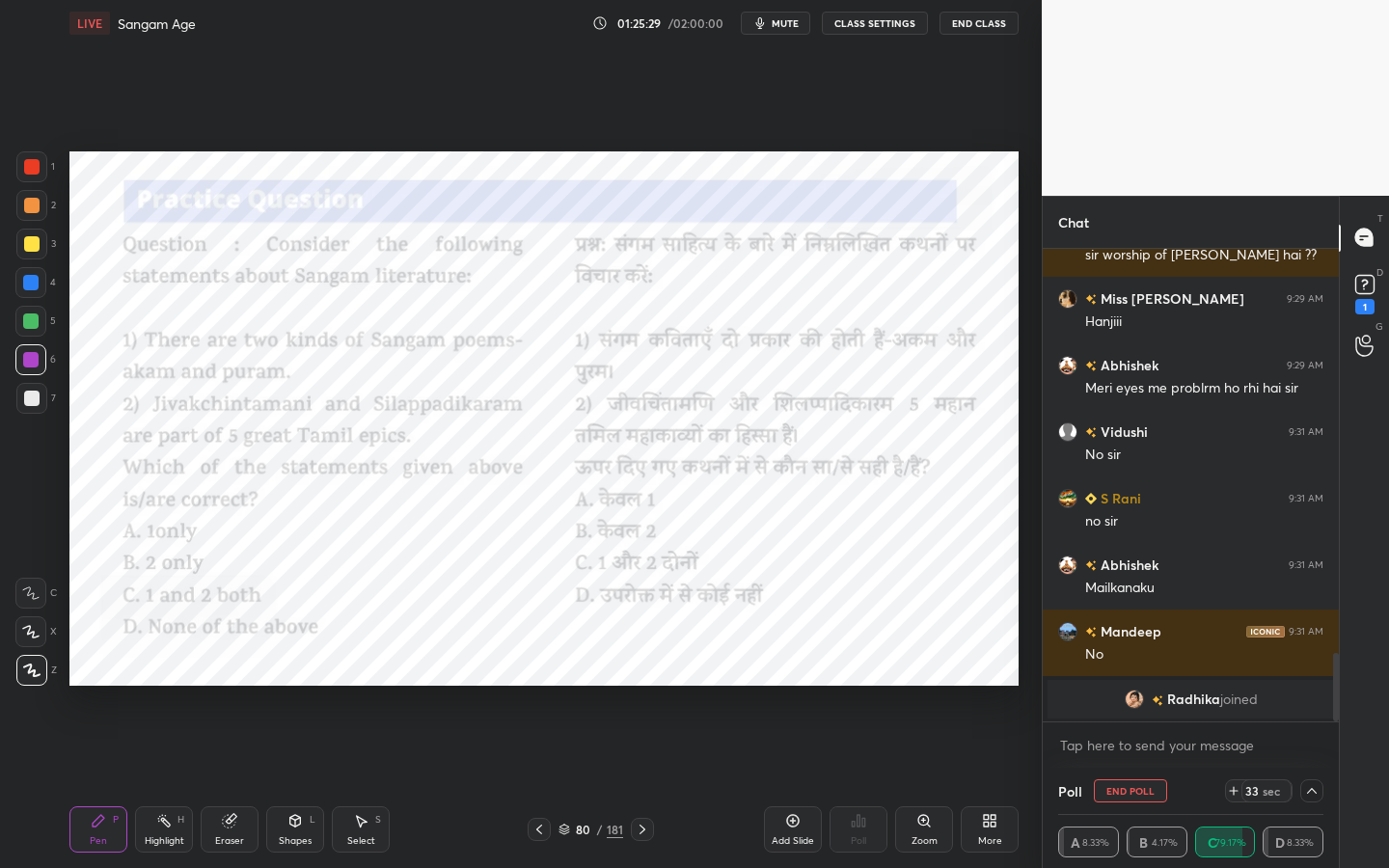
scroll to position [0, 0]
click at [1341, 303] on div "1" at bounding box center [1365, 307] width 19 height 15
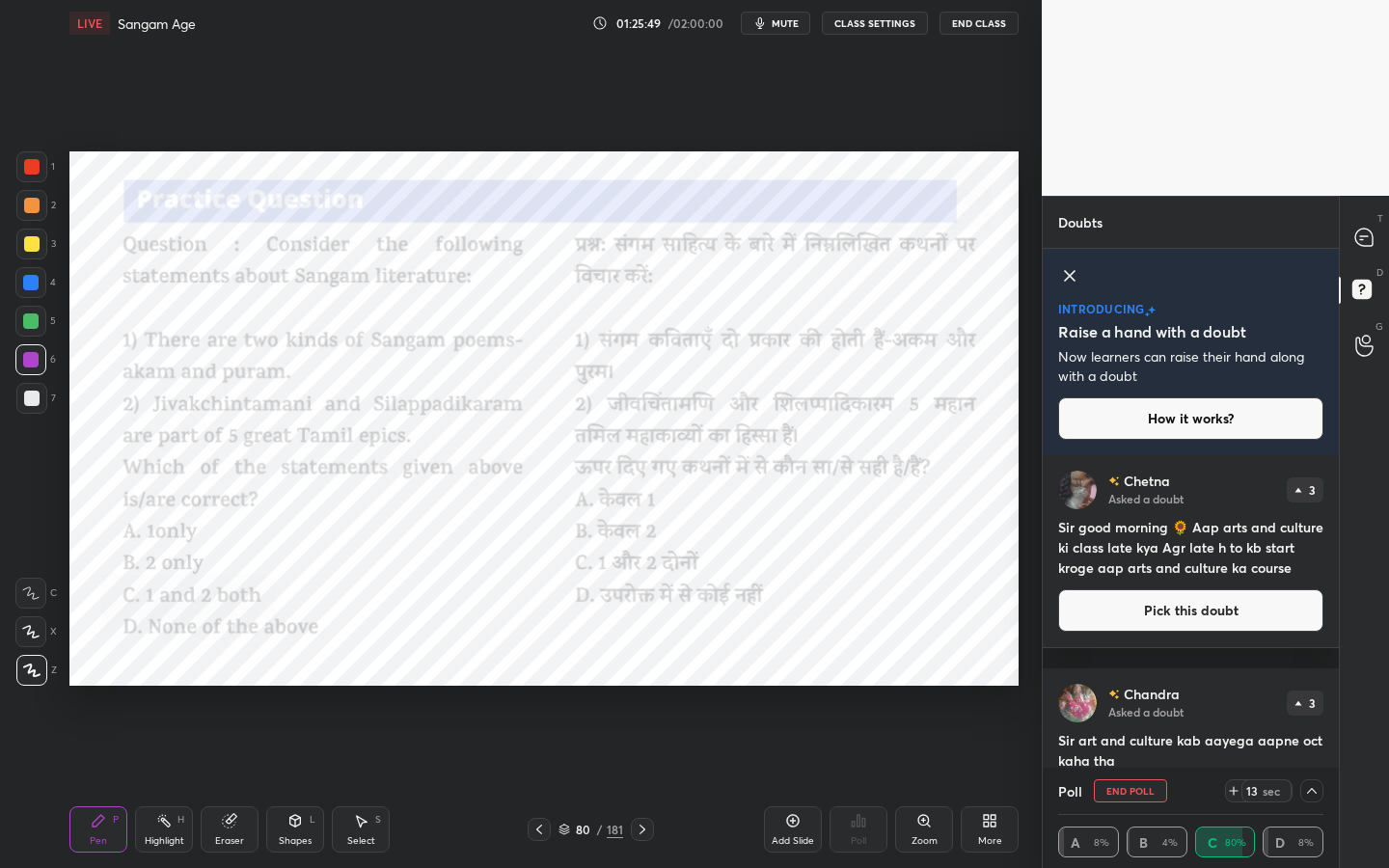
click at [1146, 689] on button "End Poll" at bounding box center [1131, 791] width 73 height 23
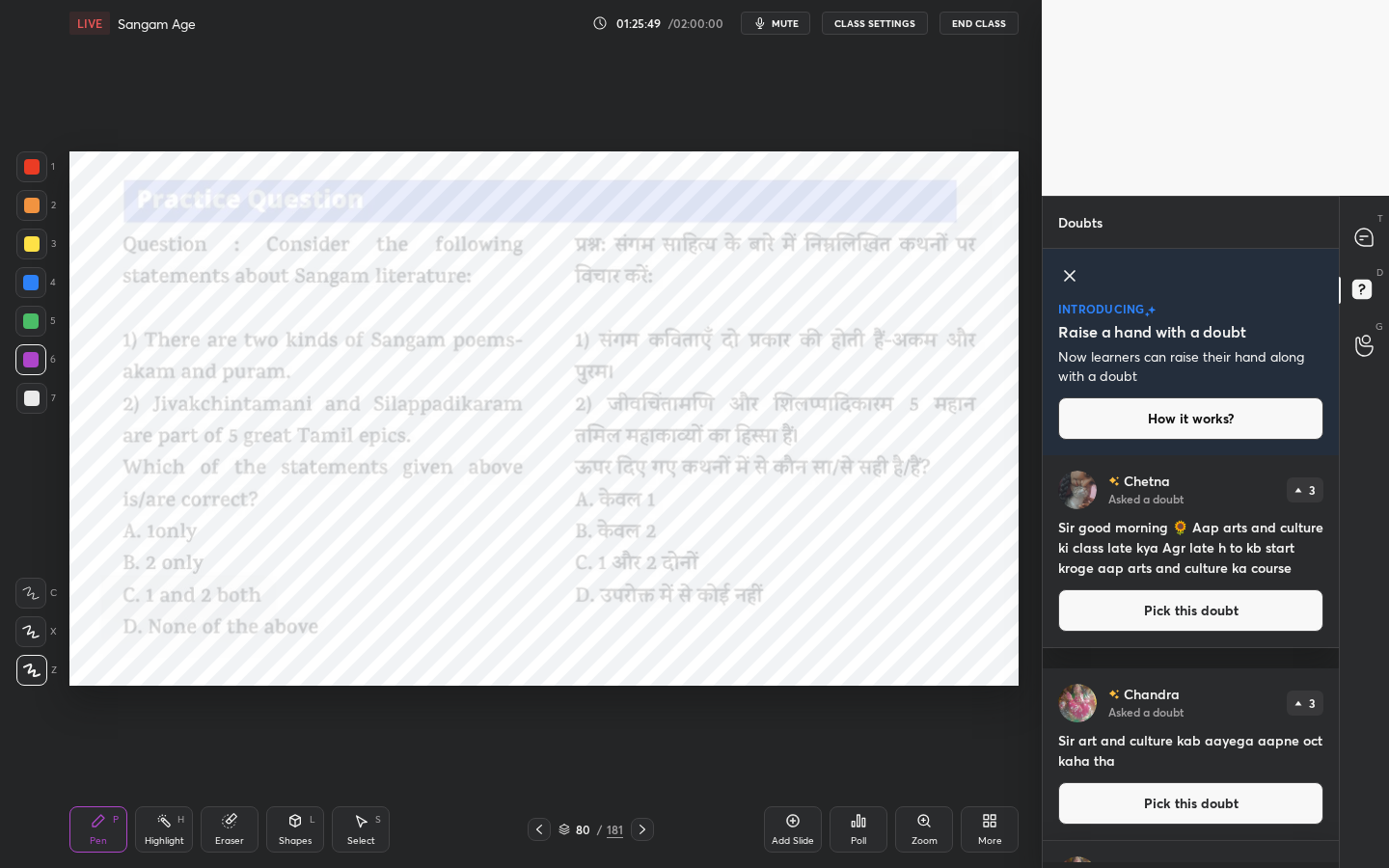
scroll to position [406, 291]
click at [1175, 630] on button "Pick this doubt" at bounding box center [1191, 610] width 266 height 42
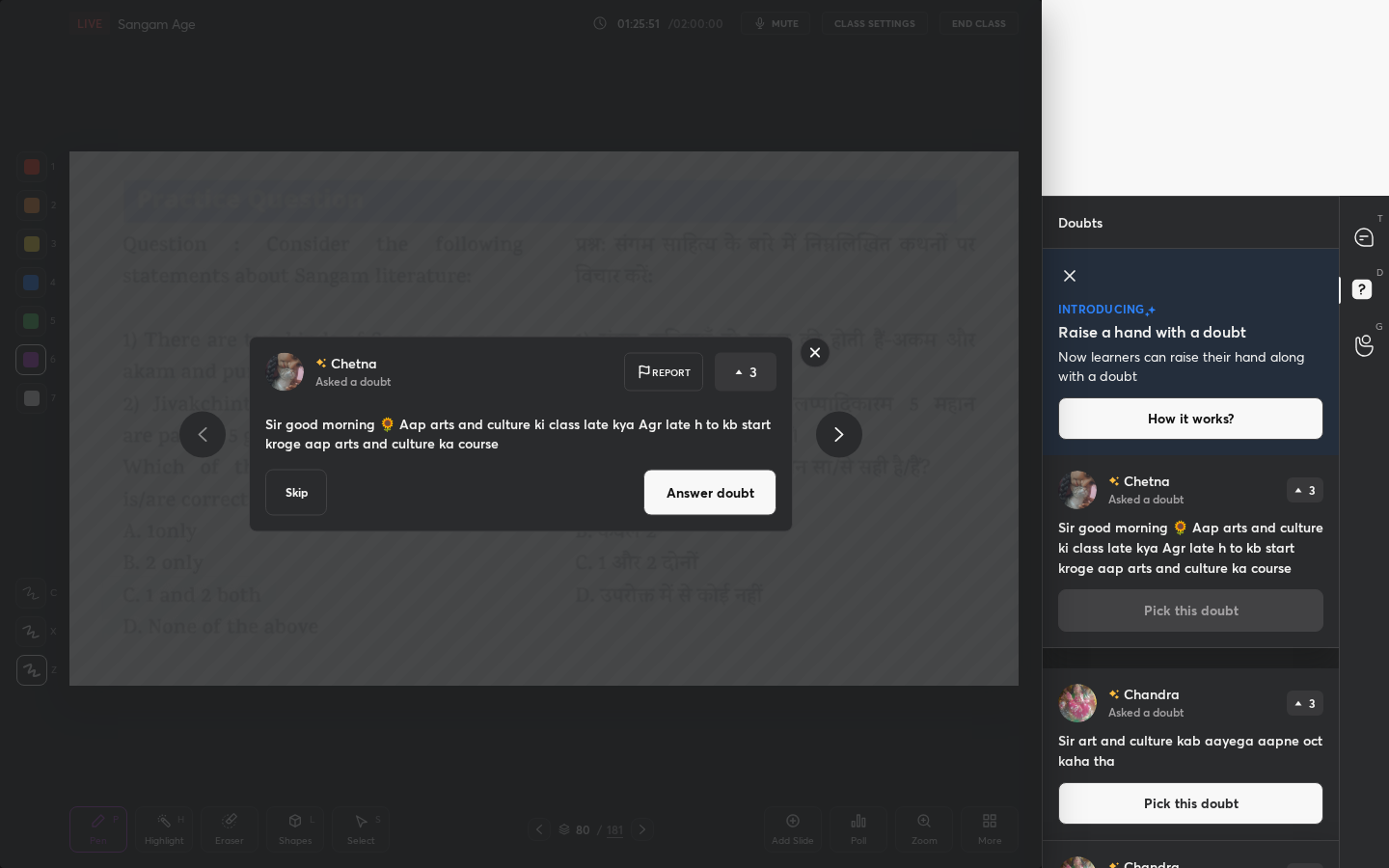
click at [294, 494] on button "Skip" at bounding box center [297, 492] width 62 height 46
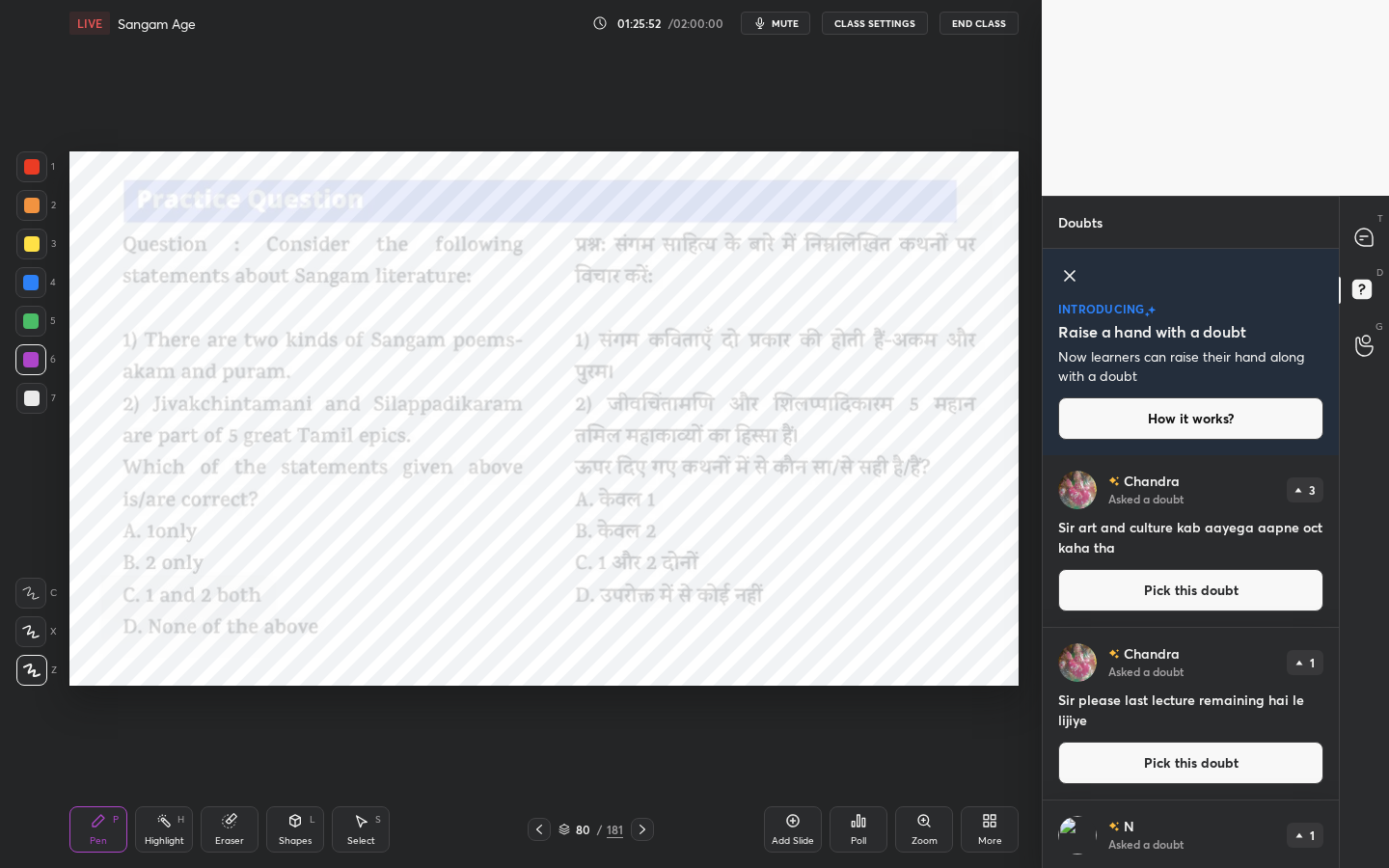
click at [1118, 587] on button "Pick this doubt" at bounding box center [1191, 590] width 266 height 42
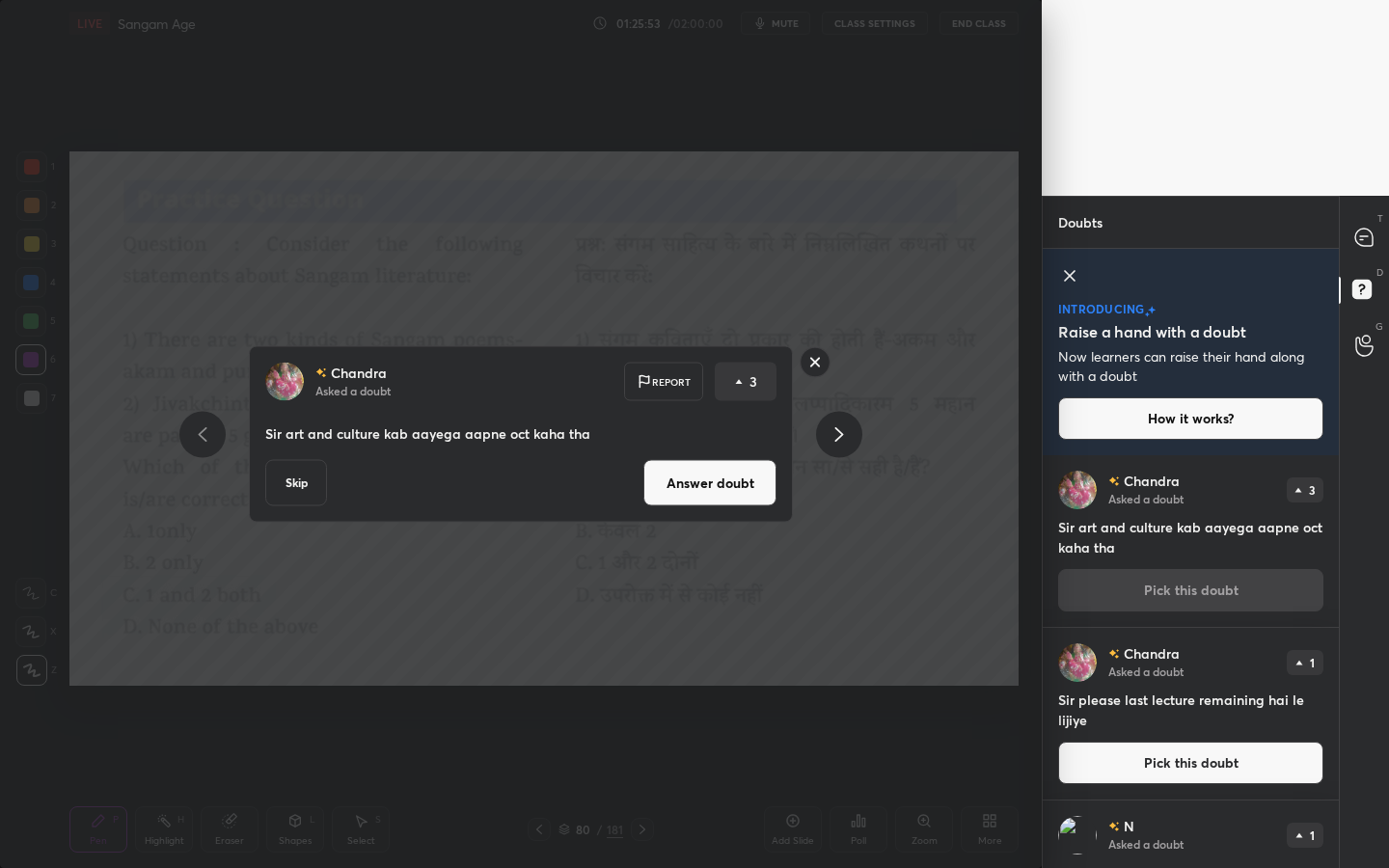
click at [301, 487] on button "Skip" at bounding box center [297, 483] width 62 height 46
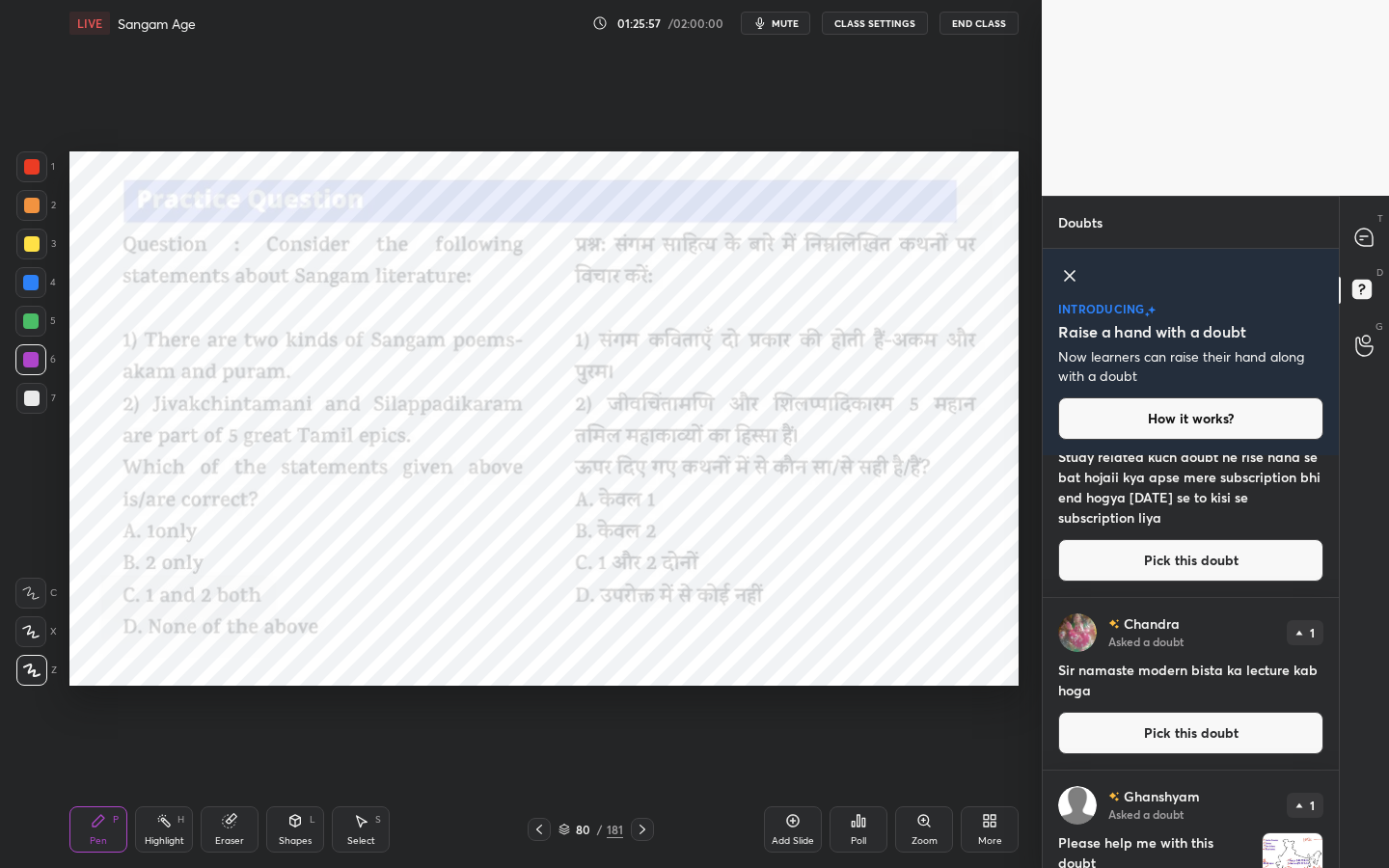
scroll to position [340, 0]
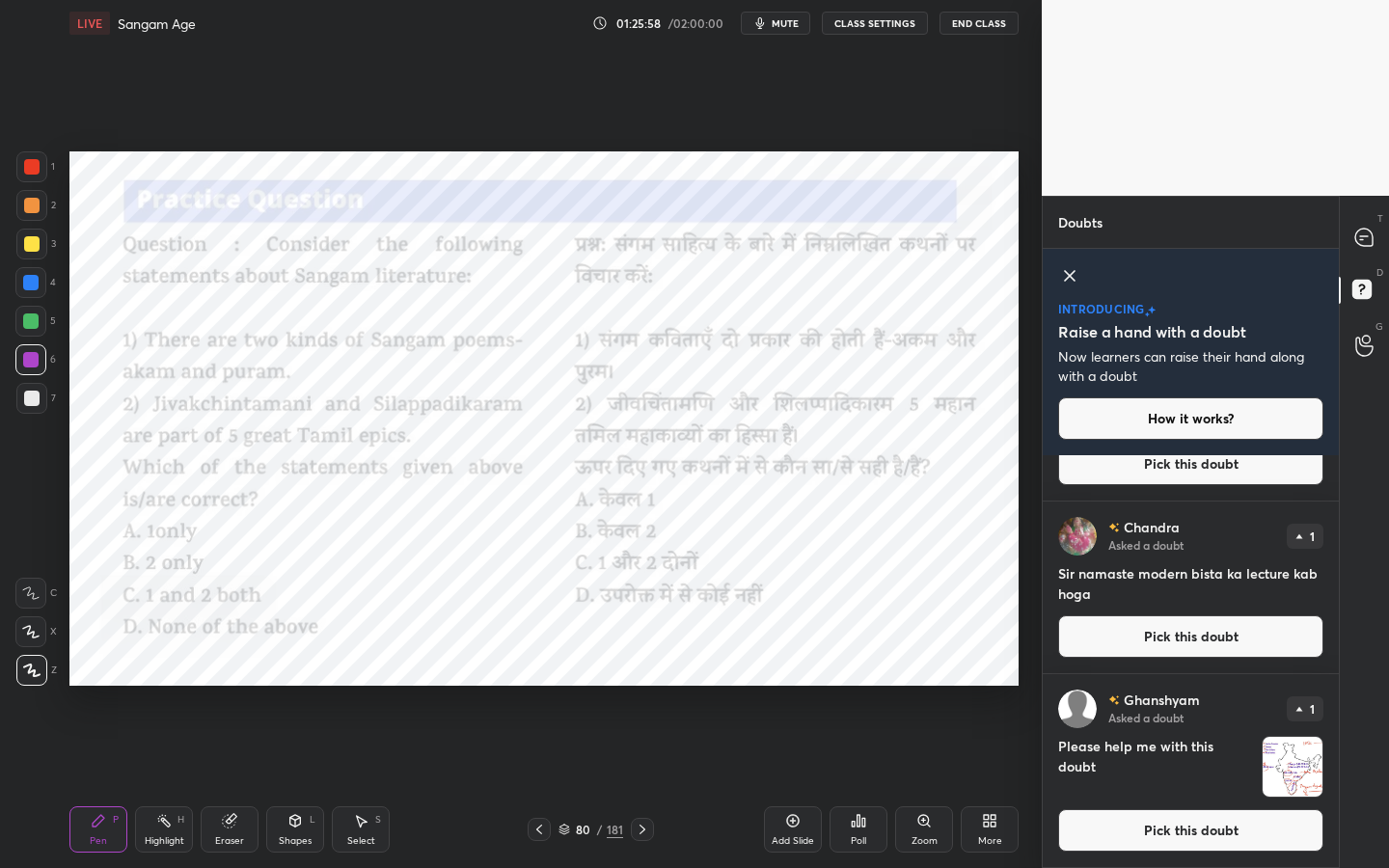
click at [1160, 689] on button "Pick this doubt" at bounding box center [1191, 830] width 266 height 42
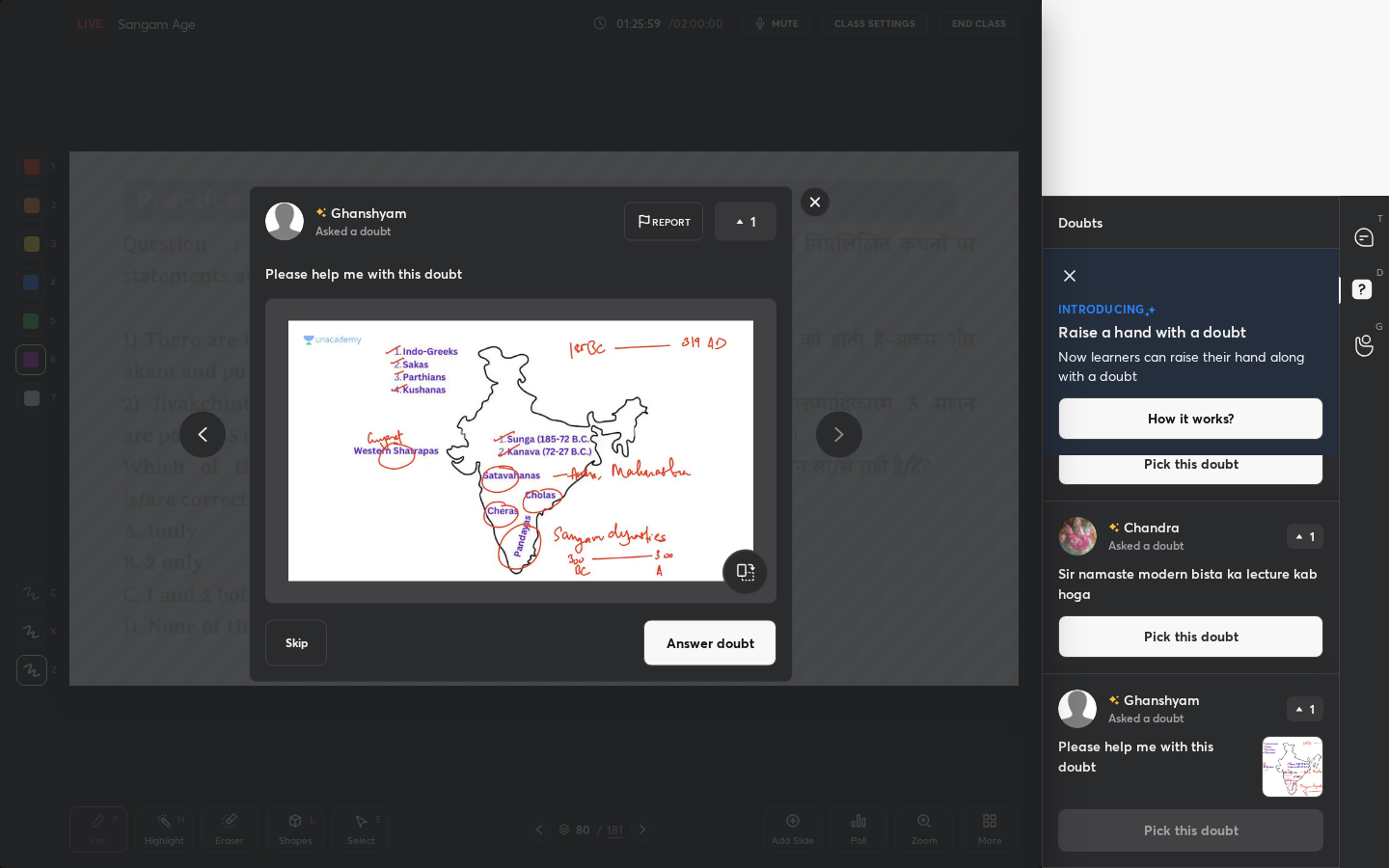
click at [825, 211] on rect at bounding box center [815, 202] width 30 height 30
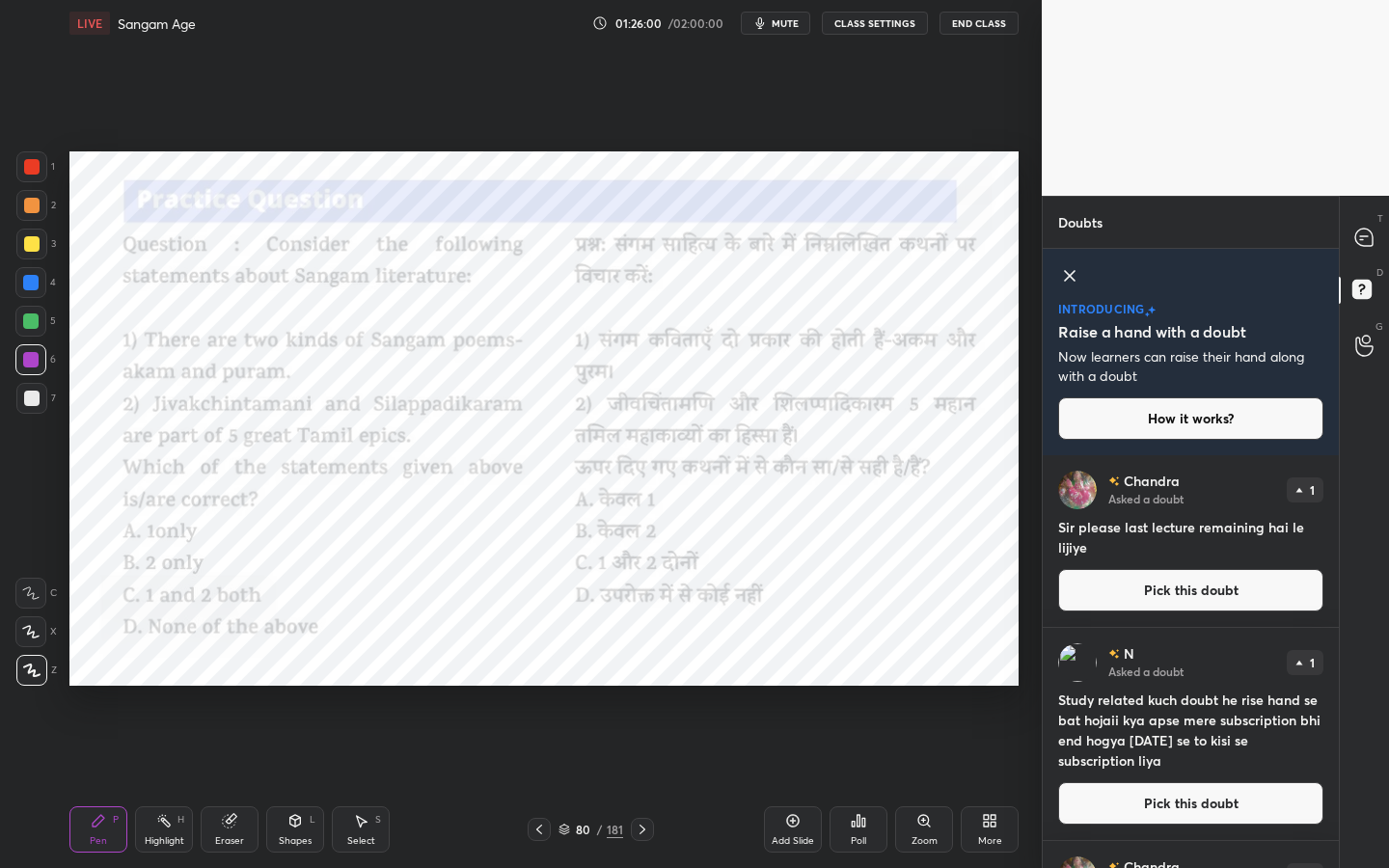
click at [1341, 369] on div "G Raise Hand (G)" at bounding box center [1364, 347] width 49 height 54
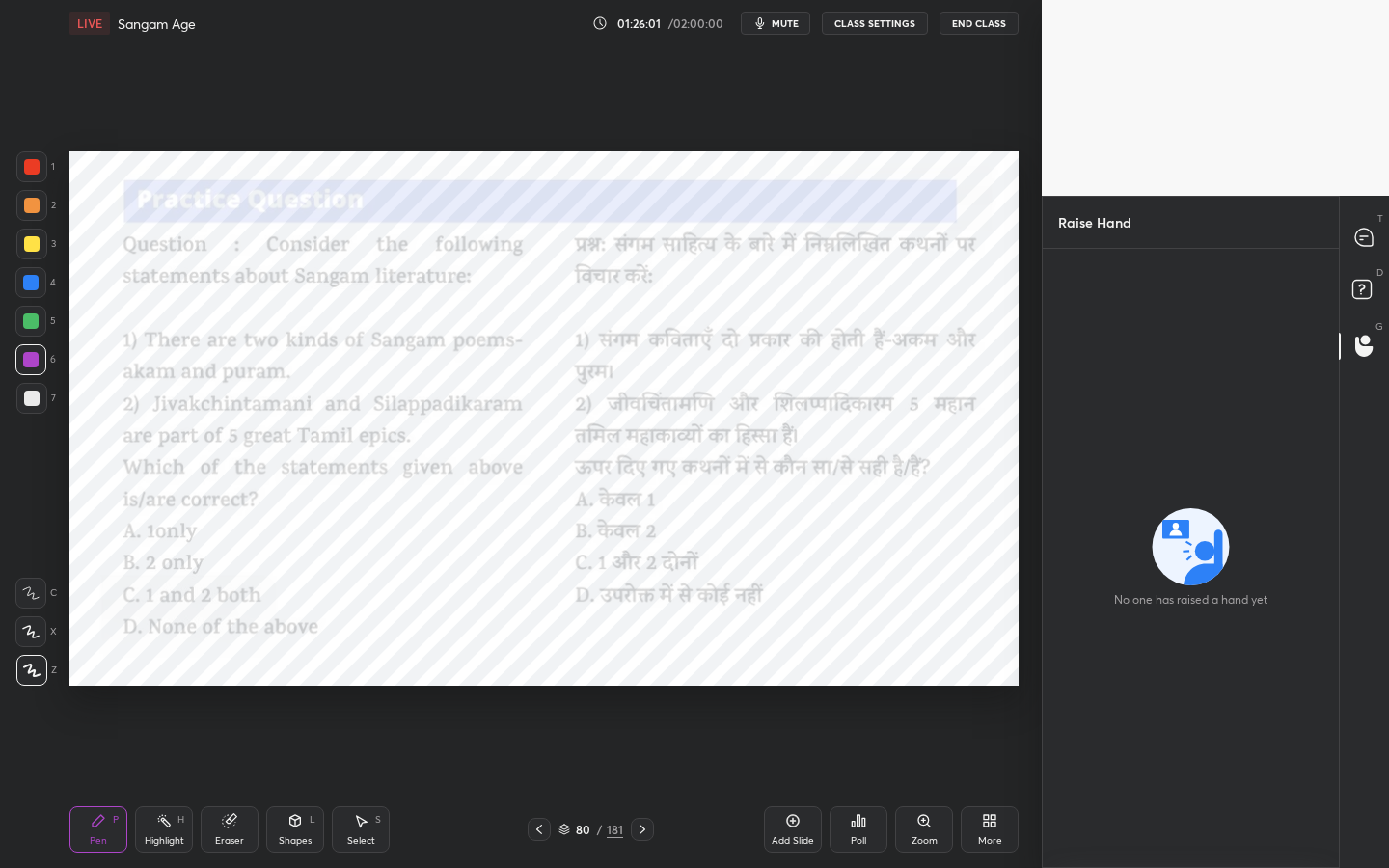
click at [1341, 218] on div "T Messages (T)" at bounding box center [1364, 238] width 49 height 54
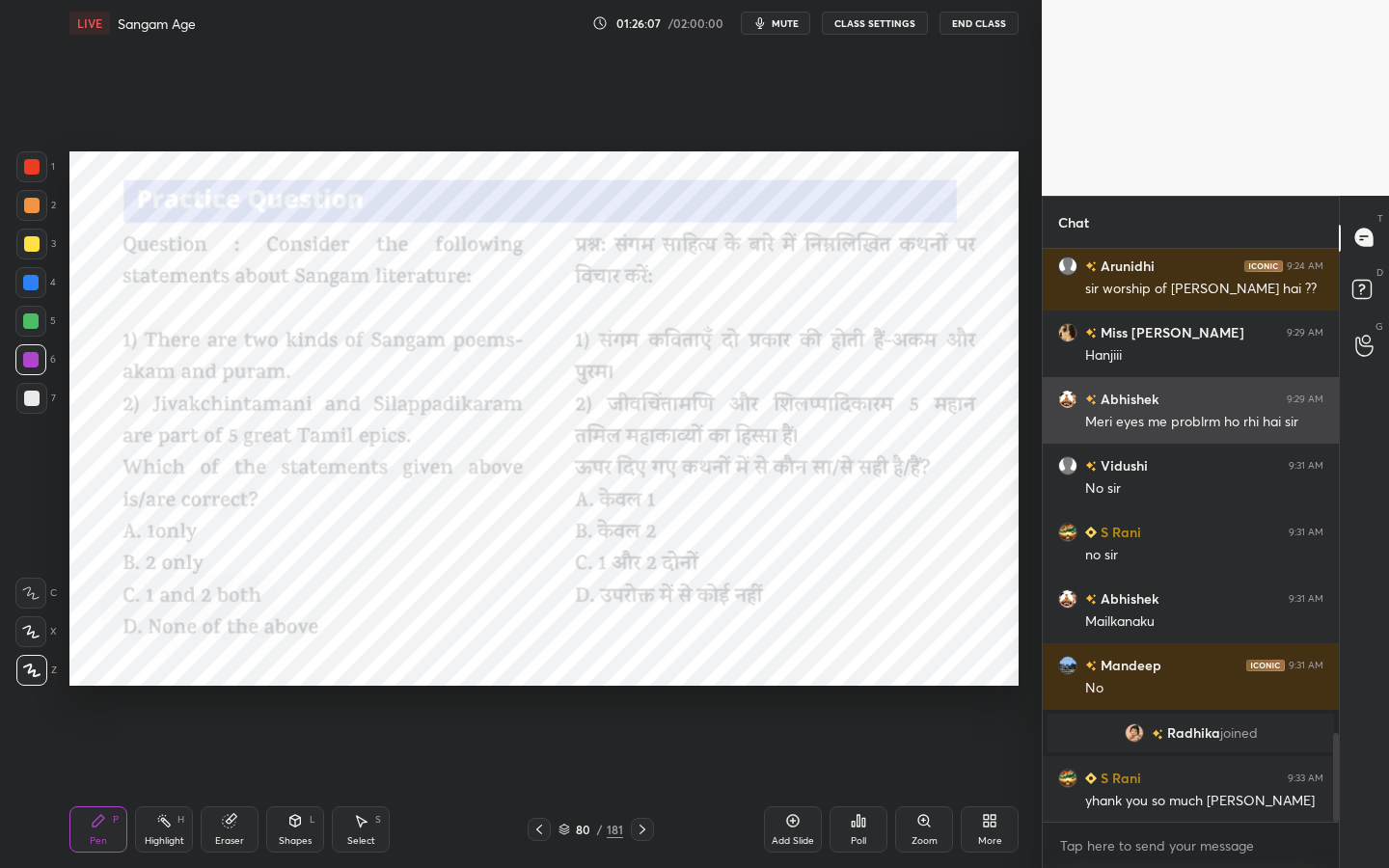
scroll to position [3129, 0]
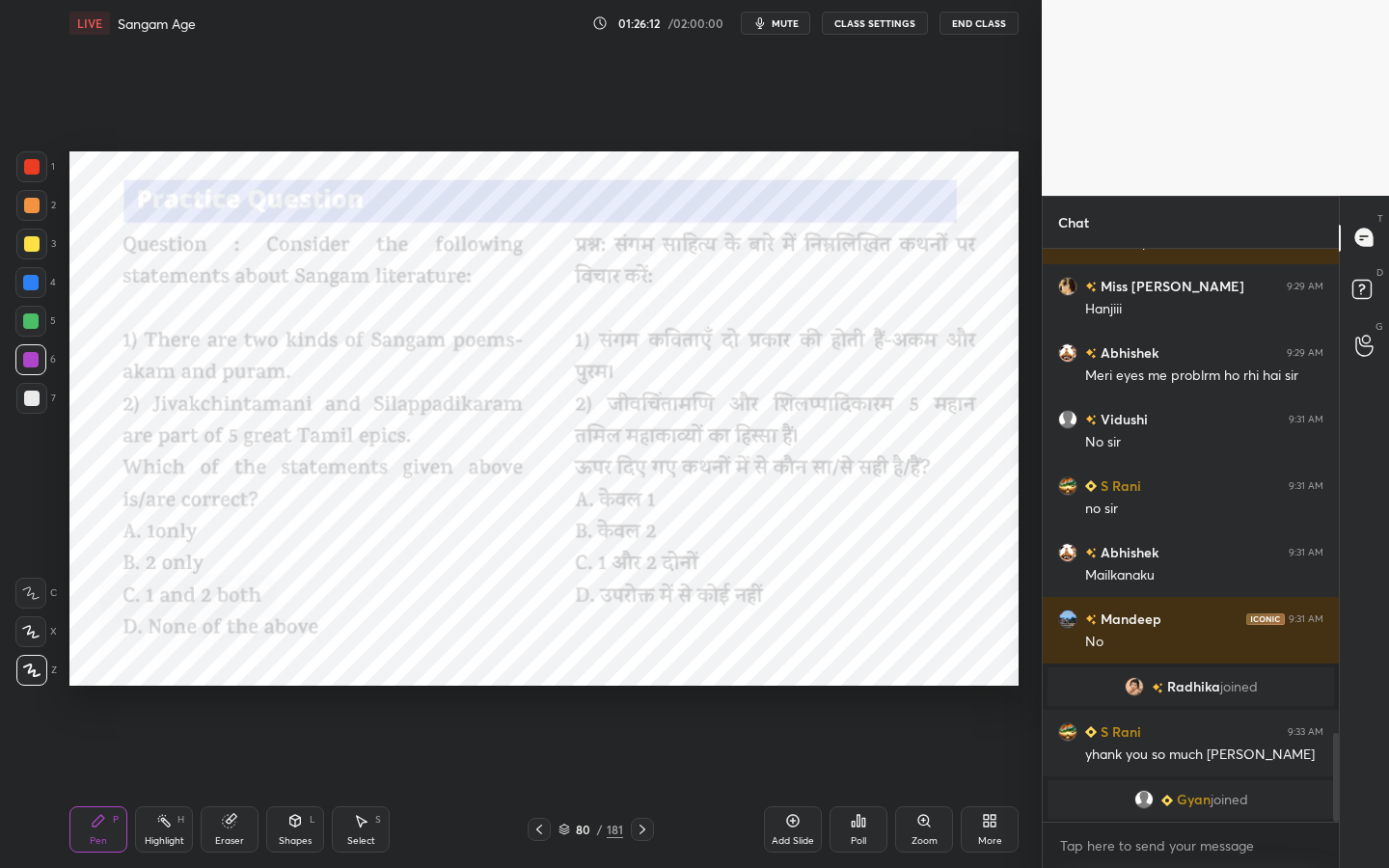
click at [850, 689] on div "Poll" at bounding box center [859, 829] width 58 height 46
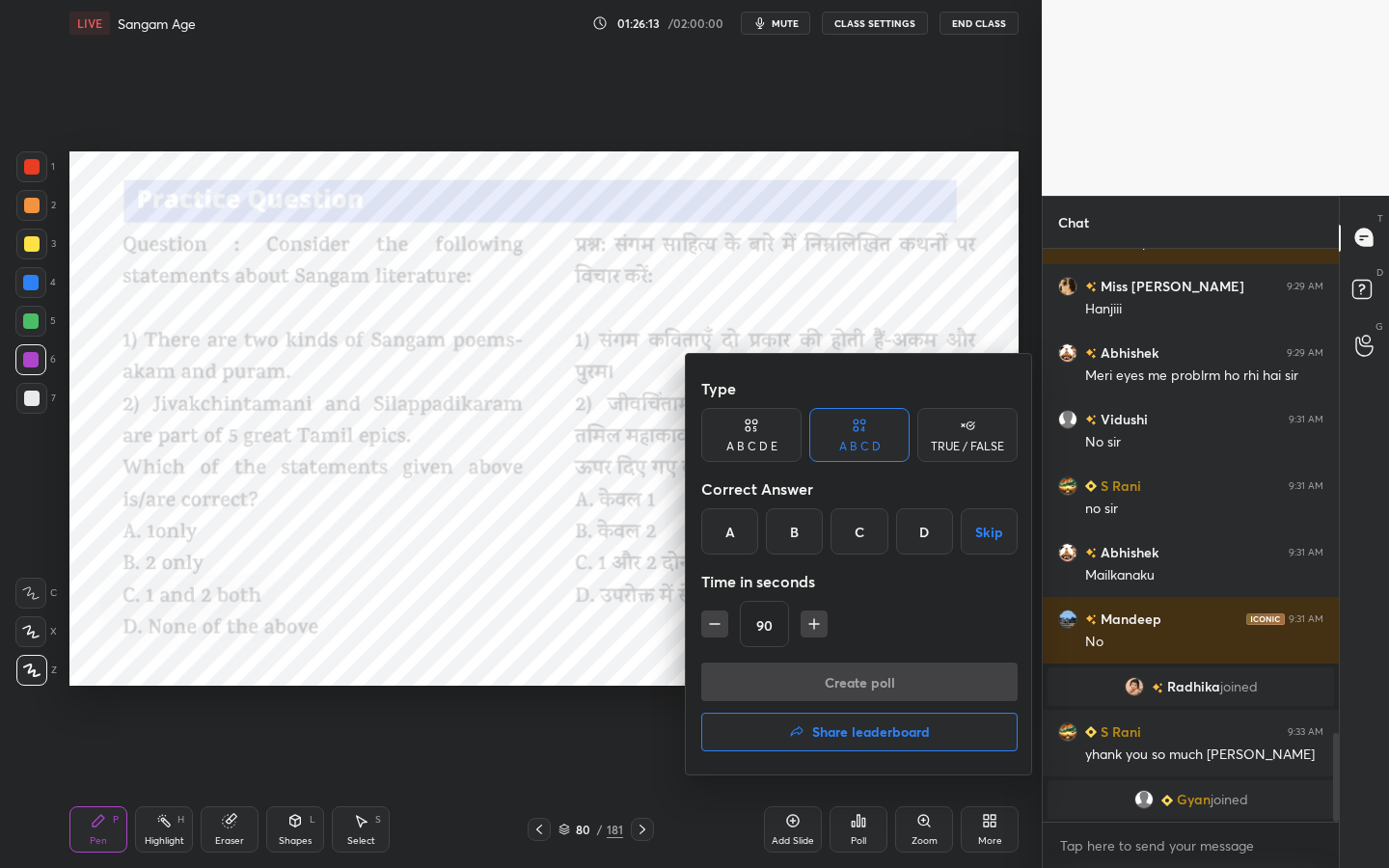
click at [842, 689] on h4 "Share leaderboard" at bounding box center [871, 732] width 118 height 14
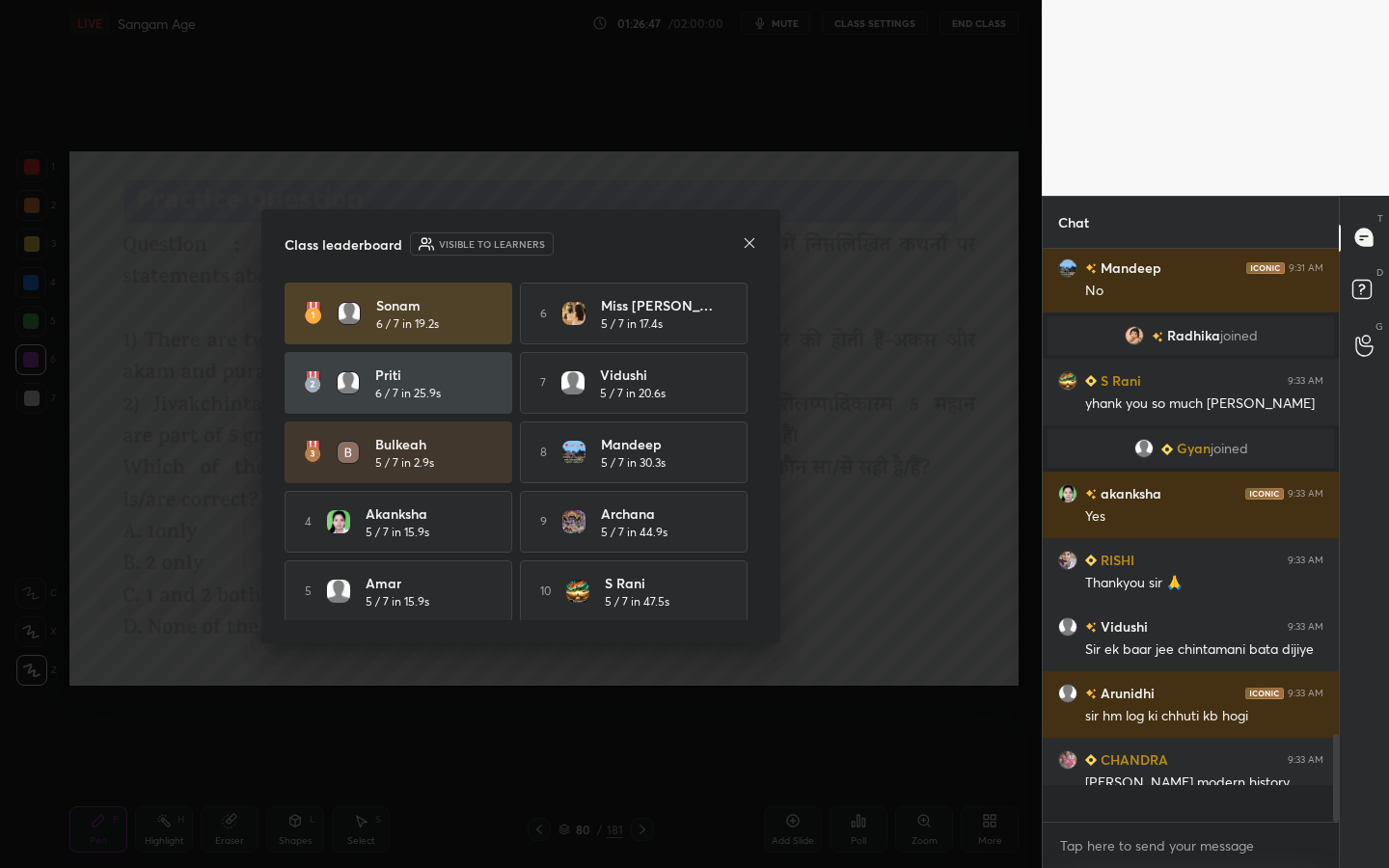
scroll to position [7, 7]
click at [743, 247] on icon at bounding box center [750, 243] width 15 height 15
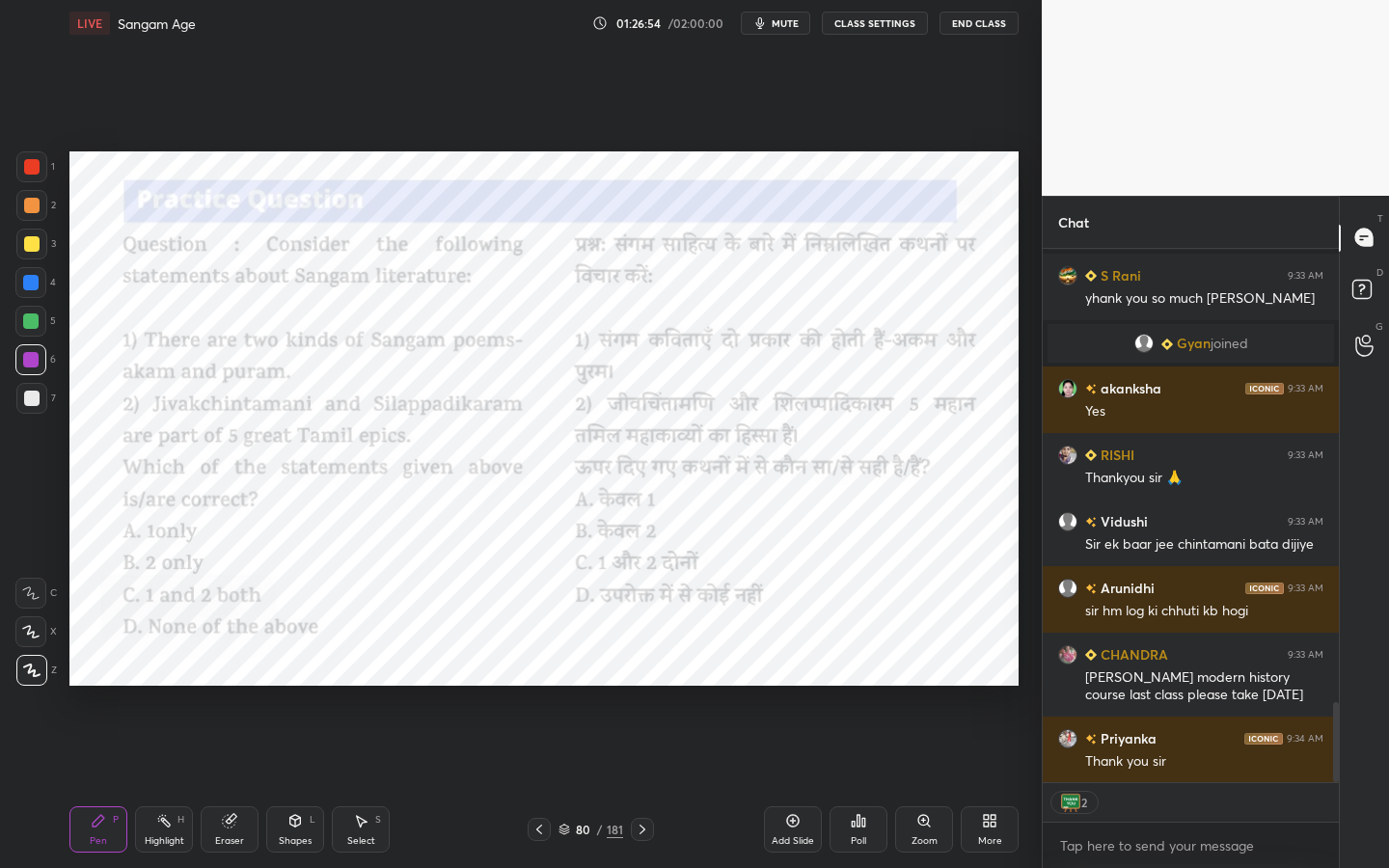
scroll to position [3109, 0]
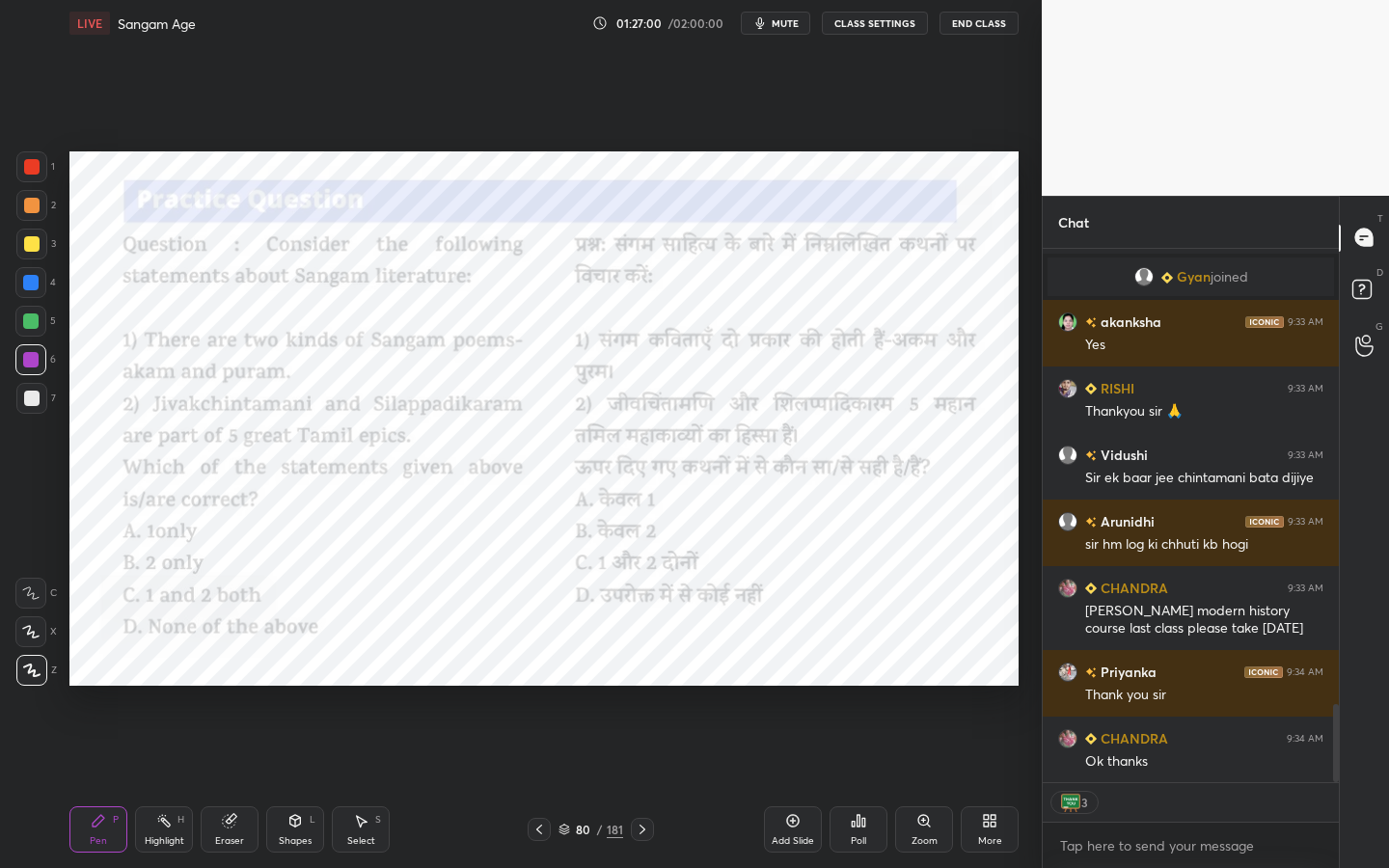
click at [978, 23] on button "End Class" at bounding box center [979, 23] width 79 height 23
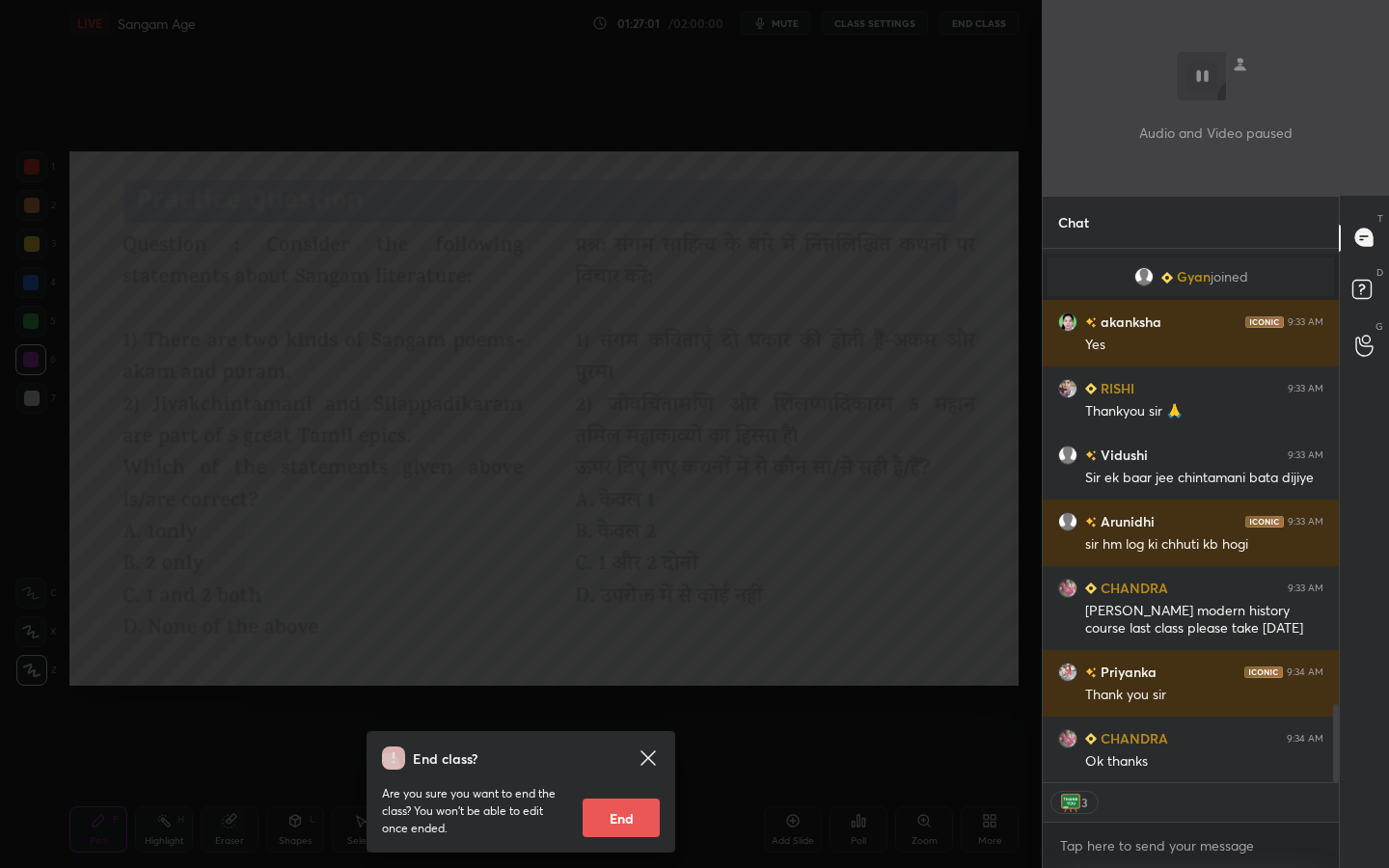
click at [628, 689] on button "End" at bounding box center [621, 818] width 77 height 39
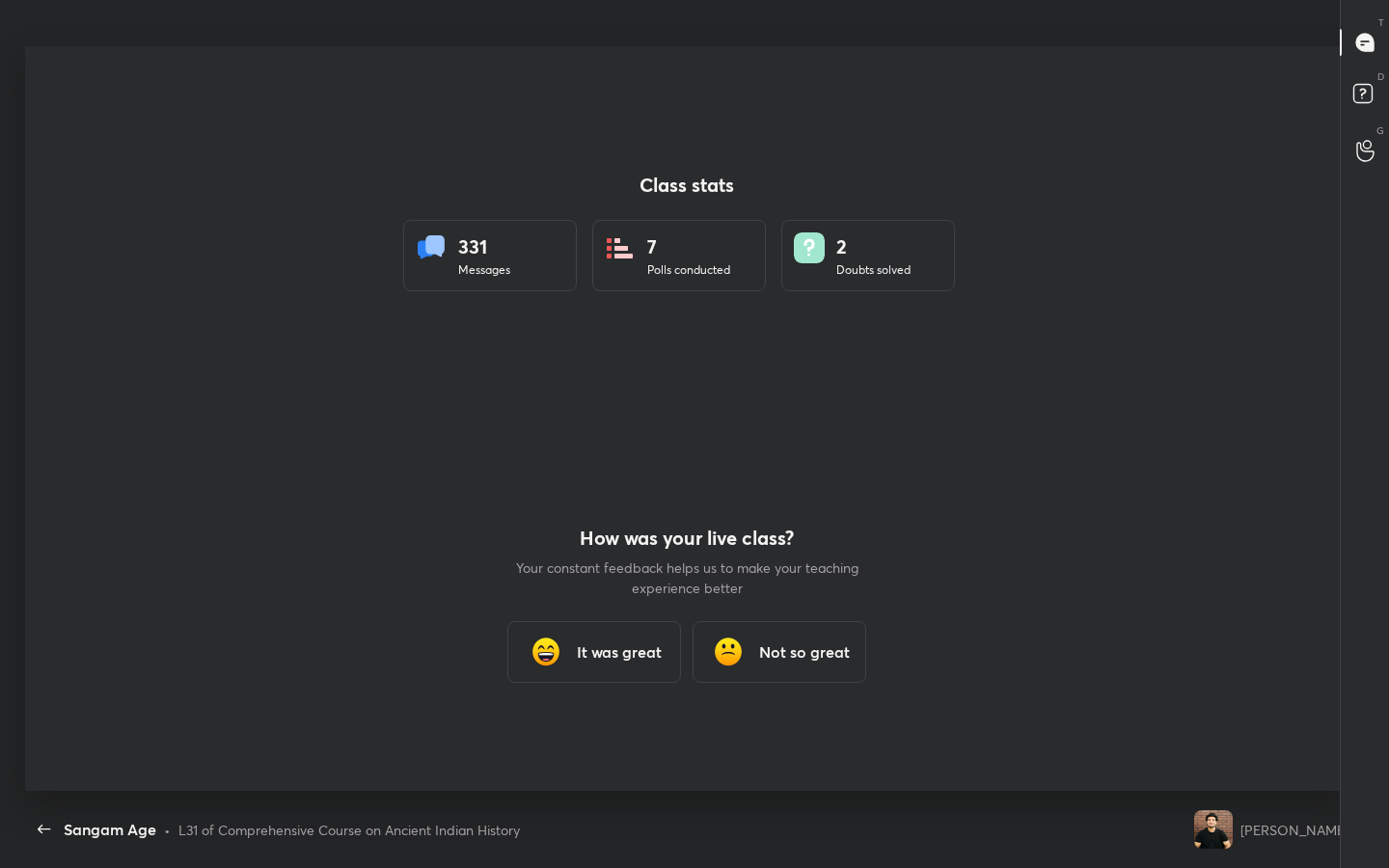
scroll to position [95685, 95095]
